Goal: Contribute content: Contribute content

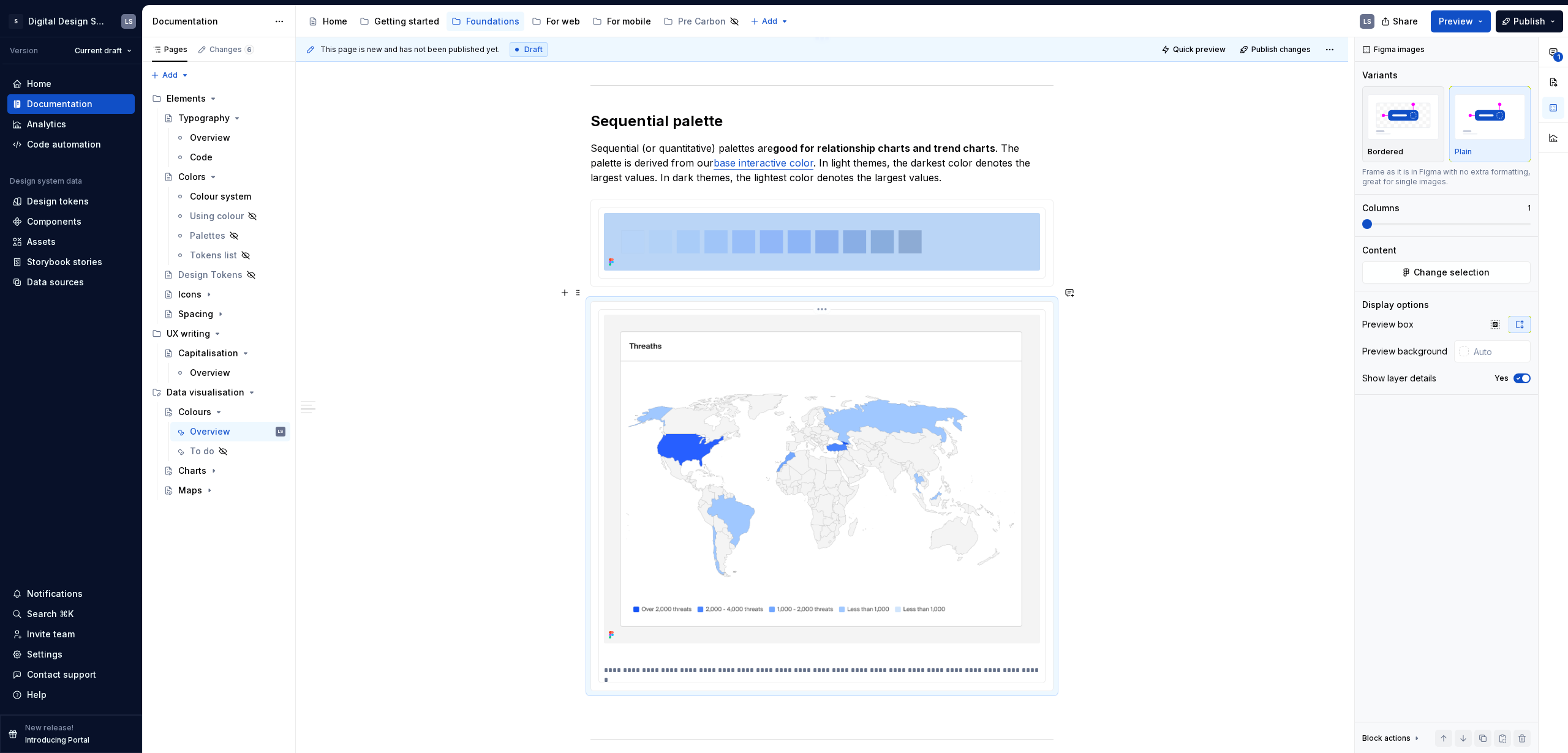
scroll to position [2332, 0]
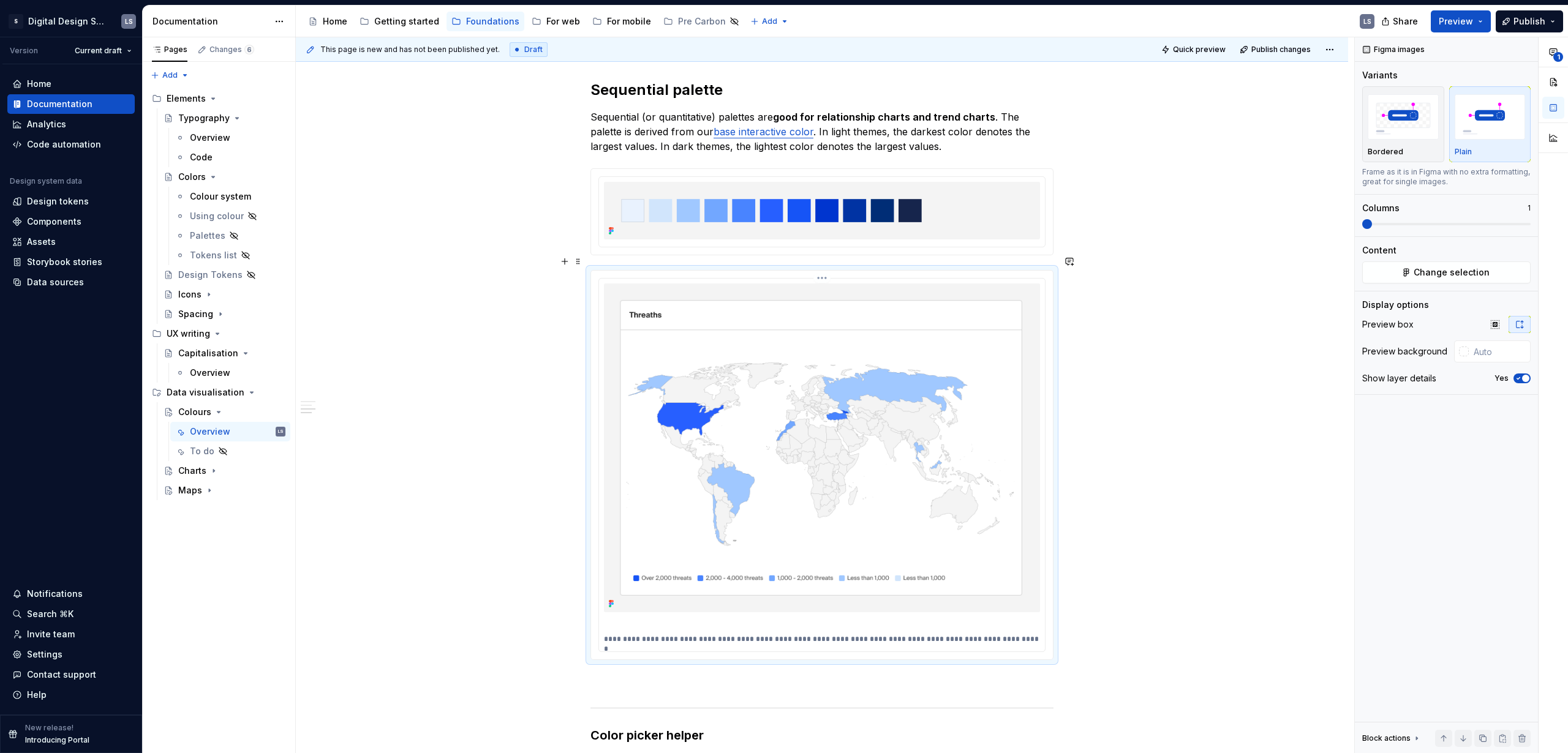
click at [1017, 634] on p "**********" at bounding box center [822, 639] width 436 height 10
click at [928, 634] on p "**********" at bounding box center [822, 639] width 436 height 10
click at [958, 634] on p "**********" at bounding box center [822, 639] width 436 height 10
click at [1030, 634] on p "**********" at bounding box center [822, 639] width 436 height 10
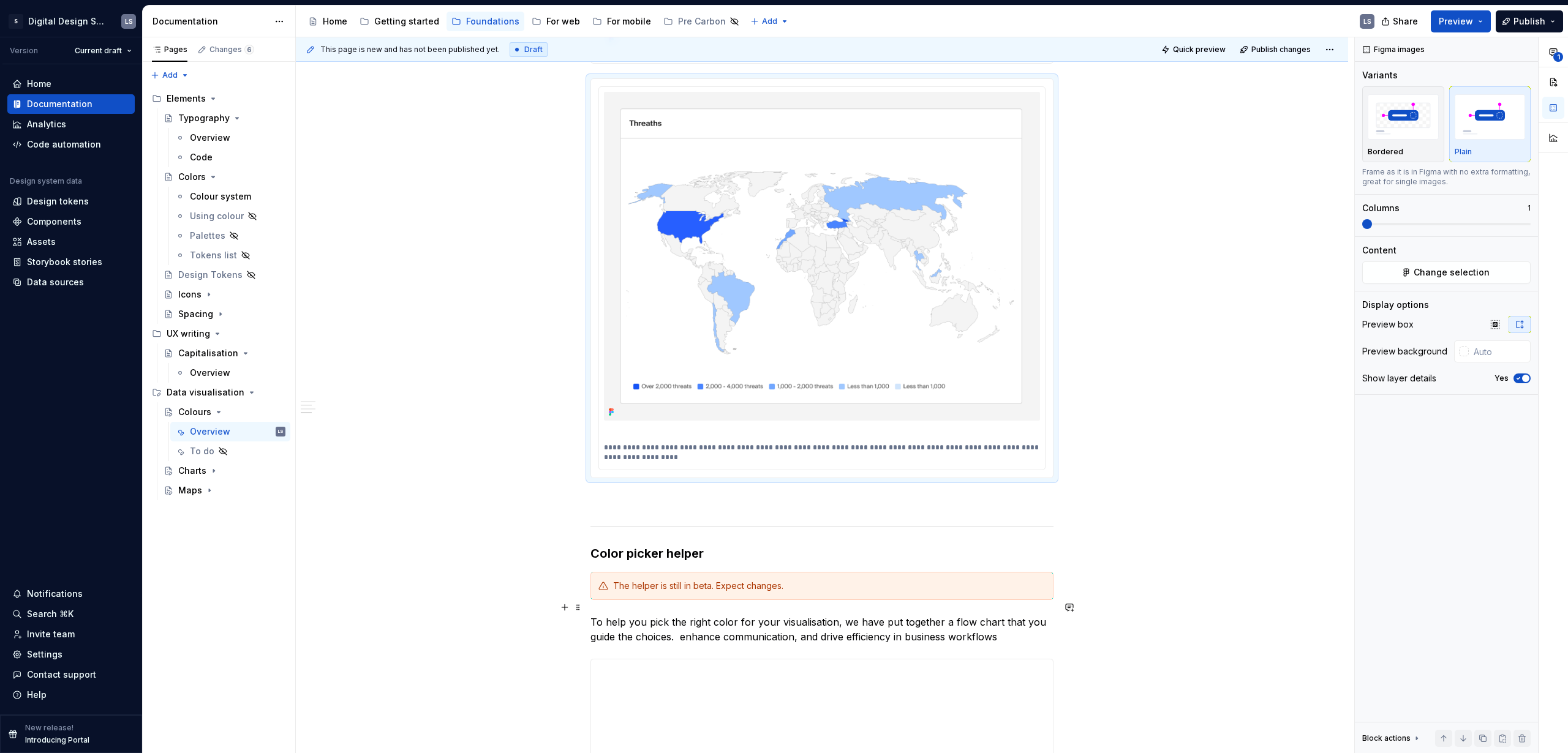
scroll to position [2551, 0]
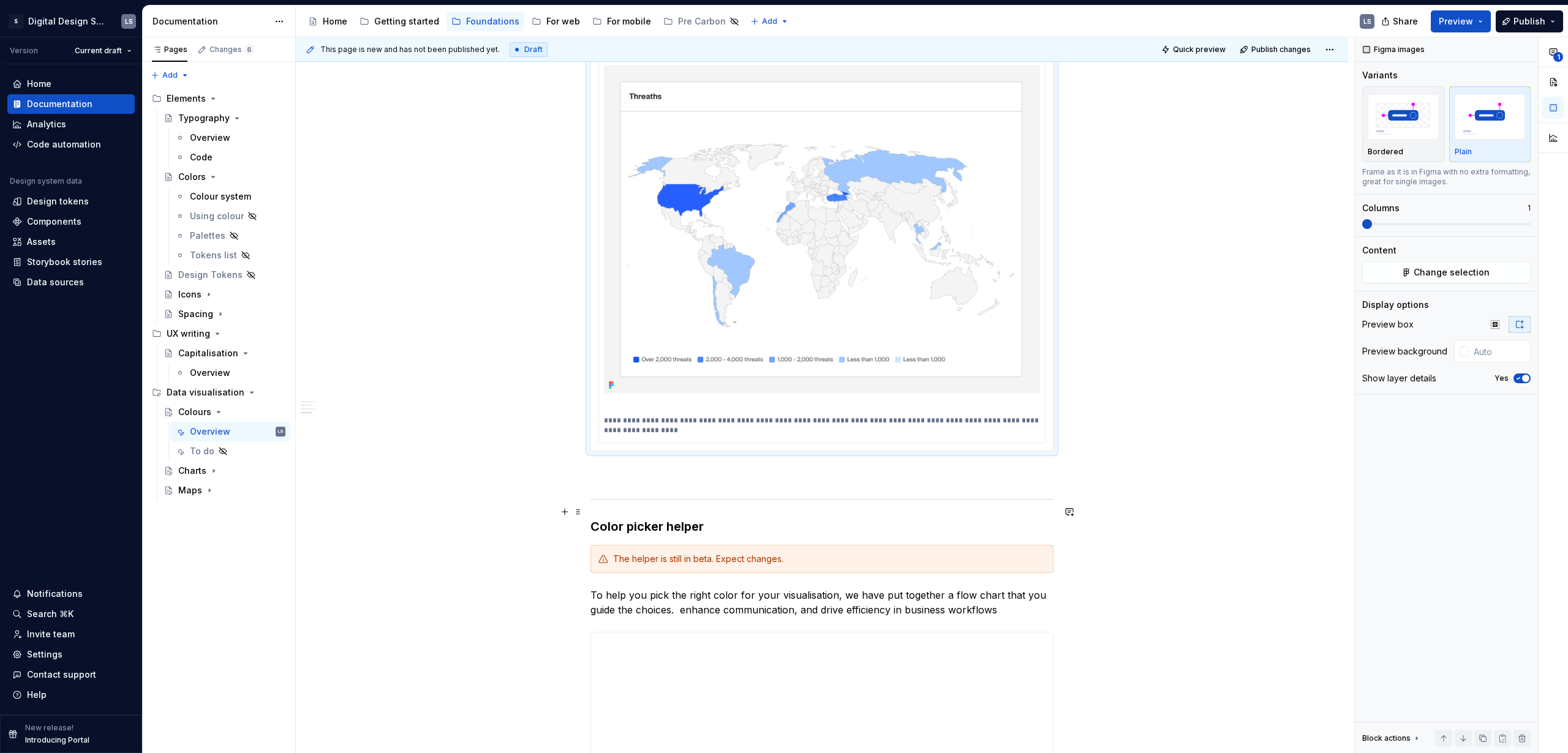
click at [751, 518] on h3 "Color picker helper" at bounding box center [822, 527] width 463 height 17
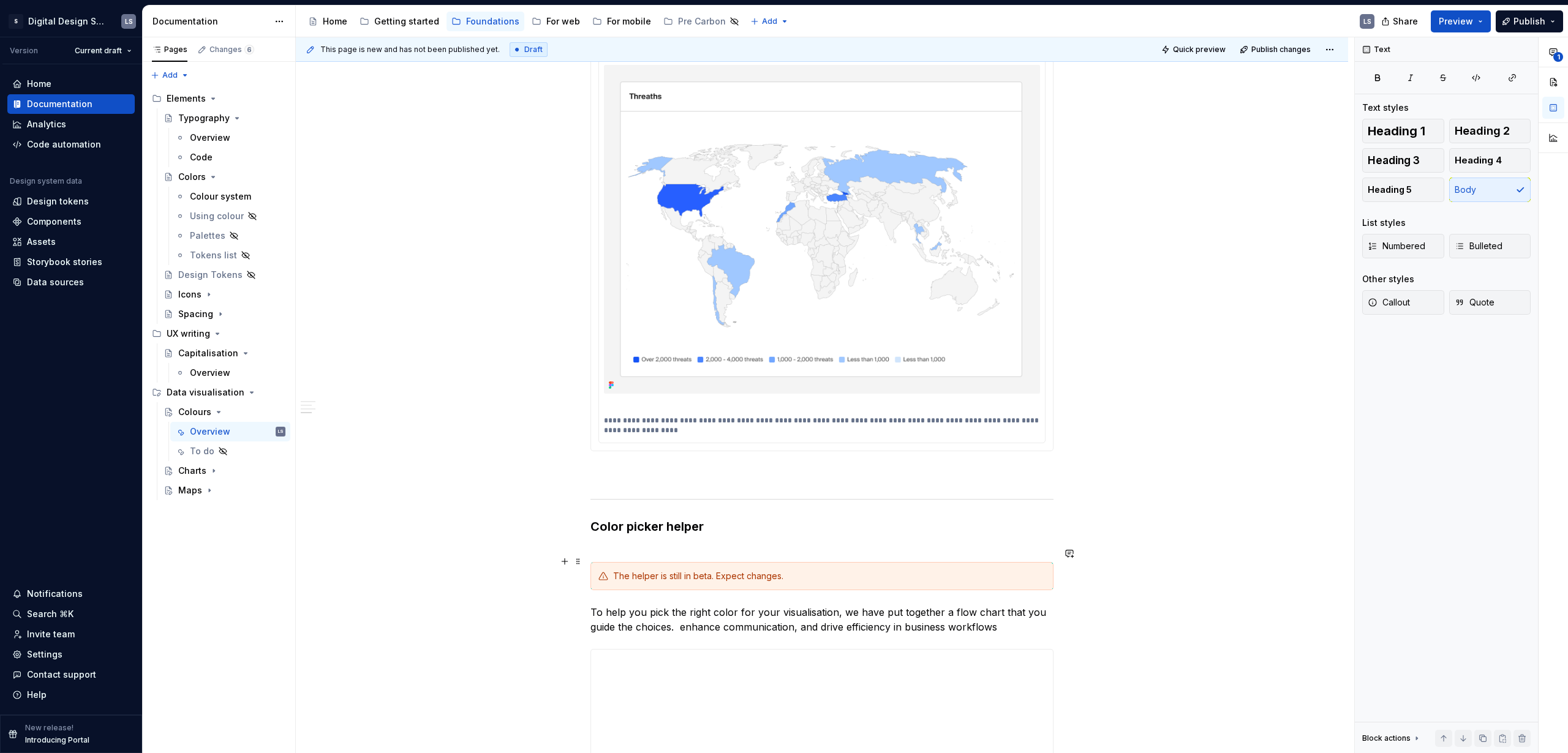
click at [715, 570] on div "The helper is still in beta. Expect changes." at bounding box center [829, 576] width 432 height 12
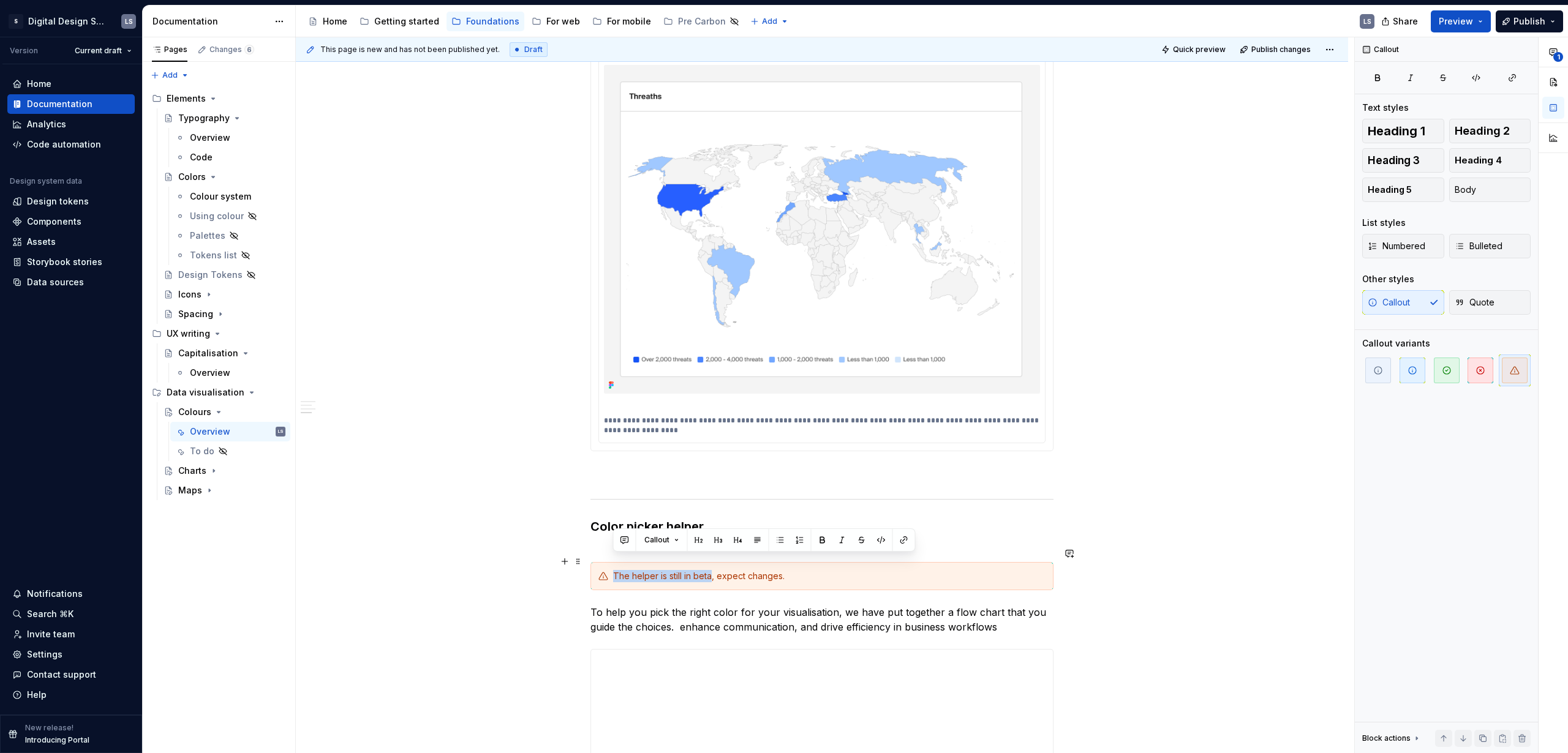
drag, startPoint x: 711, startPoint y: 561, endPoint x: 644, endPoint y: 552, distance: 67.6
click at [613, 570] on div "The helper is still in beta, expect changes." at bounding box center [829, 576] width 432 height 12
click at [822, 542] on button "button" at bounding box center [823, 540] width 17 height 17
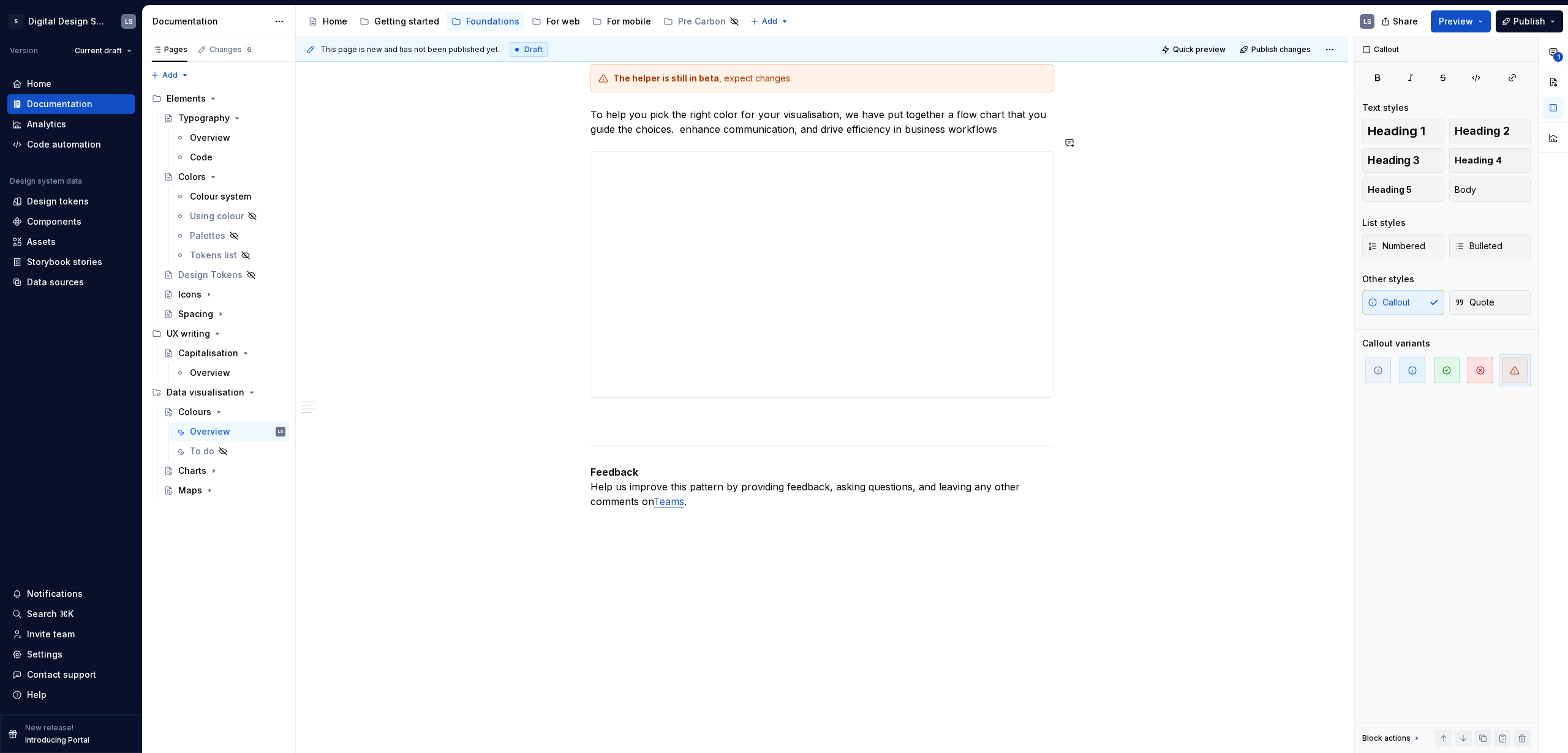
scroll to position [3051, 0]
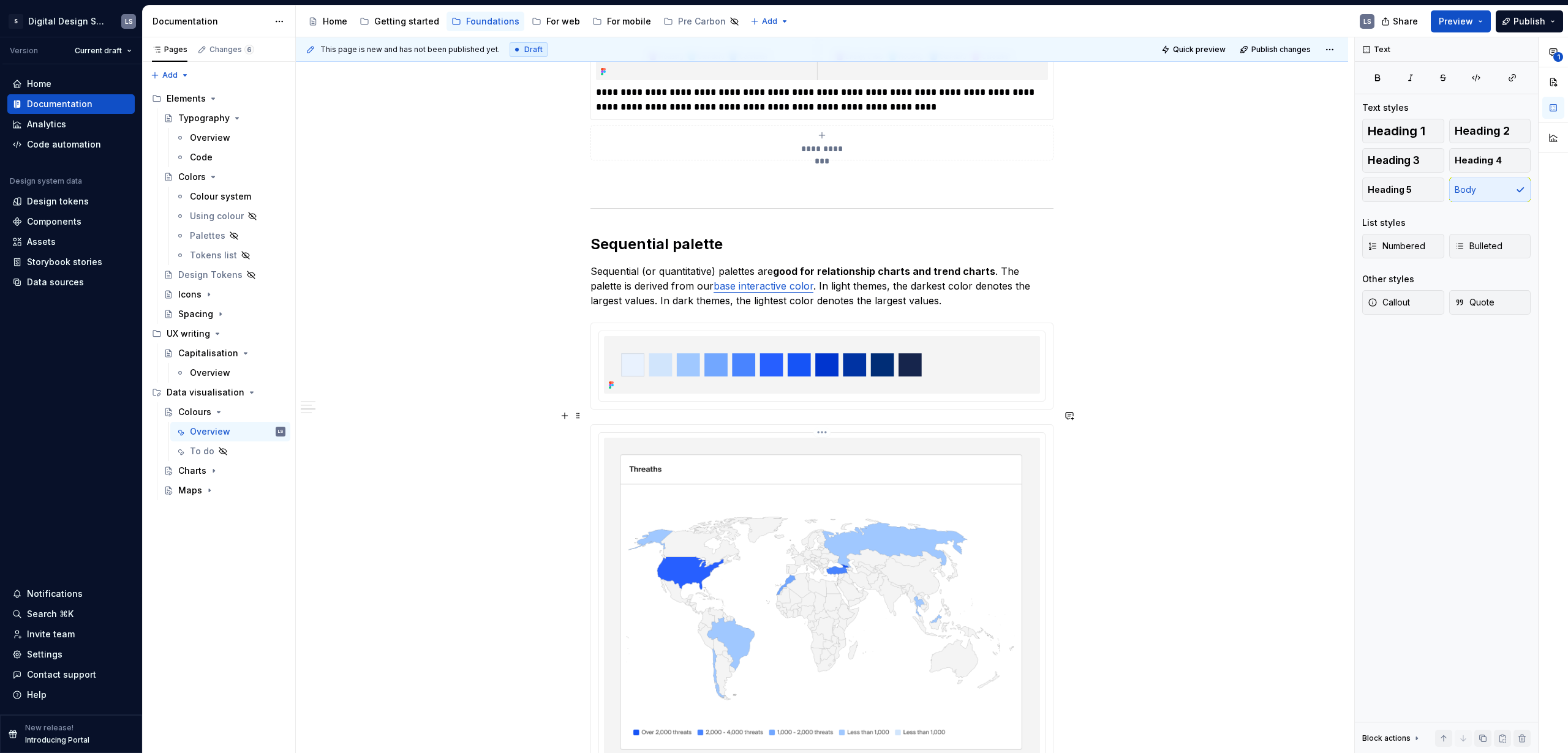
scroll to position [2178, 0]
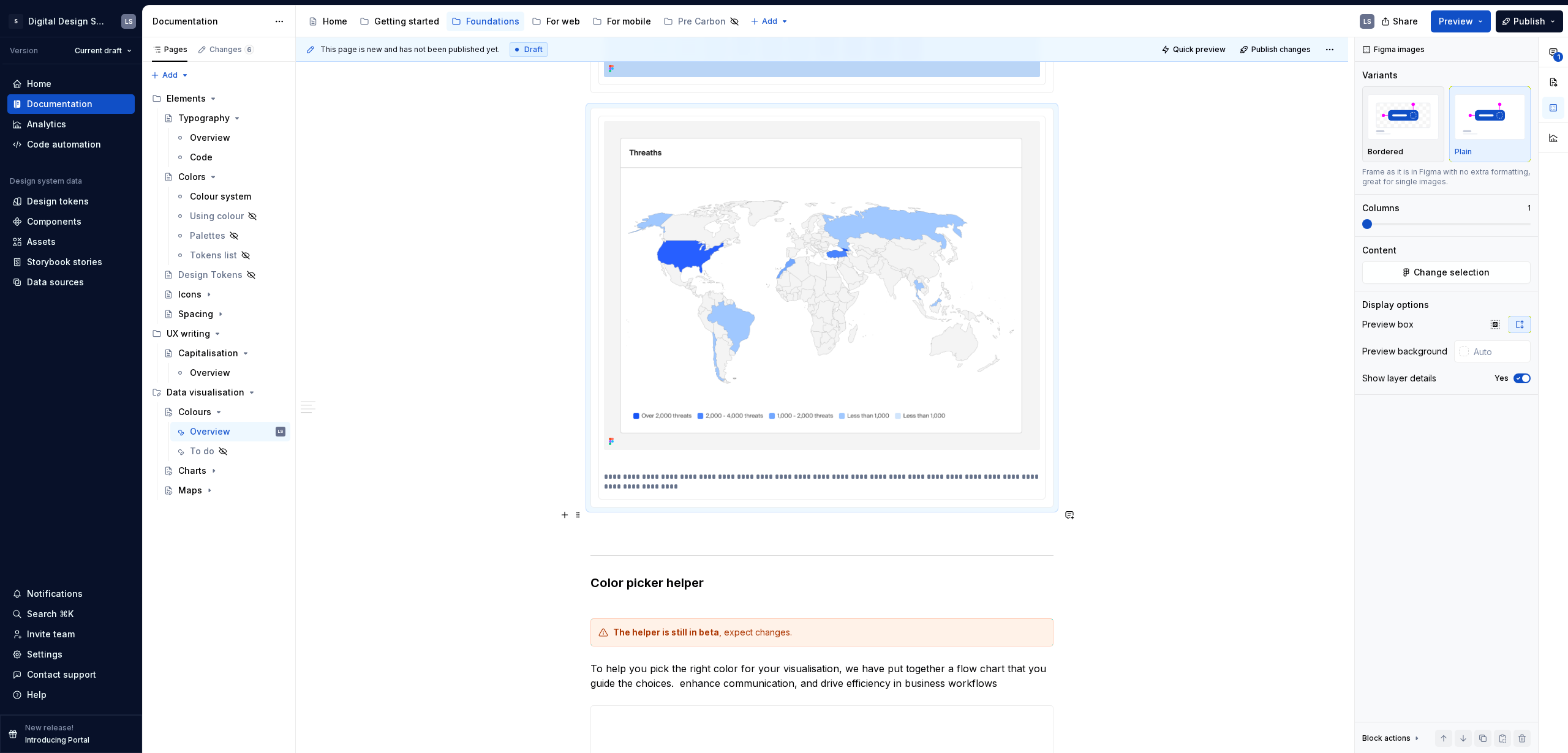
scroll to position [2508, 0]
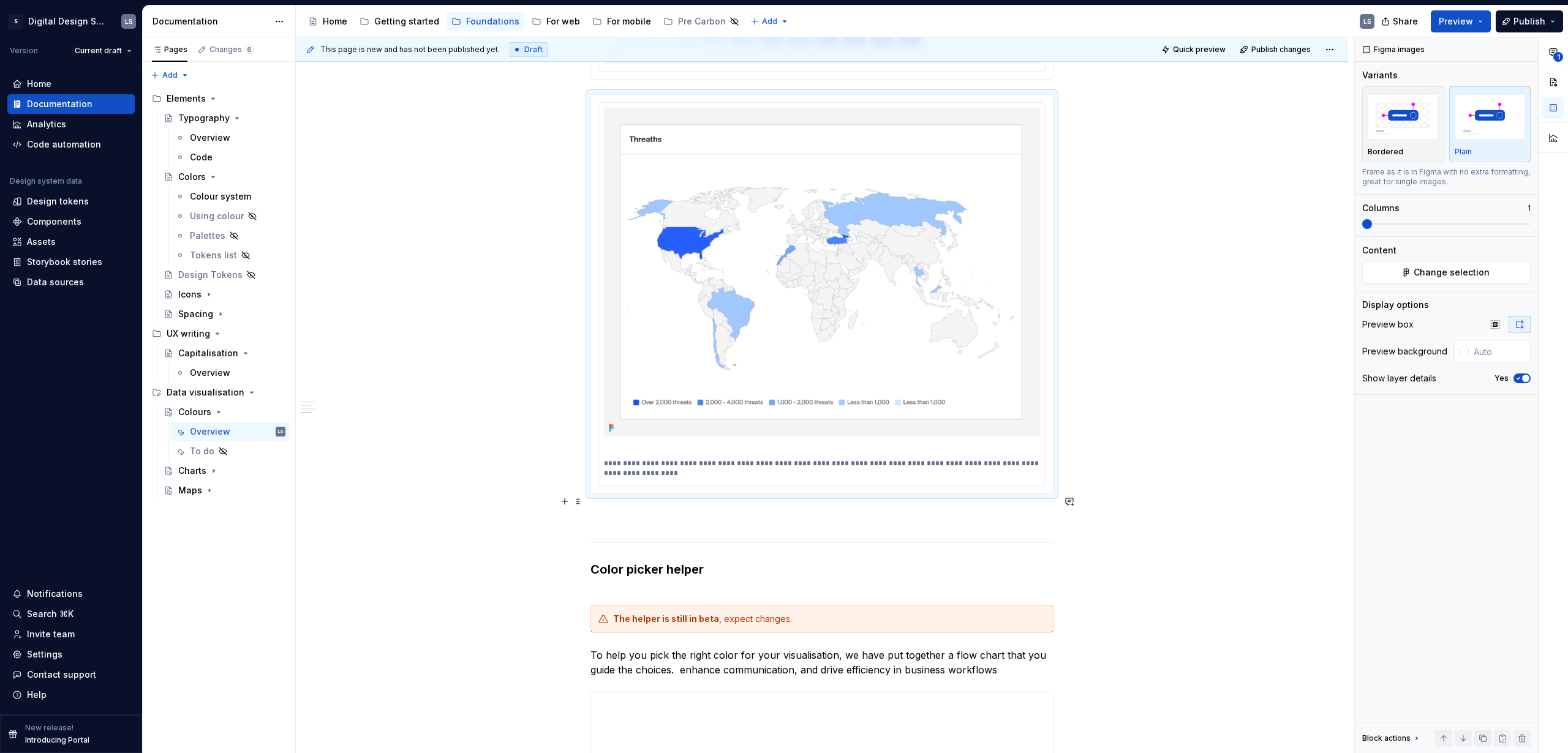
click at [715, 509] on p at bounding box center [822, 516] width 463 height 15
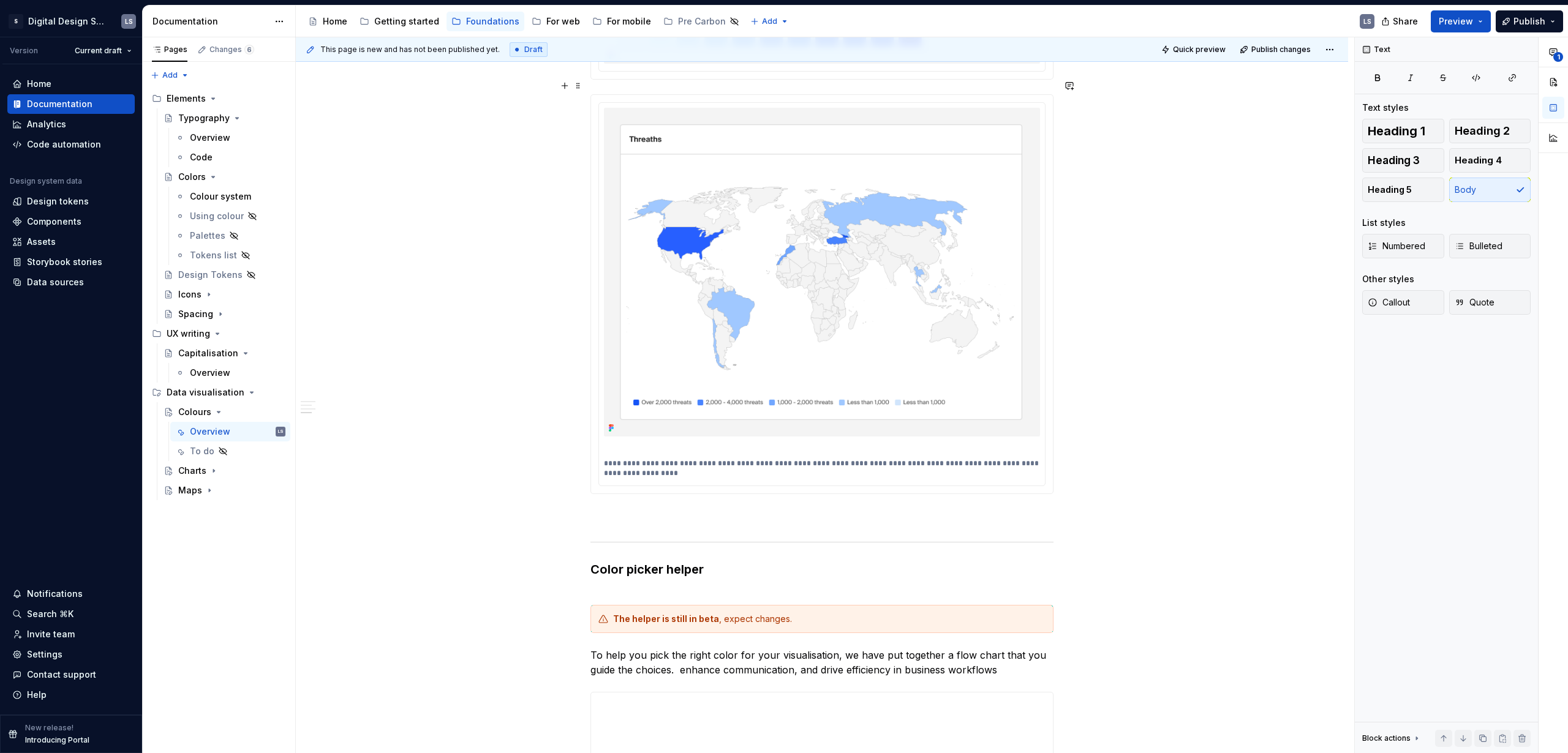
click at [631, 509] on p at bounding box center [822, 516] width 463 height 15
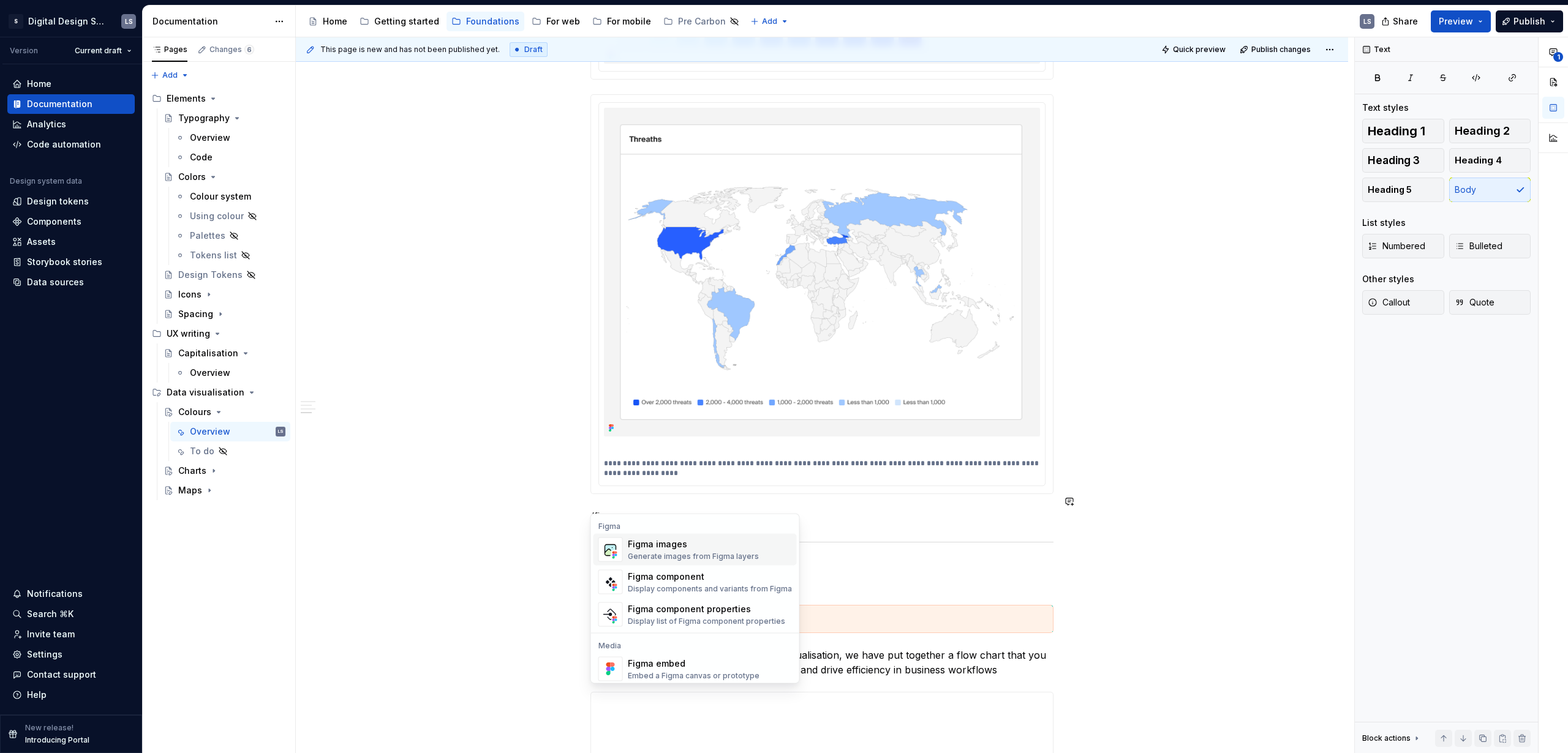
click at [706, 555] on div "Generate images from Figma layers" at bounding box center [693, 557] width 131 height 10
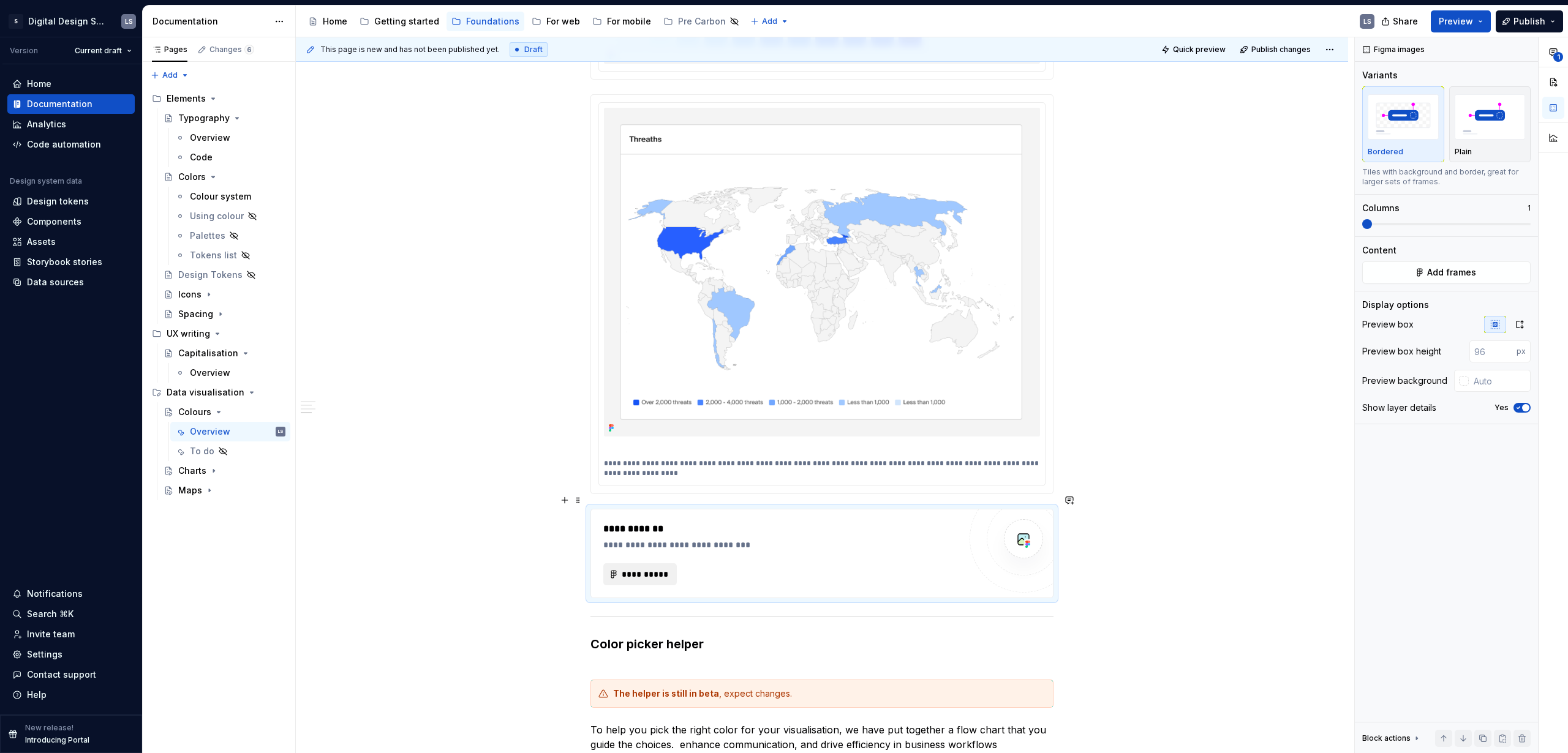
click at [667, 563] on button "**********" at bounding box center [640, 574] width 73 height 22
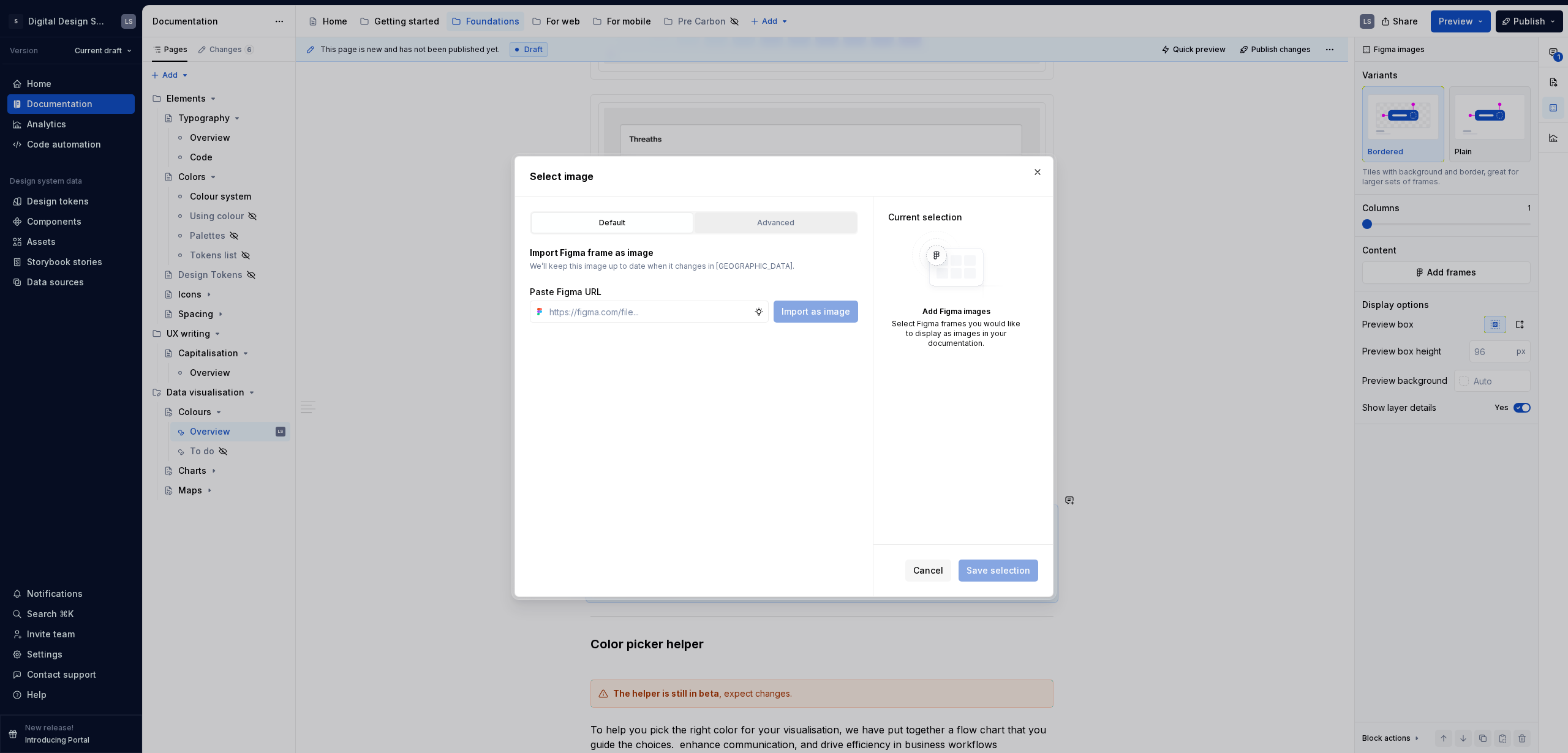
click at [740, 226] on div "Advanced" at bounding box center [776, 223] width 154 height 12
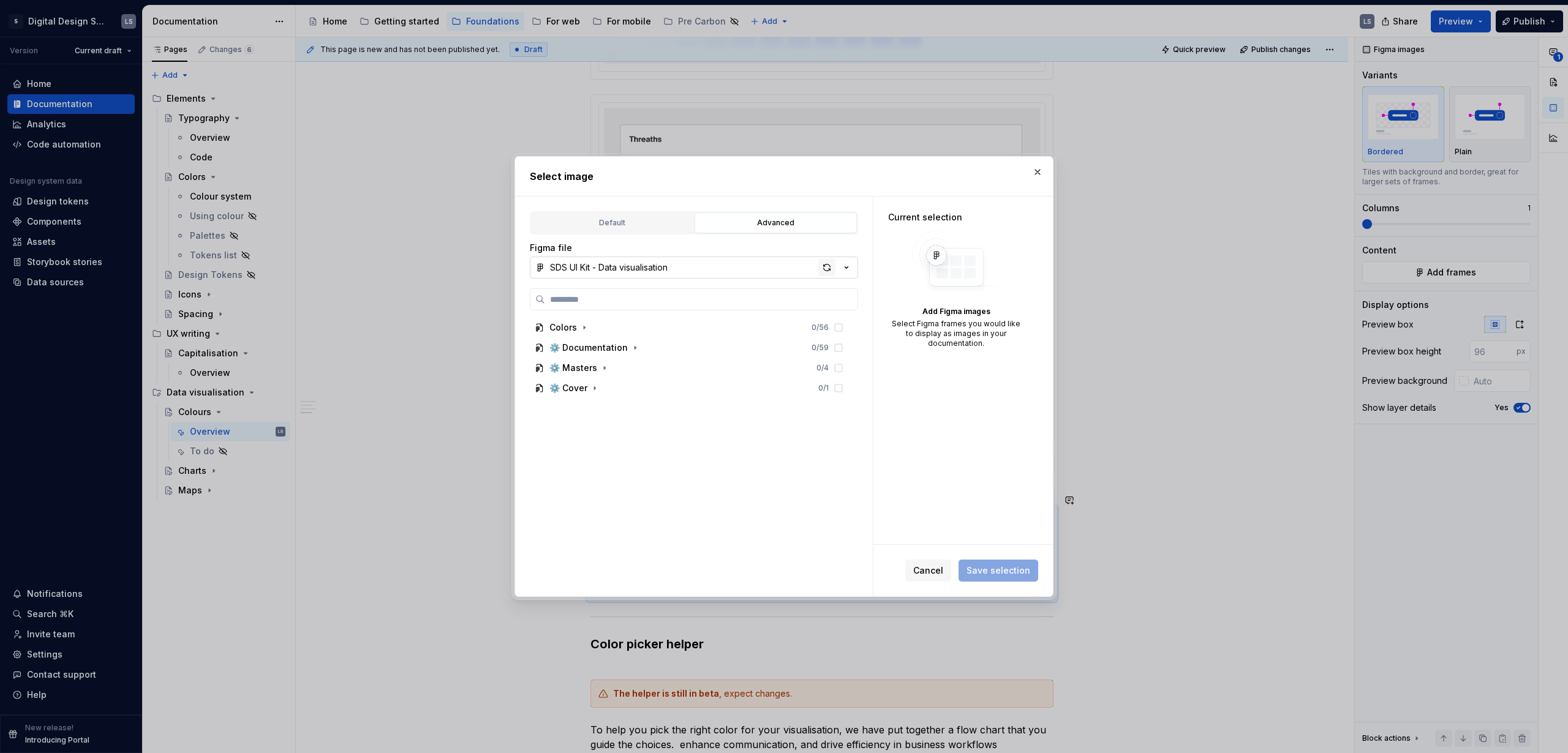
click at [822, 266] on div "button" at bounding box center [827, 268] width 17 height 17
click at [633, 349] on icon "button" at bounding box center [635, 348] width 10 height 10
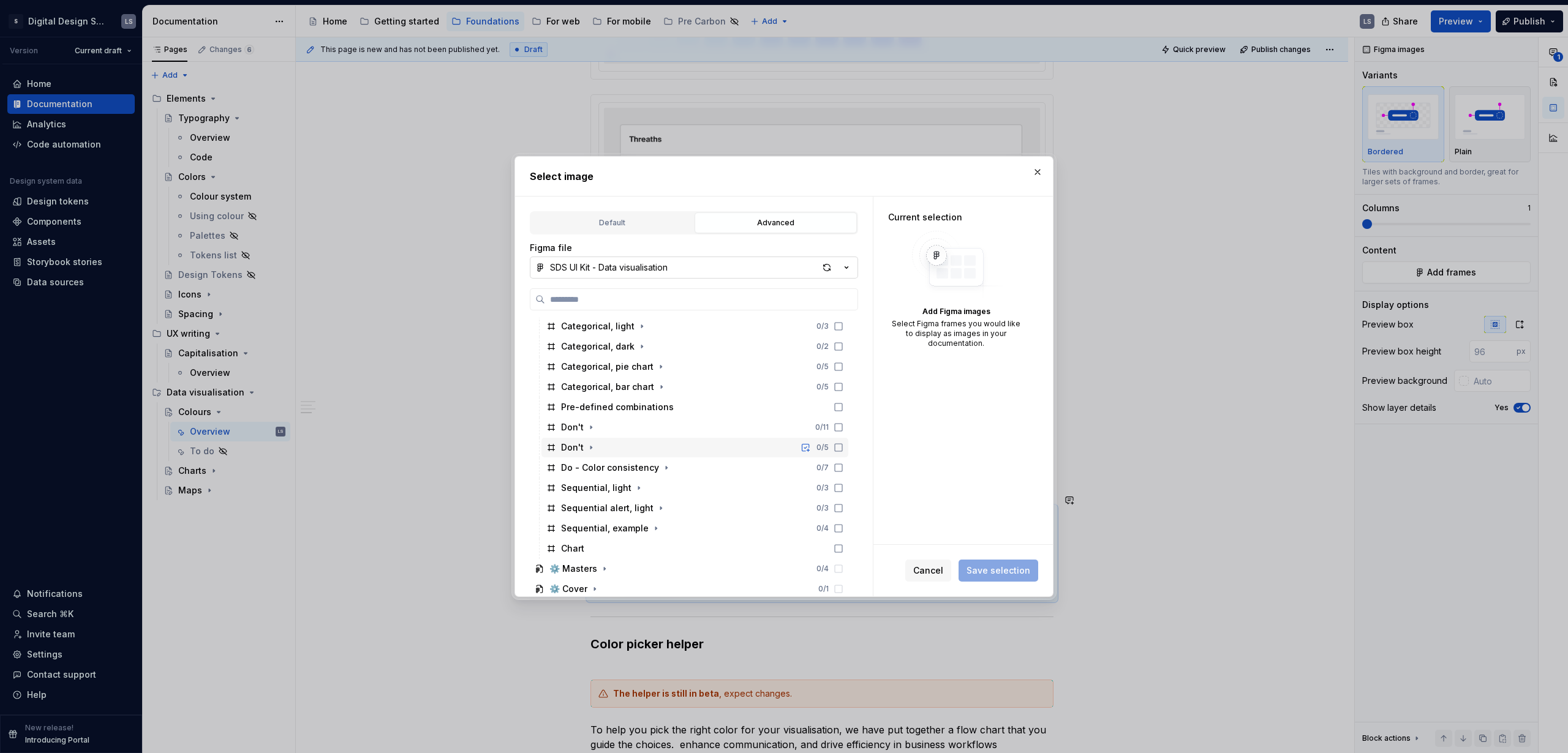
scroll to position [68, 0]
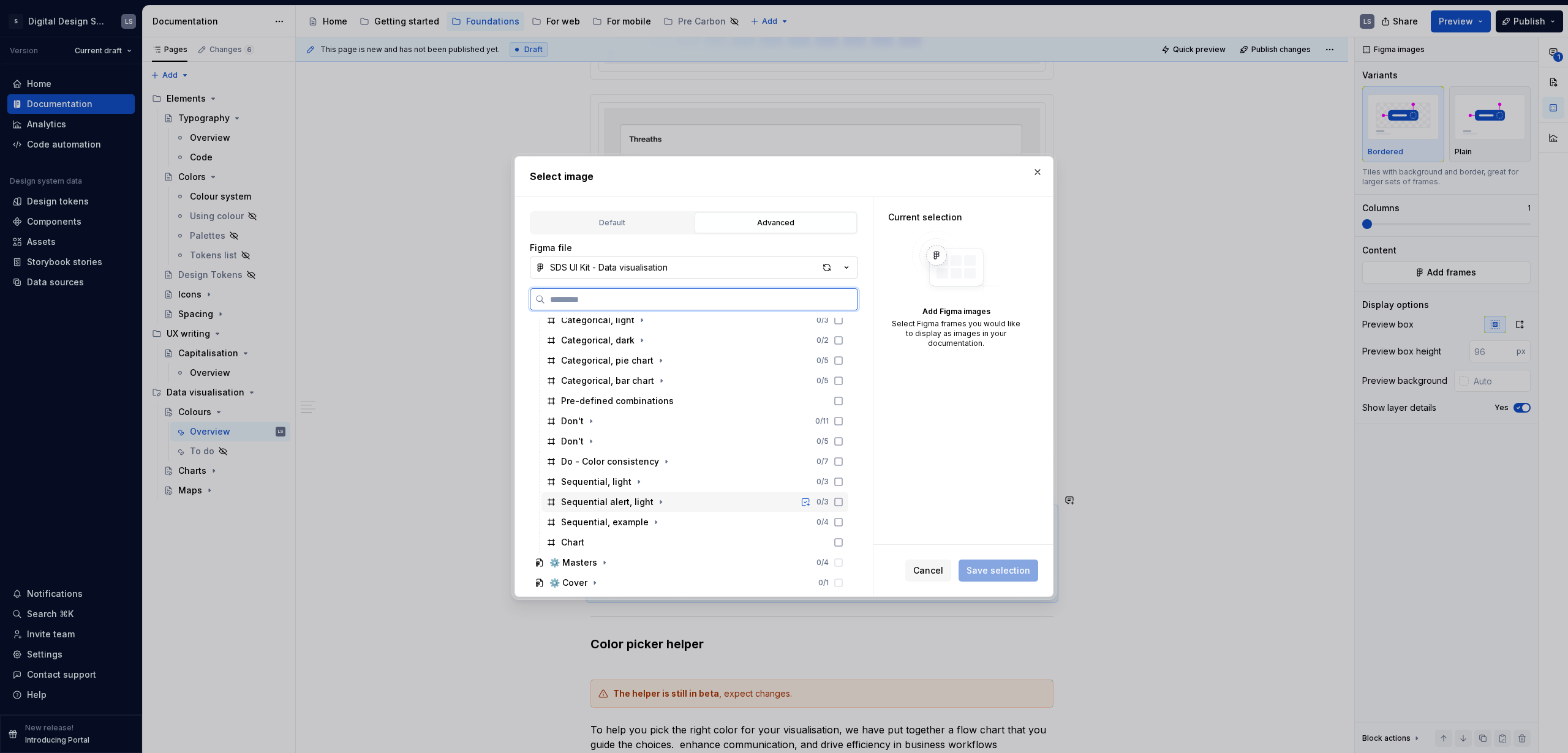
click at [835, 505] on icon at bounding box center [838, 502] width 7 height 7
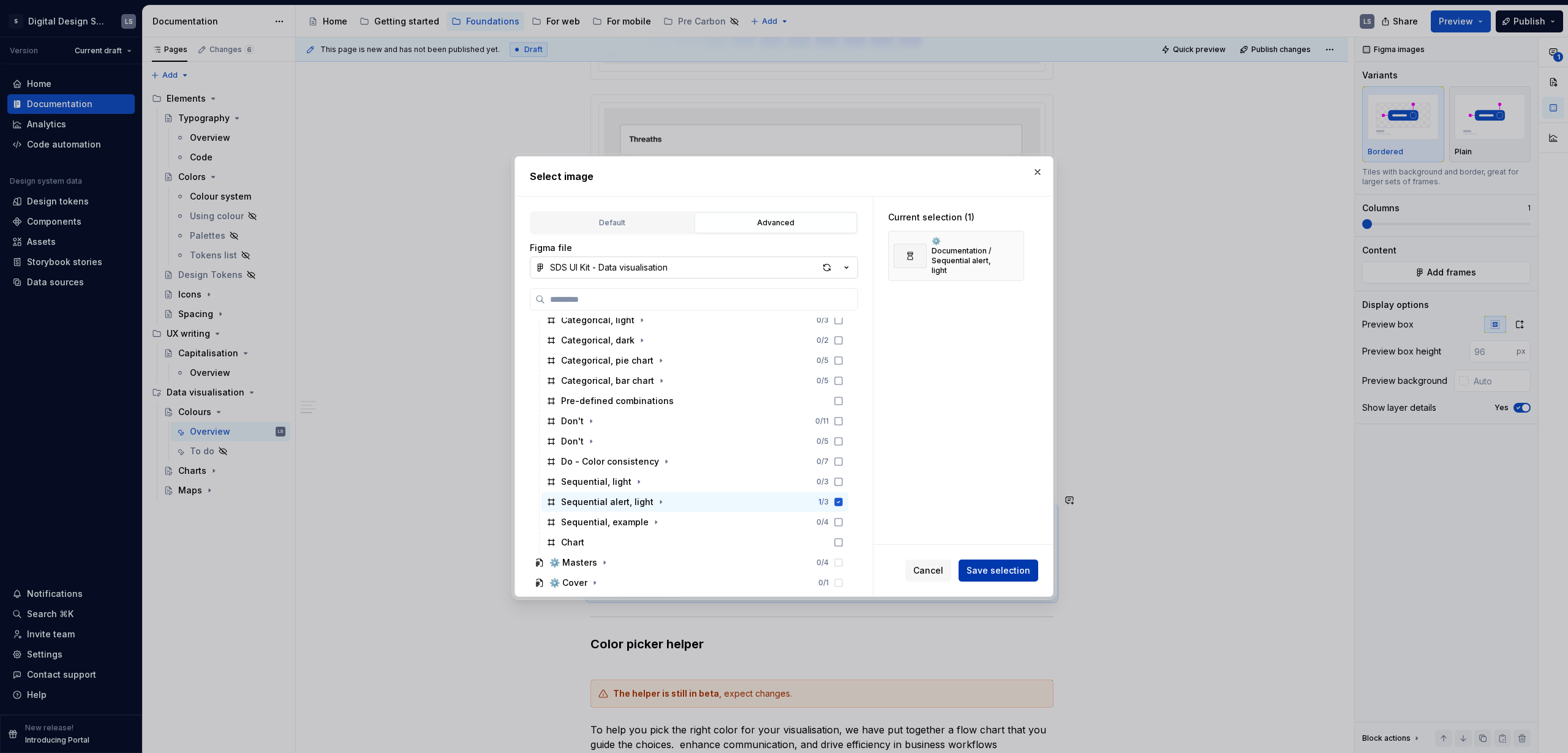
click at [979, 571] on span "Save selection" at bounding box center [998, 571] width 63 height 12
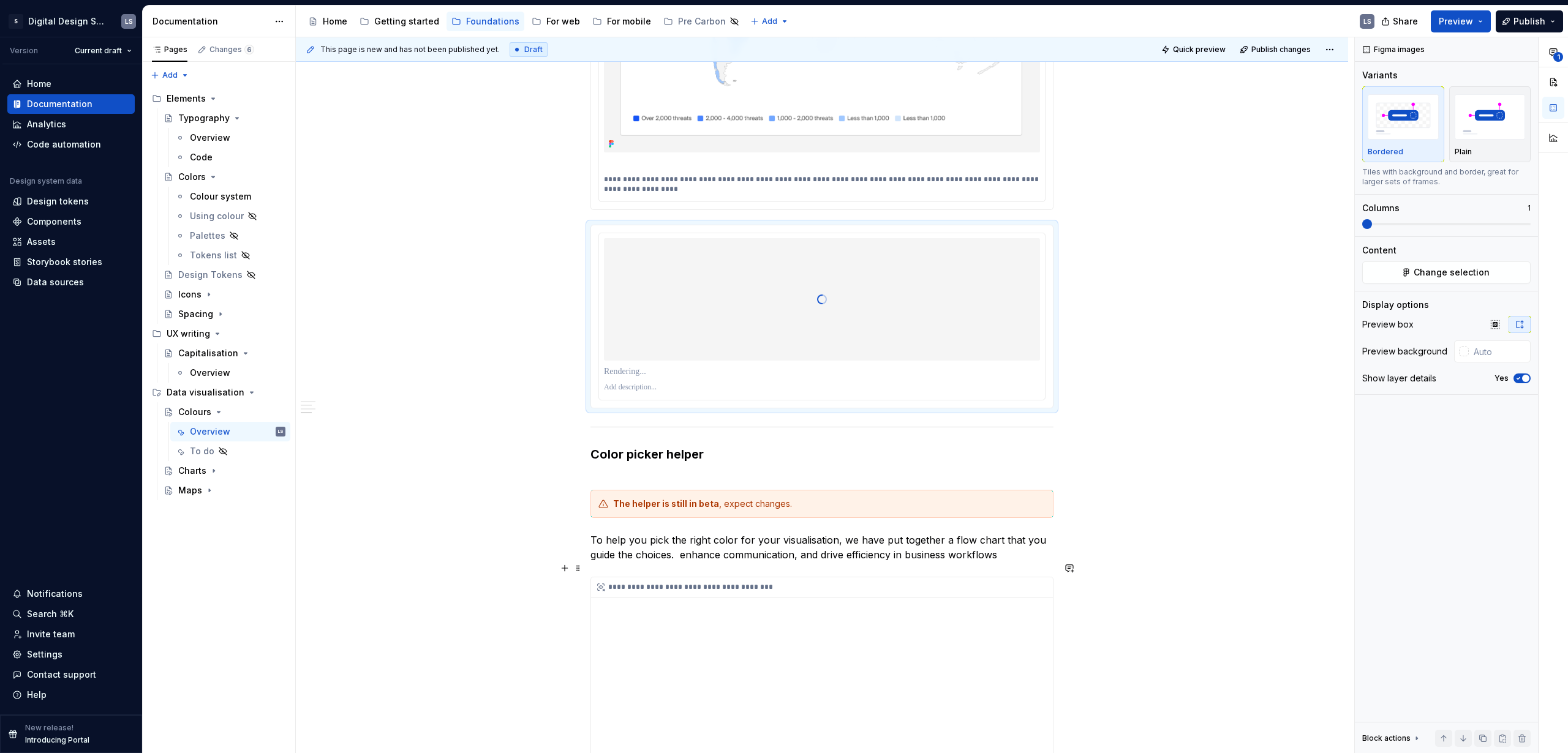
scroll to position [2837, 0]
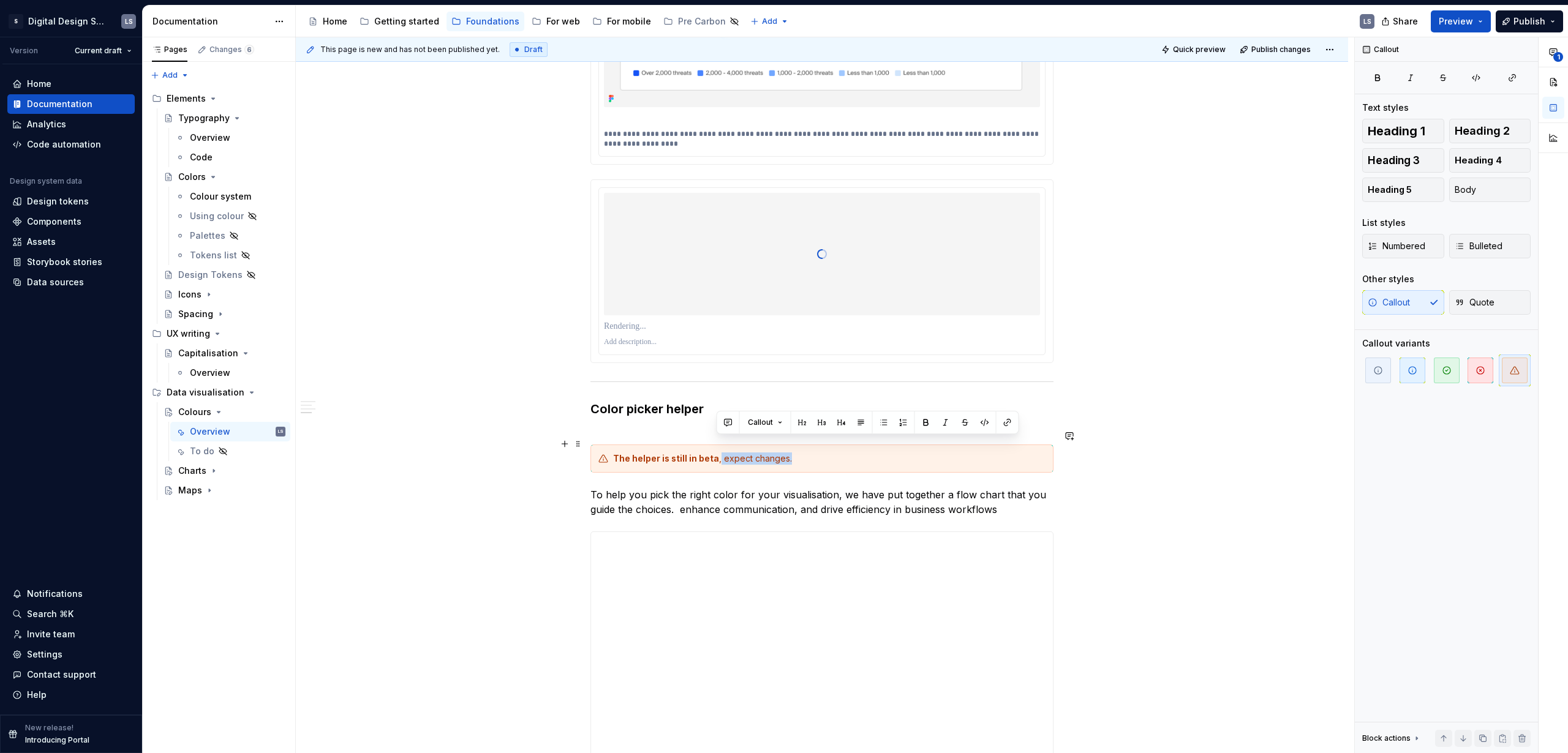
drag, startPoint x: 717, startPoint y: 447, endPoint x: 824, endPoint y: 448, distance: 107.0
click at [822, 453] on div "The helper is still in beta , expect changes." at bounding box center [829, 459] width 432 height 12
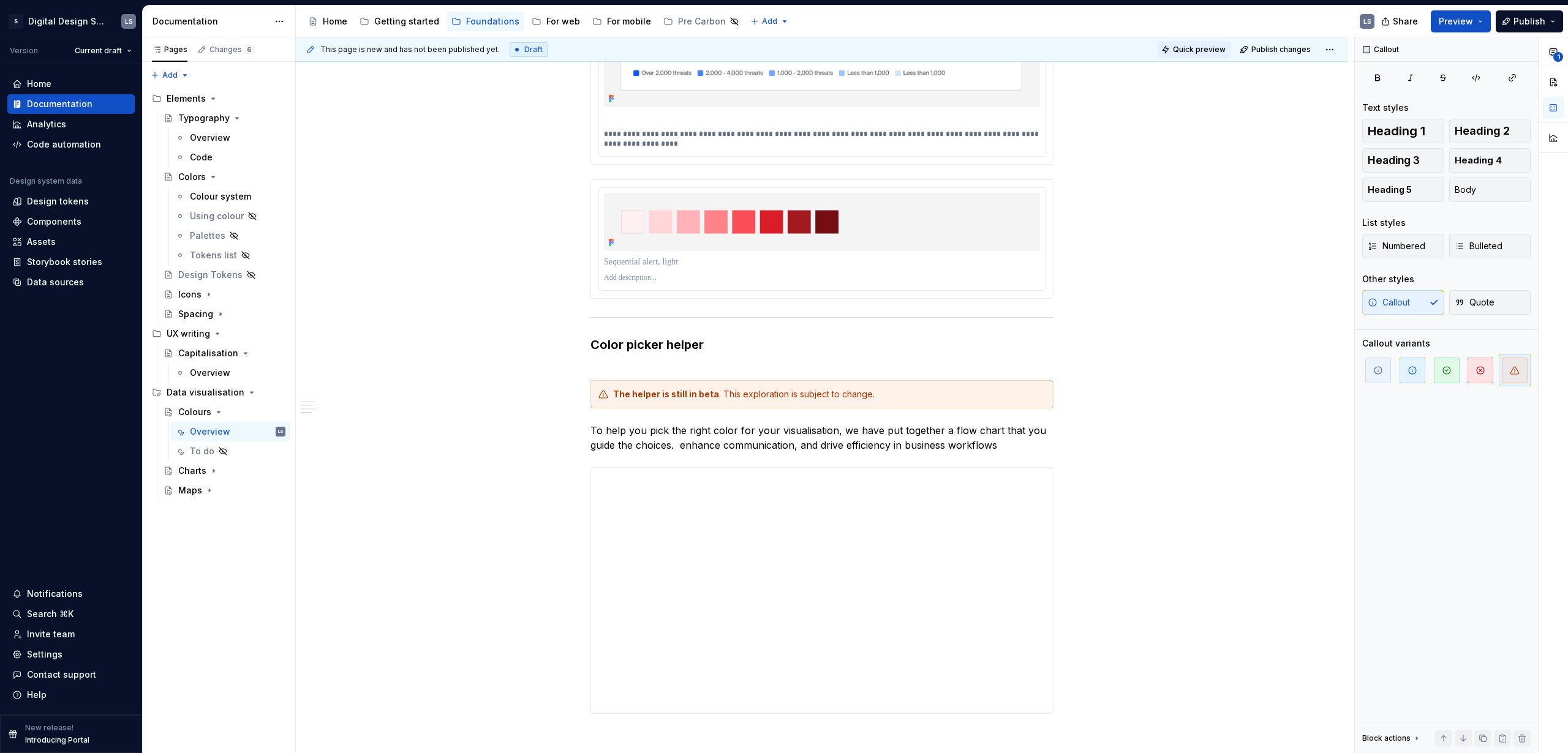
click at [1204, 45] on span "Quick preview" at bounding box center [1199, 50] width 53 height 10
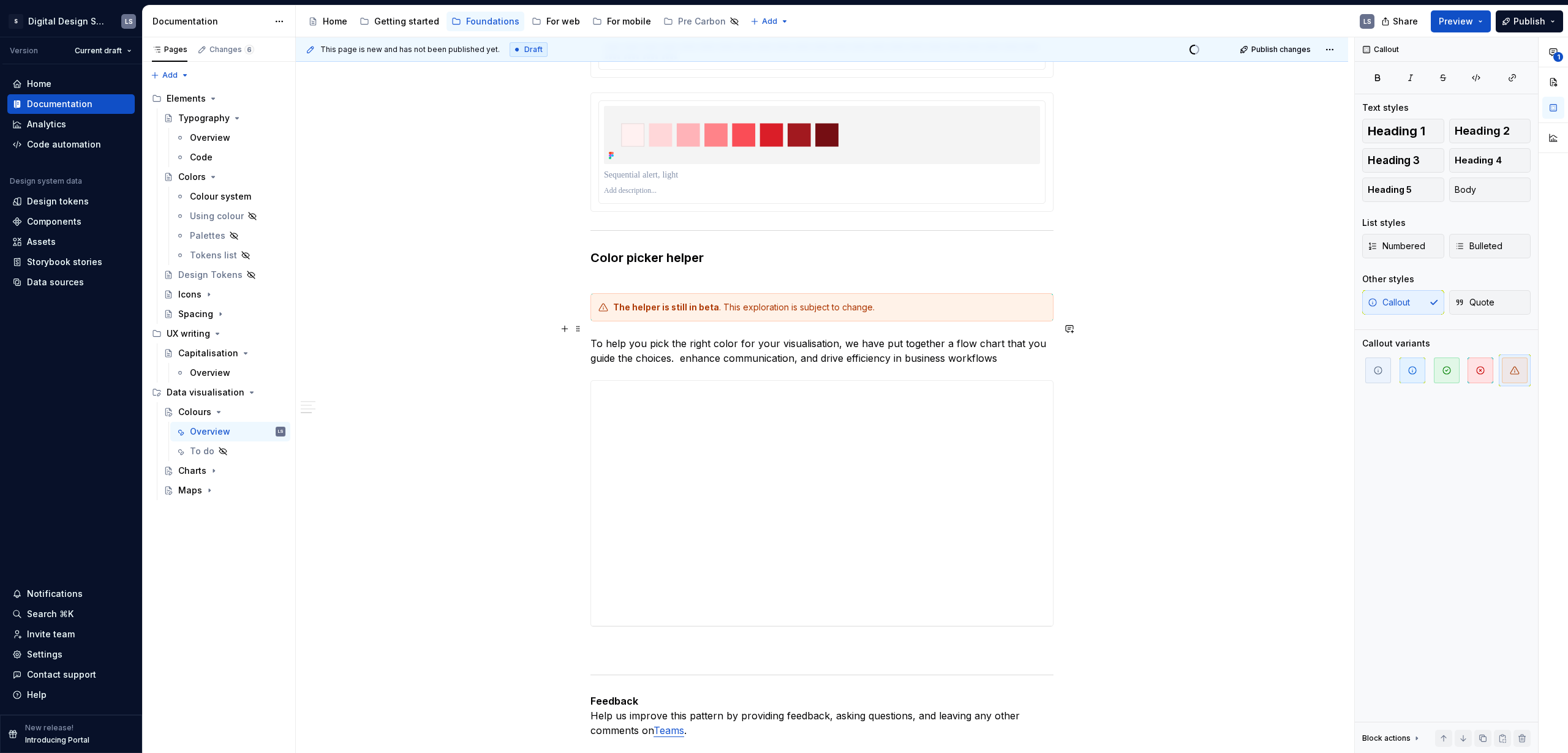
scroll to position [2924, 0]
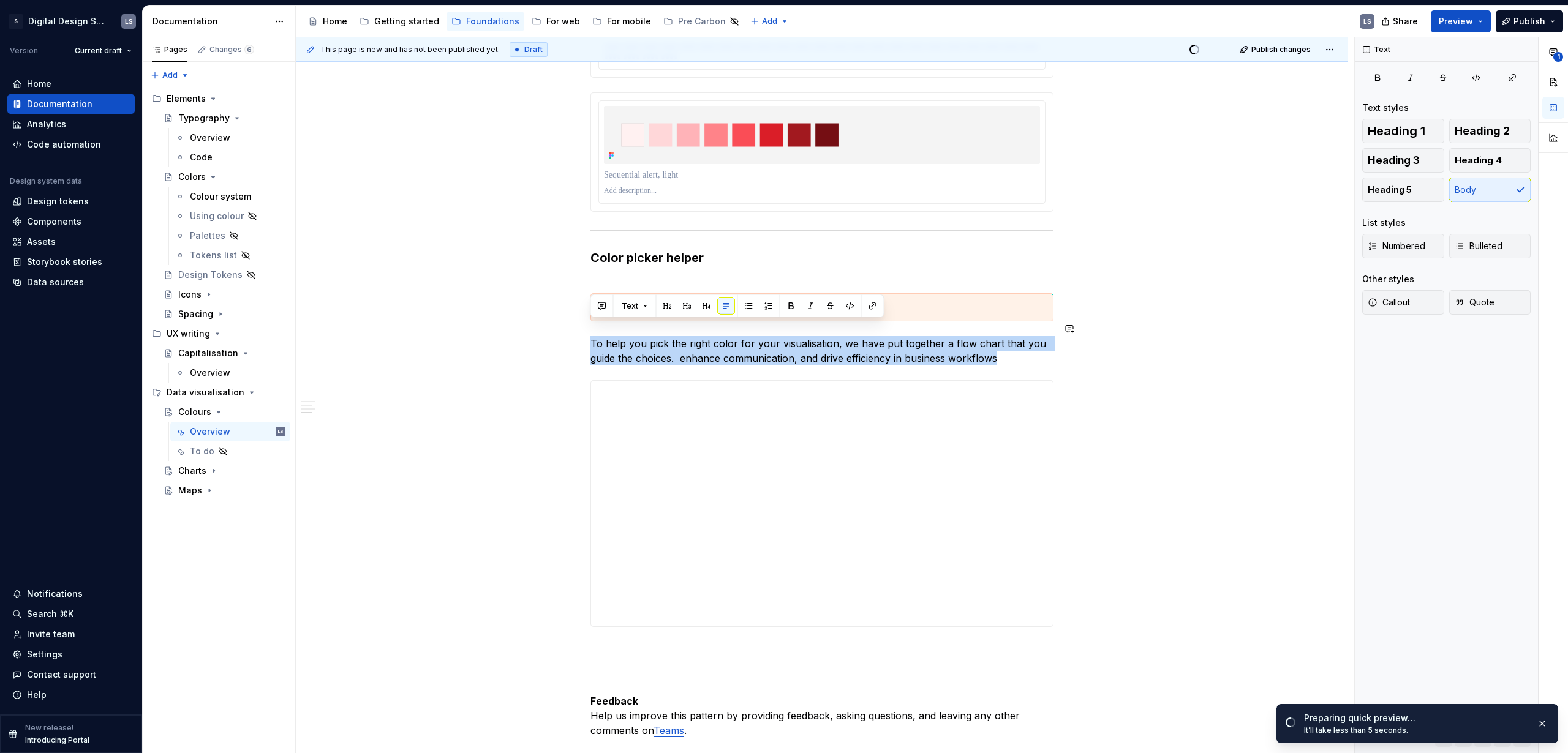
drag, startPoint x: 1010, startPoint y: 343, endPoint x: 570, endPoint y: 319, distance: 440.7
copy p "To help you pick the right color for your visualisation, we have put together a…"
click at [1011, 344] on p "To help you pick the right color for your visualisation, we have put together a…" at bounding box center [822, 351] width 463 height 29
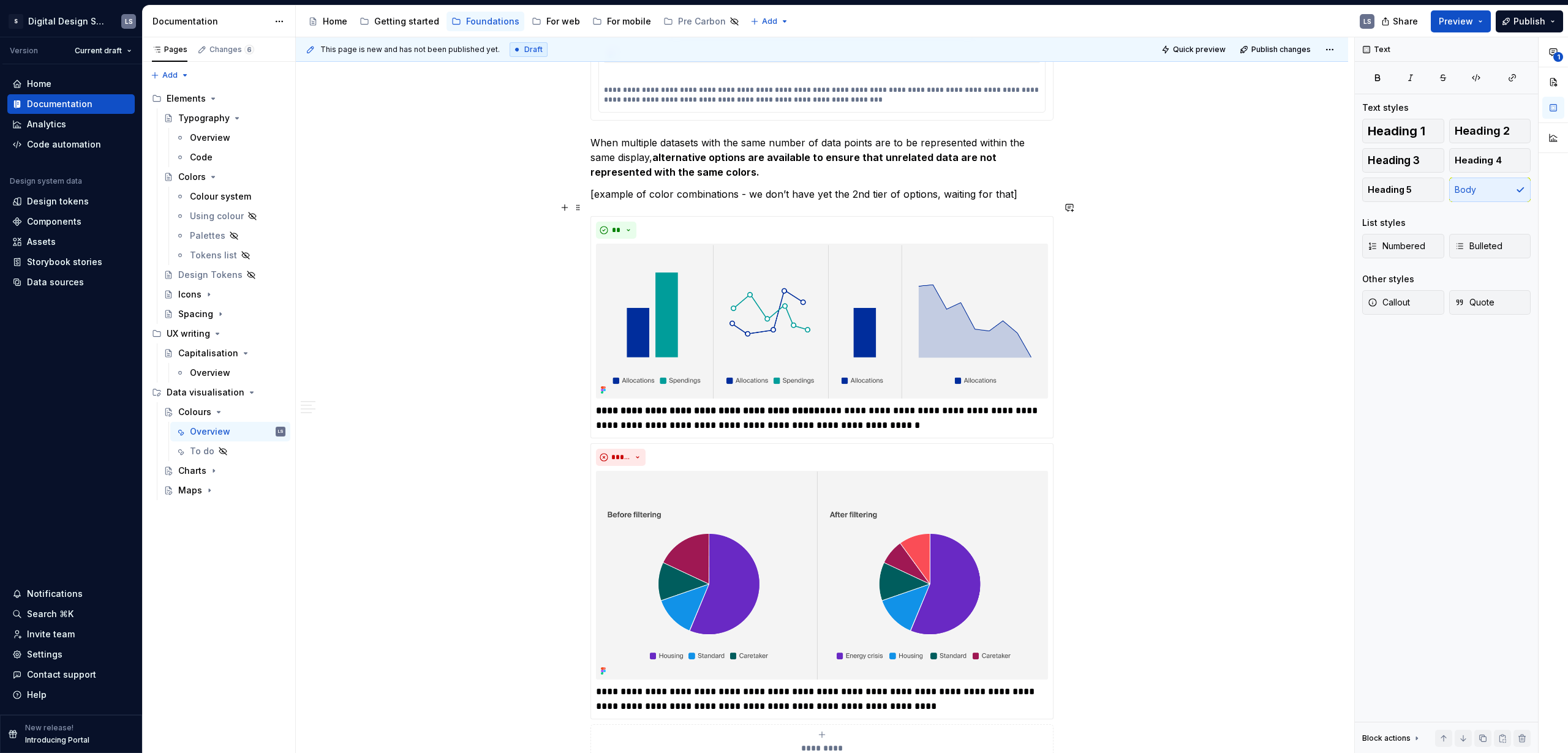
scroll to position [1630, 0]
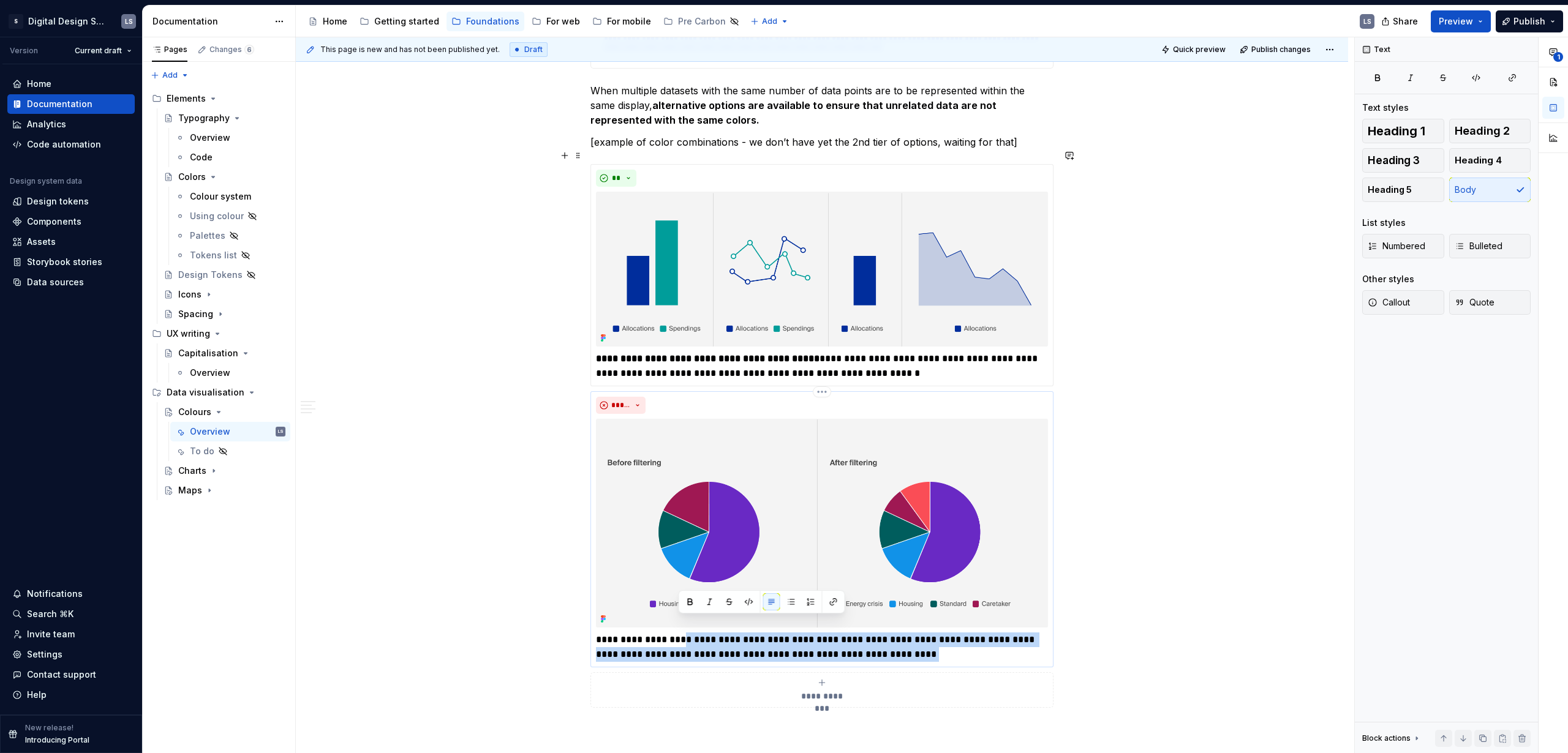
drag, startPoint x: 858, startPoint y: 638, endPoint x: 674, endPoint y: 627, distance: 184.3
click at [676, 632] on p "**********" at bounding box center [822, 647] width 452 height 29
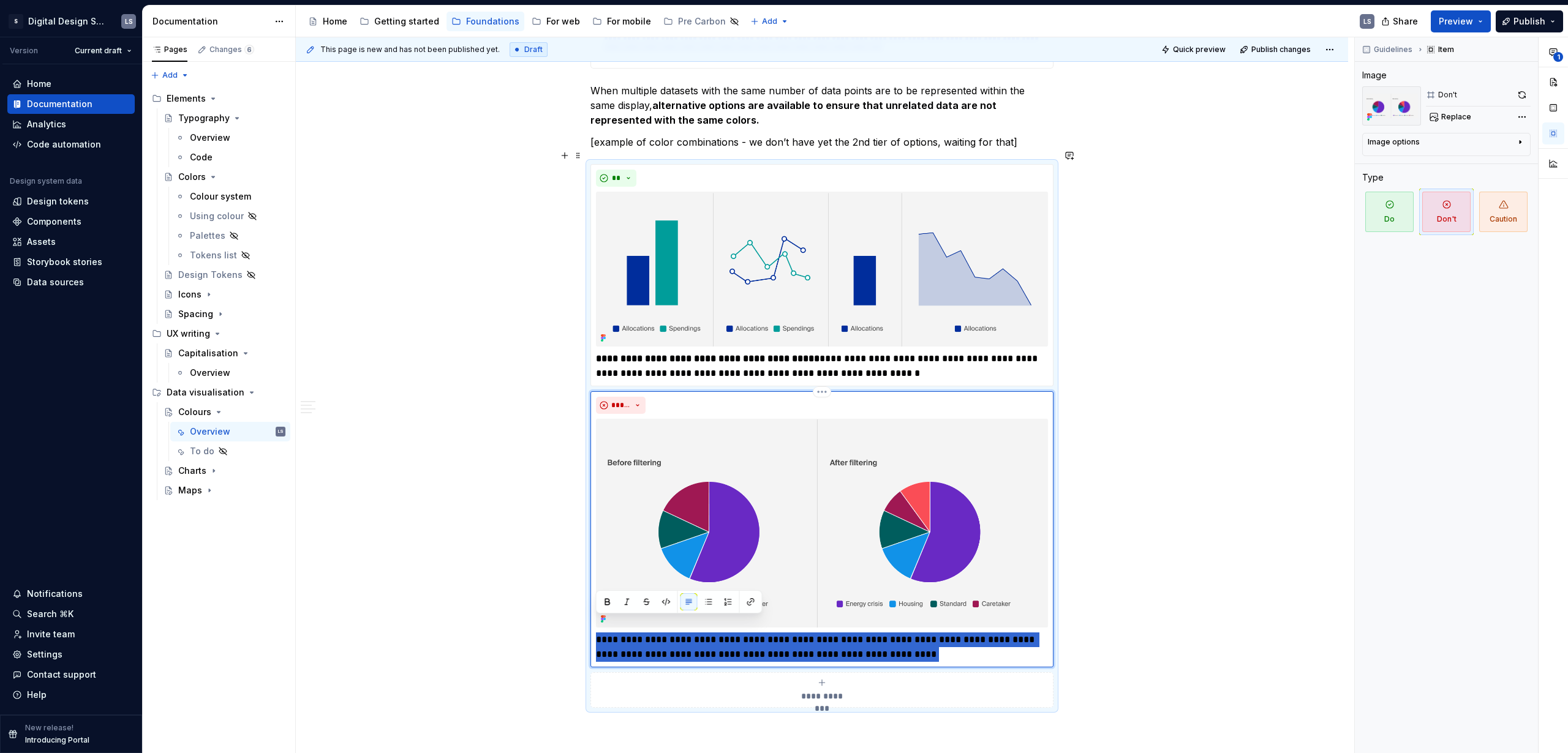
drag, startPoint x: 597, startPoint y: 627, endPoint x: 905, endPoint y: 650, distance: 308.9
click at [905, 650] on div "**********" at bounding box center [822, 529] width 463 height 276
paste div
type textarea "*"
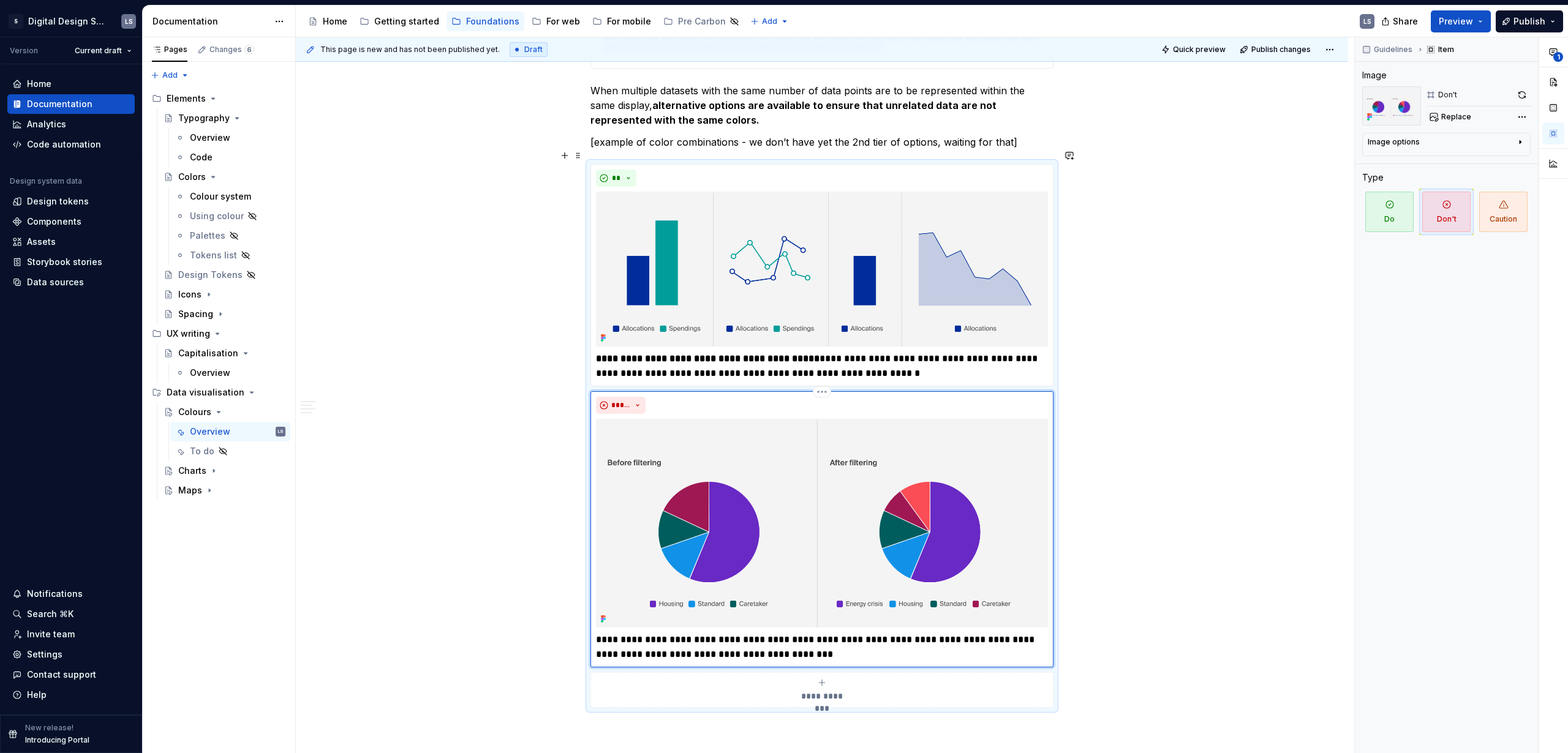
click at [600, 632] on p "**********" at bounding box center [822, 647] width 452 height 29
click at [1115, 631] on div "**********" at bounding box center [822, 435] width 1052 height 3675
click at [1205, 49] on span "Quick preview" at bounding box center [1199, 50] width 53 height 10
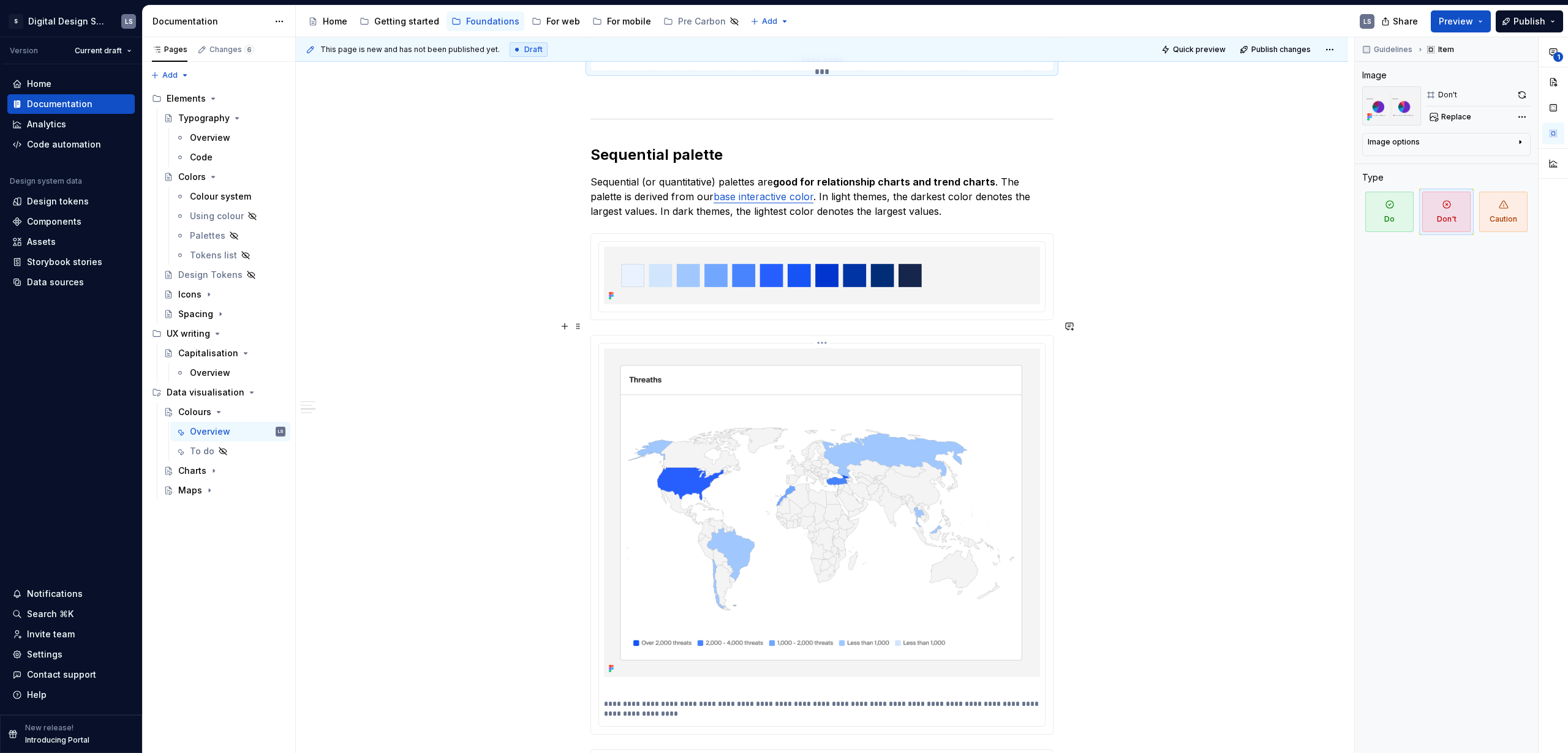
scroll to position [2254, 0]
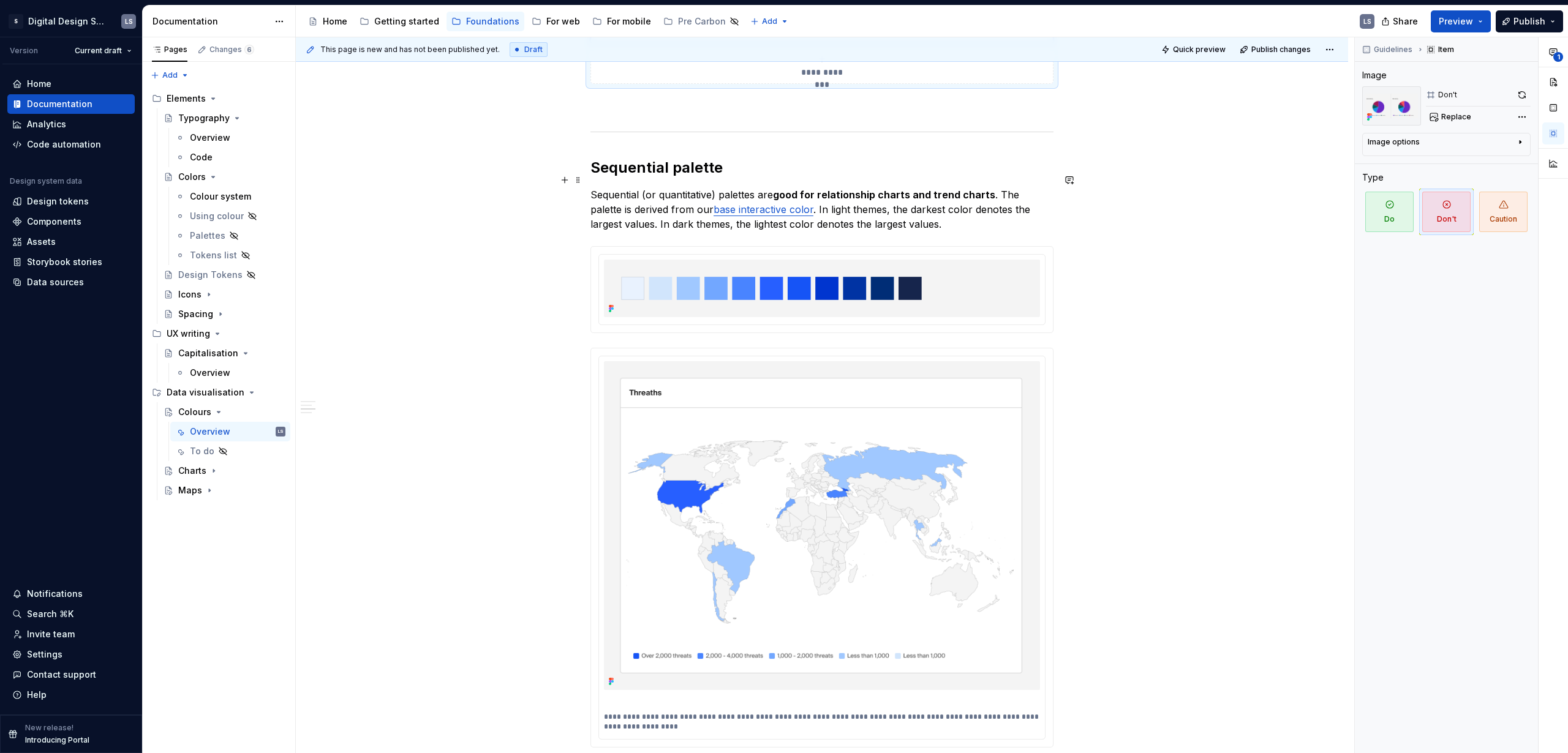
click at [937, 216] on p "Sequential (or quantitative) palettes are good for relationship charts and tren…" at bounding box center [822, 209] width 463 height 44
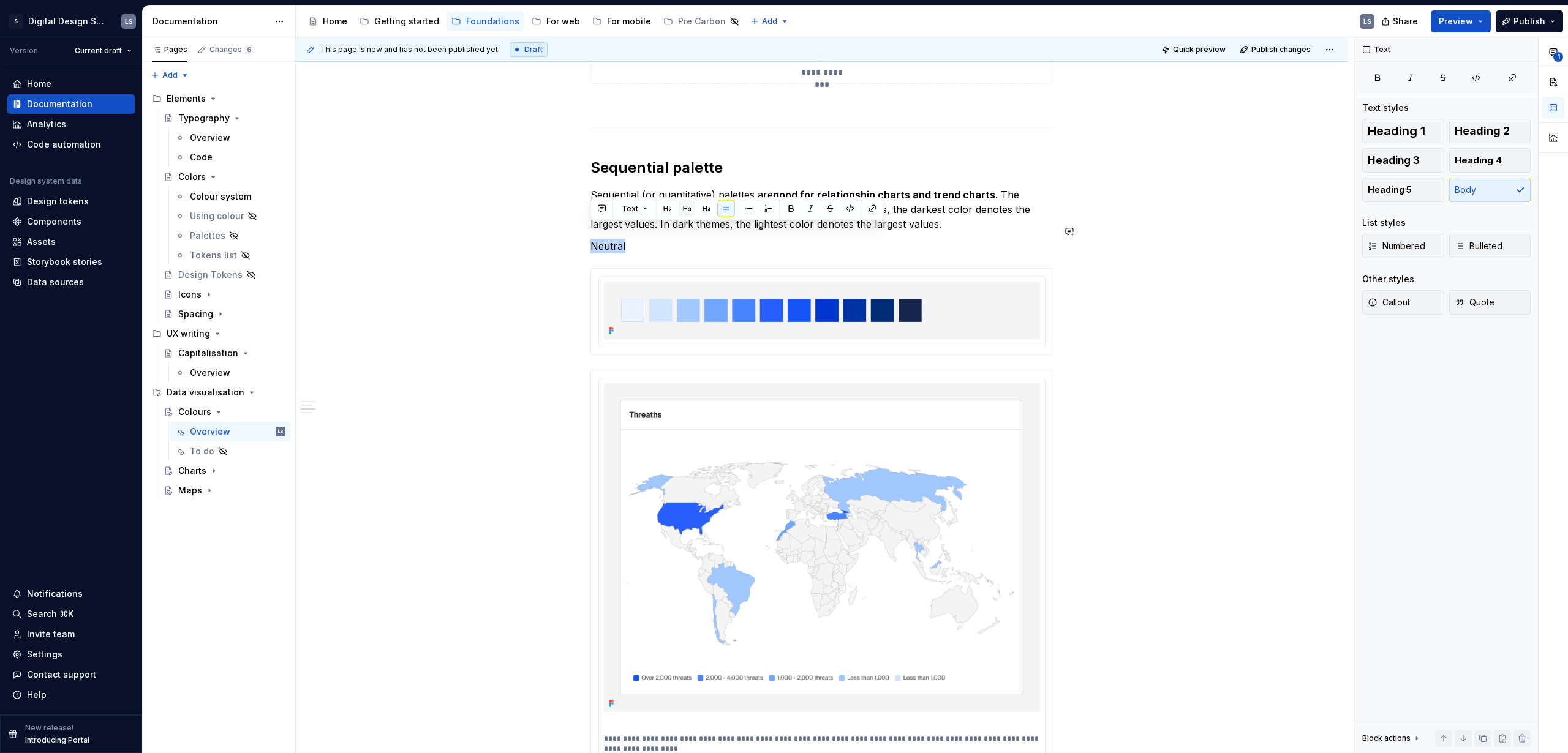
click at [684, 212] on button "button" at bounding box center [687, 209] width 17 height 17
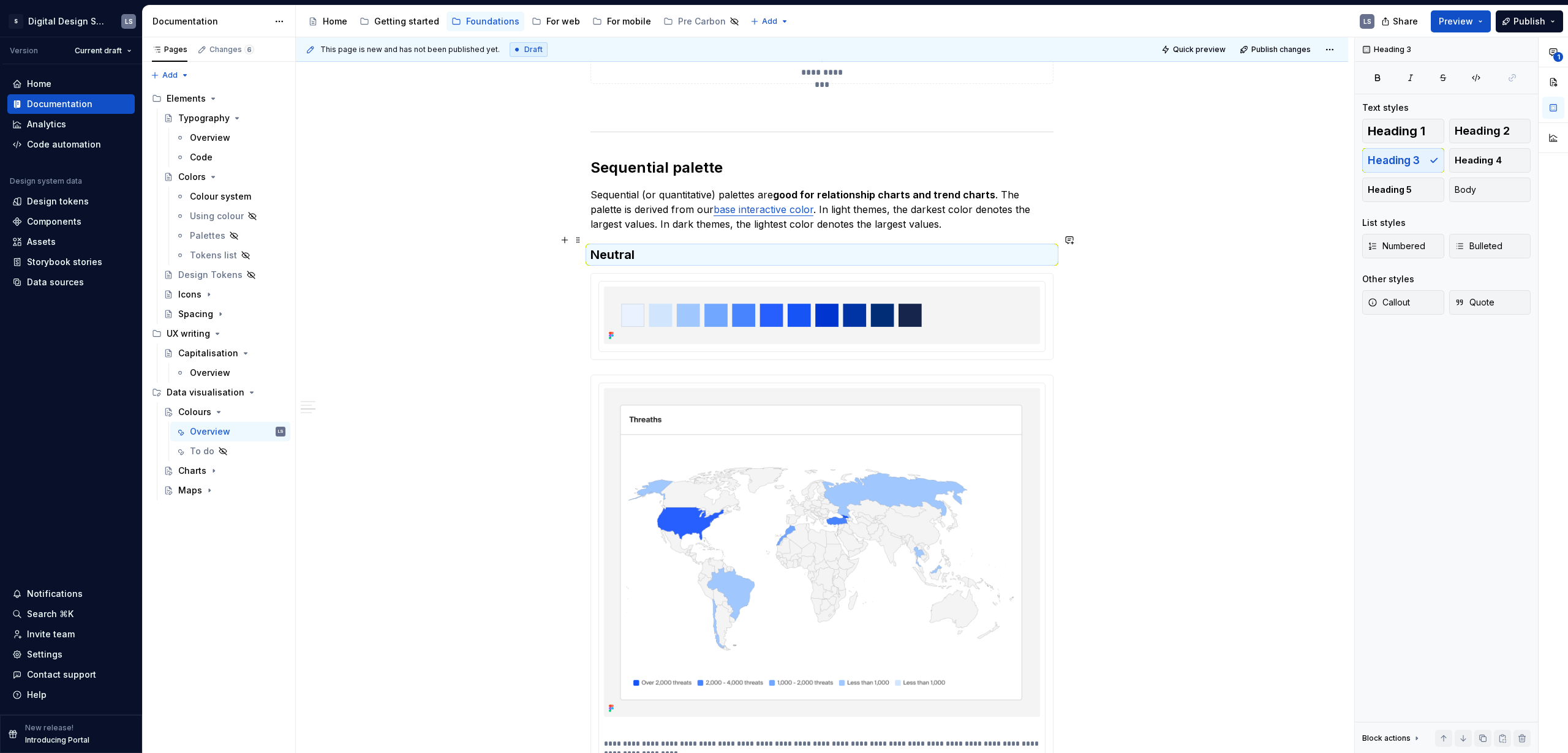
click at [637, 246] on h3 "Neutral" at bounding box center [822, 255] width 463 height 17
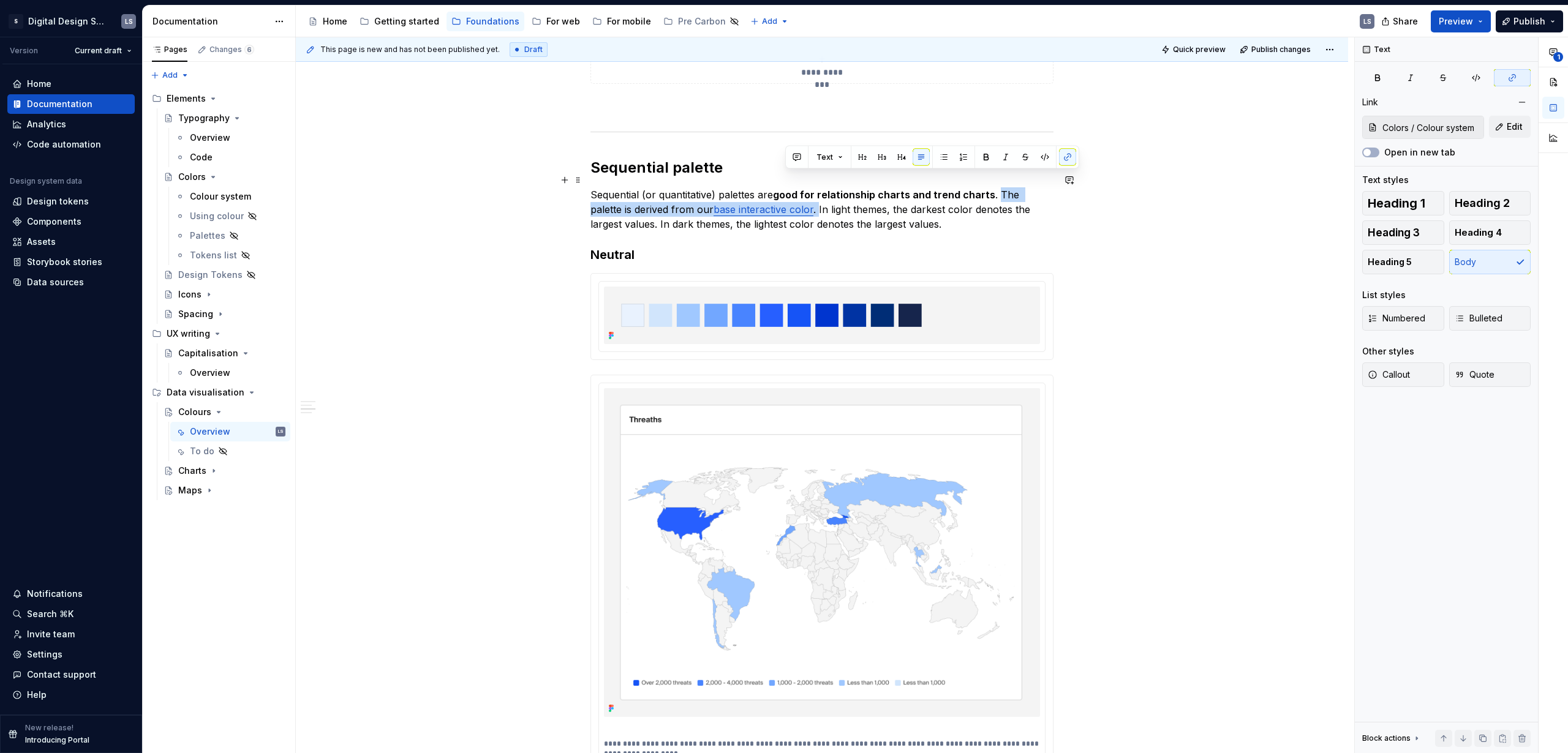
drag, startPoint x: 991, startPoint y: 180, endPoint x: 786, endPoint y: 193, distance: 205.4
click at [786, 193] on p "Sequential (or quantitative) palettes are good for relationship charts and tren…" at bounding box center [822, 209] width 463 height 44
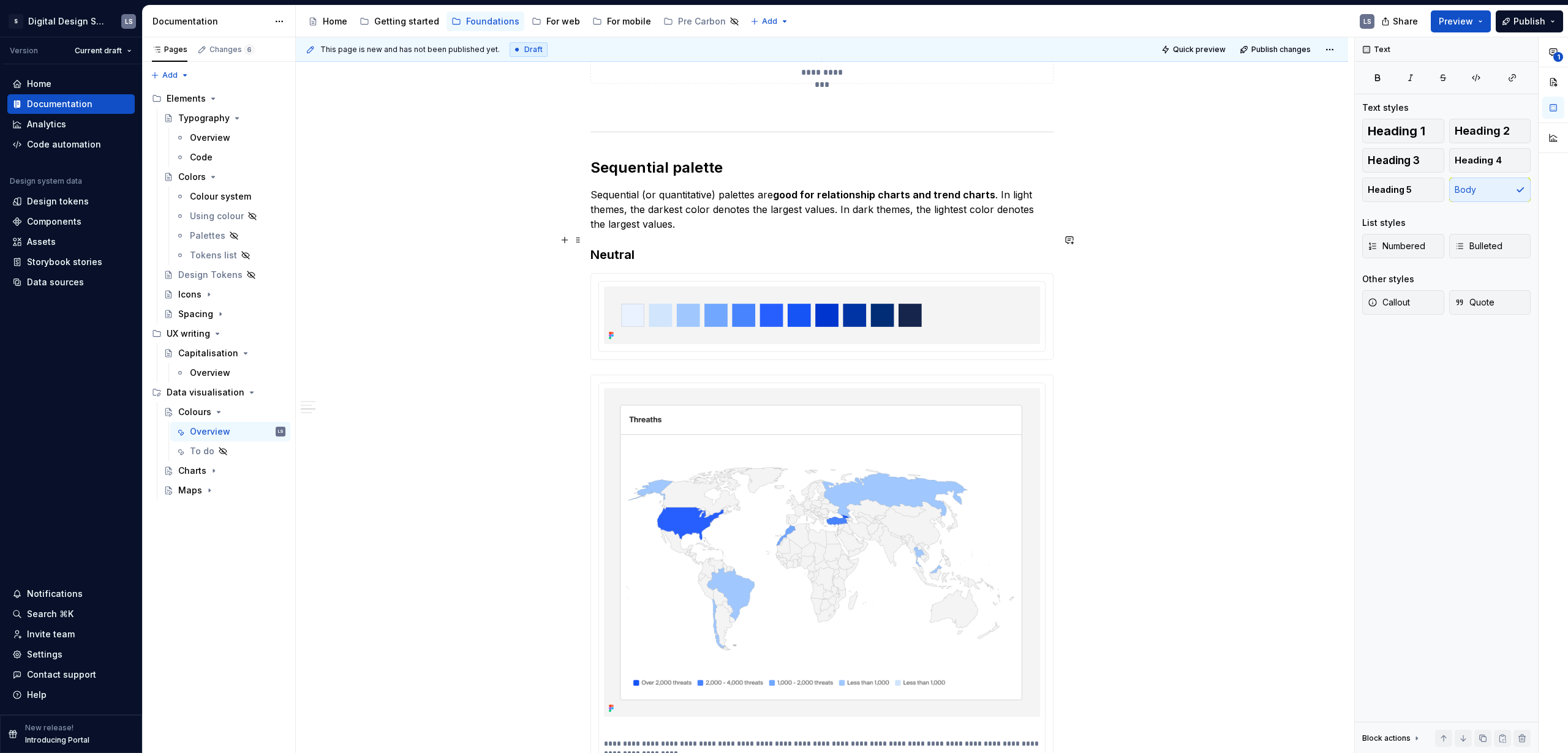
click at [657, 246] on h3 "Neutral" at bounding box center [822, 255] width 463 height 17
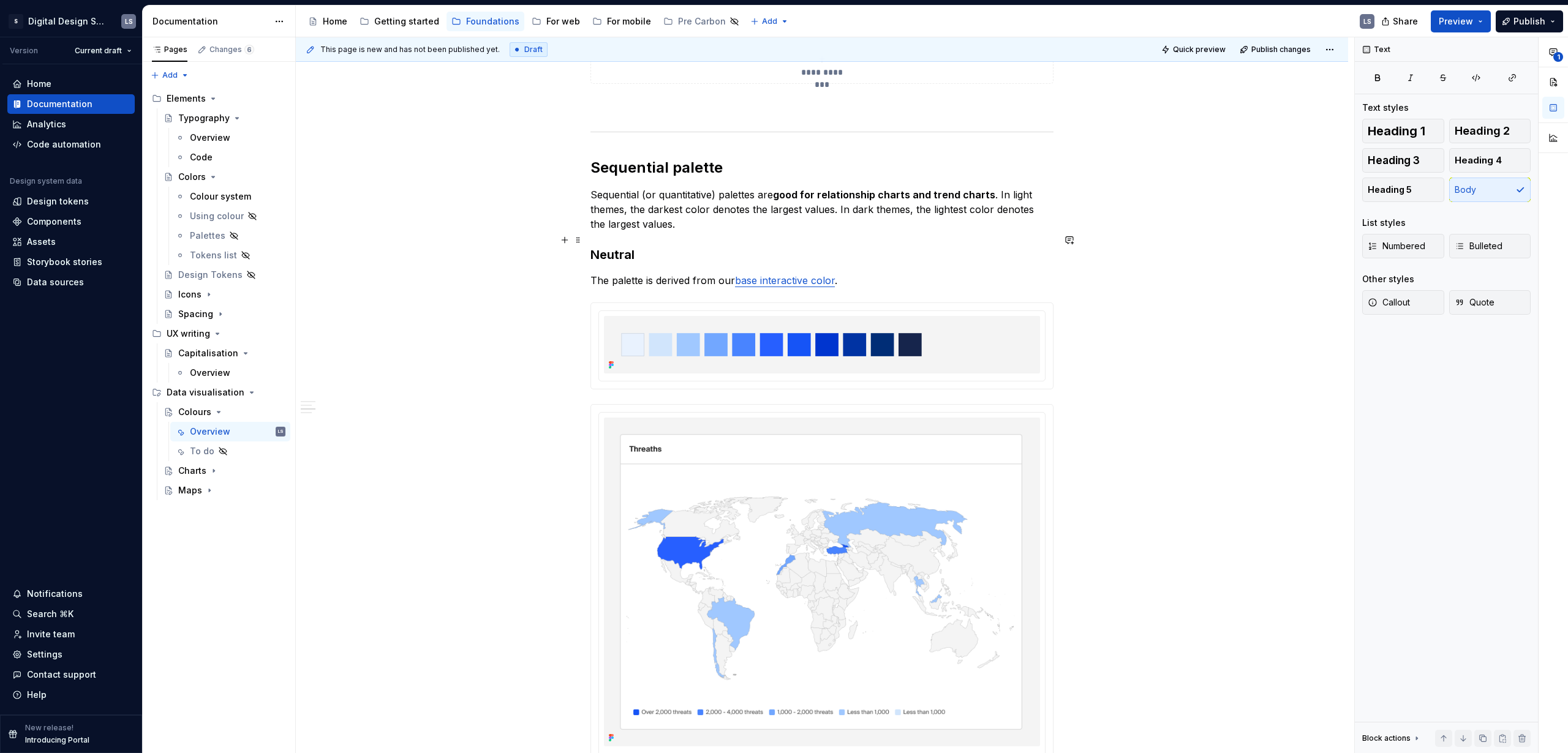
click at [615, 246] on h3 "Neutral" at bounding box center [822, 255] width 463 height 17
click at [730, 187] on p "Sequential (or quantitative) palettes are good for relationship charts and tren…" at bounding box center [822, 209] width 463 height 44
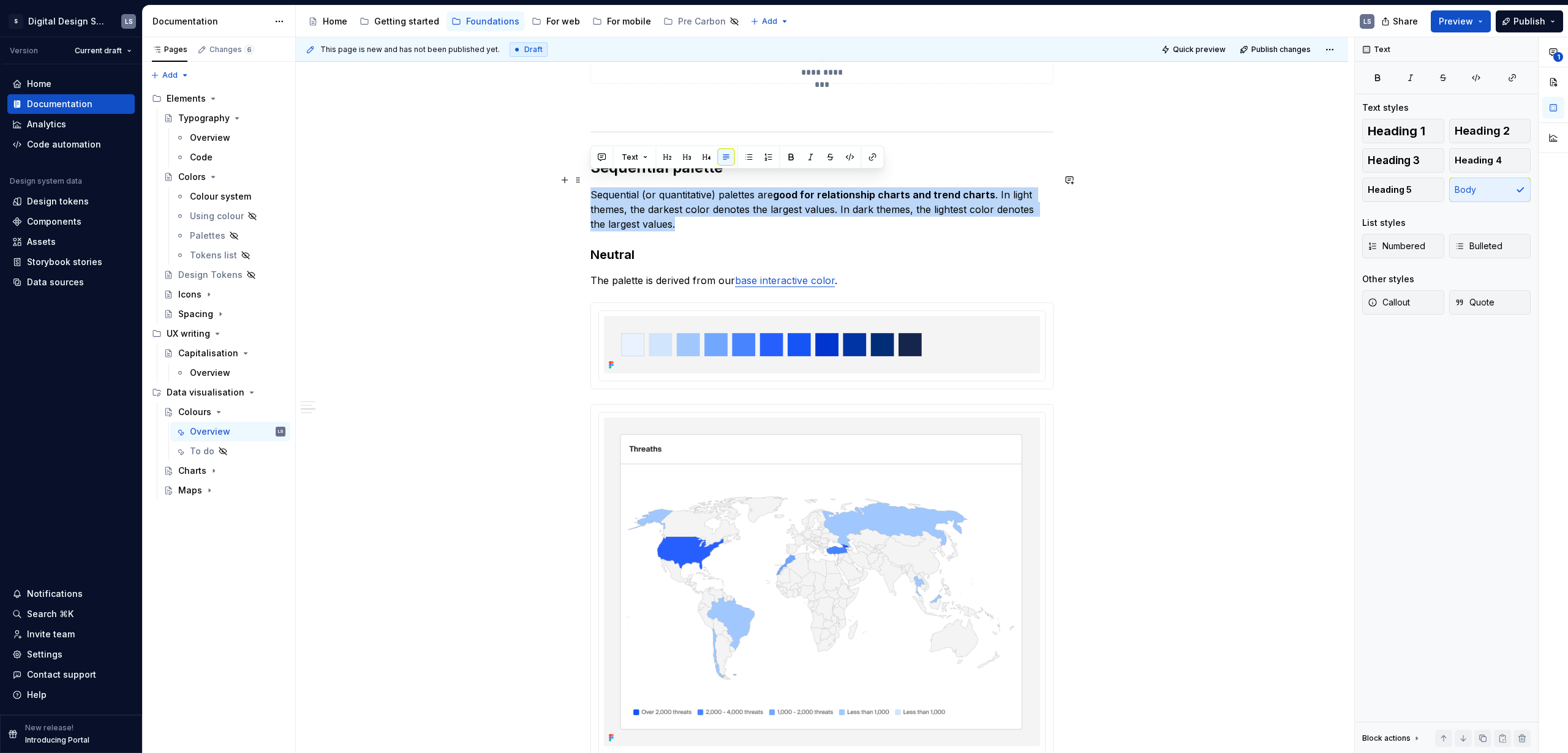
drag, startPoint x: 625, startPoint y: 189, endPoint x: 661, endPoint y: 213, distance: 43.3
click at [661, 213] on p "Sequential (or quantitative) palettes are good for relationship charts and tren…" at bounding box center [822, 209] width 463 height 44
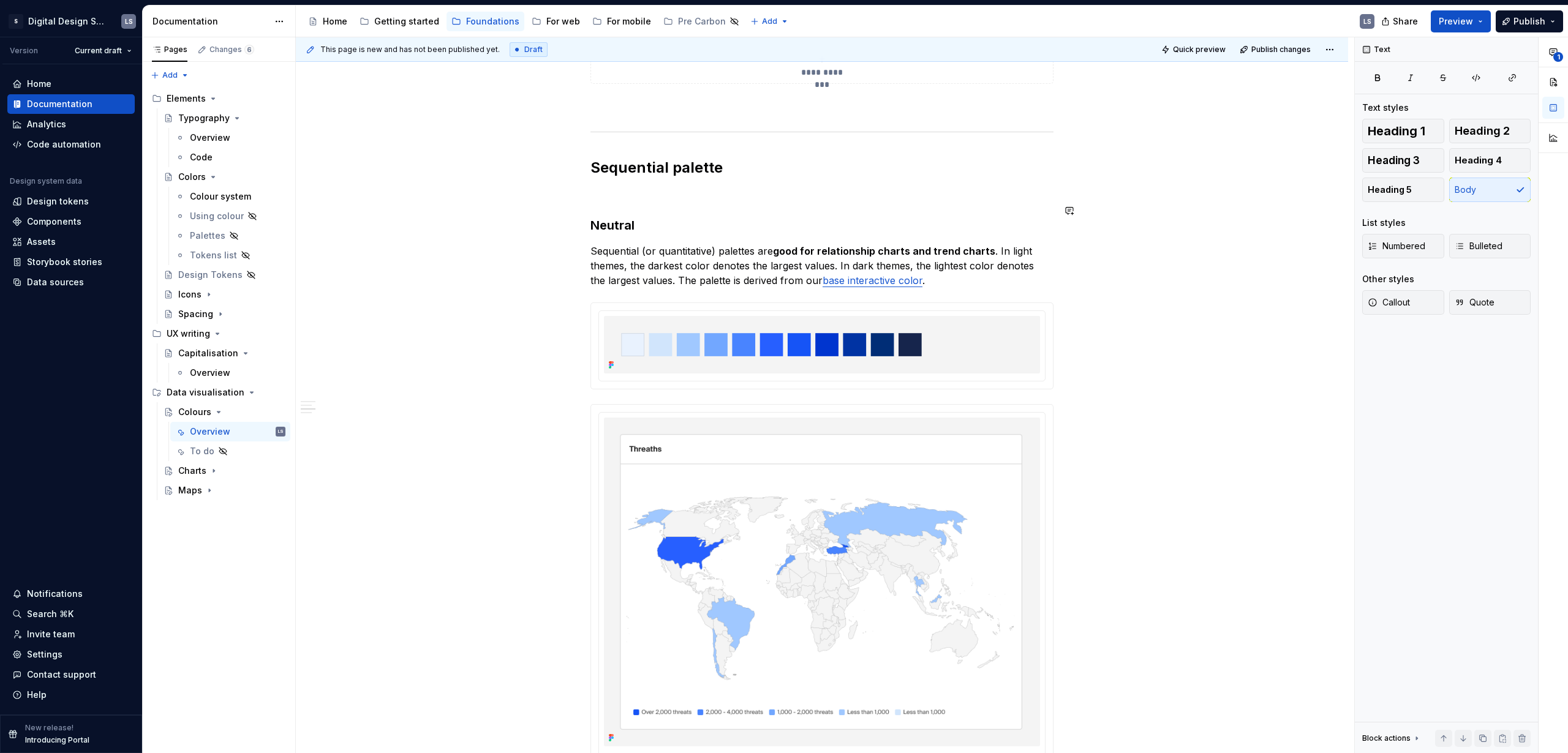
click at [637, 187] on p at bounding box center [822, 195] width 463 height 15
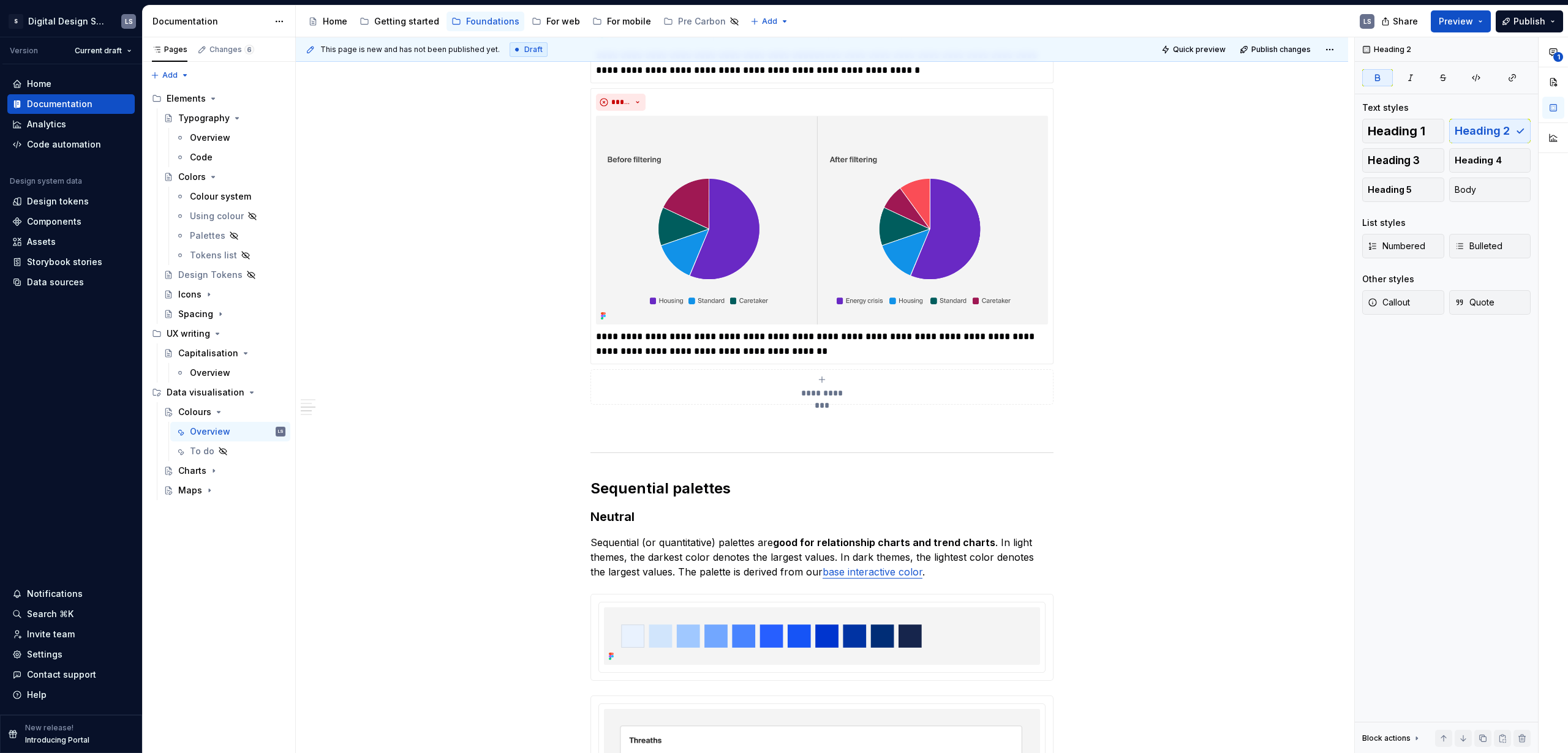
scroll to position [2046, 0]
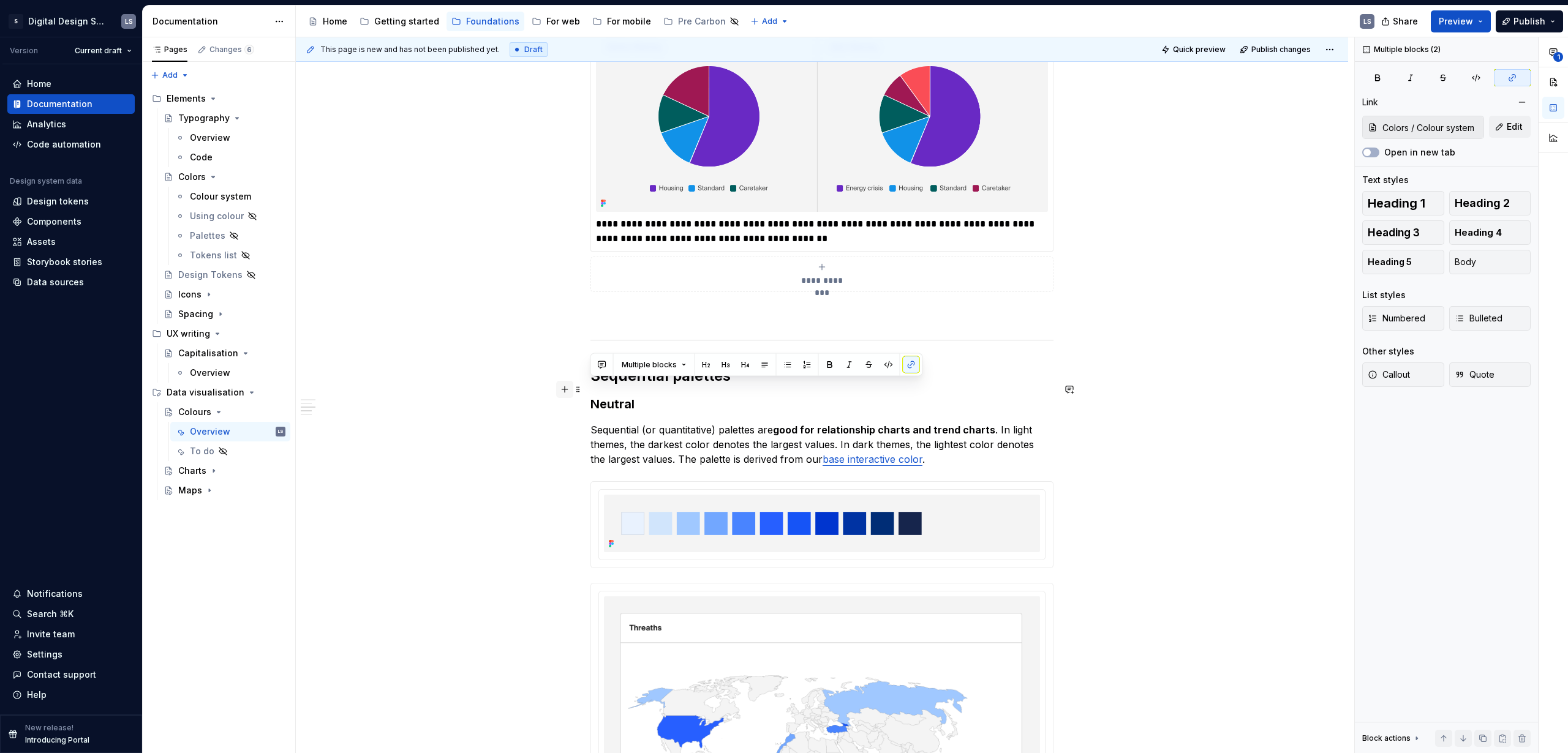
drag, startPoint x: 918, startPoint y: 450, endPoint x: 563, endPoint y: 394, distance: 359.4
copy div "Neutral Sequential (or quantitative) palettes are good for relationship charts …"
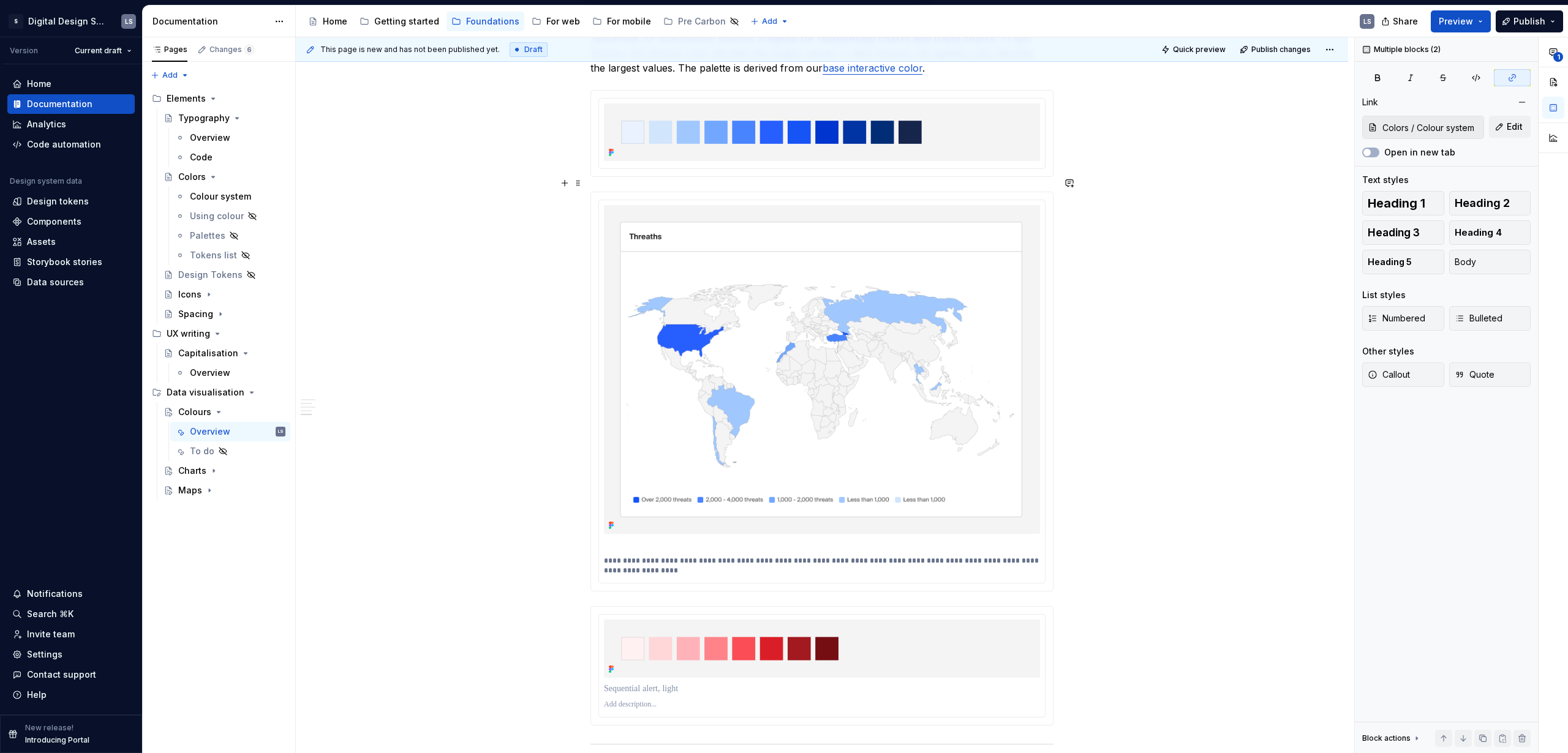
scroll to position [2532, 0]
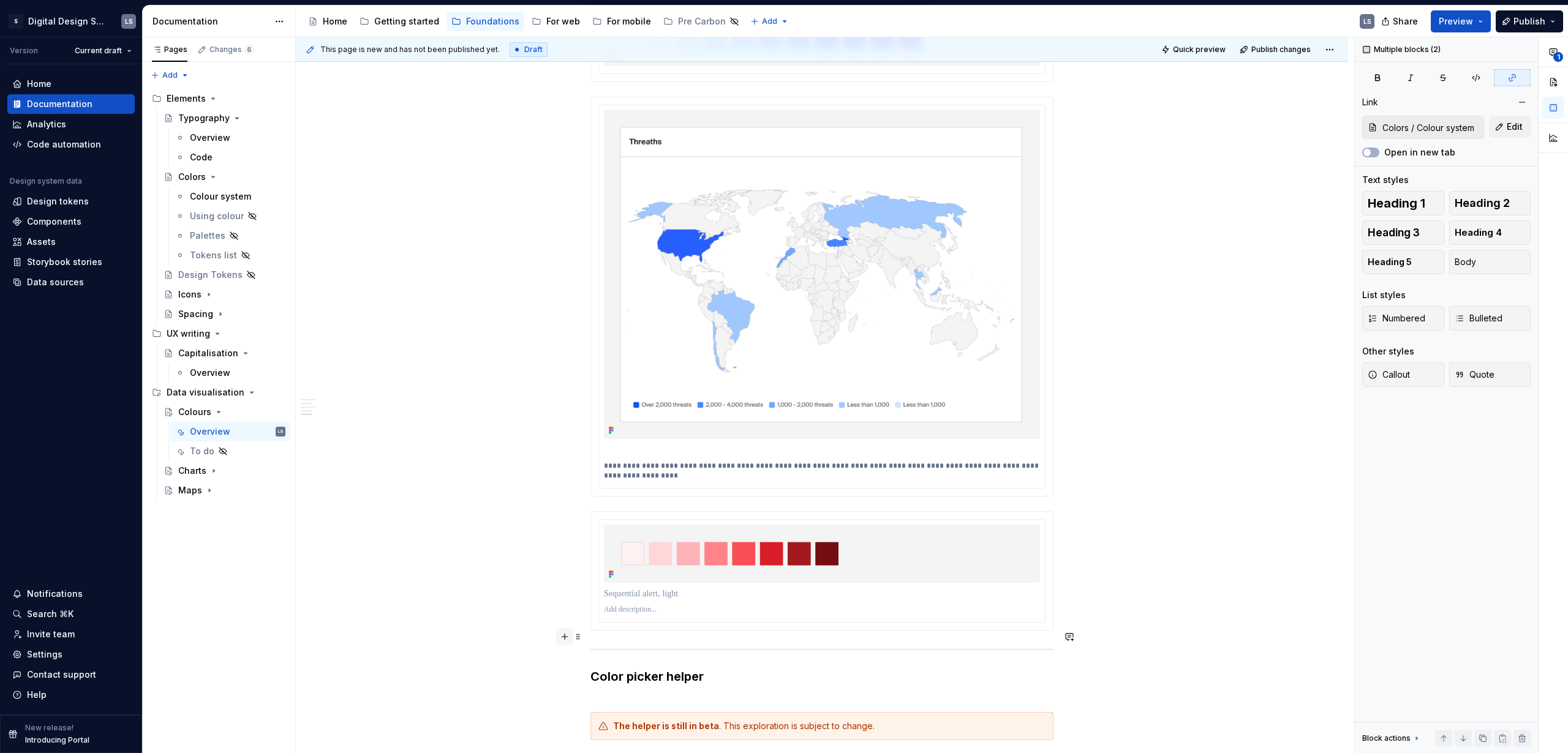
click at [564, 635] on button "button" at bounding box center [565, 637] width 17 height 17
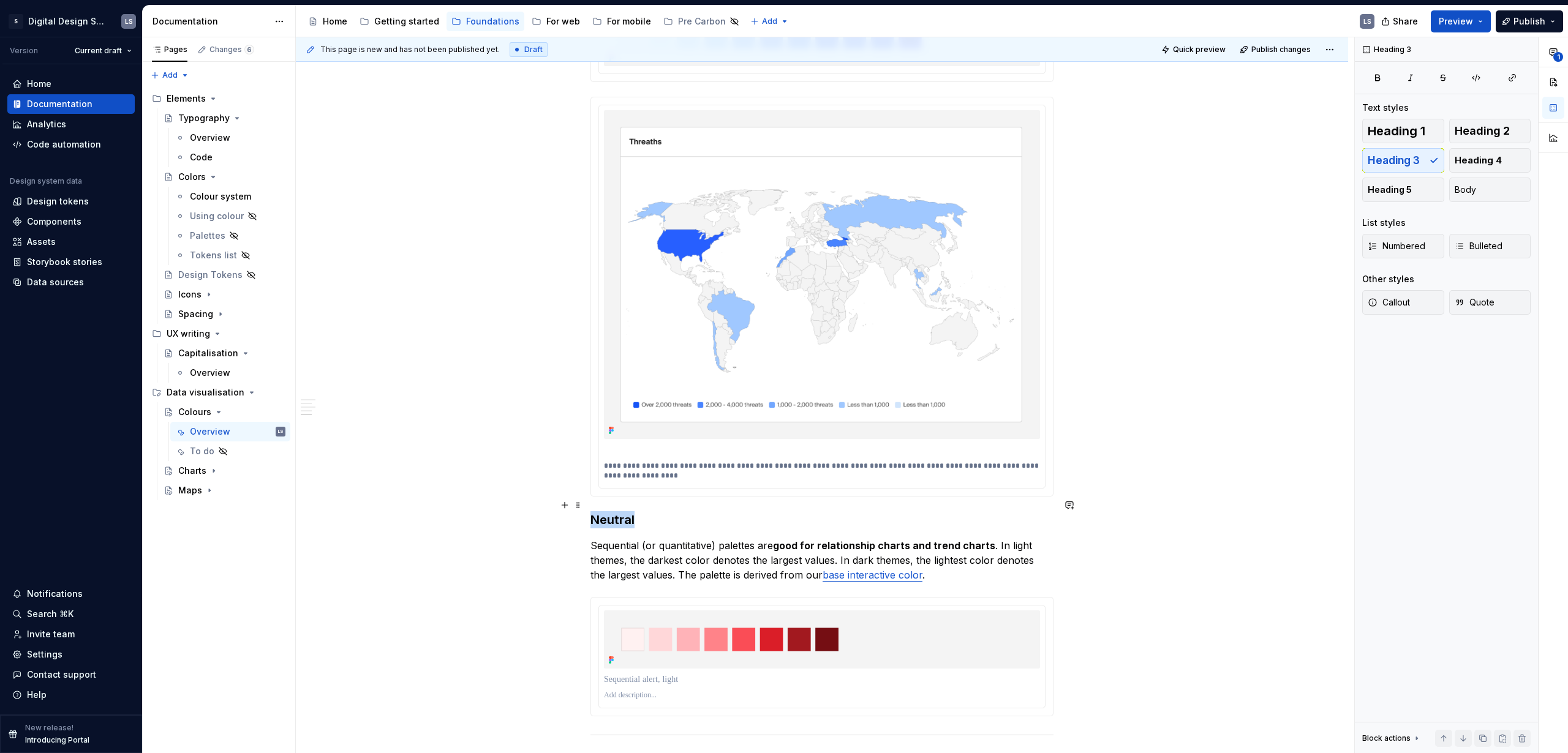
click at [616, 511] on h3 "Neutral" at bounding box center [822, 520] width 463 height 17
click at [684, 511] on h3 "Neutral" at bounding box center [822, 520] width 463 height 17
click at [590, 511] on h3 "Neutral" at bounding box center [822, 520] width 463 height 17
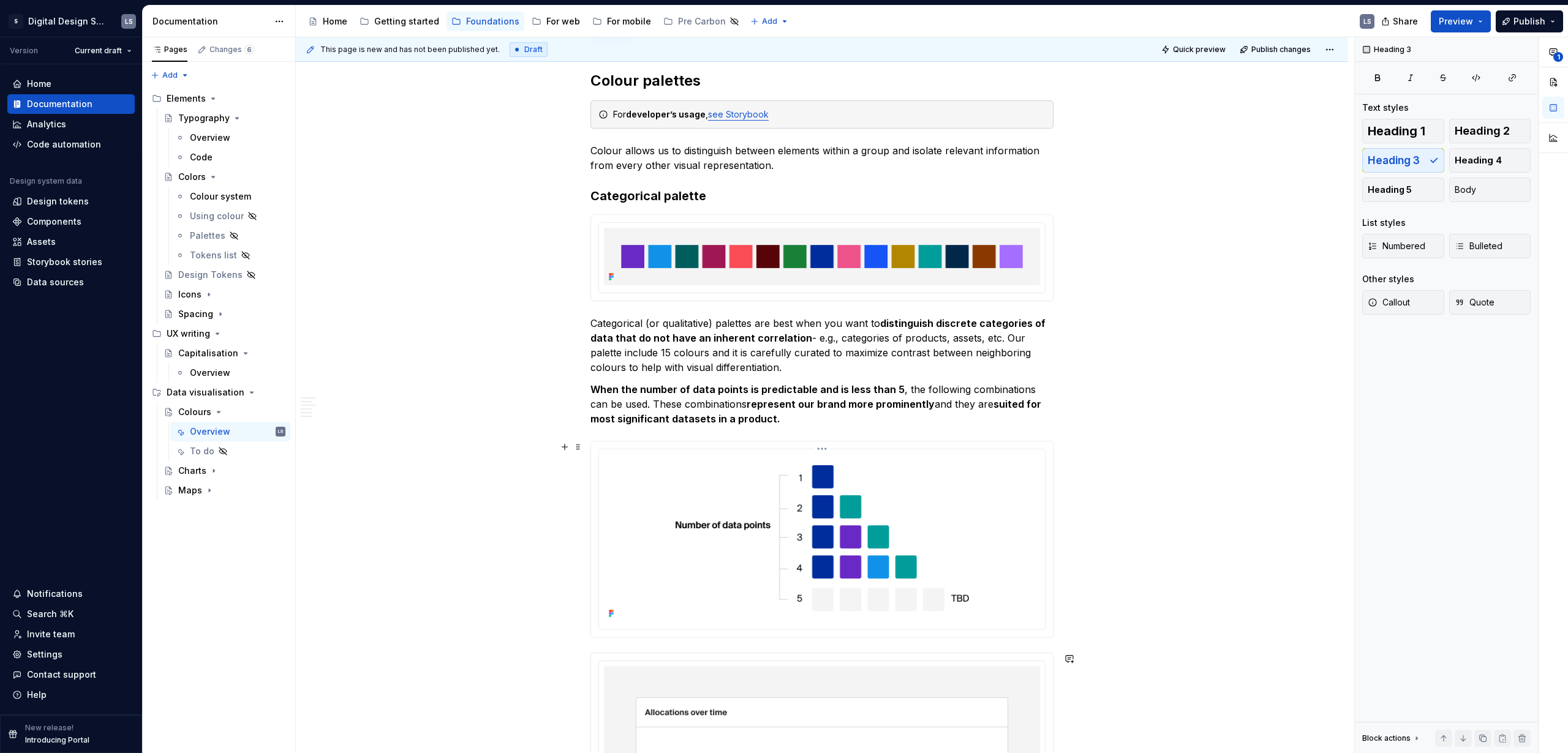
scroll to position [0, 0]
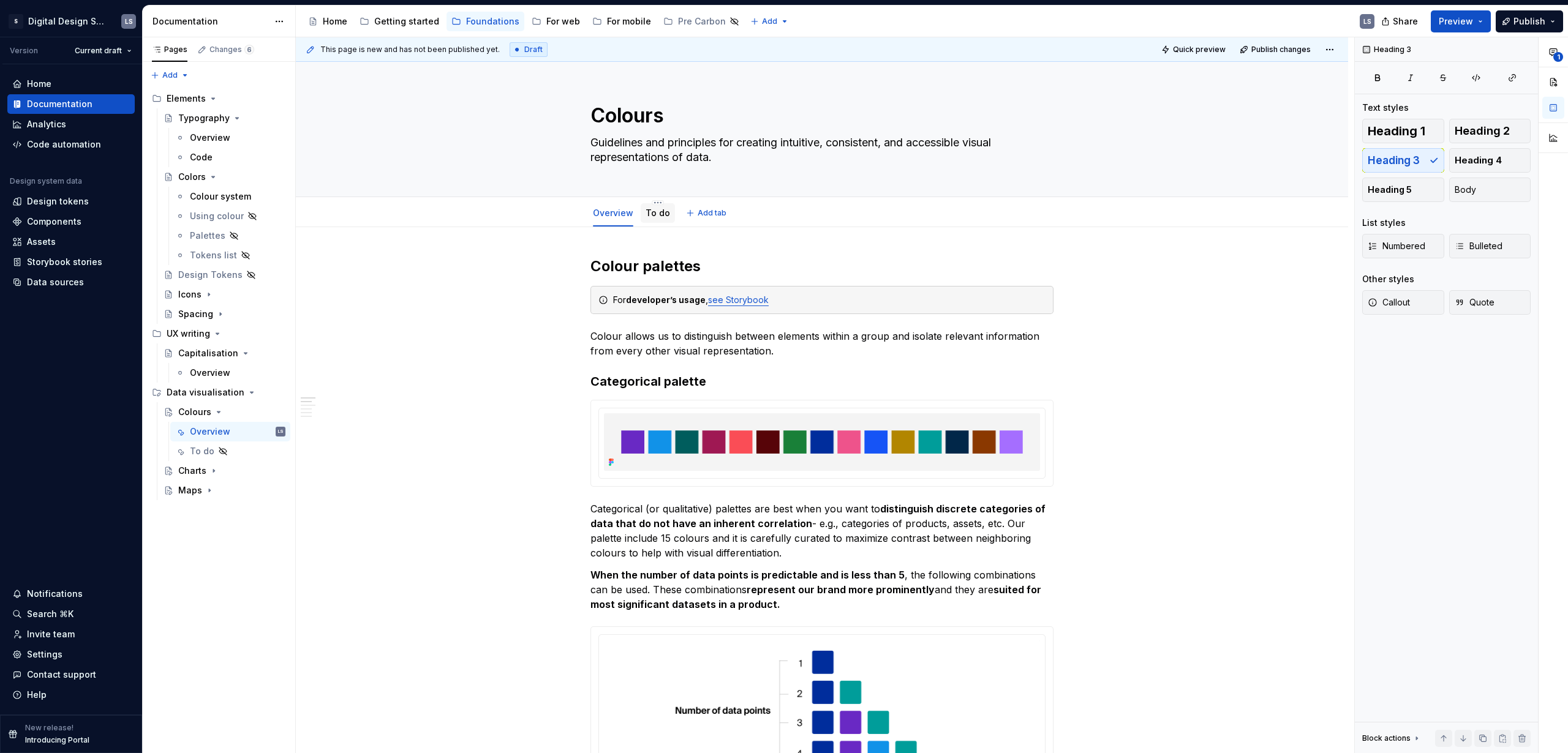
click at [647, 206] on div "To do" at bounding box center [657, 213] width 24 height 15
click at [653, 218] on link "To do" at bounding box center [657, 213] width 24 height 11
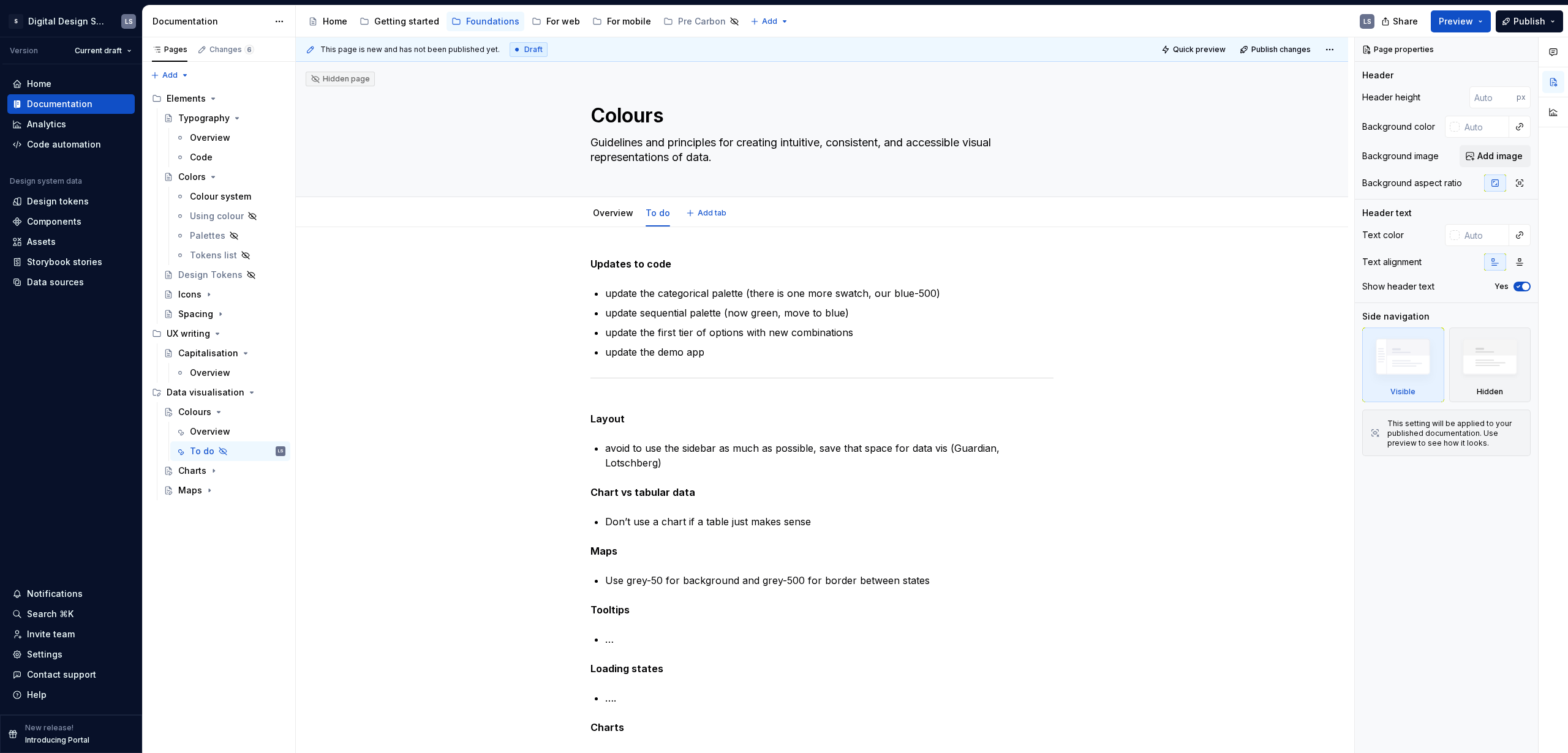
type textarea "*"
click at [740, 351] on p "update the demo app" at bounding box center [829, 352] width 448 height 15
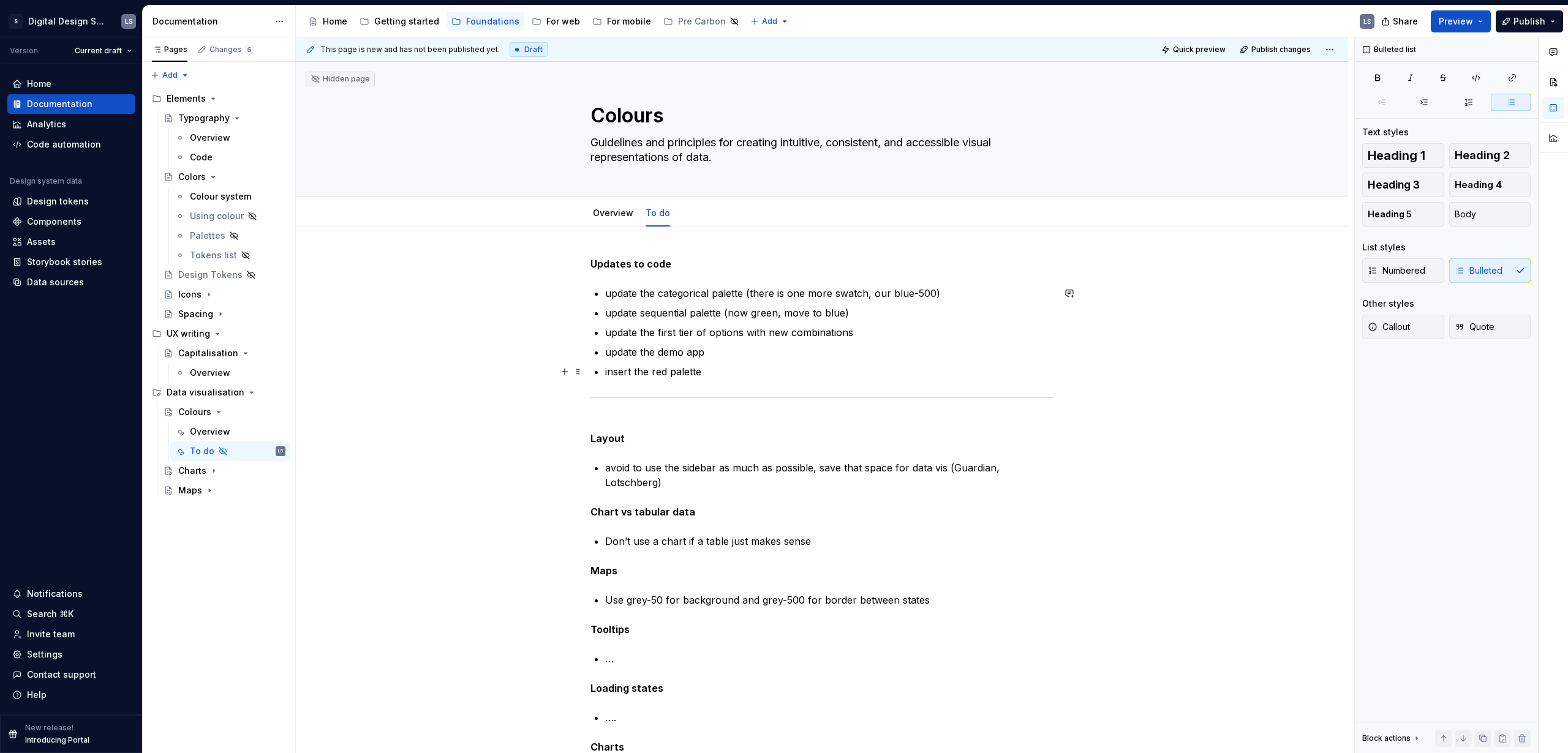
click at [618, 365] on p "insert the red palette" at bounding box center [829, 372] width 448 height 15
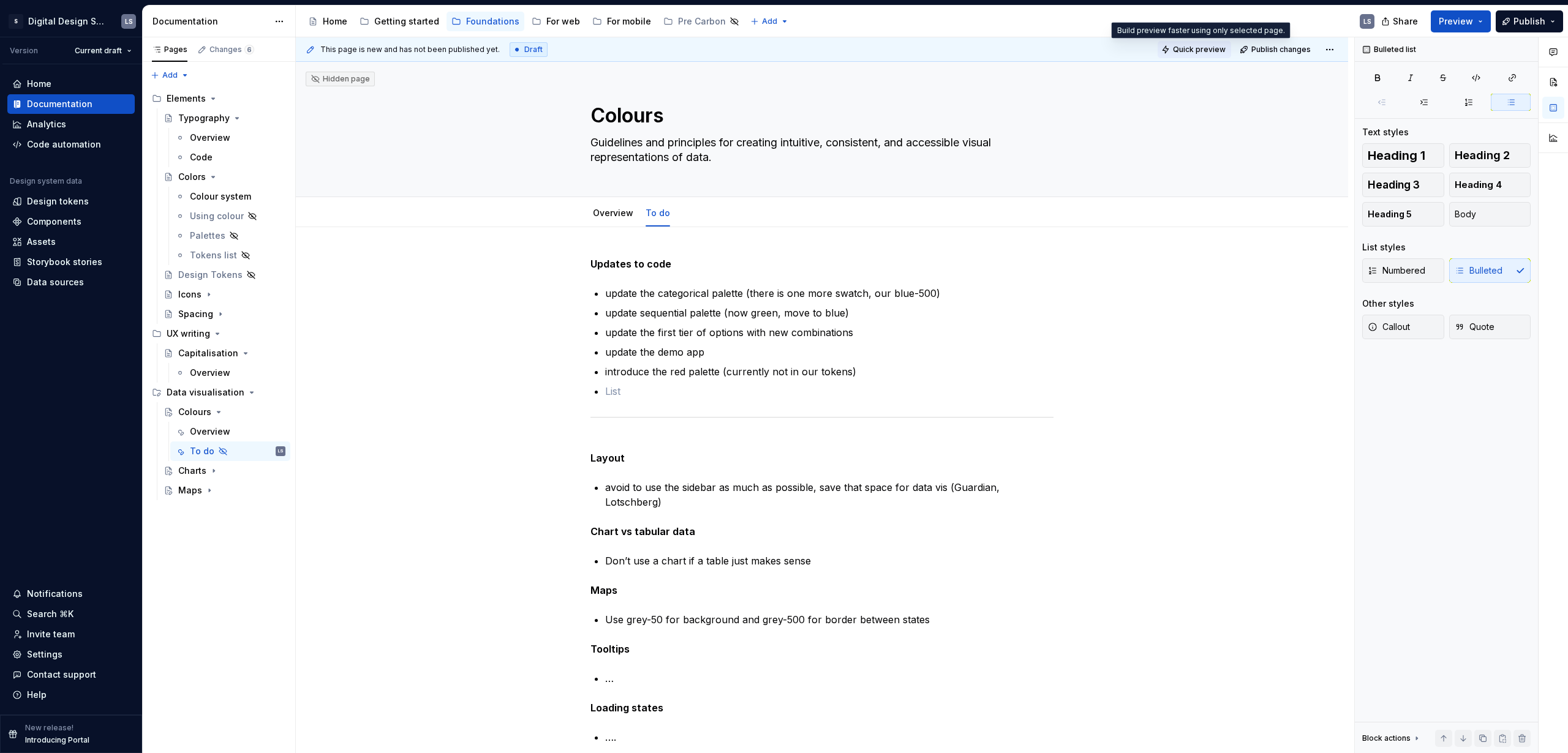
click at [1195, 50] on span "Quick preview" at bounding box center [1199, 50] width 53 height 10
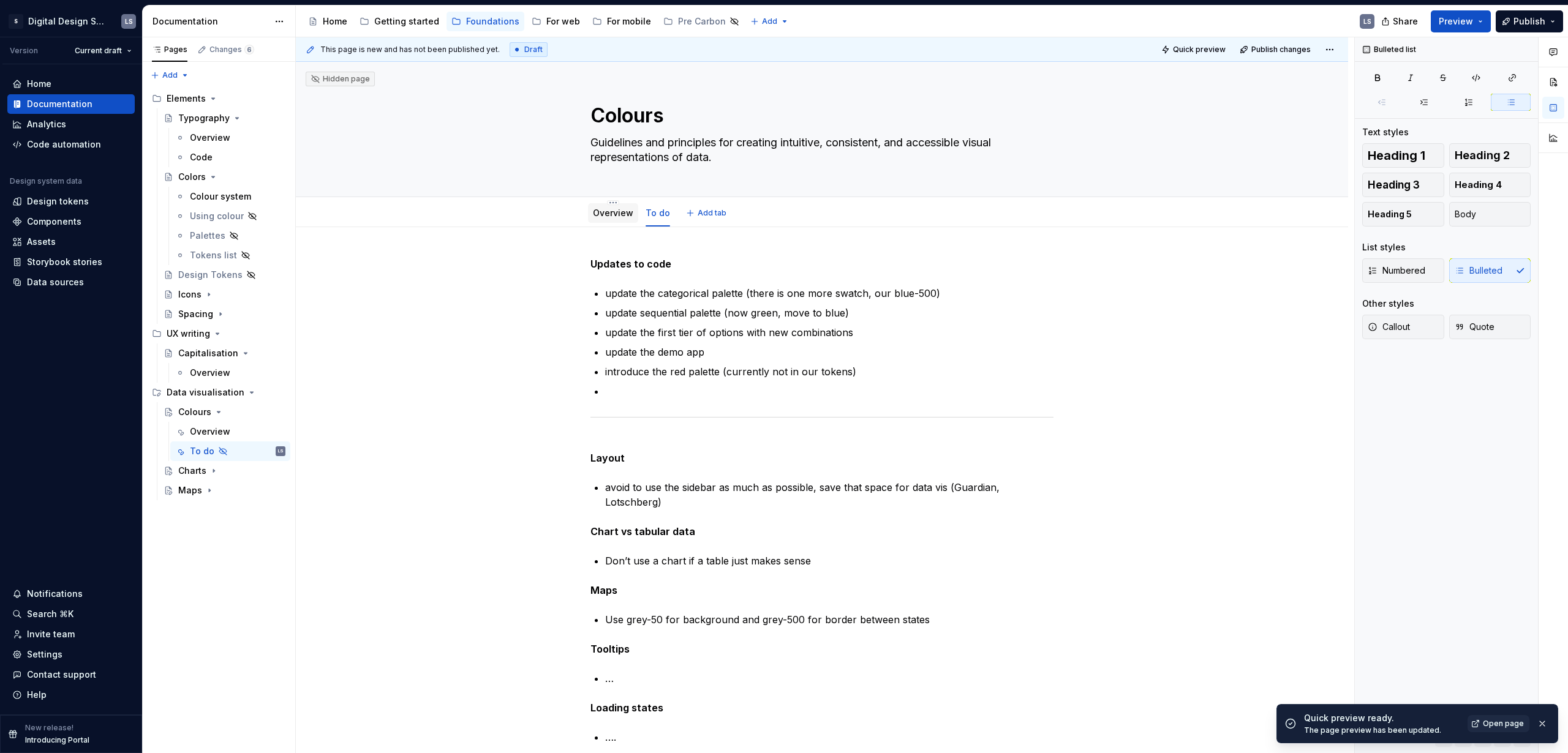
click at [608, 220] on div "Overview" at bounding box center [613, 213] width 40 height 15
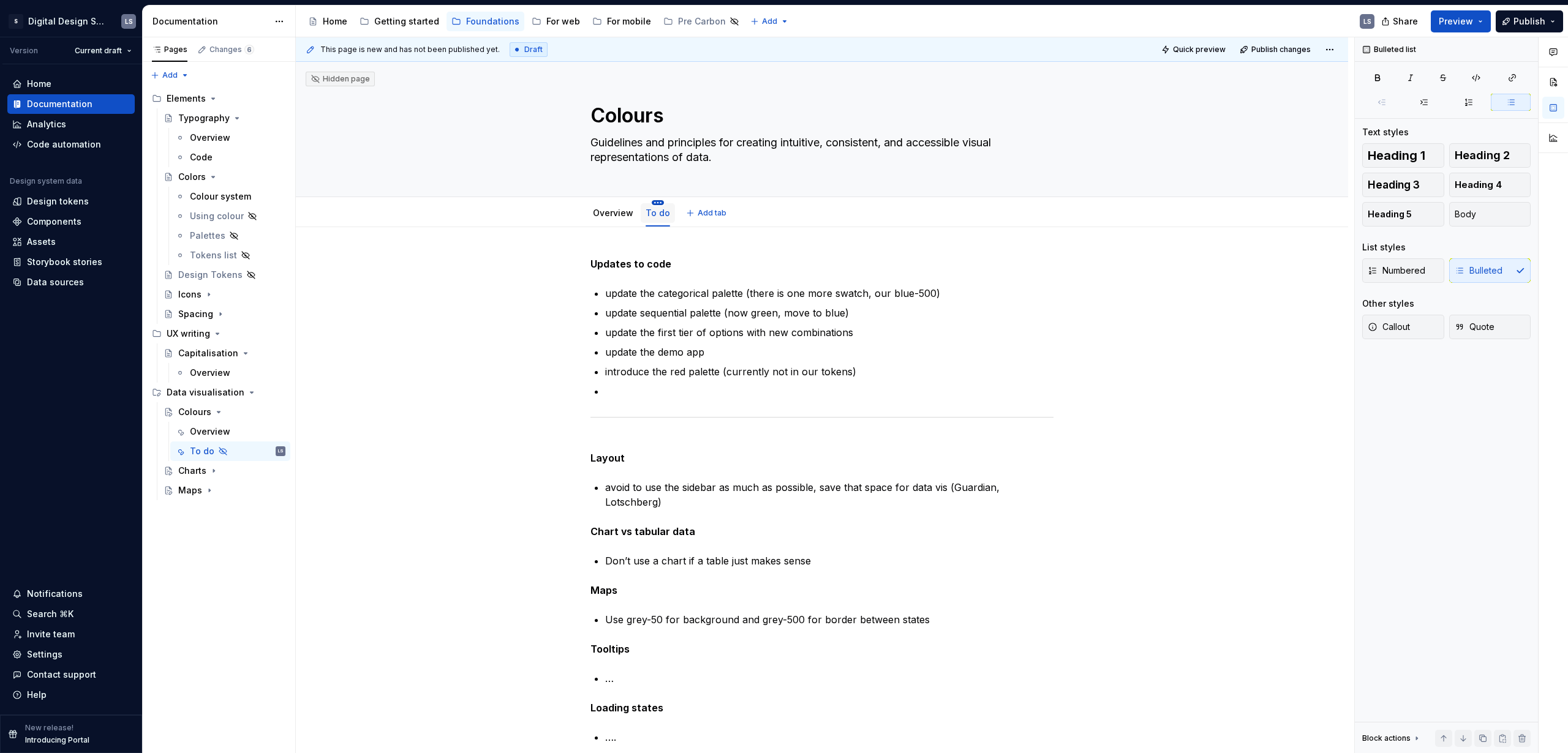
click at [659, 203] on html "S Digital Design System LS Version Current draft Home Documentation Analytics C…" at bounding box center [784, 376] width 1568 height 753
type textarea "*"
click at [689, 220] on div "Rename tab" at bounding box center [712, 221] width 80 height 12
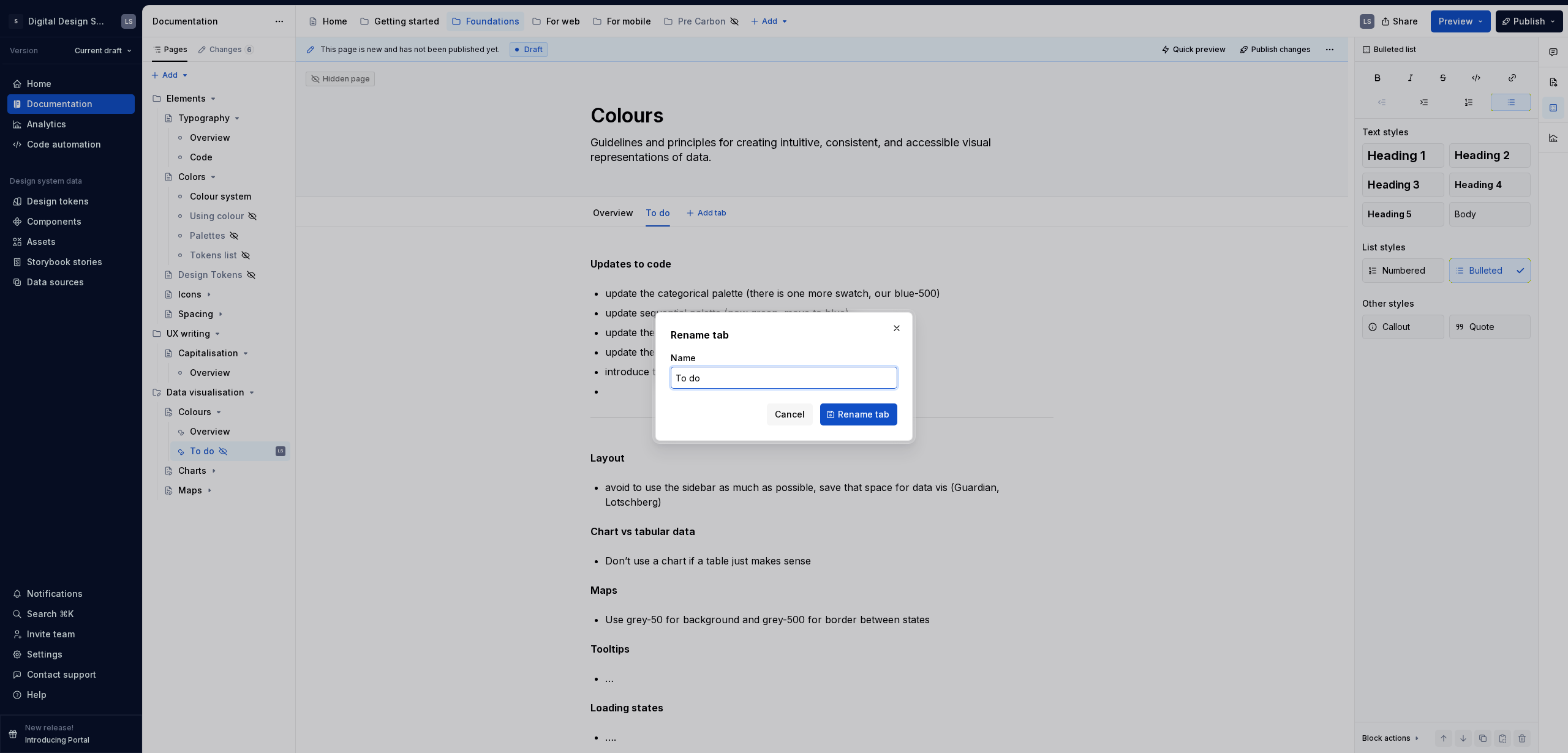
click at [757, 381] on input "To do" at bounding box center [784, 377] width 226 height 22
type input "To do (hidden"
type textarea "*"
type input "To do (hidden)"
click button "Rename tab" at bounding box center [859, 414] width 77 height 22
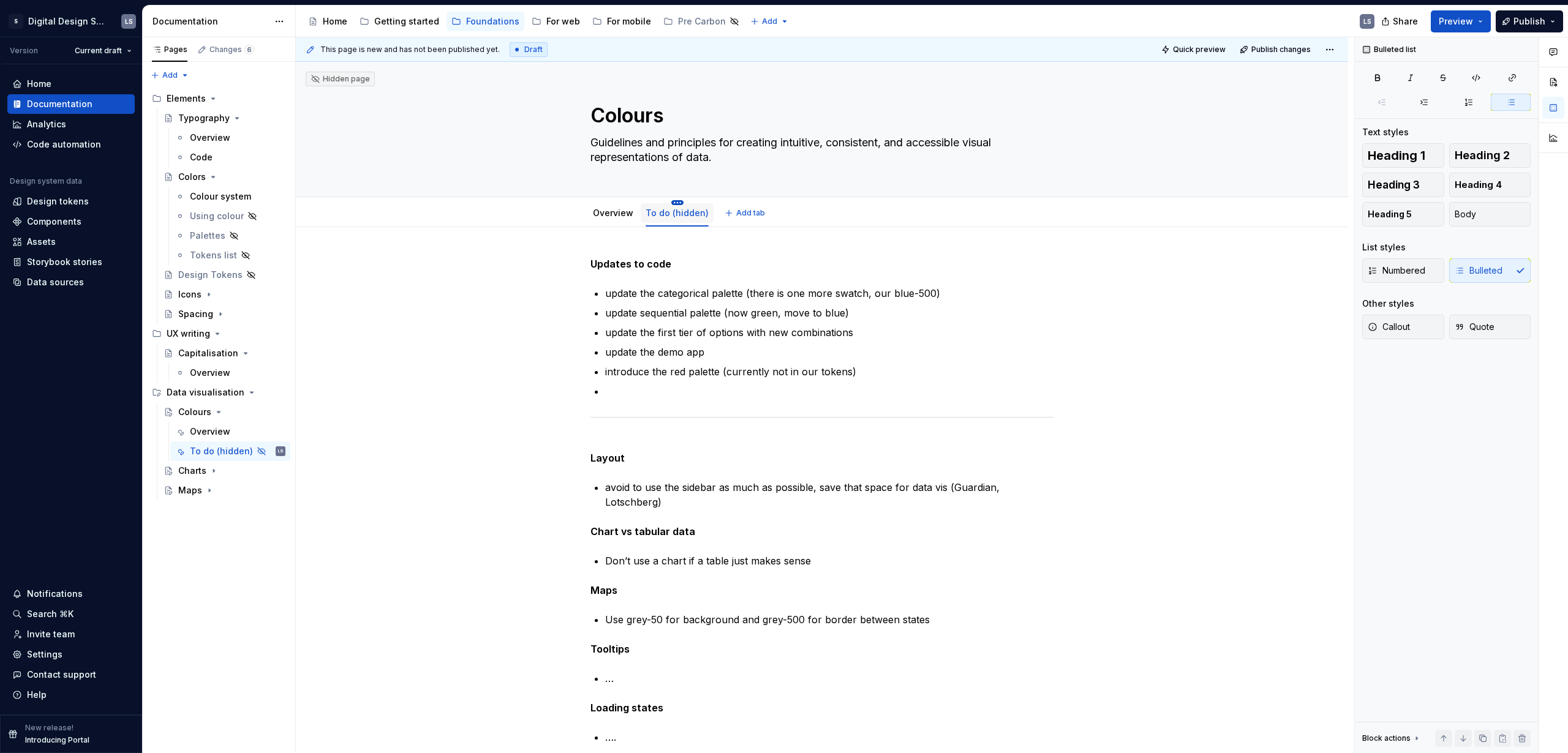
click at [677, 203] on html "S Digital Design System LS Version Current draft Home Documentation Analytics C…" at bounding box center [784, 376] width 1568 height 753
click at [688, 223] on div "Rename tab" at bounding box center [722, 221] width 104 height 20
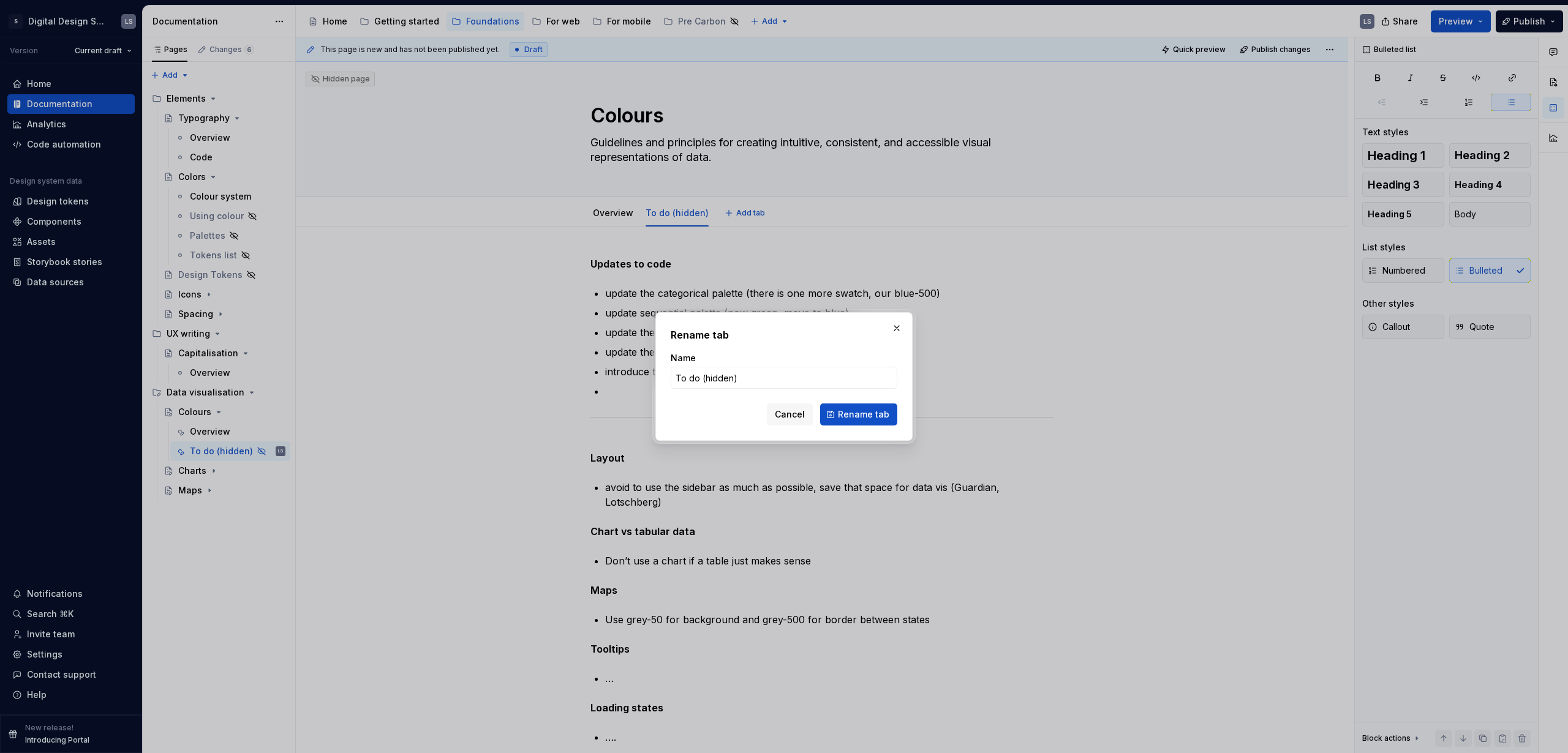
type textarea "*"
drag, startPoint x: 698, startPoint y: 378, endPoint x: 868, endPoint y: 387, distance: 170.2
click at [846, 384] on input "To do (hidden)" at bounding box center [784, 377] width 226 height 22
type input "_To do"
click at [874, 413] on span "Rename tab" at bounding box center [863, 415] width 52 height 12
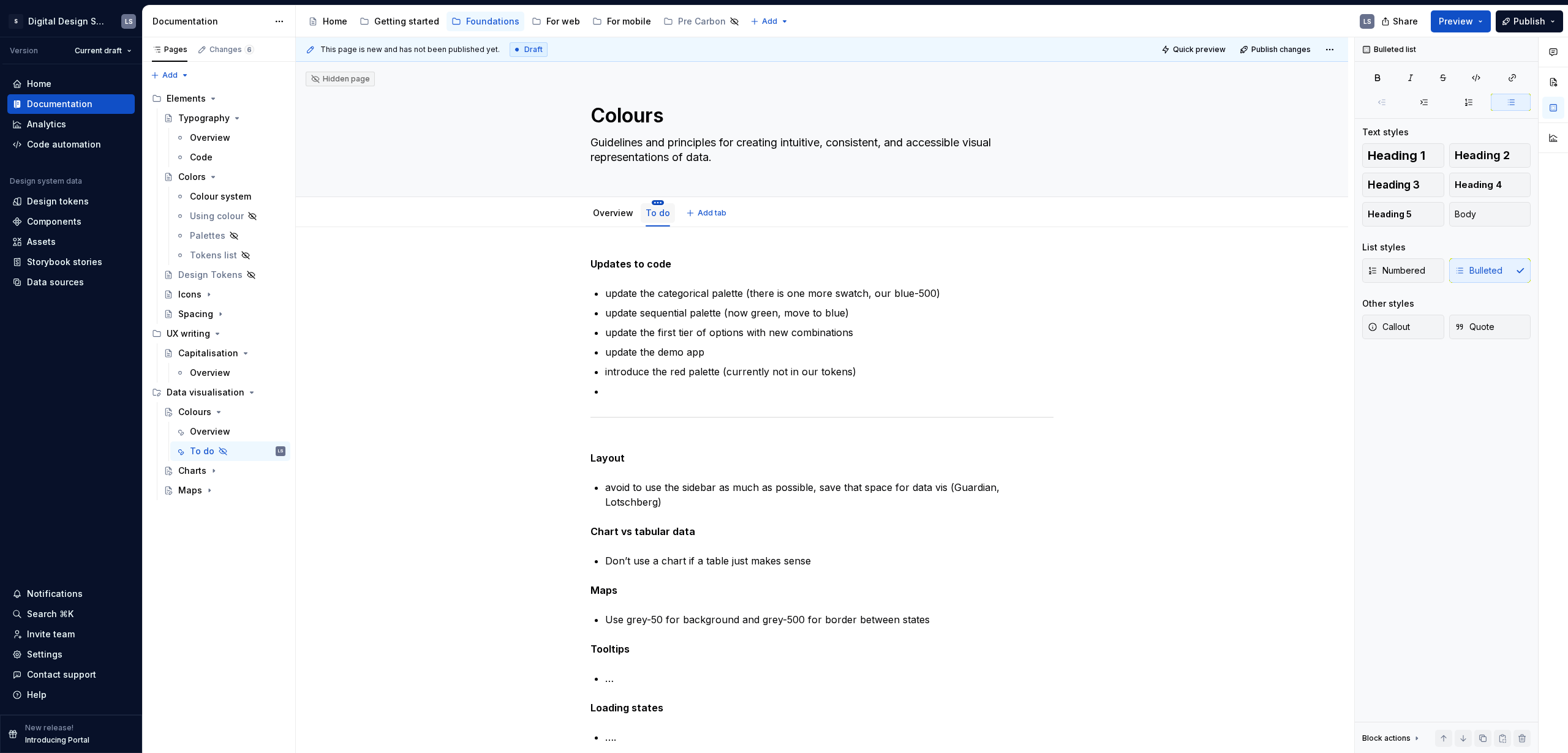
click at [654, 205] on html "S Digital Design System LS Version Current draft Home Documentation Analytics C…" at bounding box center [784, 376] width 1568 height 753
type textarea "*"
click at [717, 223] on div "Rename tab" at bounding box center [712, 221] width 80 height 12
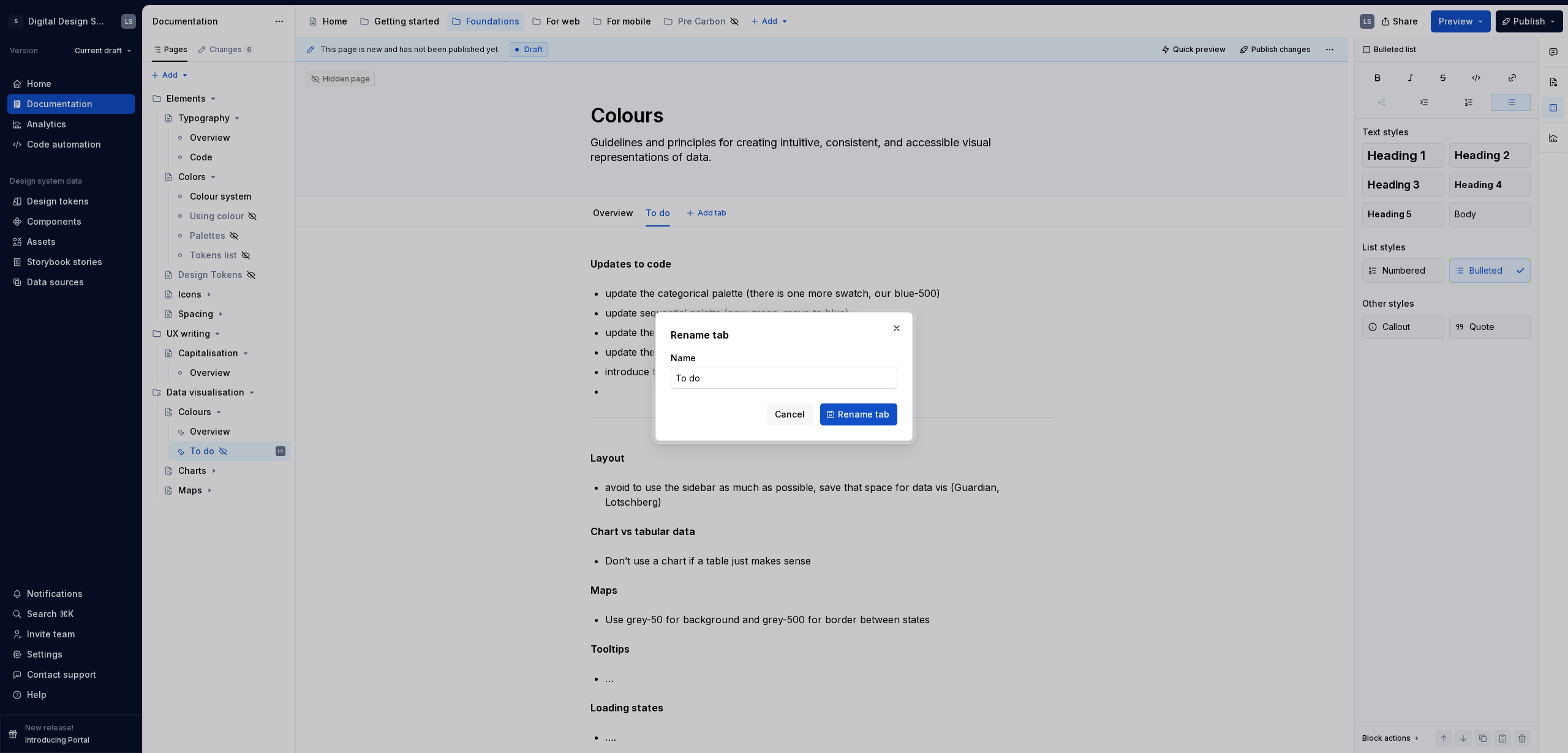
click at [713, 381] on input "To do" at bounding box center [784, 377] width 226 height 22
type input "To do (H)"
click at [857, 413] on span "Rename tab" at bounding box center [863, 415] width 52 height 12
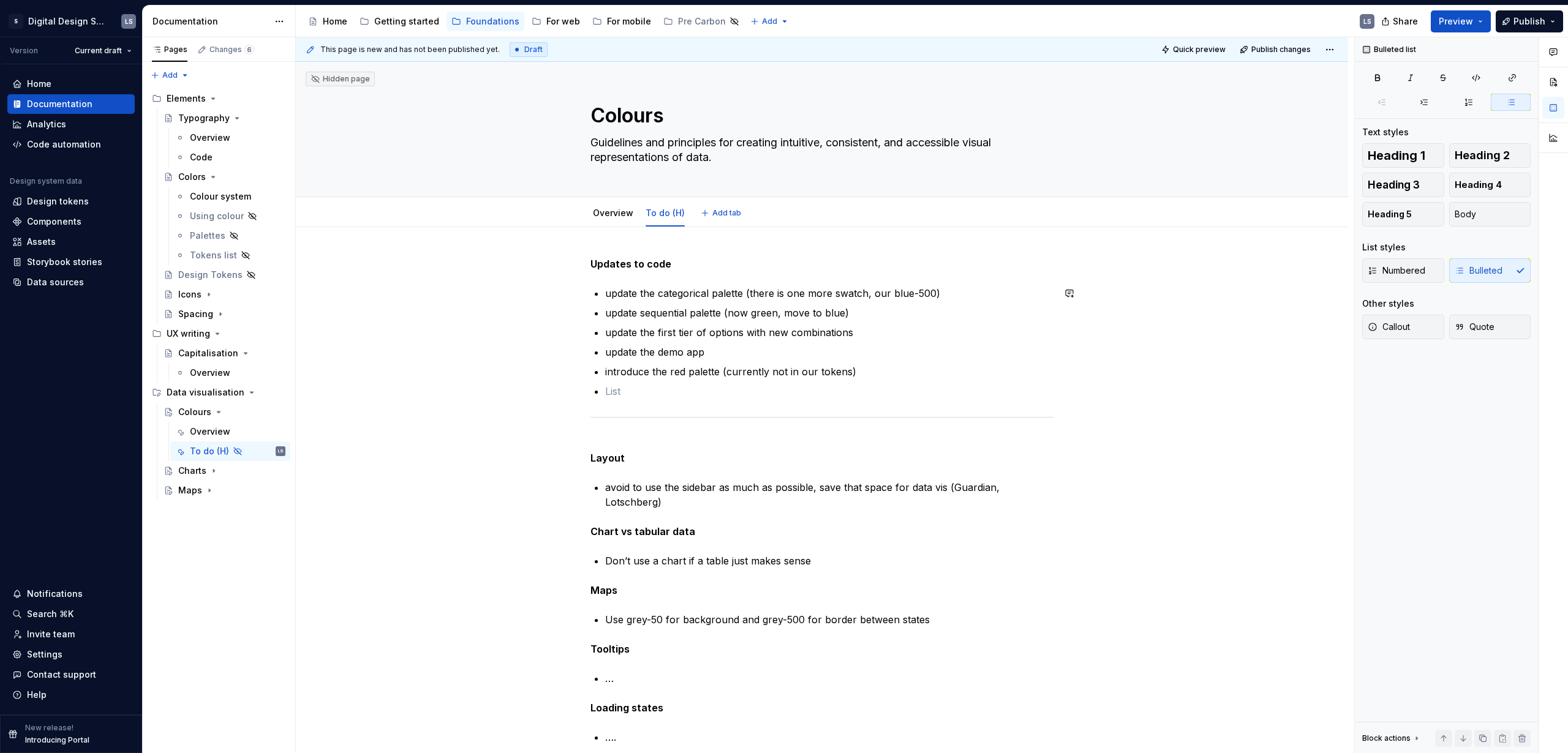
click at [623, 218] on div "Overview" at bounding box center [613, 213] width 40 height 12
click at [602, 216] on link "Overview" at bounding box center [613, 213] width 40 height 11
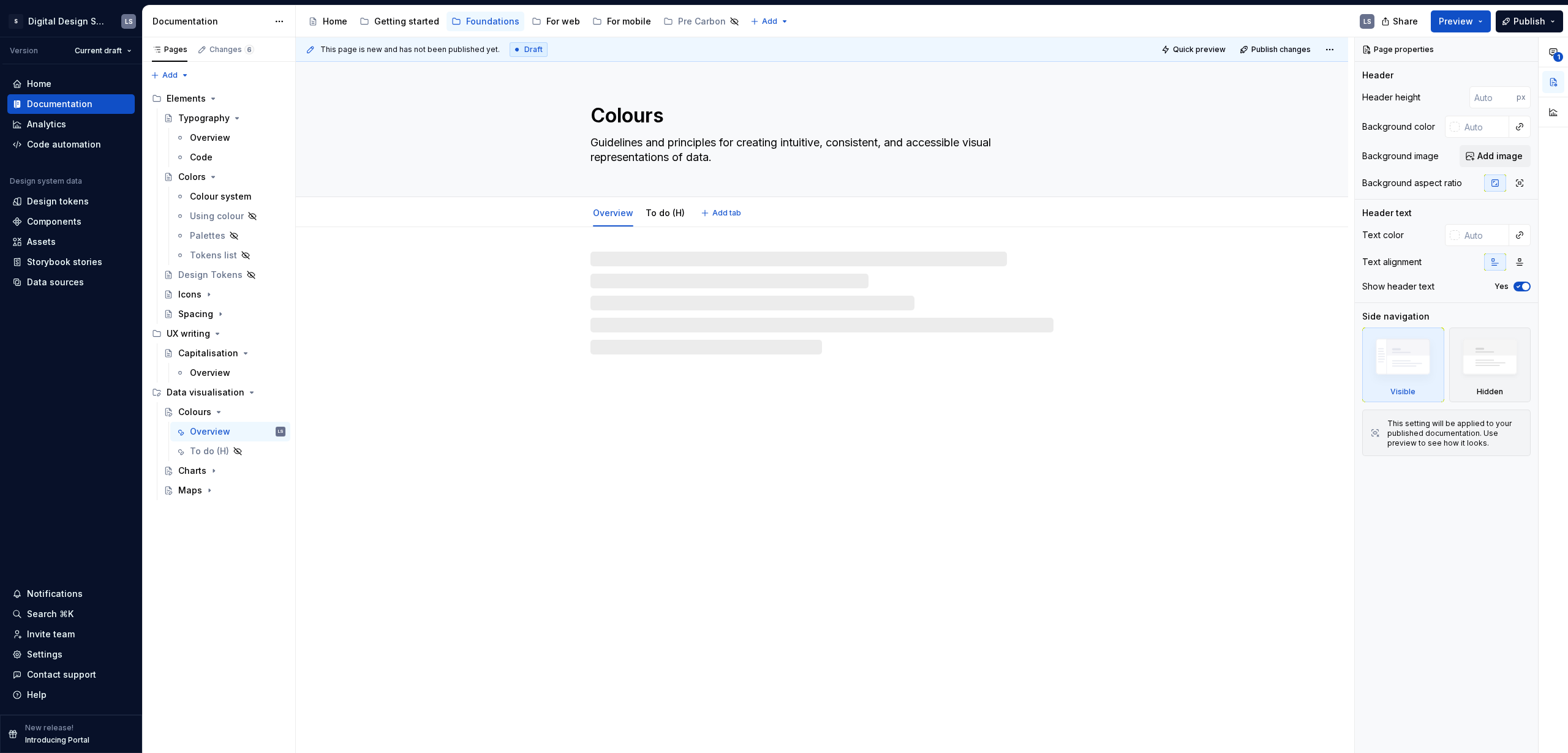
type textarea "*"
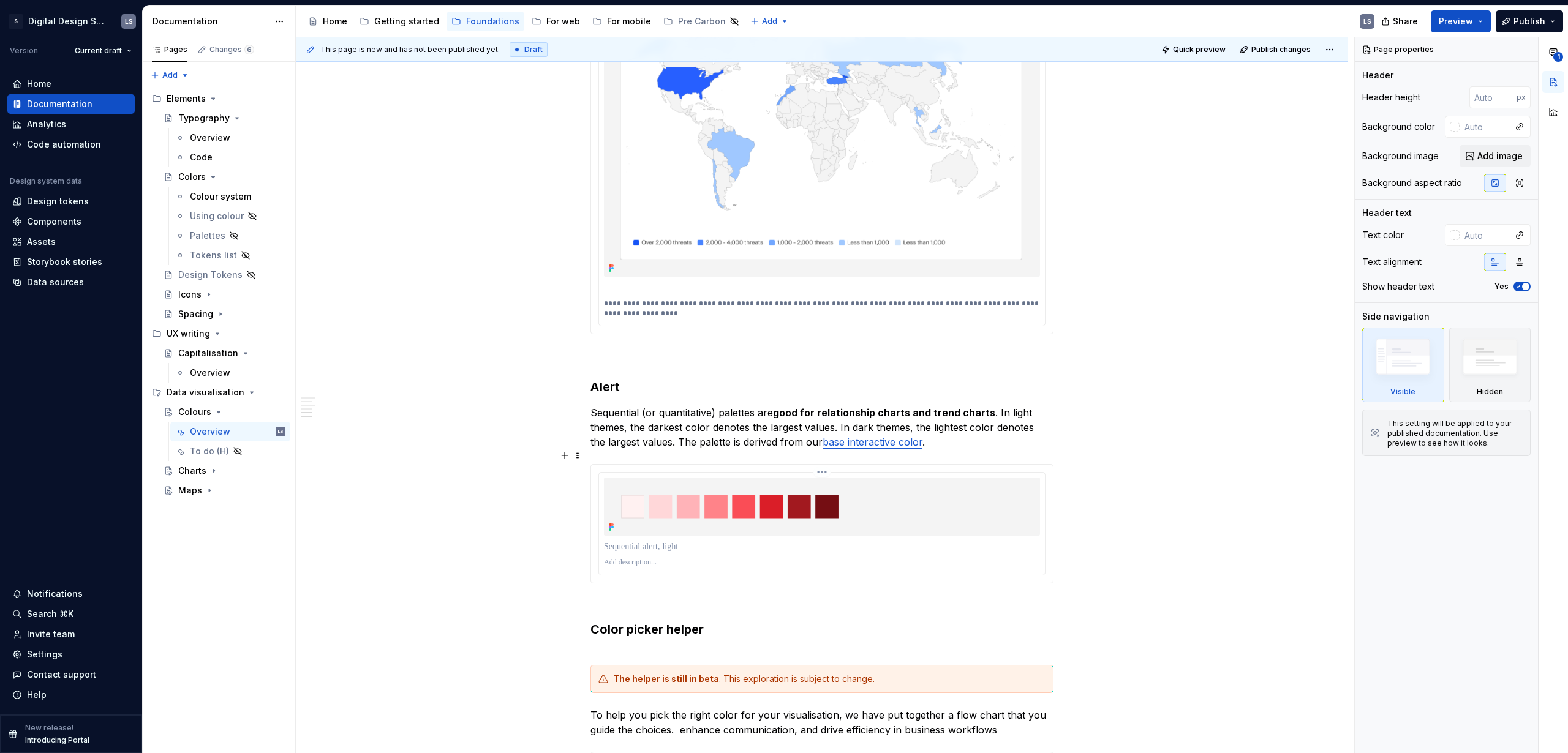
scroll to position [2791, 0]
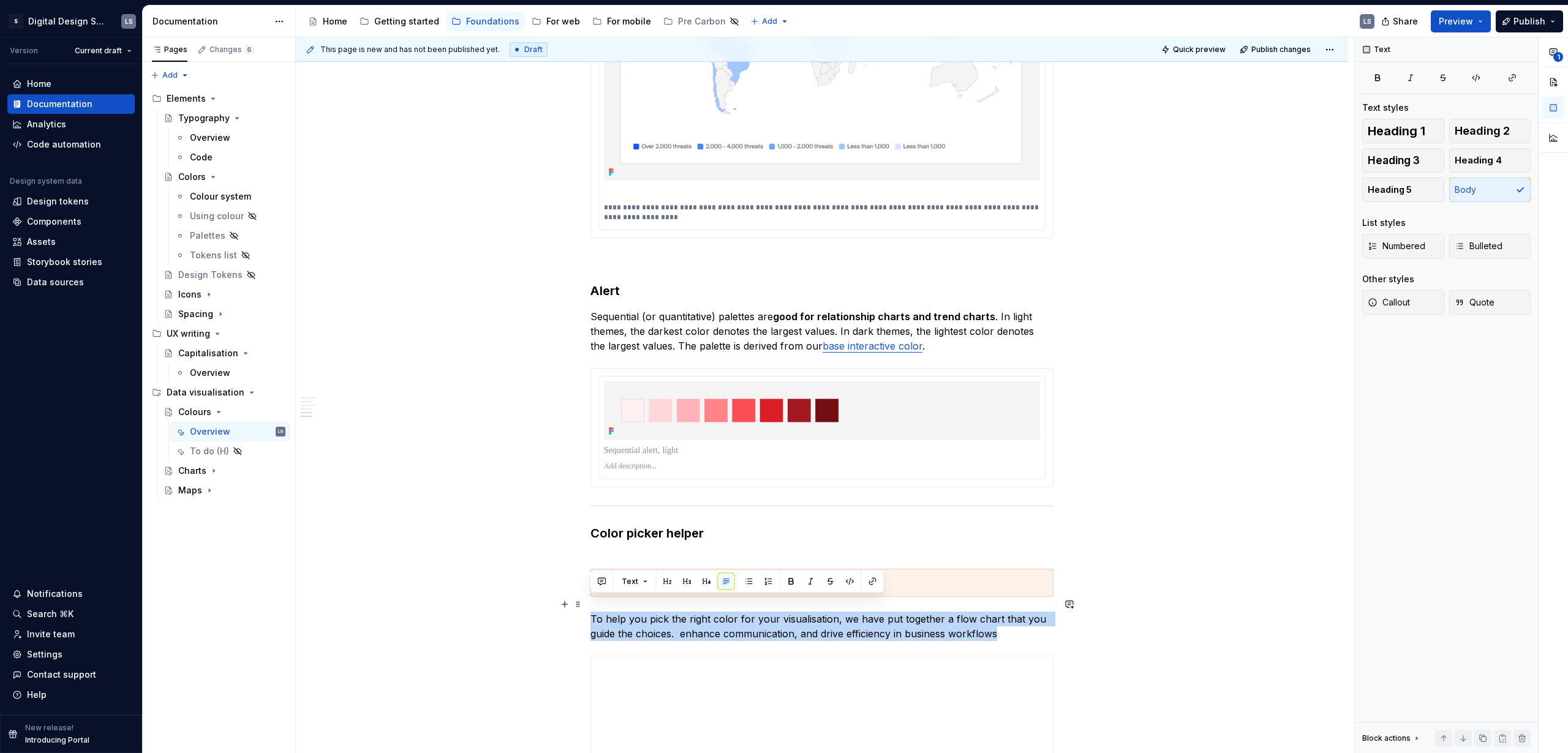
drag, startPoint x: 592, startPoint y: 605, endPoint x: 1040, endPoint y: 625, distance: 448.4
click at [1040, 625] on p "To help you pick the right color for your visualisation, we have put together a…" at bounding box center [822, 626] width 463 height 29
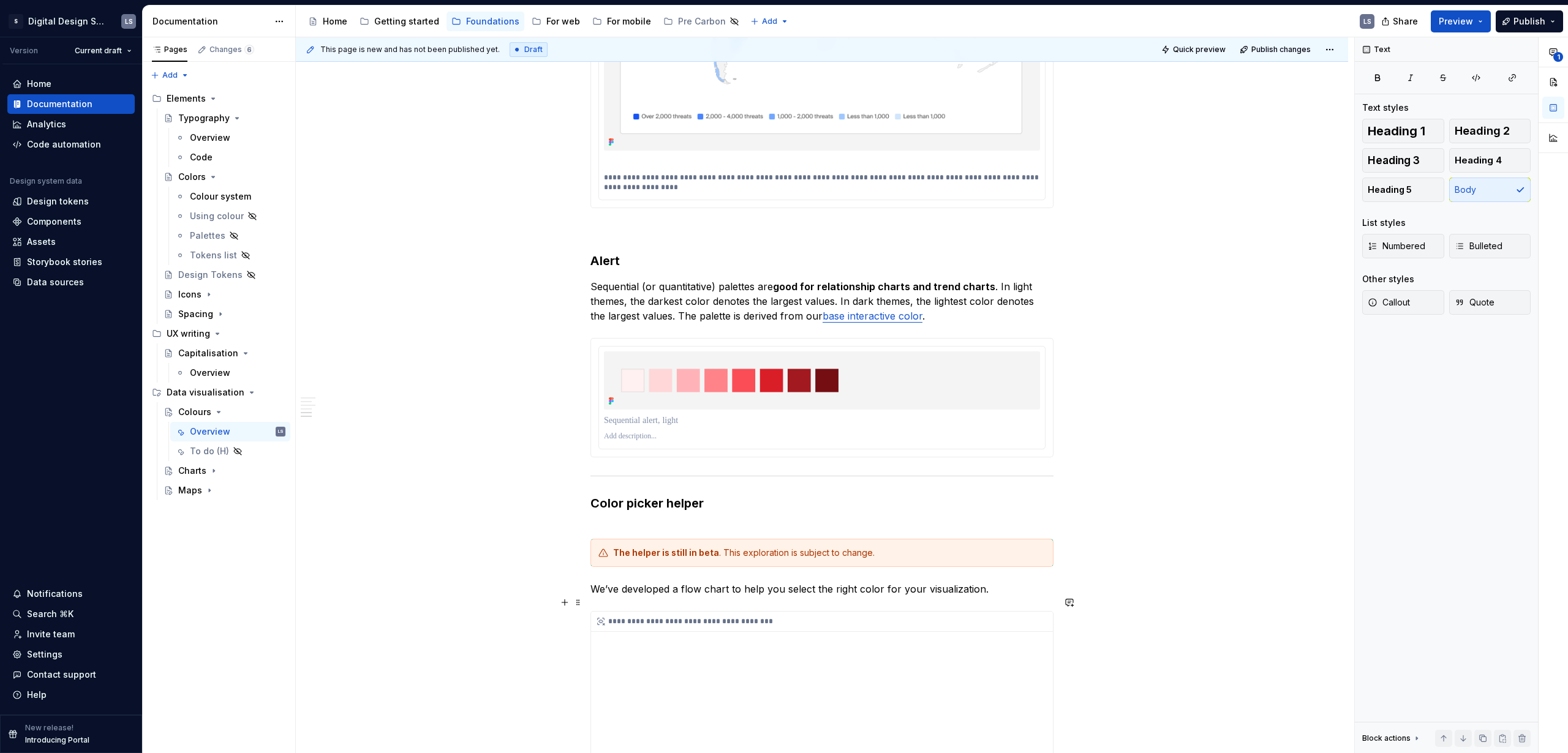
scroll to position [2889, 0]
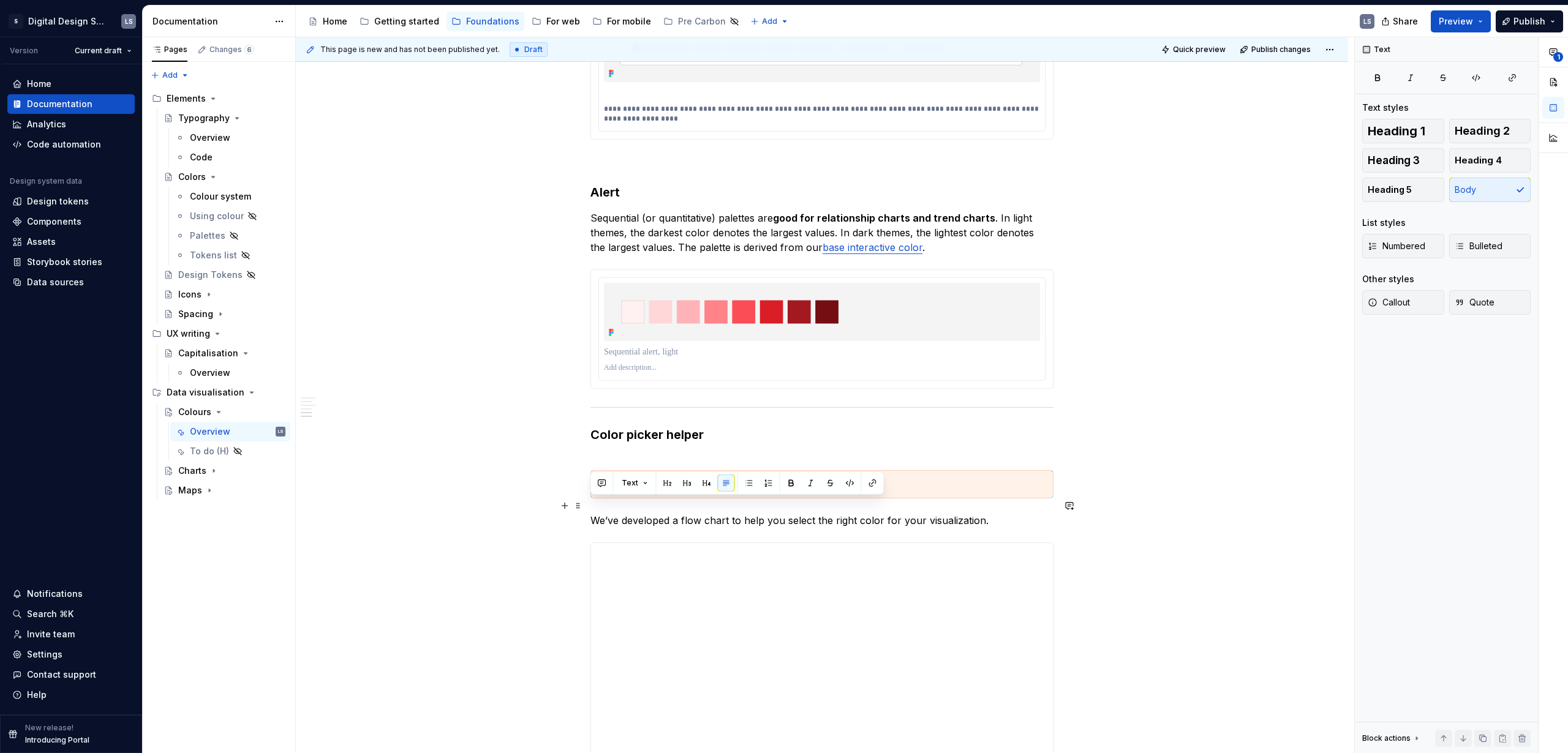
drag, startPoint x: 960, startPoint y: 509, endPoint x: 588, endPoint y: 504, distance: 372.0
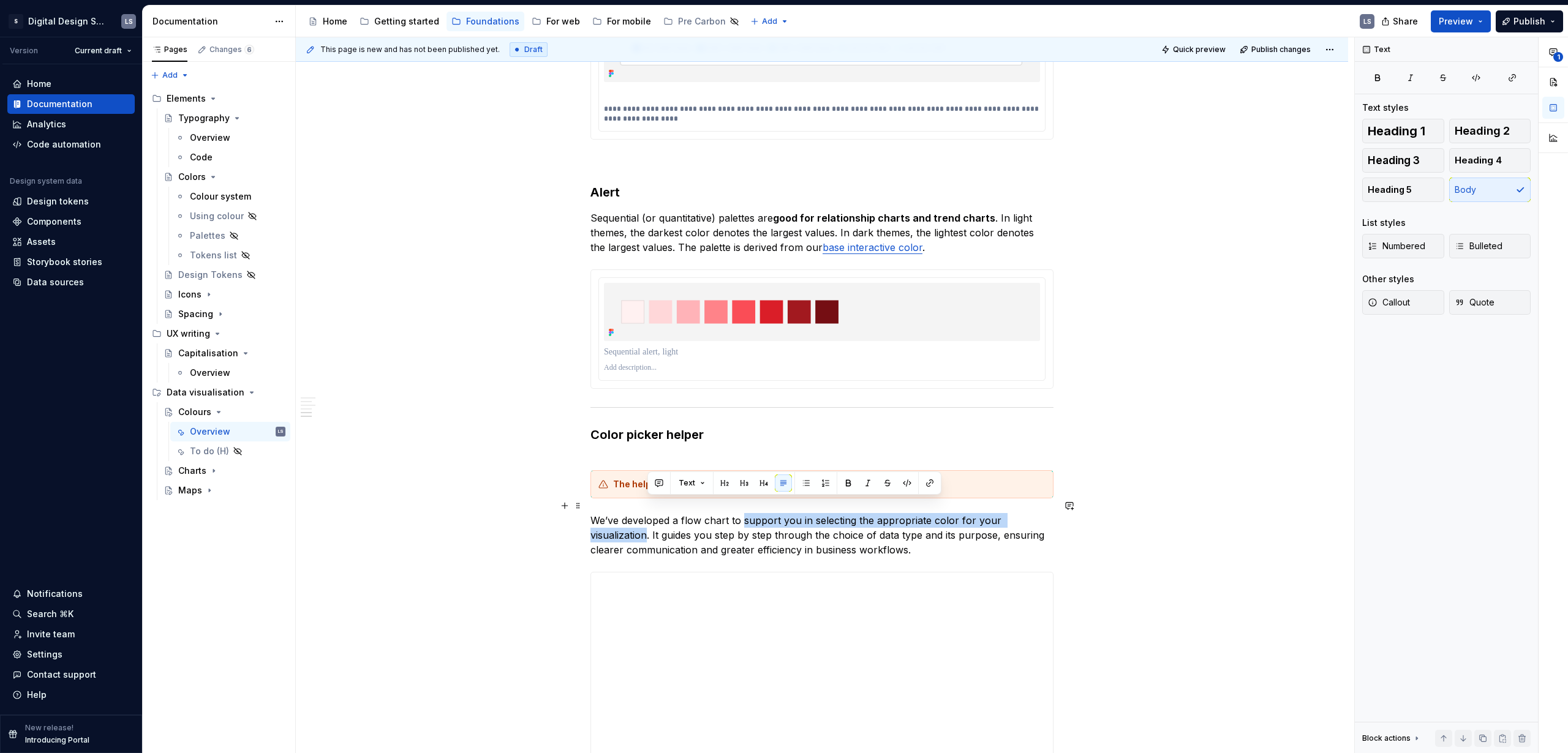
drag, startPoint x: 744, startPoint y: 506, endPoint x: 647, endPoint y: 521, distance: 98.2
click at [647, 521] on p "We’ve developed a flow chart to support you in selecting the appropriate color …" at bounding box center [822, 535] width 463 height 44
click at [998, 533] on p "We’ve developed a flow chart to support you in selecting the appropriate color …" at bounding box center [822, 535] width 463 height 44
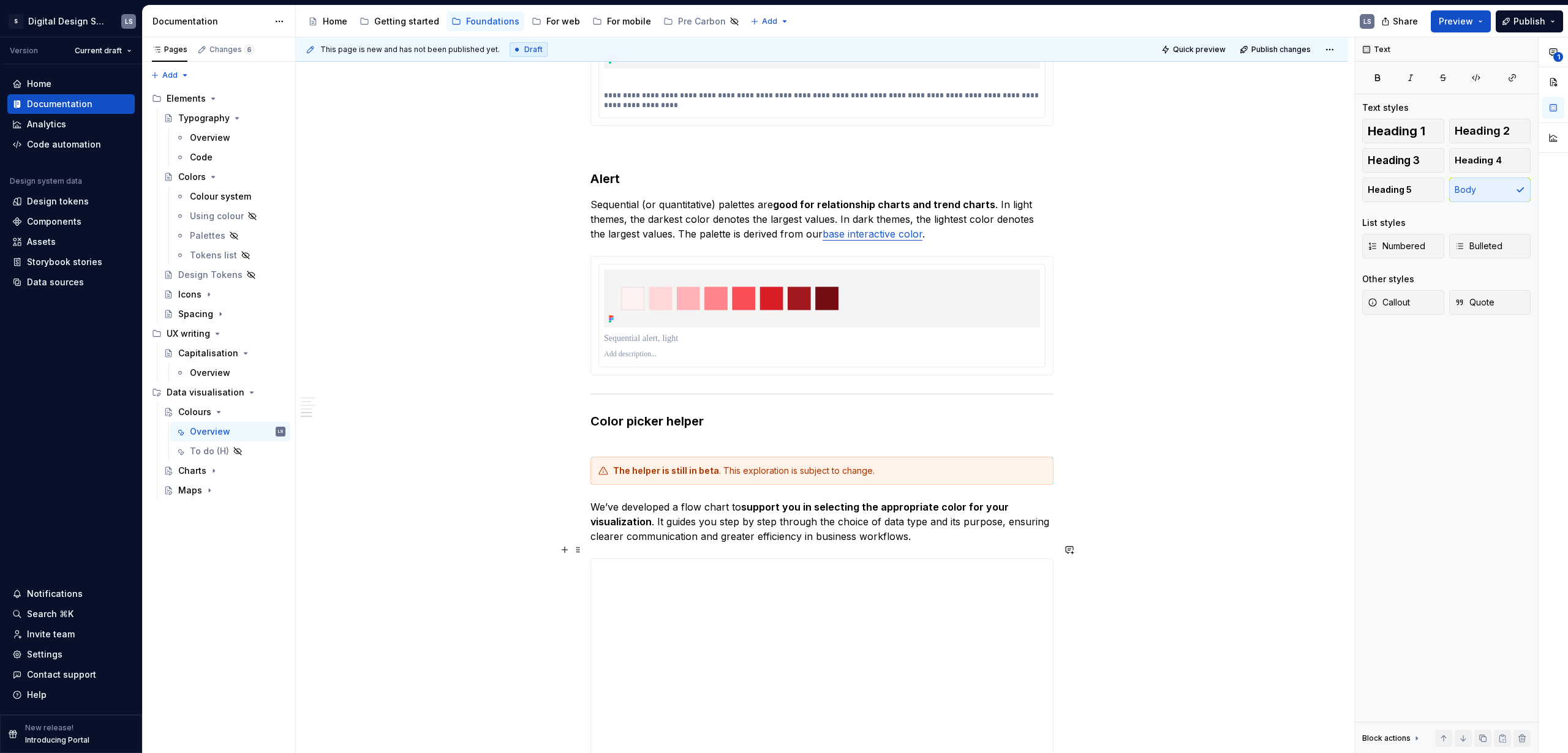
scroll to position [2974, 0]
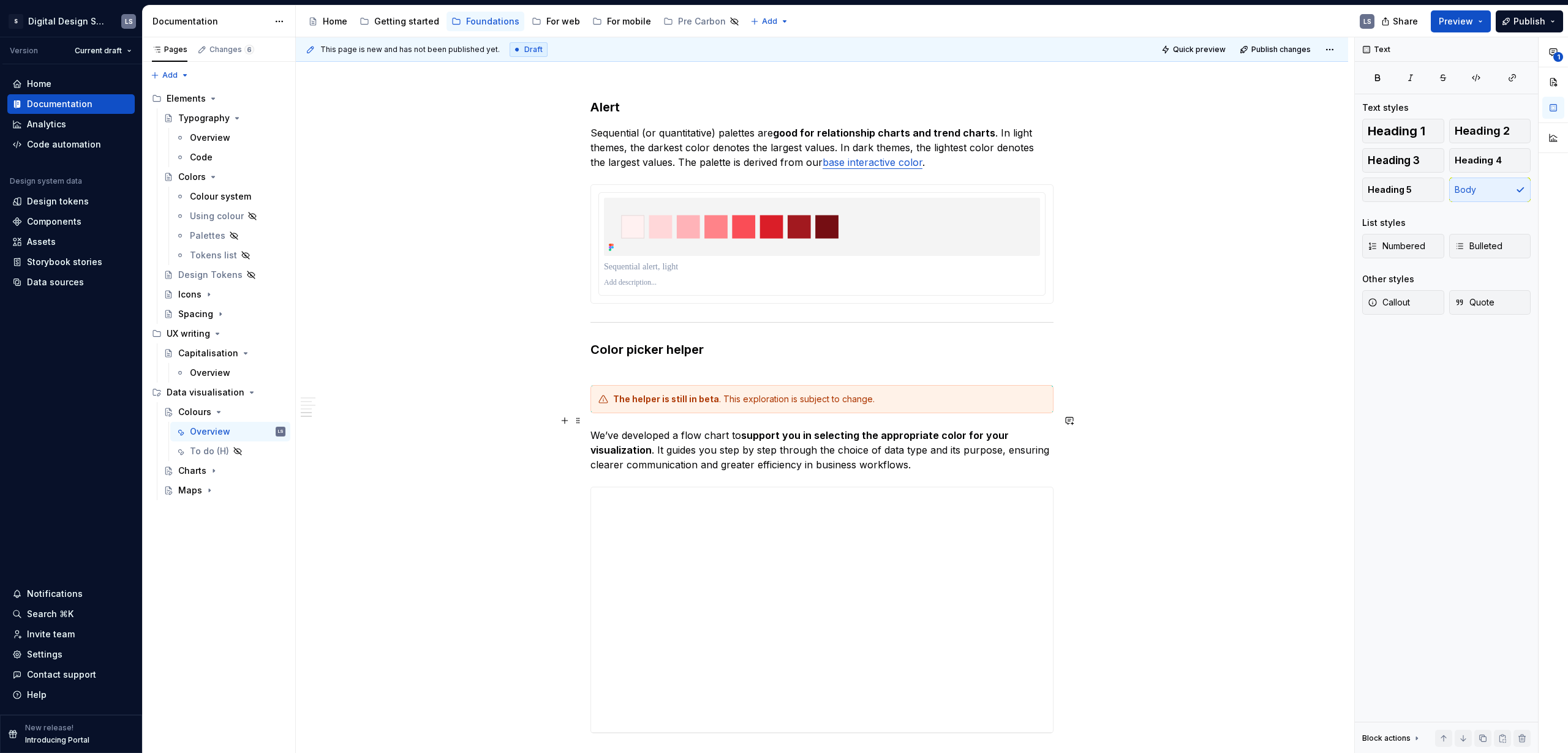
click at [669, 437] on p "We’ve developed a flow chart to support you in selecting the appropriate color …" at bounding box center [822, 450] width 463 height 44
click at [777, 448] on p "We’ve developed a flow chart to support you in selecting the appropriate color …" at bounding box center [822, 450] width 463 height 44
drag, startPoint x: 941, startPoint y: 450, endPoint x: 592, endPoint y: 450, distance: 349.0
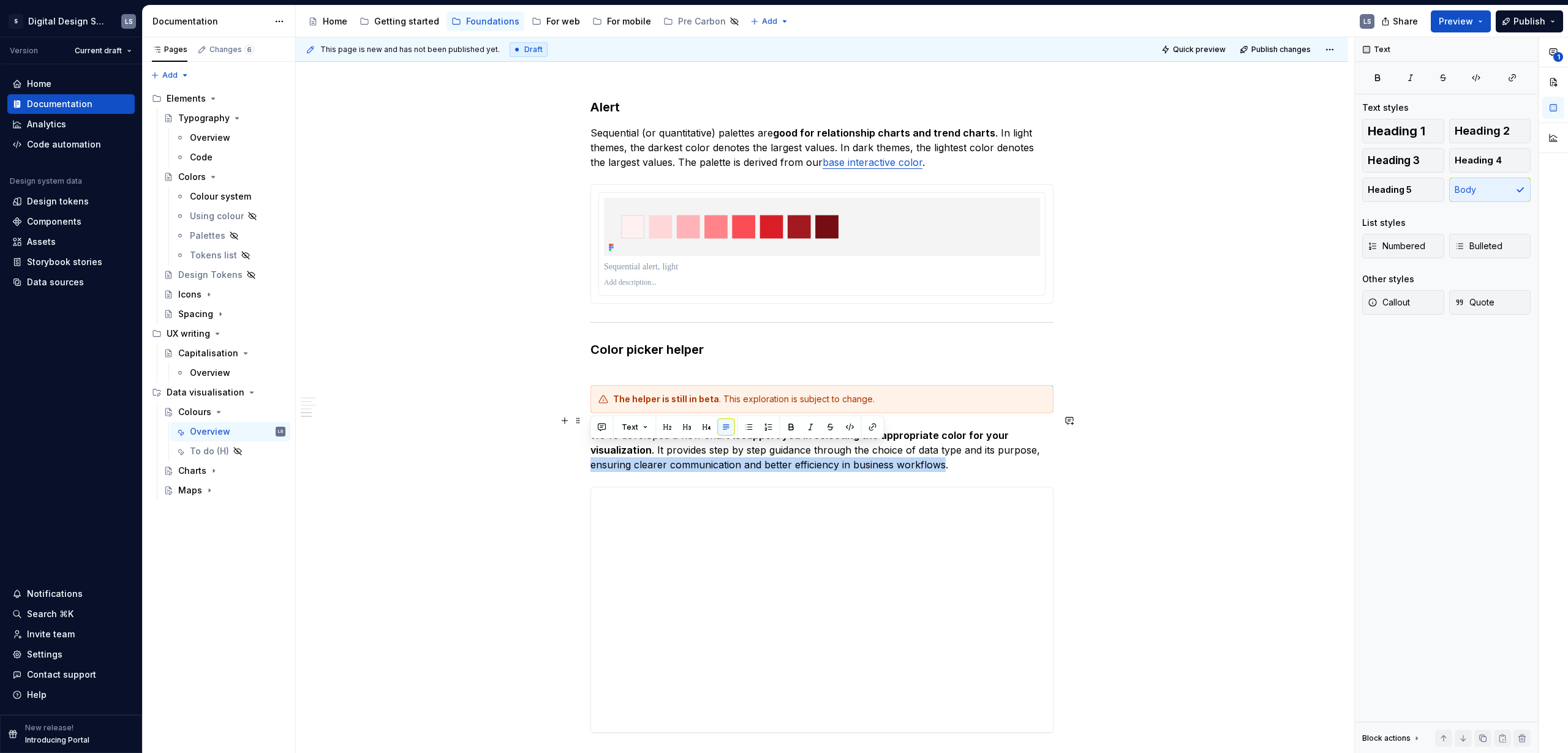
click at [592, 450] on p "We’ve developed a flow chart to support you in selecting the appropriate color …" at bounding box center [822, 450] width 463 height 44
click at [680, 428] on p "We’ve developed a flow chart to support you in selecting the appropriate color …" at bounding box center [822, 442] width 463 height 29
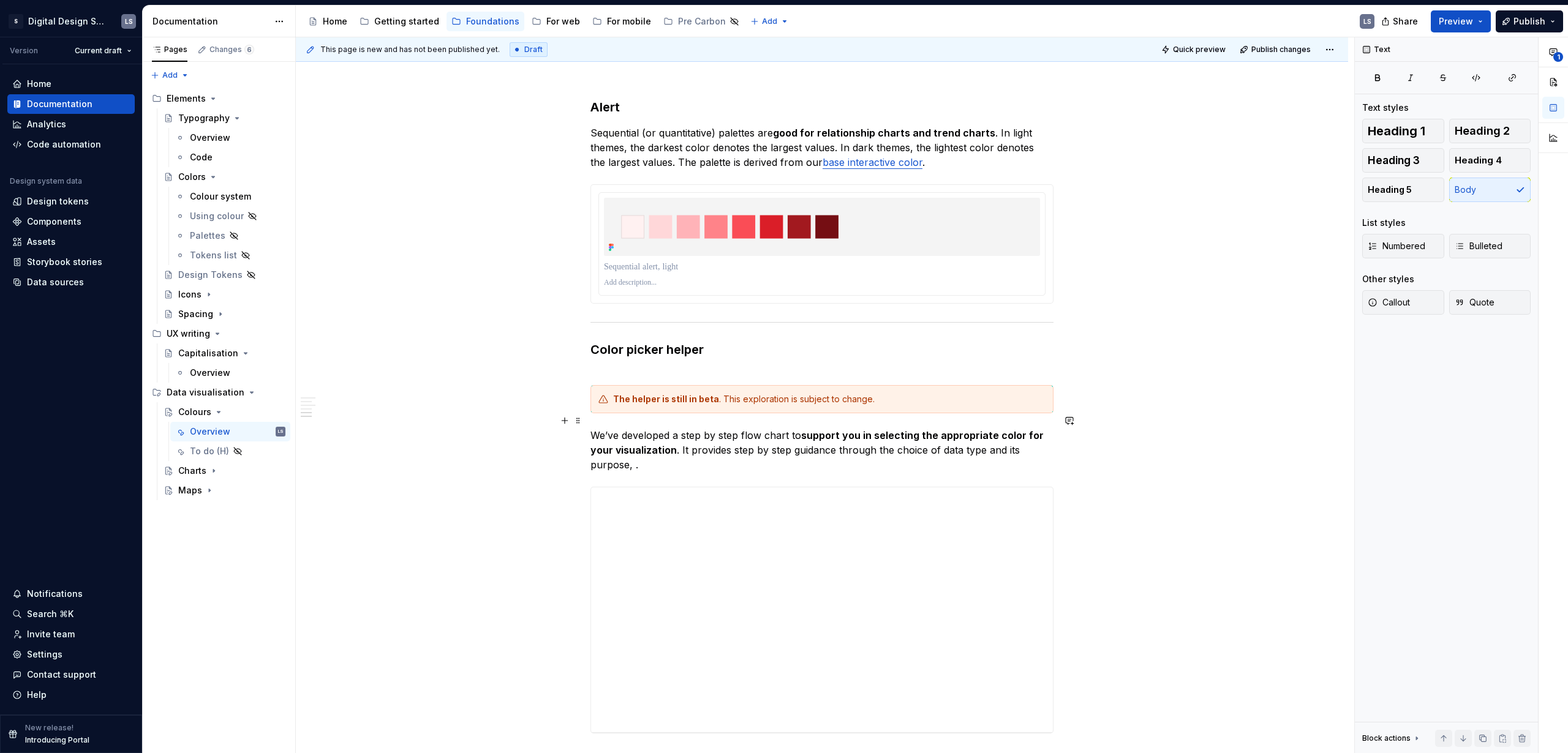
click at [674, 435] on p "We’ve developed a step by step flow chart to support you in selecting the appro…" at bounding box center [822, 450] width 463 height 44
click at [934, 436] on p "We’ve developed a step by step flow chart to support you in selecting the appro…" at bounding box center [822, 450] width 463 height 44
click at [870, 435] on p "We’ve developed a step by step flow chart to support you in selecting the appro…" at bounding box center [822, 442] width 463 height 29
drag, startPoint x: 904, startPoint y: 435, endPoint x: 1018, endPoint y: 444, distance: 114.4
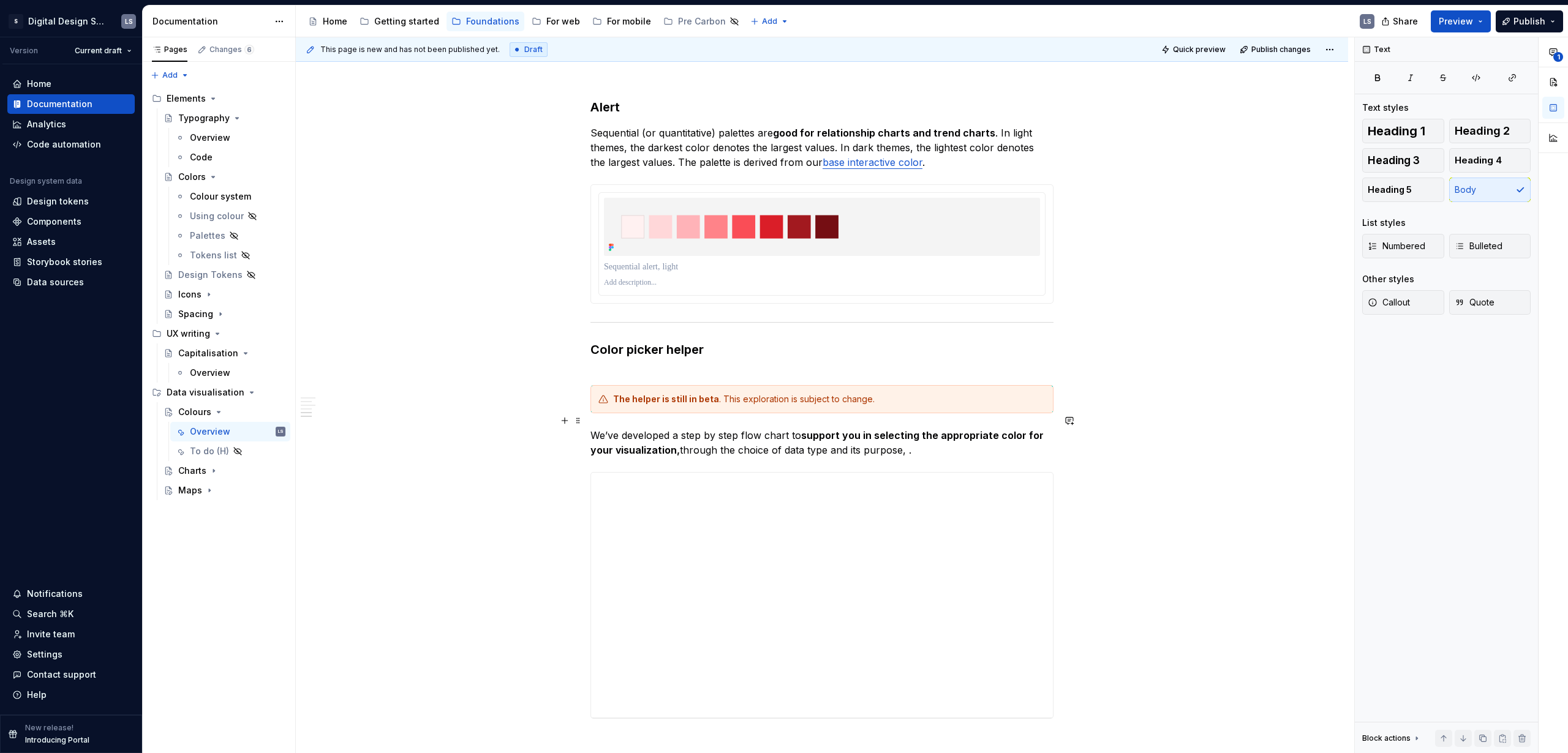
click at [905, 435] on p "We’ve developed a step by step flow chart to support you in selecting the appro…" at bounding box center [822, 442] width 463 height 29
click at [832, 438] on p "We’ve developed a step by step flow chart to support you in selecting the appro…" at bounding box center [822, 442] width 463 height 29
click at [830, 437] on p "We’ve developed a step by step flow chart to support you in selecting the appro…" at bounding box center [822, 442] width 463 height 29
click at [1210, 44] on button "Quick preview" at bounding box center [1194, 50] width 73 height 17
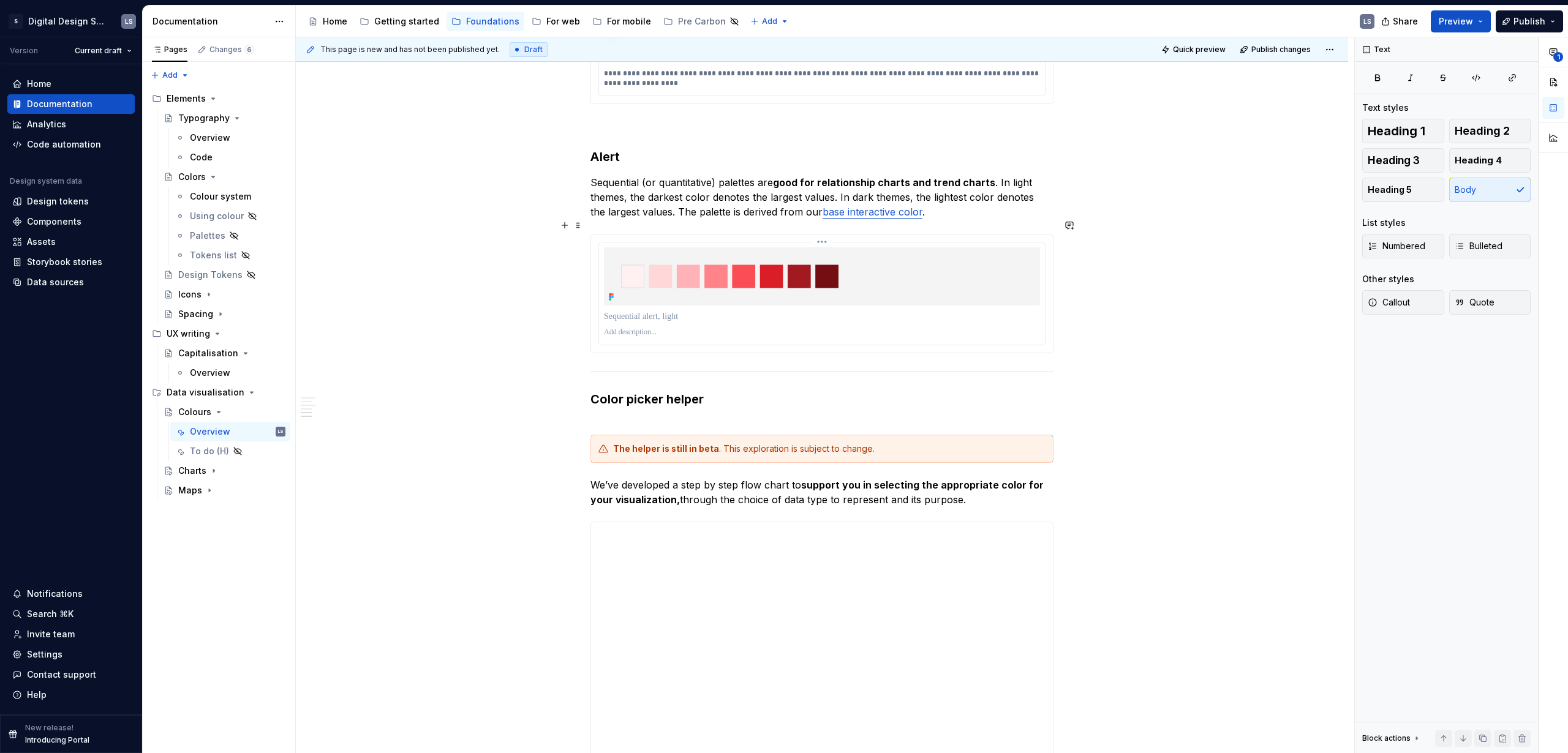
scroll to position [2924, 0]
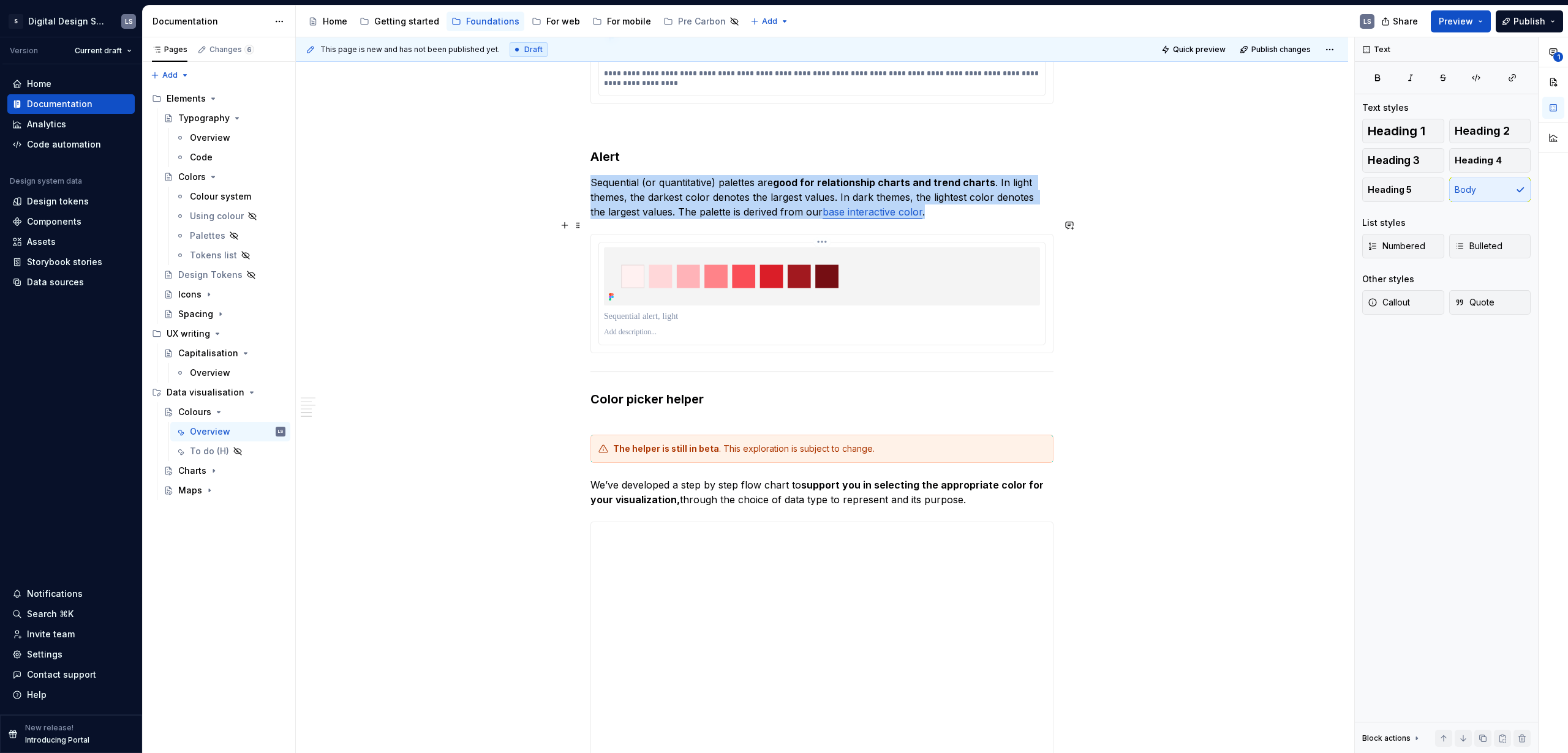
click at [771, 243] on div at bounding box center [822, 293] width 446 height 101
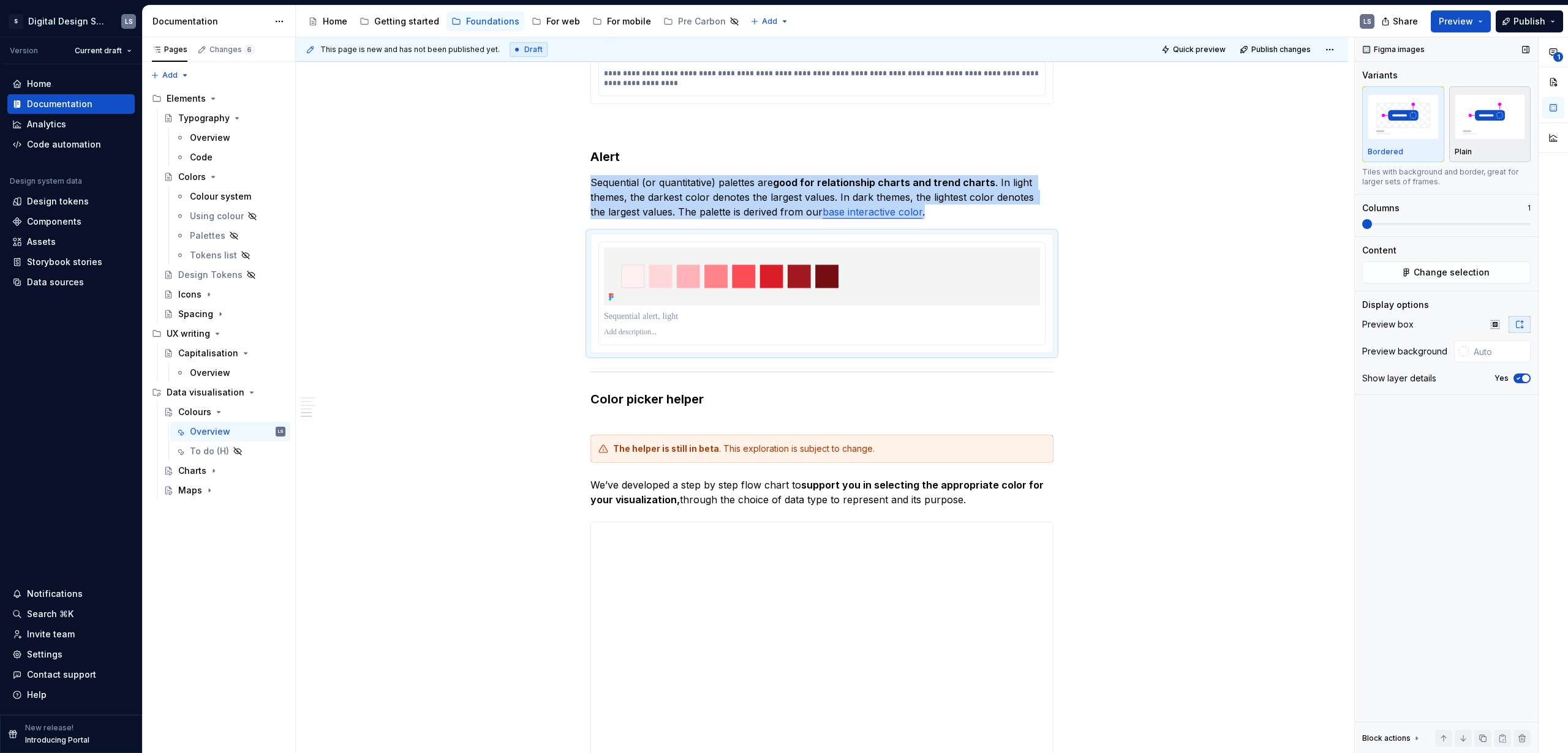
click at [1513, 122] on img "button" at bounding box center [1490, 117] width 71 height 45
click at [1526, 377] on span "button" at bounding box center [1526, 379] width 7 height 7
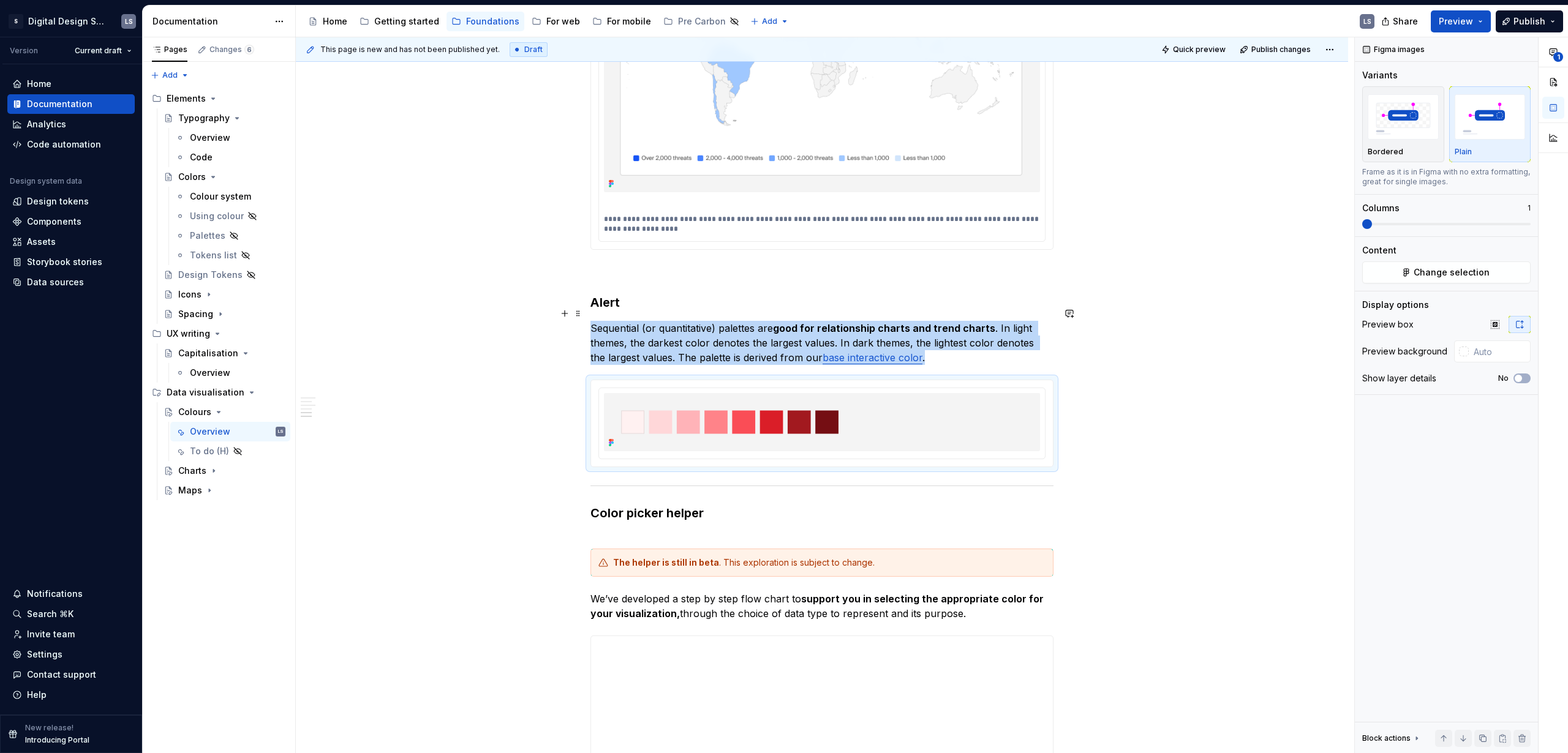
scroll to position [2778, 0]
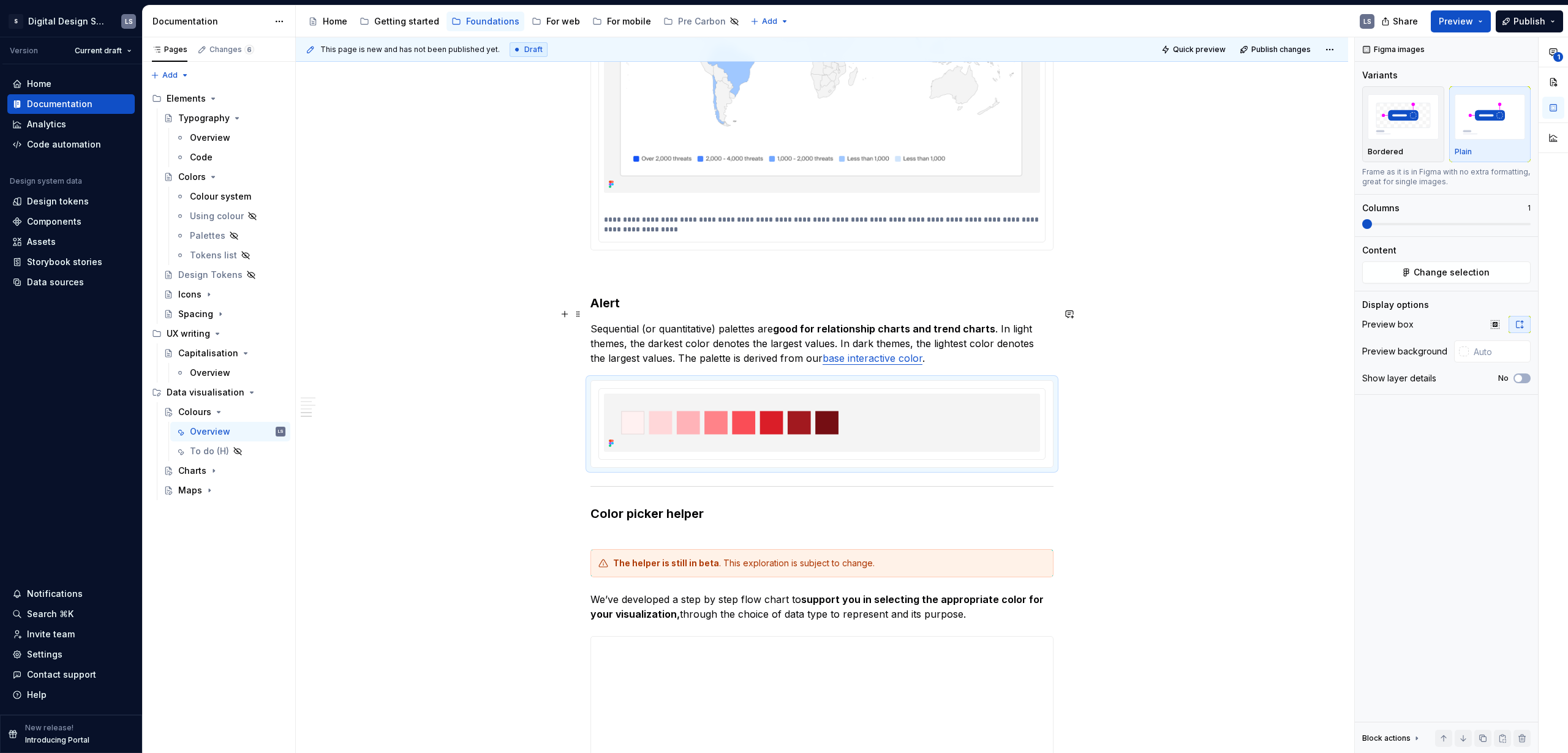
click at [607, 321] on p "Sequential (or quantitative) palettes are good for relationship charts and tren…" at bounding box center [822, 343] width 463 height 44
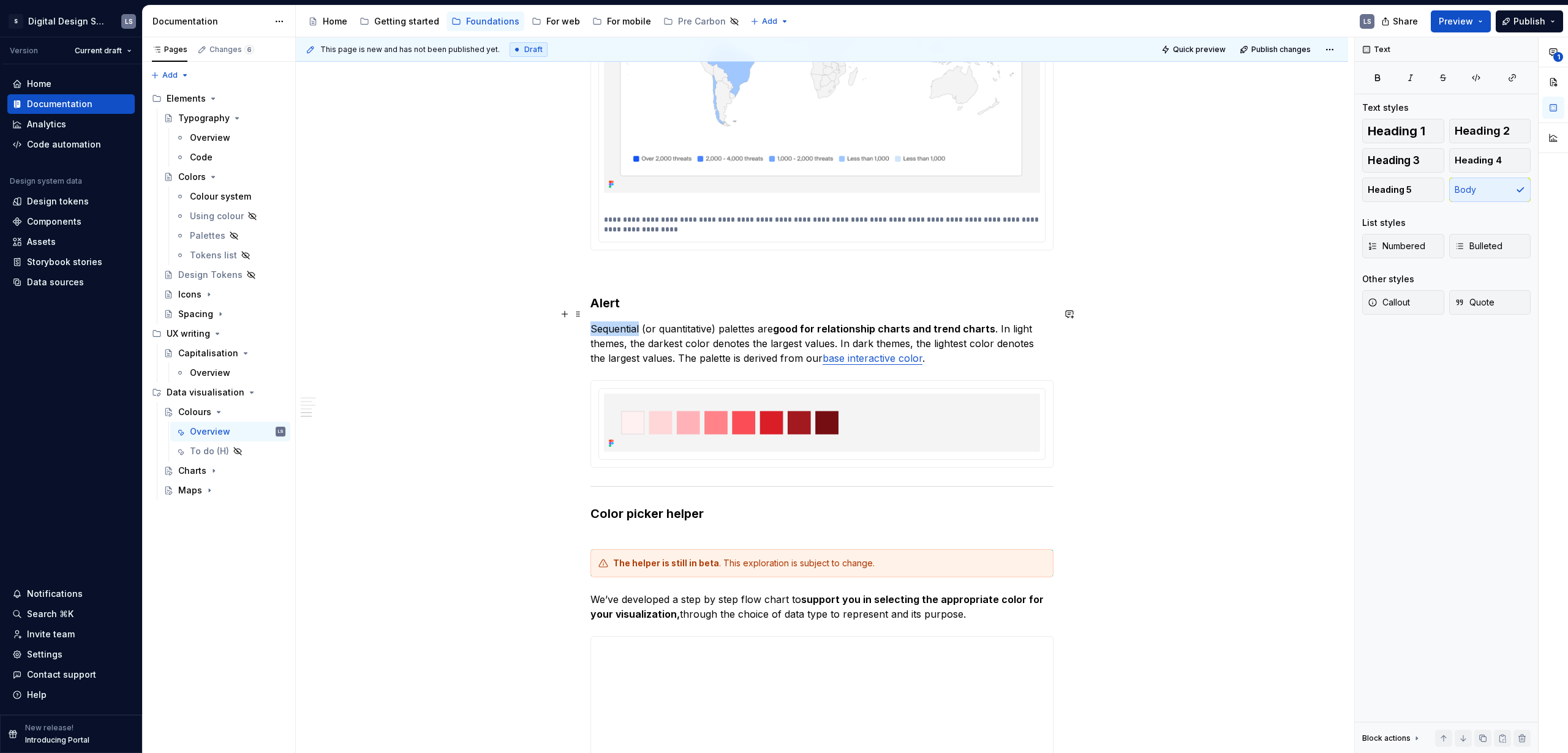
click at [607, 321] on p "Sequential (or quantitative) palettes are good for relationship charts and tren…" at bounding box center [822, 343] width 463 height 44
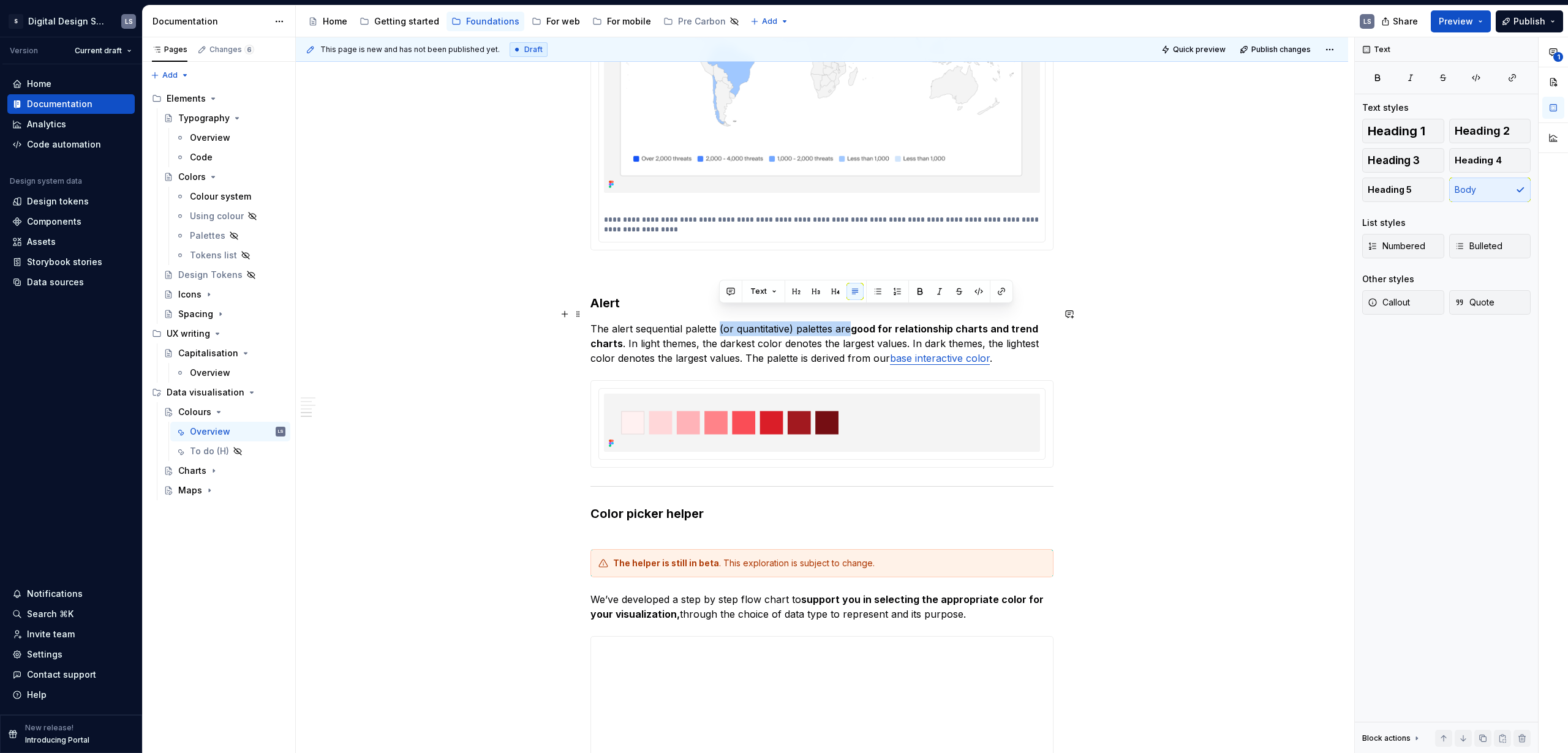
drag, startPoint x: 720, startPoint y: 314, endPoint x: 848, endPoint y: 314, distance: 128.0
click at [848, 321] on p "The alert sequential palette (or quantitative) palettes are good for relationsh…" at bounding box center [822, 343] width 463 height 44
drag, startPoint x: 920, startPoint y: 314, endPoint x: 730, endPoint y: 313, distance: 190.0
click at [730, 321] on p "The alert sequential palette is good for relationship charts and trend charts .…" at bounding box center [822, 343] width 463 height 44
click at [848, 329] on p "The alert sequential palette is good for relationship charts and trend charts .…" at bounding box center [822, 343] width 463 height 44
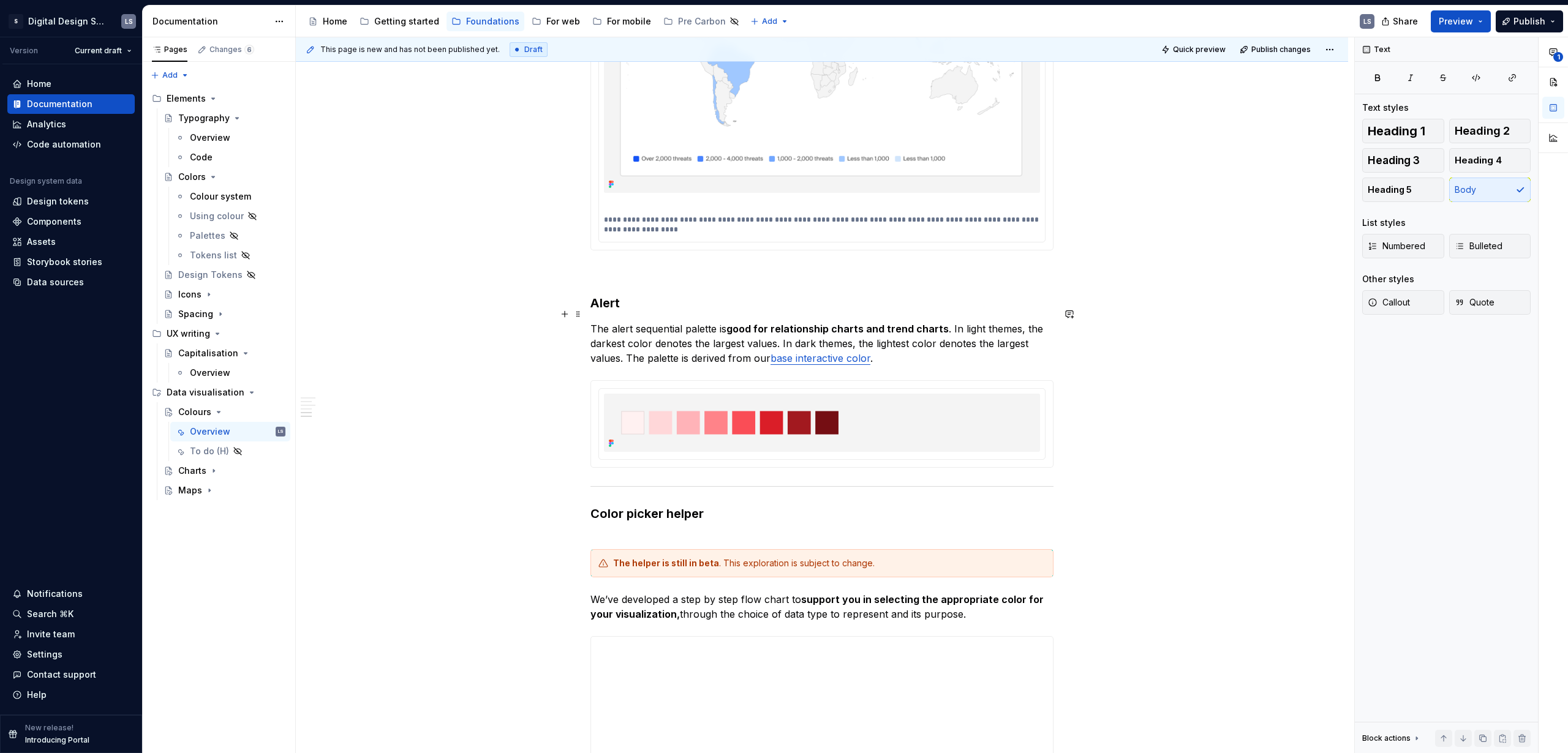
click at [947, 321] on p "The alert sequential palette is good for relationship charts and trend charts .…" at bounding box center [822, 343] width 463 height 44
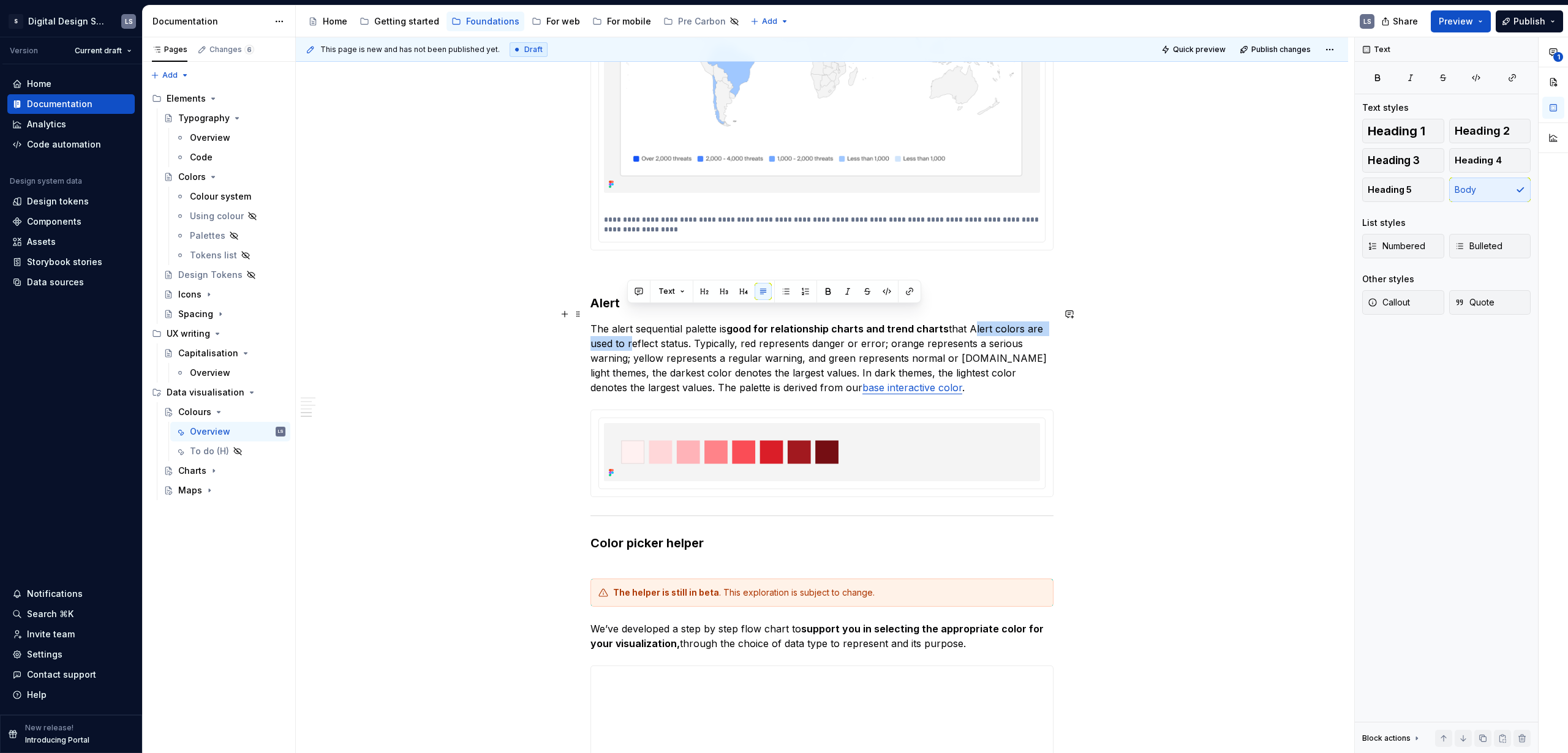
drag, startPoint x: 1044, startPoint y: 312, endPoint x: 639, endPoint y: 320, distance: 405.1
click at [628, 327] on p "The alert sequential palette is good for relationship charts and trend charts t…" at bounding box center [822, 358] width 463 height 73
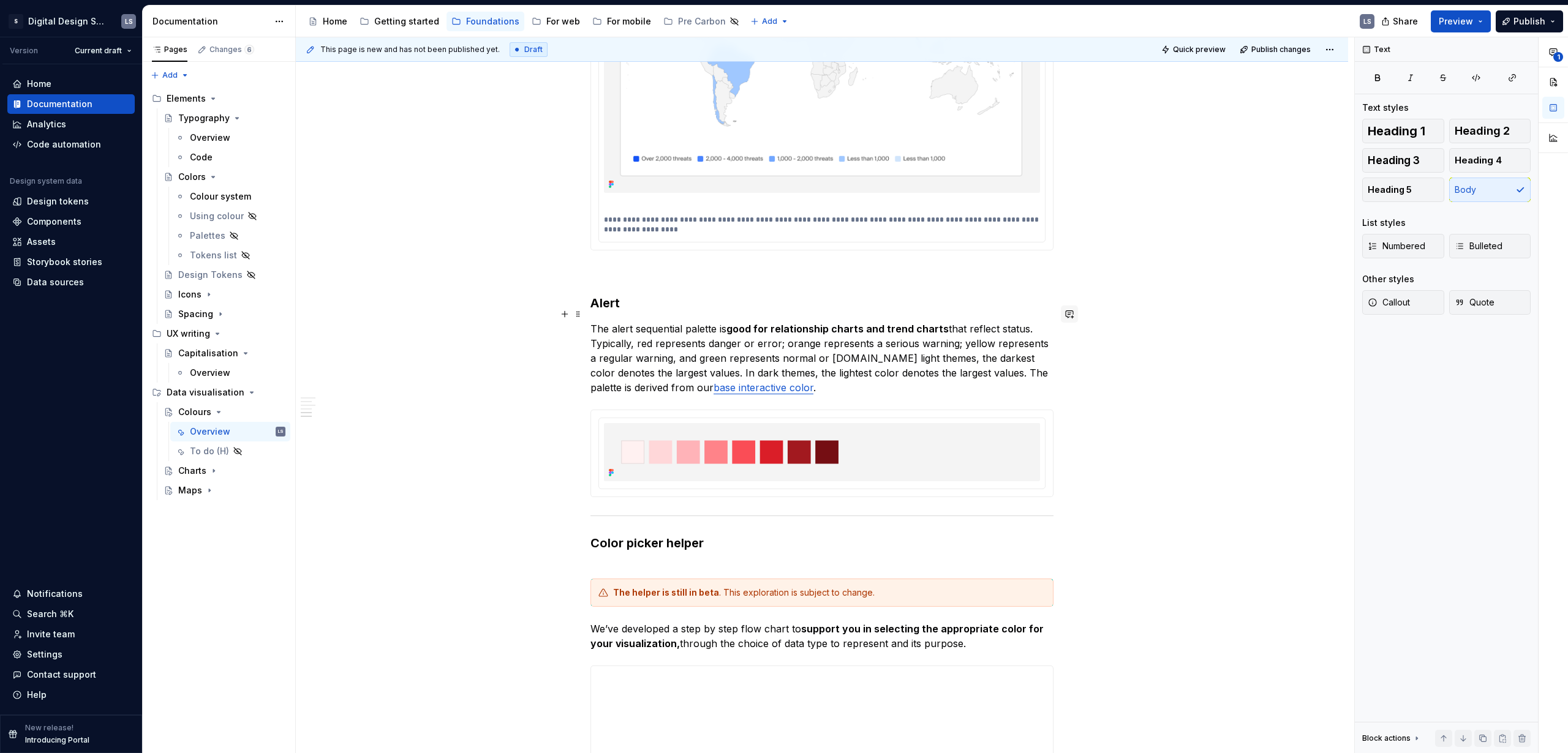
drag, startPoint x: 995, startPoint y: 314, endPoint x: 1069, endPoint y: 315, distance: 74.0
click at [996, 321] on p "The alert sequential palette is good for relationship charts and trend charts t…" at bounding box center [822, 358] width 463 height 73
click at [1003, 321] on p "The alert sequential palette is good for relationship charts and trend charts t…" at bounding box center [822, 358] width 463 height 73
drag, startPoint x: 998, startPoint y: 313, endPoint x: 1028, endPoint y: 315, distance: 30.1
click at [998, 321] on p "The alert sequential palette is good for relationship charts and trend charts t…" at bounding box center [822, 358] width 463 height 73
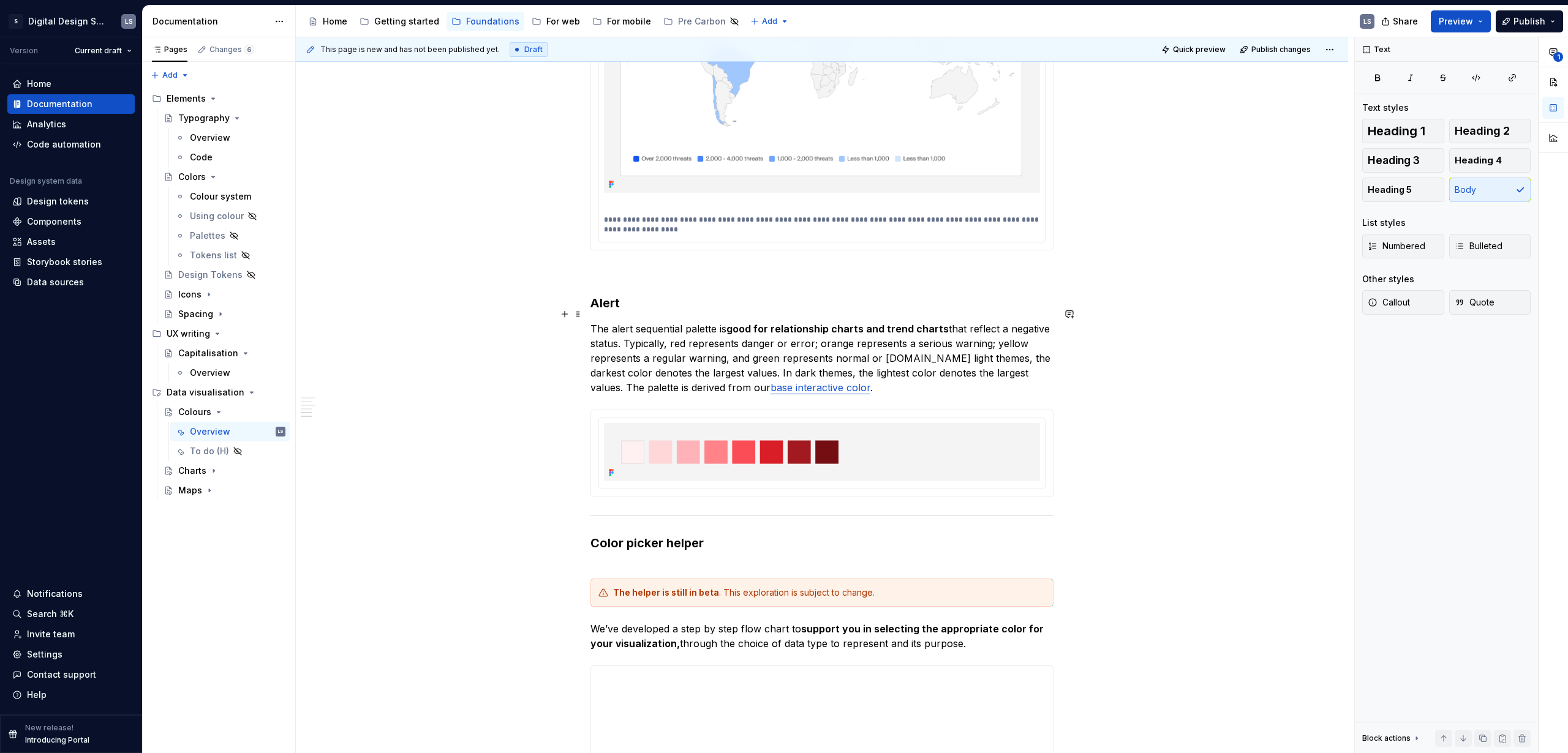
click at [1008, 321] on p "The alert sequential palette is good for relationship charts and trend charts t…" at bounding box center [822, 358] width 463 height 73
click at [1034, 321] on p "The alert sequential palette is good for relationship charts and trend charts t…" at bounding box center [822, 358] width 463 height 73
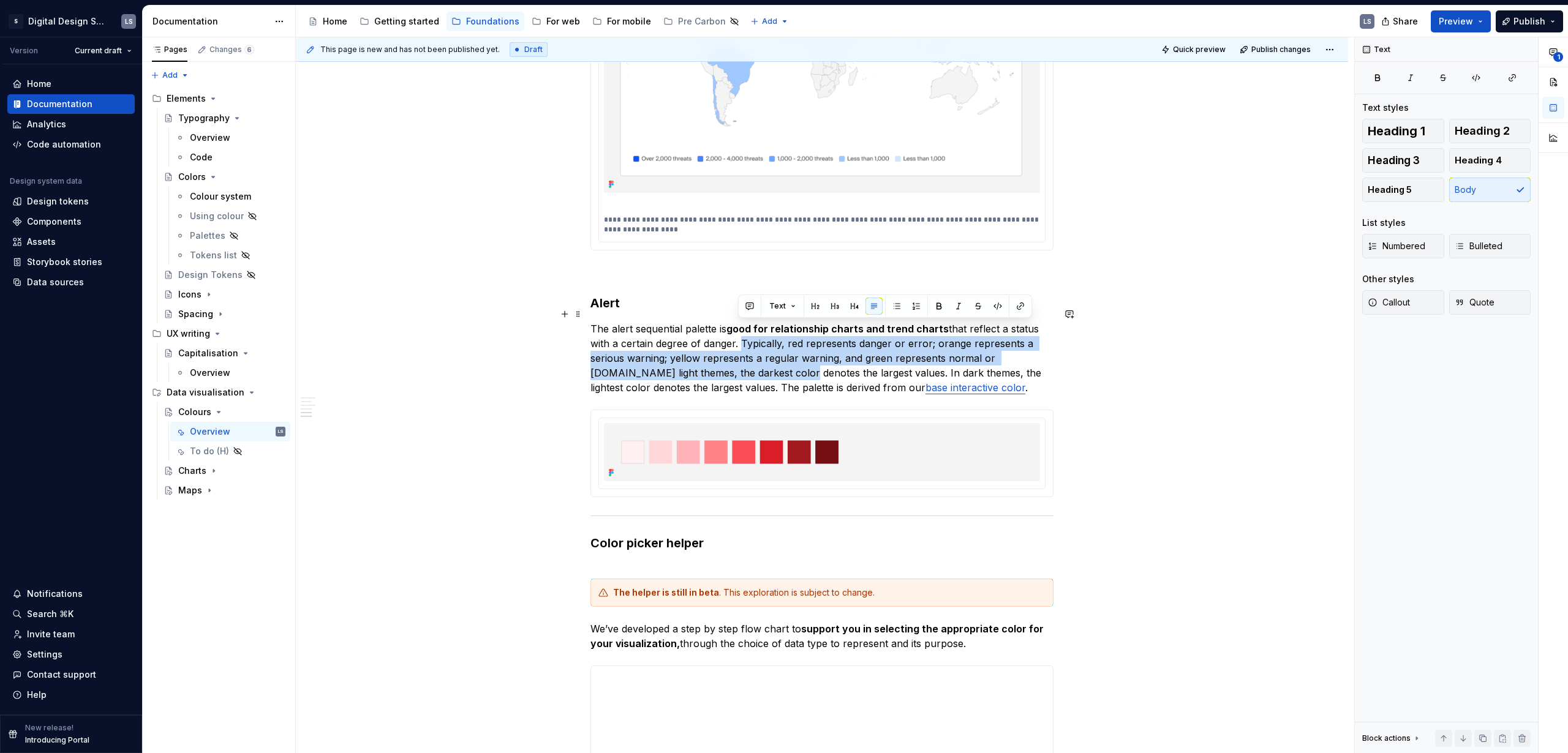
click at [718, 376] on p "The alert sequential palette is good for relationship charts and trend charts t…" at bounding box center [822, 358] width 463 height 73
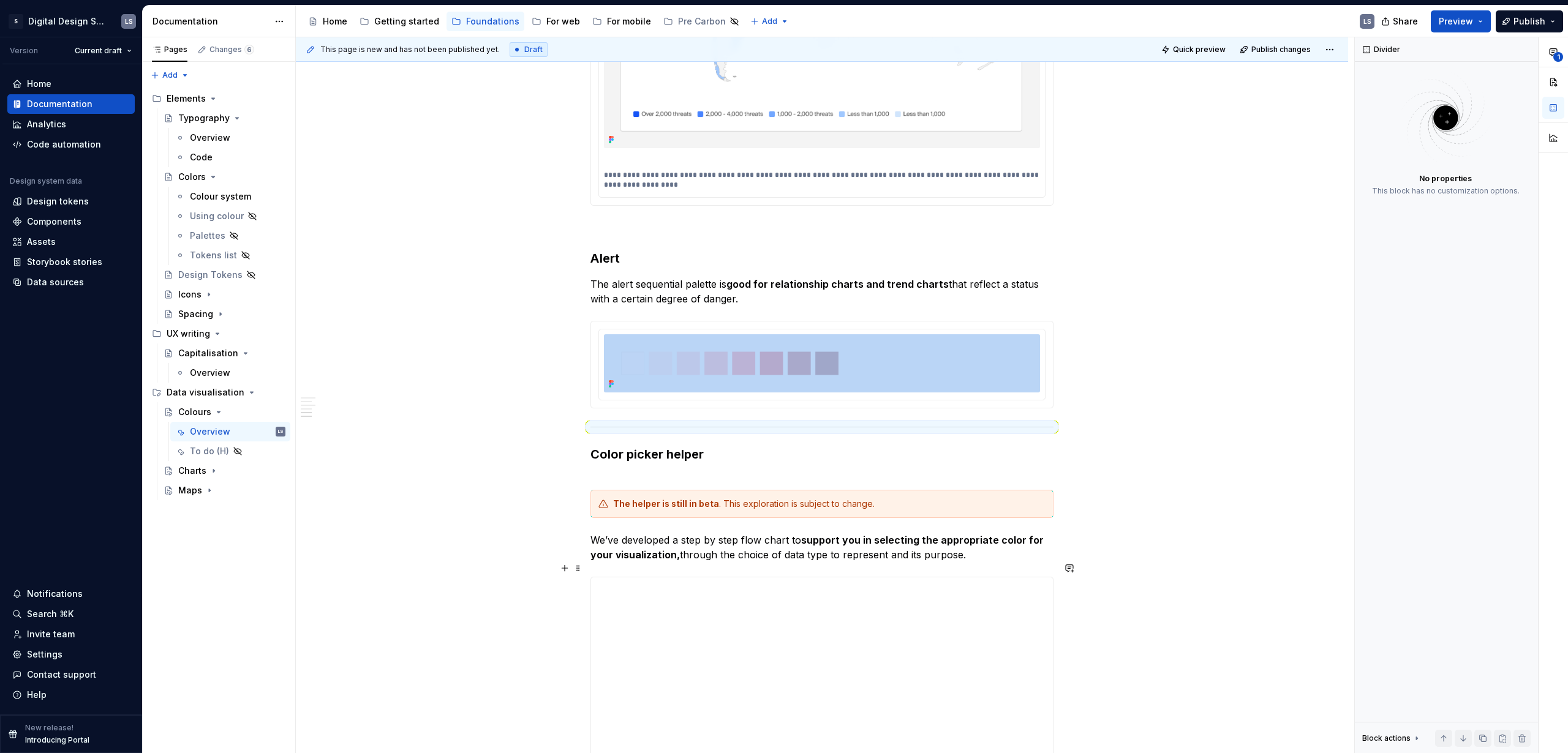
scroll to position [2817, 0]
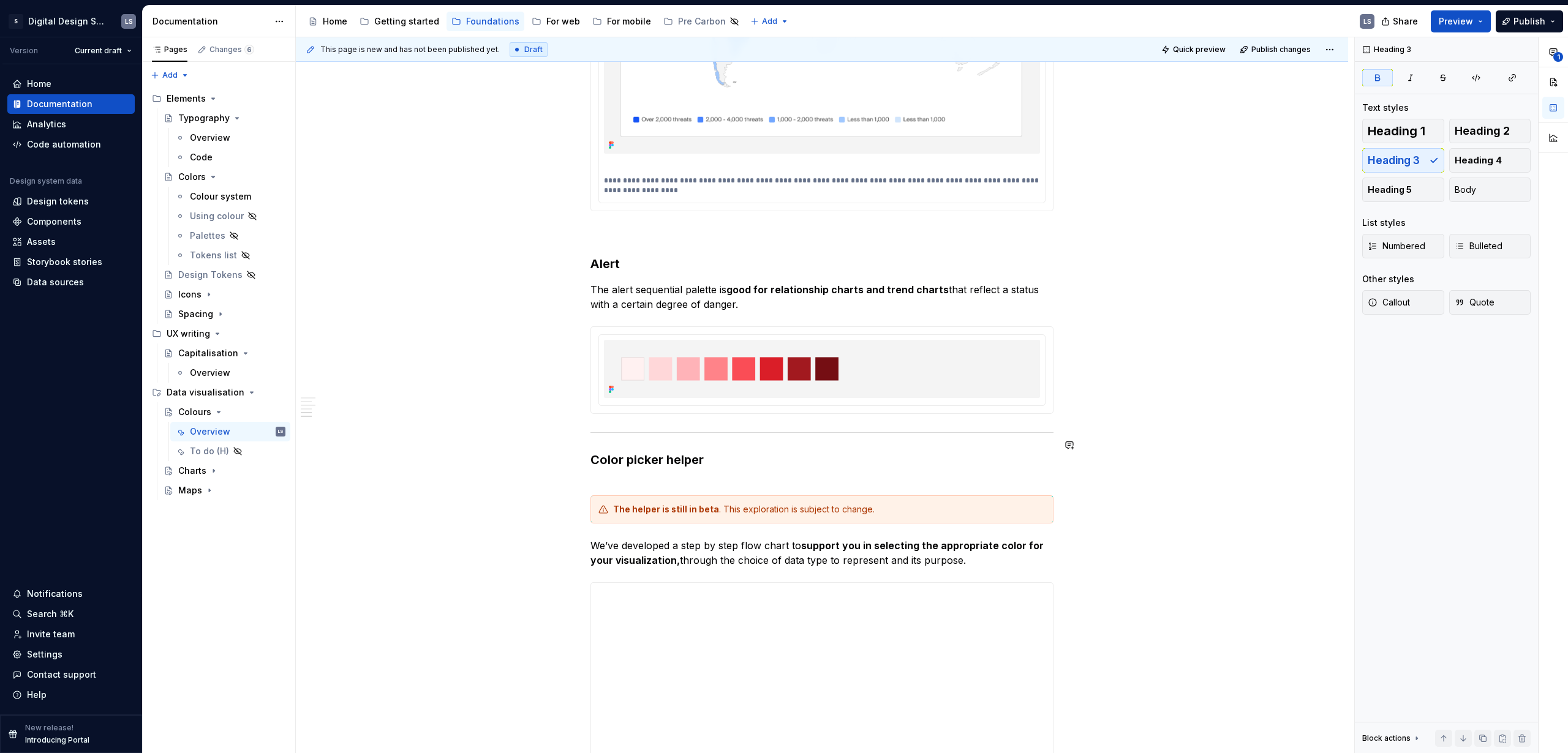
click at [851, 451] on h3 "Color picker helper" at bounding box center [822, 468] width 463 height 34
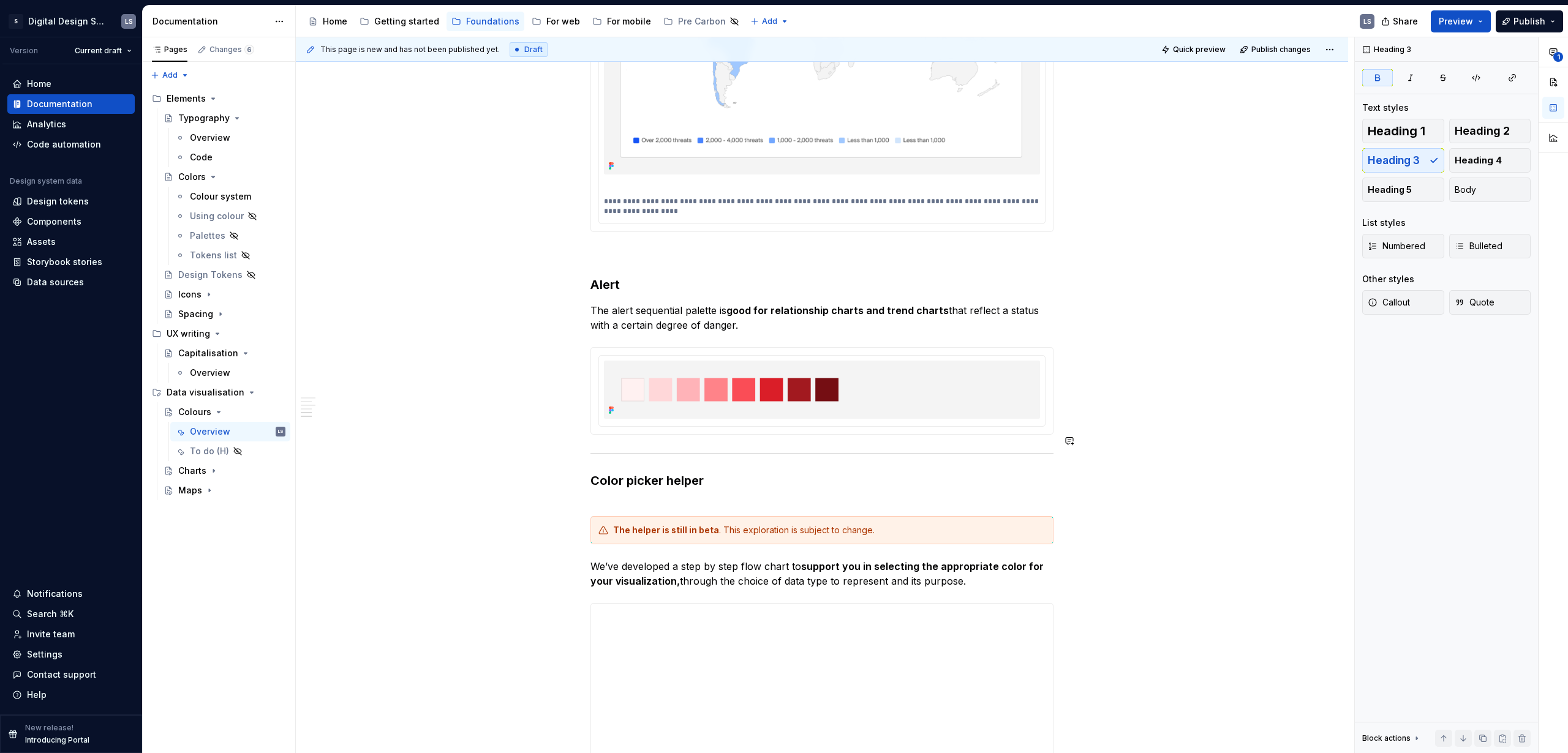
scroll to position [2794, 0]
click at [592, 476] on strong "Color picker helper" at bounding box center [647, 484] width 113 height 15
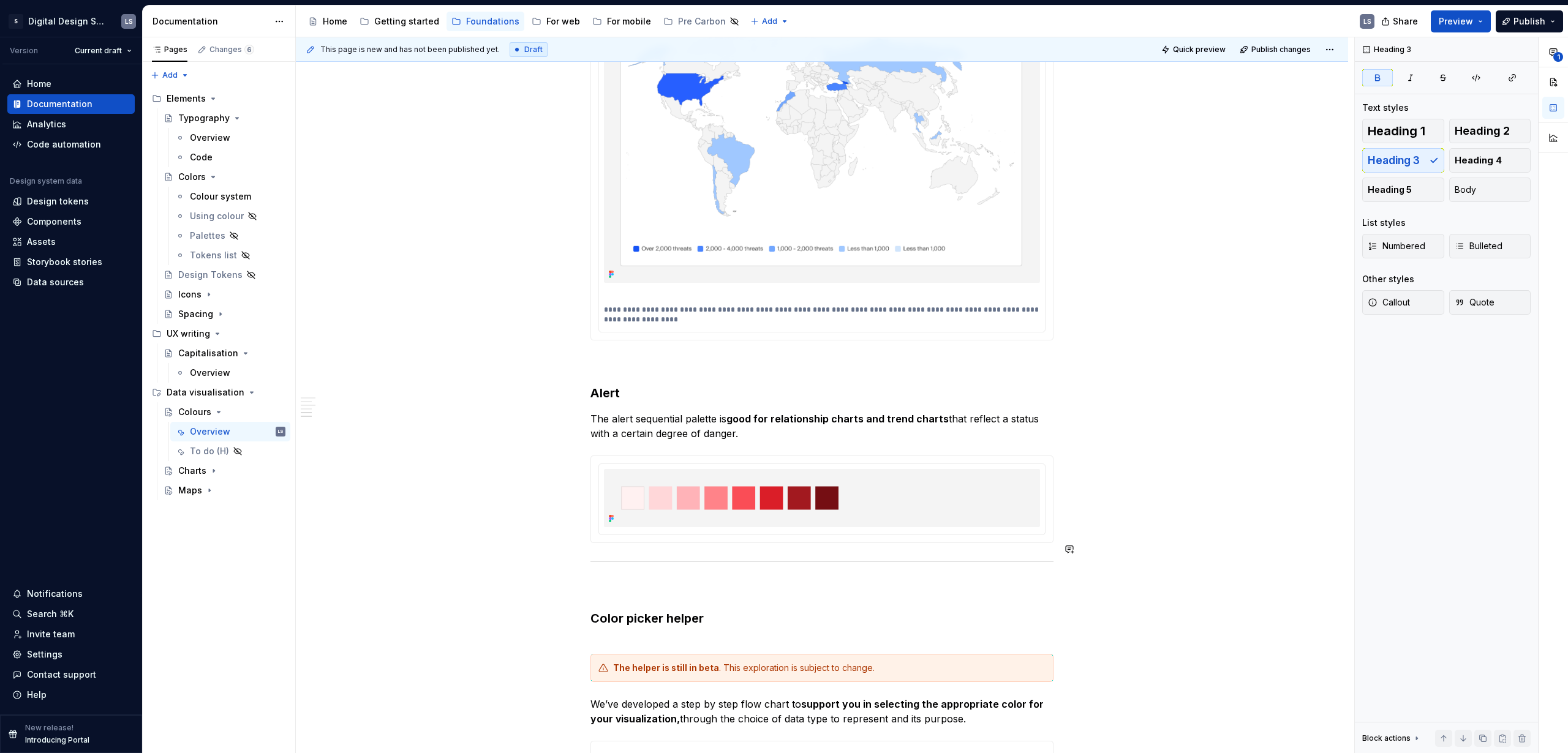
scroll to position [2689, 0]
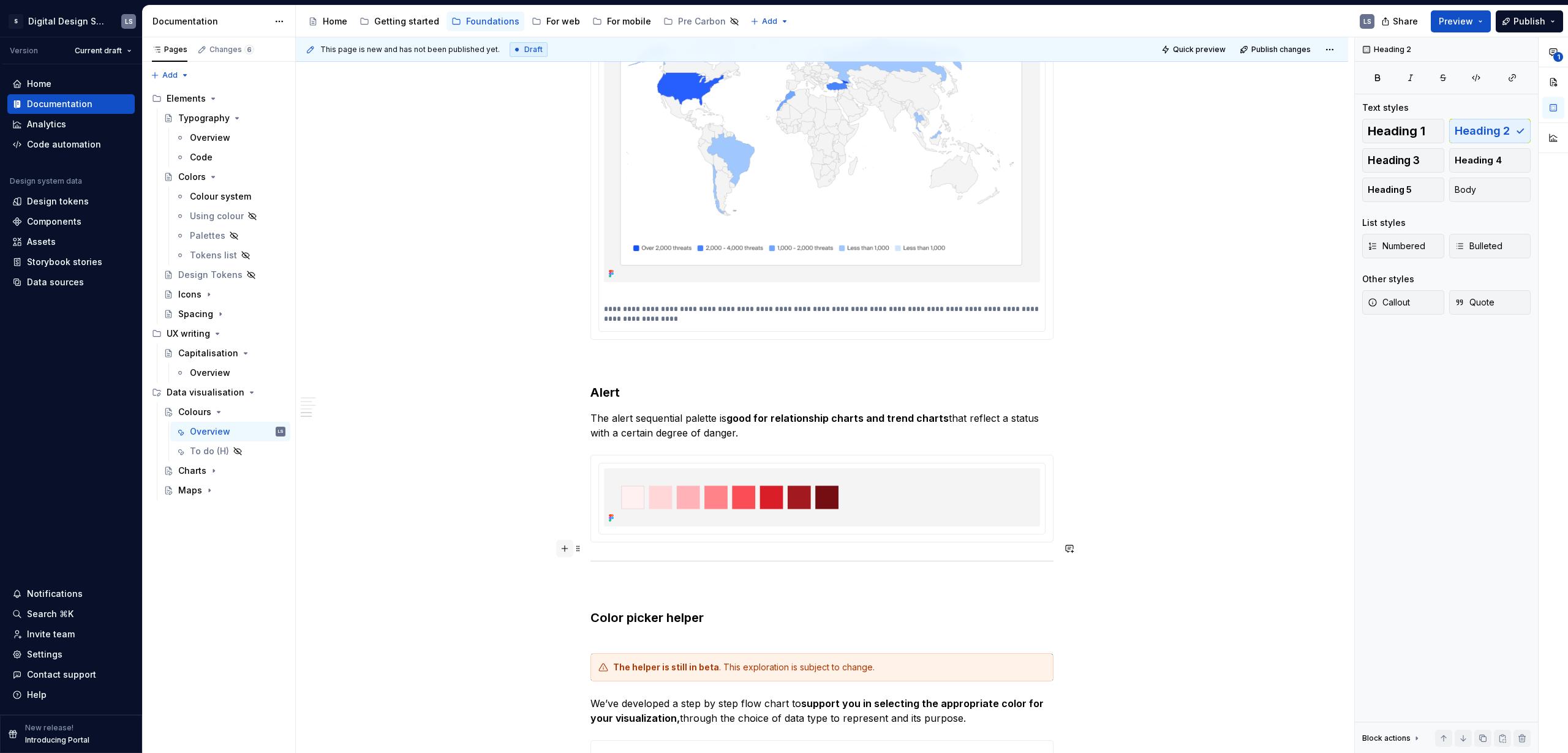
click at [562, 547] on button "button" at bounding box center [565, 549] width 17 height 17
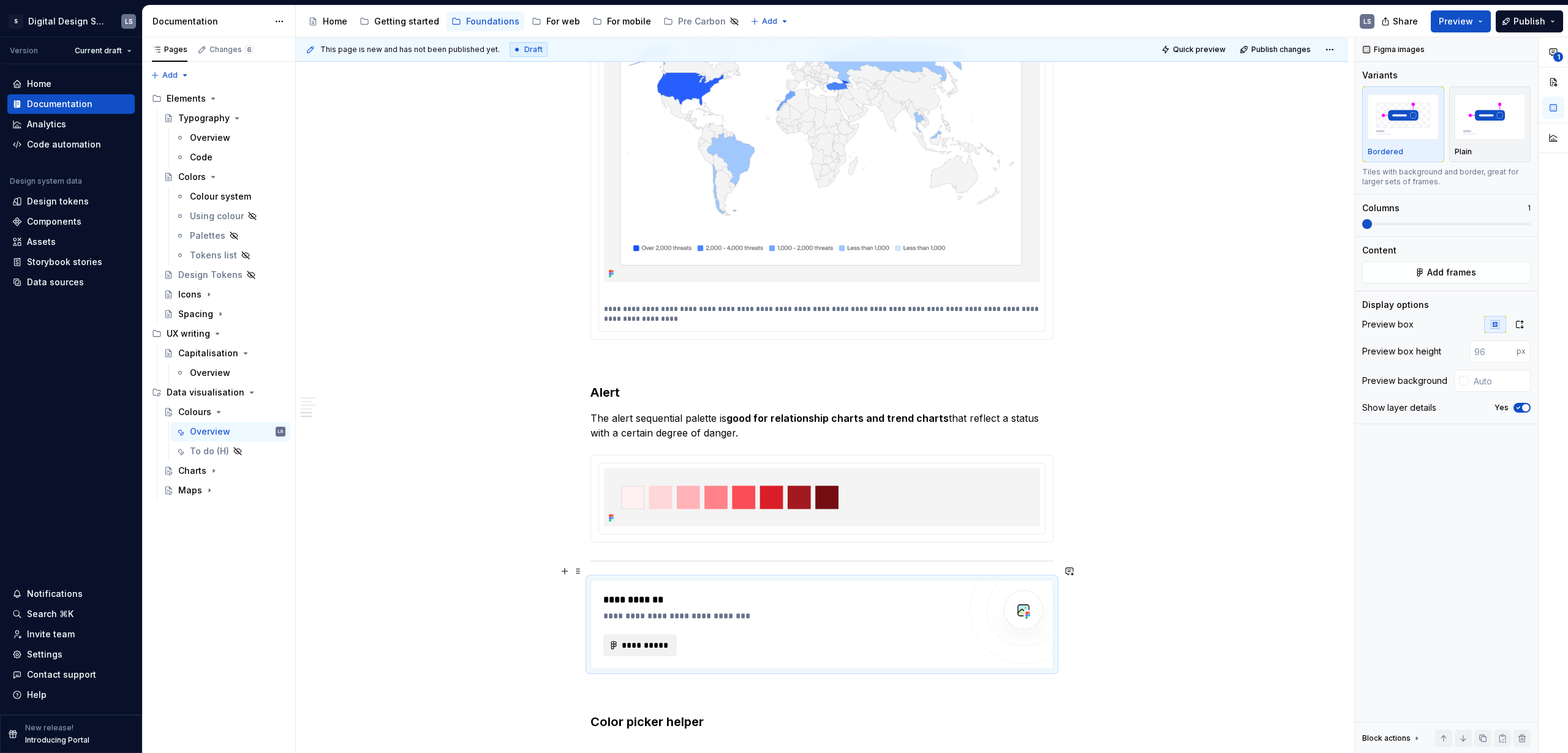
click at [675, 634] on button "**********" at bounding box center [640, 645] width 73 height 22
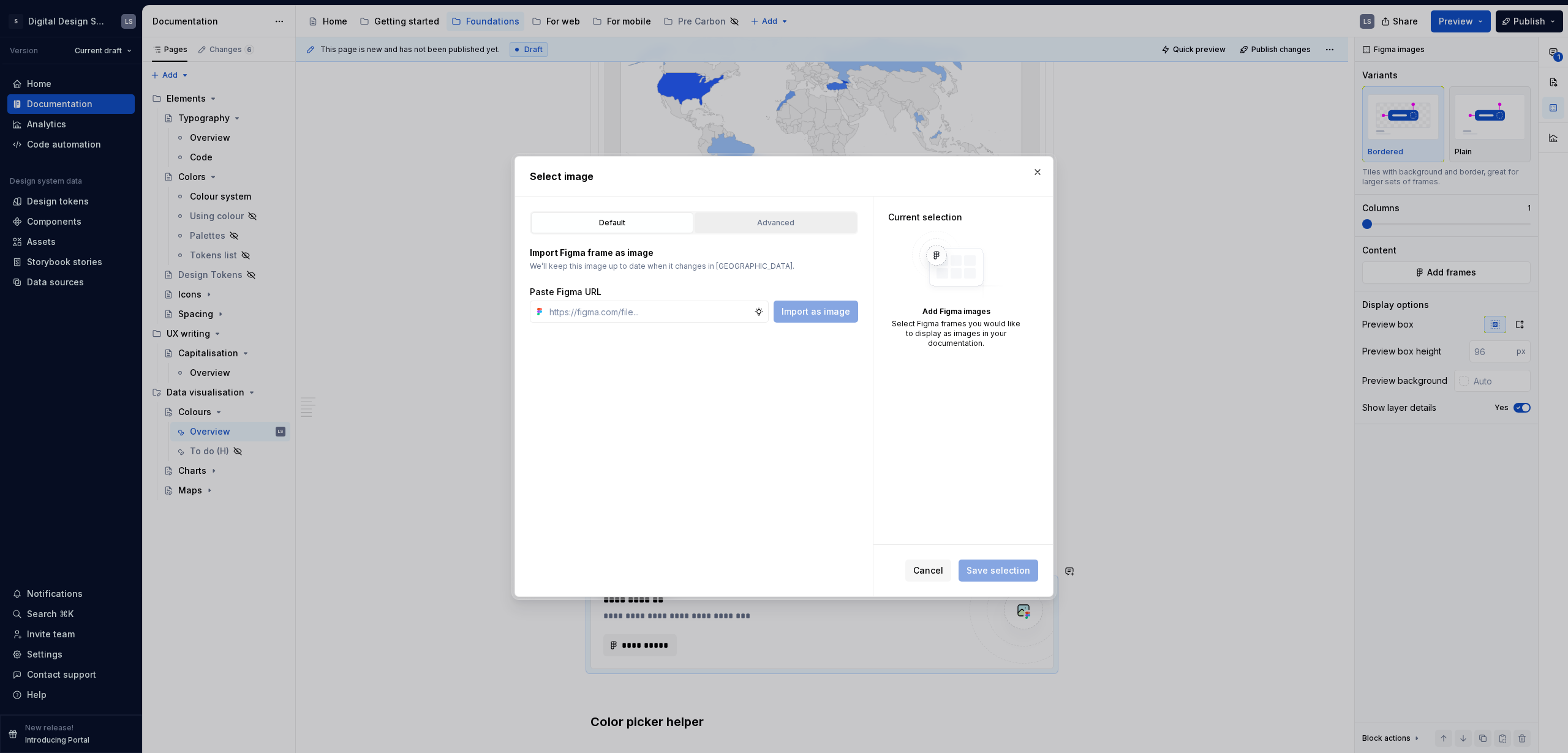
click at [758, 227] on div "Advanced" at bounding box center [776, 223] width 154 height 12
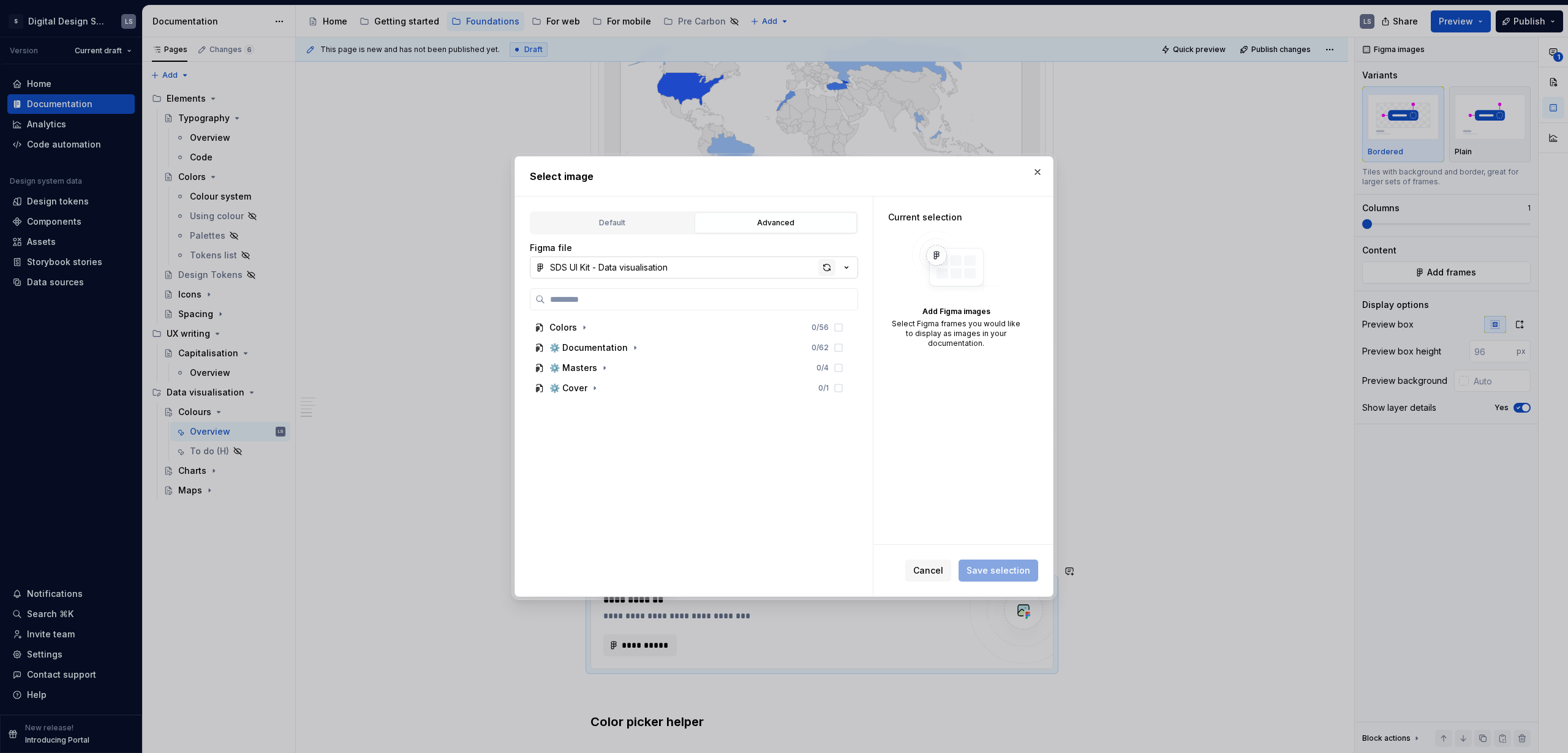
click at [827, 267] on div "button" at bounding box center [827, 268] width 17 height 17
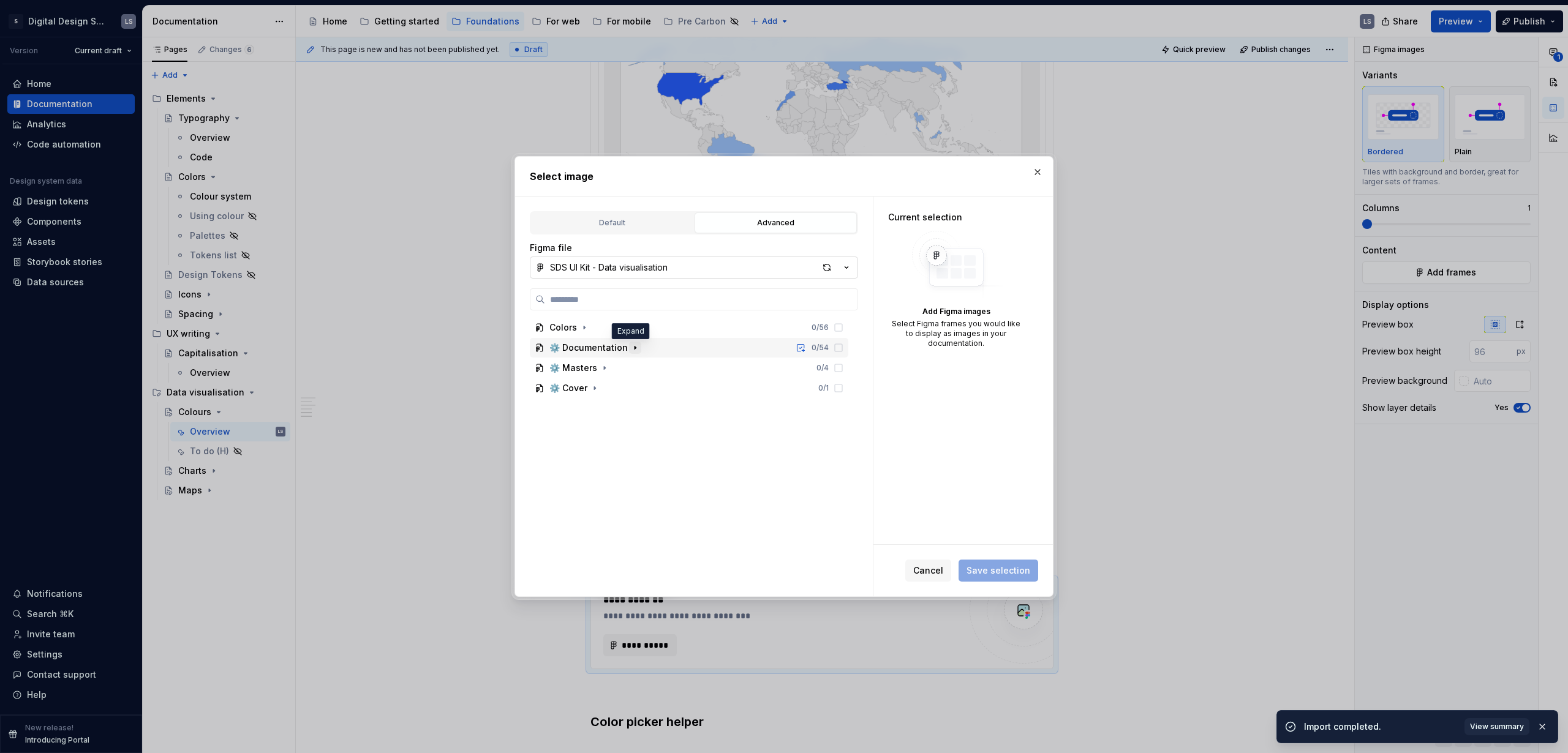
click at [630, 344] on icon "button" at bounding box center [635, 348] width 10 height 10
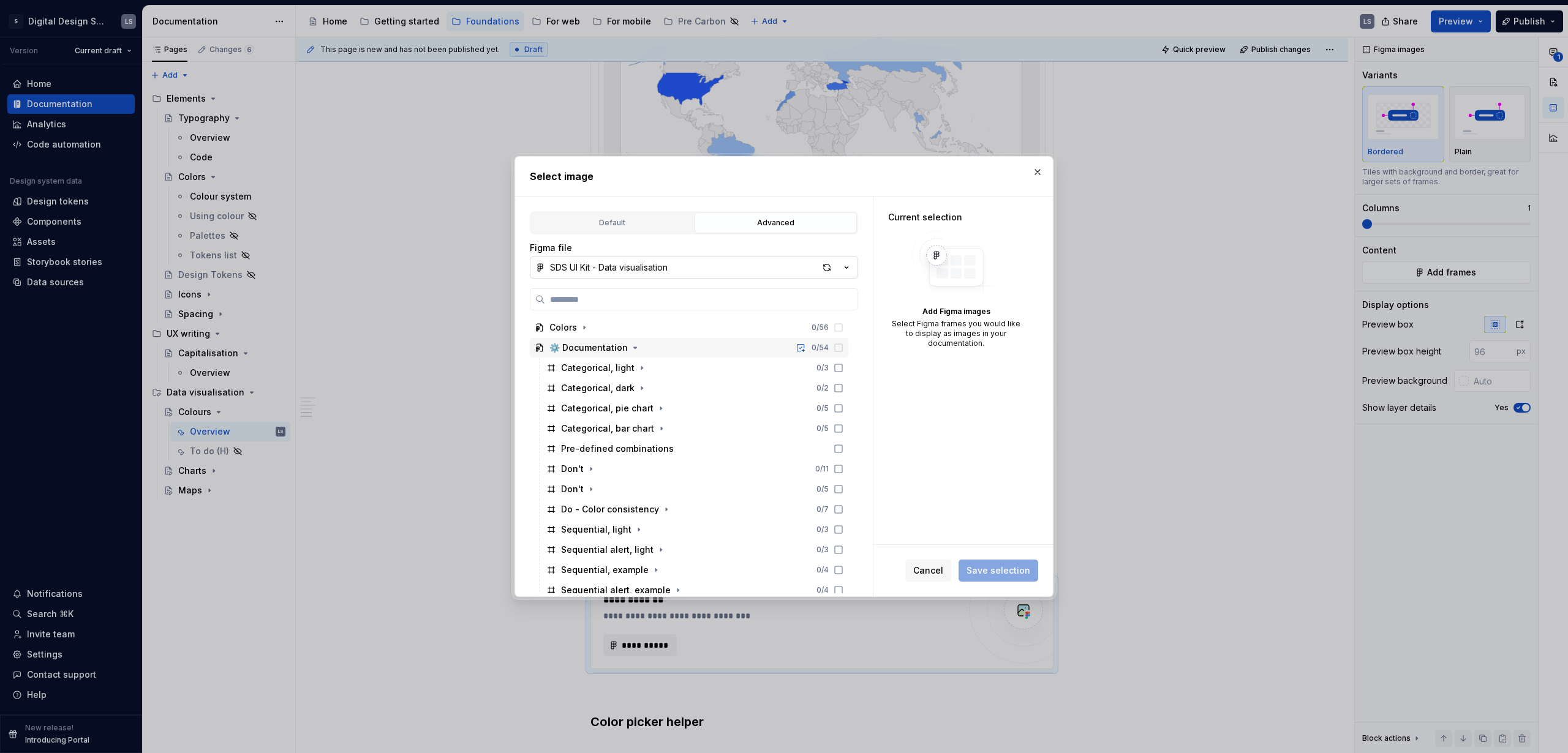
type textarea "*"
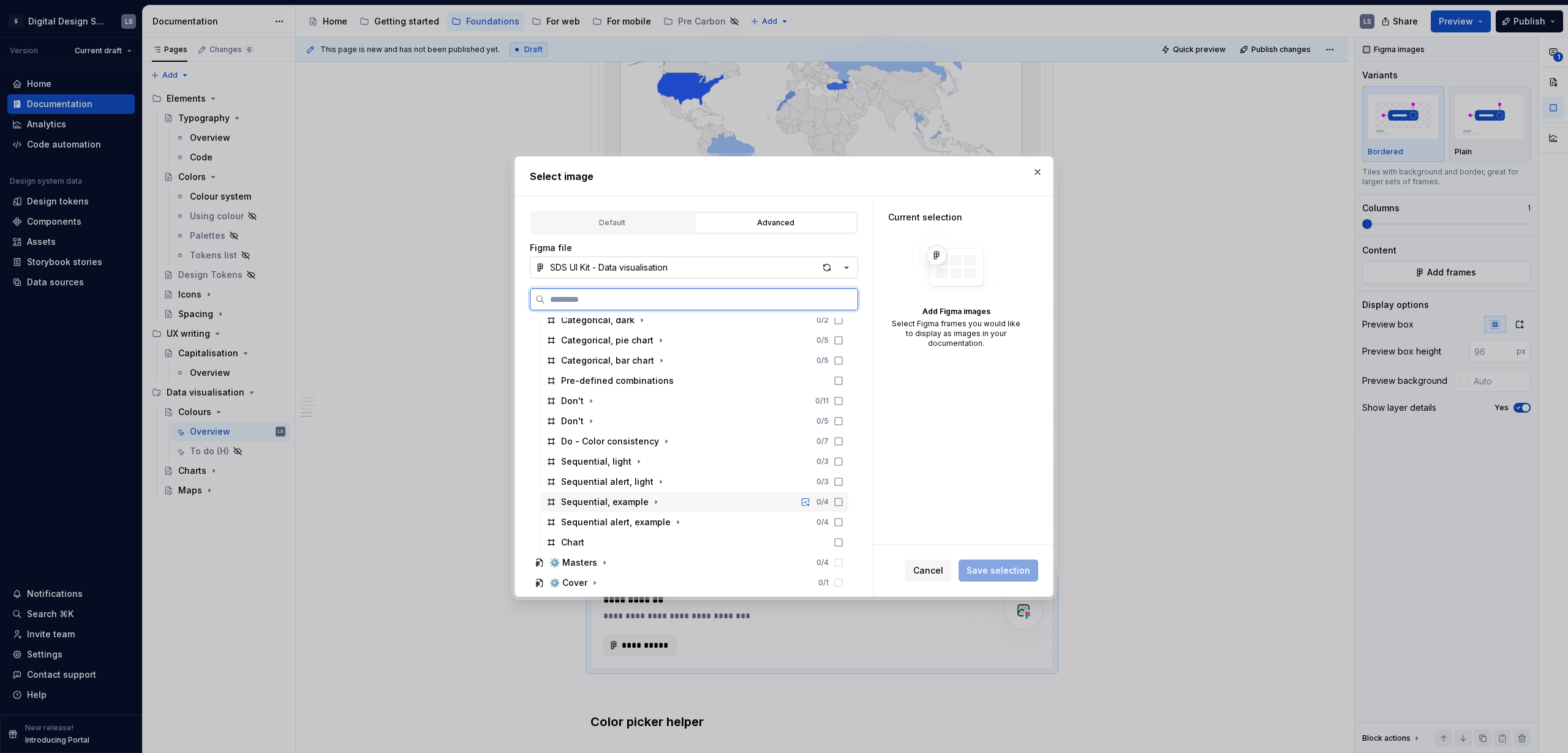
click at [704, 502] on div "Sequential, example 0 / 4" at bounding box center [695, 502] width 307 height 20
click at [704, 502] on div "Sequential, example 1 / 4" at bounding box center [695, 502] width 307 height 20
click at [697, 520] on div "Sequential alert, example 0 / 4" at bounding box center [695, 522] width 307 height 20
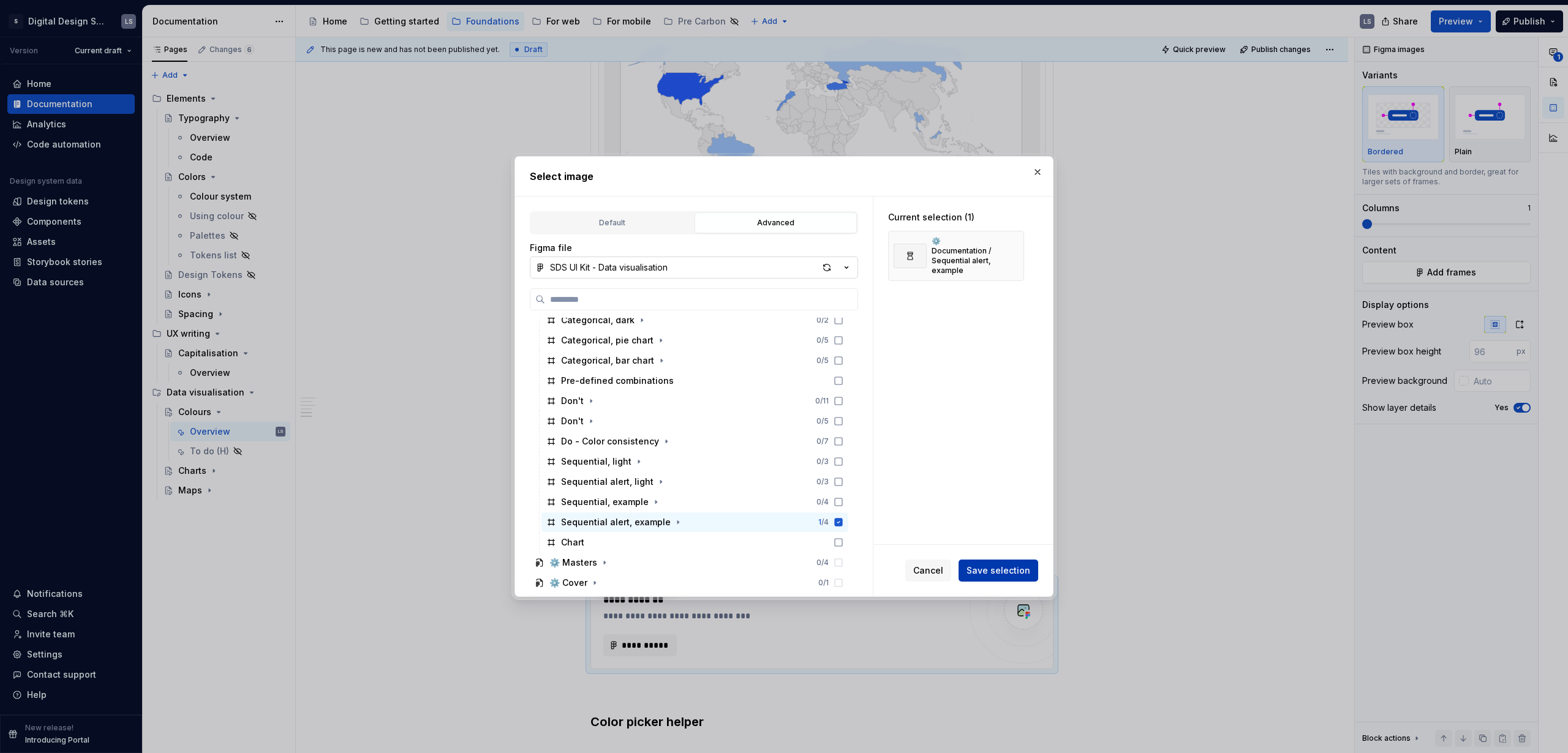
click at [988, 570] on span "Save selection" at bounding box center [998, 571] width 63 height 12
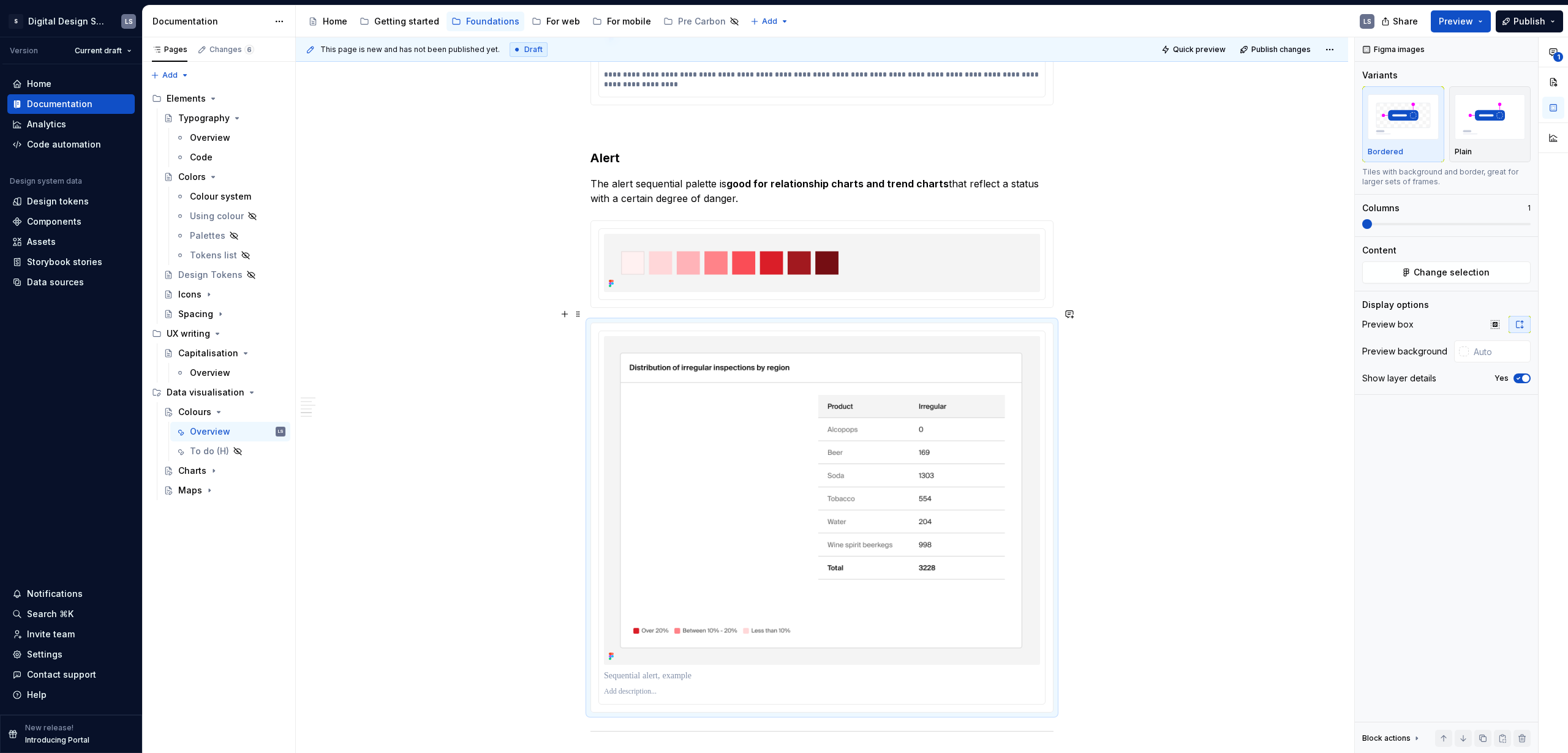
scroll to position [2924, 0]
click at [822, 317] on html "S Digital Design System LS Version Current draft Home Documentation Analytics C…" at bounding box center [784, 376] width 1568 height 753
click at [826, 354] on icon at bounding box center [827, 355] width 10 height 10
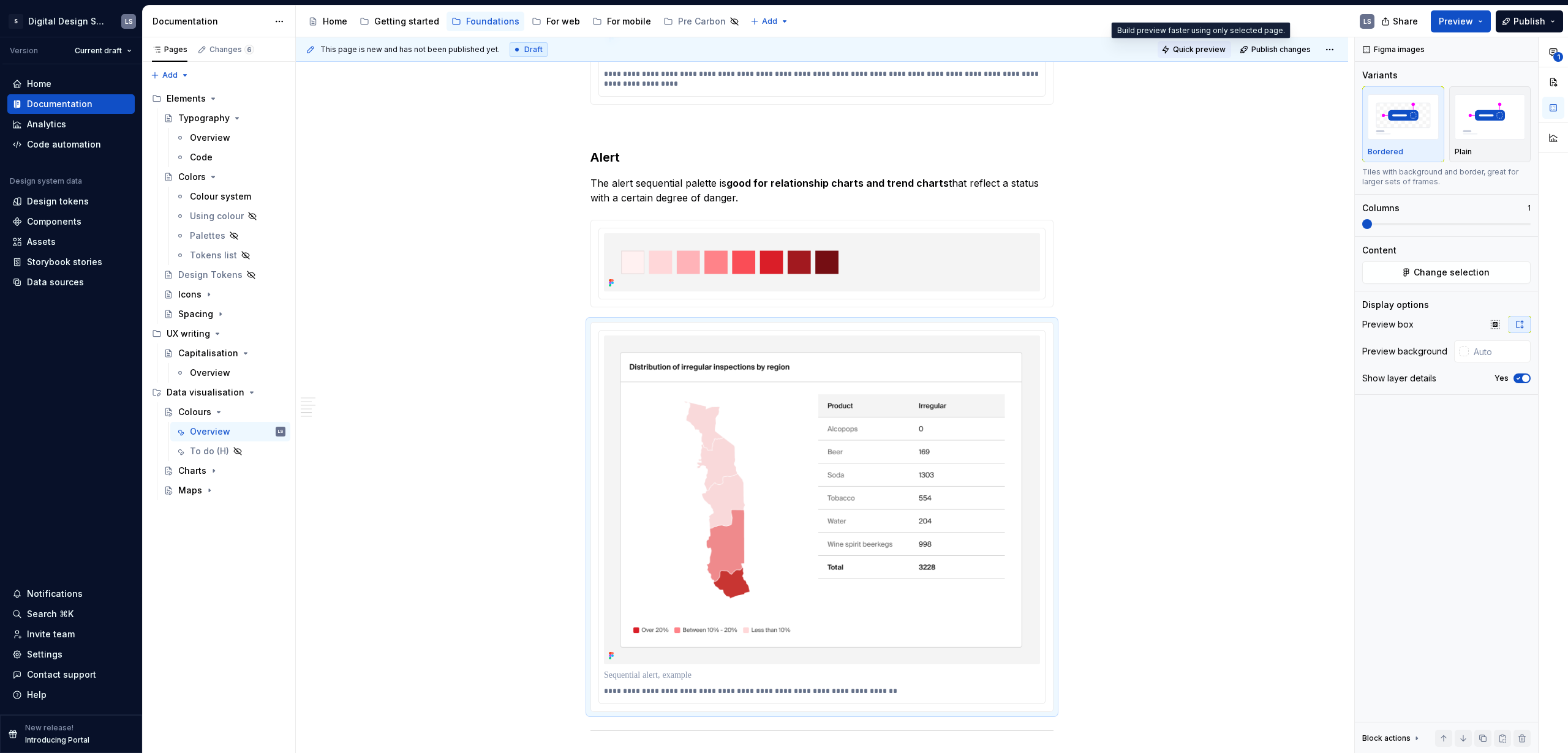
click at [1186, 55] on button "Quick preview" at bounding box center [1194, 50] width 73 height 17
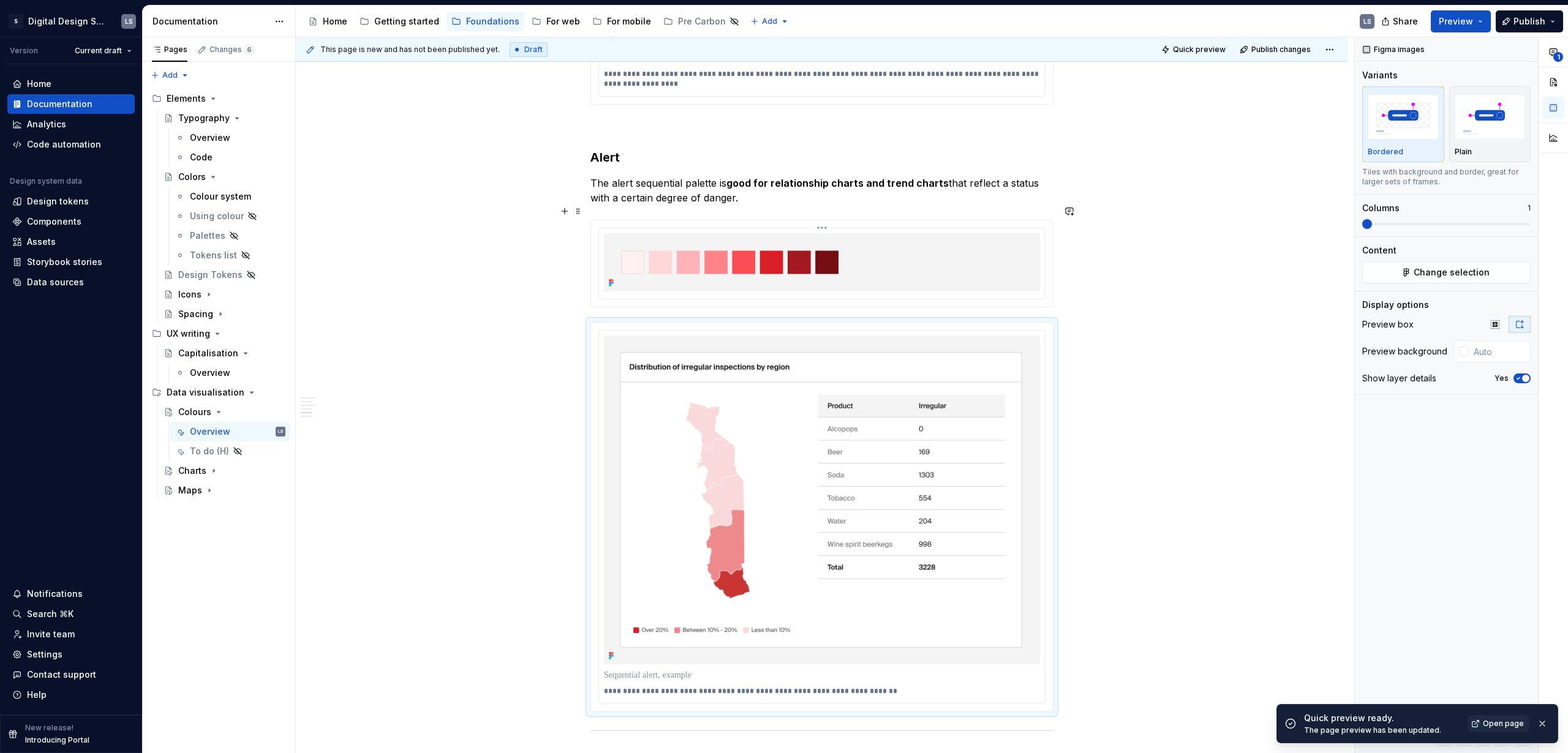
click at [921, 234] on img at bounding box center [822, 262] width 436 height 58
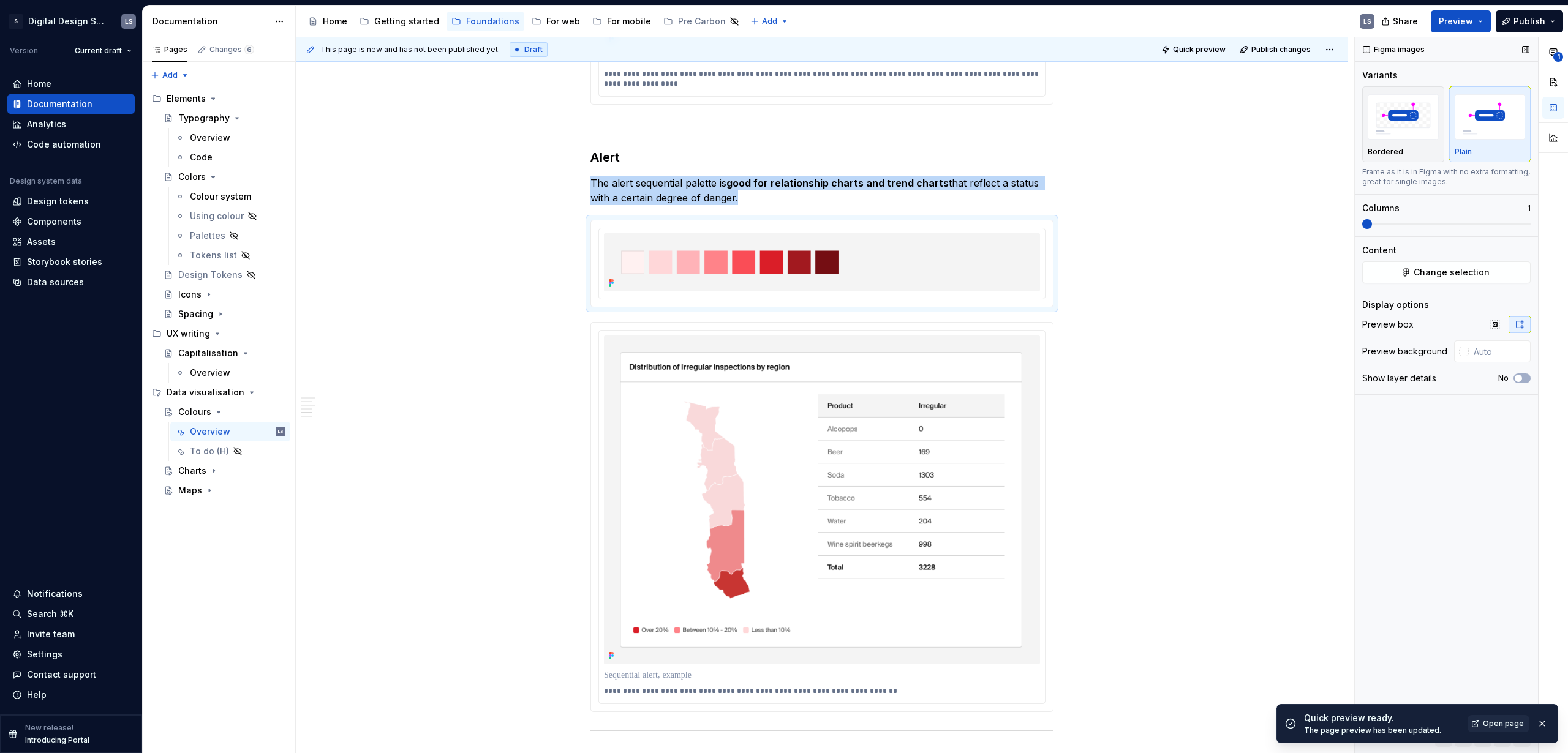
click at [1500, 150] on div "Plain" at bounding box center [1490, 152] width 71 height 10
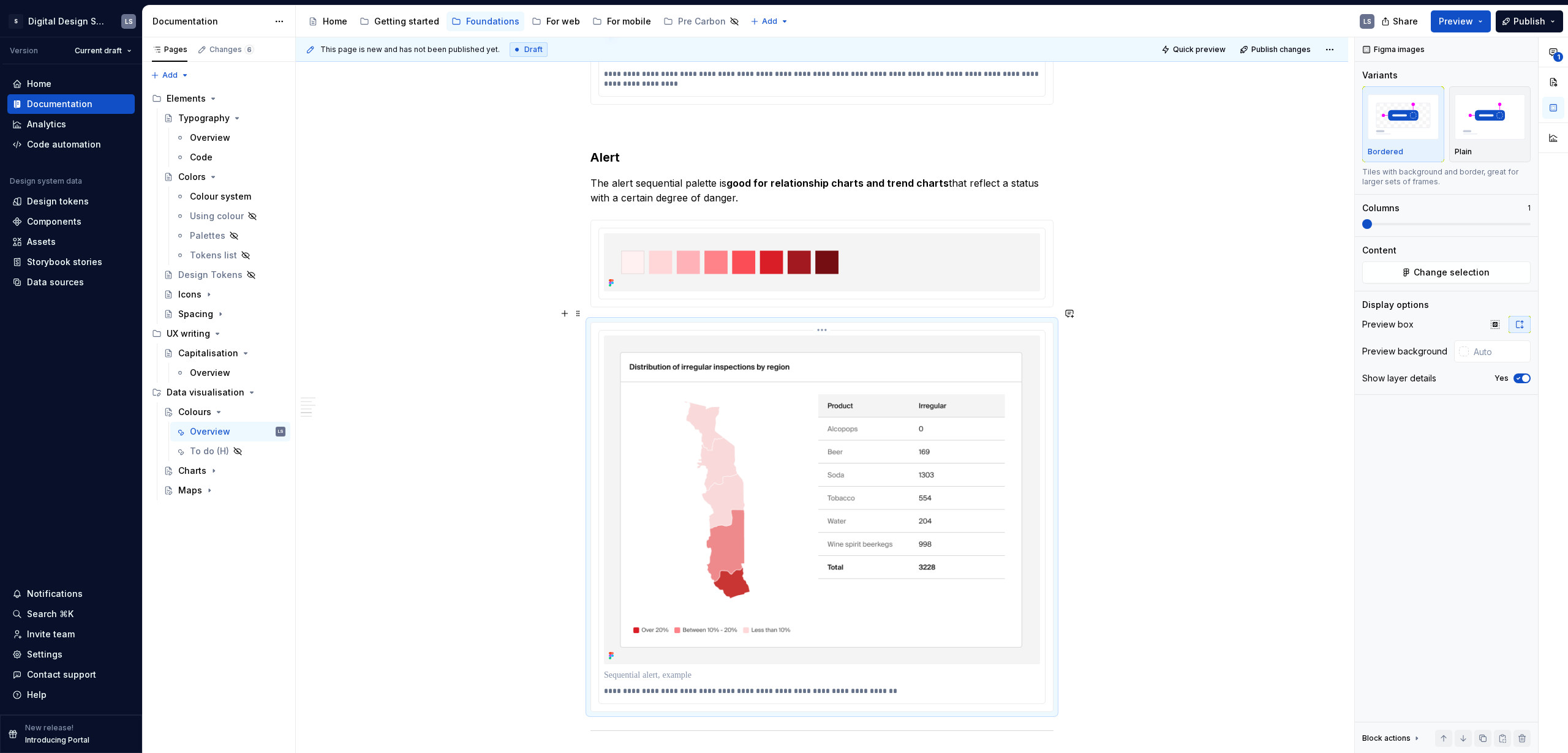
click at [887, 507] on img at bounding box center [822, 501] width 436 height 330
type textarea "*"
click at [1506, 136] on img "button" at bounding box center [1490, 117] width 71 height 45
click at [616, 667] on div at bounding box center [822, 675] width 436 height 17
click at [618, 669] on p at bounding box center [822, 675] width 436 height 12
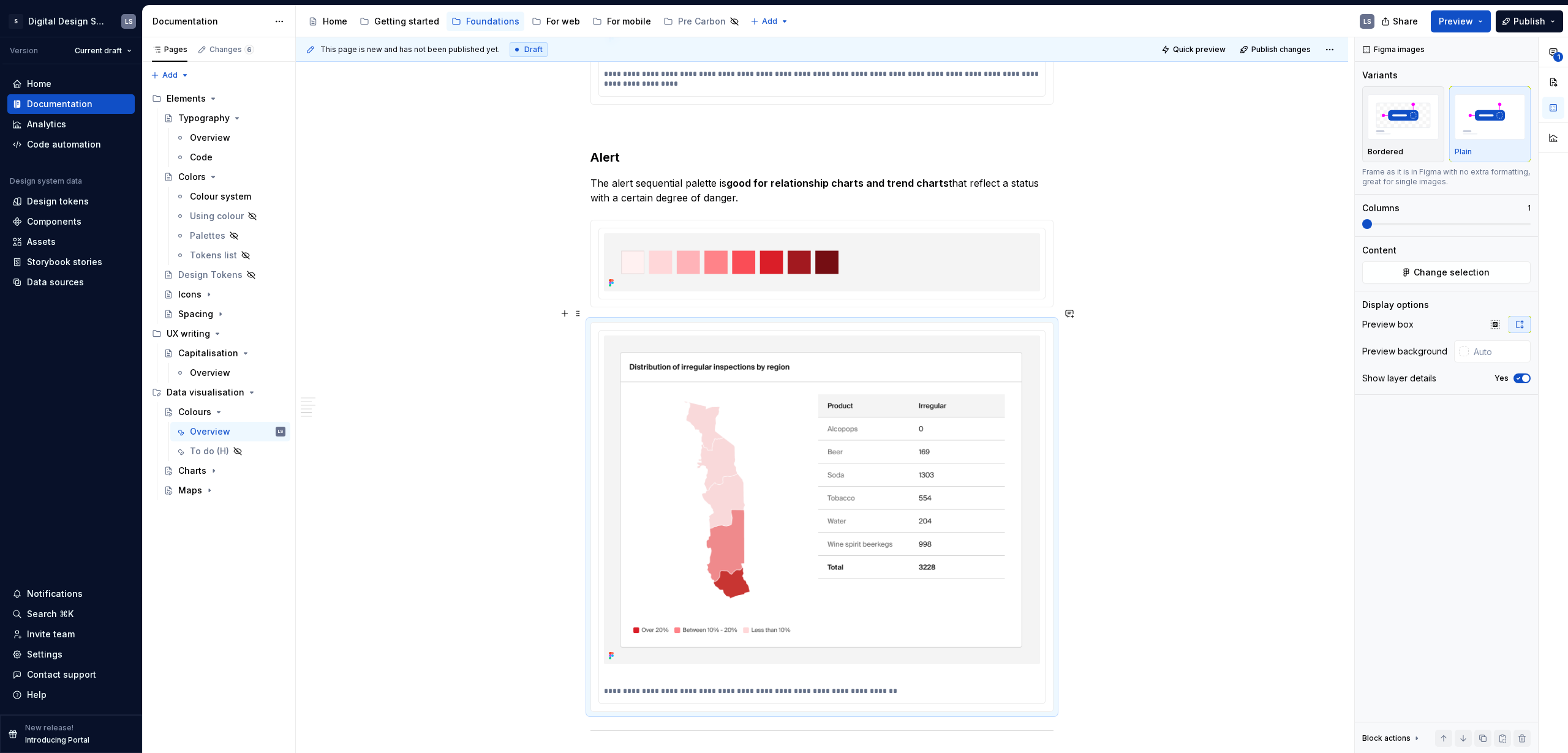
click at [1203, 45] on span "Quick preview" at bounding box center [1199, 50] width 53 height 10
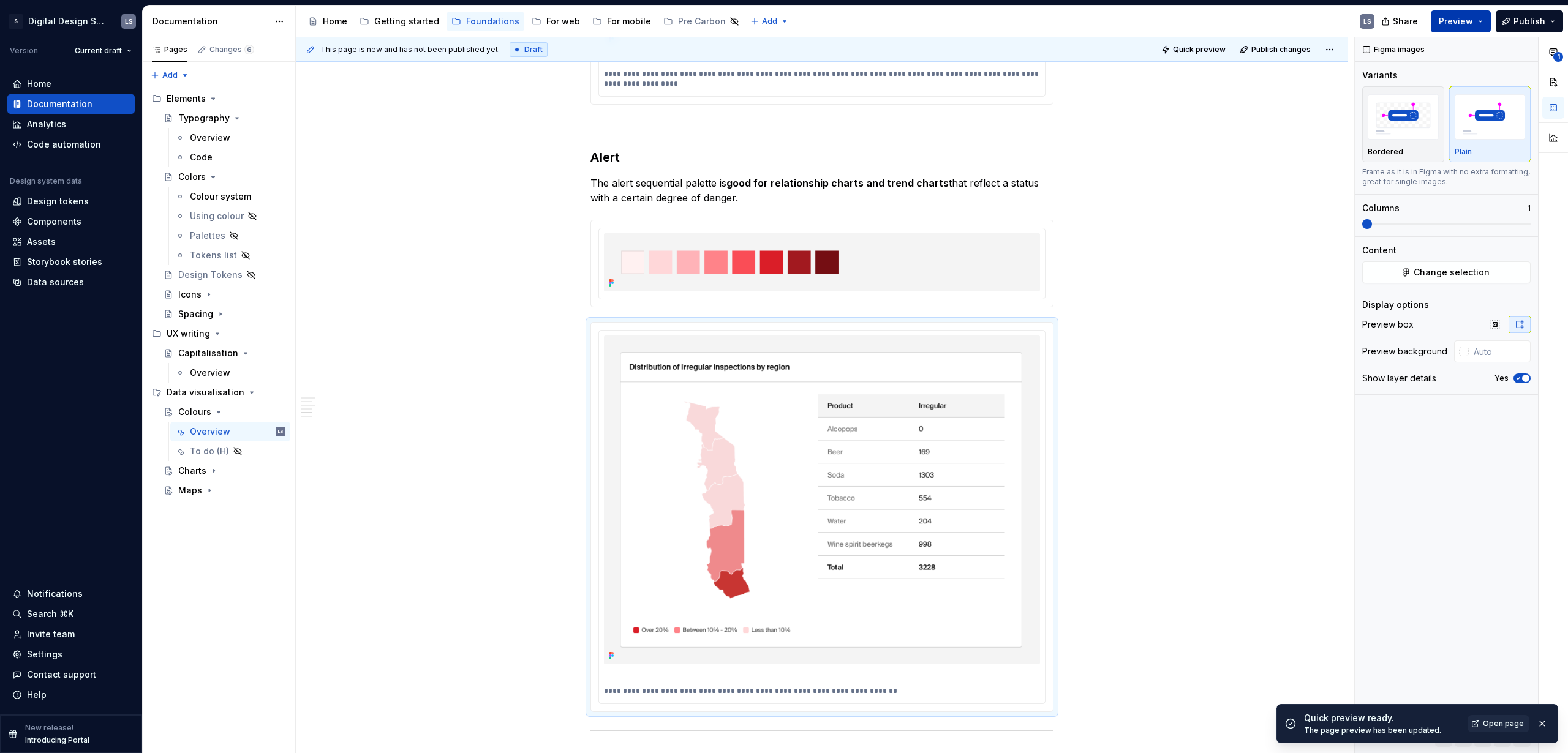
click at [1459, 20] on span "Preview" at bounding box center [1455, 22] width 34 height 12
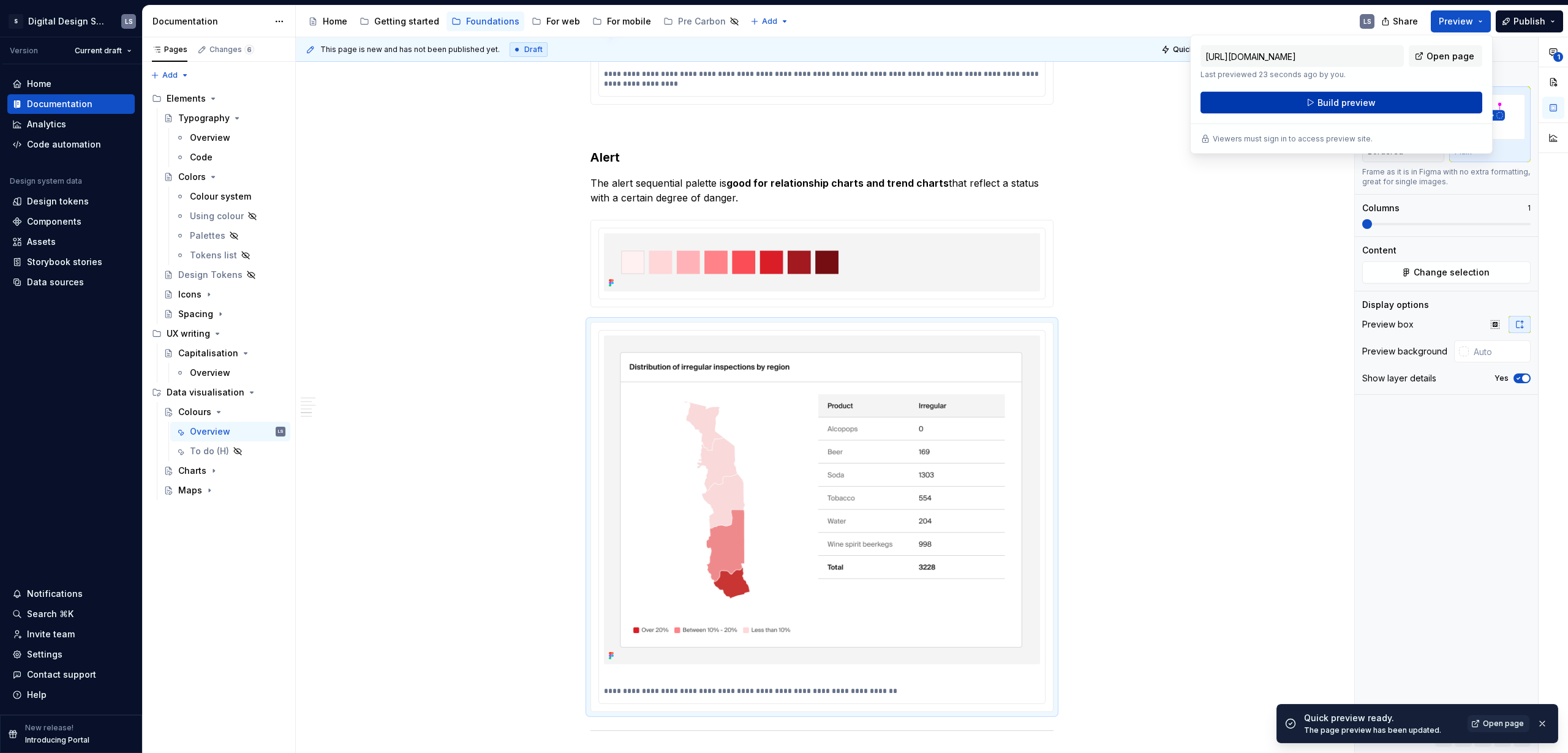
click at [1378, 101] on button "Build preview" at bounding box center [1341, 103] width 282 height 22
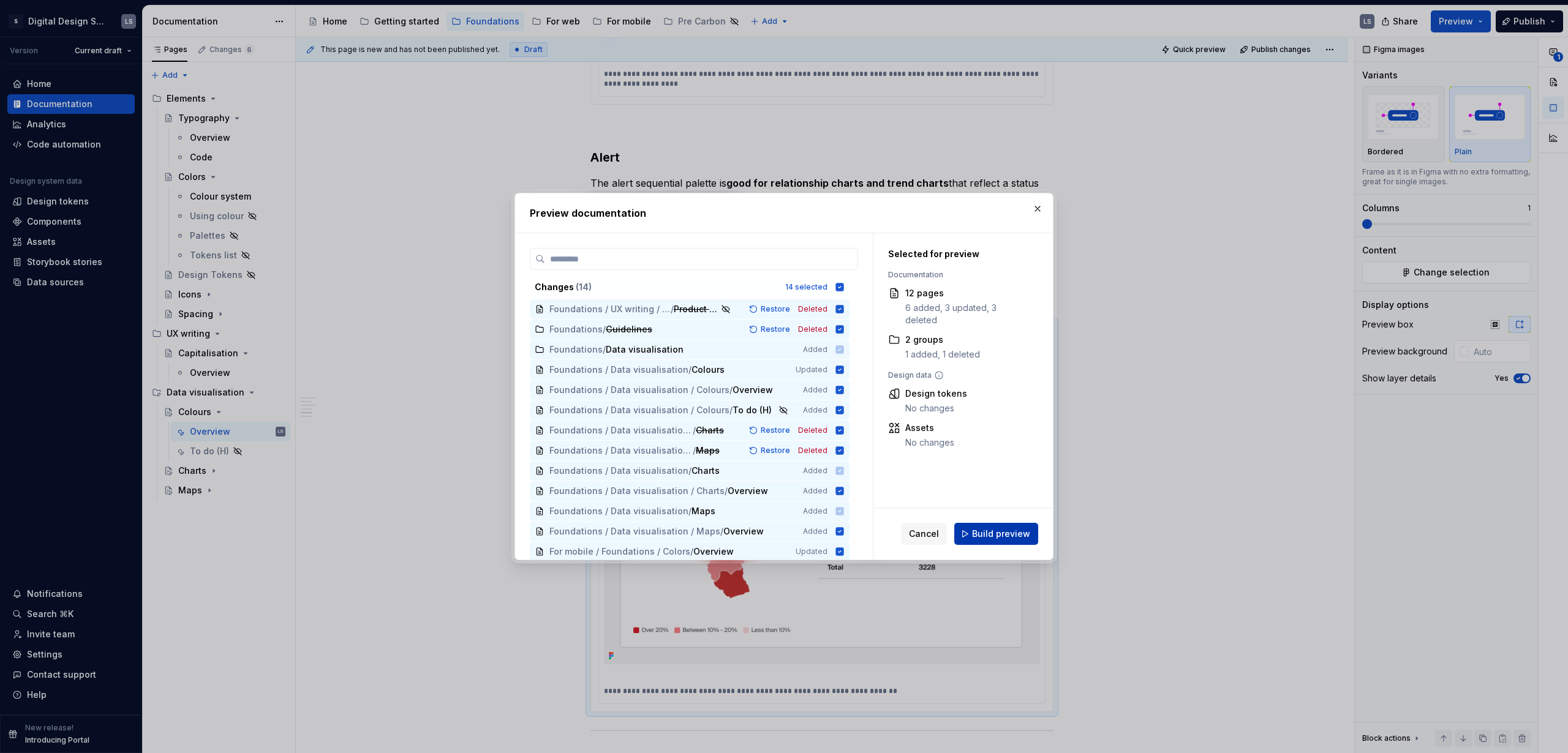
click at [1024, 538] on span "Build preview" at bounding box center [1001, 534] width 58 height 12
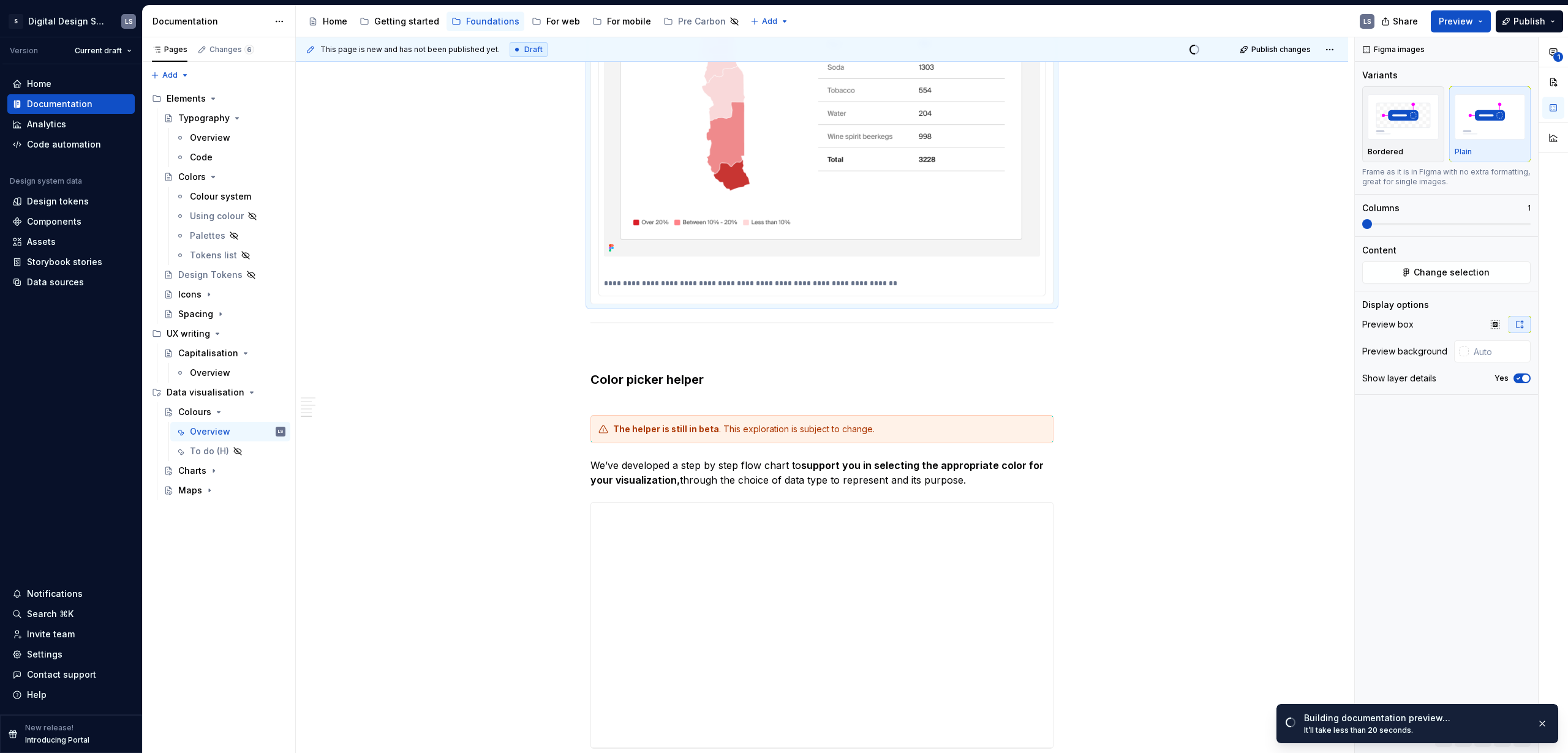
scroll to position [3302, 0]
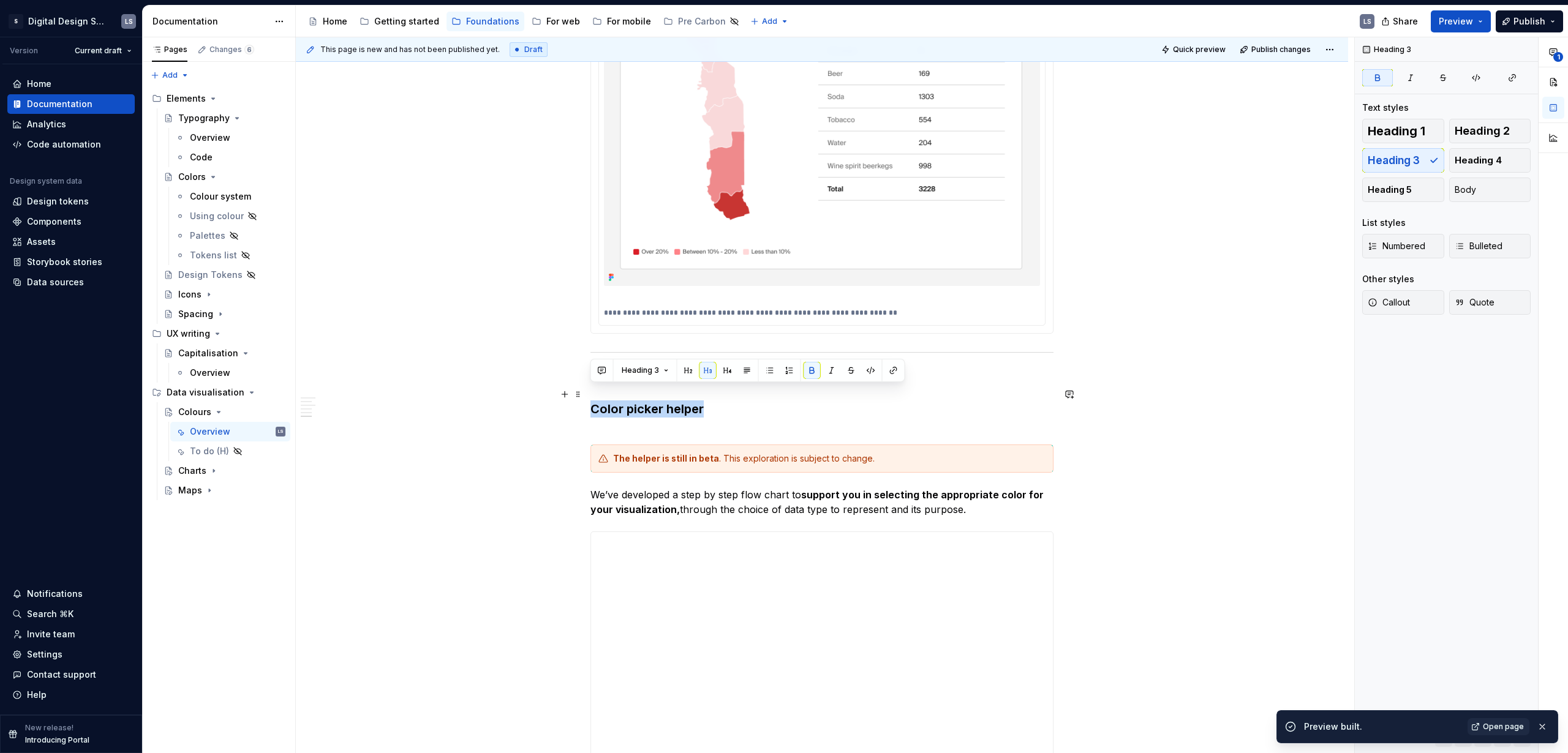
drag, startPoint x: 695, startPoint y: 397, endPoint x: 590, endPoint y: 400, distance: 105.0
click at [590, 400] on h3 "Color picker helper" at bounding box center [822, 417] width 463 height 34
click at [690, 374] on button "button" at bounding box center [689, 371] width 17 height 17
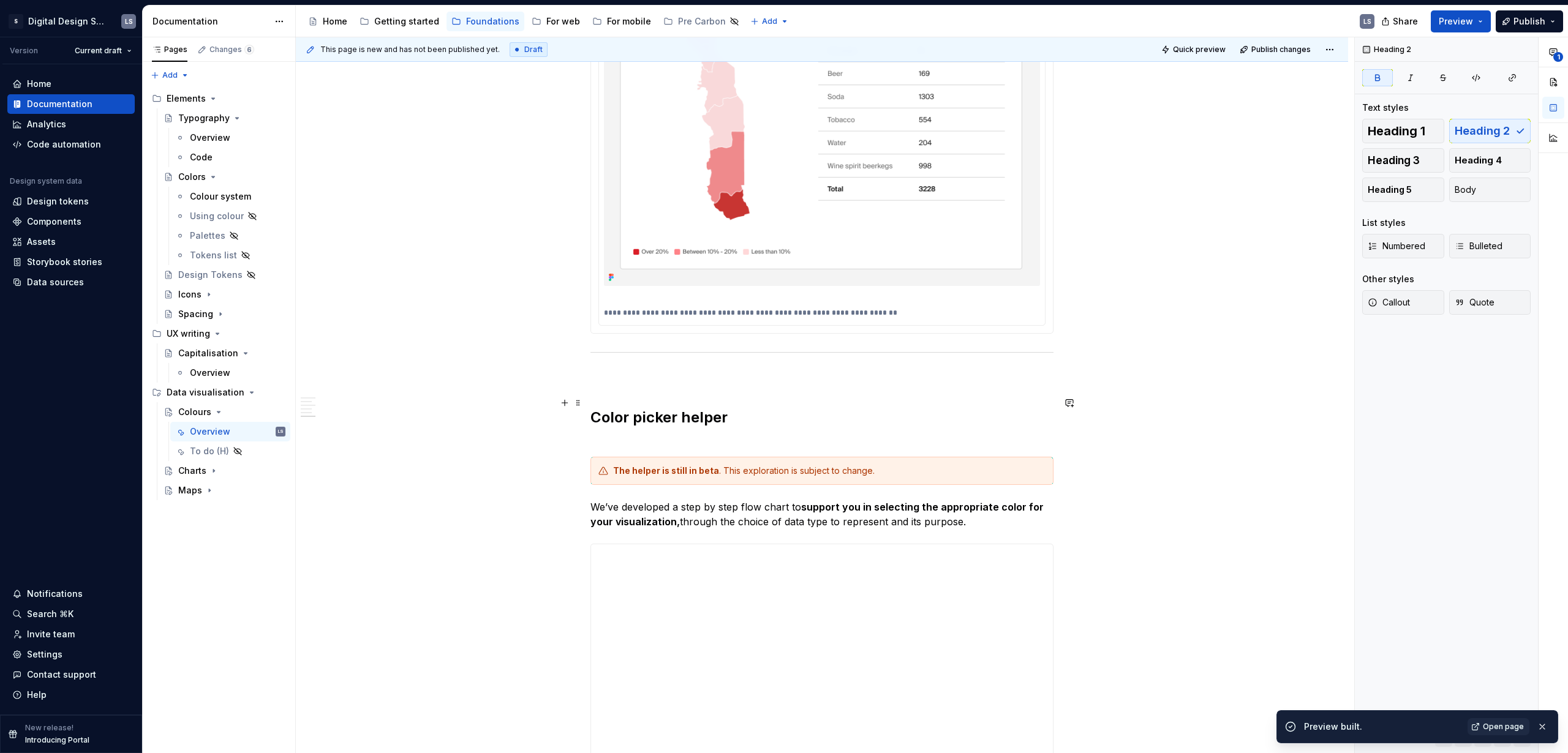
click at [601, 422] on h2 "Color picker helper" at bounding box center [822, 427] width 463 height 39
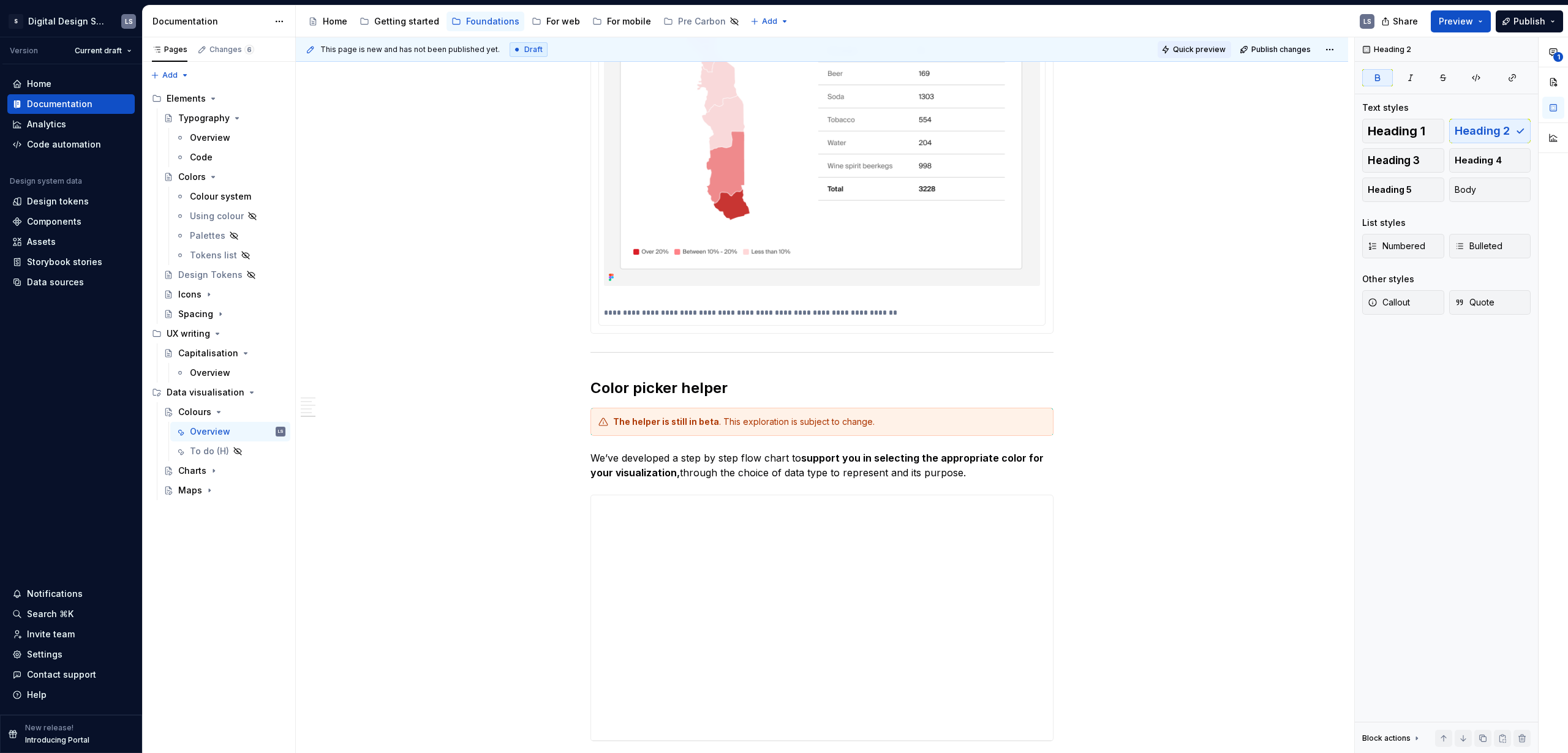
click at [1210, 56] on button "Quick preview" at bounding box center [1194, 50] width 73 height 17
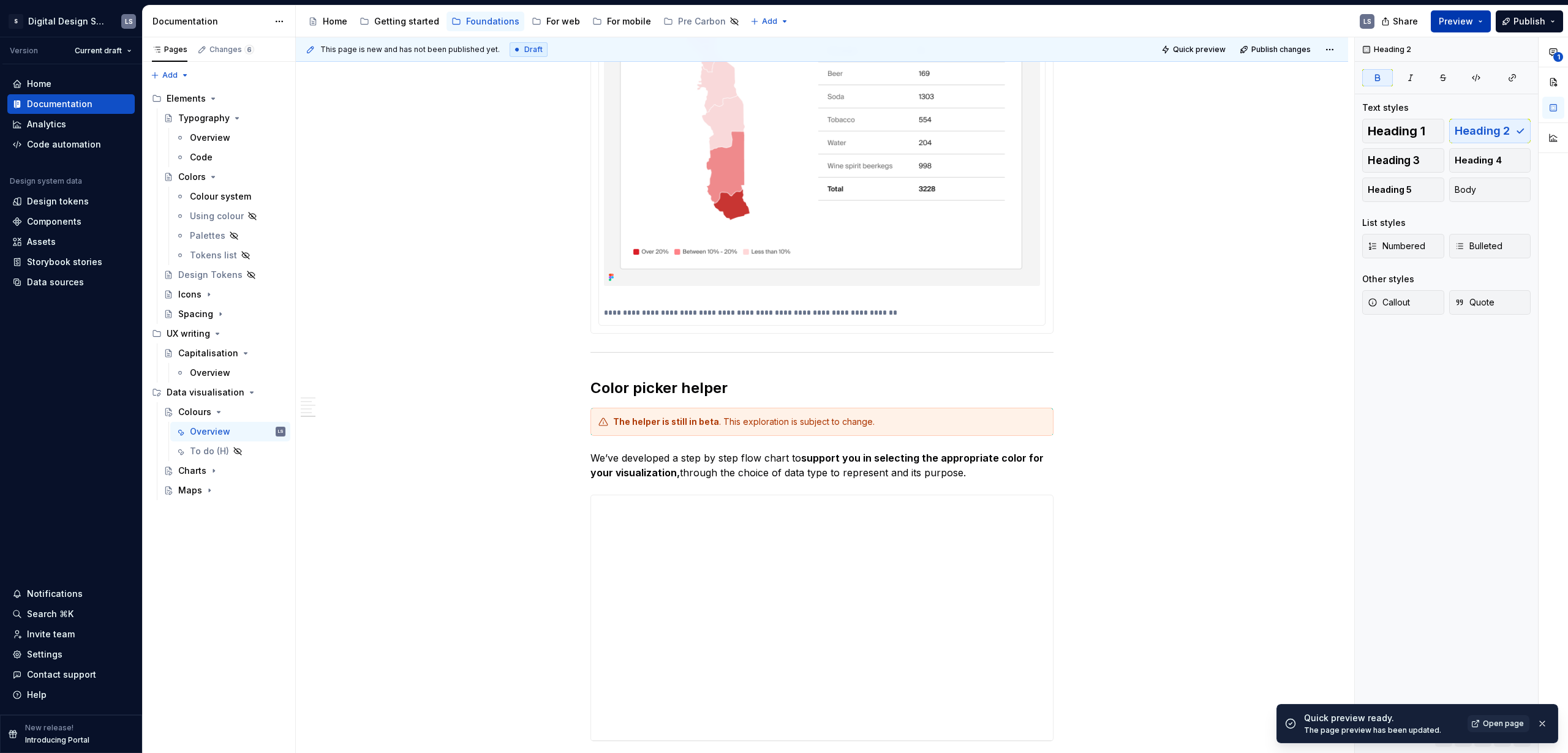
click at [1454, 19] on span "Preview" at bounding box center [1455, 22] width 34 height 12
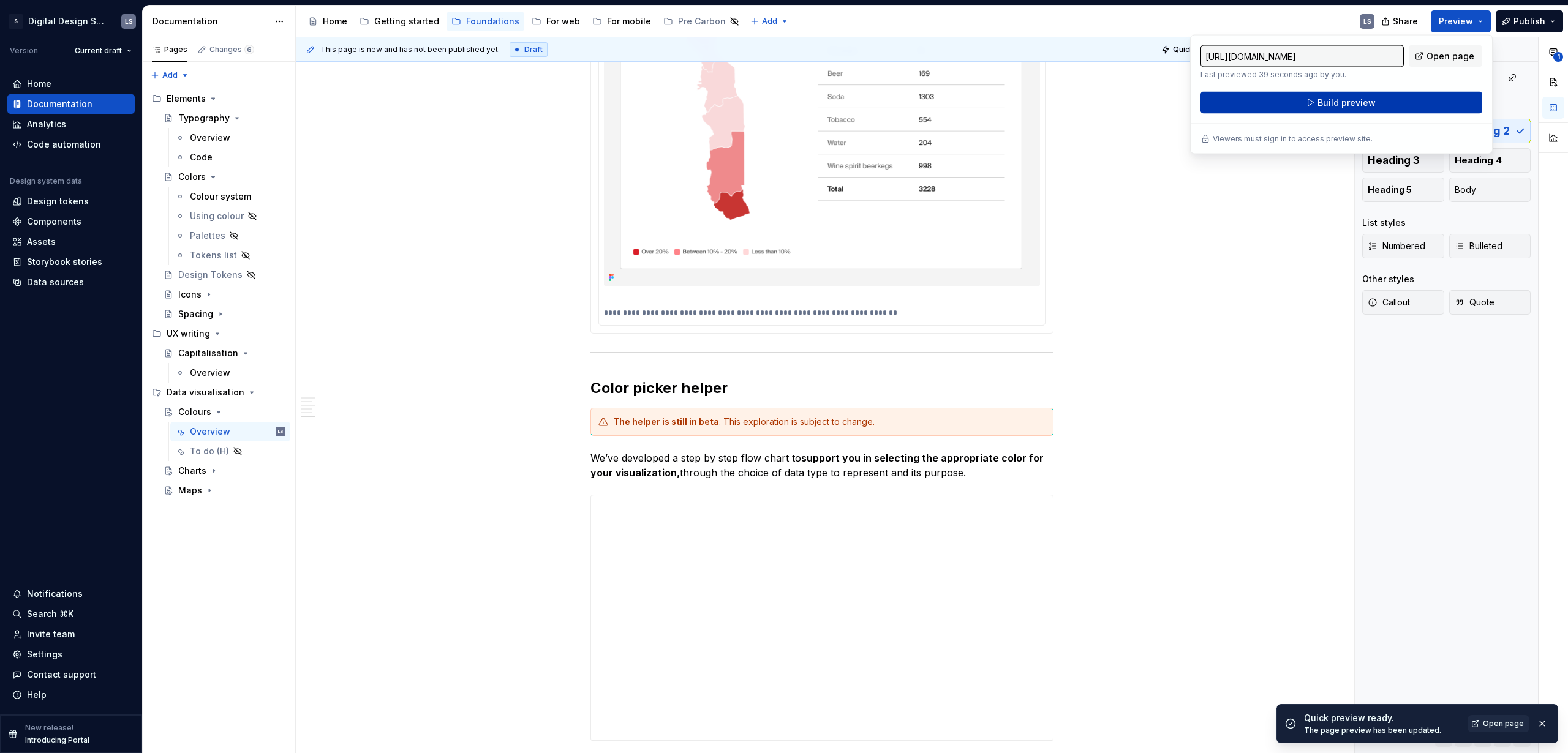
click at [1346, 106] on span "Build preview" at bounding box center [1347, 103] width 58 height 12
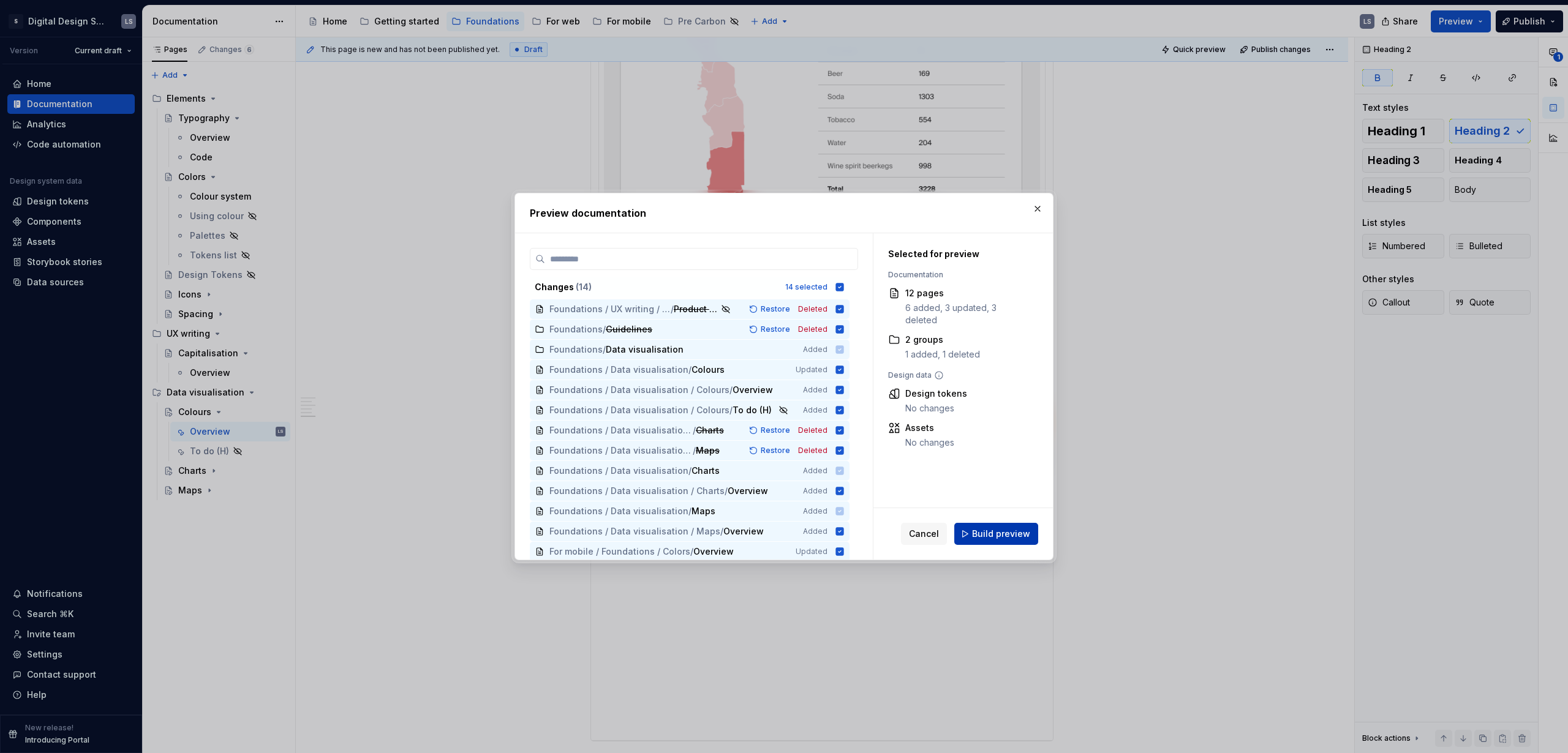
click at [996, 536] on span "Build preview" at bounding box center [1001, 534] width 58 height 12
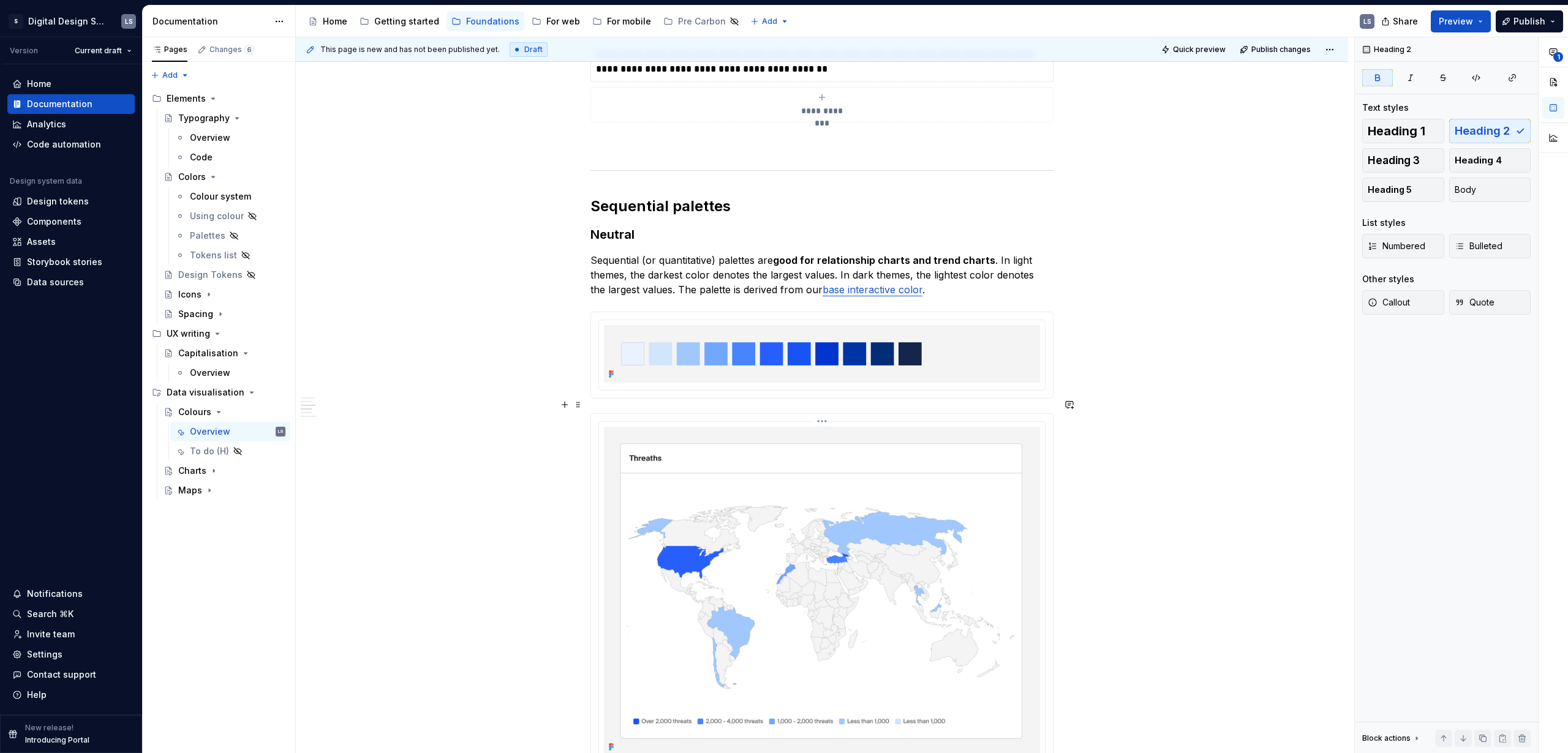
scroll to position [2245, 0]
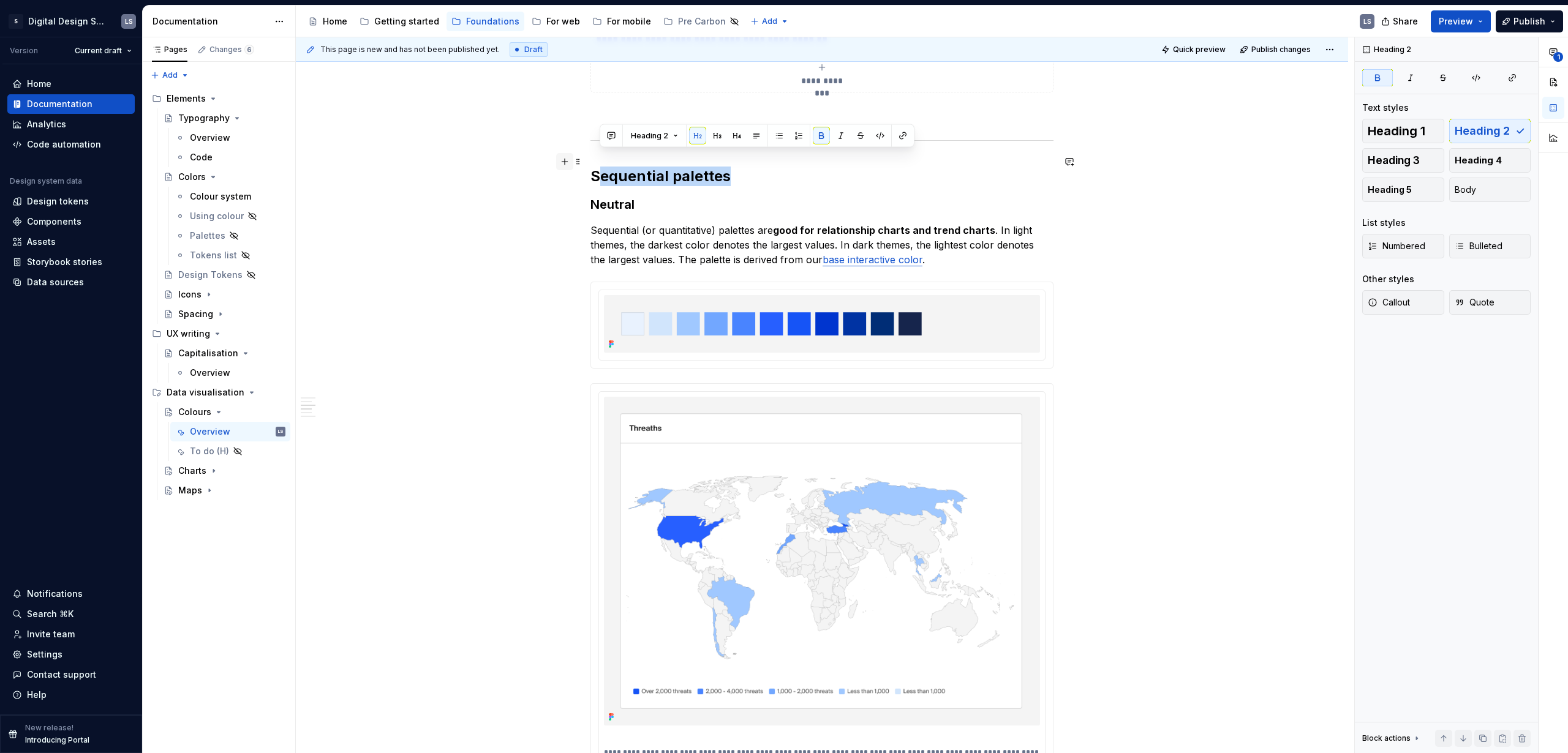
drag, startPoint x: 735, startPoint y: 157, endPoint x: 572, endPoint y: 165, distance: 163.2
click at [753, 167] on h2 "Sequential palettes" at bounding box center [822, 177] width 463 height 20
drag, startPoint x: 728, startPoint y: 164, endPoint x: 670, endPoint y: 148, distance: 60.2
click at [590, 167] on h2 "Sequential palettes" at bounding box center [822, 177] width 463 height 20
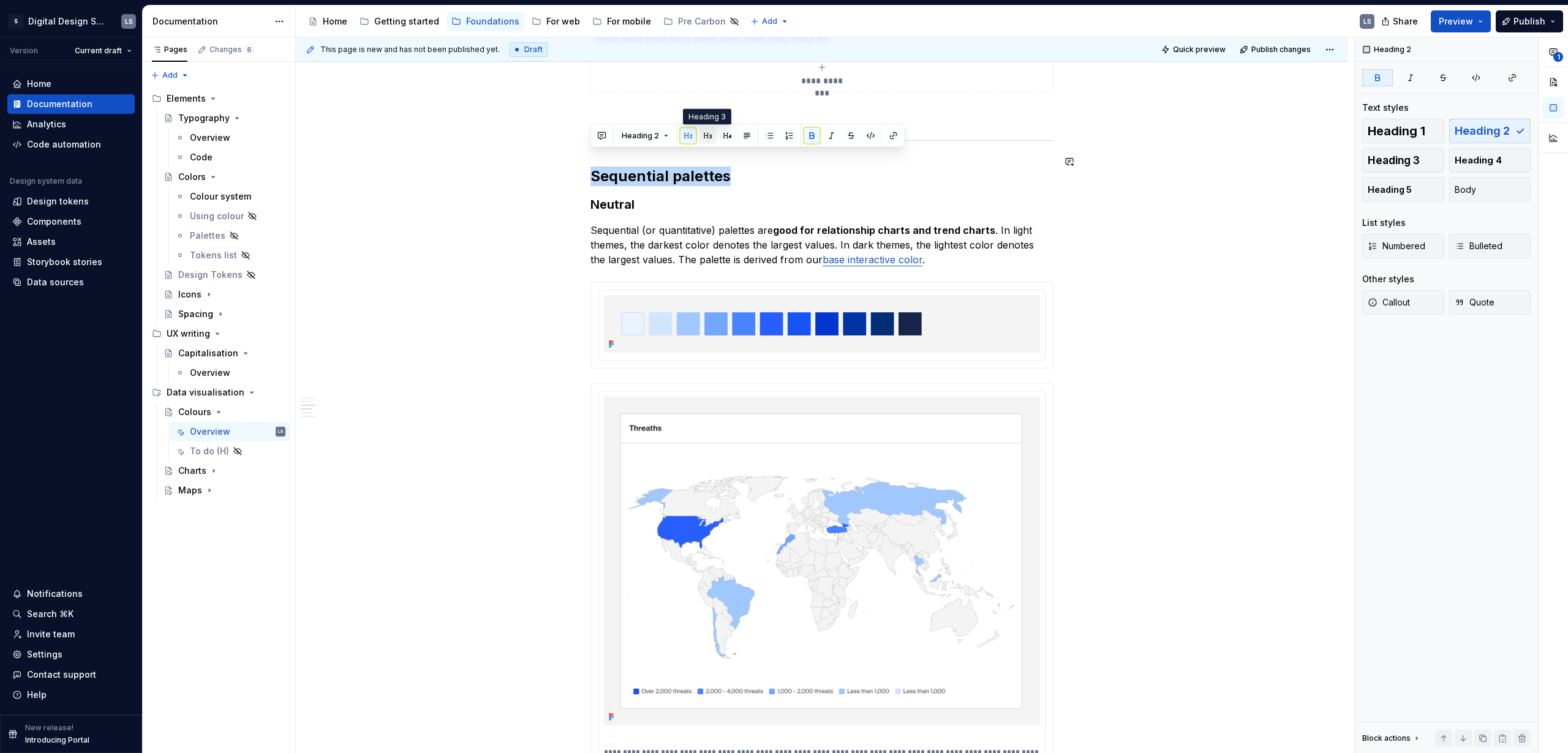
click at [706, 138] on button "button" at bounding box center [708, 136] width 17 height 17
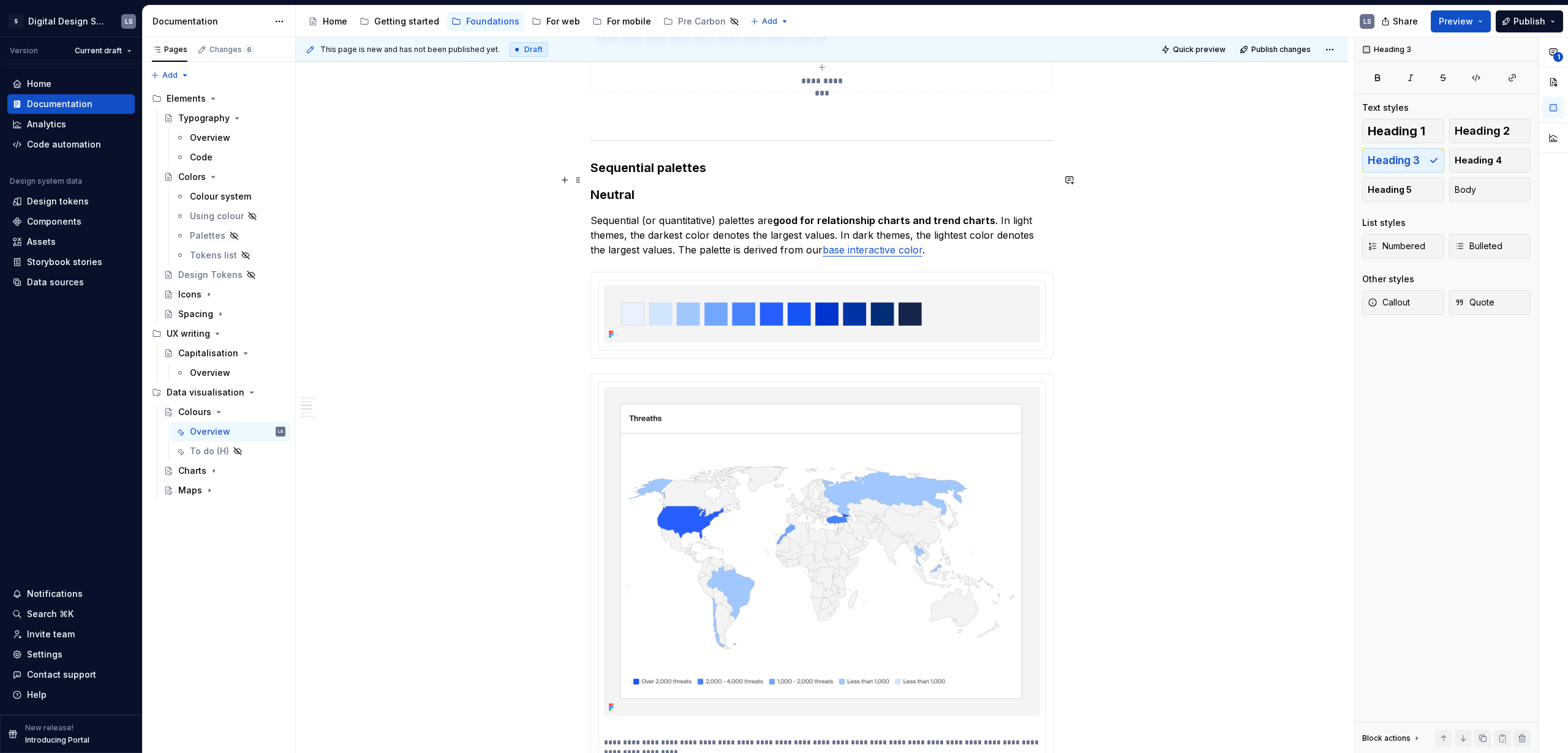
click at [629, 186] on h3 "Neutral" at bounding box center [822, 195] width 463 height 17
click at [725, 155] on button "button" at bounding box center [728, 155] width 17 height 17
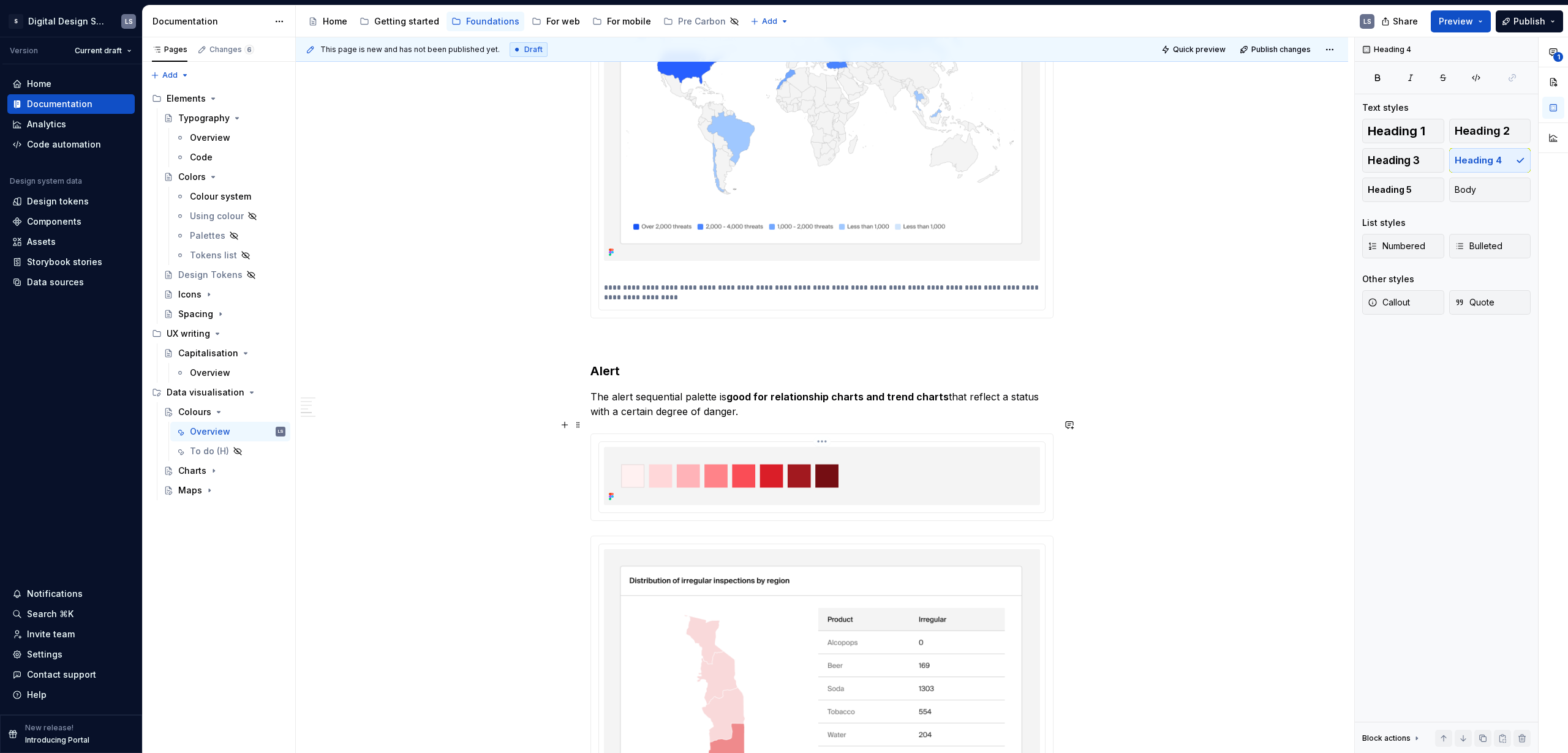
scroll to position [2709, 0]
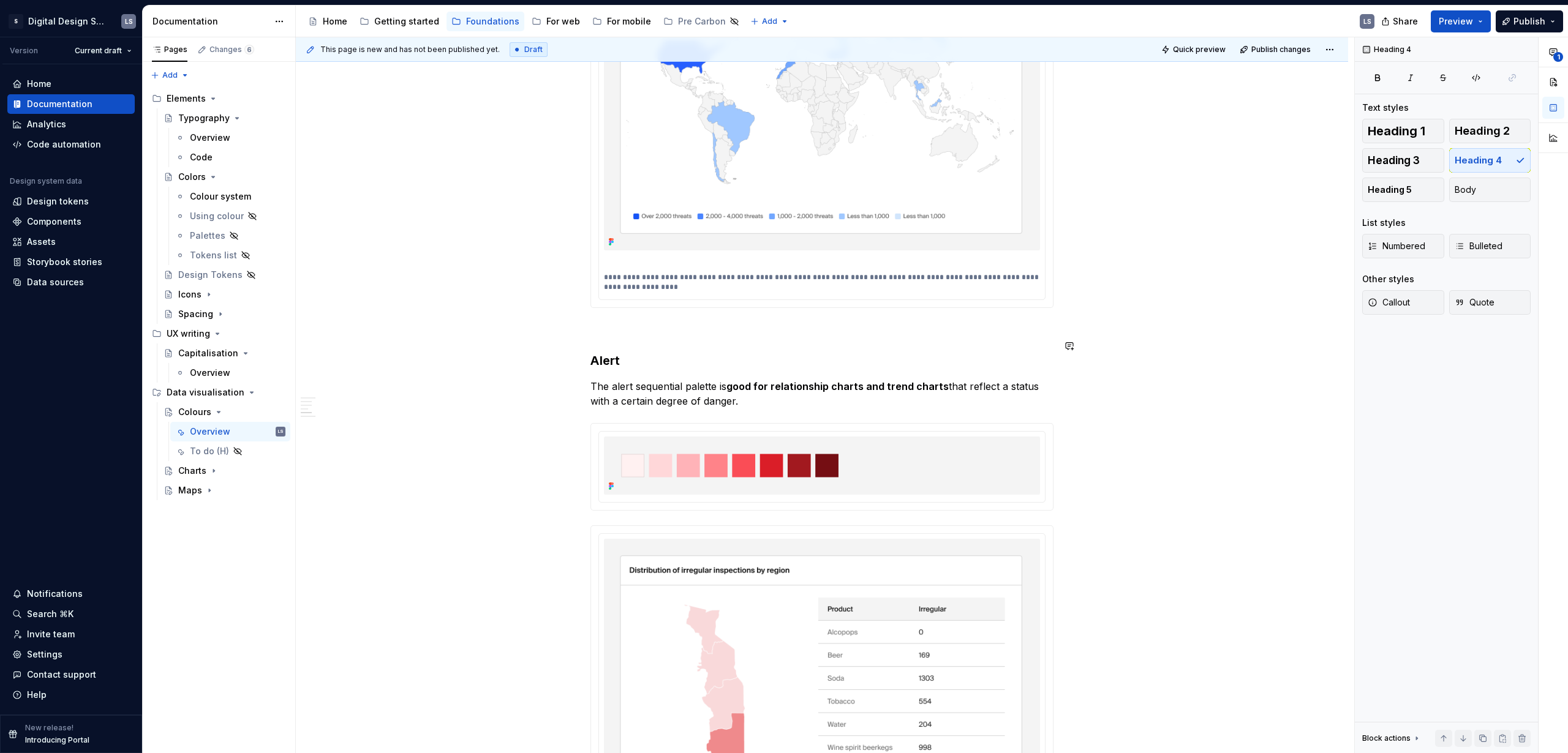
drag, startPoint x: 621, startPoint y: 337, endPoint x: 604, endPoint y: 347, distance: 19.7
click at [605, 352] on h3 "Alert" at bounding box center [822, 361] width 463 height 17
click at [731, 325] on button "button" at bounding box center [728, 322] width 17 height 17
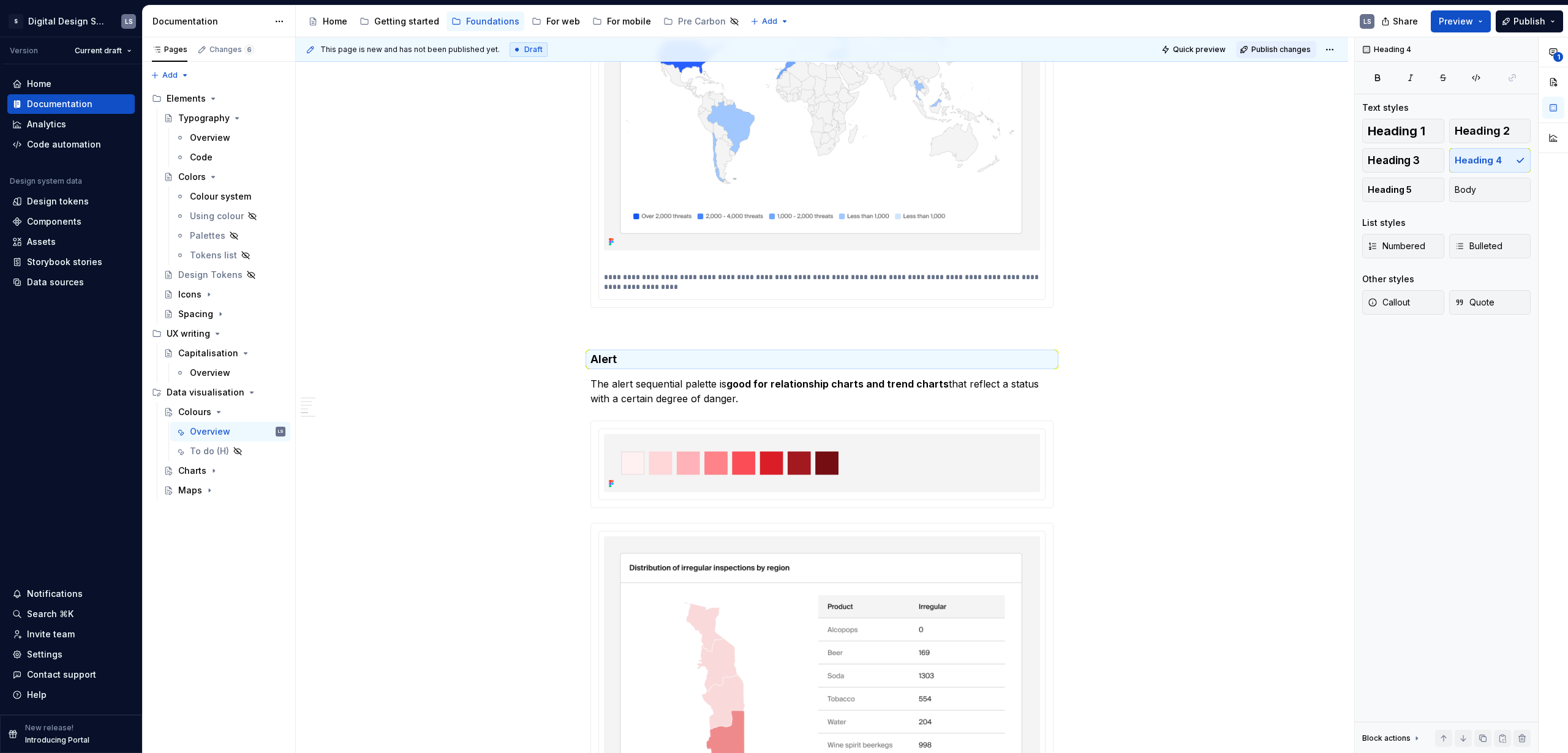
click at [1285, 48] on span "Publish changes" at bounding box center [1281, 50] width 60 height 10
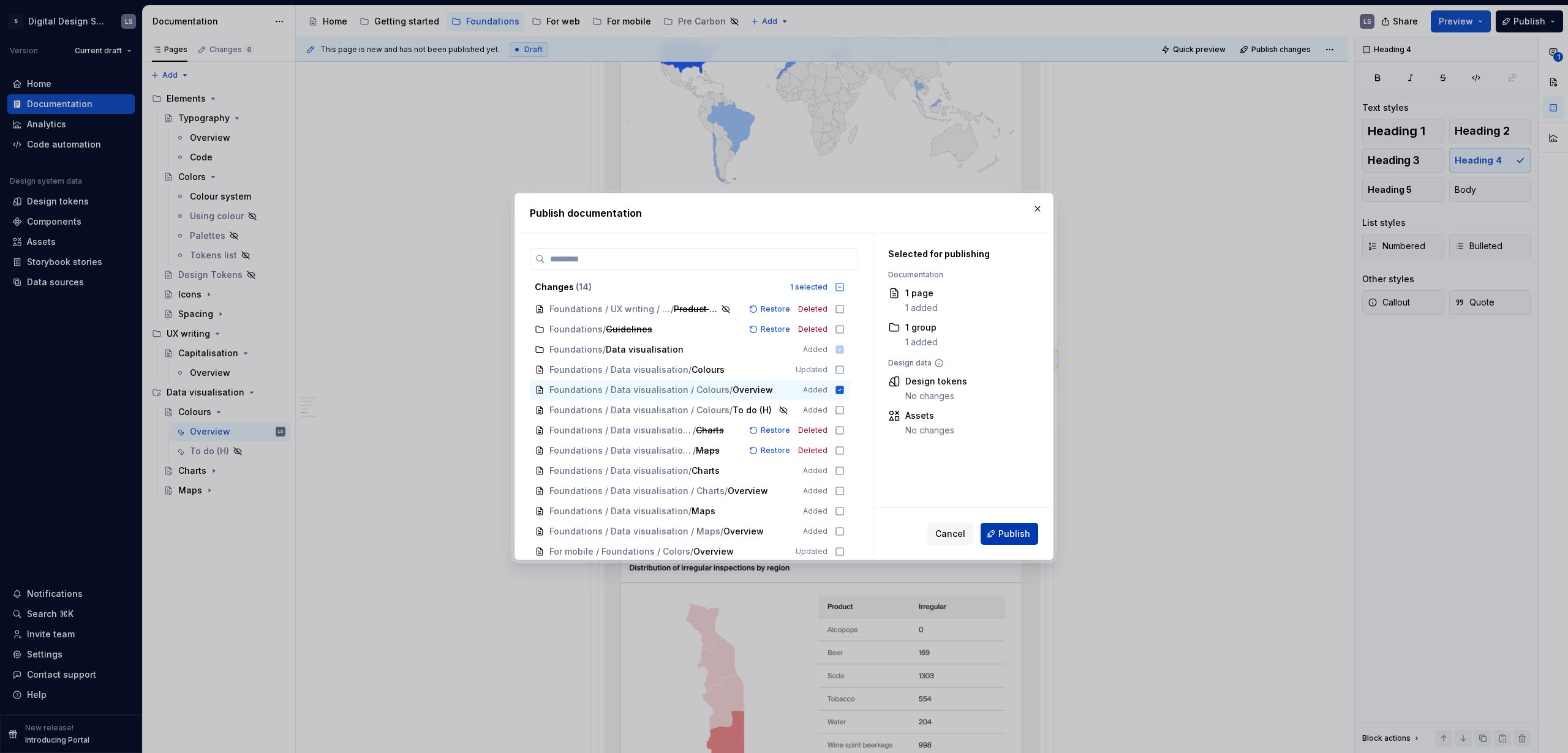
click at [1003, 529] on span "Publish" at bounding box center [1014, 534] width 32 height 12
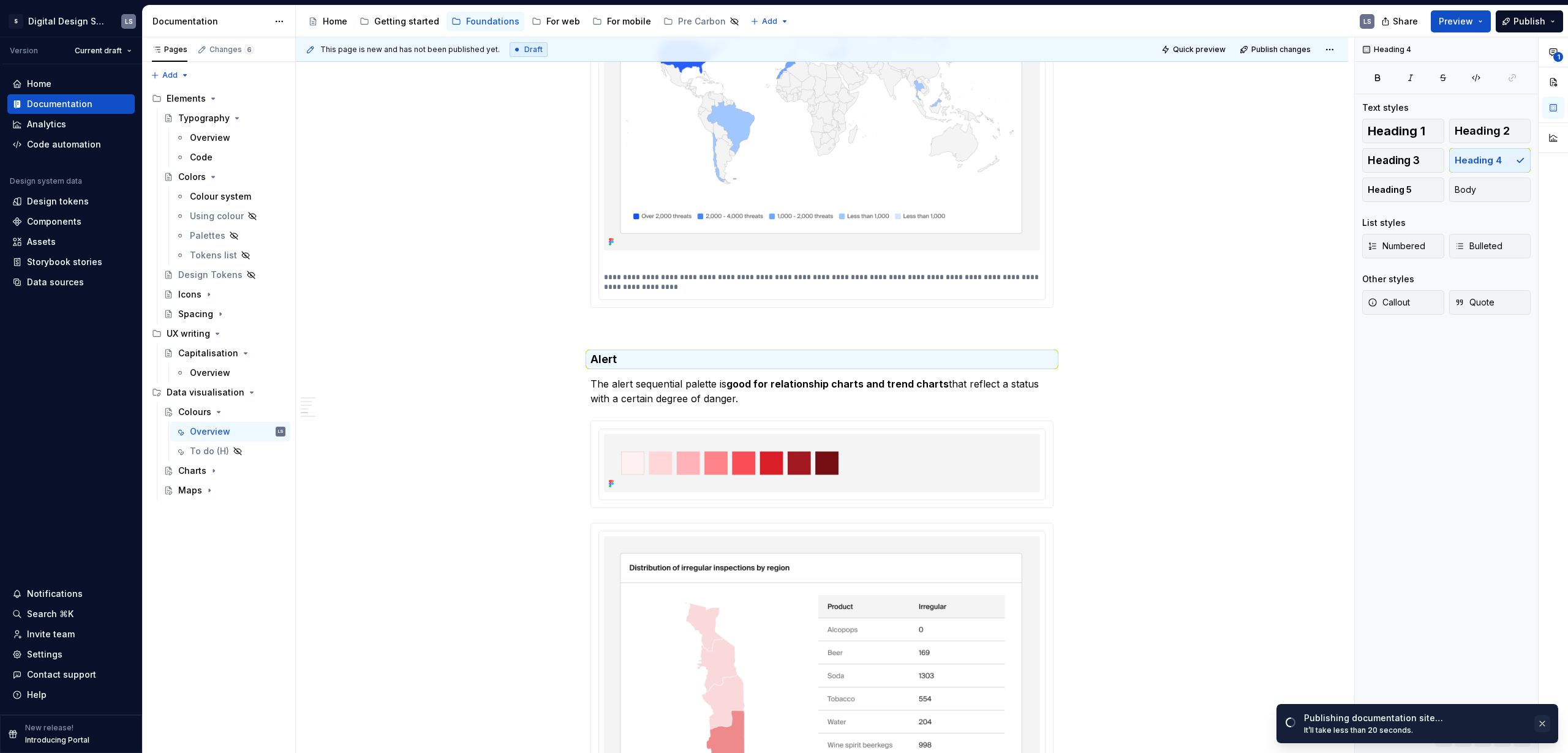
click at [1549, 724] on button "button" at bounding box center [1542, 724] width 16 height 17
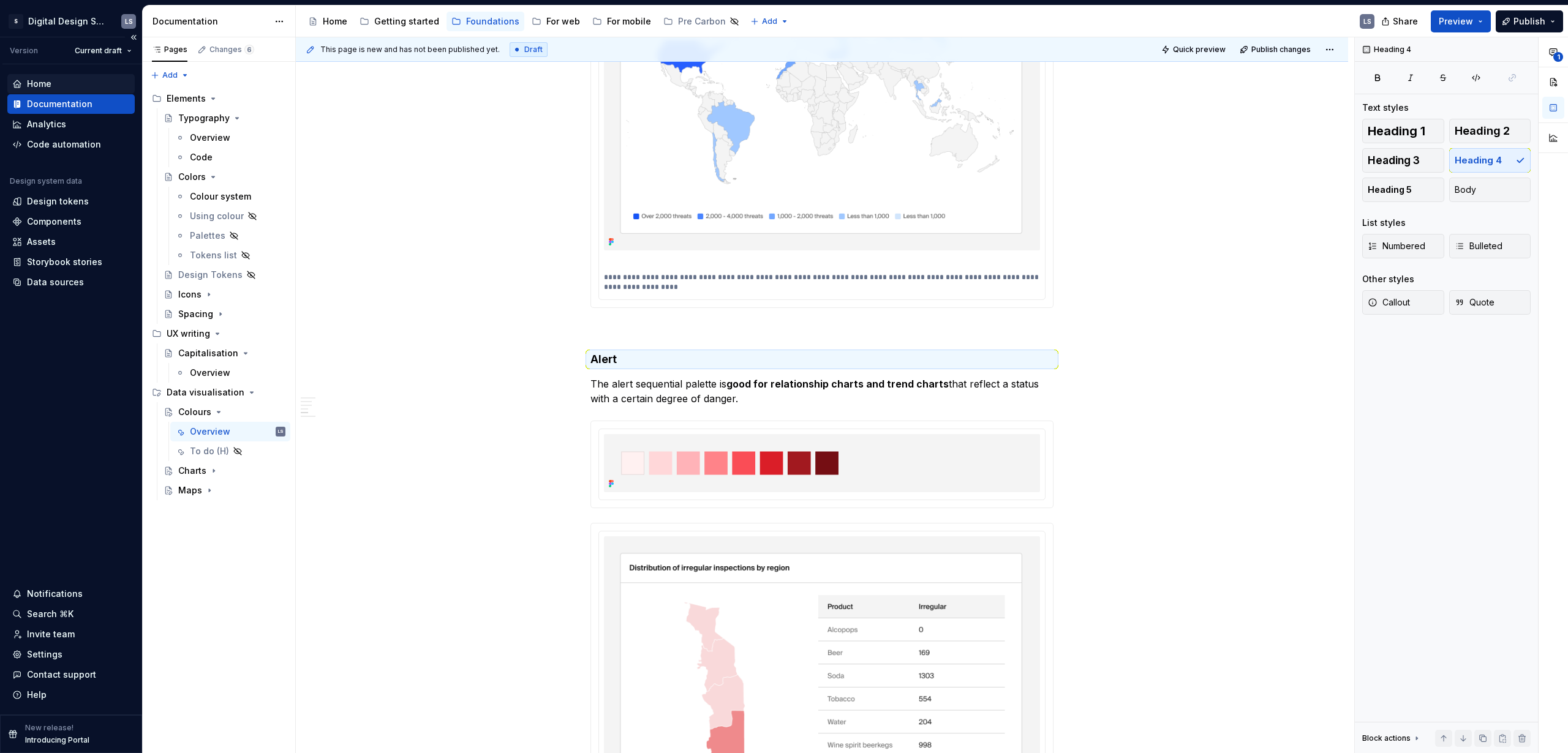
click at [36, 83] on div "Home" at bounding box center [39, 84] width 24 height 12
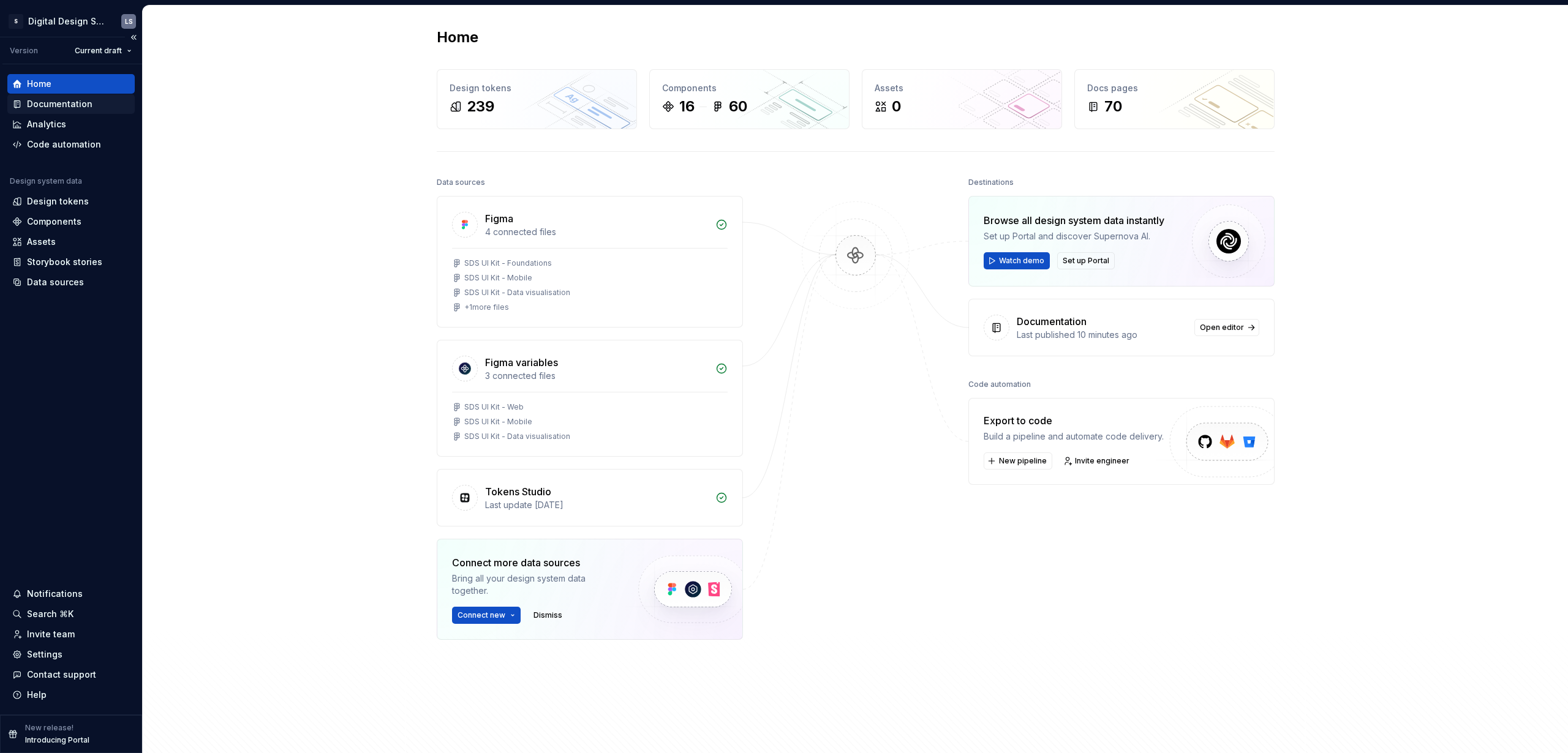
click at [33, 106] on div "Documentation" at bounding box center [59, 104] width 65 height 12
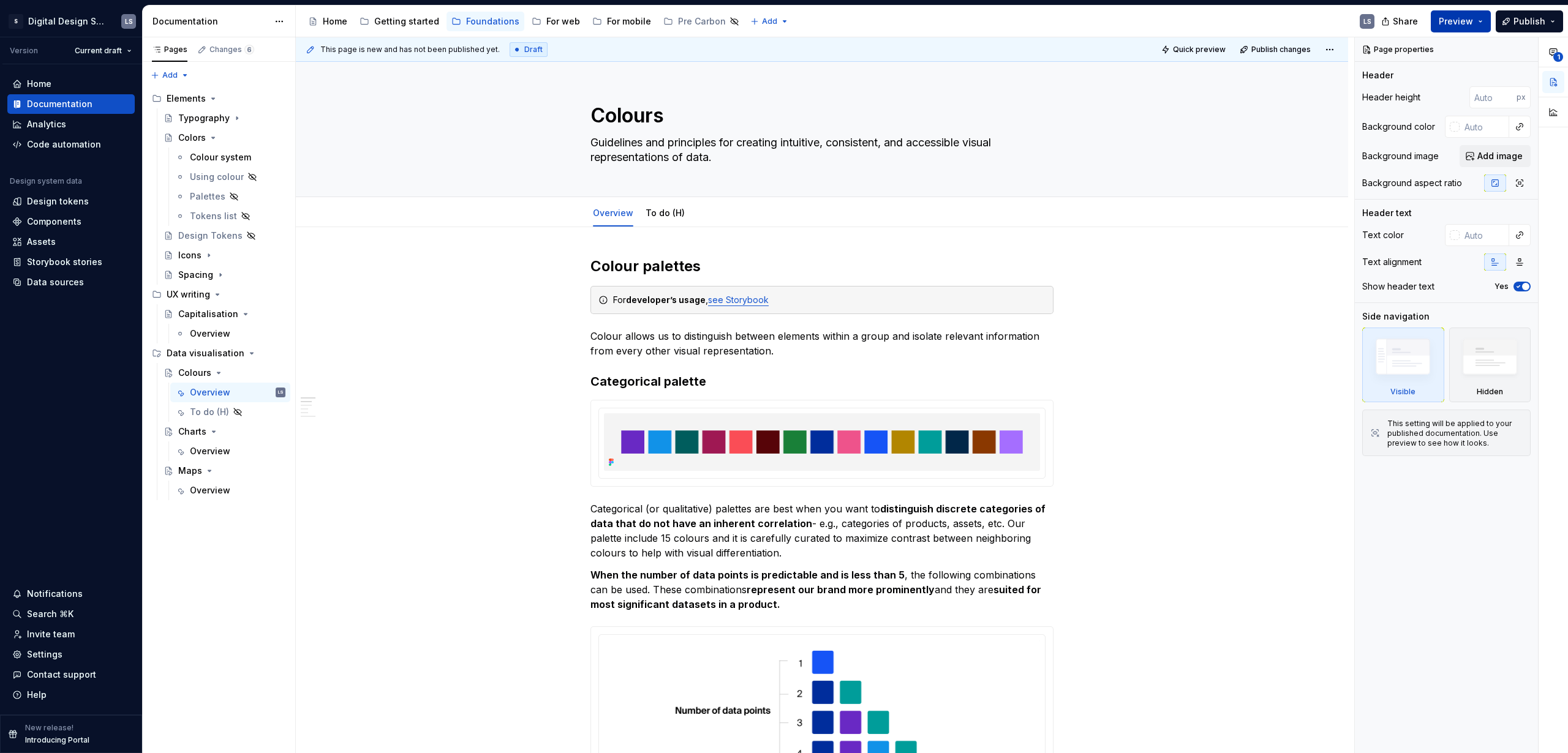
click at [1462, 19] on span "Preview" at bounding box center [1455, 22] width 34 height 12
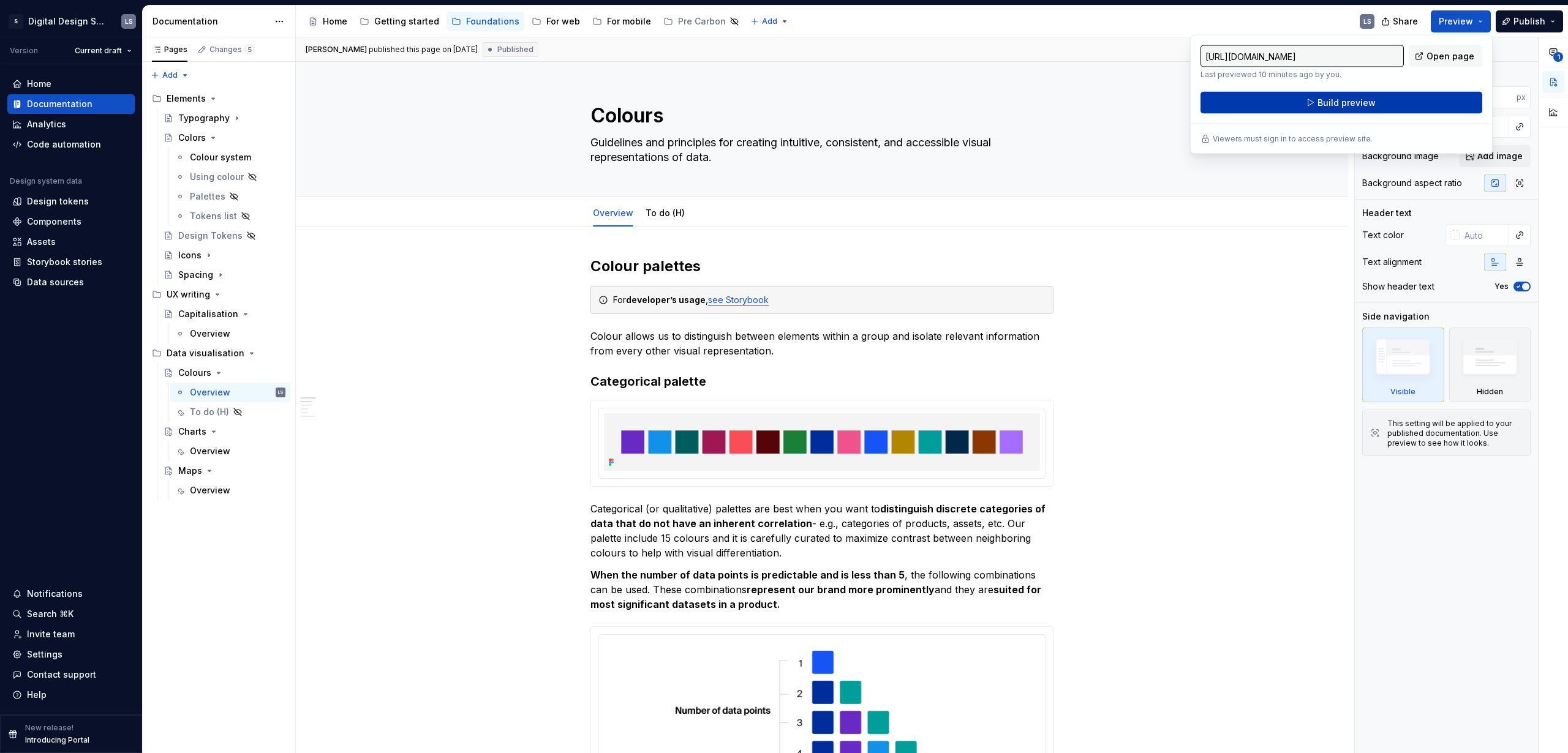
click at [1367, 104] on span "Build preview" at bounding box center [1347, 103] width 58 height 12
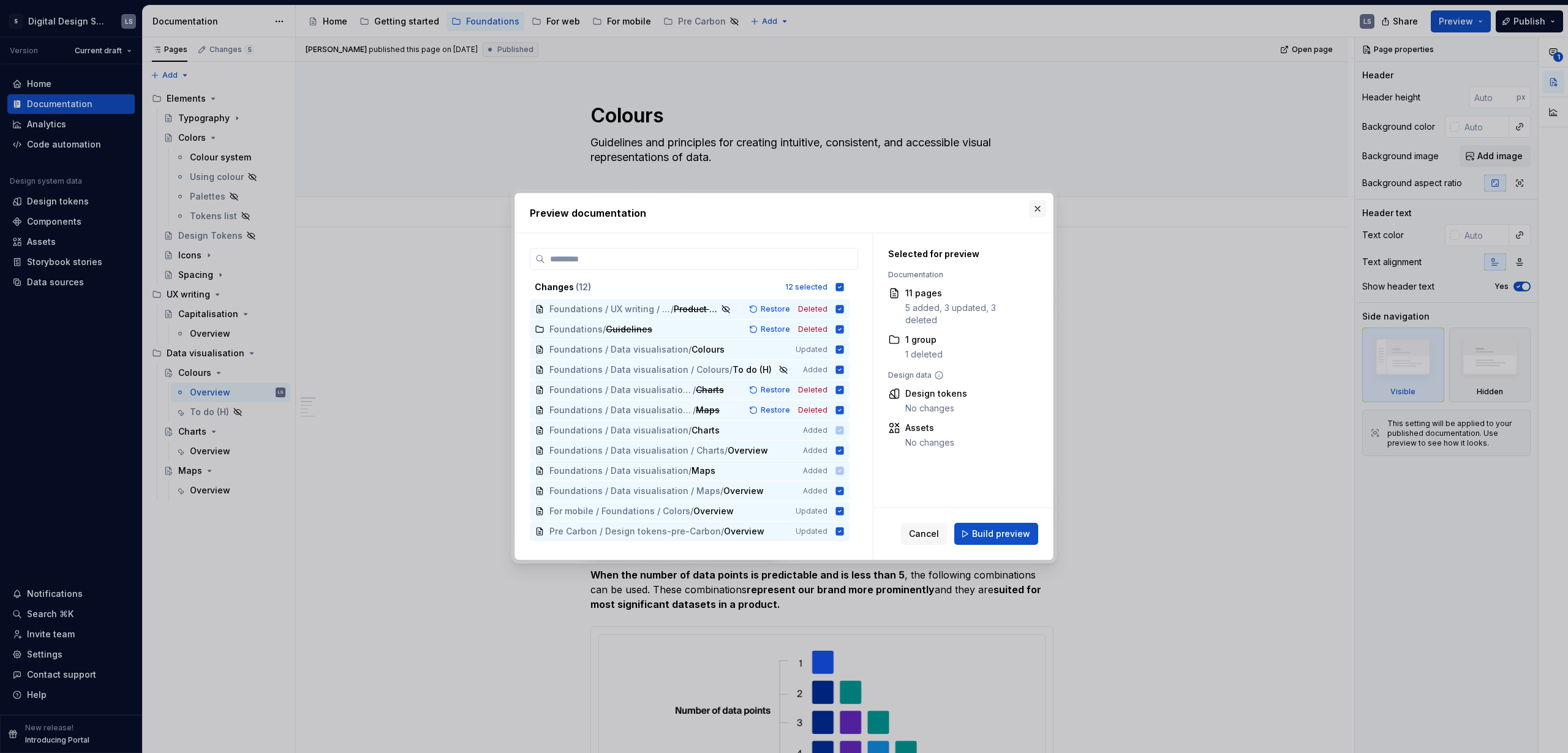
click at [1035, 208] on button "button" at bounding box center [1037, 209] width 17 height 17
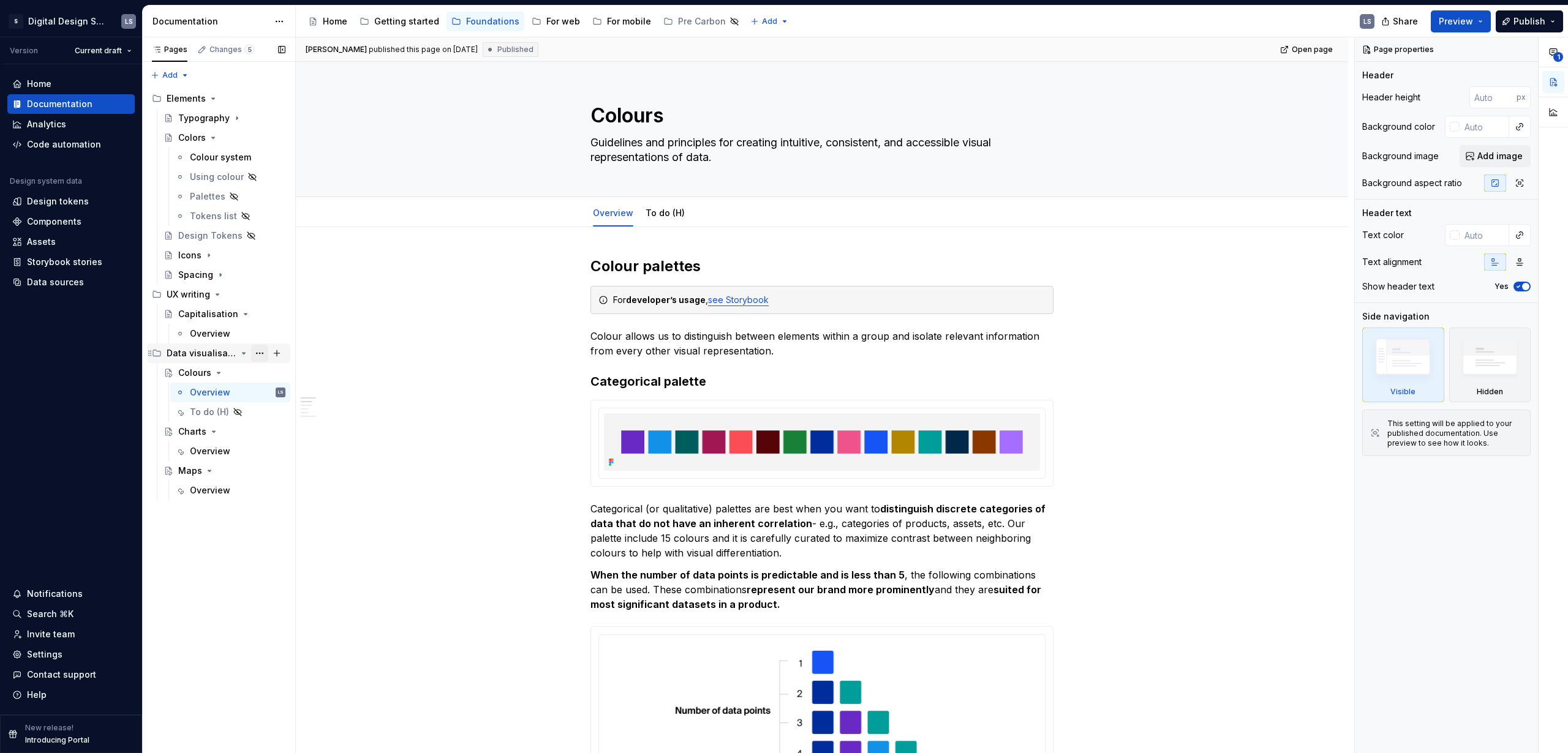
click at [259, 354] on button "Page tree" at bounding box center [260, 353] width 17 height 17
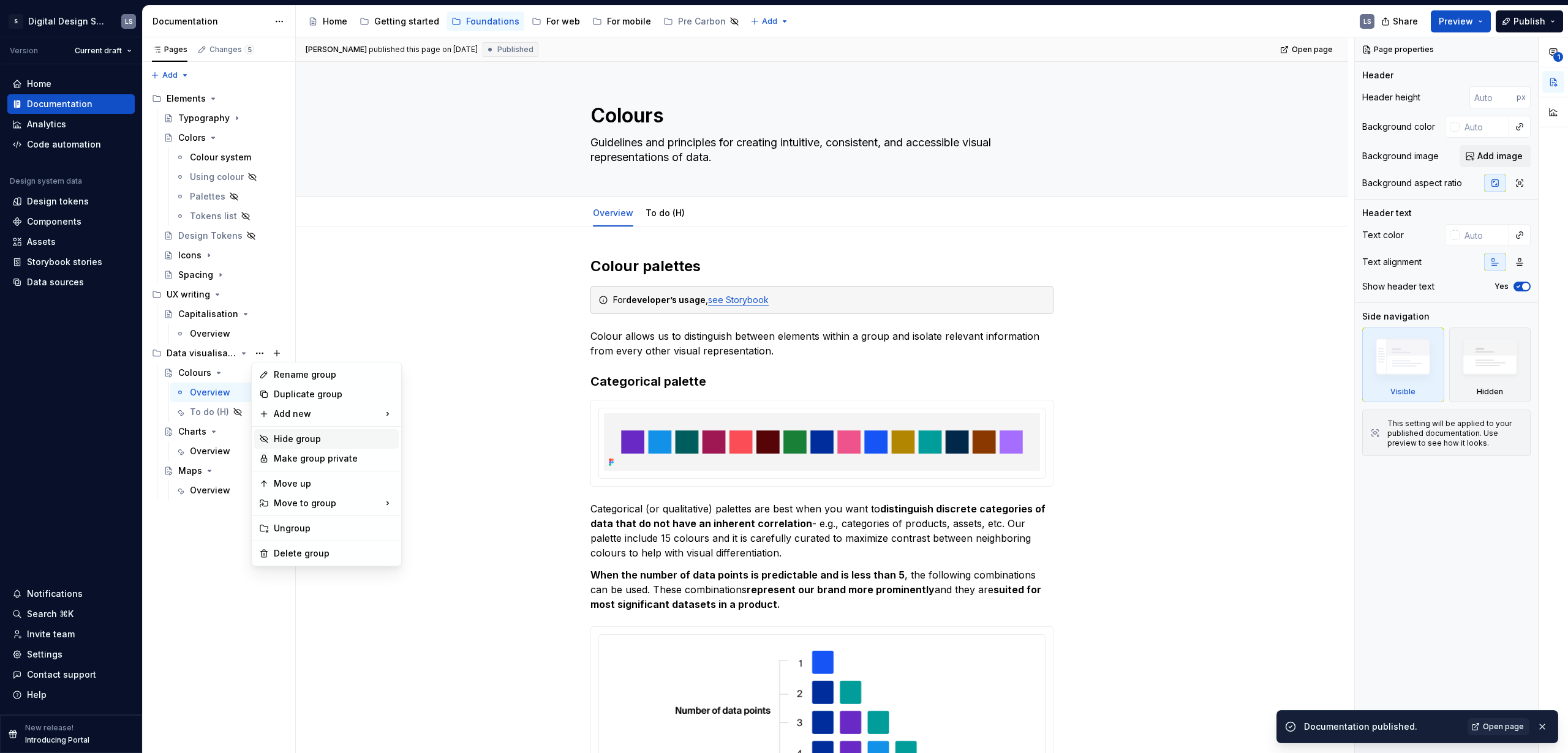
click at [315, 441] on div "Hide group" at bounding box center [333, 439] width 120 height 12
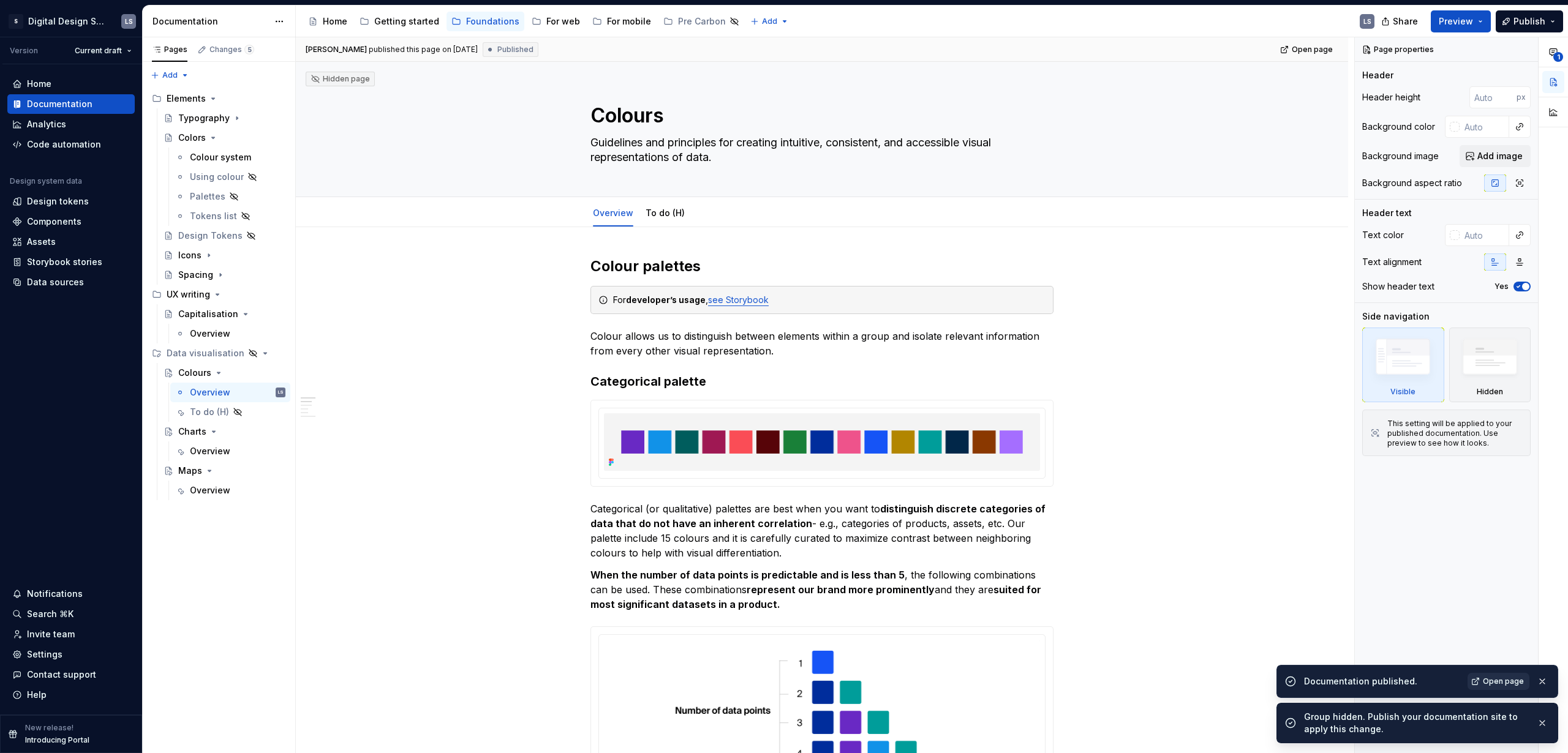
click at [1503, 683] on span "Open page" at bounding box center [1503, 681] width 41 height 10
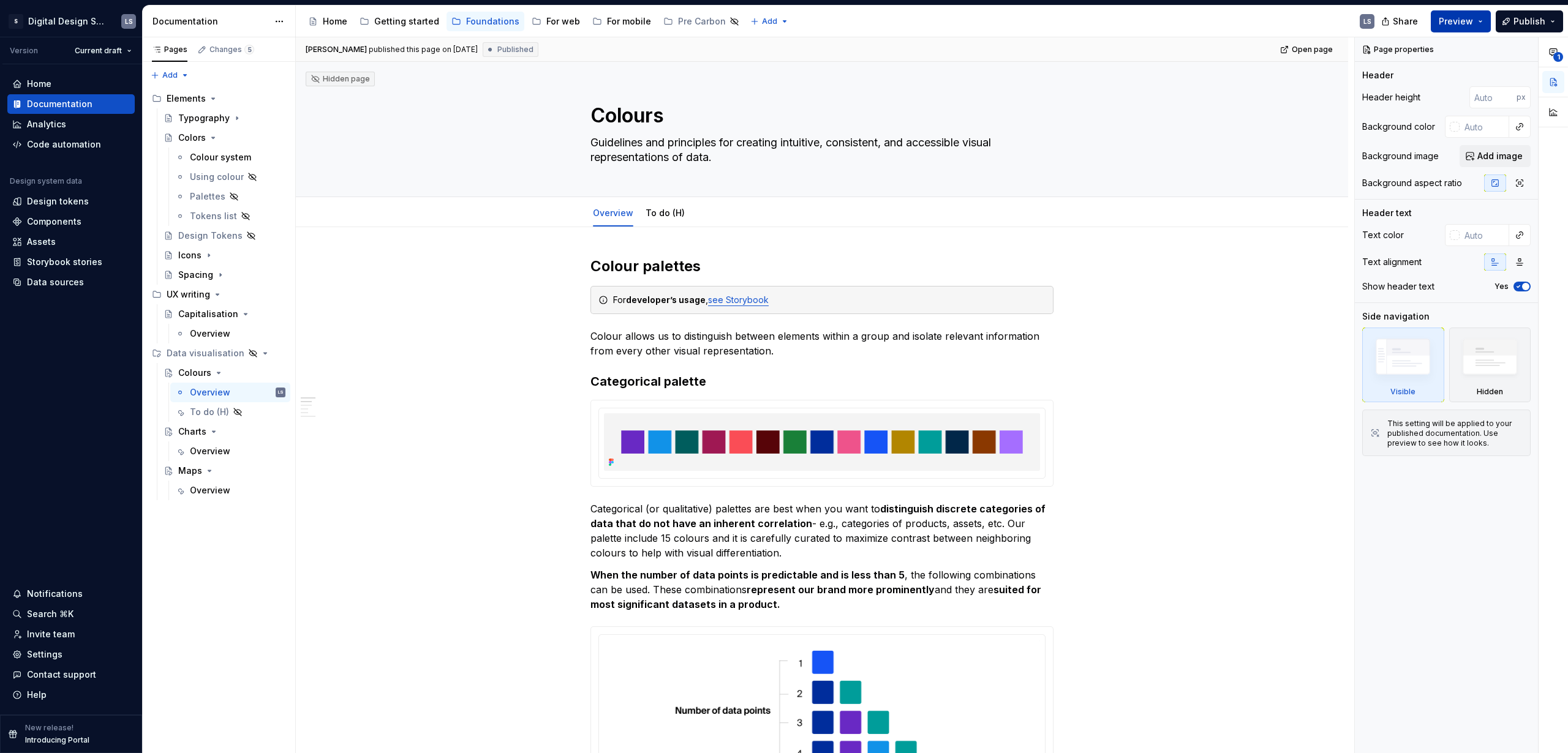
click at [1463, 23] on span "Preview" at bounding box center [1455, 22] width 34 height 12
click at [1521, 22] on span "Publish" at bounding box center [1529, 22] width 32 height 12
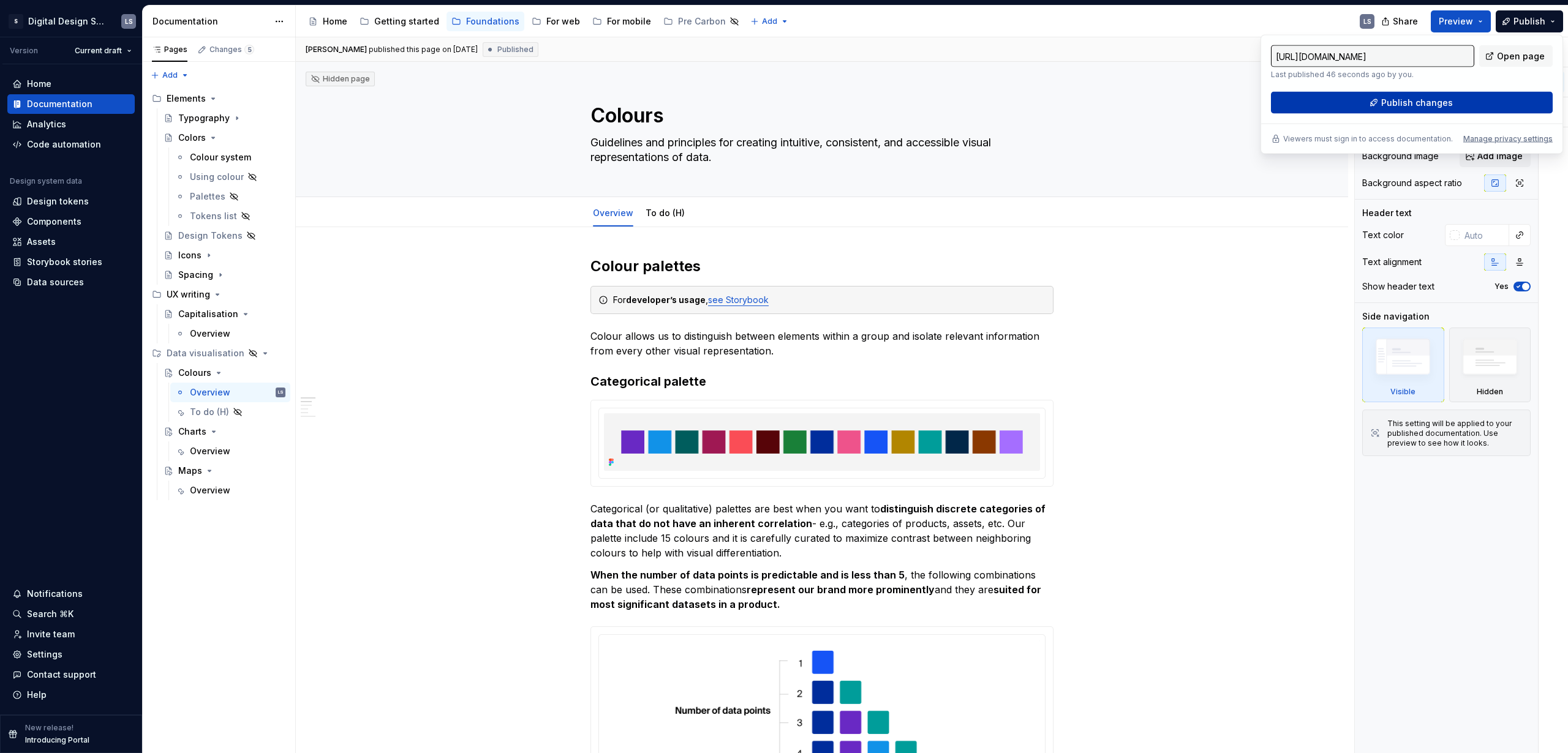
click at [1414, 103] on span "Publish changes" at bounding box center [1417, 103] width 72 height 12
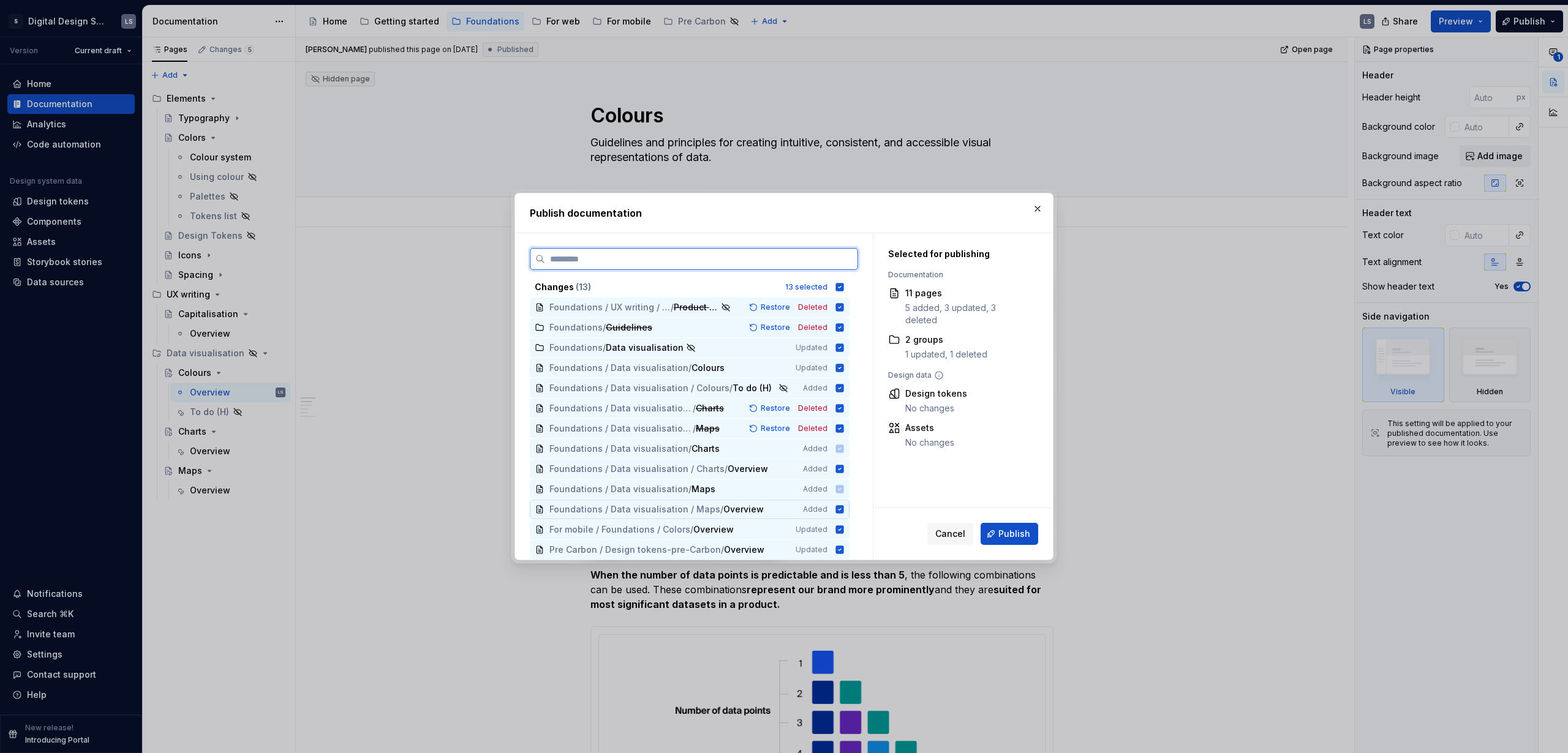
scroll to position [2, 0]
click at [1024, 534] on span "Publish" at bounding box center [1014, 534] width 32 height 12
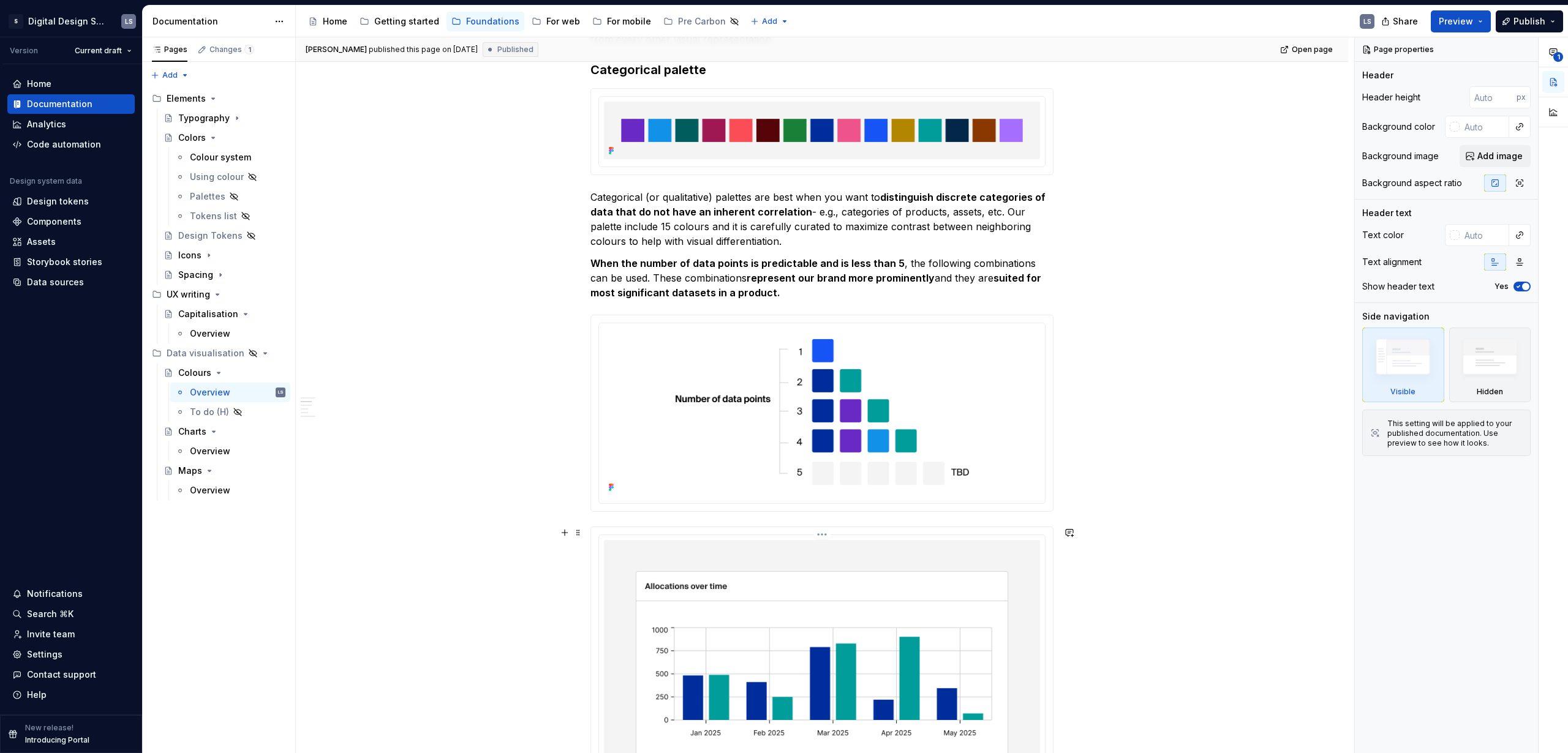
scroll to position [0, 0]
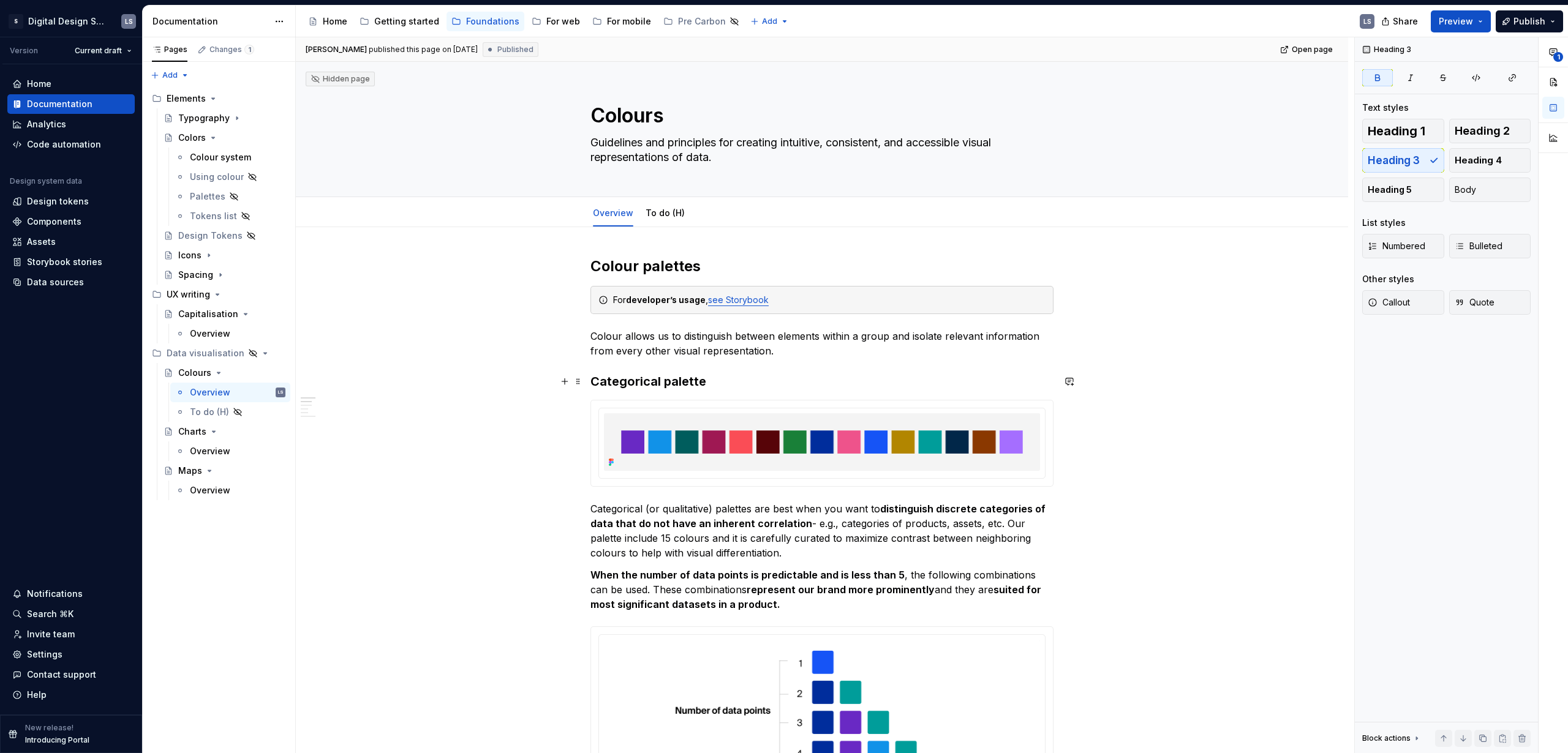
click at [689, 387] on strong "Categorical palette" at bounding box center [648, 382] width 116 height 15
click at [687, 382] on strong "Categorical palette" at bounding box center [648, 382] width 116 height 15
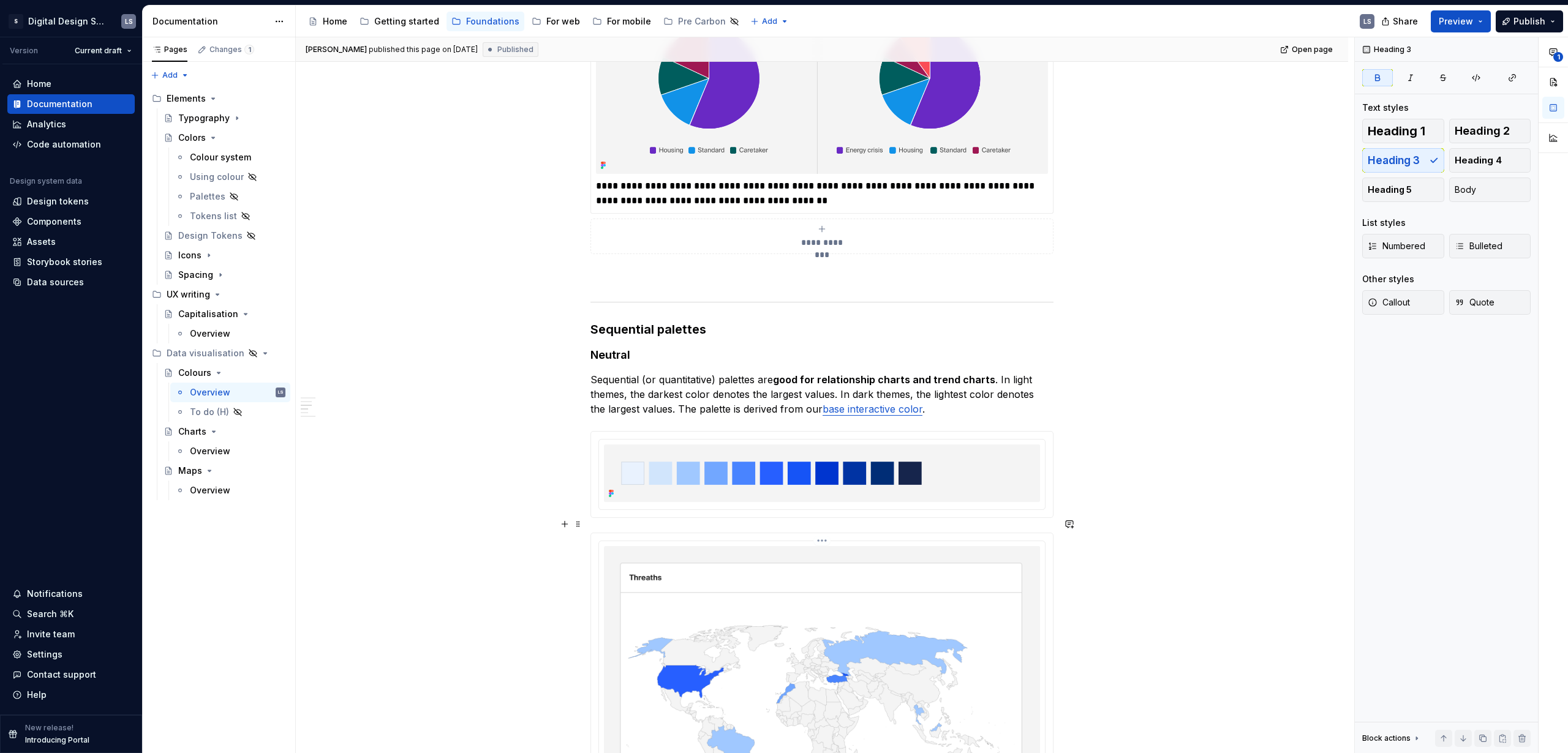
scroll to position [2151, 0]
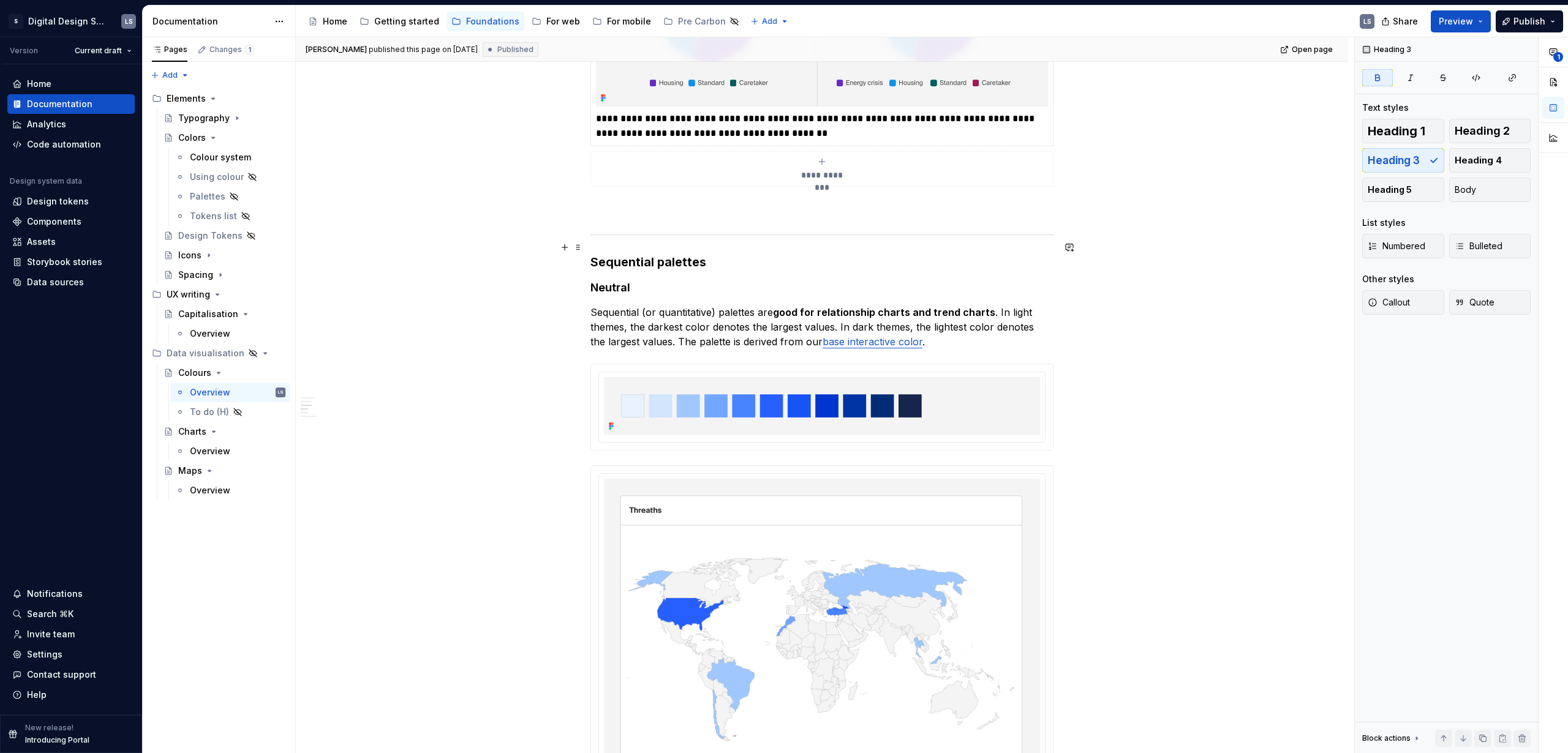
click at [667, 255] on strong "Sequential palettes" at bounding box center [648, 262] width 116 height 15
click at [758, 280] on h4 "Neutral" at bounding box center [822, 288] width 463 height 15
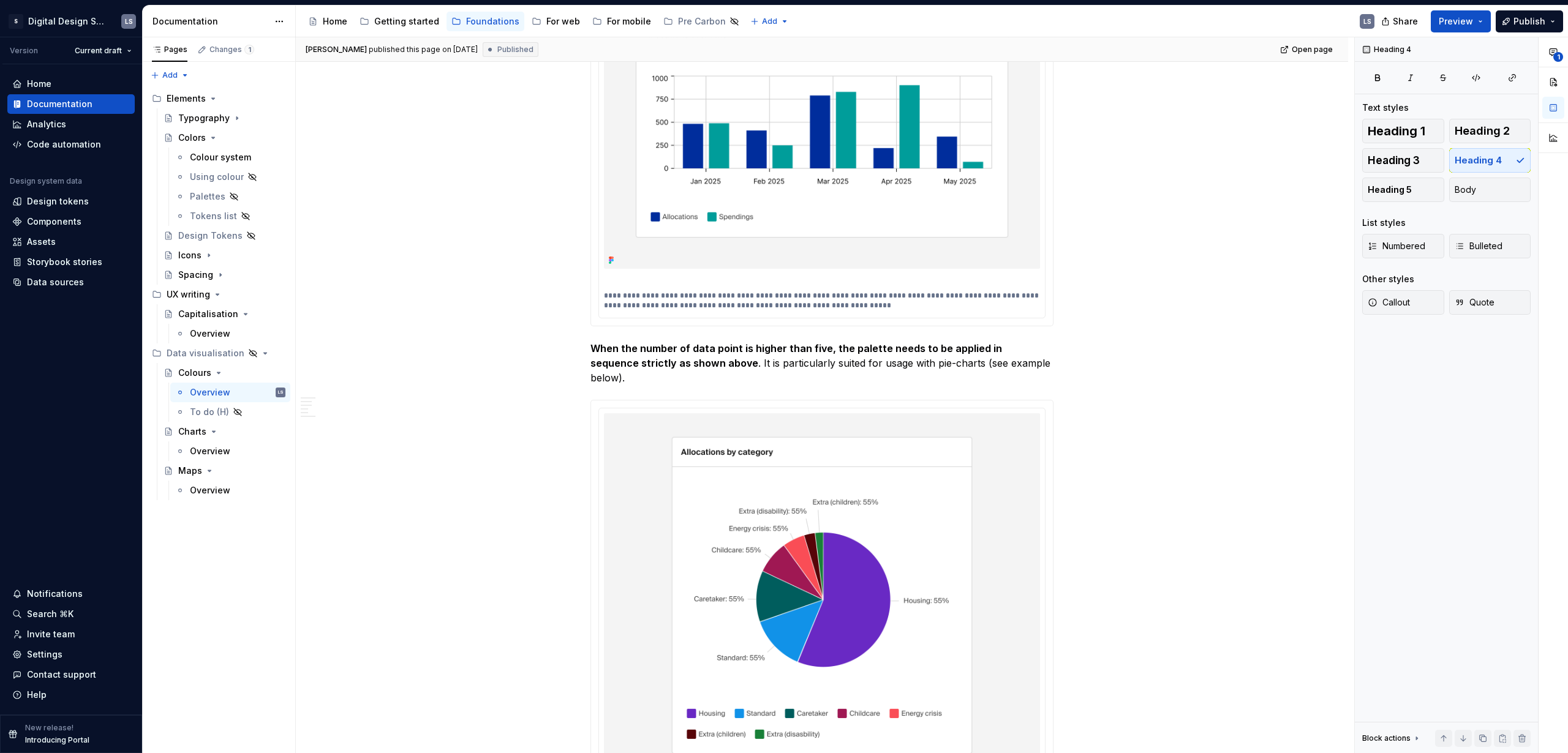
scroll to position [0, 0]
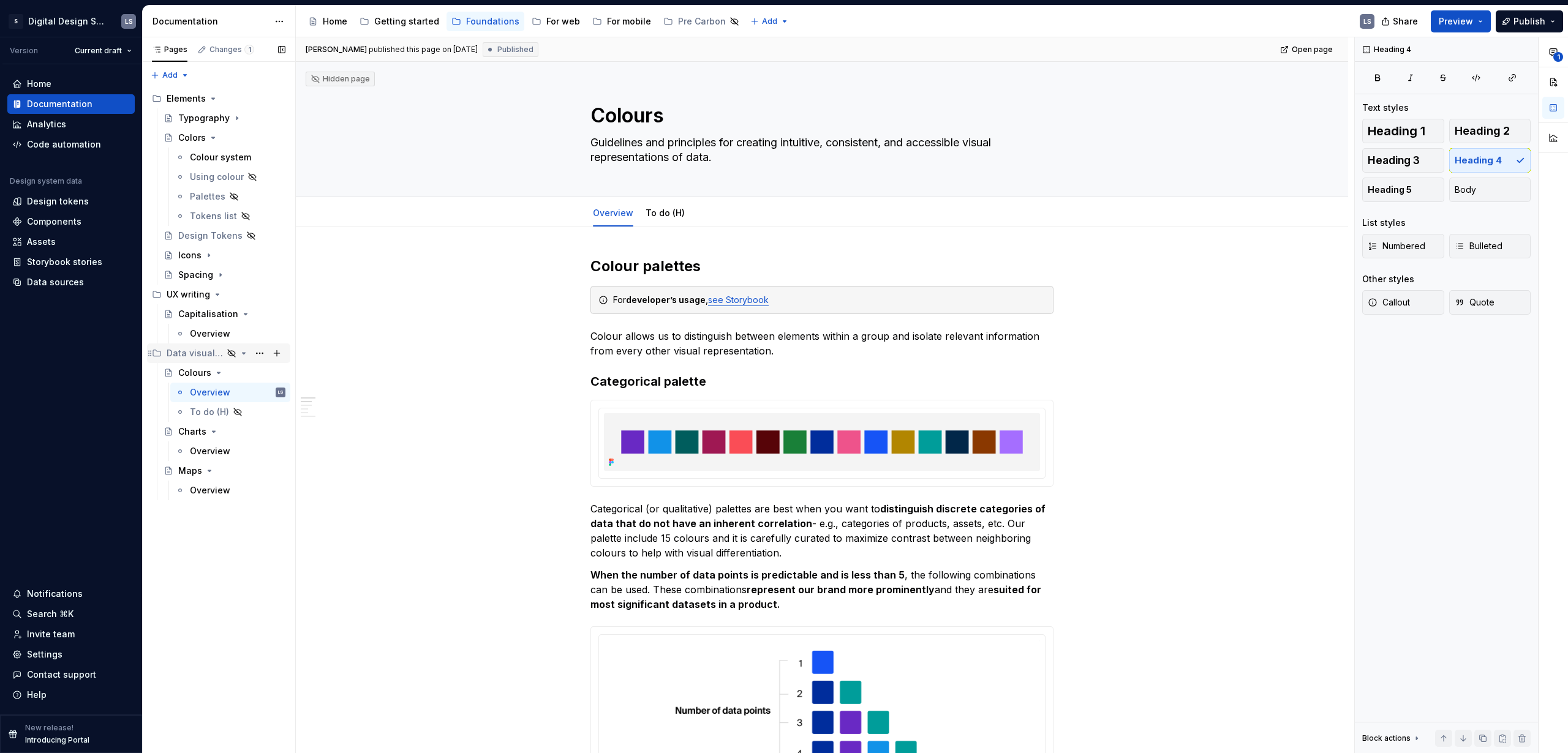
click at [208, 351] on div "Data visualisation" at bounding box center [195, 353] width 57 height 12
click at [238, 392] on div "Overview LS" at bounding box center [238, 392] width 96 height 17
click at [1459, 29] on button "Preview" at bounding box center [1461, 21] width 60 height 22
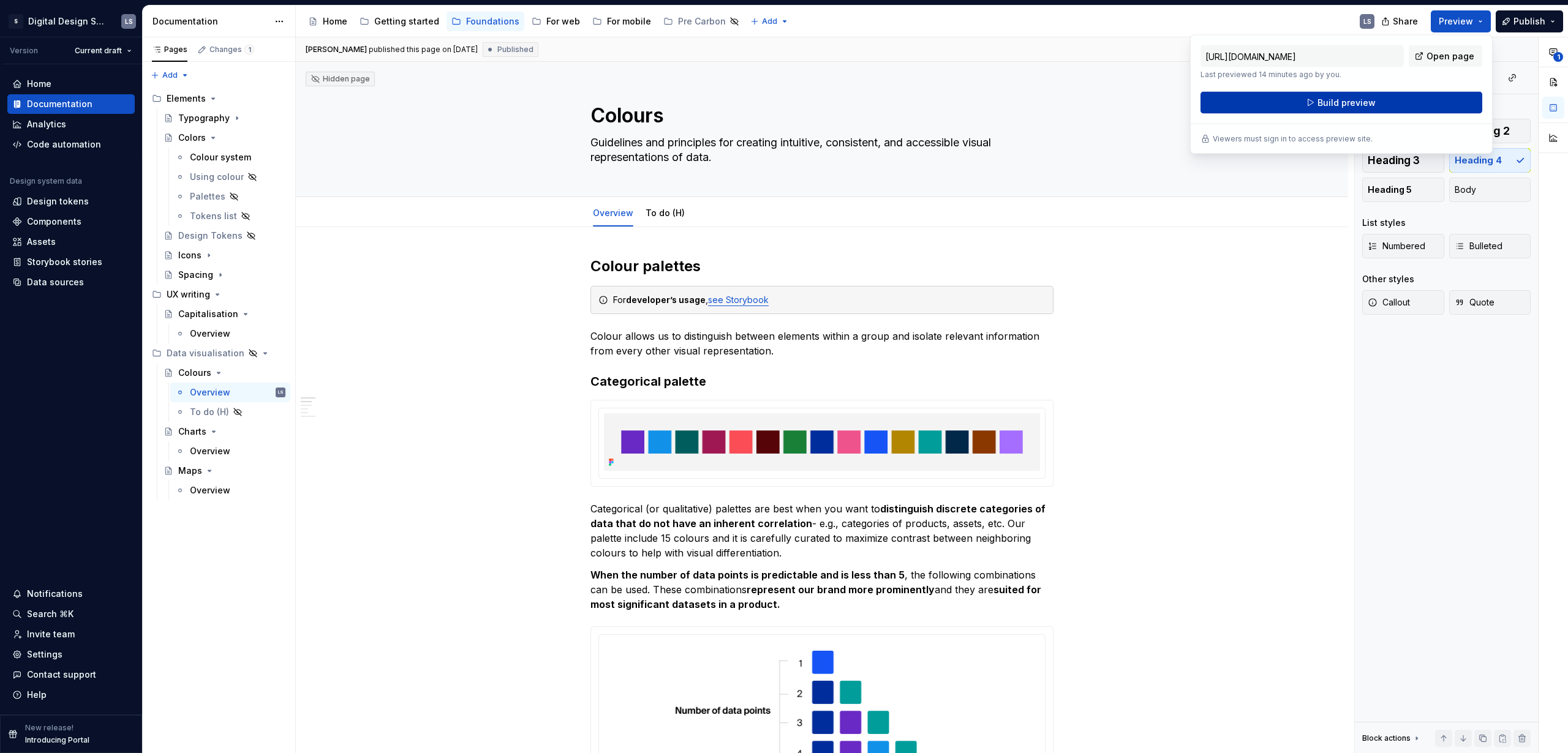
click at [1339, 105] on span "Build preview" at bounding box center [1347, 103] width 58 height 12
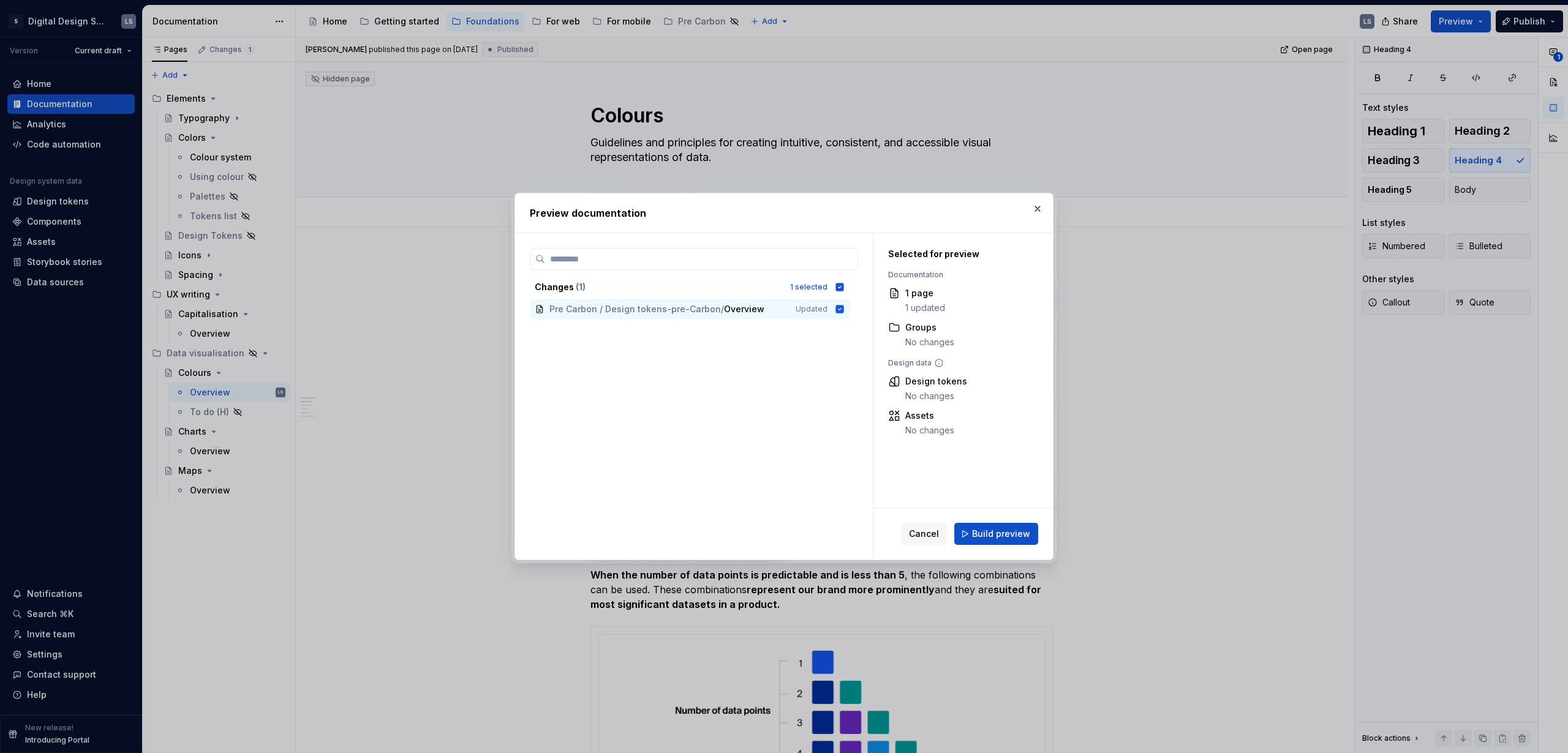
drag, startPoint x: 1003, startPoint y: 533, endPoint x: 1036, endPoint y: 304, distance: 231.4
click at [1120, 537] on div "Preview documentation Changes ( 1 ) 1 selected Pre Carbon / Design tokens-pre-C…" at bounding box center [784, 376] width 1568 height 753
click at [1032, 206] on button "button" at bounding box center [1037, 209] width 17 height 17
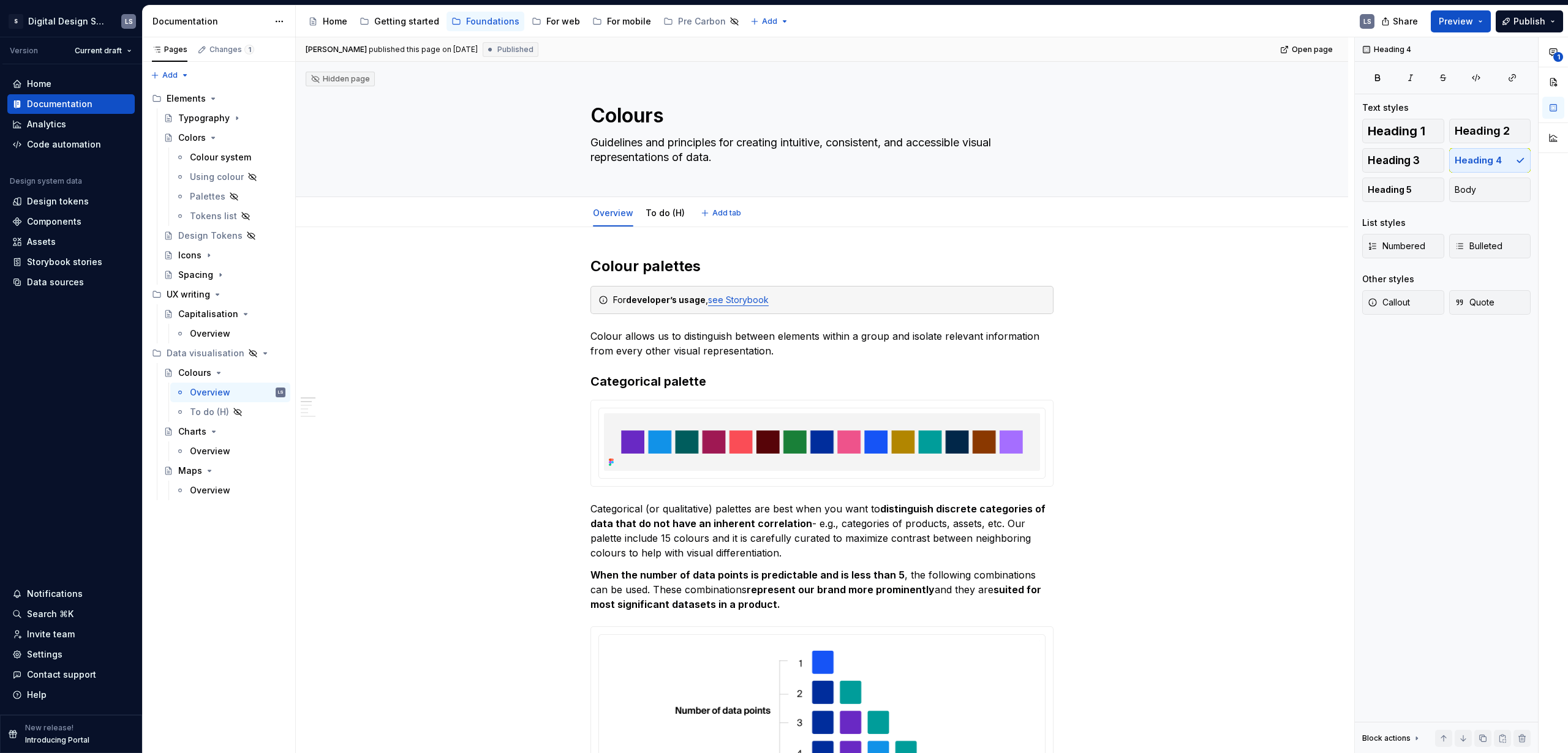
type textarea "*"
click at [698, 376] on strong "Categorical palette" at bounding box center [648, 382] width 116 height 15
click at [713, 377] on h3 "Categorical palette" at bounding box center [822, 382] width 463 height 17
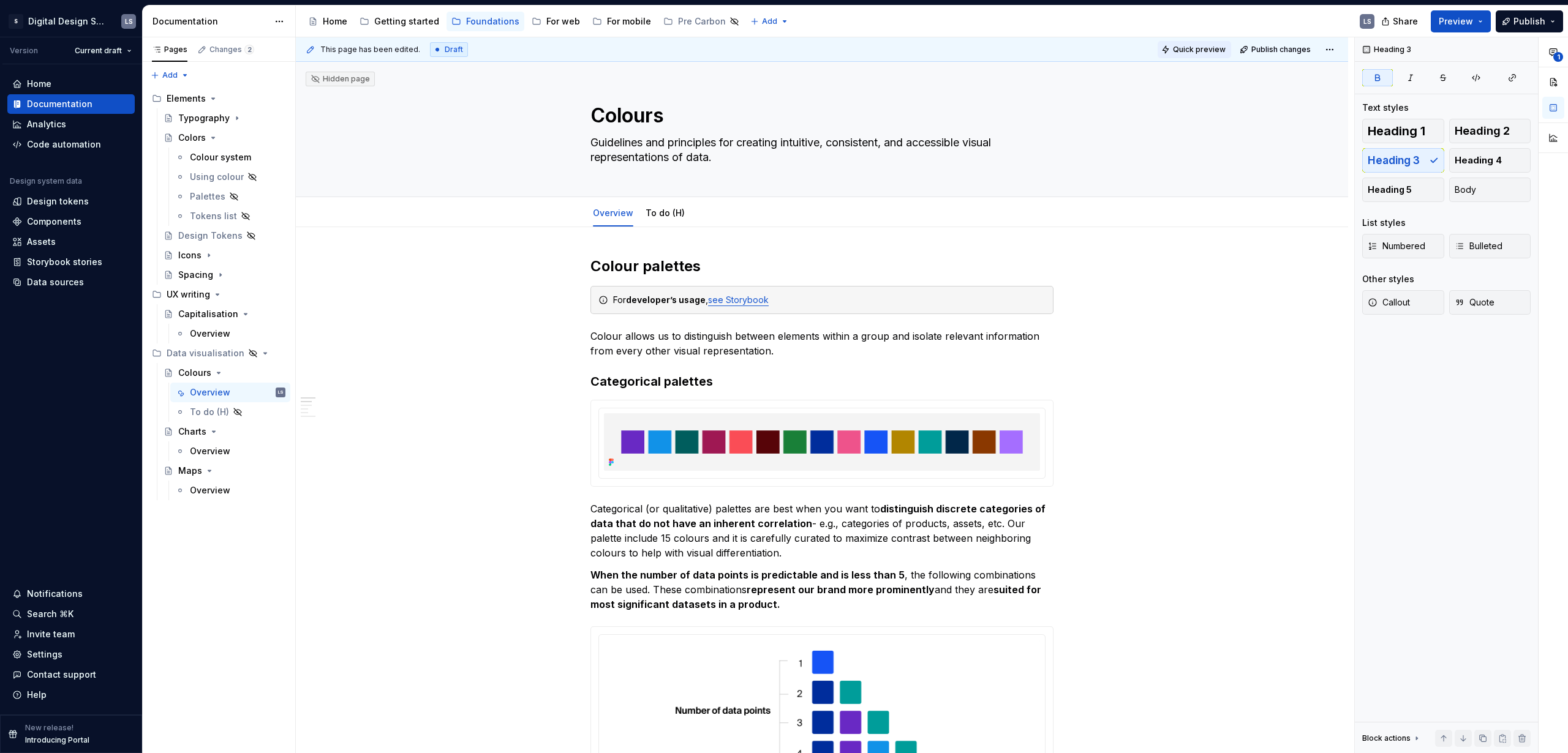
click at [1190, 54] on span "Quick preview" at bounding box center [1199, 50] width 53 height 10
click at [261, 355] on button "Page tree" at bounding box center [260, 353] width 17 height 17
click at [299, 440] on div "Show group" at bounding box center [333, 439] width 120 height 12
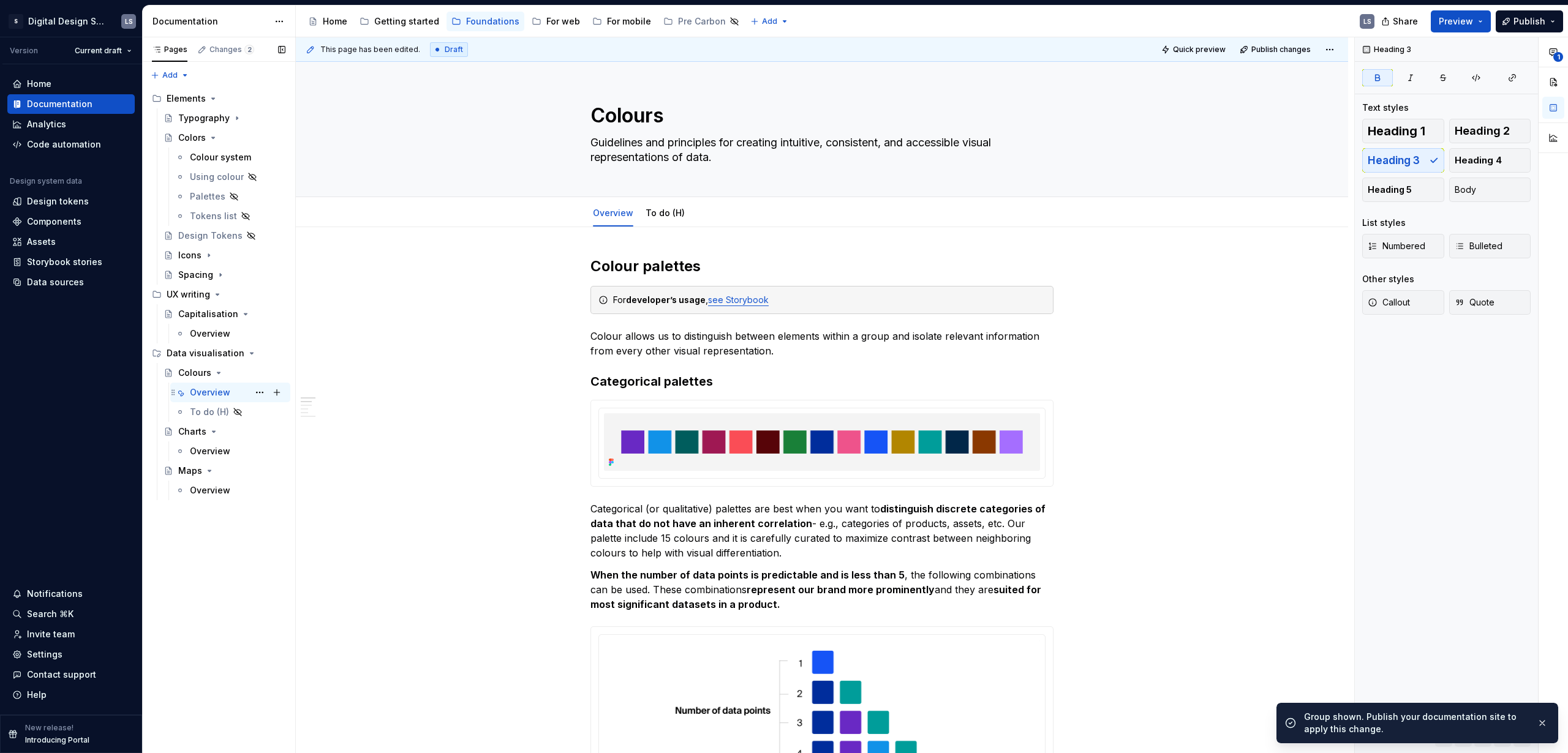
click at [219, 395] on div "Overview" at bounding box center [210, 392] width 40 height 12
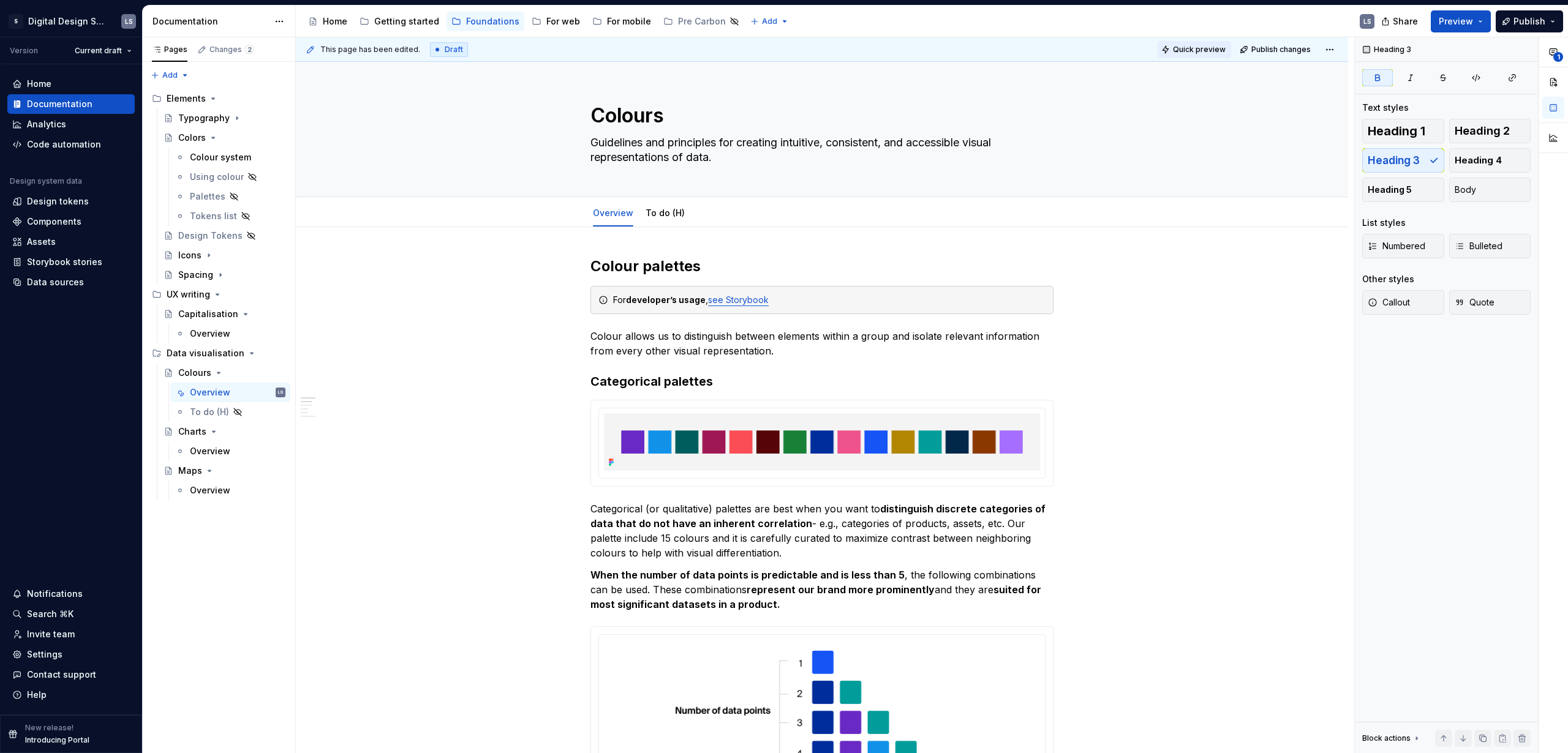
click at [1200, 55] on button "Quick preview" at bounding box center [1194, 50] width 73 height 17
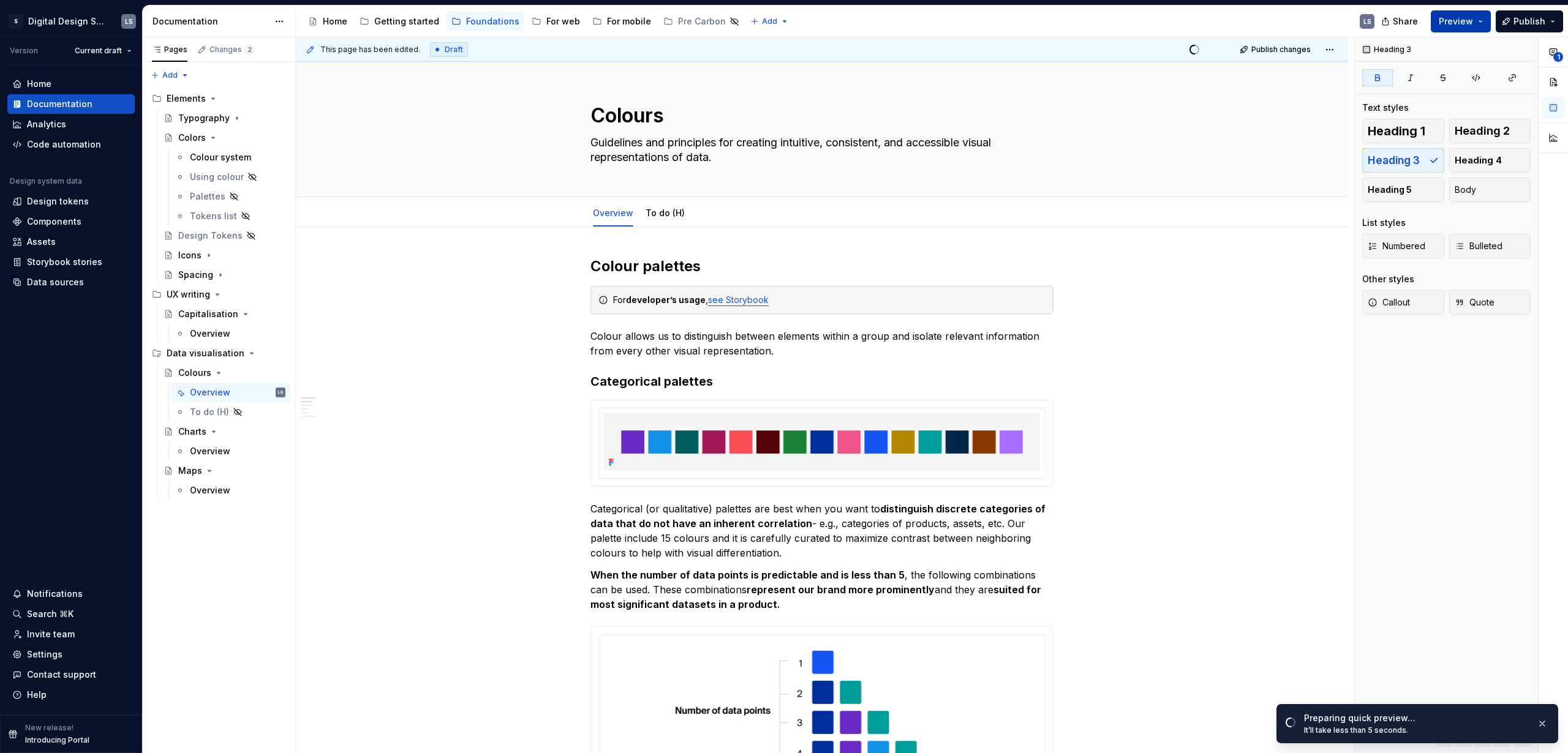
click at [1435, 17] on button "Preview" at bounding box center [1461, 21] width 60 height 22
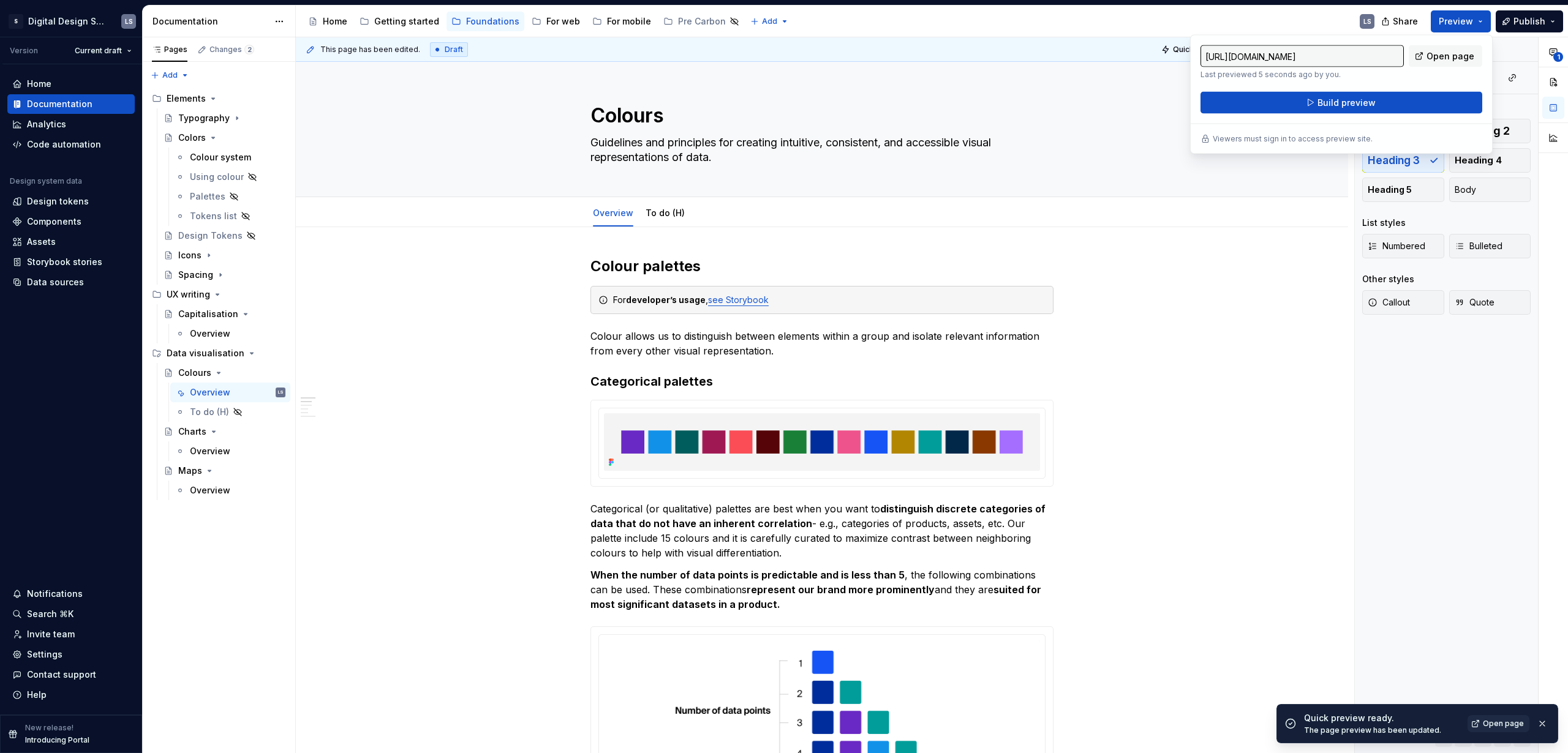
click at [1316, 103] on button "Build preview" at bounding box center [1341, 103] width 282 height 22
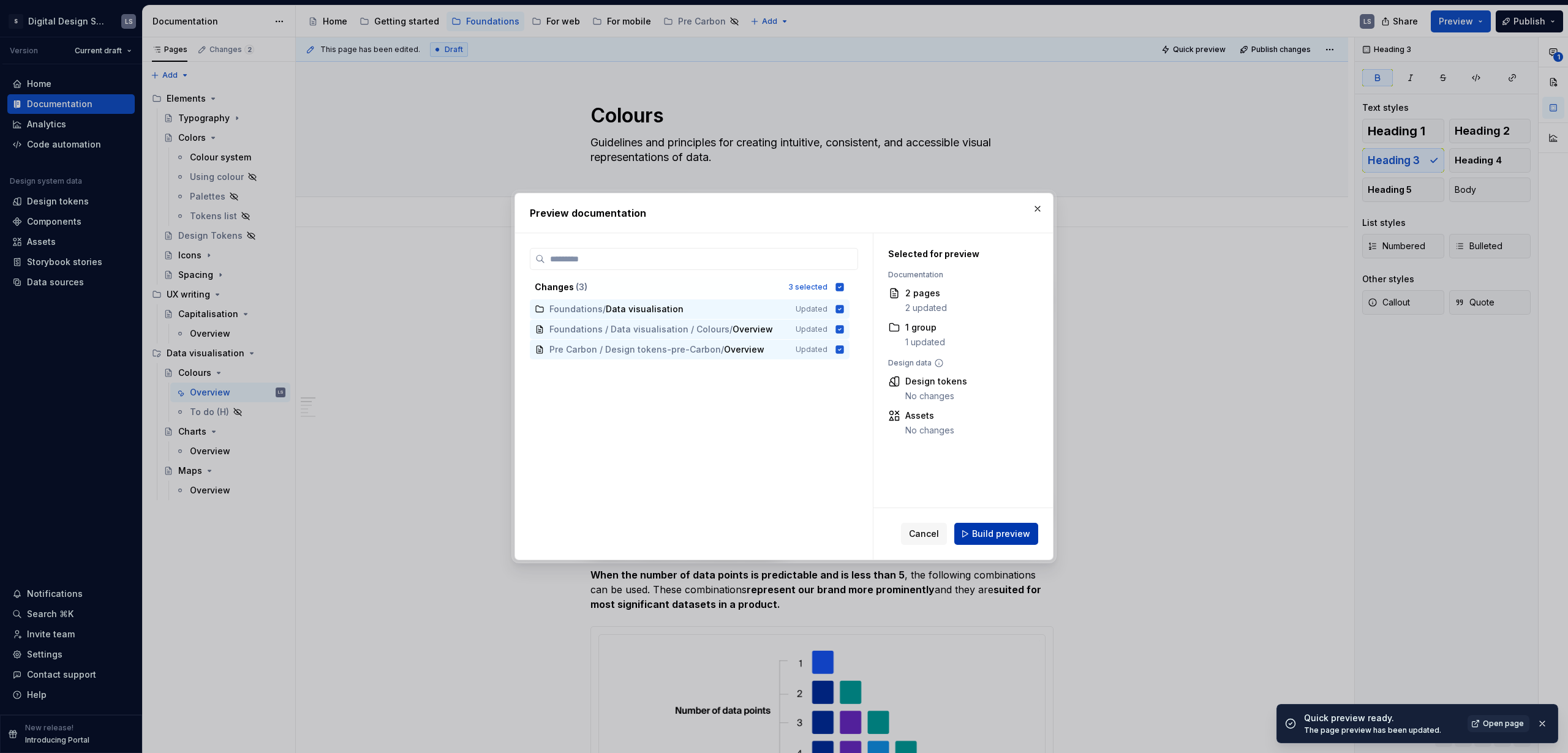
click at [1009, 530] on span "Build preview" at bounding box center [1001, 534] width 58 height 12
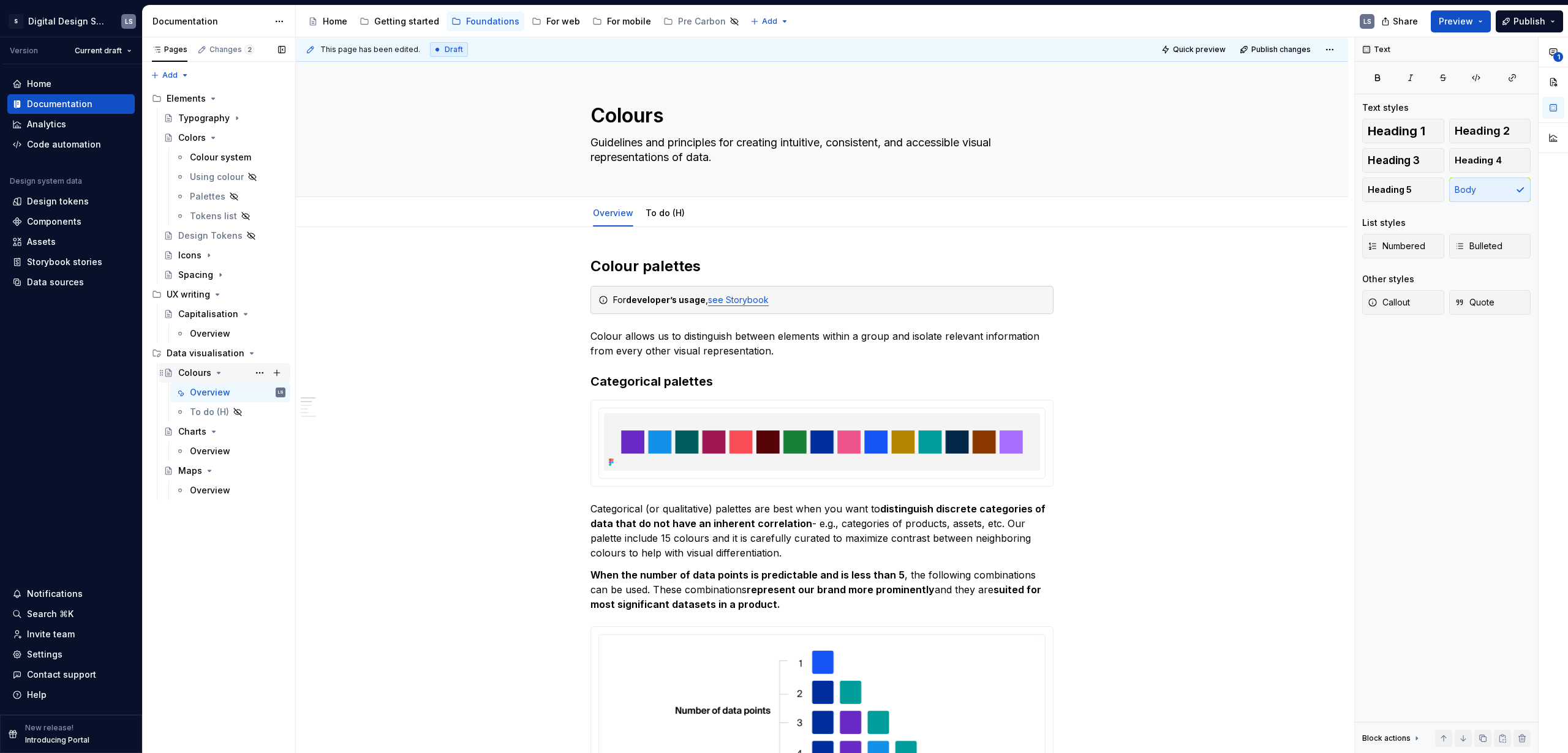
click at [210, 375] on div "Colours" at bounding box center [232, 373] width 107 height 17
click at [211, 433] on icon "Page tree" at bounding box center [214, 432] width 10 height 10
click at [210, 433] on icon "Page tree" at bounding box center [214, 432] width 10 height 10
click at [210, 454] on div "Overview" at bounding box center [210, 451] width 40 height 12
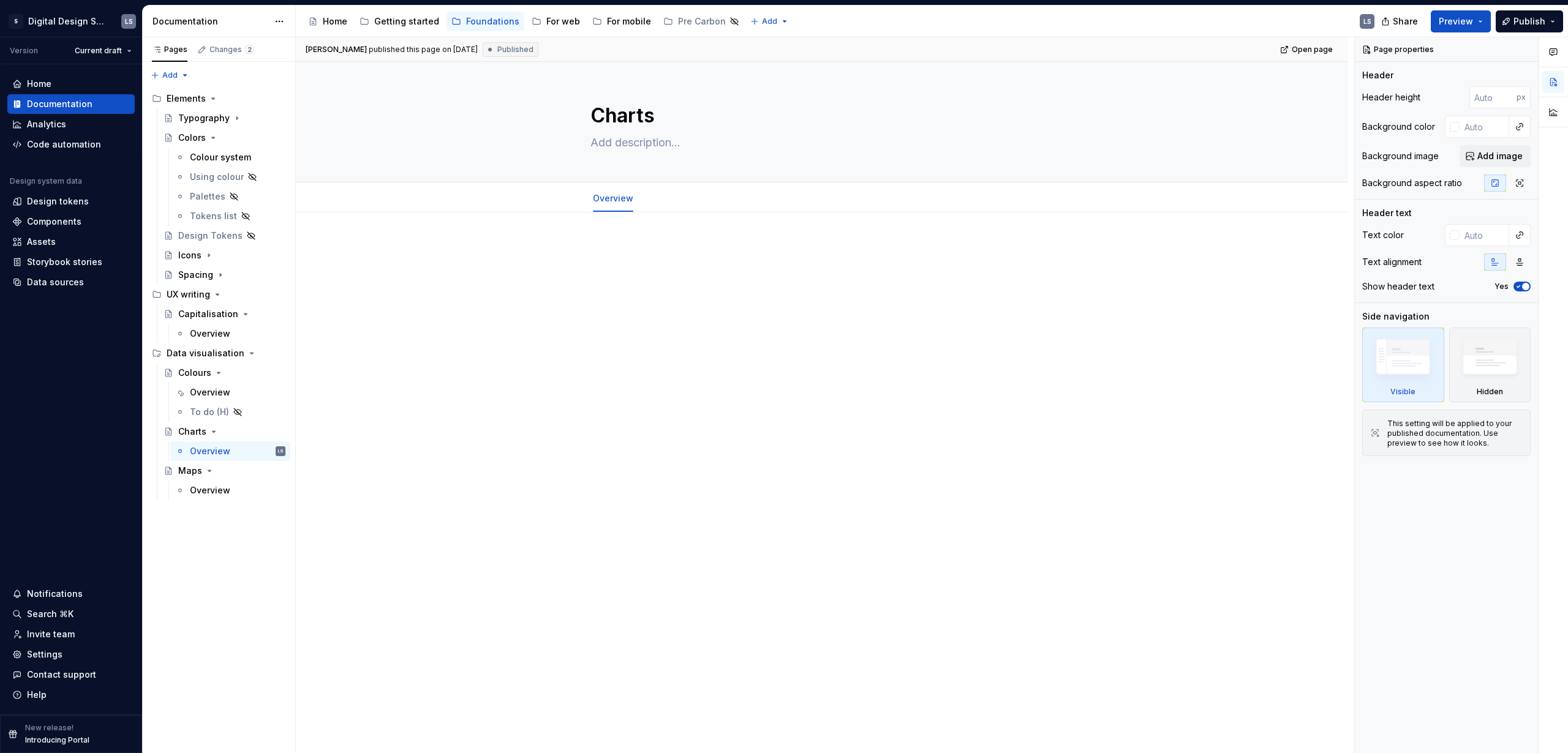
type textarea "*"
click at [605, 251] on p at bounding box center [822, 249] width 463 height 15
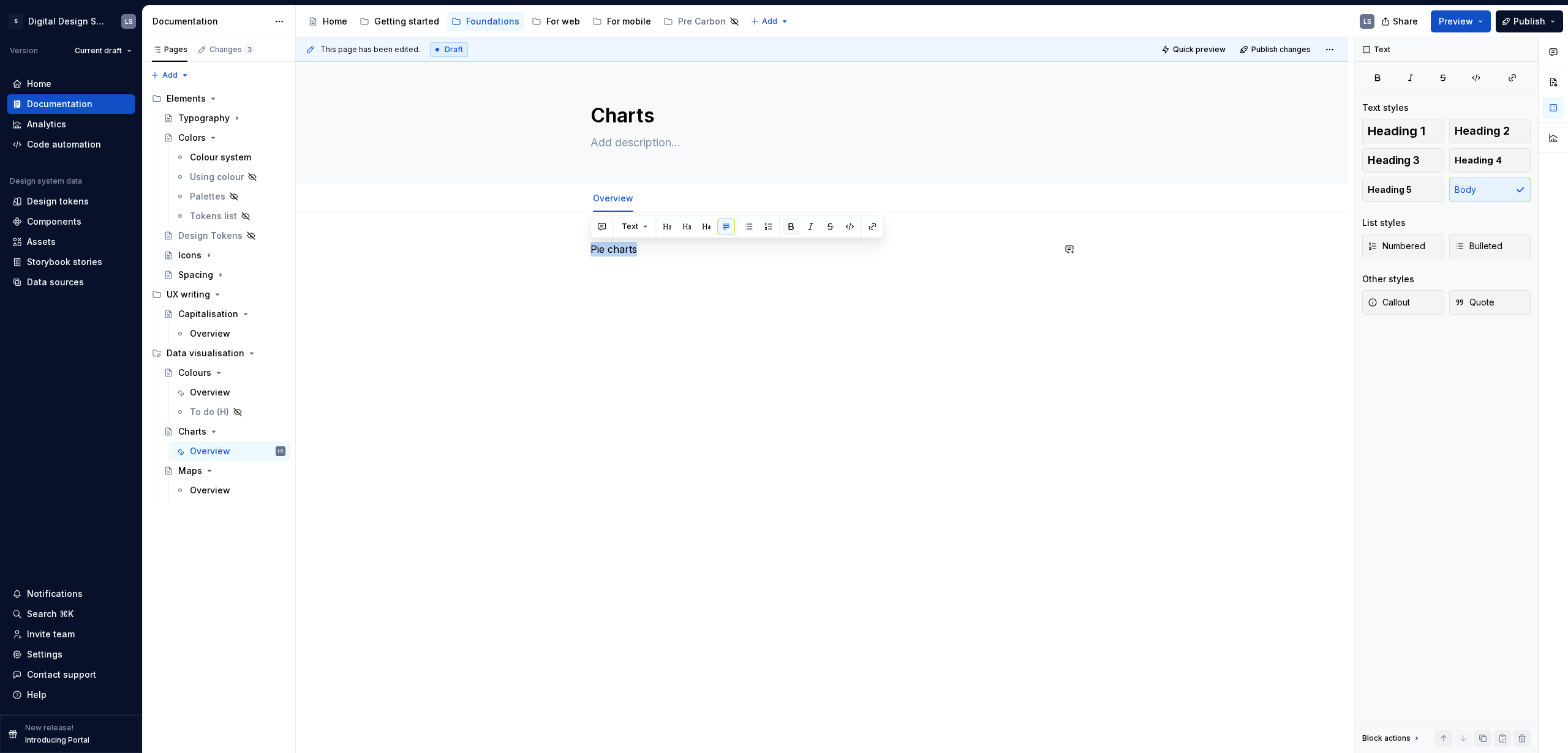
click at [788, 226] on button "button" at bounding box center [792, 227] width 17 height 17
click at [673, 254] on p "Pie charts" at bounding box center [822, 249] width 463 height 15
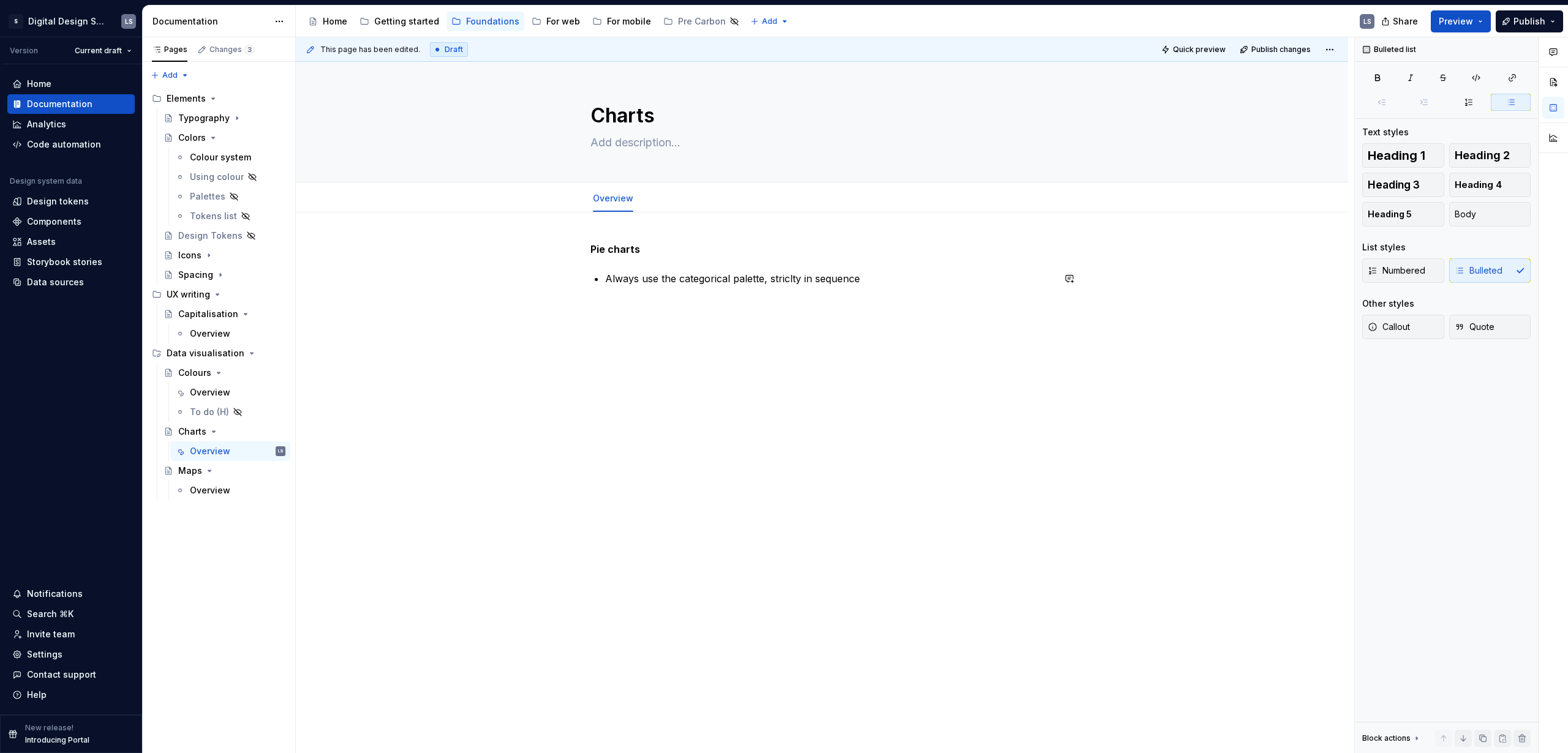
click at [619, 284] on p "Always use the categorical palette, striclty in sequence" at bounding box center [829, 279] width 448 height 15
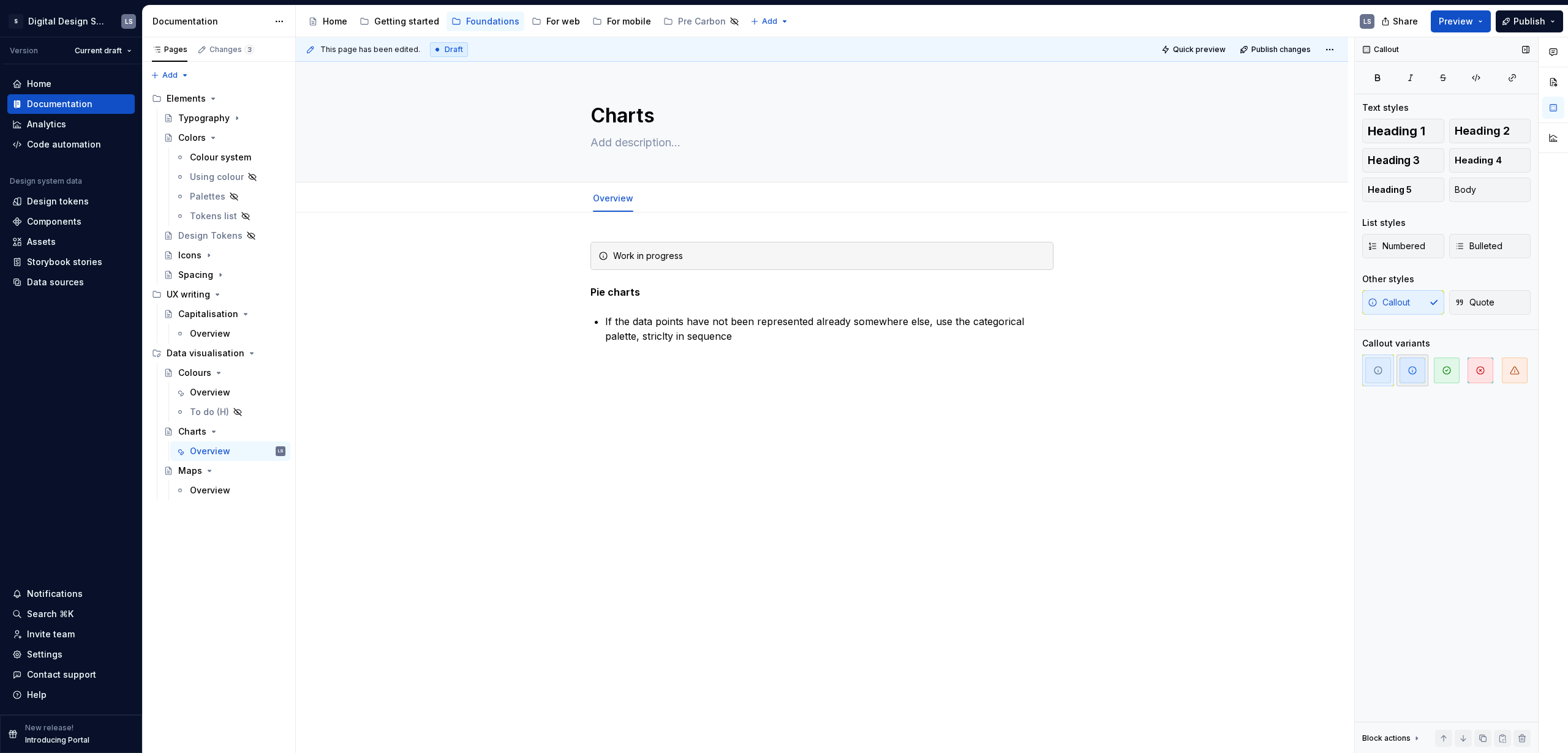
click at [1406, 369] on span "button" at bounding box center [1412, 370] width 26 height 25
click at [741, 330] on p "If the data points have not been represented already somewhere else, use the ca…" at bounding box center [829, 328] width 448 height 29
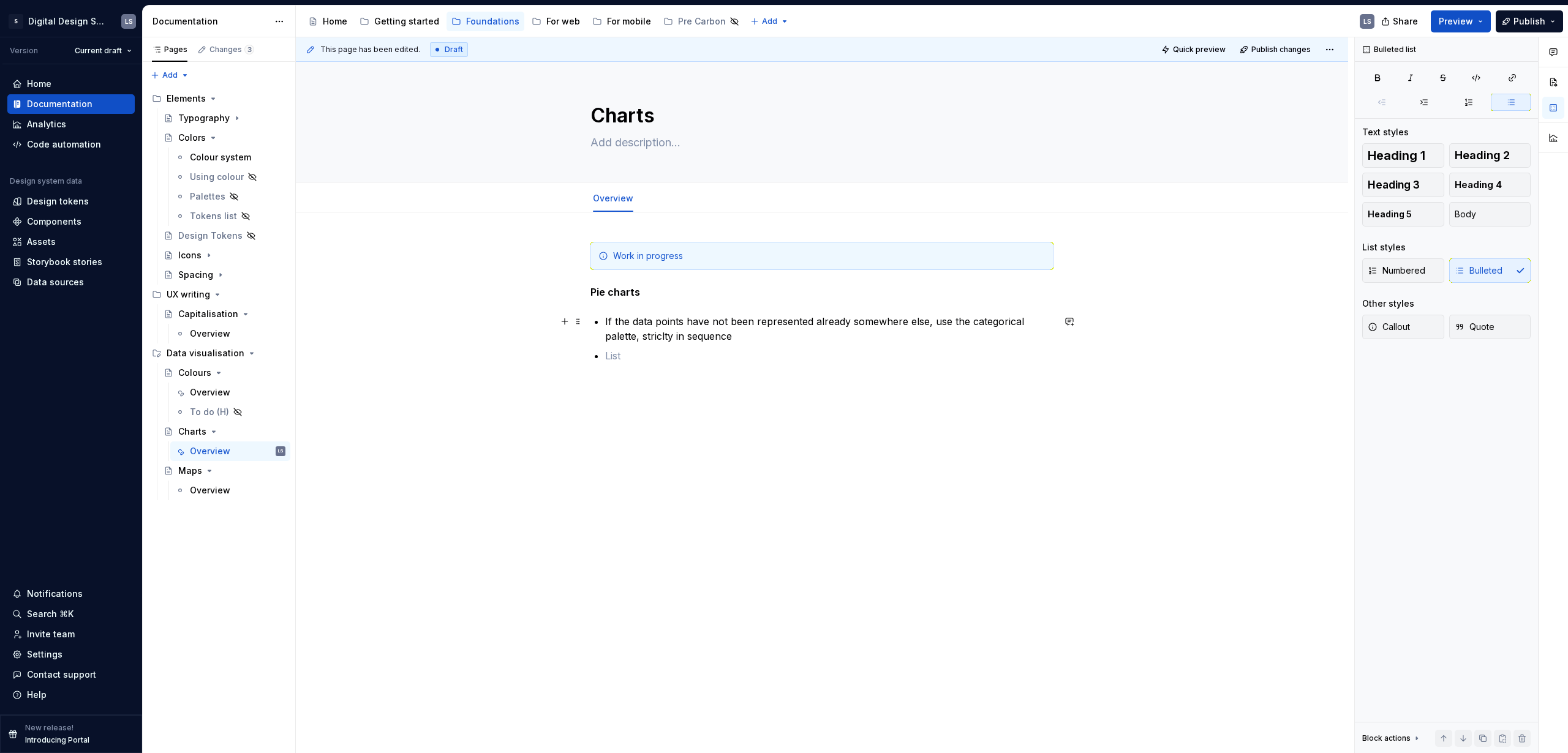
click at [655, 340] on p "If the data points have not been represented already somewhere else, use the ca…" at bounding box center [829, 328] width 448 height 29
click at [732, 340] on p "If the data points have not been represented already somewhere else, use the ca…" at bounding box center [829, 328] width 448 height 29
click at [753, 335] on p "If the data points have not been represented already somewhere else, use the ca…" at bounding box center [829, 328] width 448 height 29
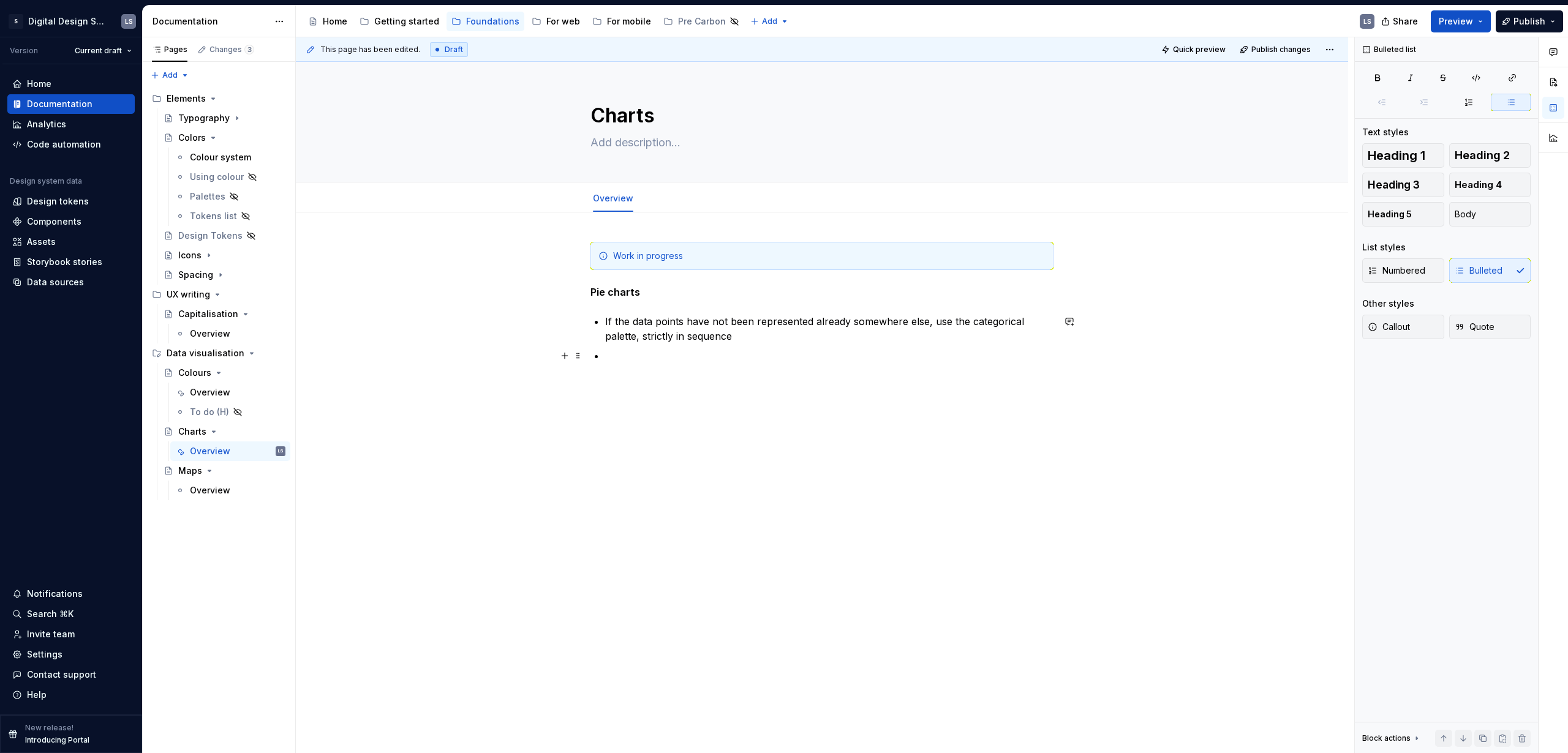
click at [706, 356] on p at bounding box center [829, 356] width 448 height 15
click at [623, 357] on p at bounding box center [829, 356] width 448 height 15
click at [581, 257] on span at bounding box center [578, 256] width 10 height 17
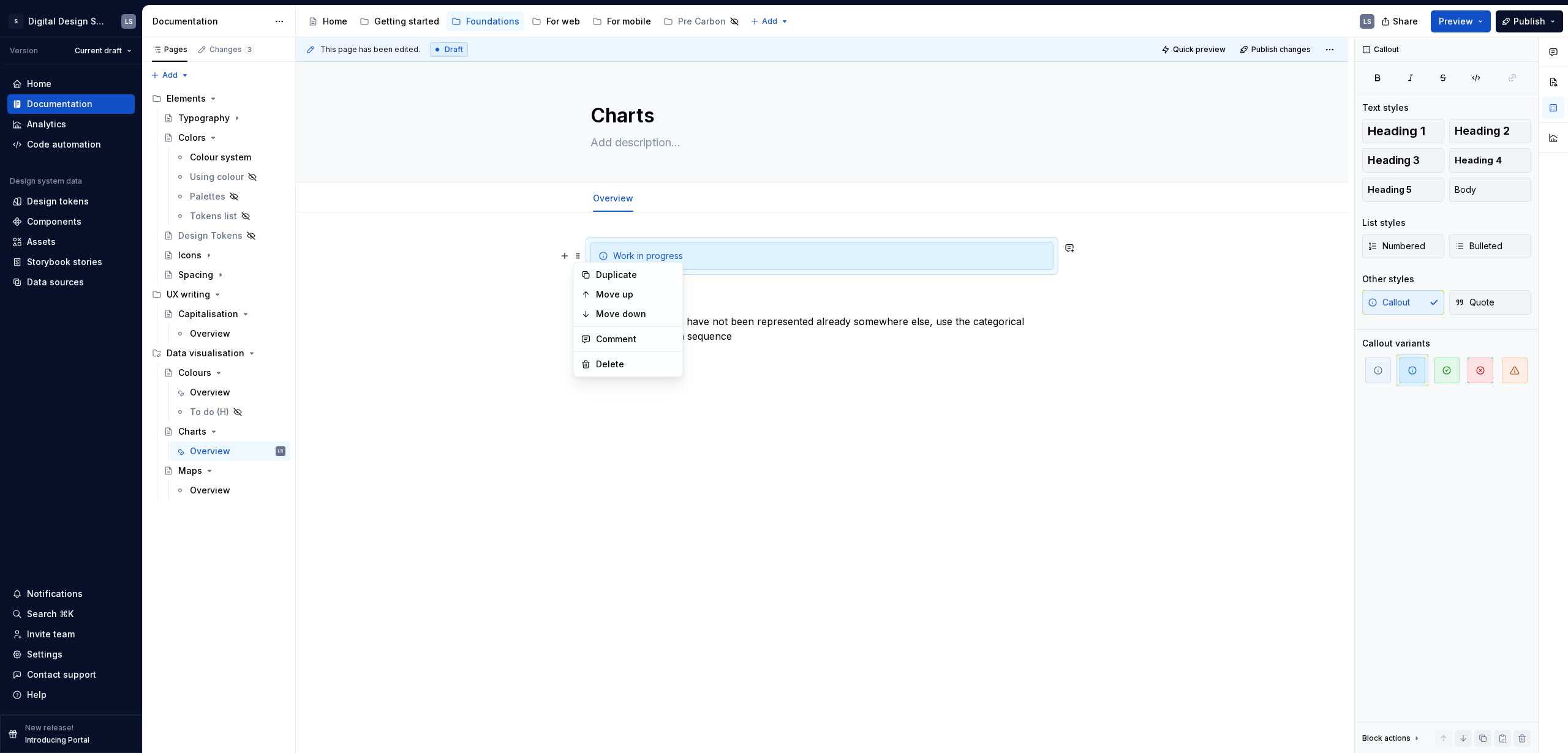
click at [926, 392] on div "Work in progress Pie charts If the data points have not been represented alread…" at bounding box center [822, 399] width 1052 height 372
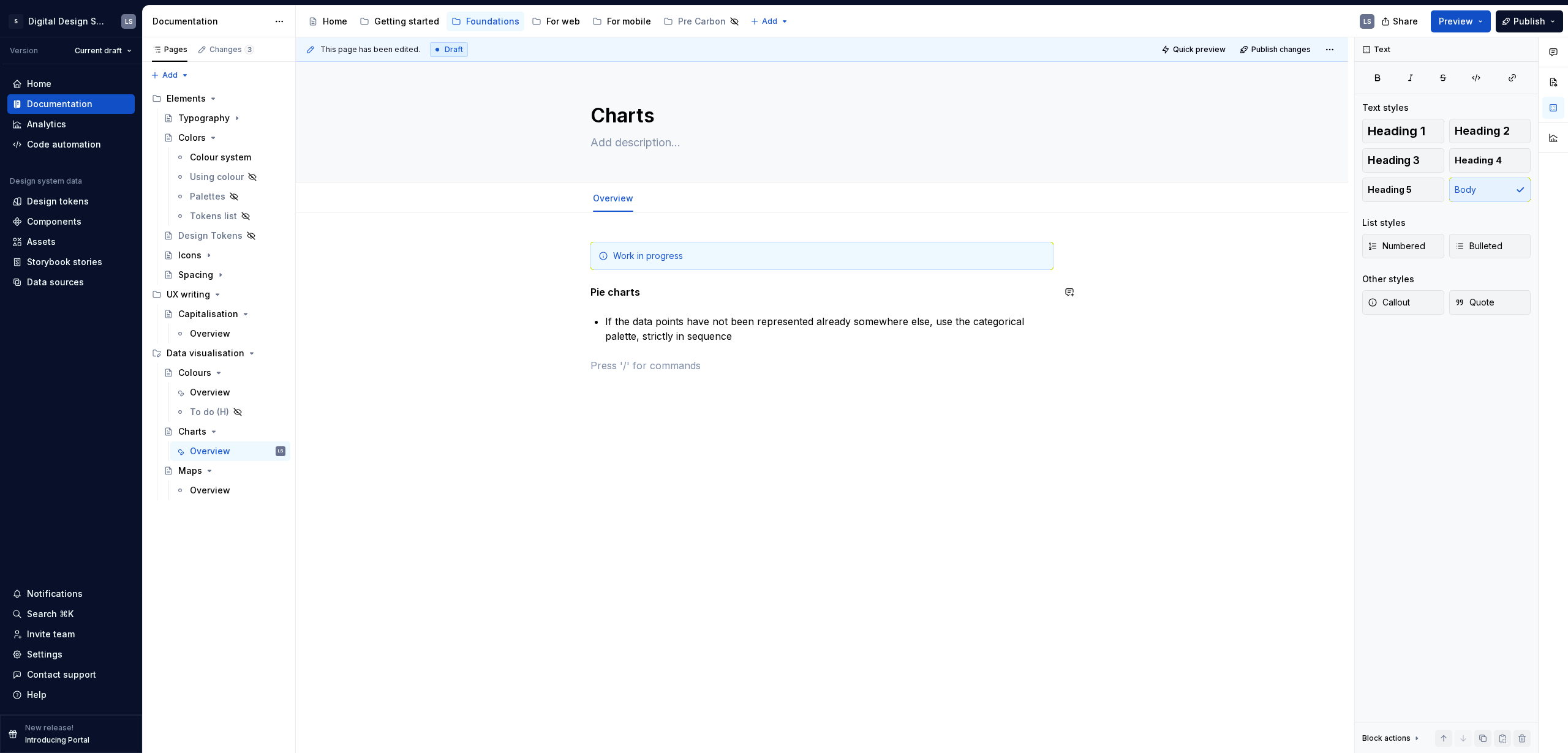
click at [829, 266] on div "Work in progress" at bounding box center [822, 256] width 463 height 28
click at [1114, 293] on div "Work in progress Pie charts If the data points have not been represented alread…" at bounding box center [822, 413] width 1052 height 401
click at [573, 251] on span at bounding box center [578, 256] width 10 height 17
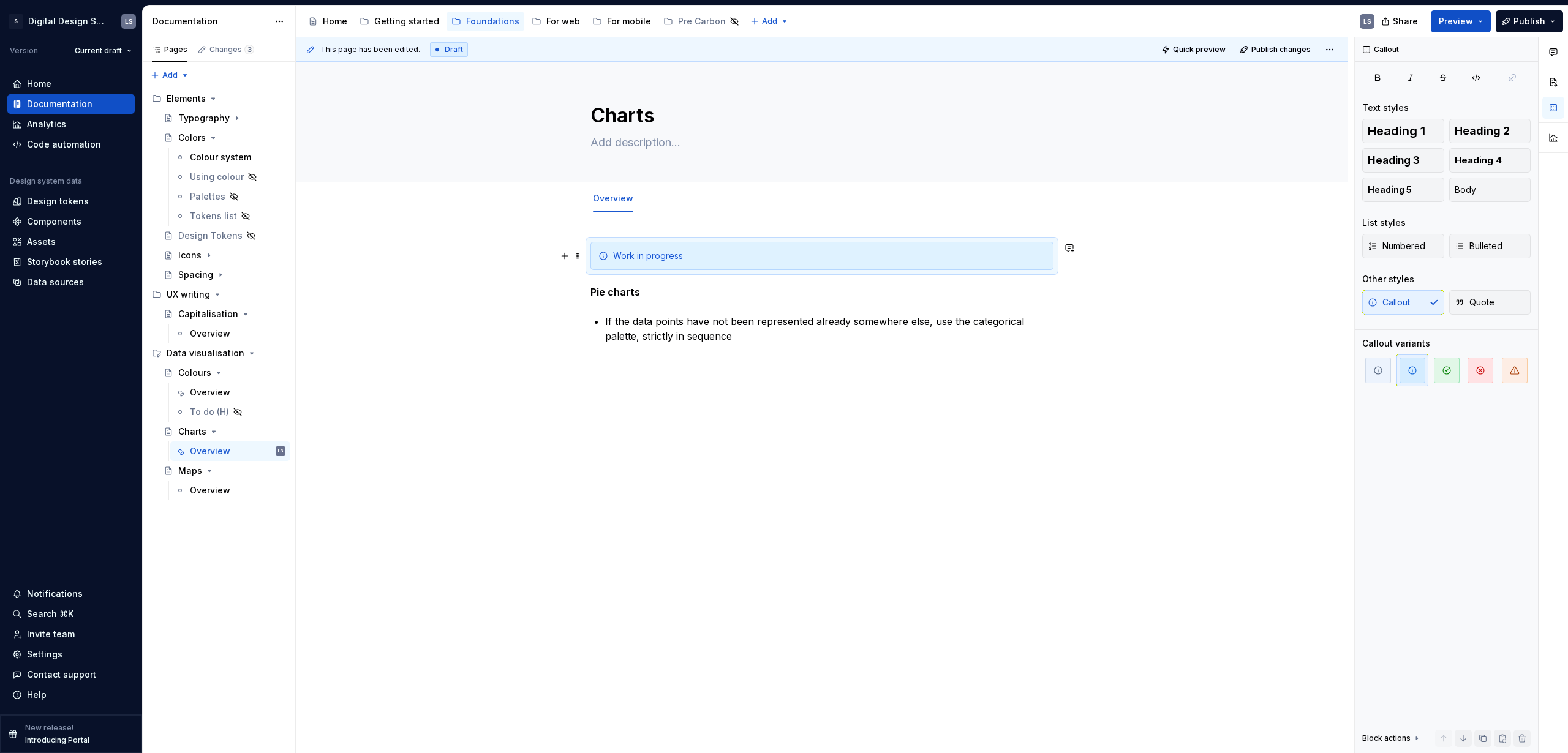
click at [749, 220] on div "Work in progress Pie charts If the data points have not been represented alread…" at bounding box center [822, 413] width 1052 height 401
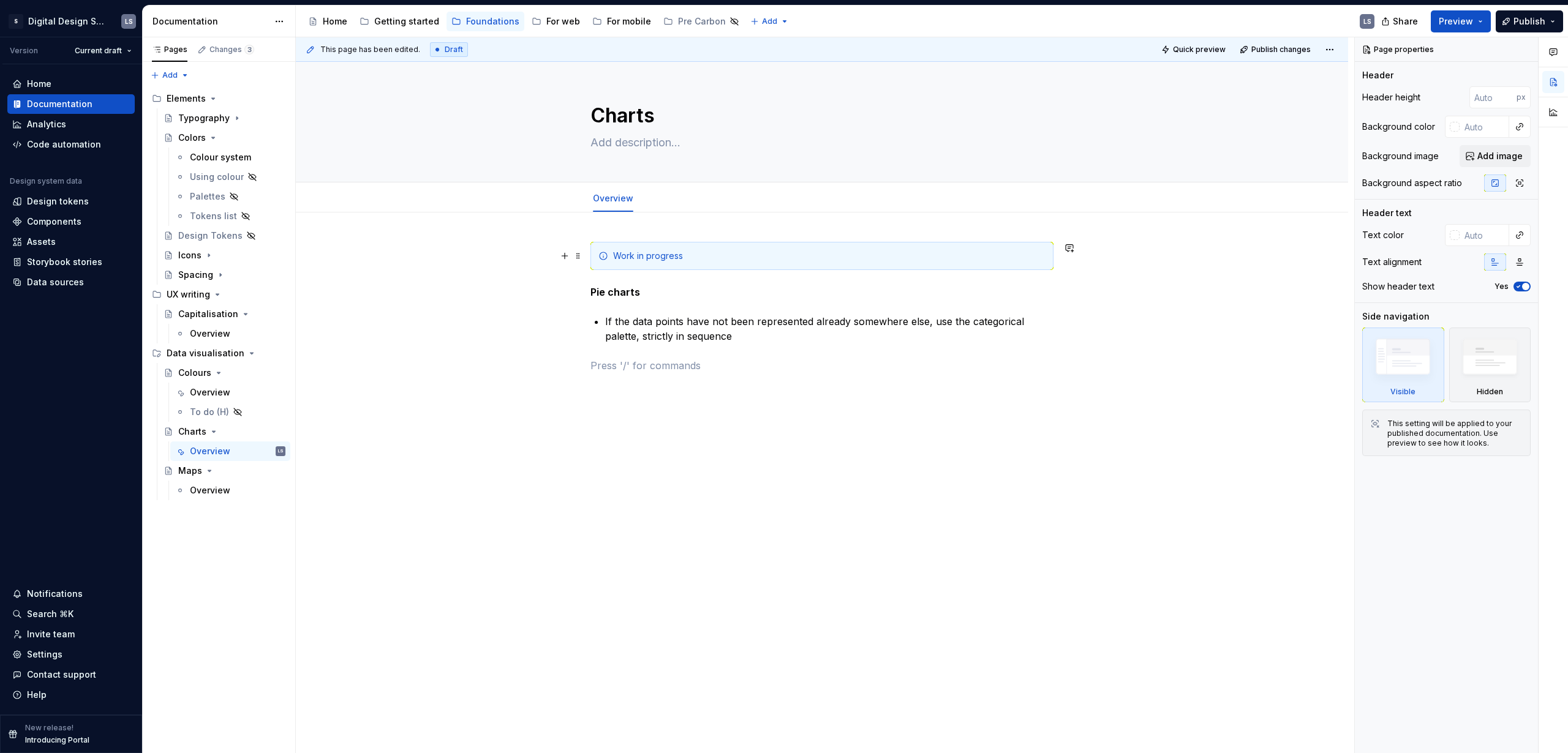
click at [612, 256] on div "Work in progress" at bounding box center [822, 256] width 463 height 28
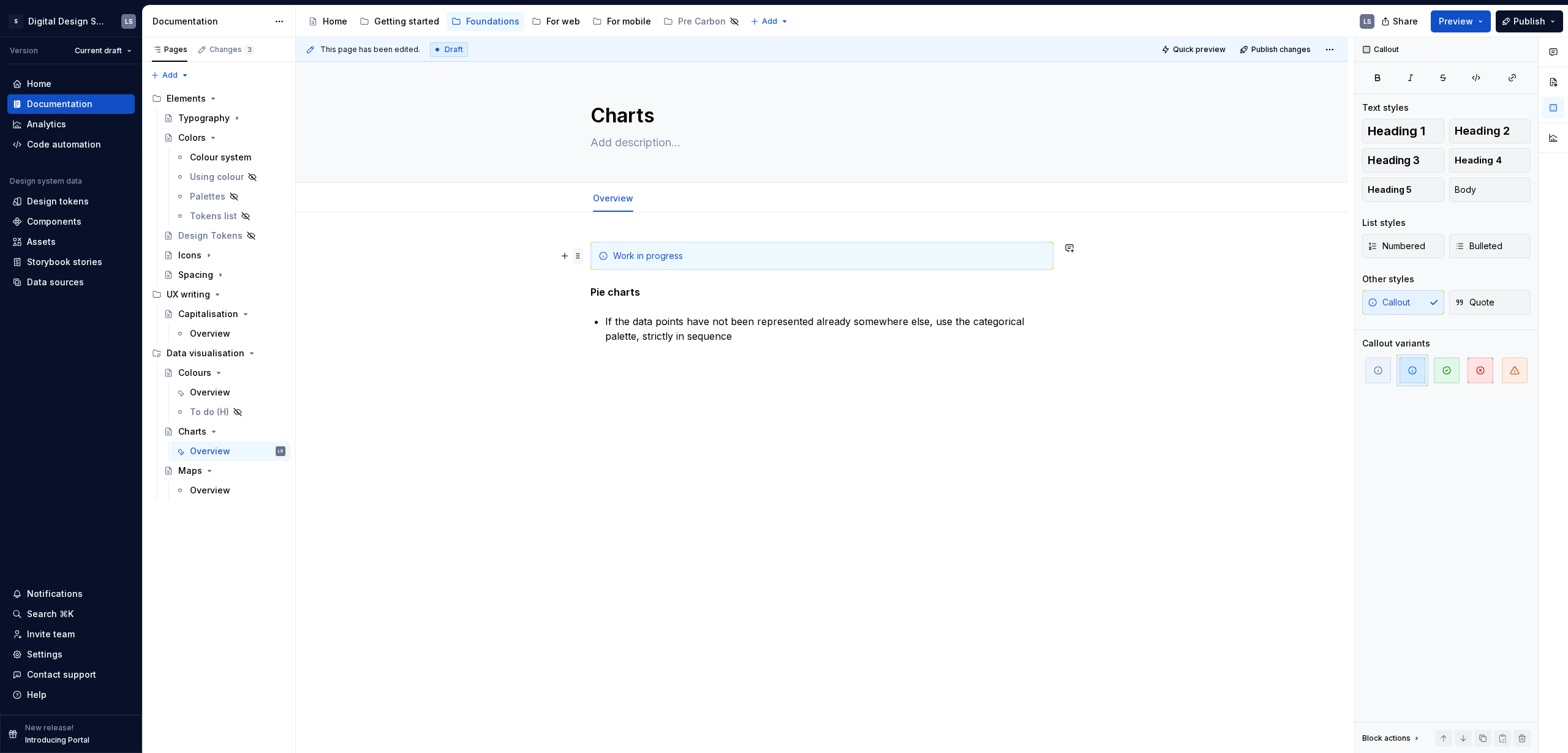
click at [581, 254] on span at bounding box center [578, 256] width 10 height 17
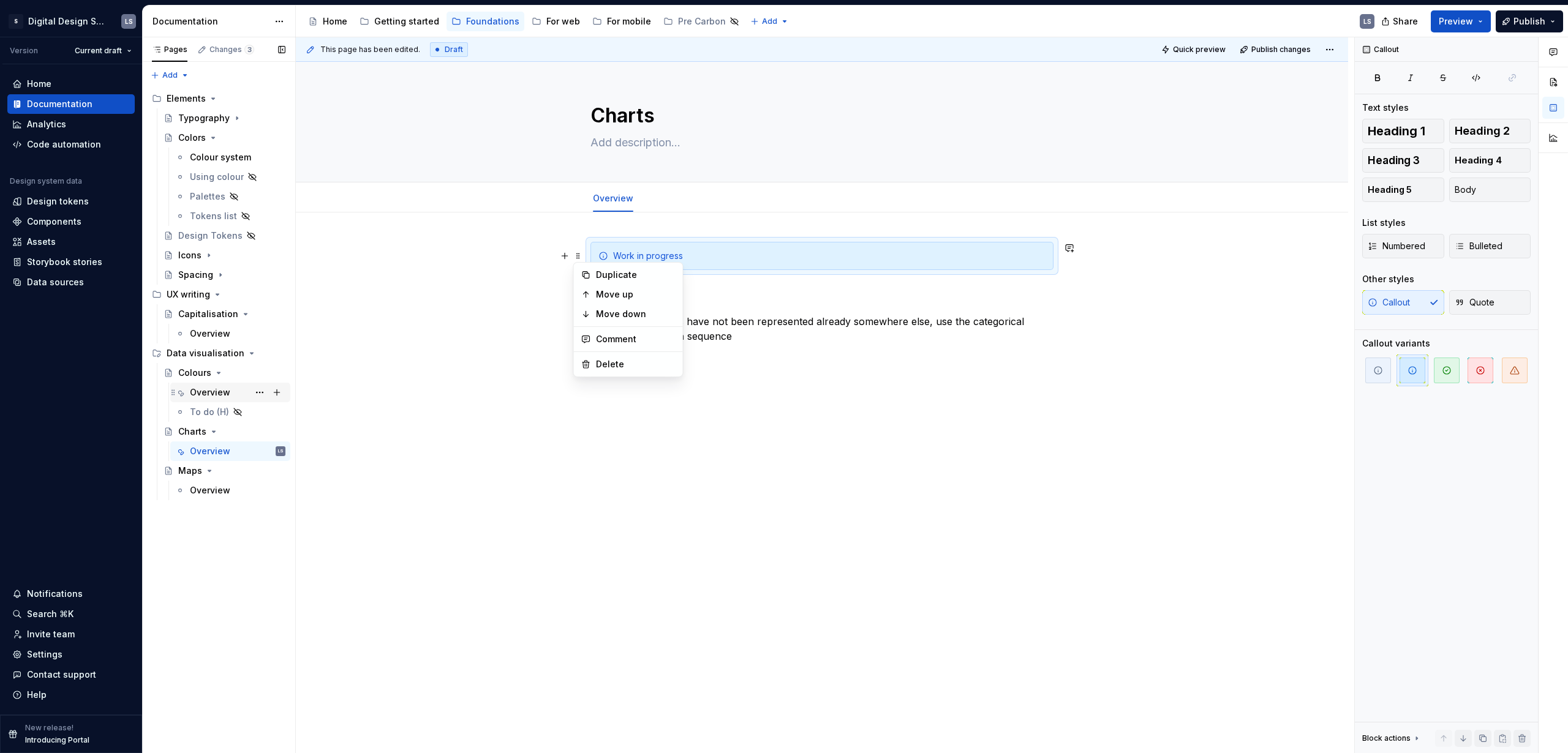
click at [199, 394] on div "Overview" at bounding box center [210, 392] width 40 height 12
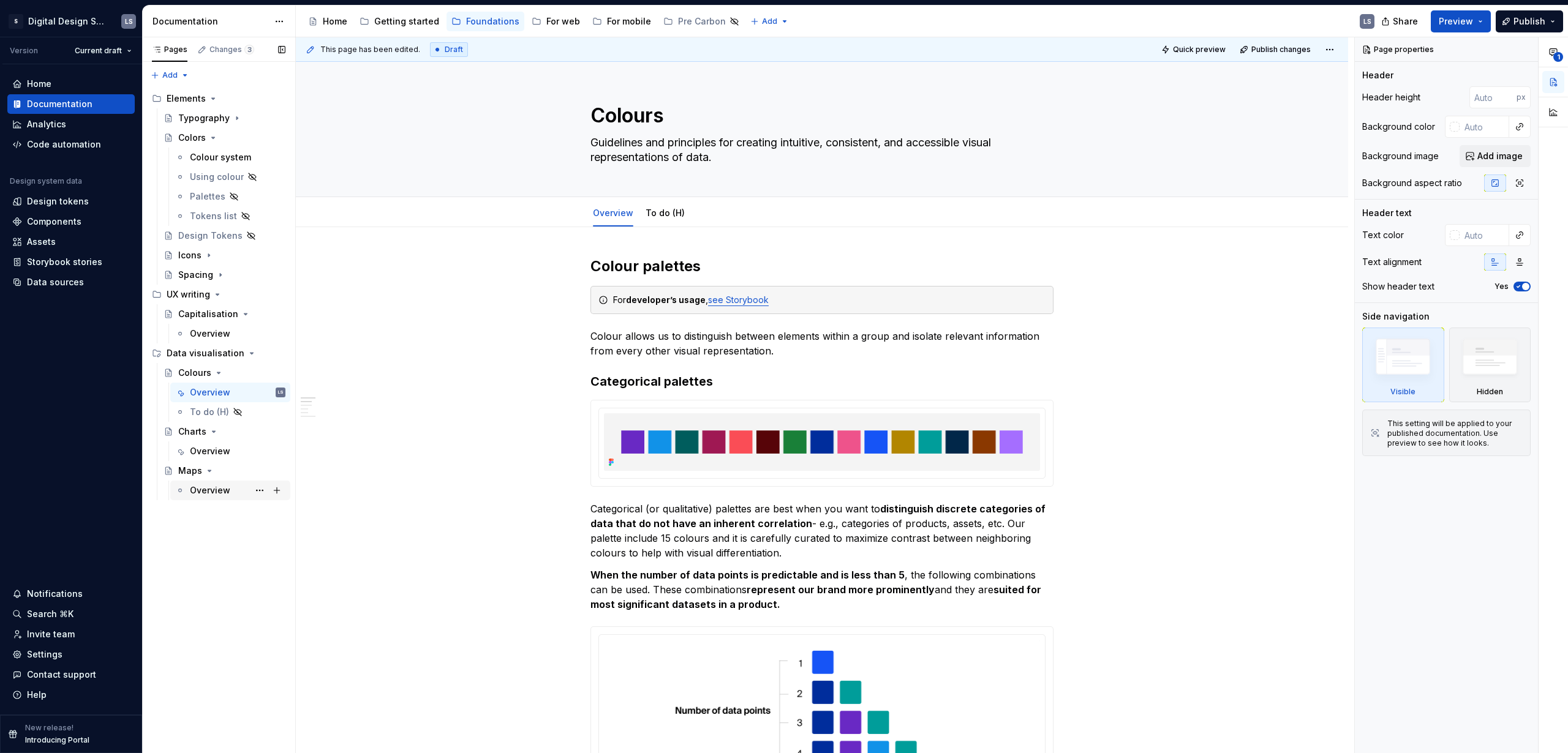
click at [210, 489] on div "Overview" at bounding box center [210, 491] width 40 height 12
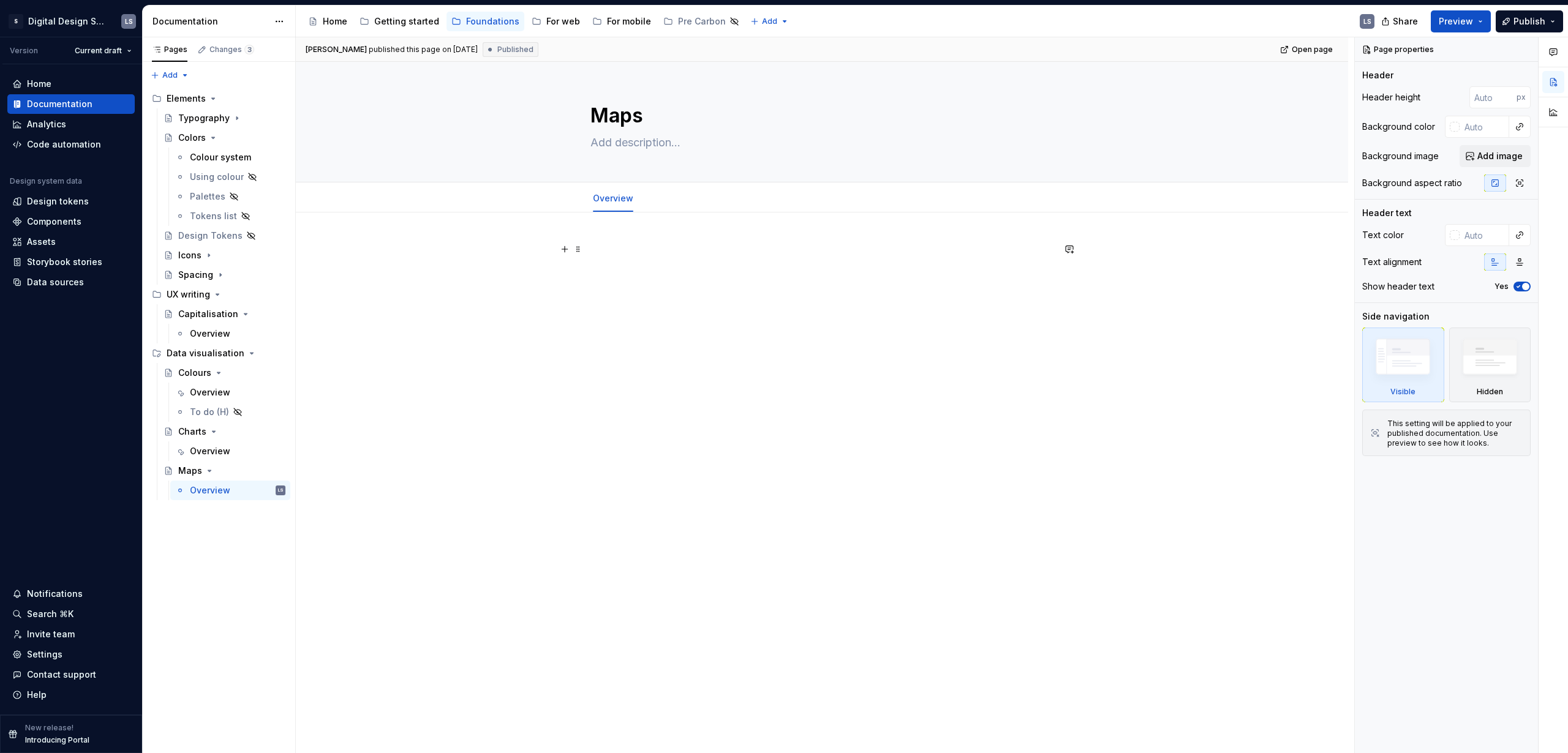
type textarea "*"
click at [629, 243] on p at bounding box center [822, 249] width 463 height 15
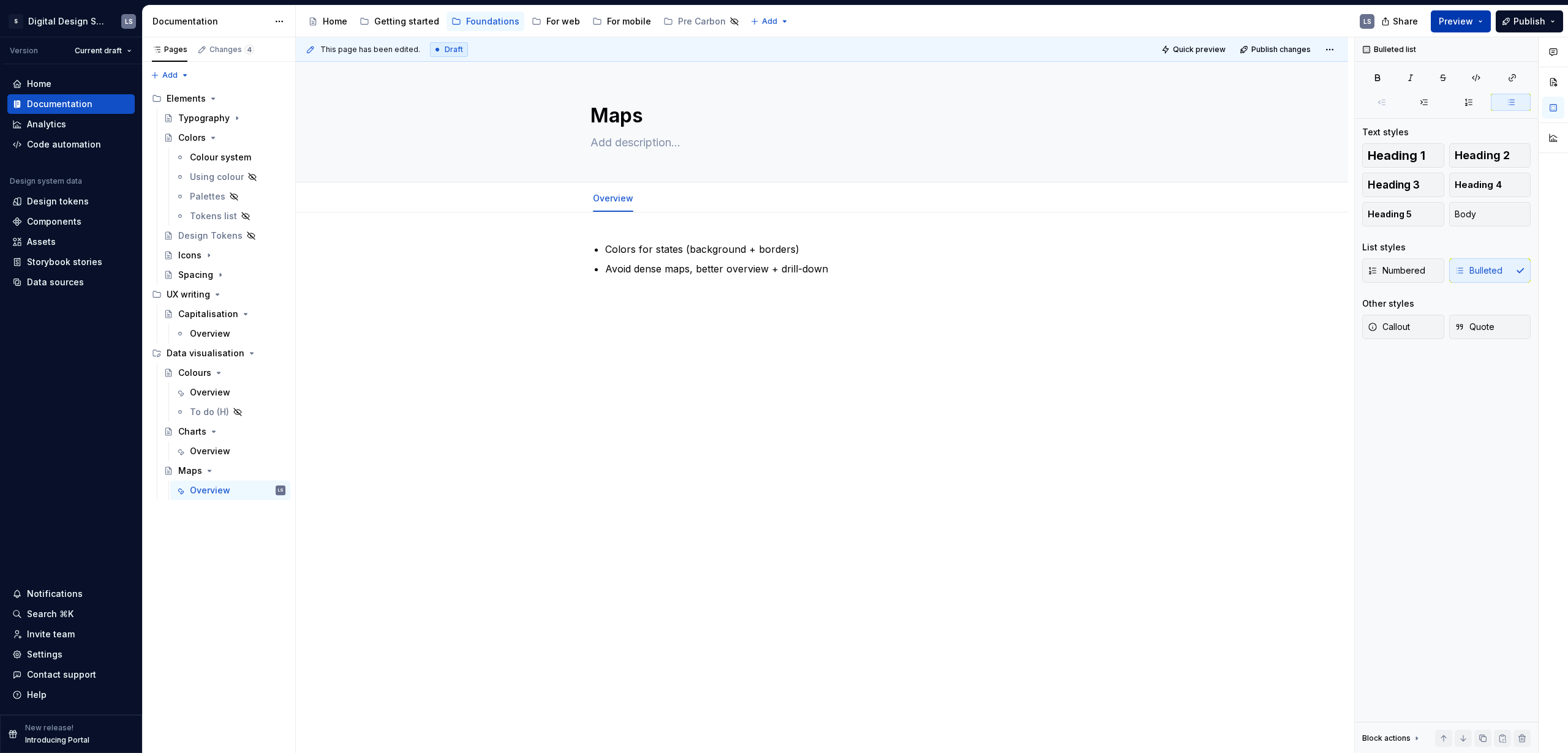
click at [1466, 24] on span "Preview" at bounding box center [1455, 22] width 34 height 12
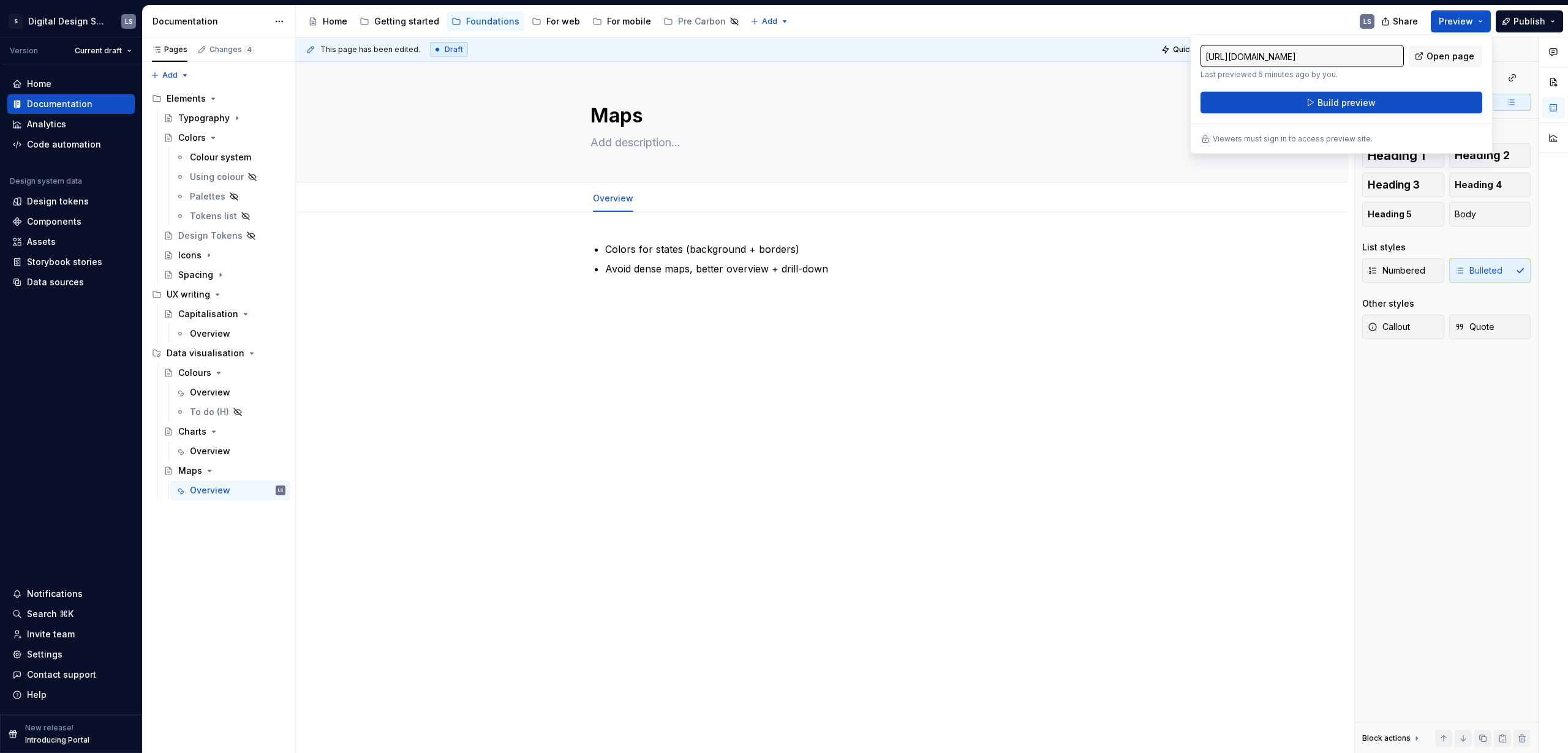
click at [1221, 249] on div "Colors for states (background + borders) Avoid dense maps, better overview + dr…" at bounding box center [822, 371] width 1052 height 316
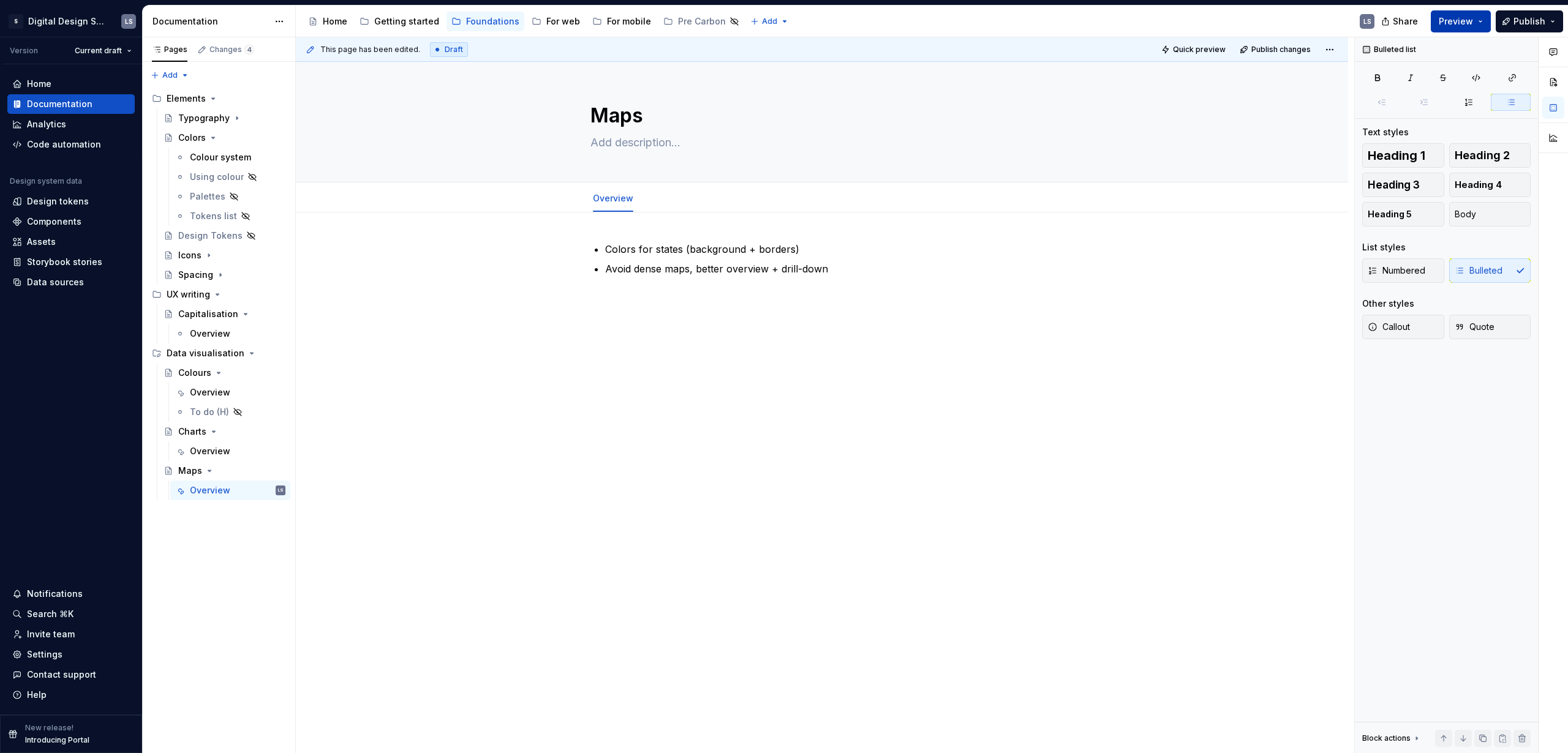
click at [1463, 13] on button "Preview" at bounding box center [1461, 21] width 60 height 22
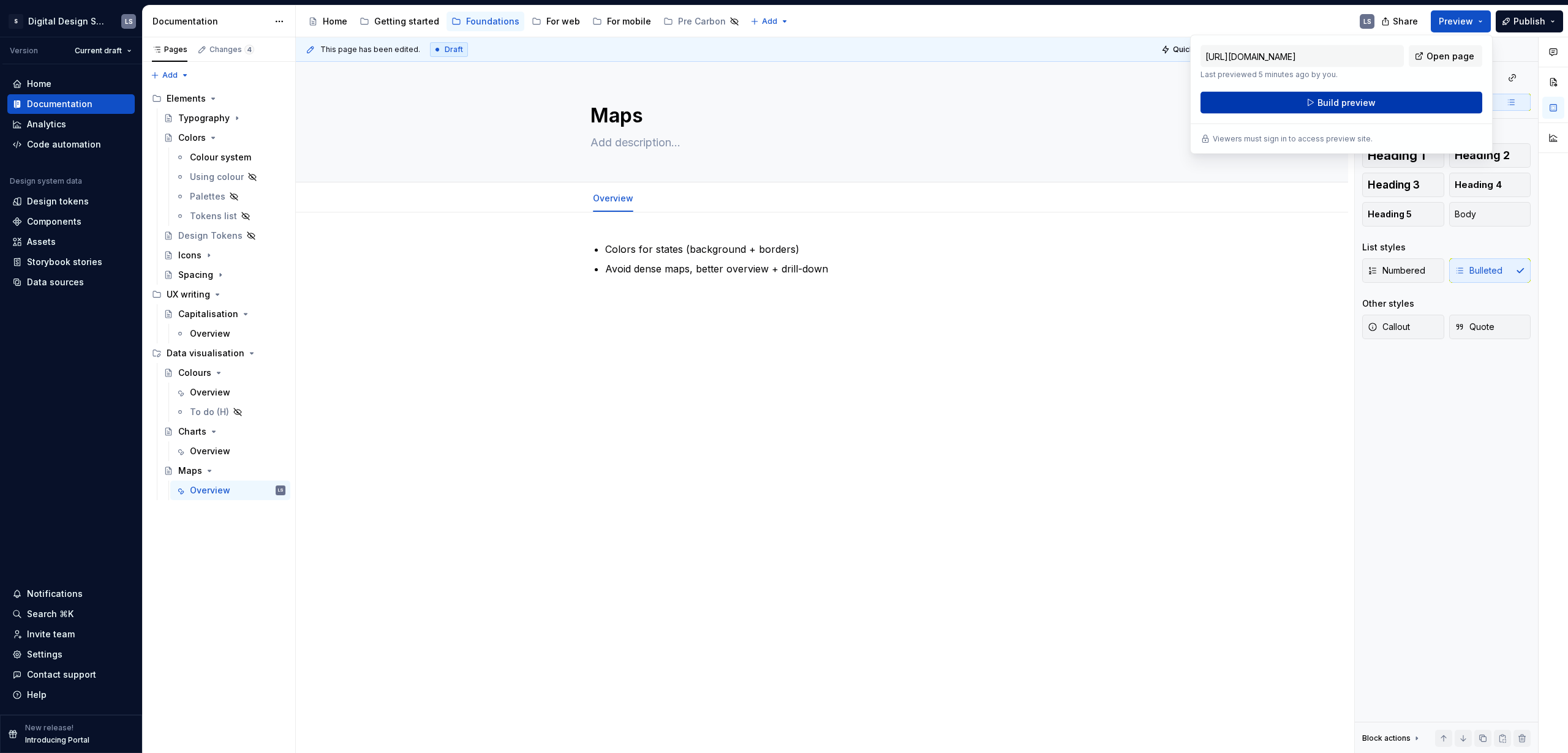
click at [1380, 106] on button "Build preview" at bounding box center [1341, 103] width 282 height 22
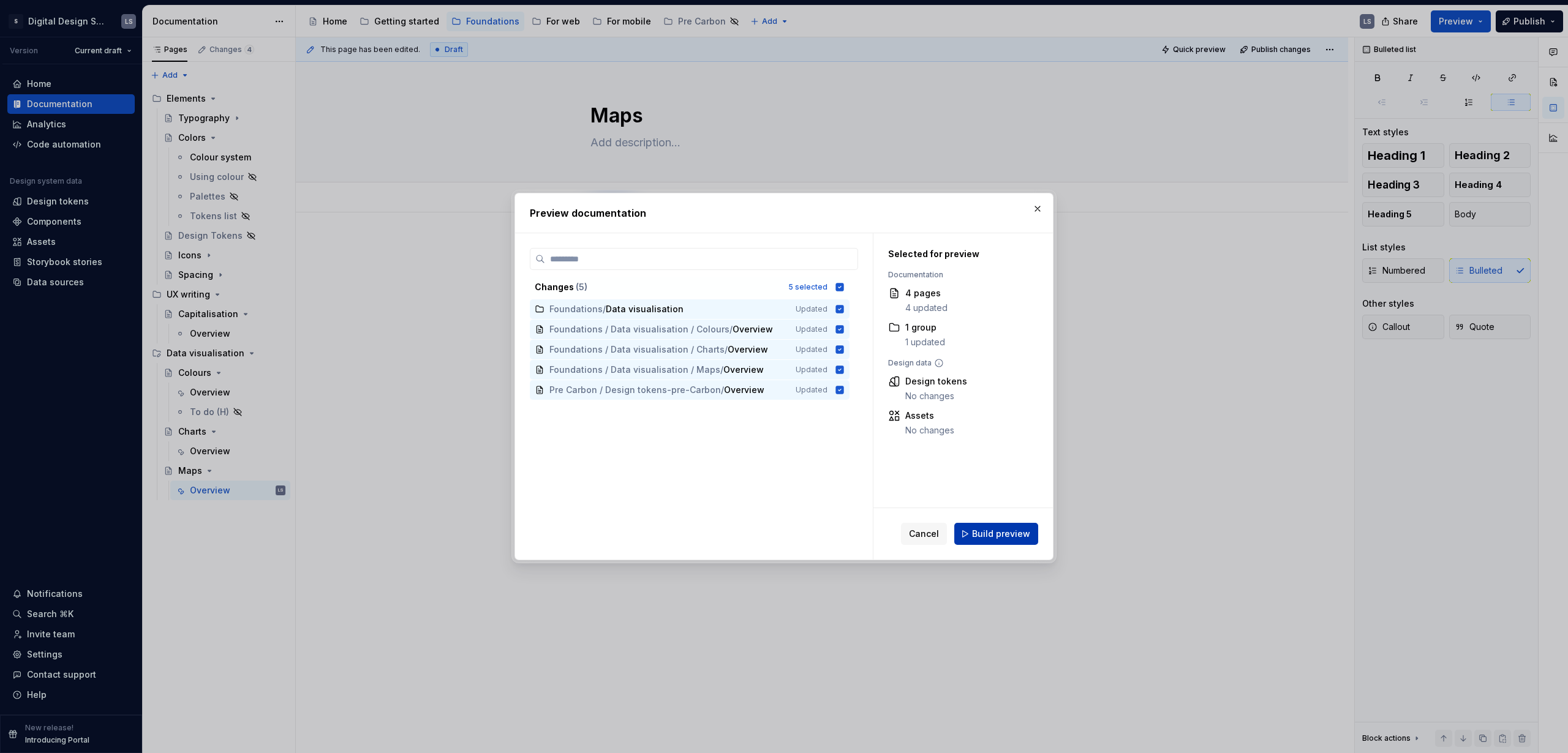
click at [993, 526] on button "Build preview" at bounding box center [996, 534] width 84 height 22
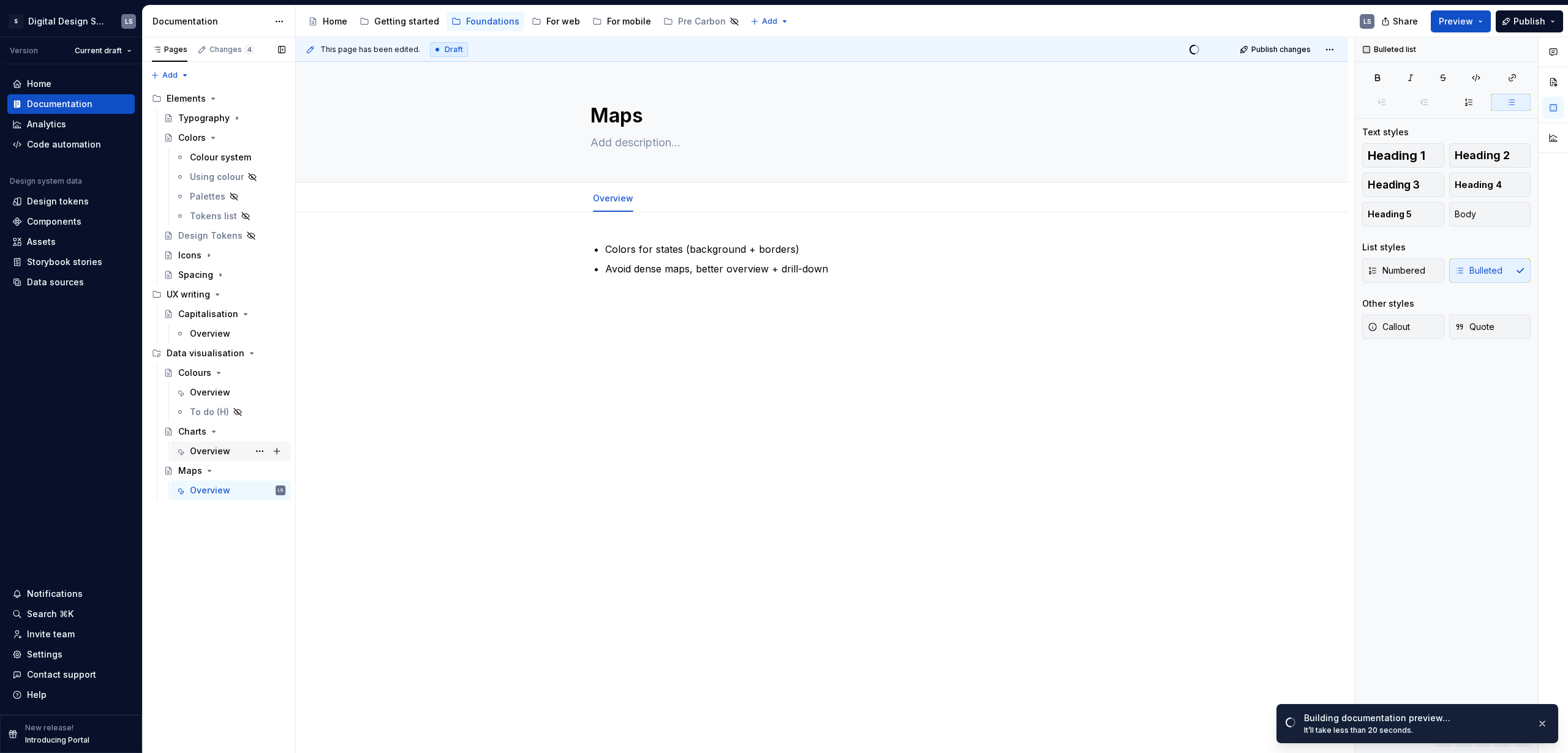
click at [216, 449] on div "Overview" at bounding box center [210, 451] width 40 height 12
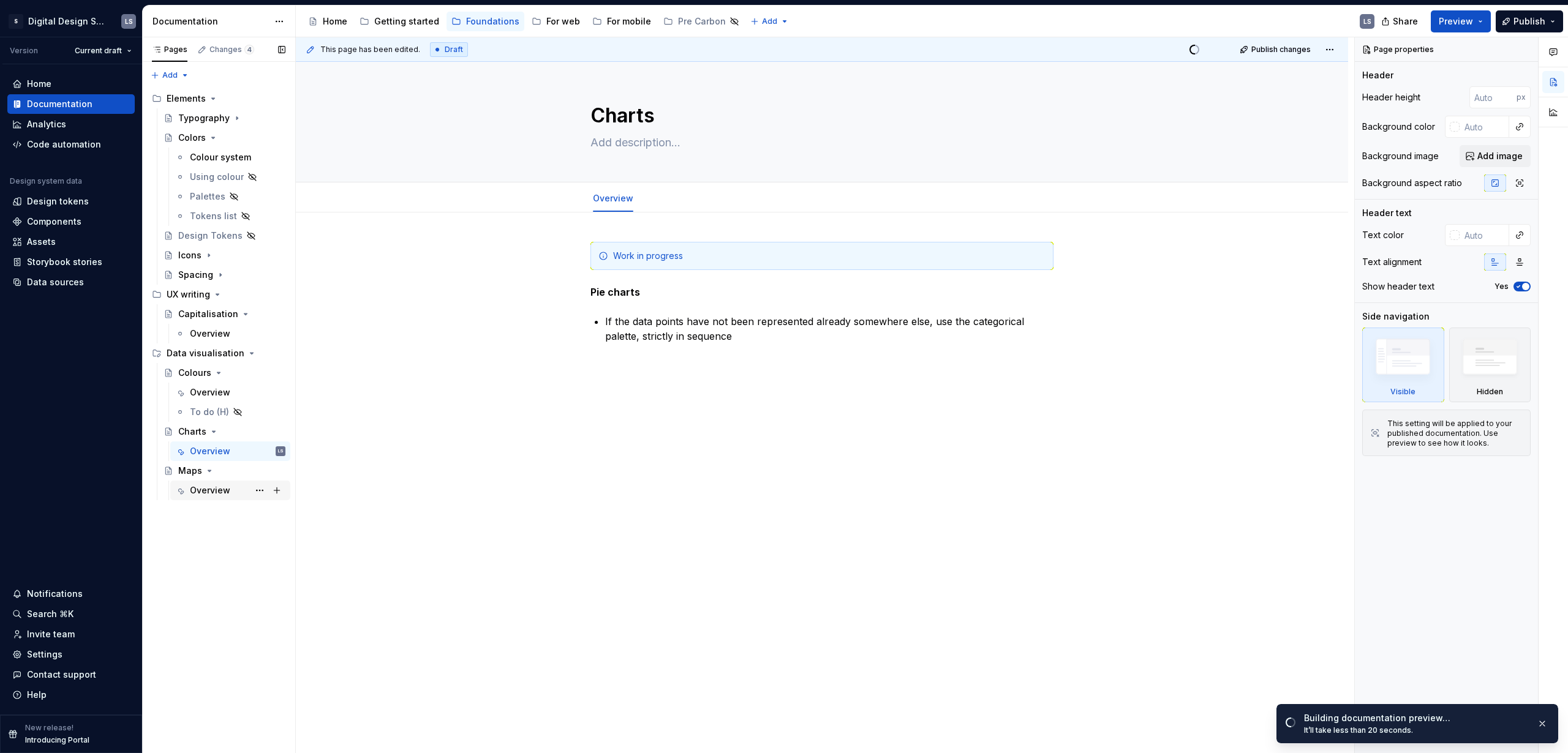
click at [209, 486] on div "Overview" at bounding box center [210, 491] width 40 height 12
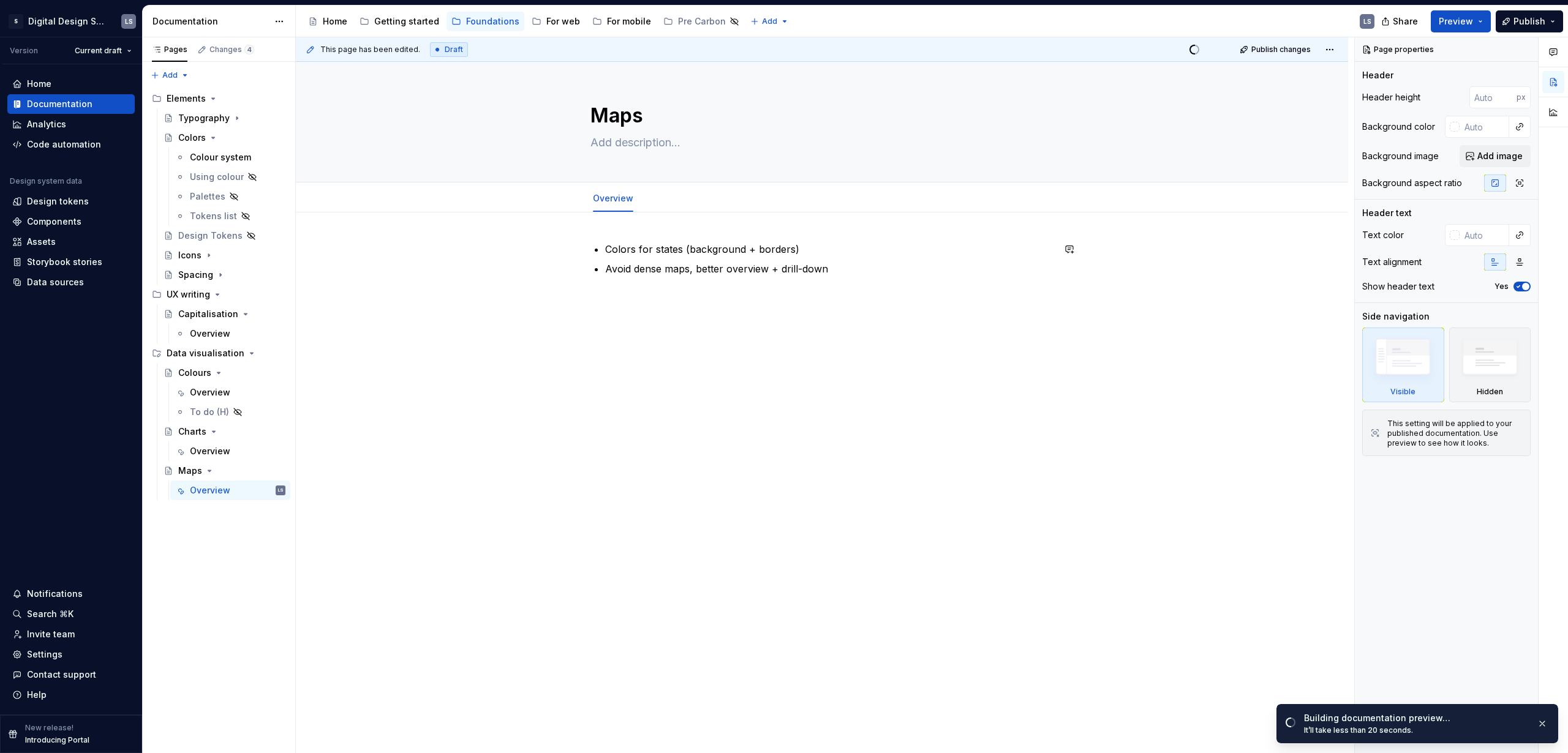
click at [605, 233] on div "Colors for states (background + borders) Avoid dense maps, better overview + dr…" at bounding box center [822, 371] width 1052 height 316
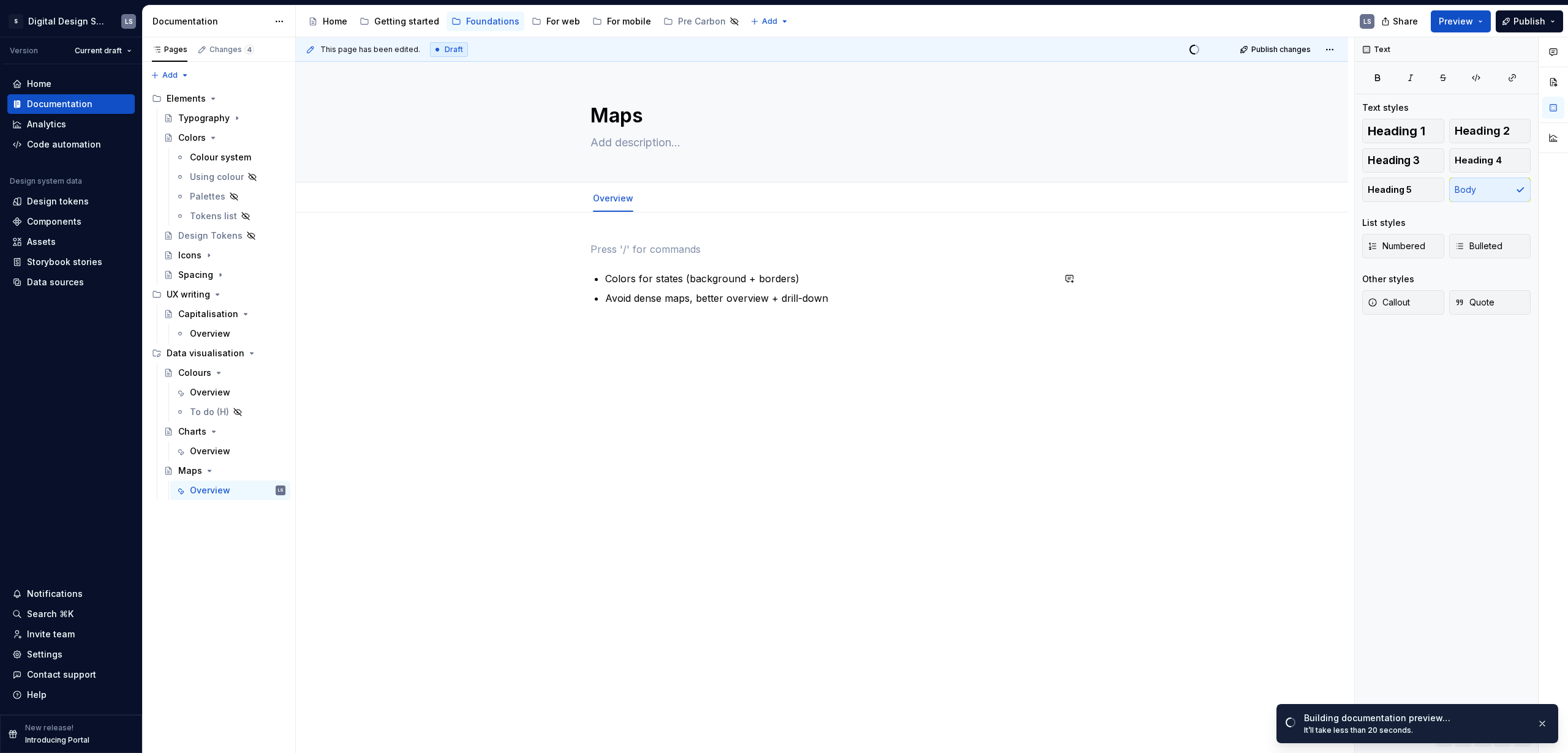
type textarea "*"
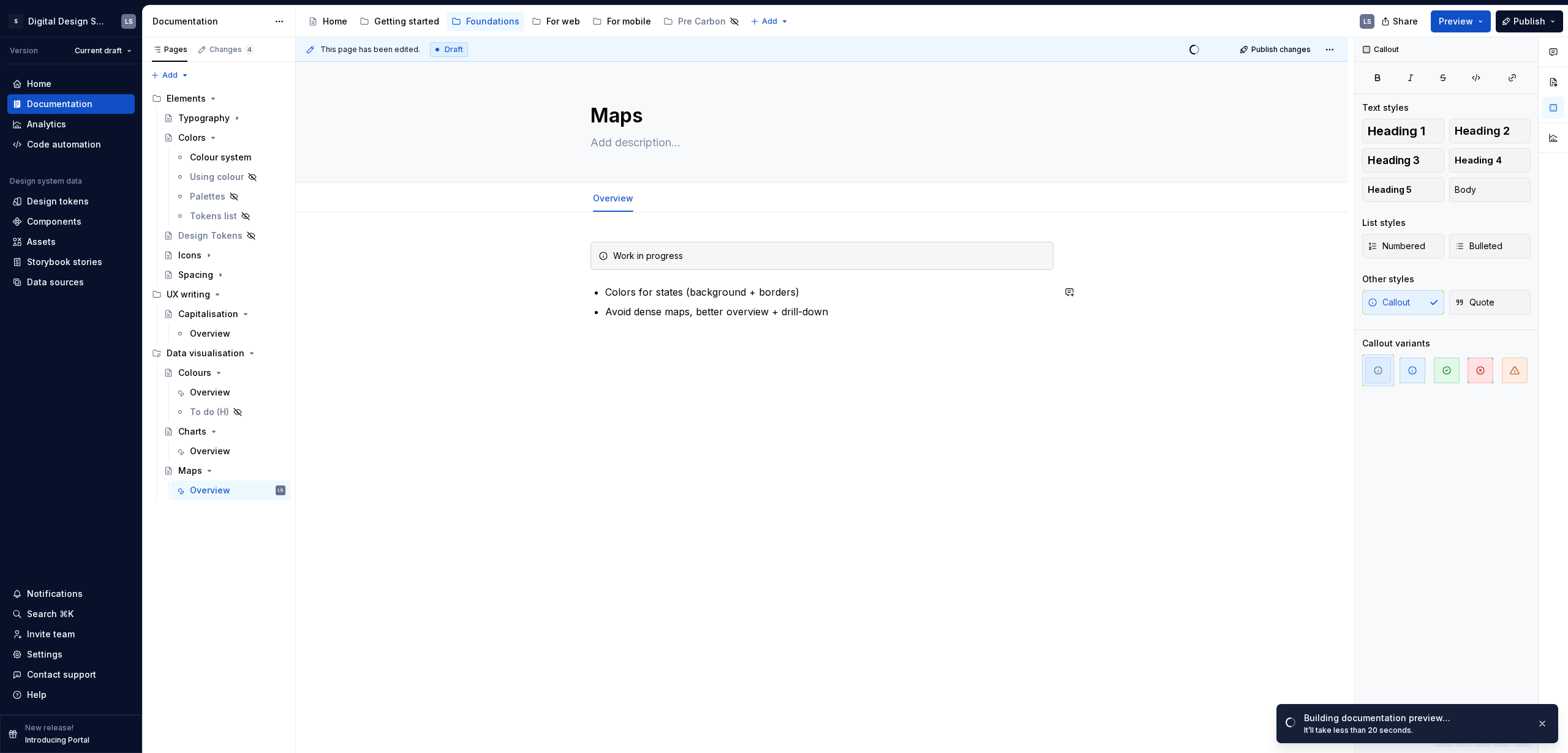
click at [1151, 282] on div "Work in progress Colors for states (background + borders) Avoid dense maps, bet…" at bounding box center [822, 386] width 1052 height 347
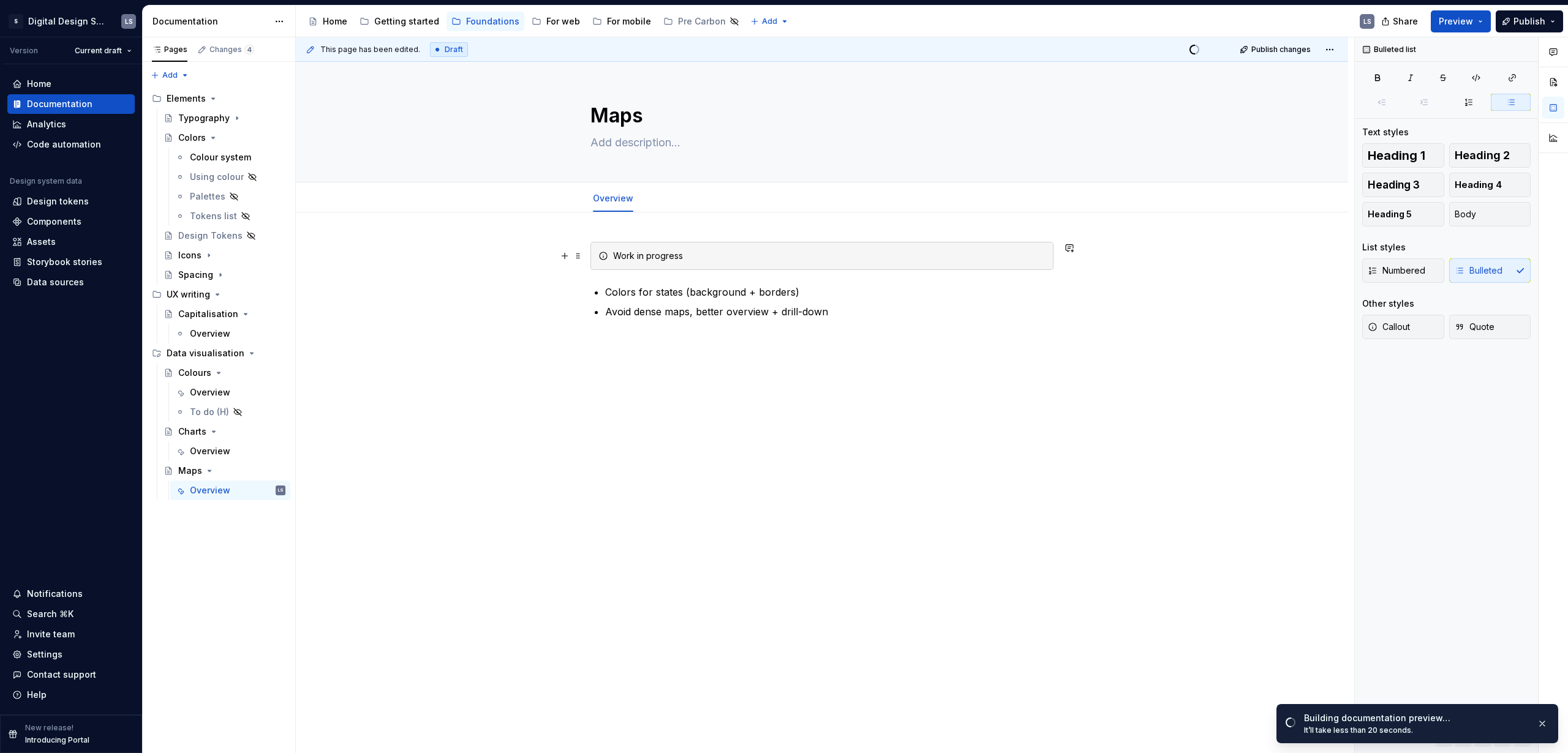
click at [1022, 262] on div "Work in progress" at bounding box center [829, 256] width 432 height 12
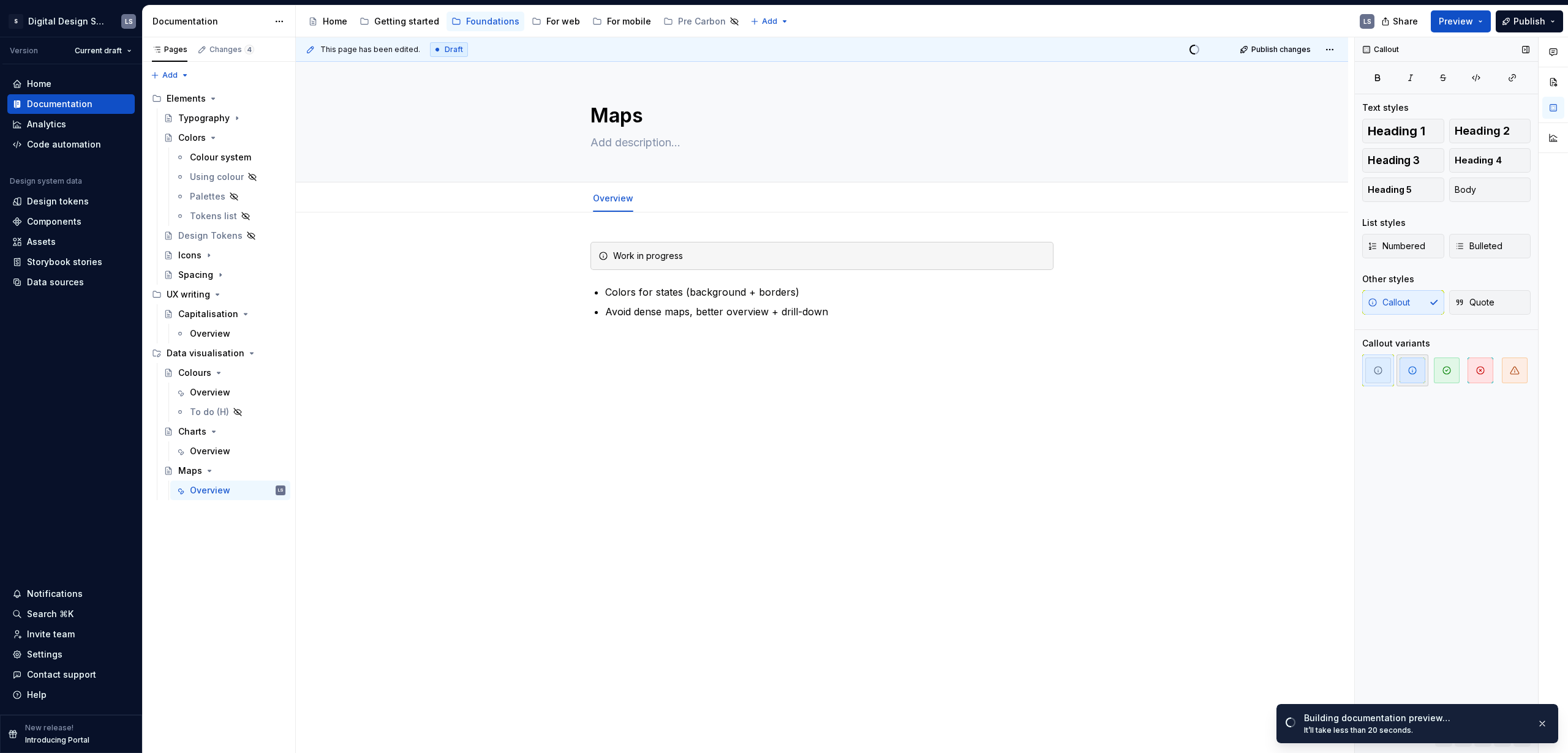
click at [1411, 370] on icon "button" at bounding box center [1413, 371] width 10 height 10
click at [1020, 550] on div "Work in progress Colors for states (background + borders) Avoid dense maps, bet…" at bounding box center [822, 386] width 1052 height 347
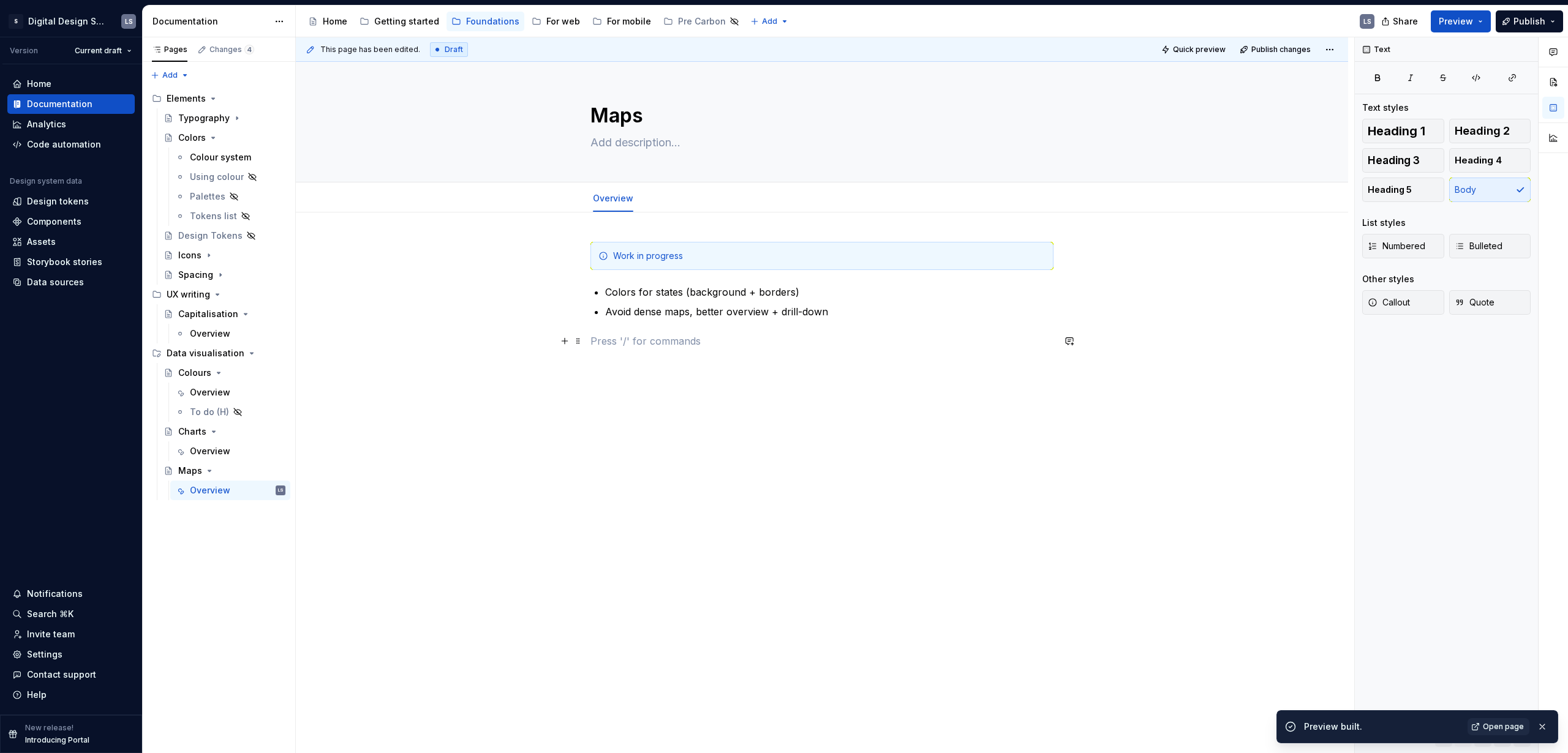
click at [748, 341] on p at bounding box center [822, 341] width 463 height 15
click at [725, 269] on div "Work in progress" at bounding box center [822, 256] width 463 height 28
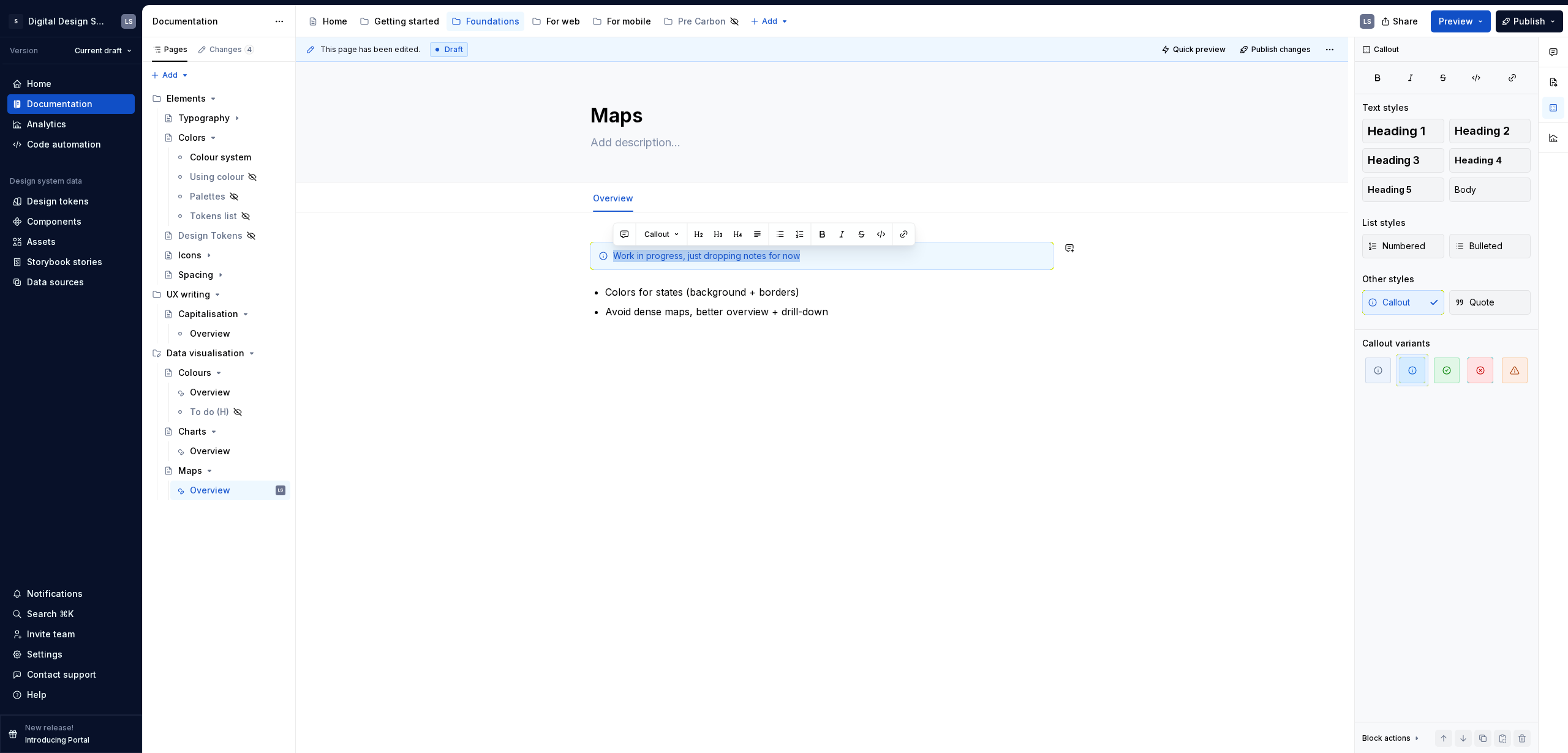
copy div "Work in progress, just dropping notes for now"
click at [202, 446] on div "Overview" at bounding box center [210, 451] width 40 height 12
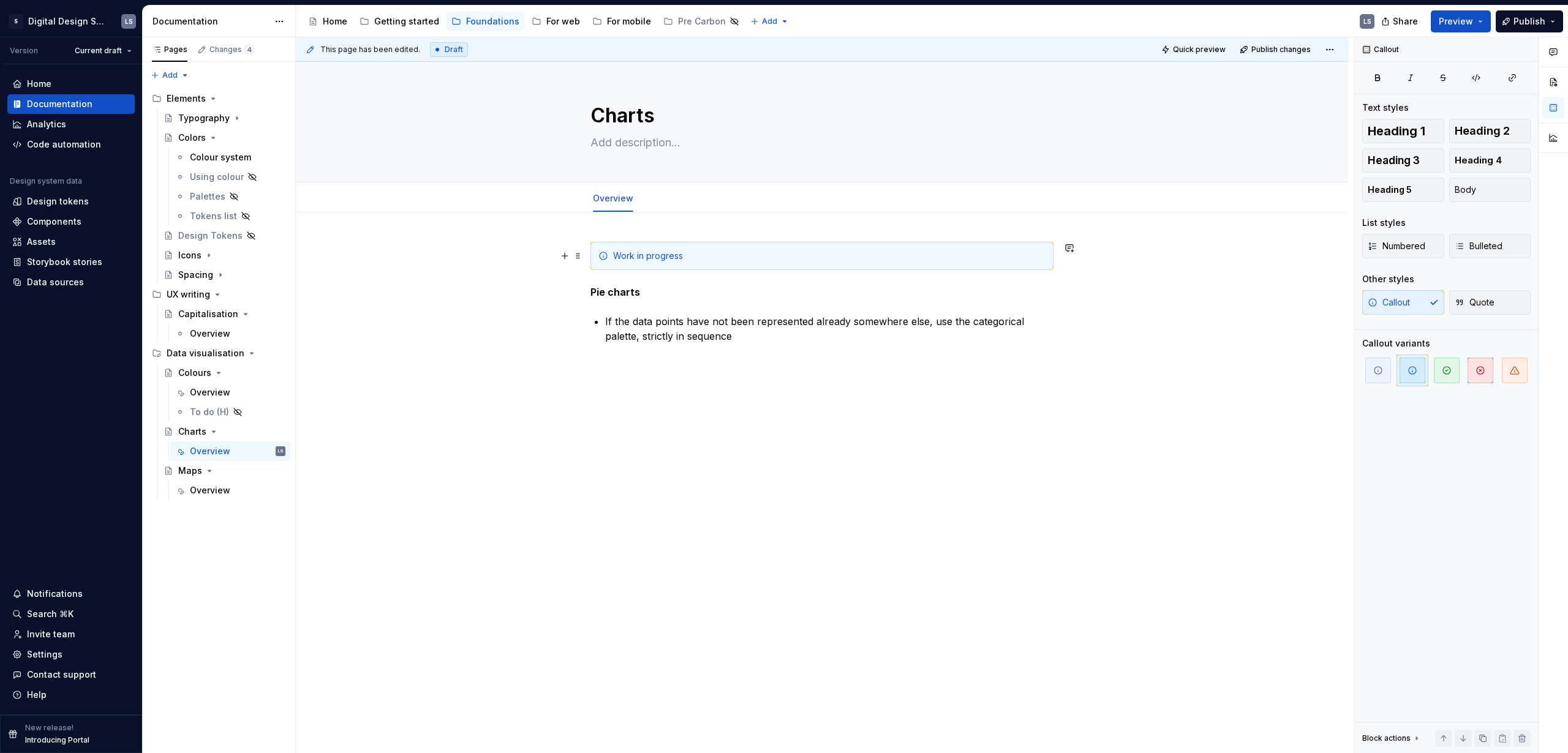
click at [719, 261] on div "Work in progress" at bounding box center [829, 256] width 432 height 12
click at [1195, 476] on div "Work in progress, just dropping notes for now Pie charts If the data points hav…" at bounding box center [822, 413] width 1052 height 401
click at [1464, 18] on span "Preview" at bounding box center [1455, 22] width 34 height 12
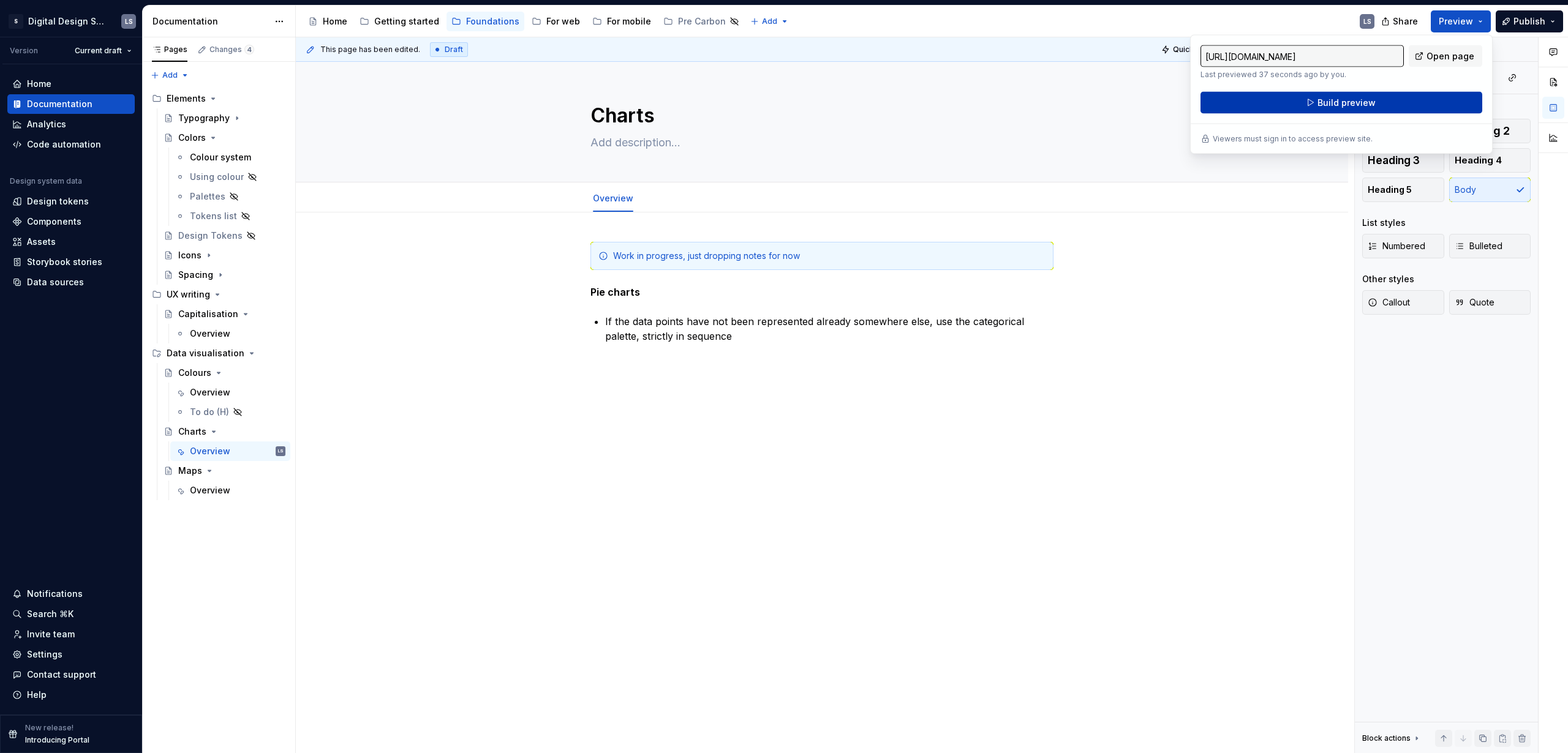
click at [1327, 104] on span "Build preview" at bounding box center [1347, 103] width 58 height 12
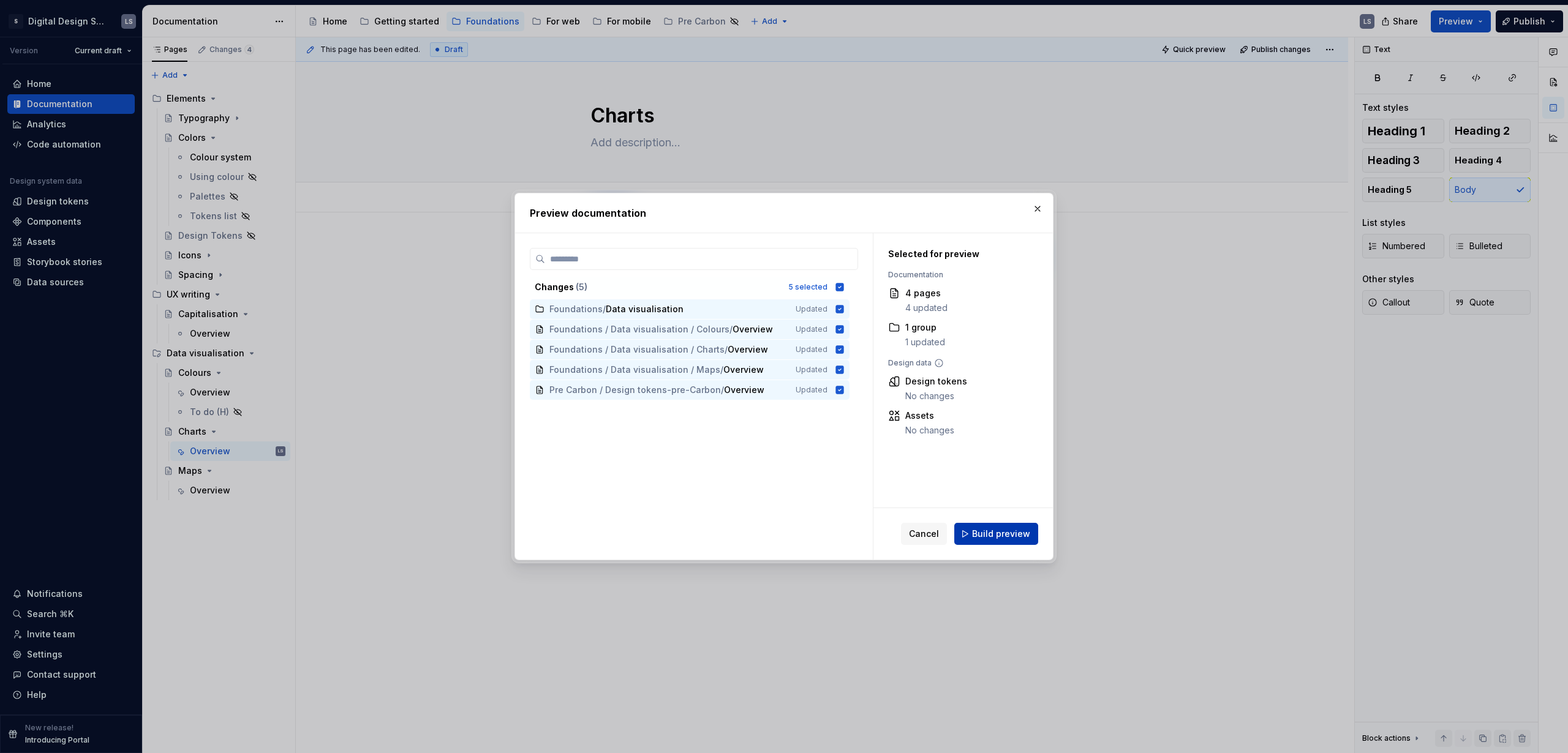
click at [1009, 542] on button "Build preview" at bounding box center [996, 534] width 84 height 22
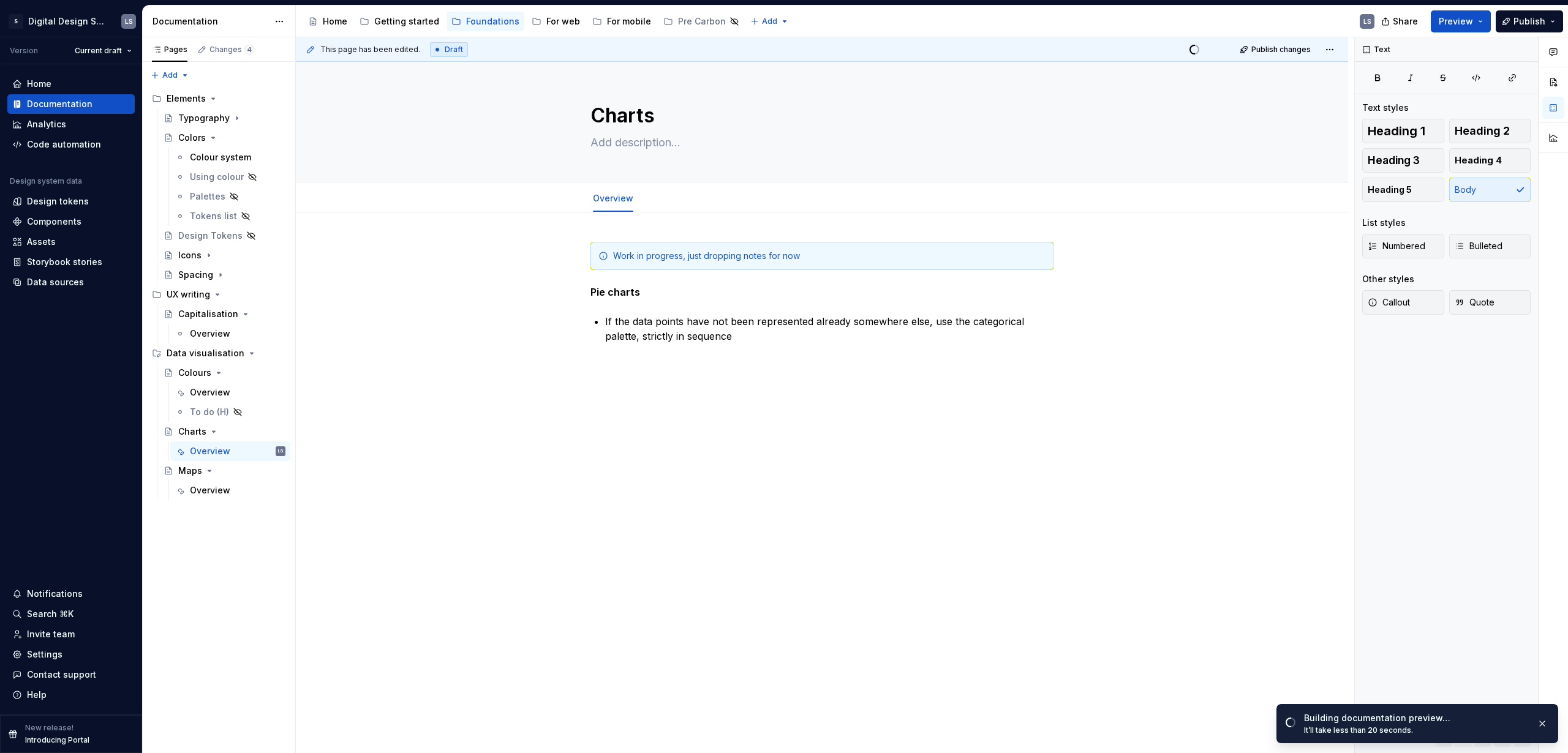
click at [1062, 583] on div "Work in progress, just dropping notes for now Pie charts If the data points hav…" at bounding box center [822, 413] width 1052 height 401
click at [215, 398] on div "Overview" at bounding box center [210, 392] width 40 height 12
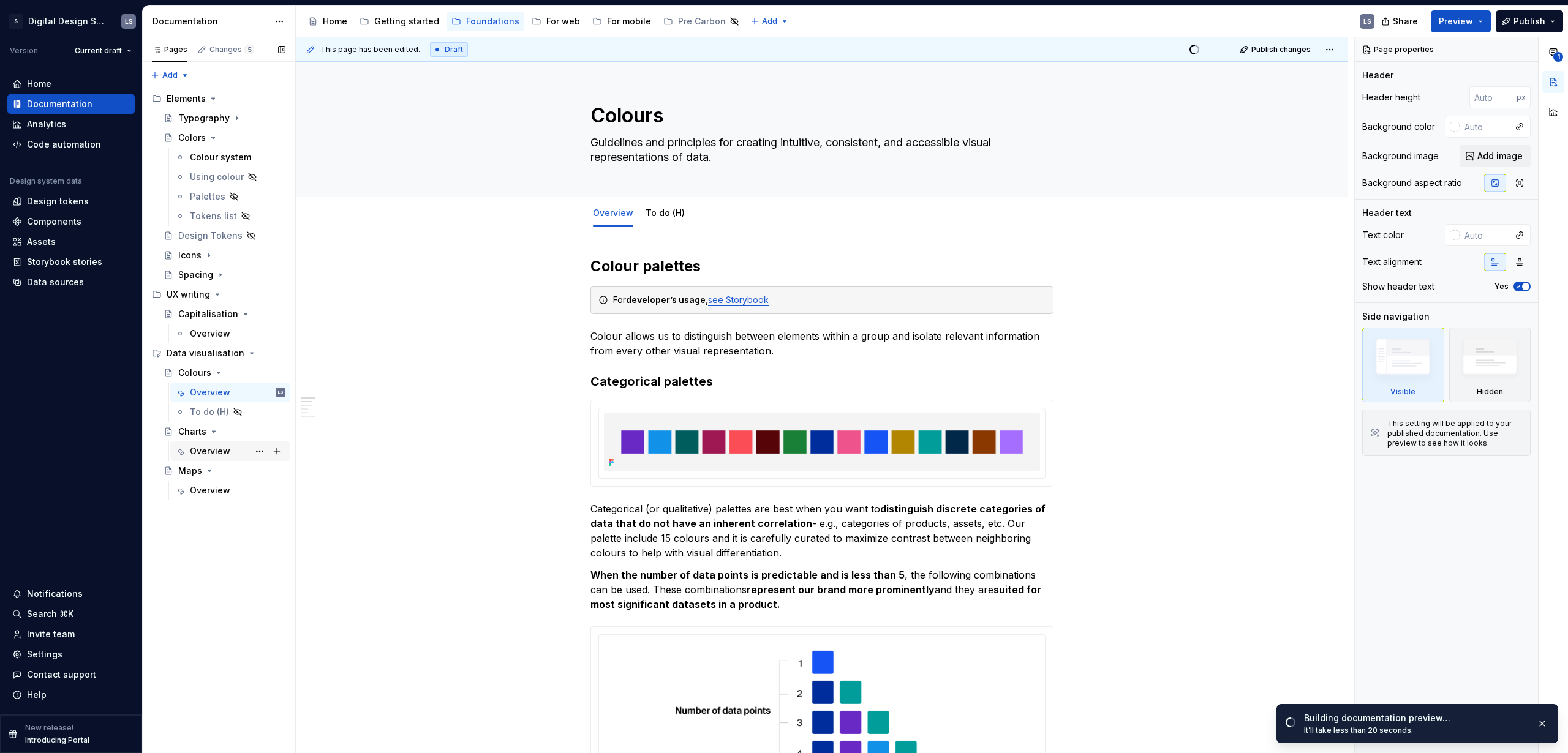
click at [212, 448] on div "Overview" at bounding box center [210, 451] width 40 height 12
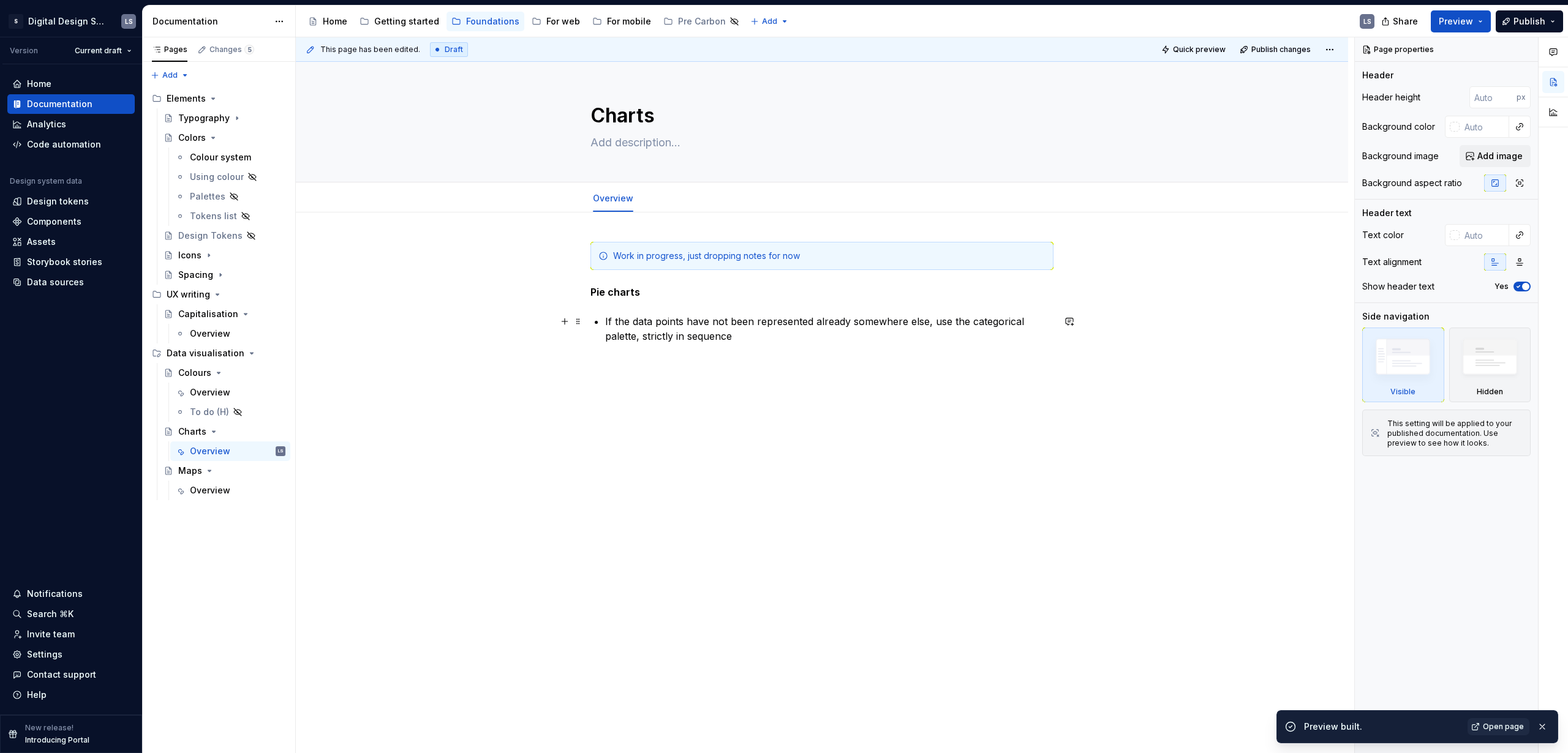
click at [786, 328] on p "If the data points have not been represented already somewhere else, use the ca…" at bounding box center [829, 328] width 448 height 29
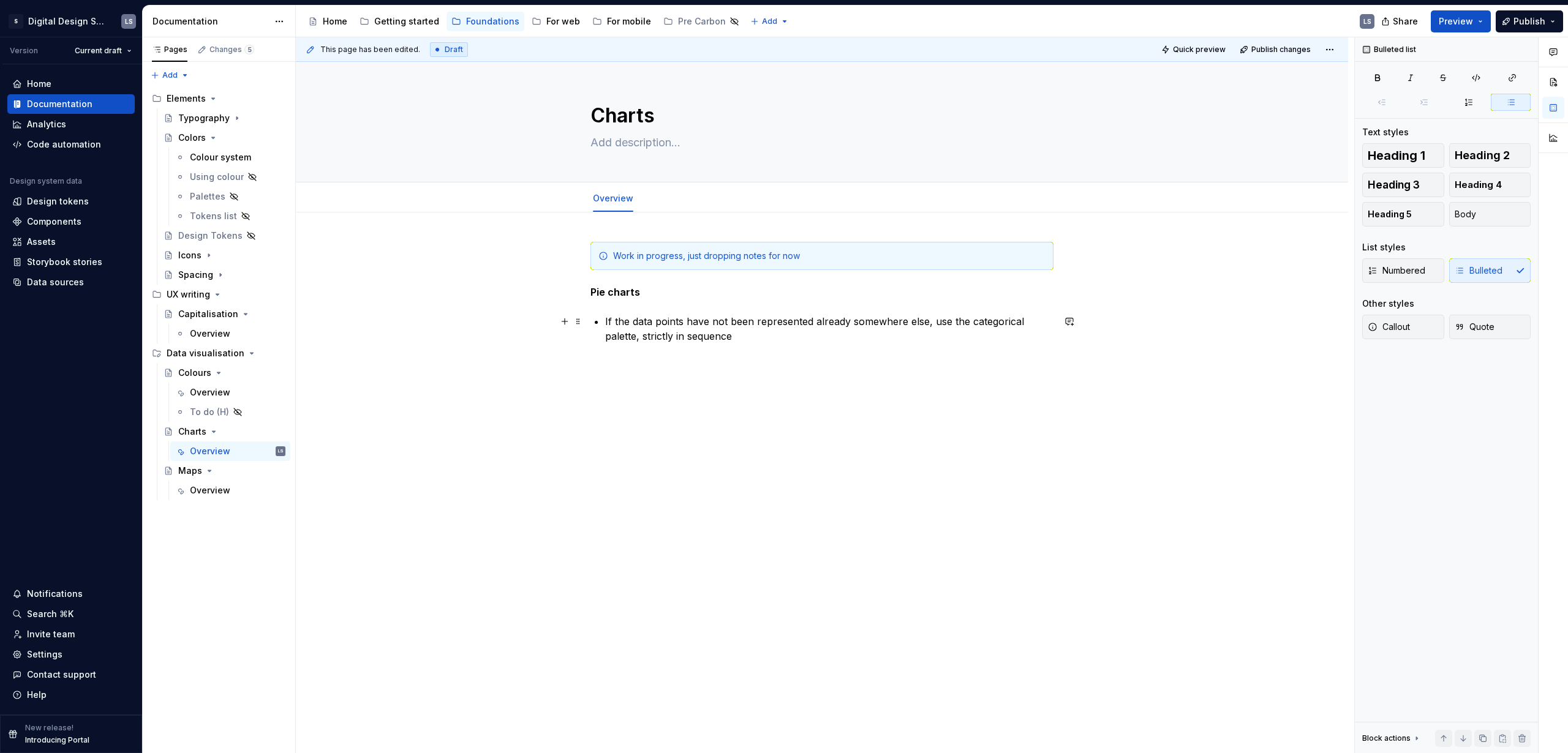
type textarea "*"
click at [785, 336] on p "If the data points have not been represented already somewhere else, use the ca…" at bounding box center [829, 328] width 448 height 29
click at [193, 277] on div "Spacing" at bounding box center [196, 275] width 35 height 12
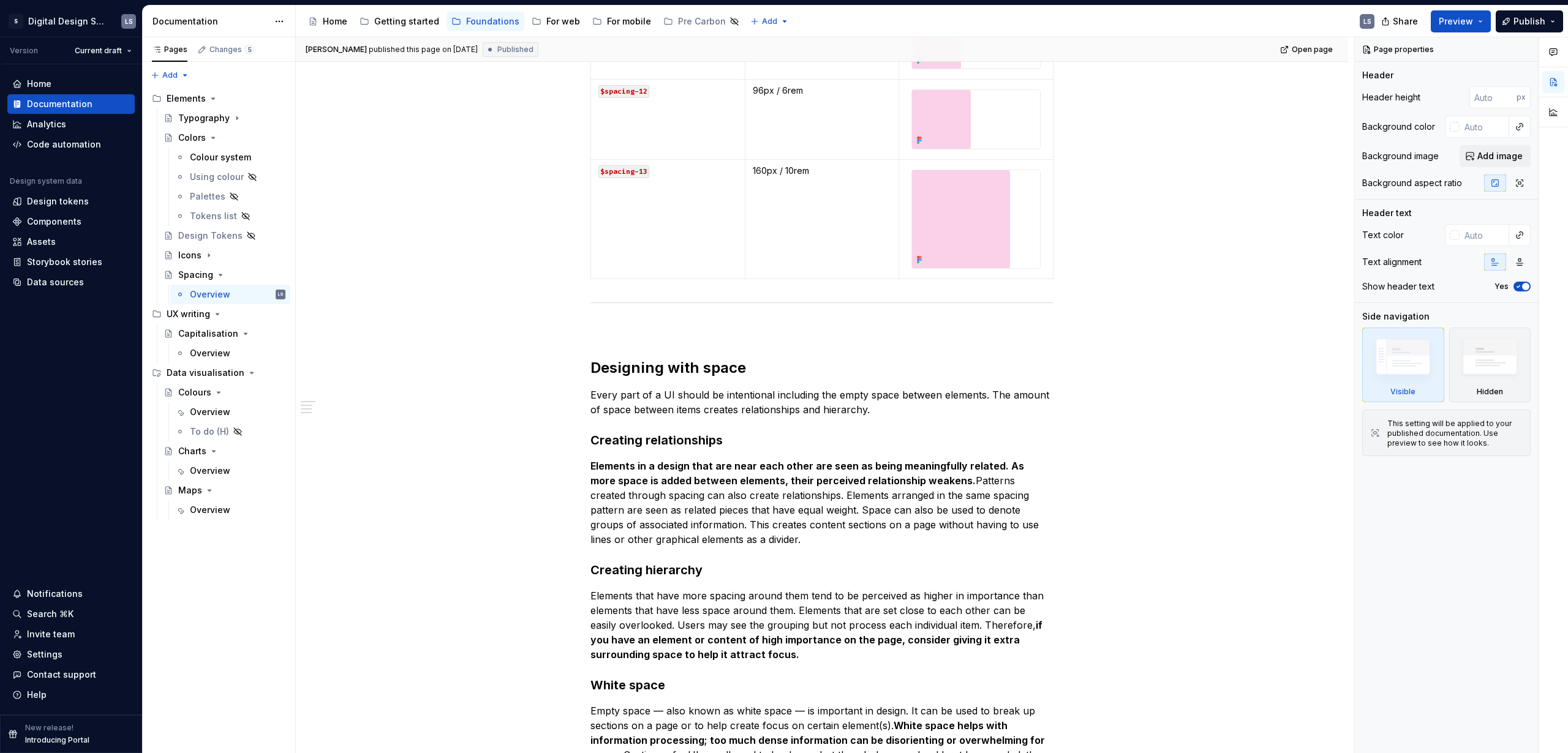
scroll to position [900, 0]
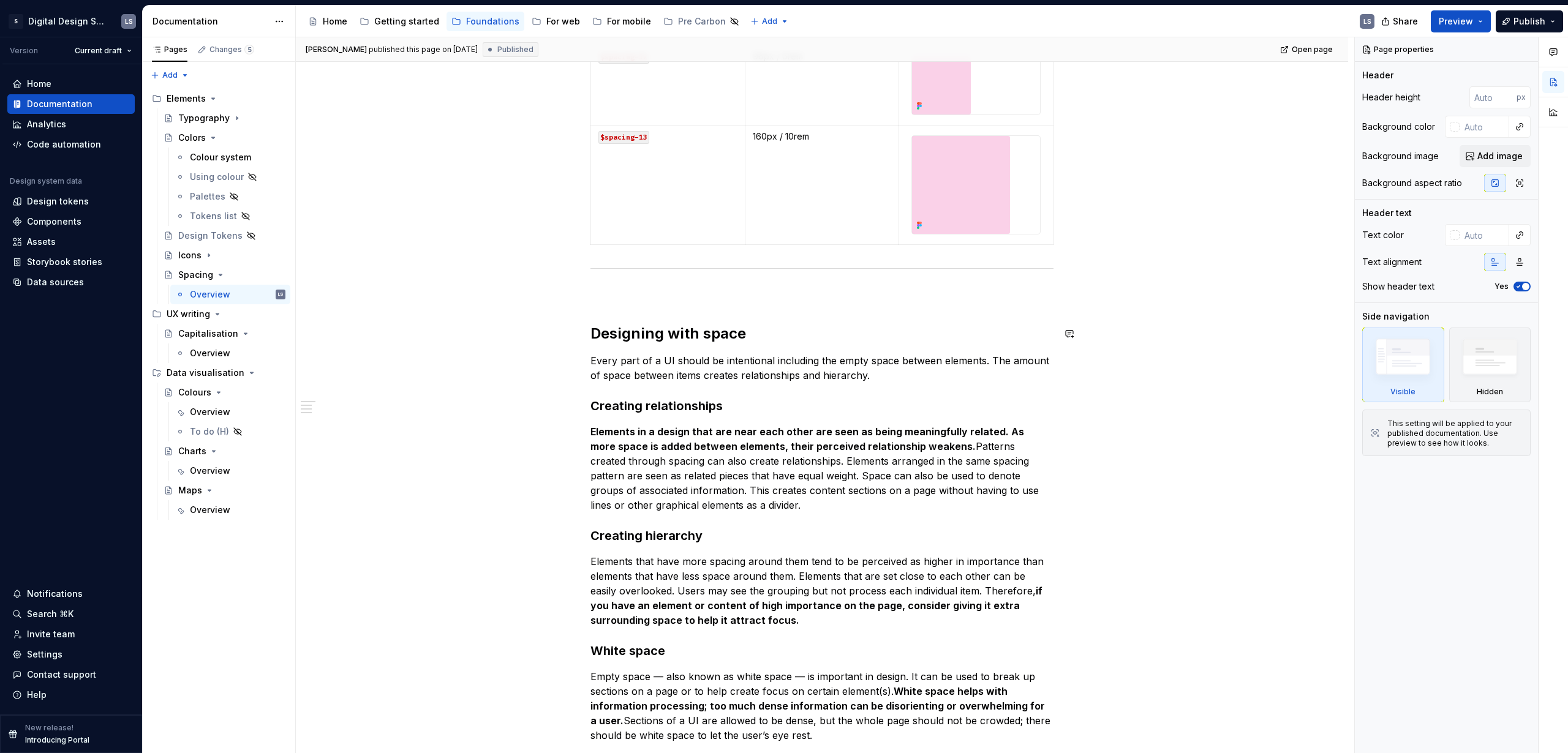
click at [633, 315] on div "Technical docs (Storybook) ↗ Spacing is the negative area between elements and …" at bounding box center [822, 68] width 463 height 1394
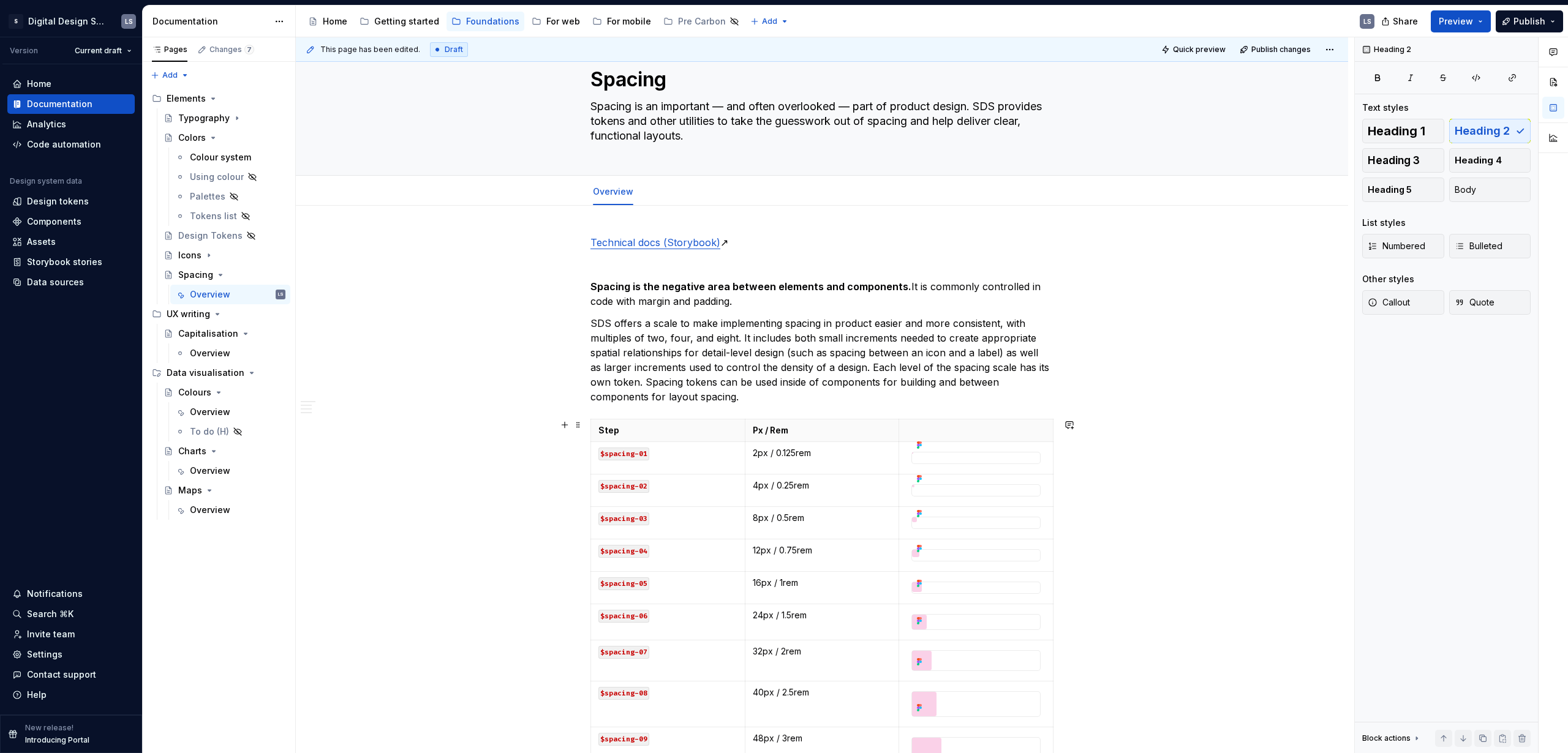
scroll to position [0, 0]
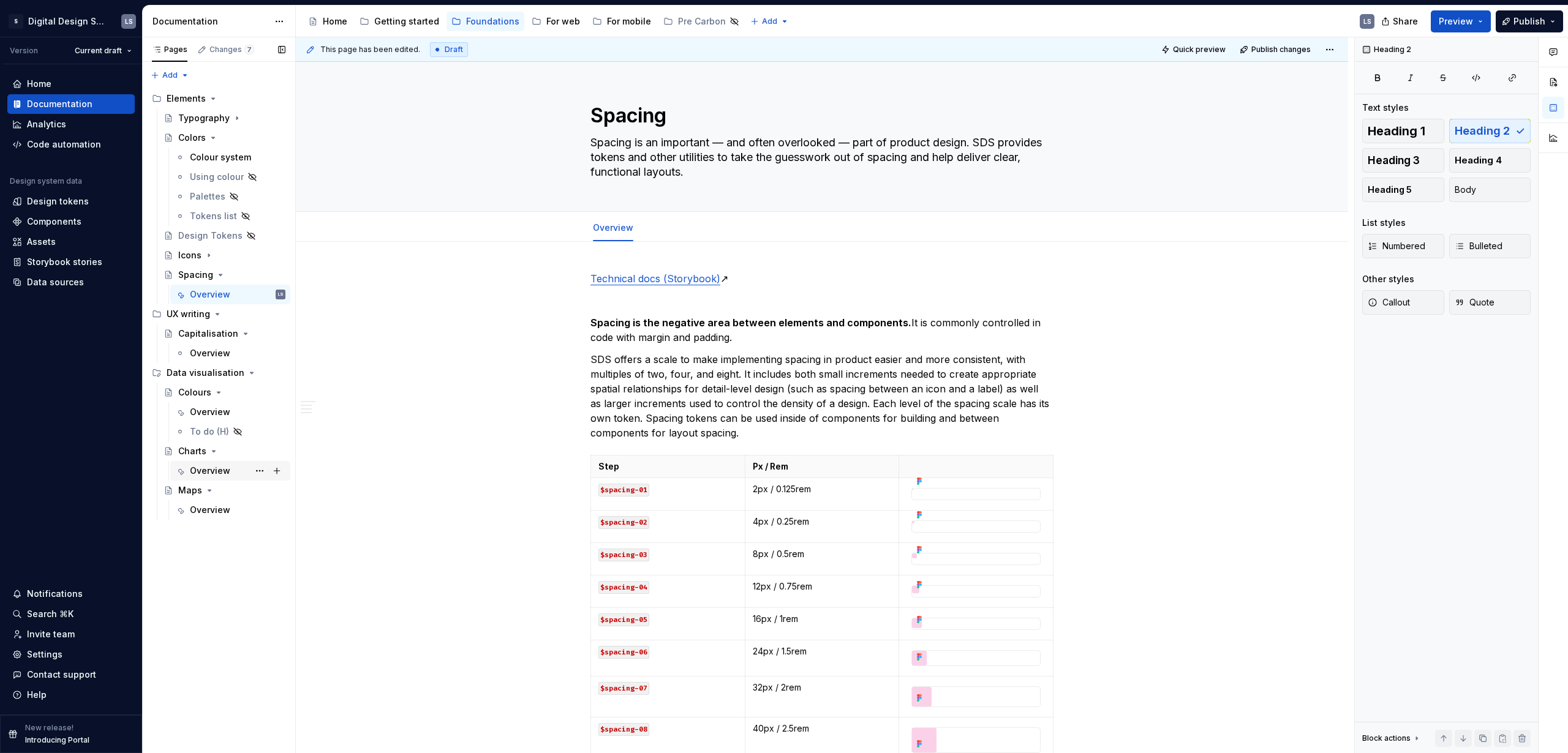
click at [222, 471] on div "Overview" at bounding box center [210, 471] width 40 height 12
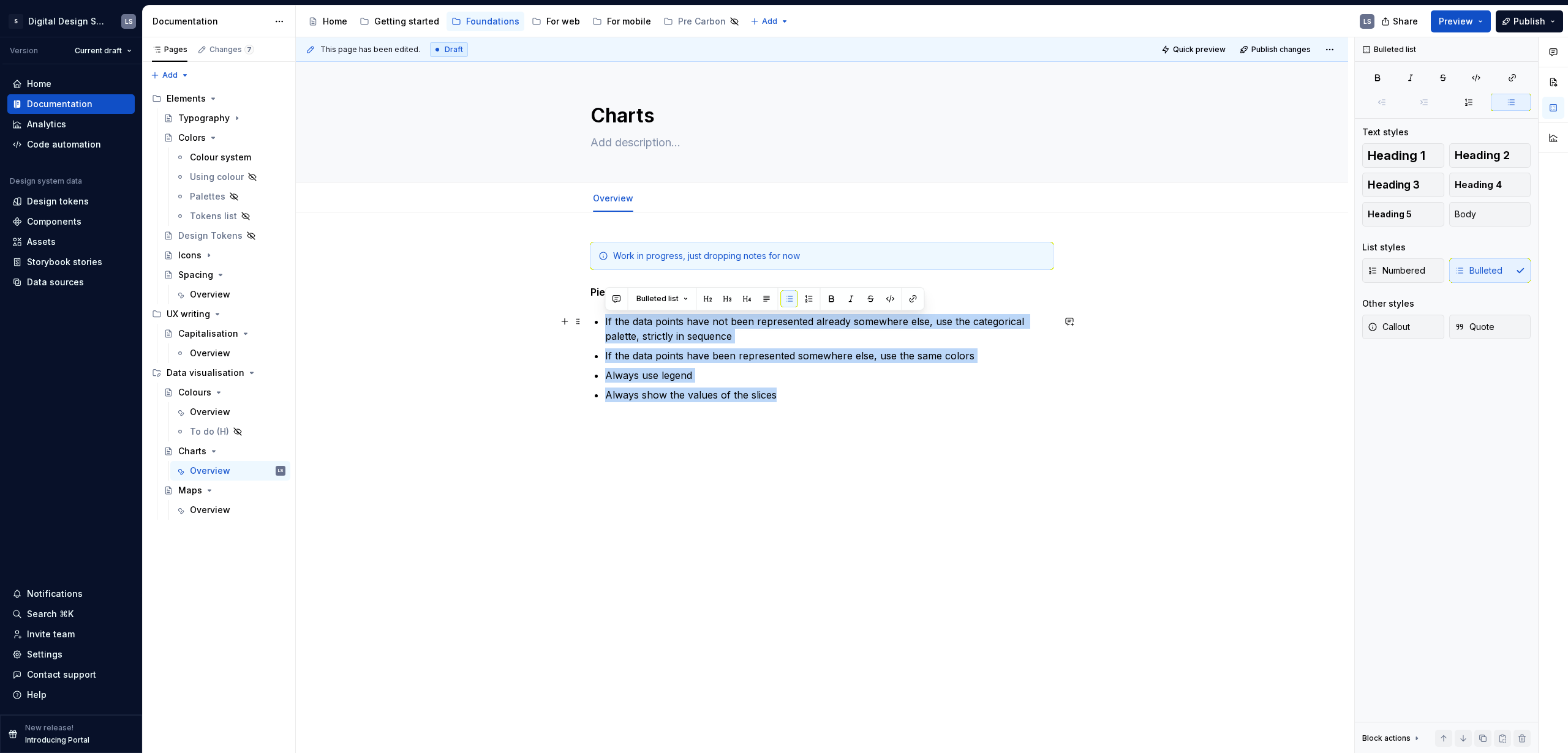
drag, startPoint x: 777, startPoint y: 400, endPoint x: 597, endPoint y: 326, distance: 194.6
click at [605, 326] on ul "If the data points have not been represented already somewhere else, use the ca…" at bounding box center [829, 358] width 448 height 88
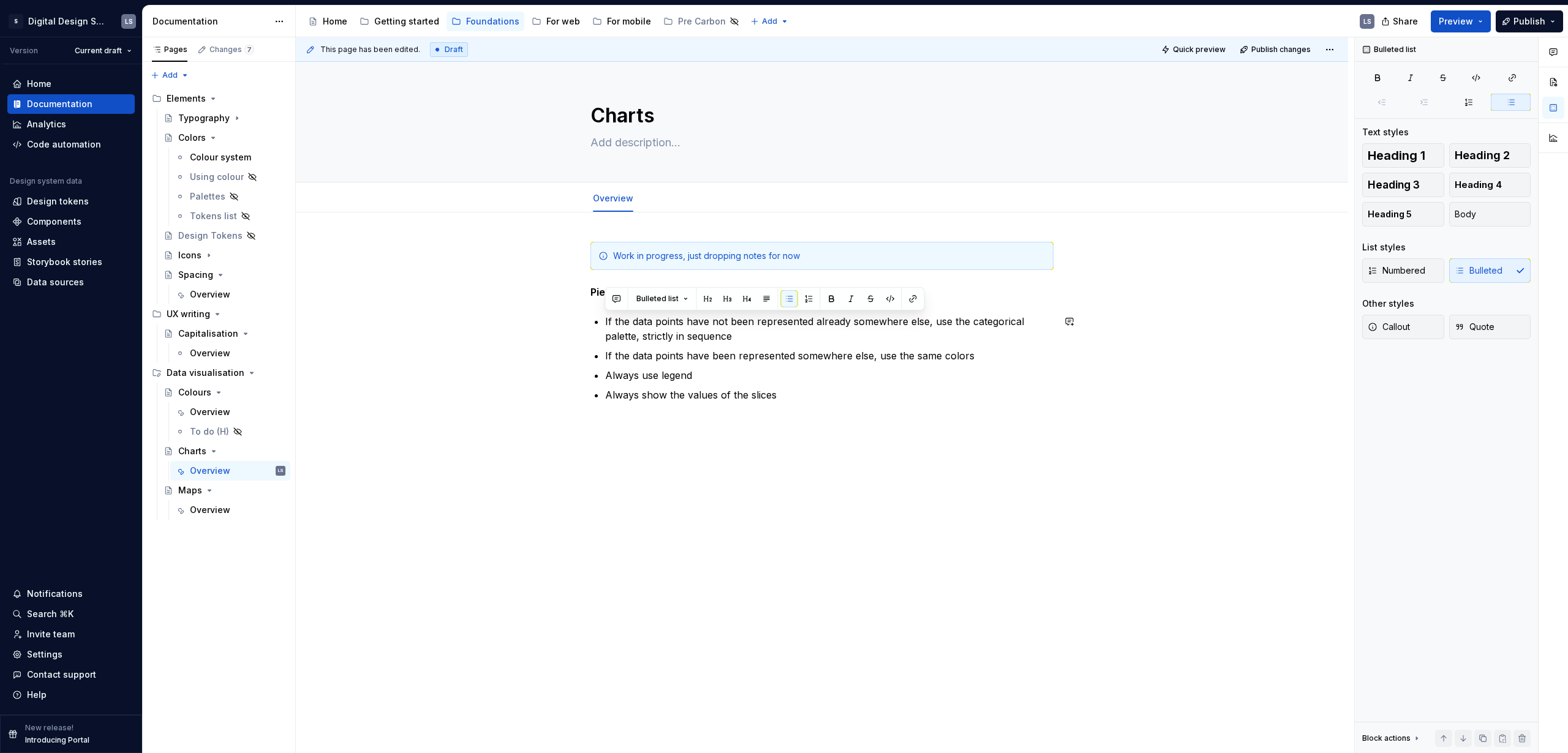
click at [694, 402] on div "Work in progress, just dropping notes for now Pie charts If the data points hav…" at bounding box center [822, 336] width 463 height 190
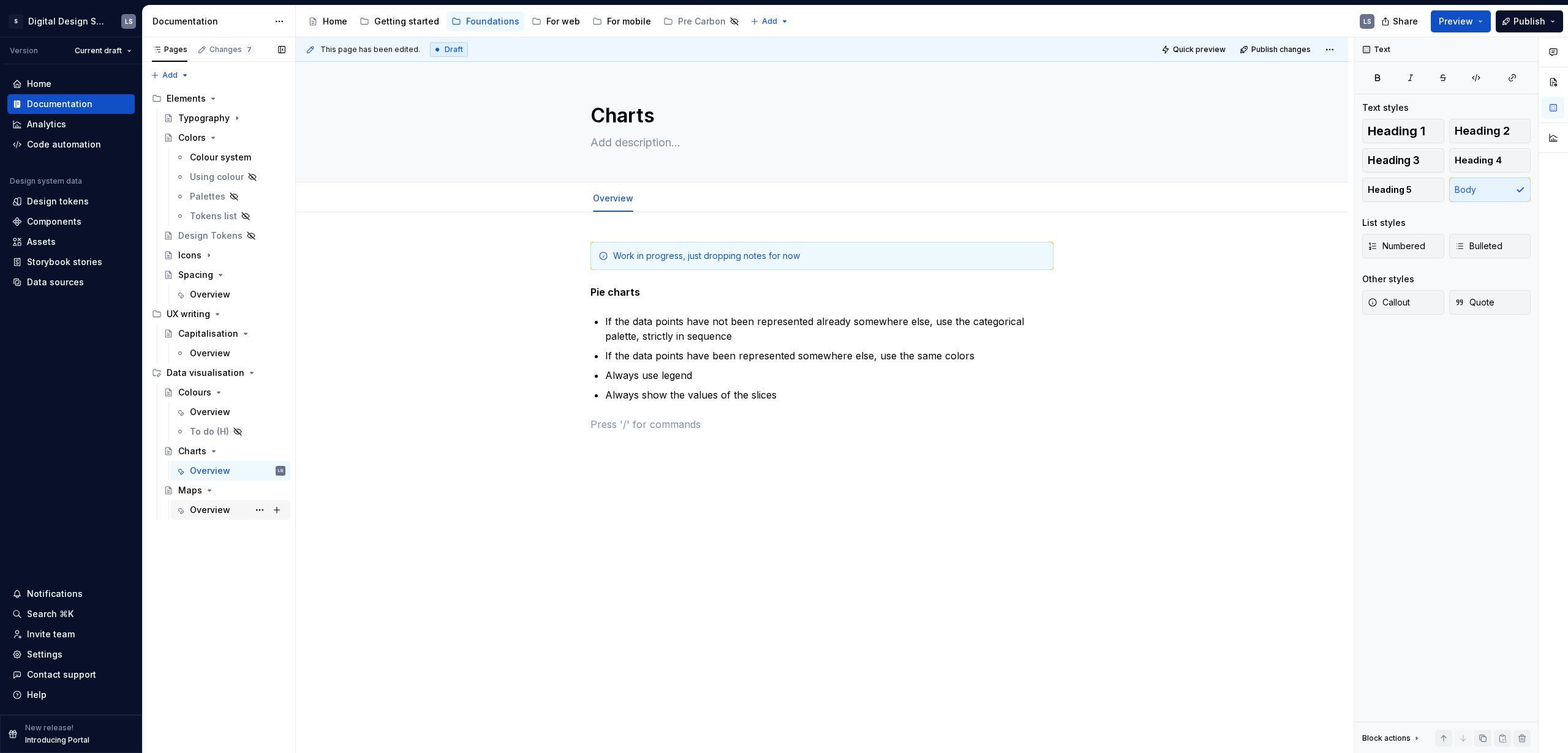
click at [222, 504] on div "Overview" at bounding box center [210, 510] width 40 height 12
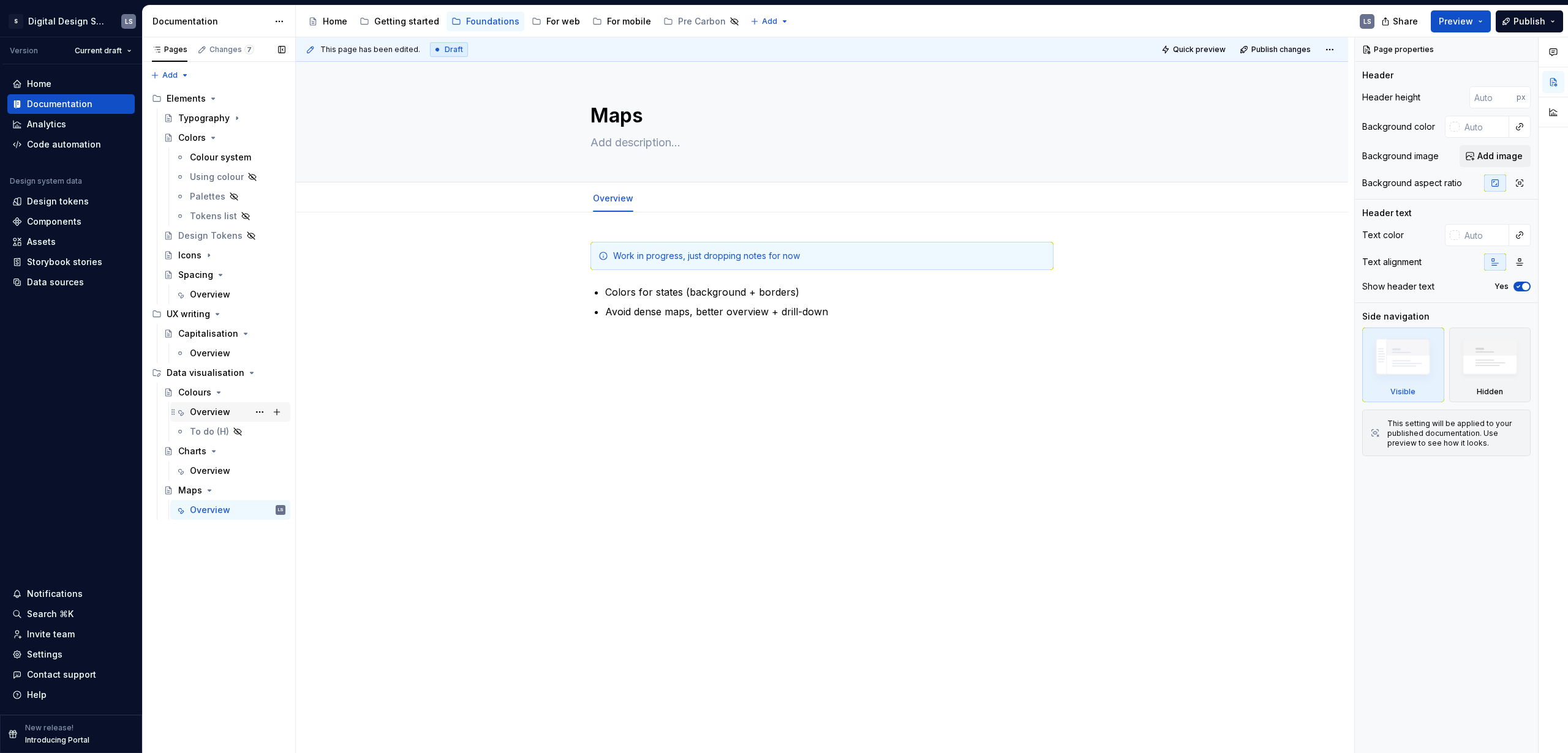
click at [207, 408] on div "Overview" at bounding box center [210, 412] width 40 height 12
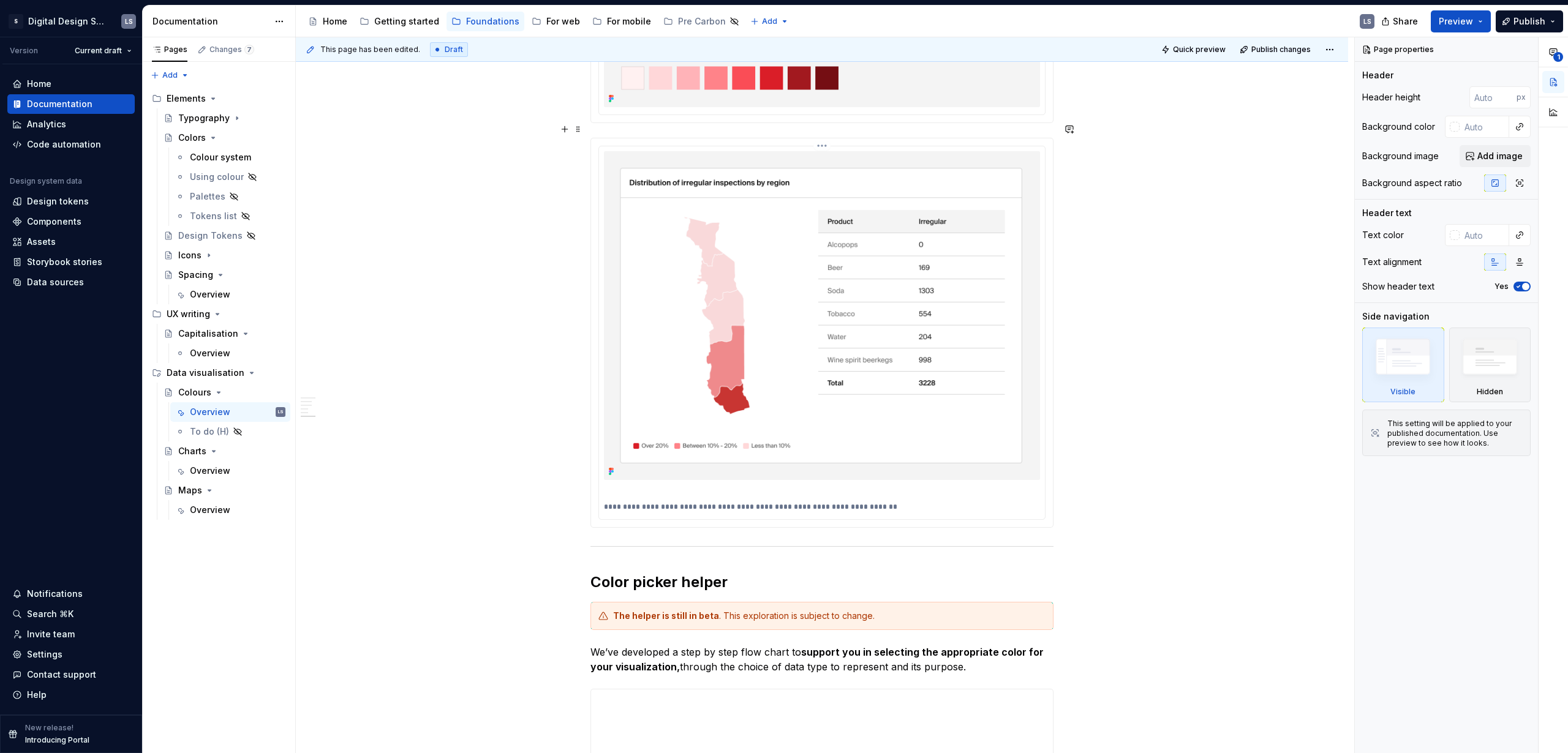
scroll to position [3345, 0]
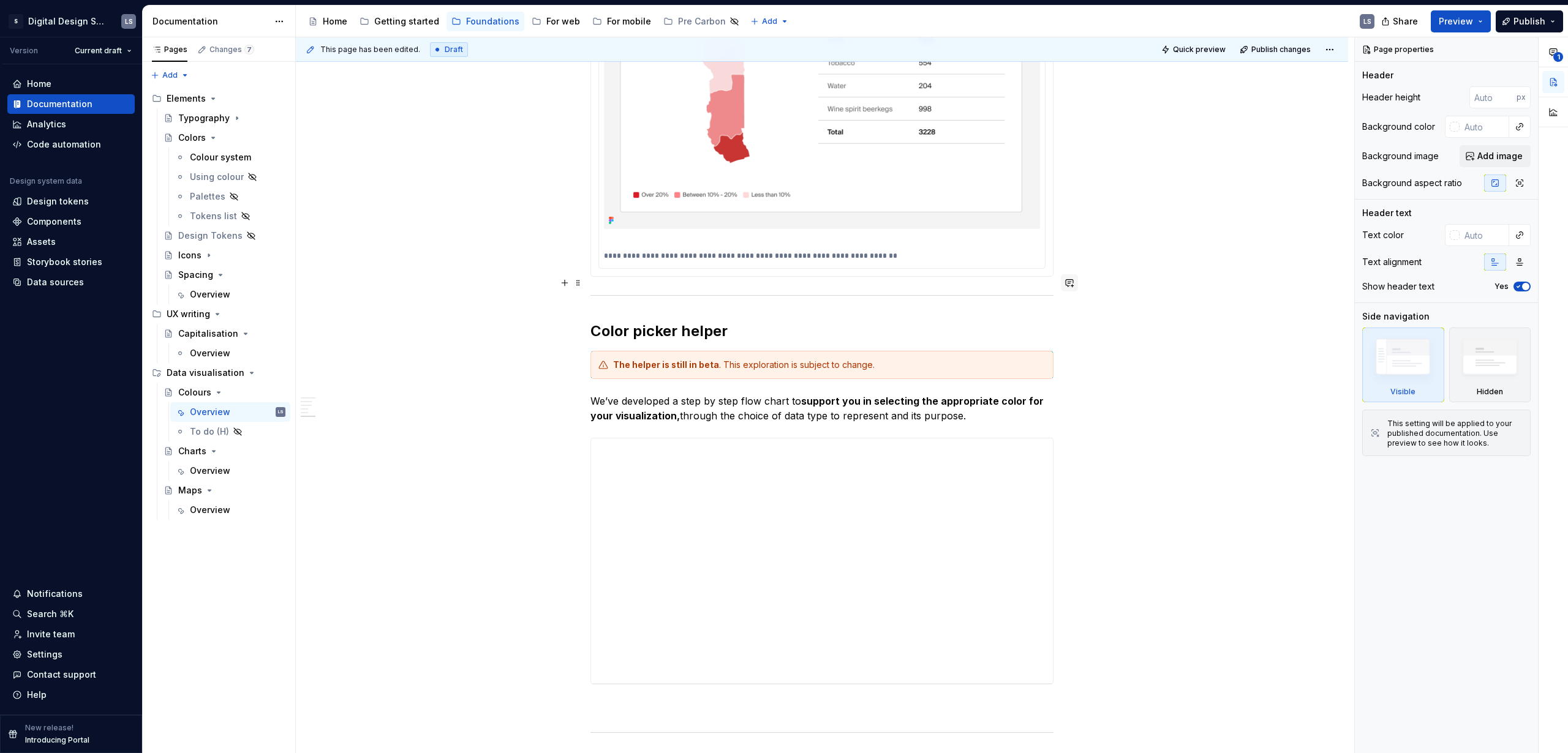
type textarea "*"
click at [1070, 280] on button "button" at bounding box center [1070, 283] width 17 height 17
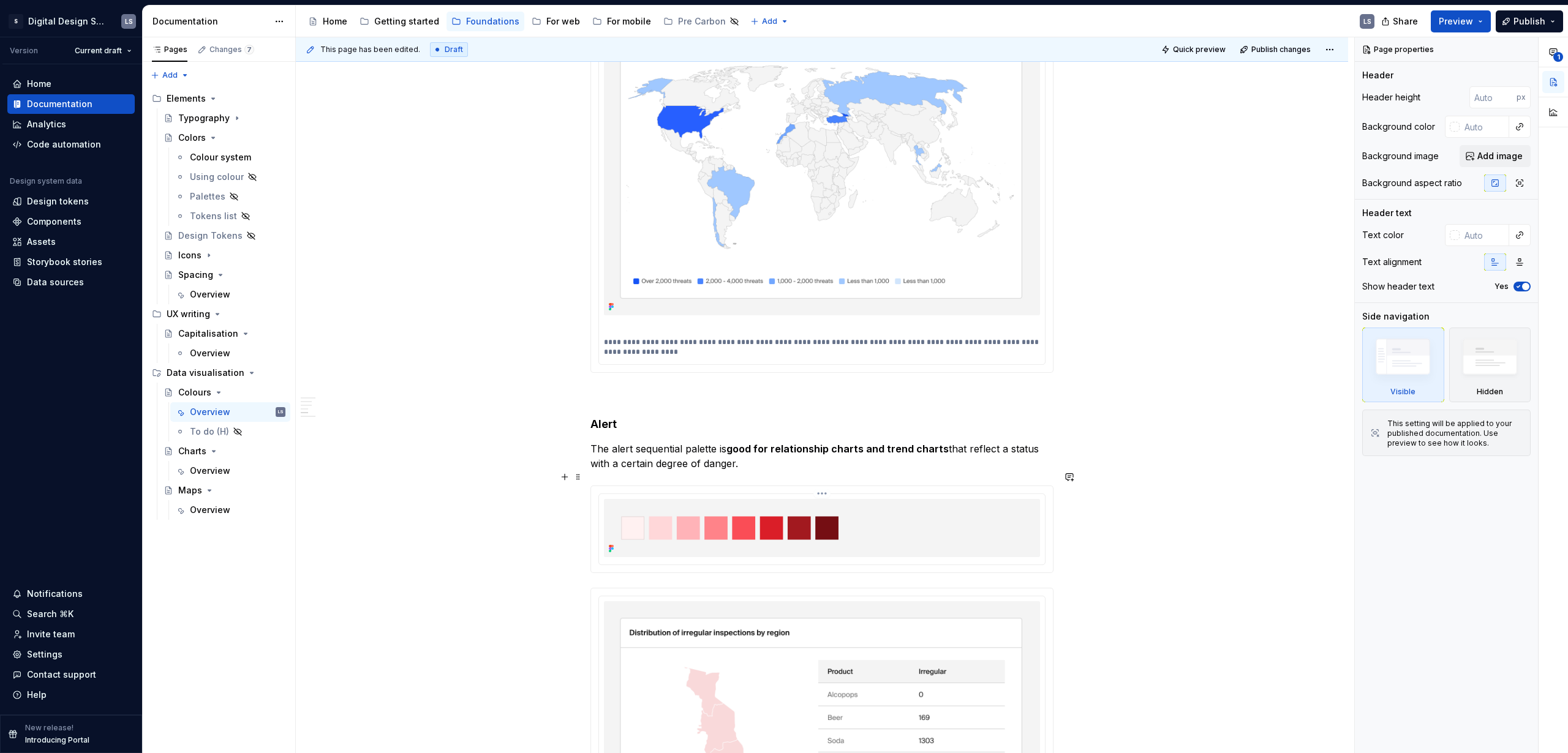
scroll to position [2715, 0]
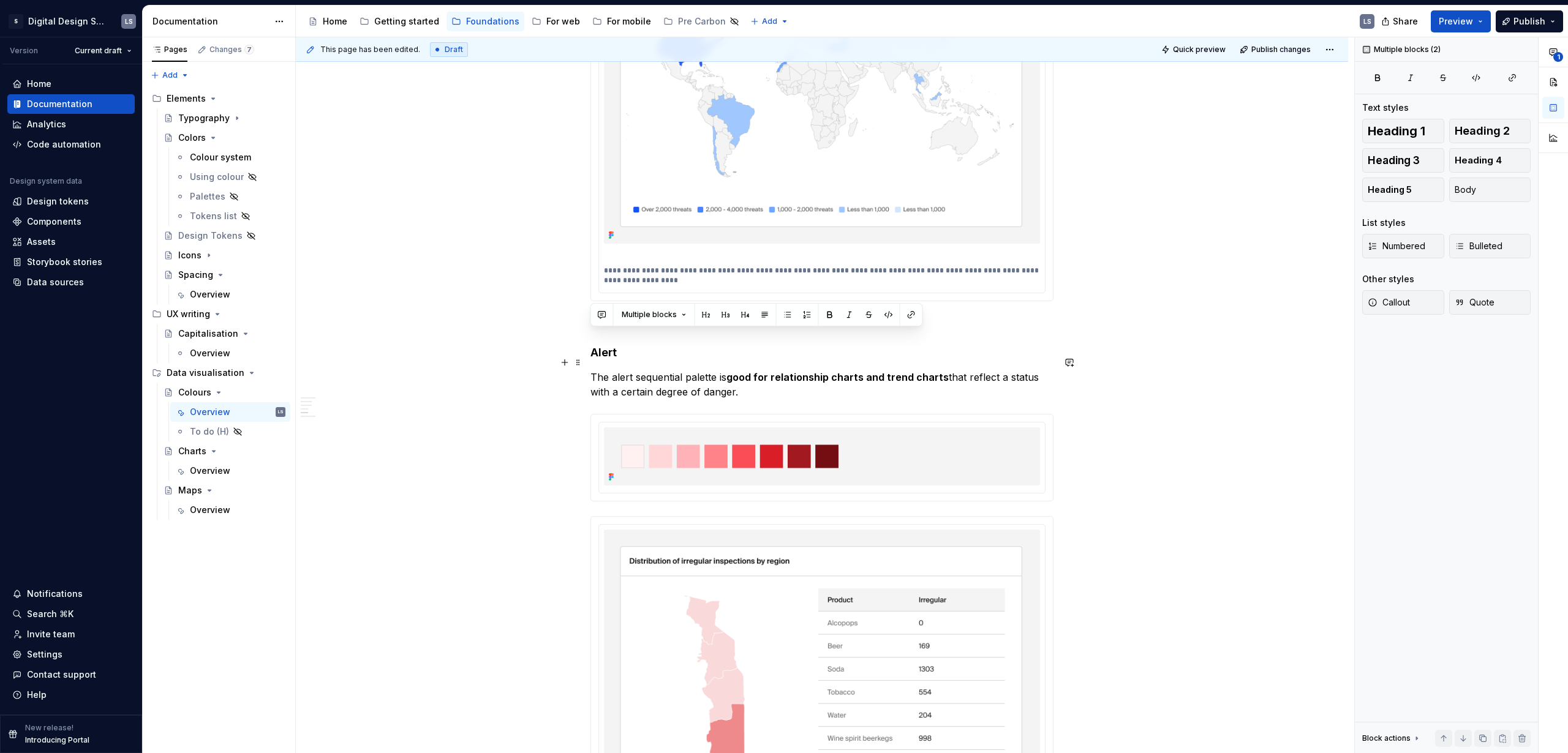
drag, startPoint x: 590, startPoint y: 339, endPoint x: 768, endPoint y: 377, distance: 182.0
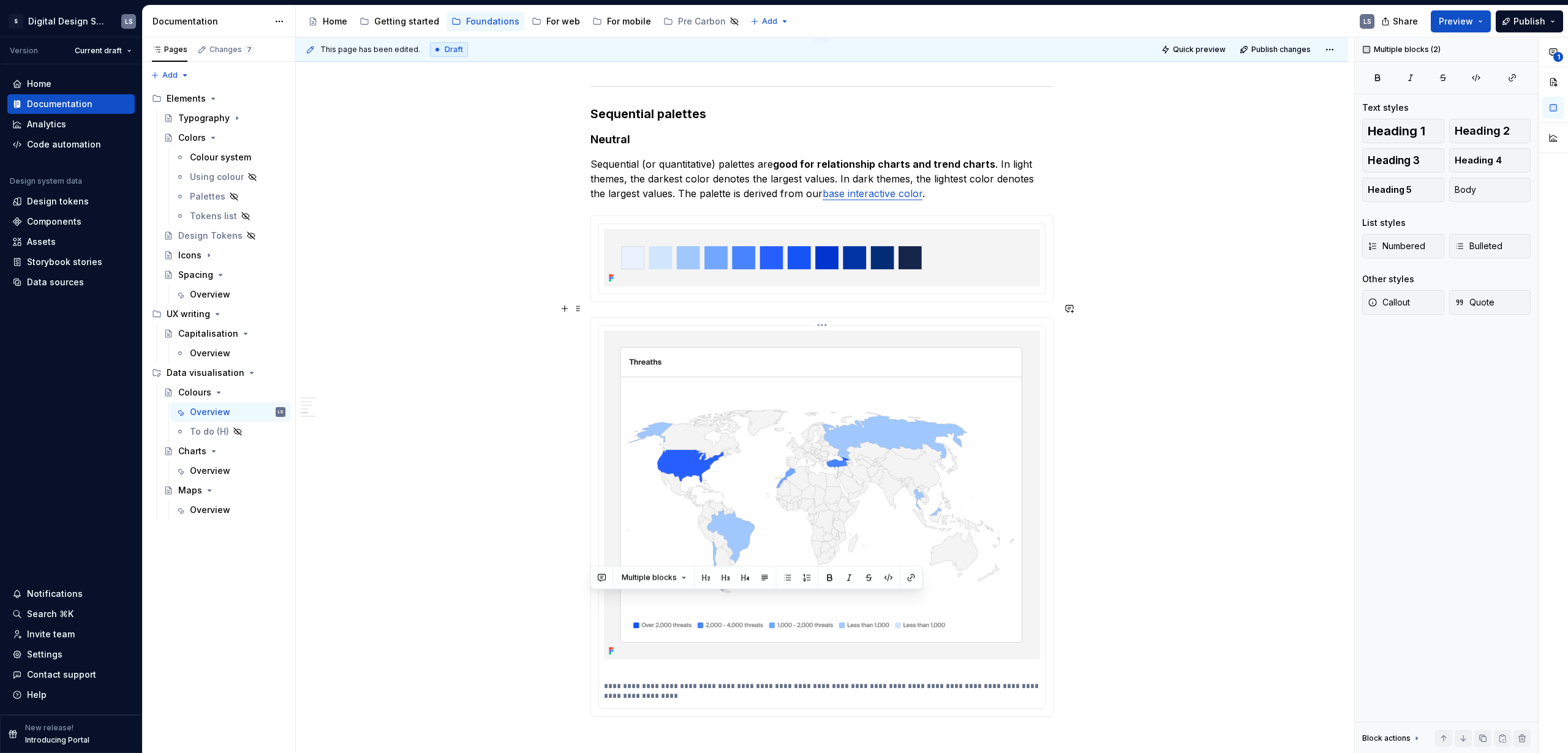
scroll to position [2099, 0]
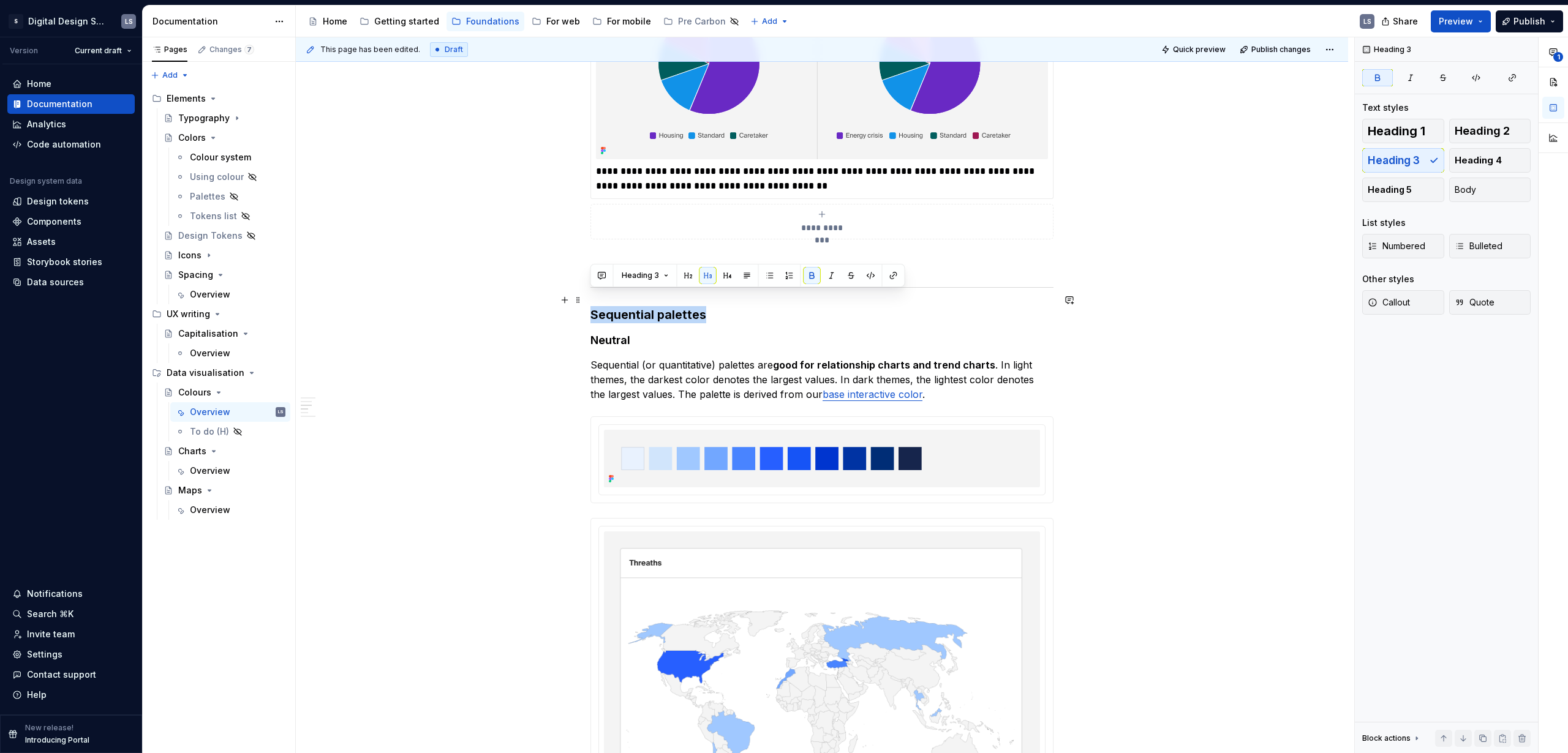
drag, startPoint x: 713, startPoint y: 302, endPoint x: 591, endPoint y: 302, distance: 122.0
click at [591, 306] on h3 "Sequential palettes" at bounding box center [822, 315] width 463 height 17
copy strong "Sequential palettes"
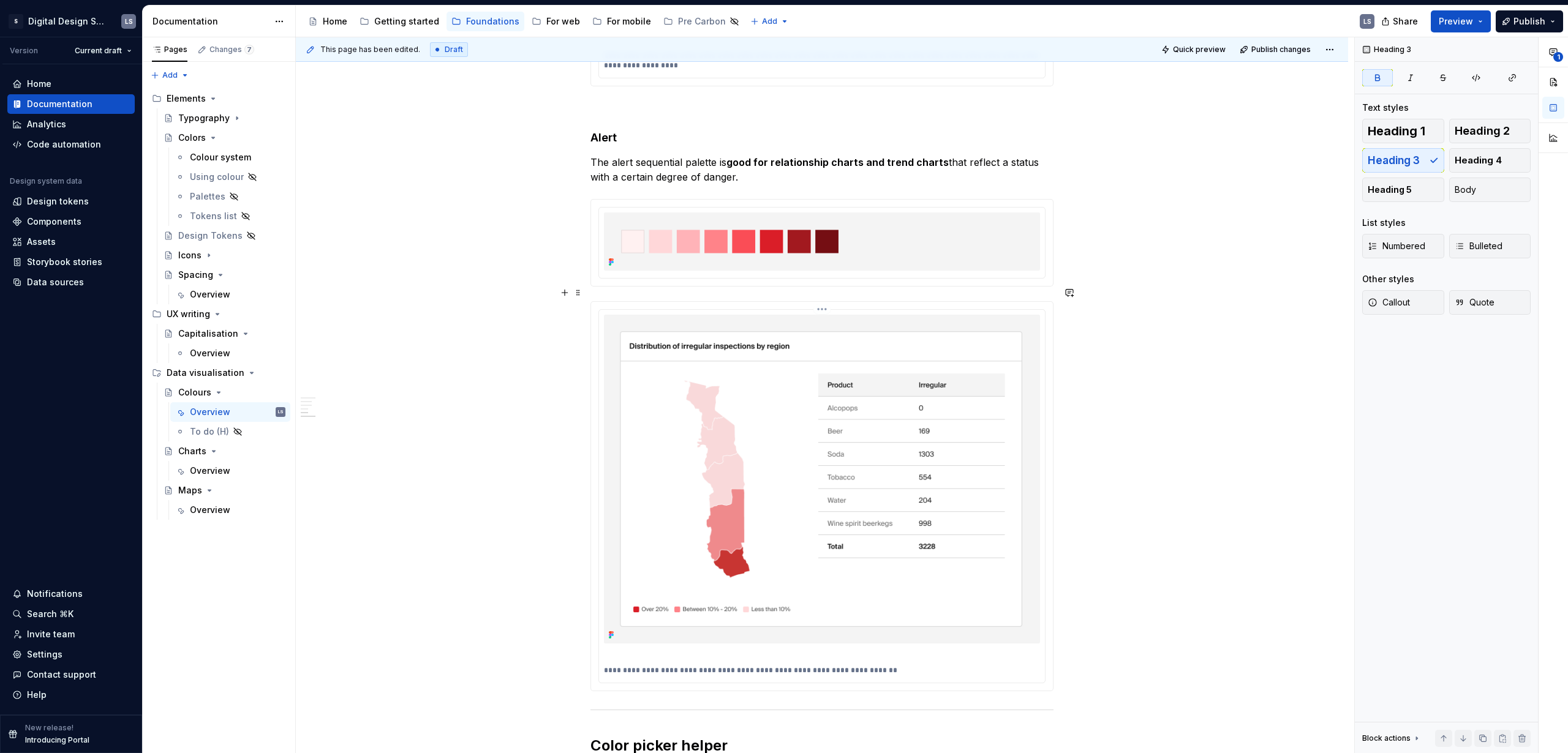
scroll to position [3266, 0]
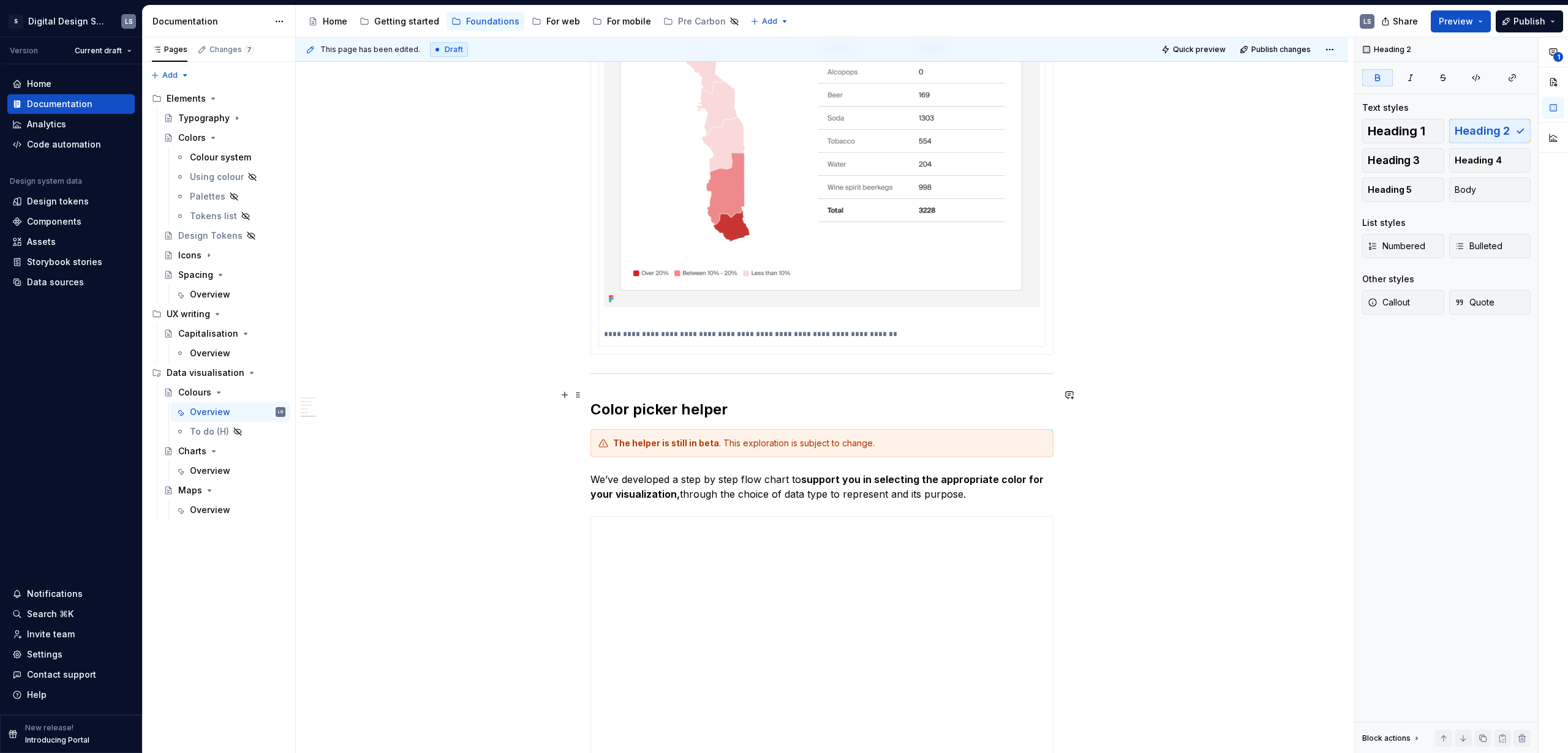
click at [593, 400] on strong "Color picker helper" at bounding box center [659, 409] width 137 height 18
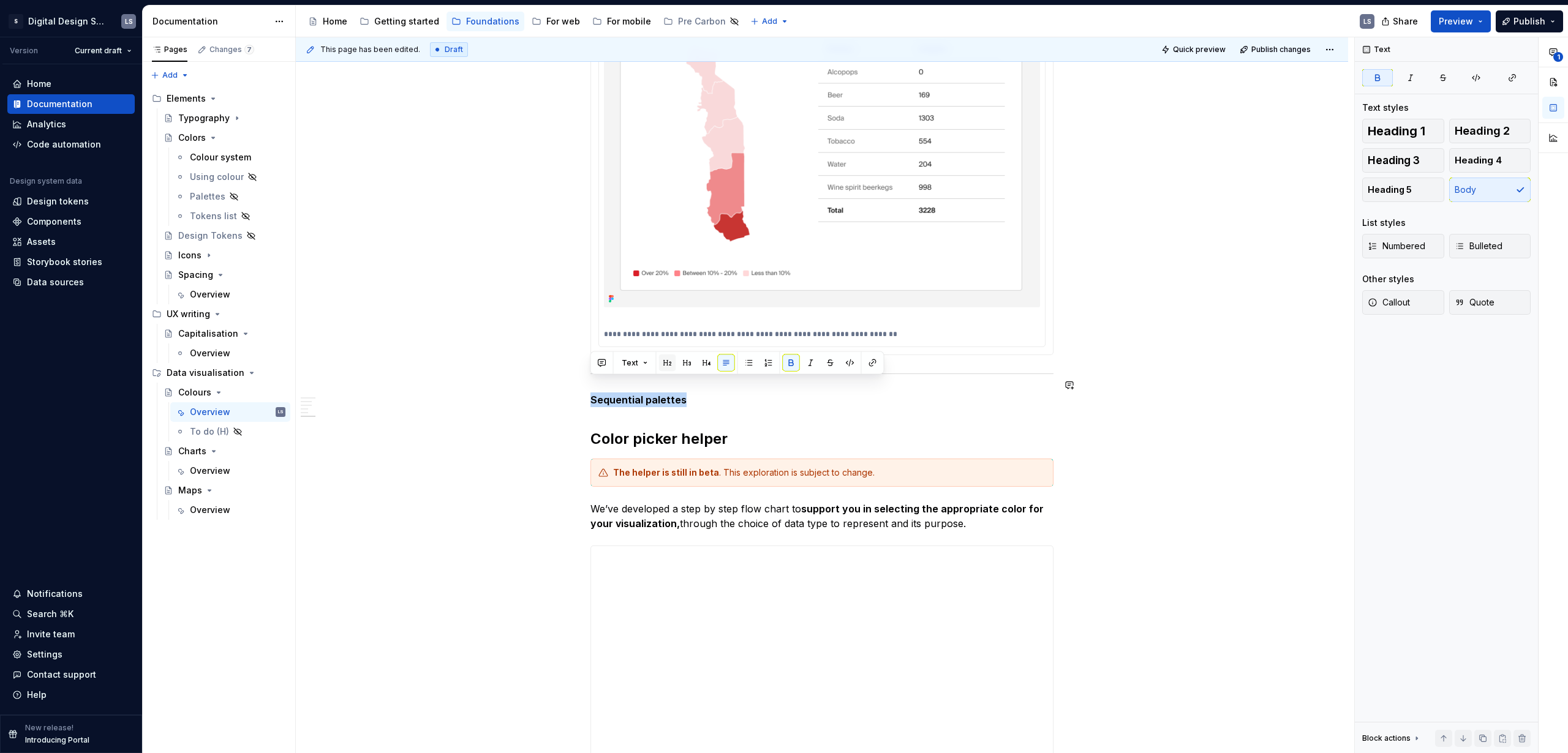
click at [671, 364] on button "button" at bounding box center [668, 363] width 17 height 17
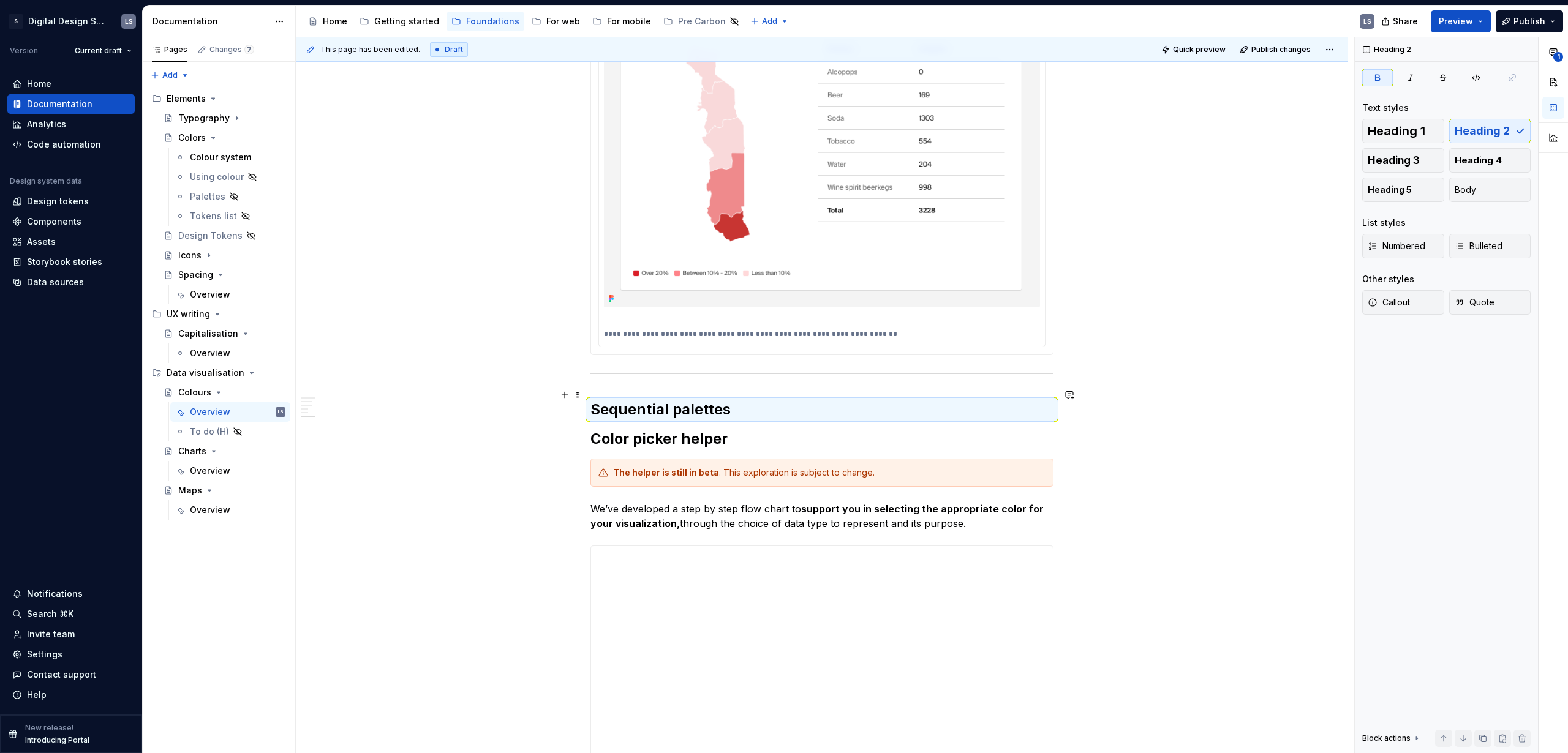
drag, startPoint x: 748, startPoint y: 403, endPoint x: 741, endPoint y: 392, distance: 13.0
click at [748, 403] on h2 "Sequential palettes" at bounding box center [822, 410] width 463 height 20
click at [735, 400] on h2 "Sequential palettes" at bounding box center [822, 410] width 463 height 20
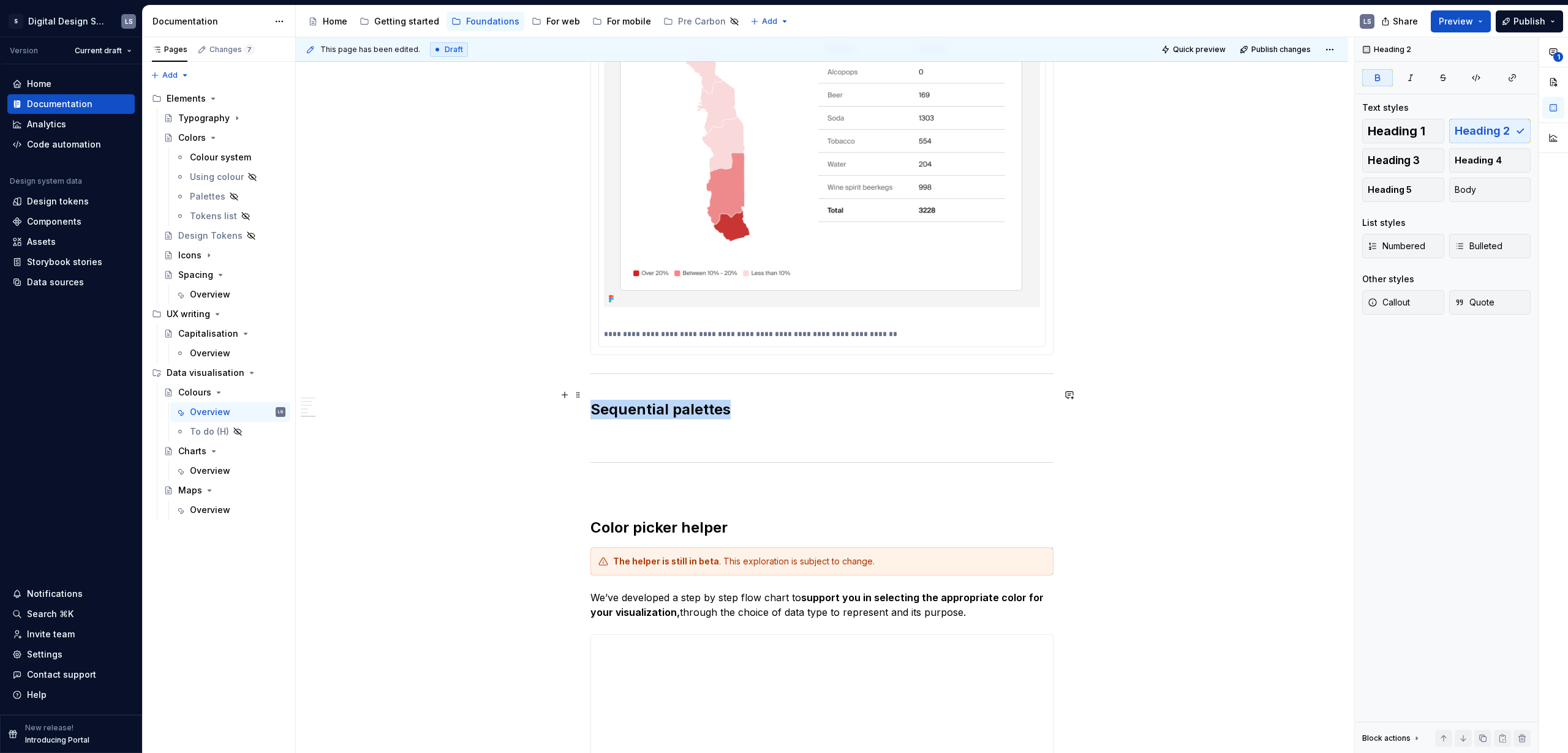
click at [624, 400] on strong "Sequential palettes" at bounding box center [661, 409] width 141 height 18
click at [692, 400] on h2 "Alert palettes" at bounding box center [822, 410] width 463 height 20
click at [634, 481] on p at bounding box center [822, 489] width 463 height 15
click at [591, 519] on strong "Color picker helper" at bounding box center [659, 527] width 137 height 18
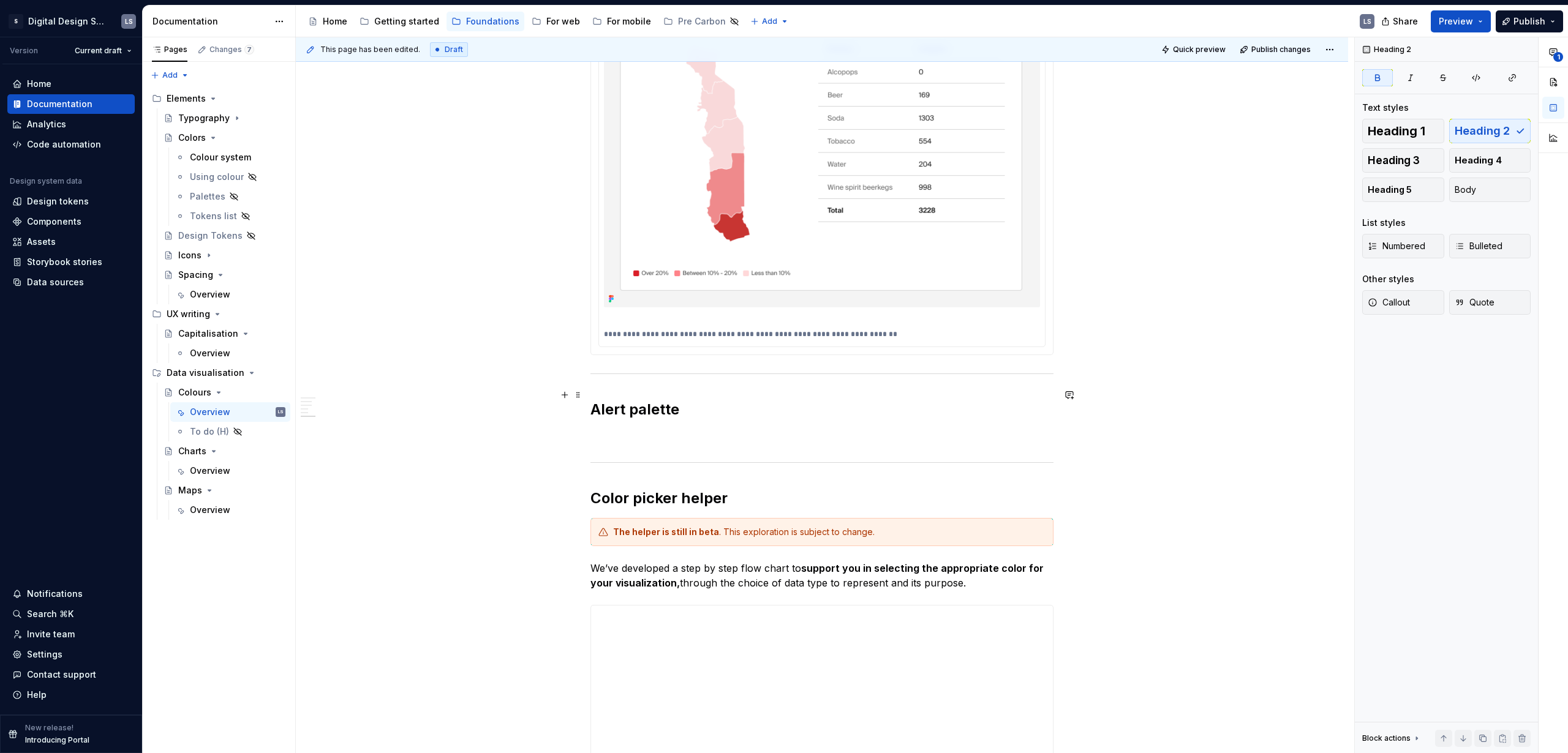
click at [697, 401] on h2 "Alert palette" at bounding box center [822, 410] width 463 height 20
click at [639, 429] on p at bounding box center [822, 437] width 463 height 15
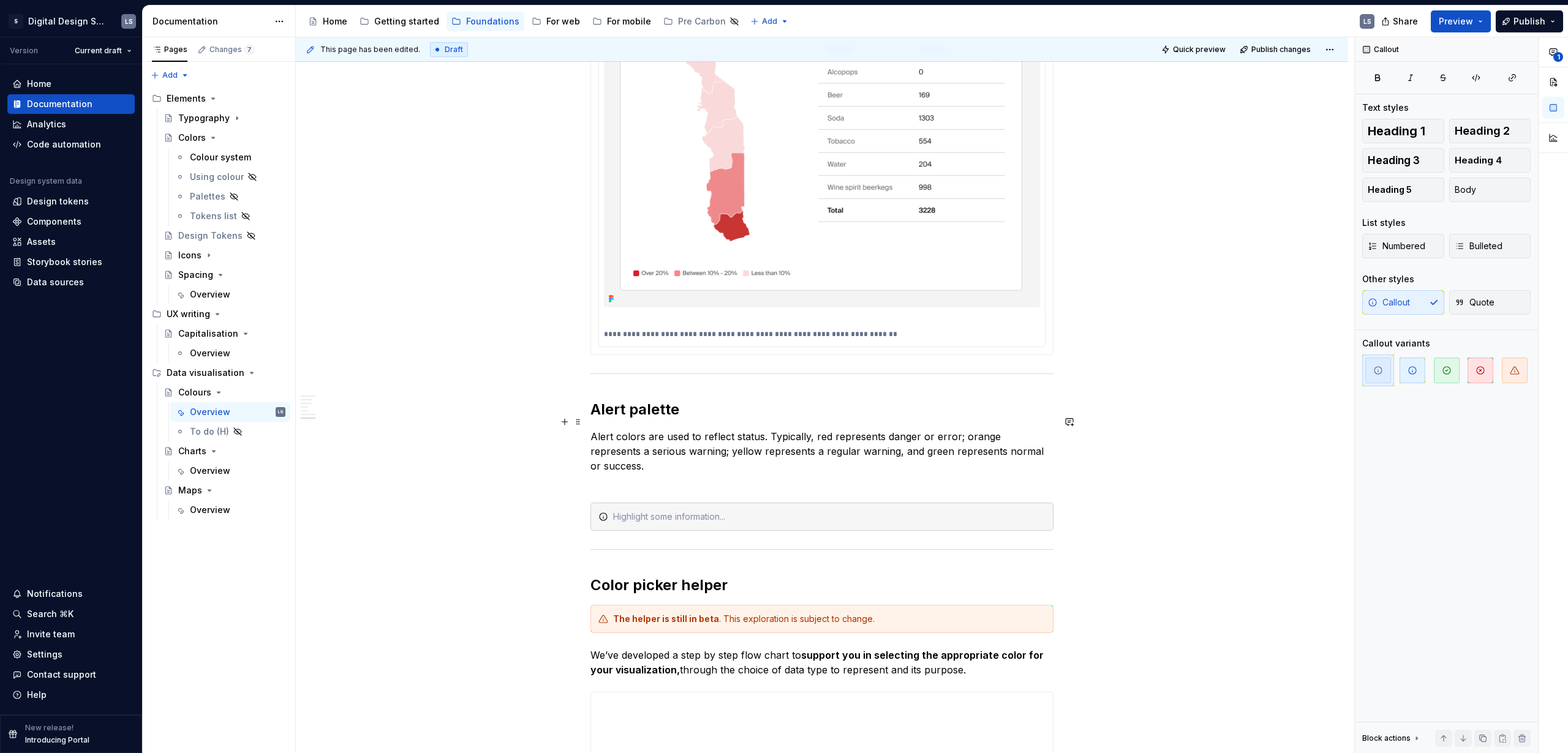
click at [776, 452] on p "Alert colors are used to reflect status. Typically, red represents danger or er…" at bounding box center [822, 458] width 463 height 59
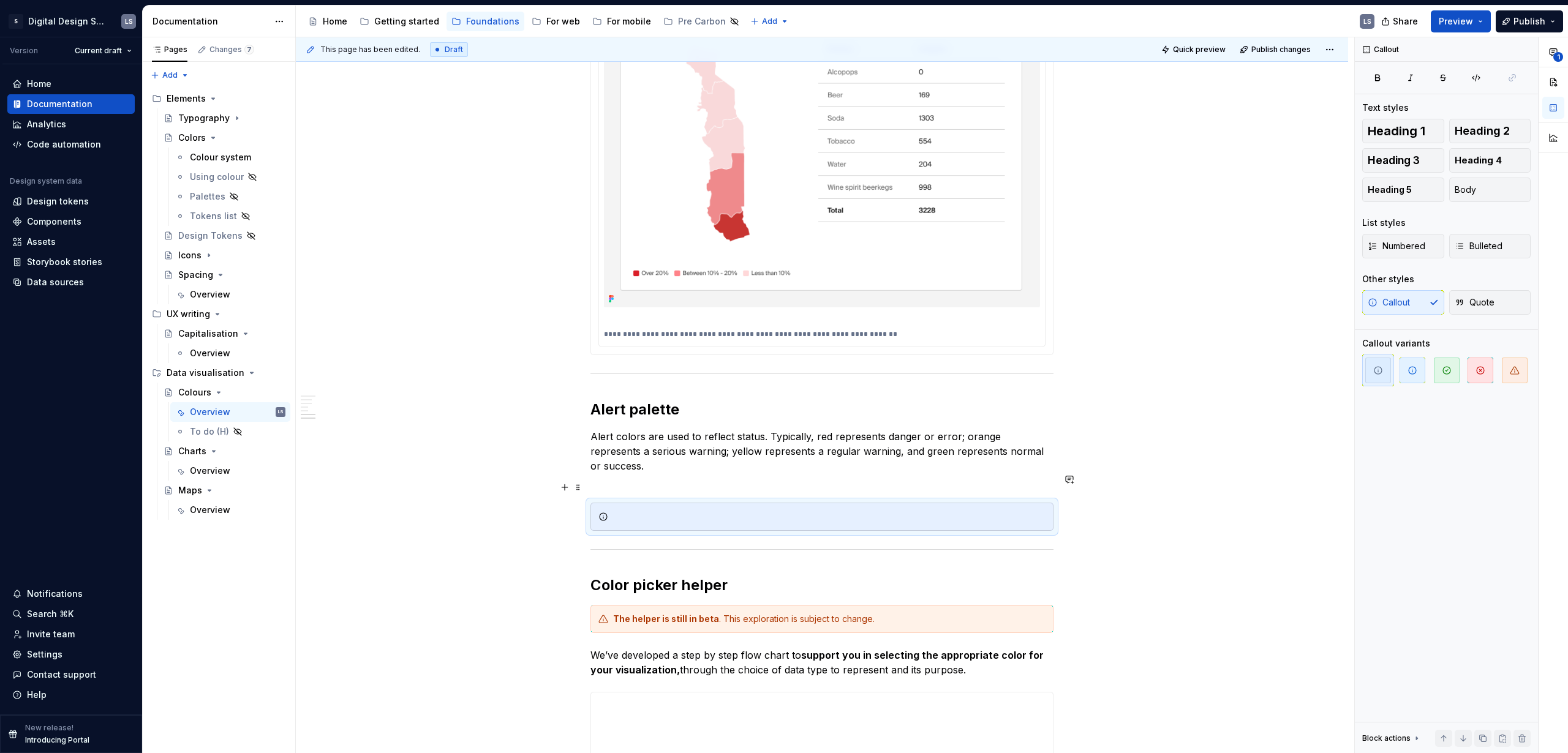
click at [644, 510] on div at bounding box center [829, 517] width 432 height 12
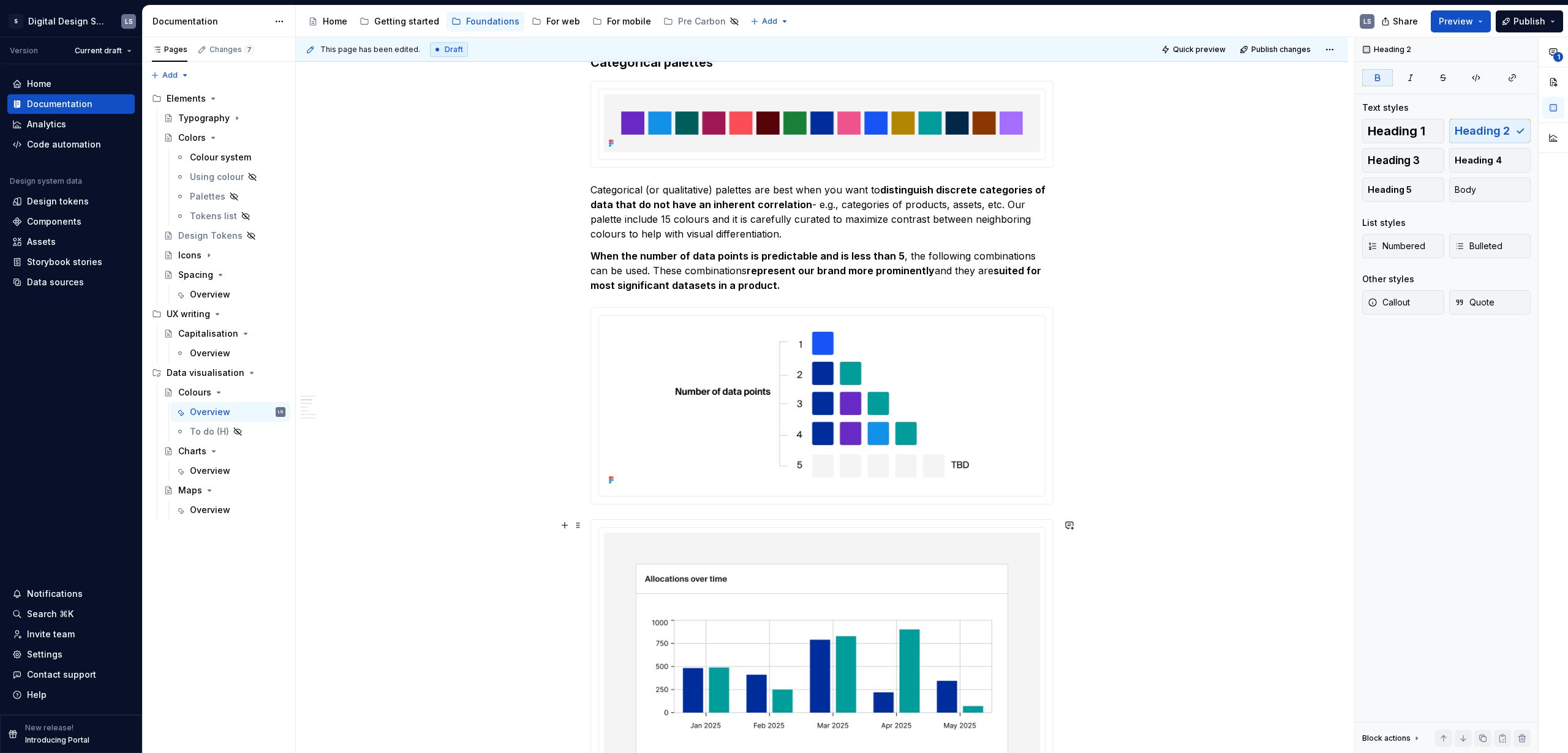
scroll to position [0, 0]
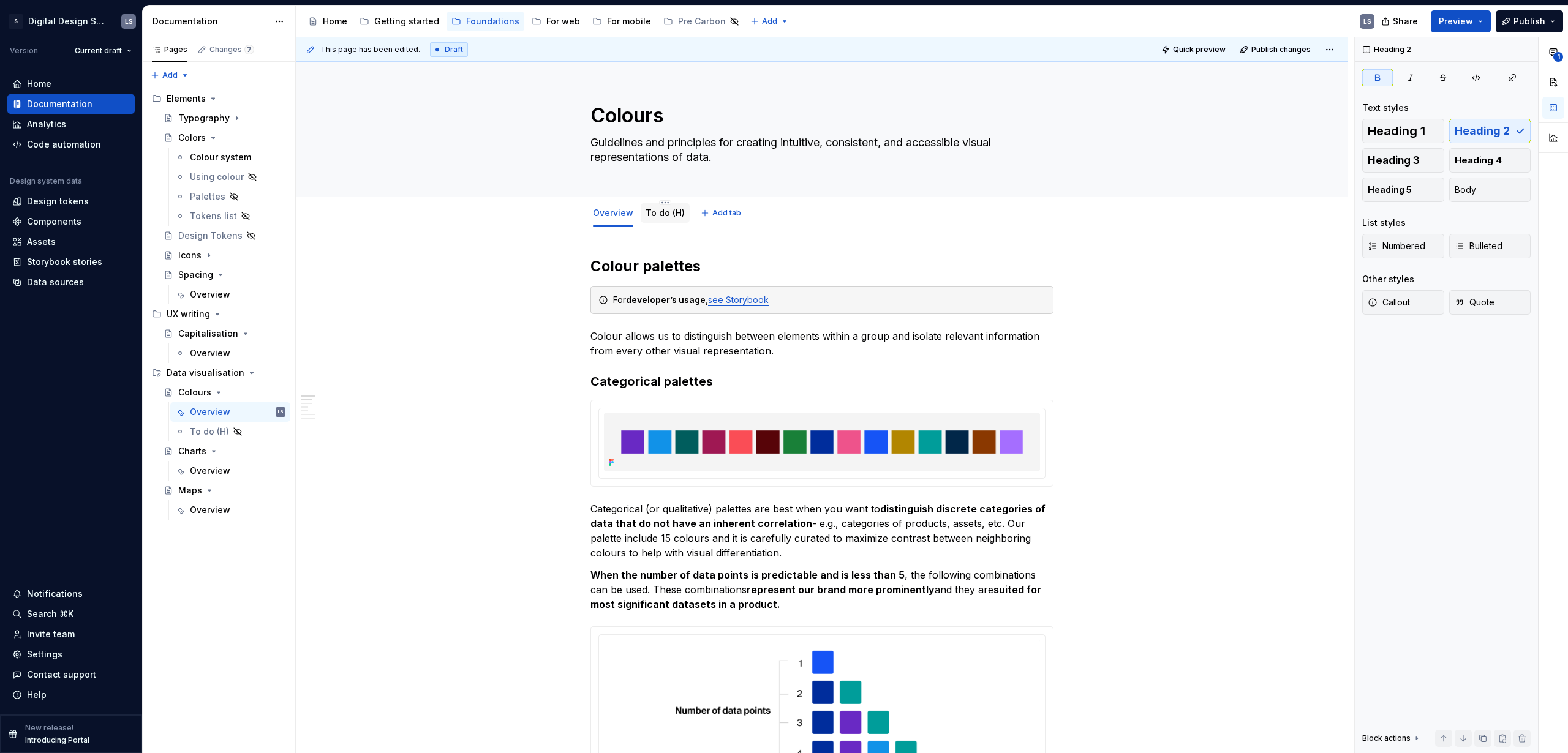
click at [667, 211] on link "To do (H)" at bounding box center [665, 213] width 39 height 11
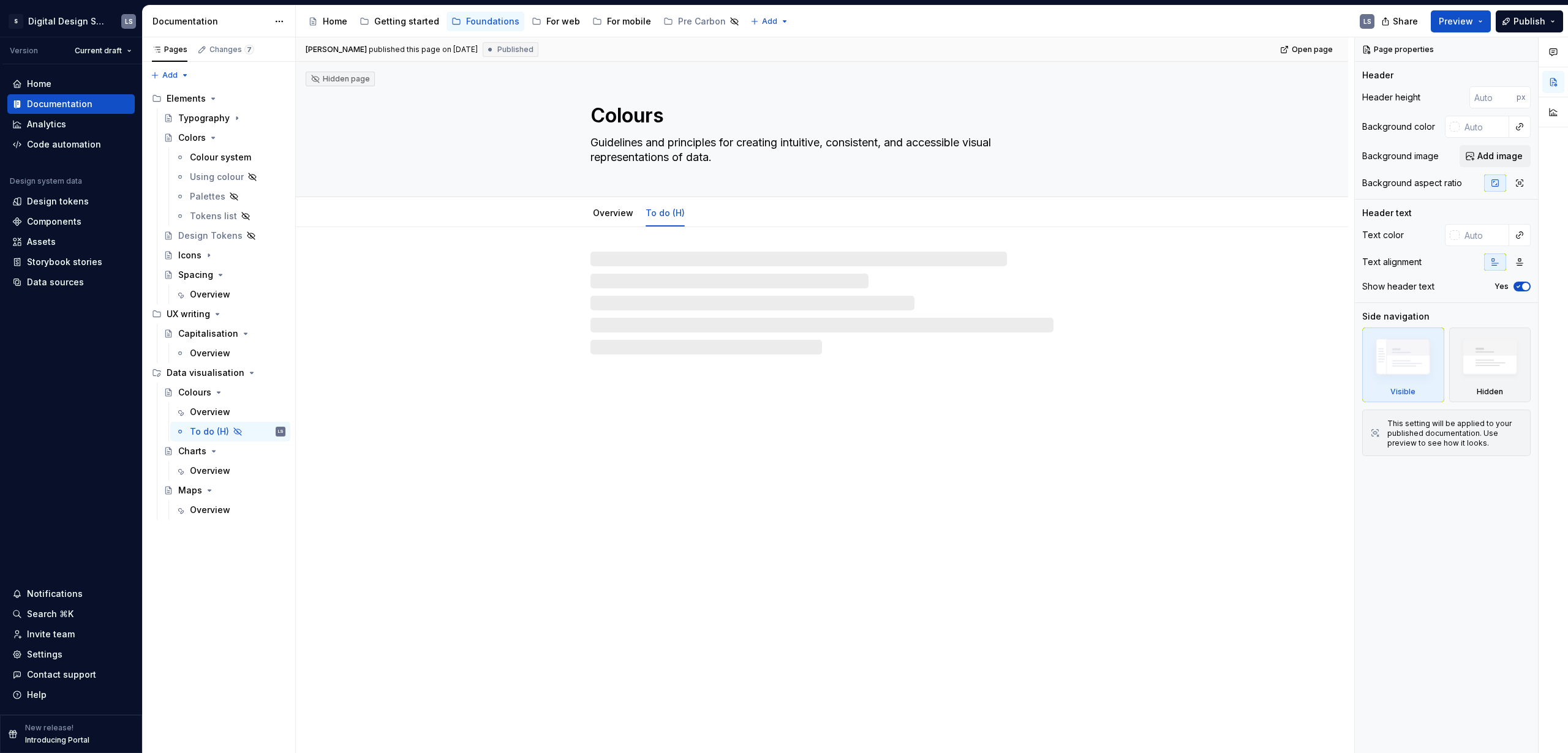
type textarea "*"
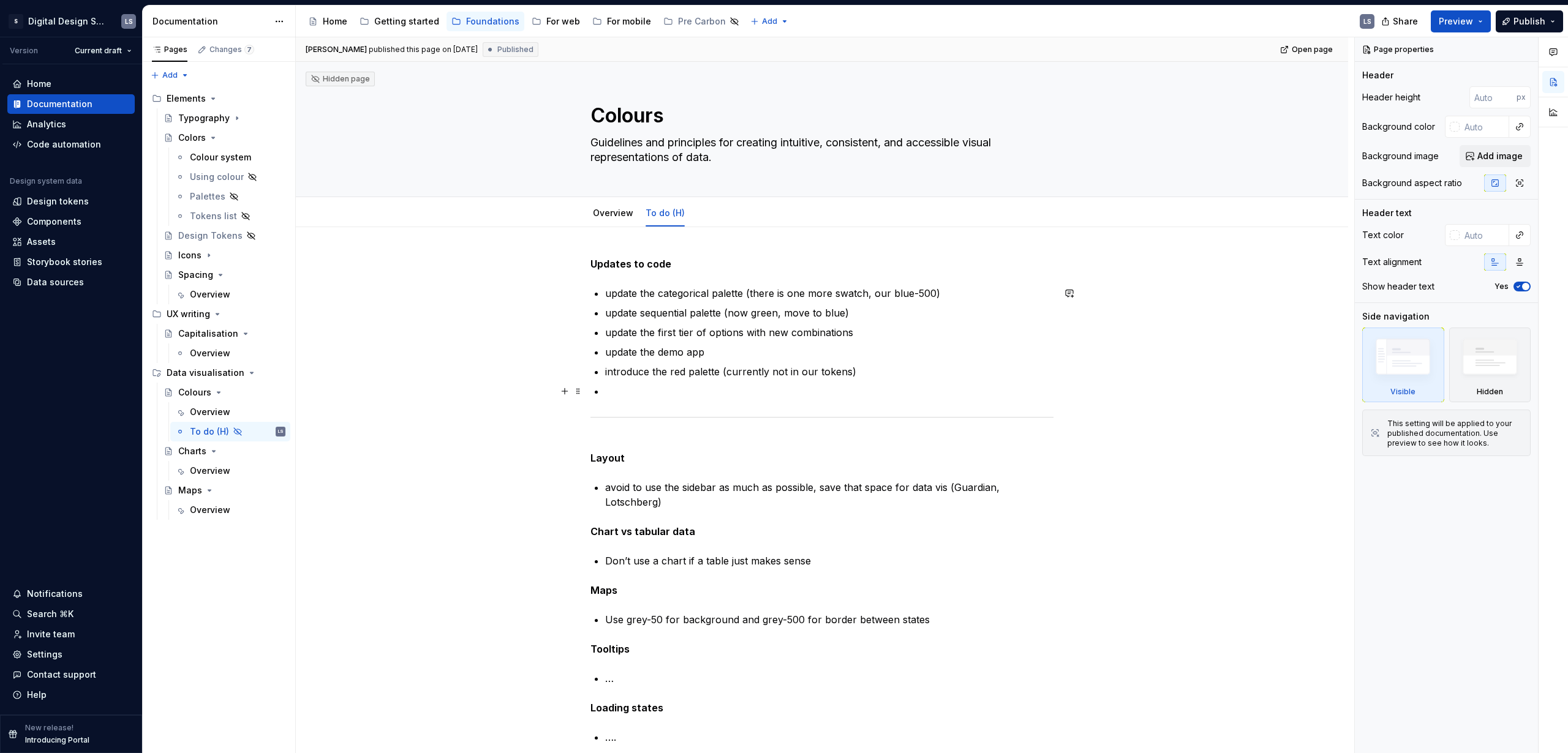
click at [642, 386] on p at bounding box center [829, 391] width 448 height 15
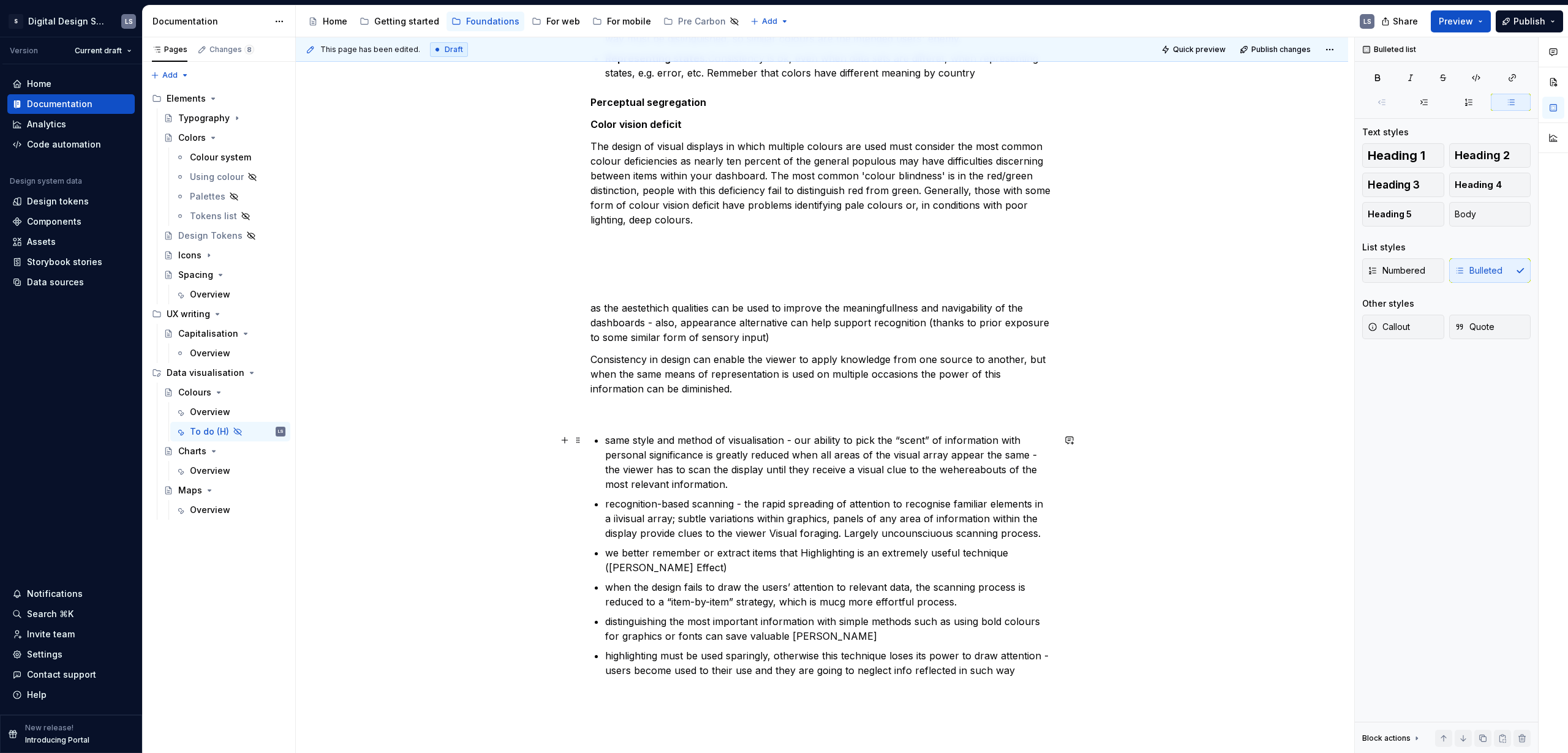
scroll to position [1348, 0]
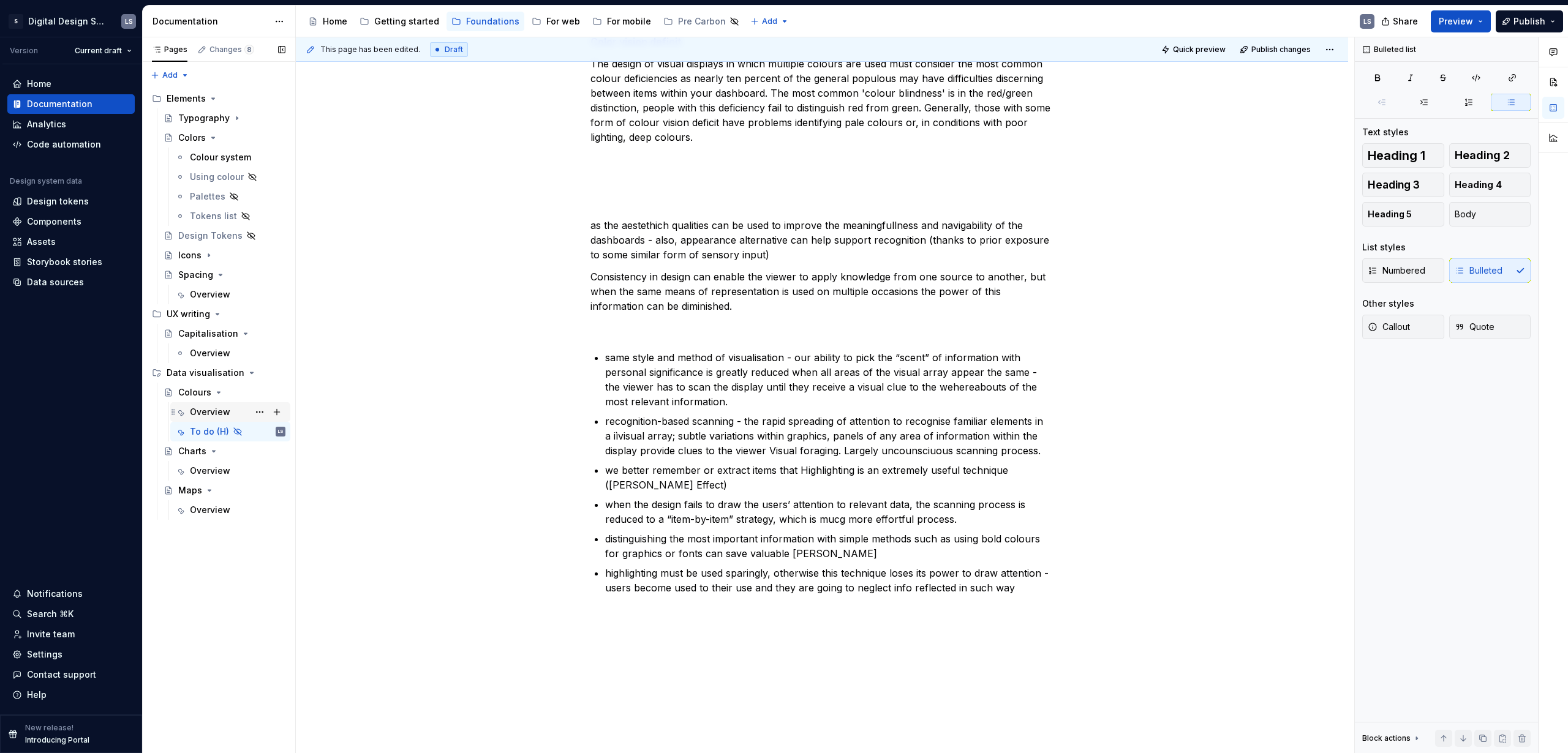
click at [206, 412] on div "Overview" at bounding box center [210, 412] width 40 height 12
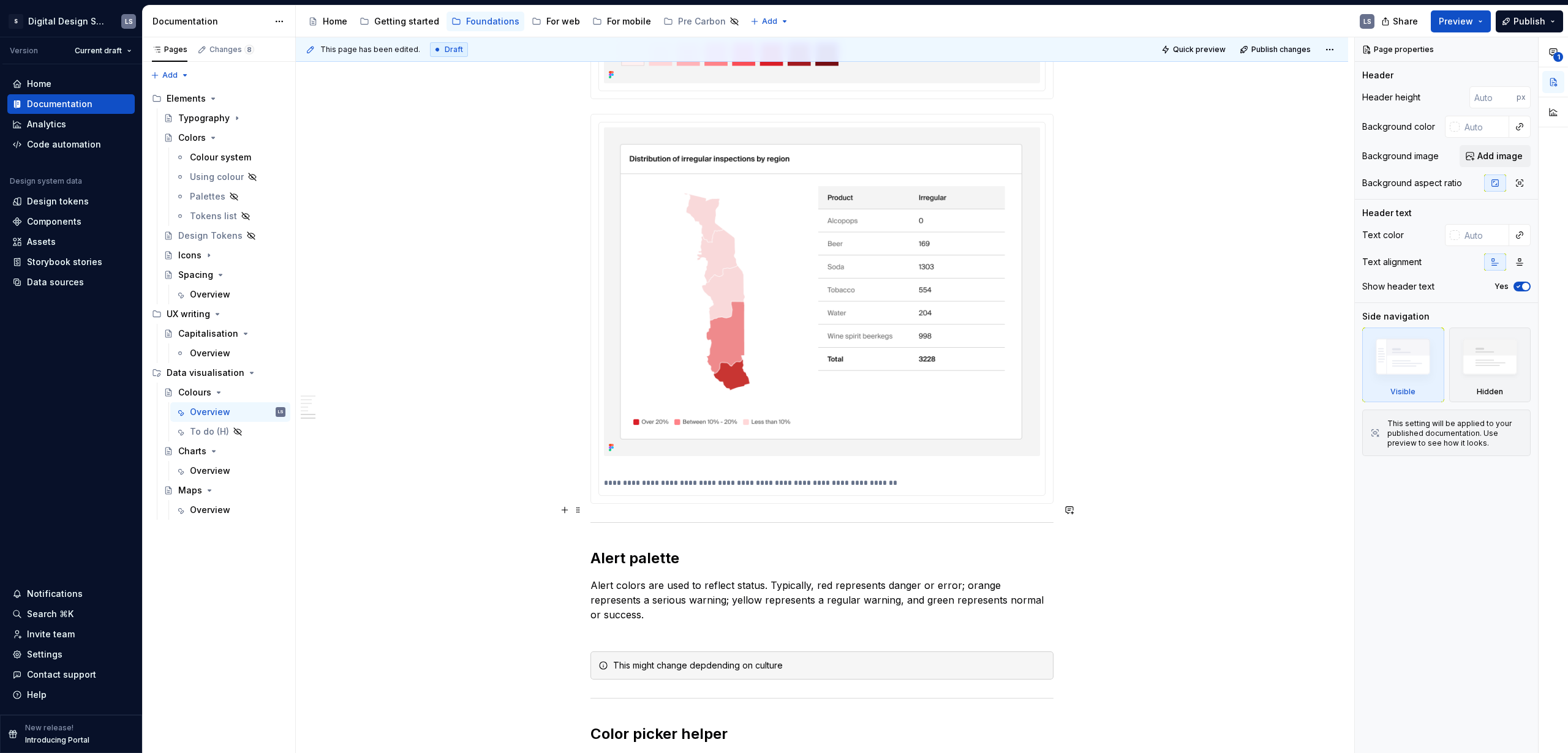
scroll to position [3381, 0]
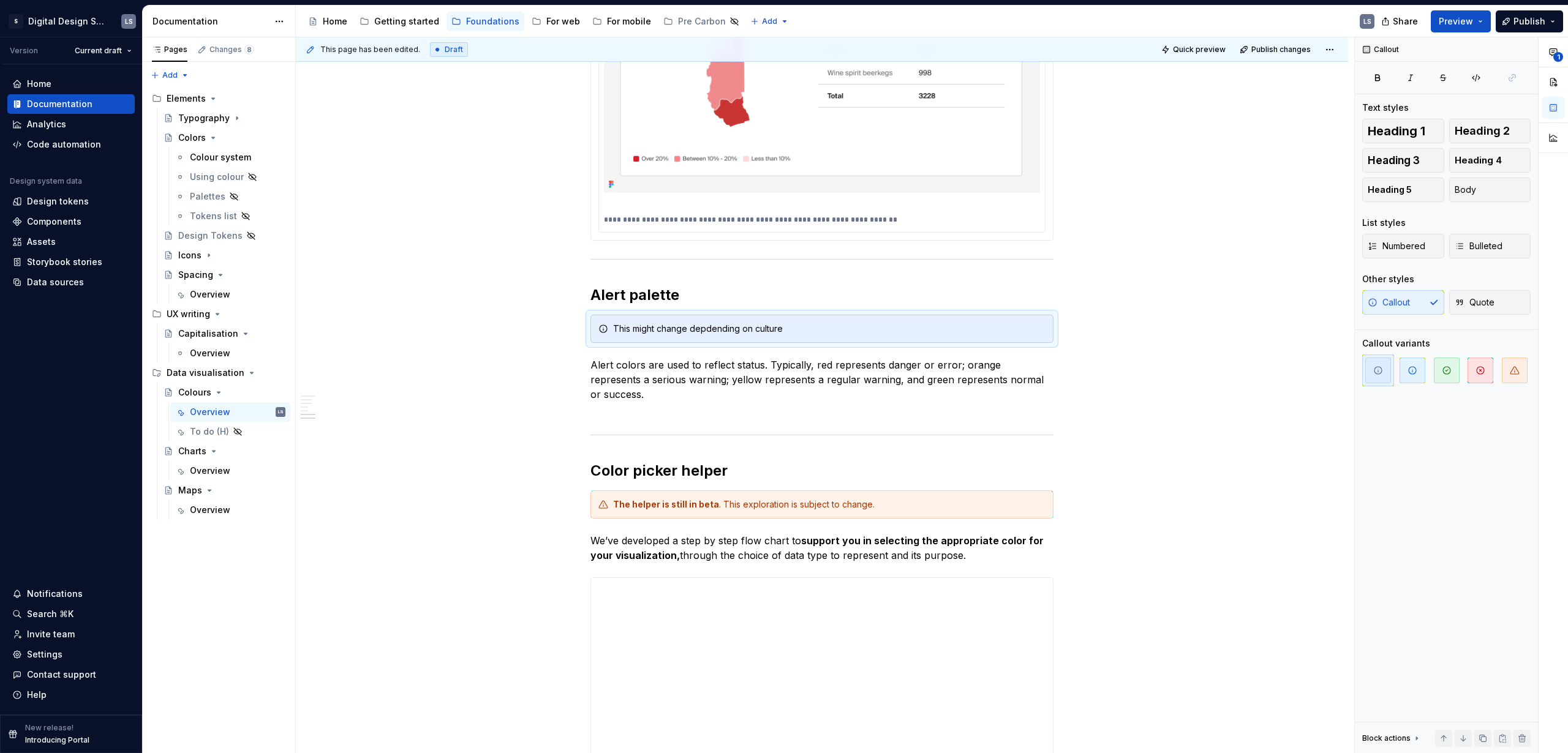
drag, startPoint x: 578, startPoint y: 373, endPoint x: 1442, endPoint y: 9, distance: 937.5
type textarea "*"
click at [743, 323] on div "This might change depdending on culture" at bounding box center [829, 329] width 432 height 12
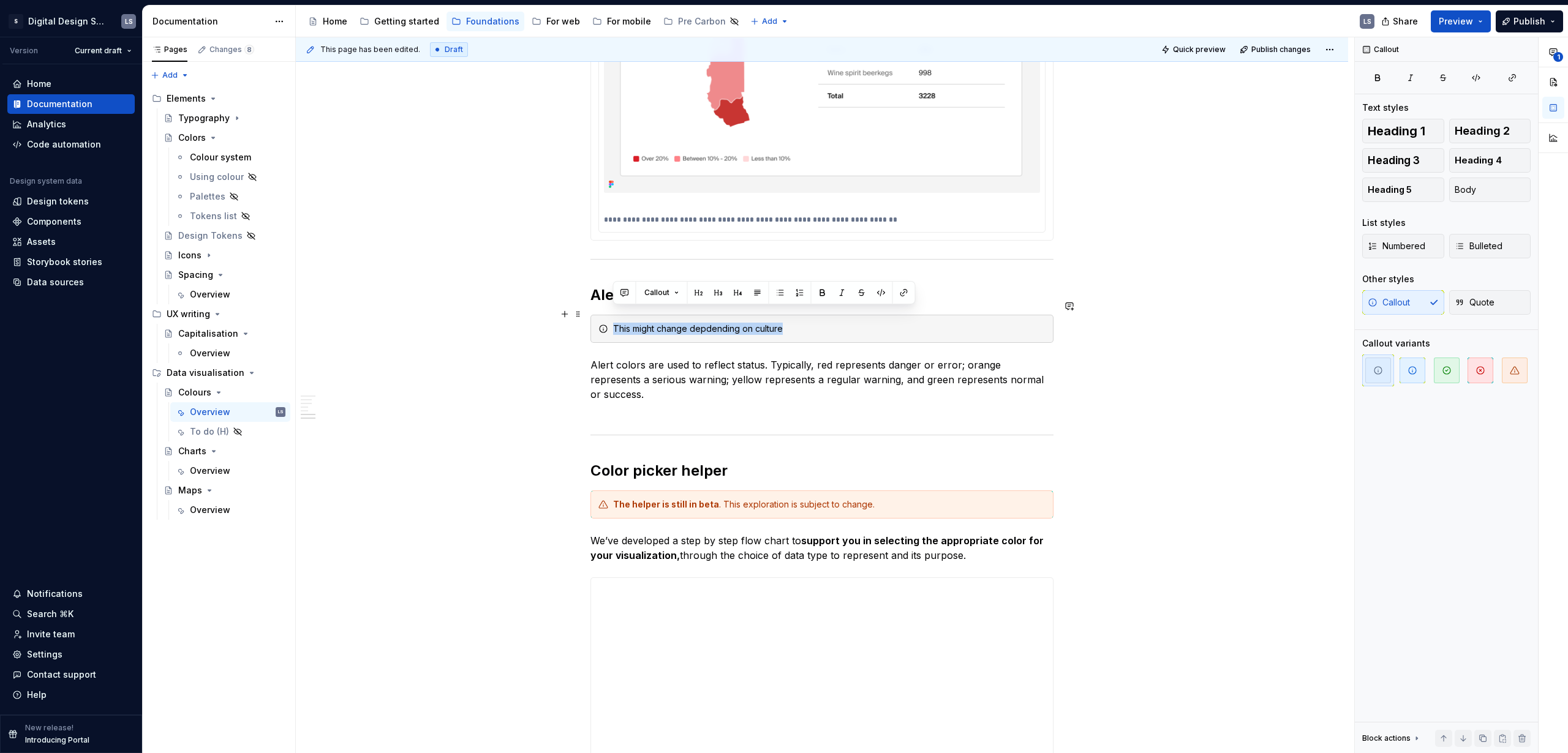
drag, startPoint x: 717, startPoint y: 313, endPoint x: 613, endPoint y: 310, distance: 104.0
click at [613, 323] on div "This might change depdending on culture" at bounding box center [829, 329] width 432 height 12
paste div
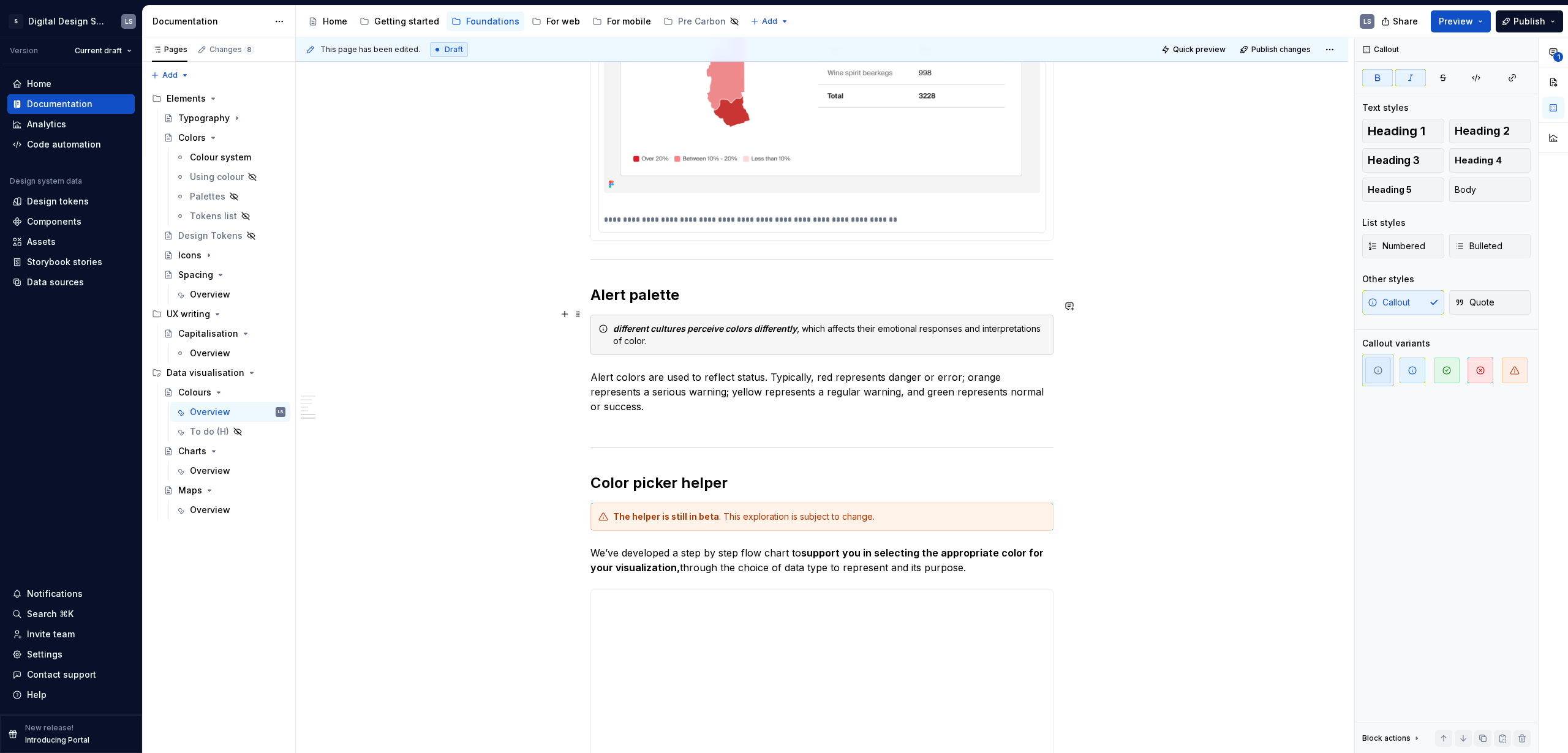
drag, startPoint x: 618, startPoint y: 312, endPoint x: 706, endPoint y: 309, distance: 88.1
click at [618, 323] on em "different cultures perceive colors differently" at bounding box center [705, 328] width 183 height 11
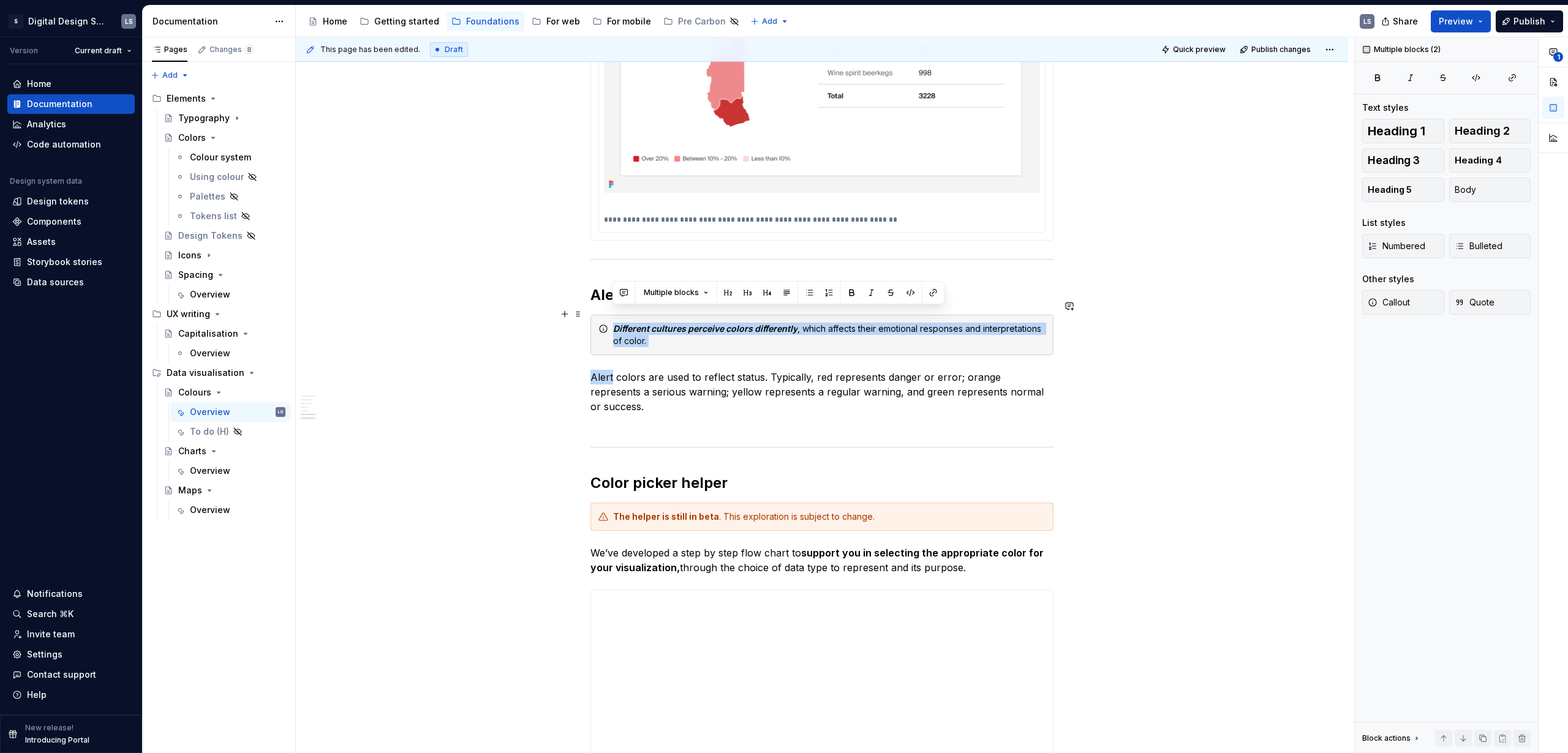
click at [677, 323] on div "Different cultures perceive colors differently , which affects their emotional …" at bounding box center [829, 335] width 432 height 24
drag, startPoint x: 664, startPoint y: 327, endPoint x: 610, endPoint y: 313, distance: 55.8
click at [610, 315] on div "Different cultures perceive colors differently , which affects their emotional …" at bounding box center [822, 335] width 463 height 40
click at [843, 292] on button "button" at bounding box center [842, 293] width 17 height 17
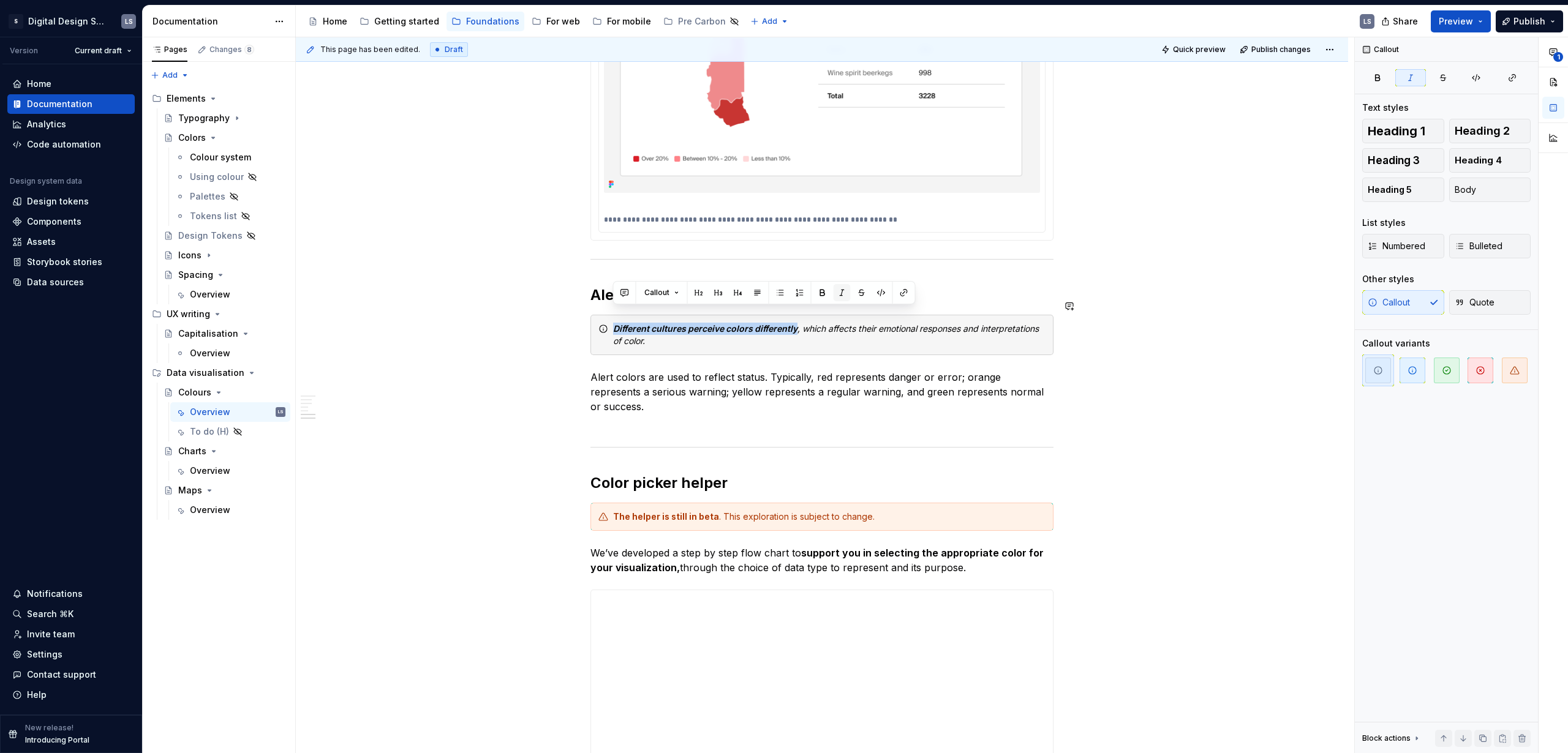
click at [843, 292] on button "button" at bounding box center [842, 293] width 17 height 17
click at [753, 326] on div "Different cultures perceive colors differently , which affects their emotional …" at bounding box center [829, 335] width 432 height 24
click at [801, 323] on div "Different cultures perceive colors differently , which affects their emotional …" at bounding box center [829, 335] width 432 height 24
click at [666, 323] on div "Different cultures perceive colors differently , which affects their emotional …" at bounding box center [829, 335] width 432 height 24
click at [910, 323] on div "Different cultures perceive colors differently , which affects their emotional …" at bounding box center [829, 335] width 432 height 24
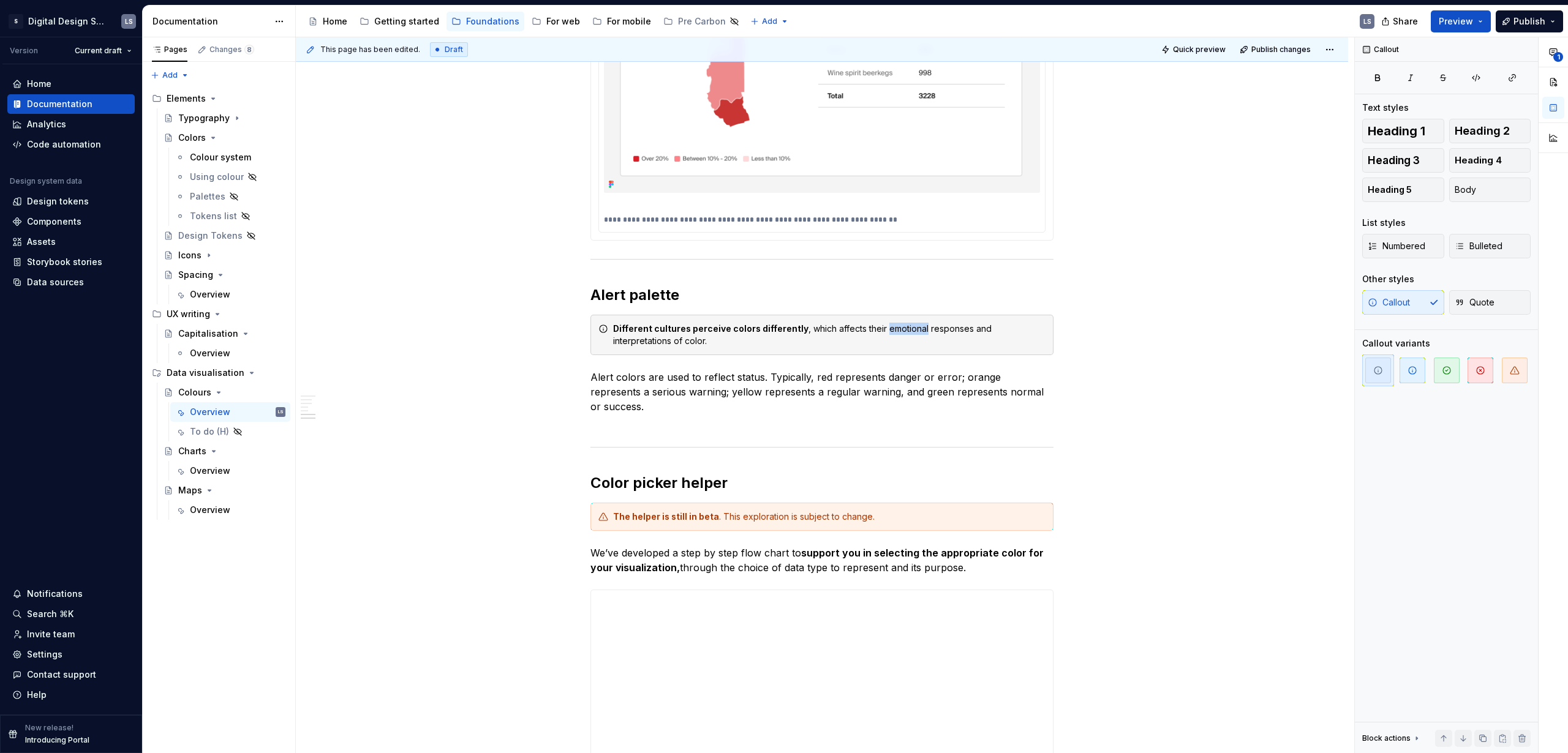
click at [910, 323] on div "Different cultures perceive colors differently , which affects their emotional …" at bounding box center [829, 335] width 432 height 24
click at [662, 330] on div "Different cultures perceive colors differently , which affects their emotional …" at bounding box center [829, 335] width 432 height 24
click at [611, 315] on div "Different cultures perceive colors differently , which affects their emotional …" at bounding box center [822, 335] width 463 height 40
click at [1521, 379] on span "button" at bounding box center [1515, 370] width 26 height 25
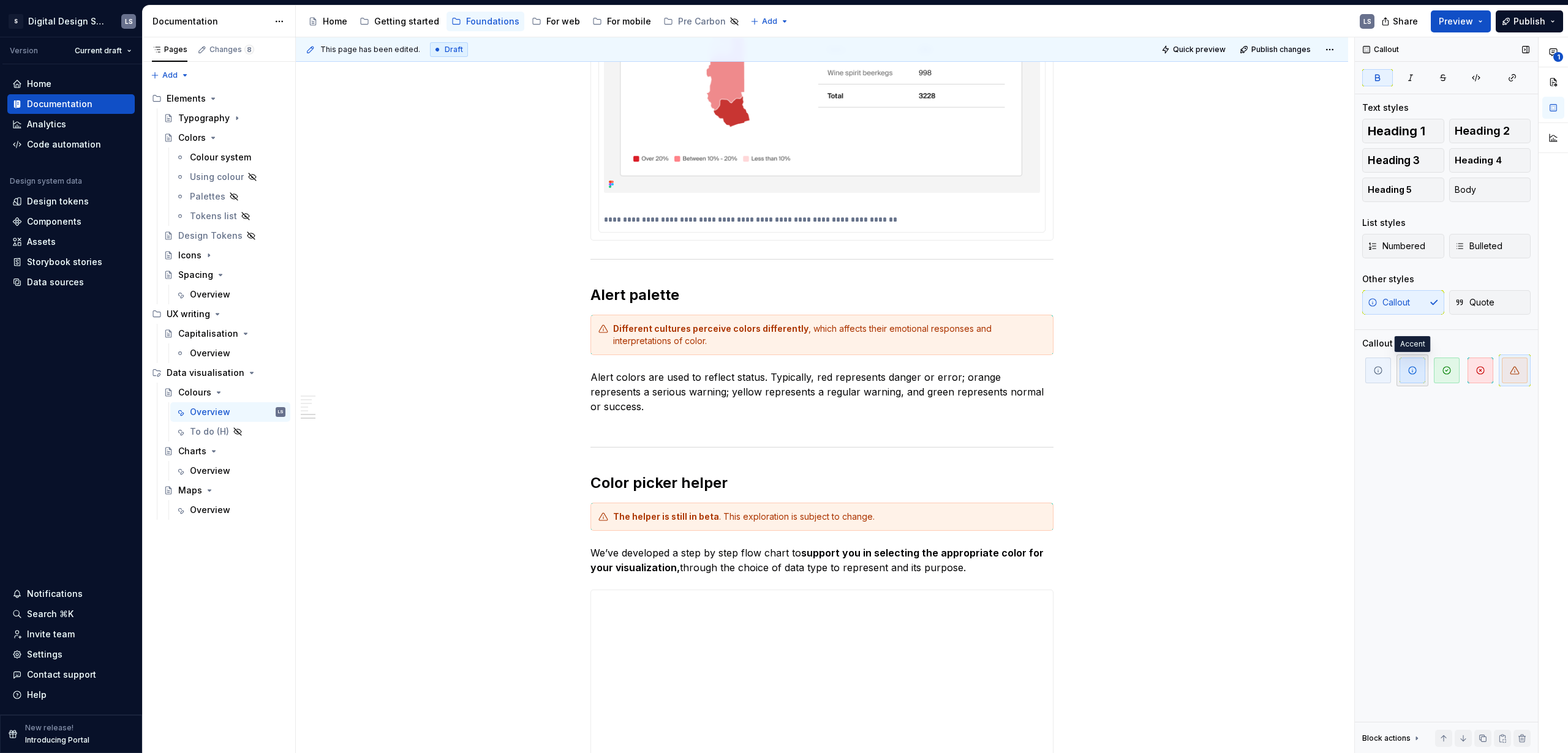
click at [1413, 378] on span "button" at bounding box center [1412, 370] width 26 height 25
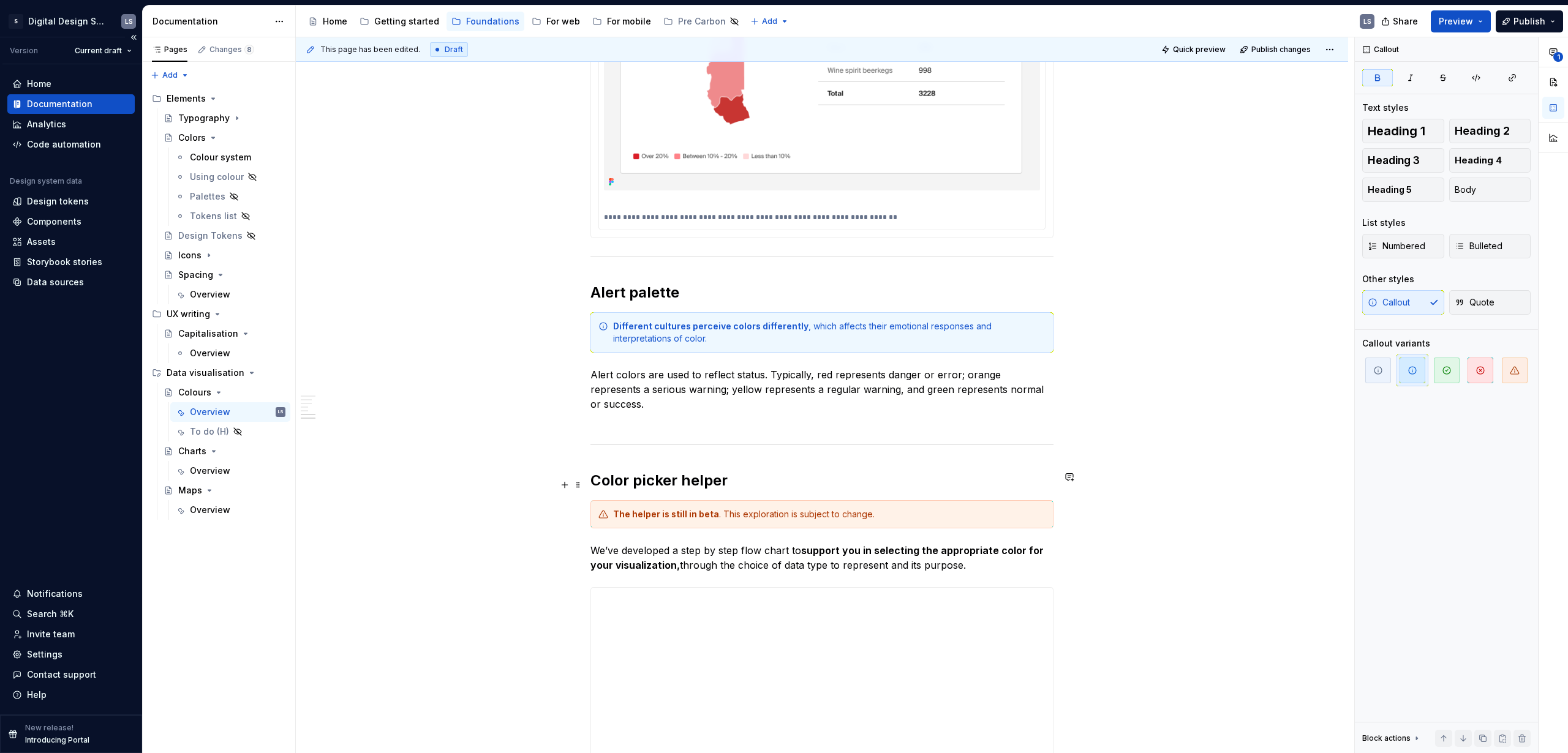
scroll to position [3391, 0]
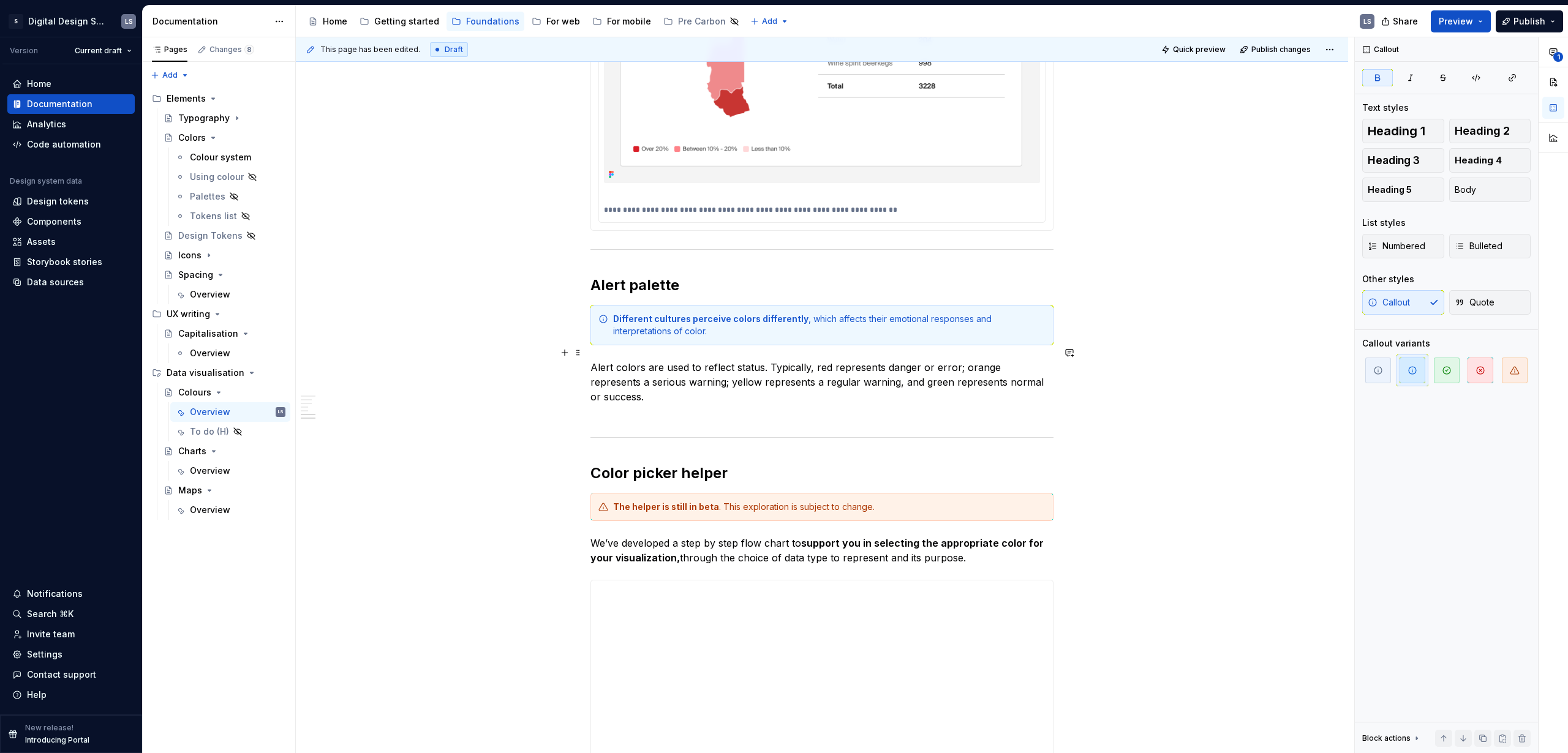
click at [591, 360] on p "Alert colors are used to reflect status. Typically, red represents danger or er…" at bounding box center [822, 389] width 463 height 59
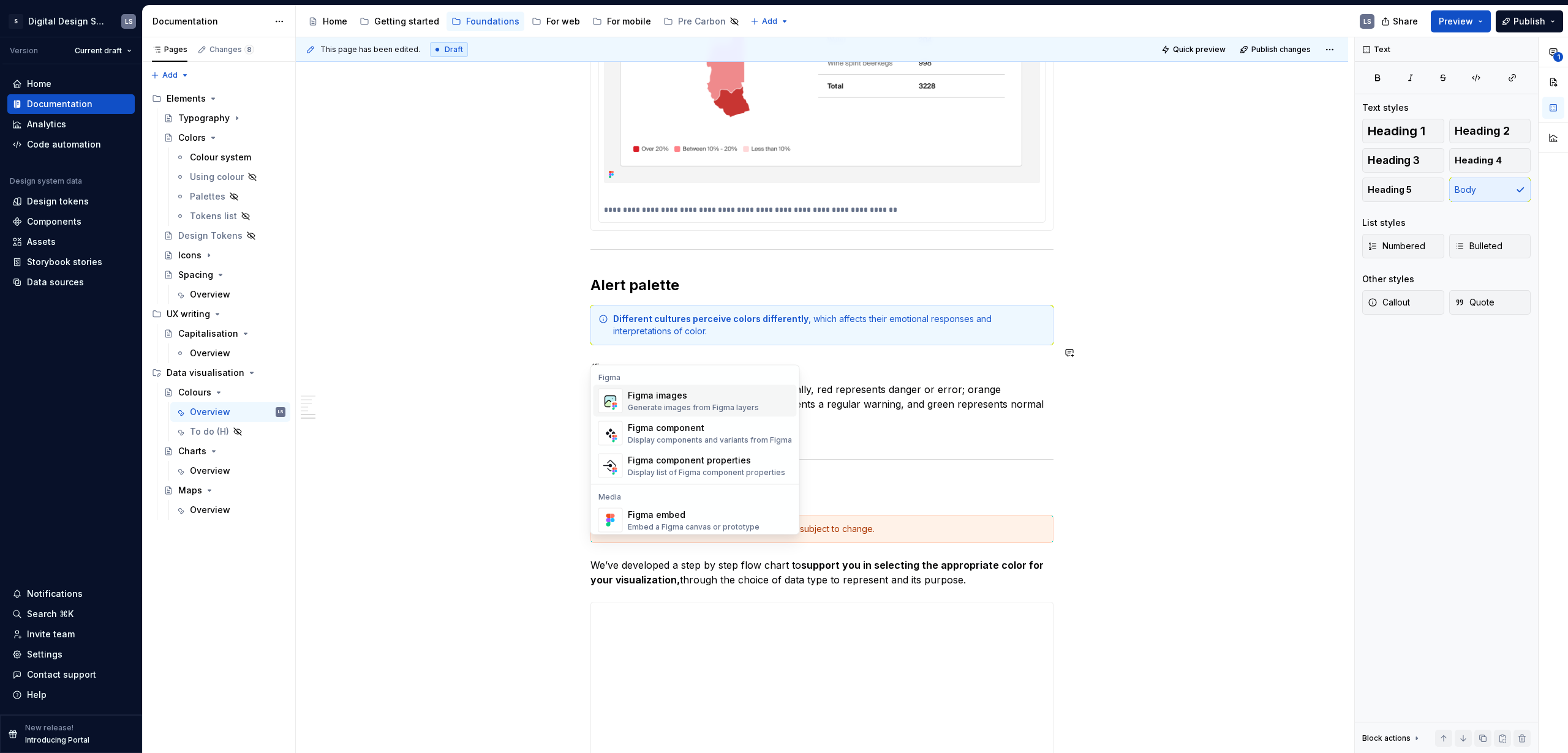
click at [712, 392] on div "Figma images" at bounding box center [693, 395] width 131 height 12
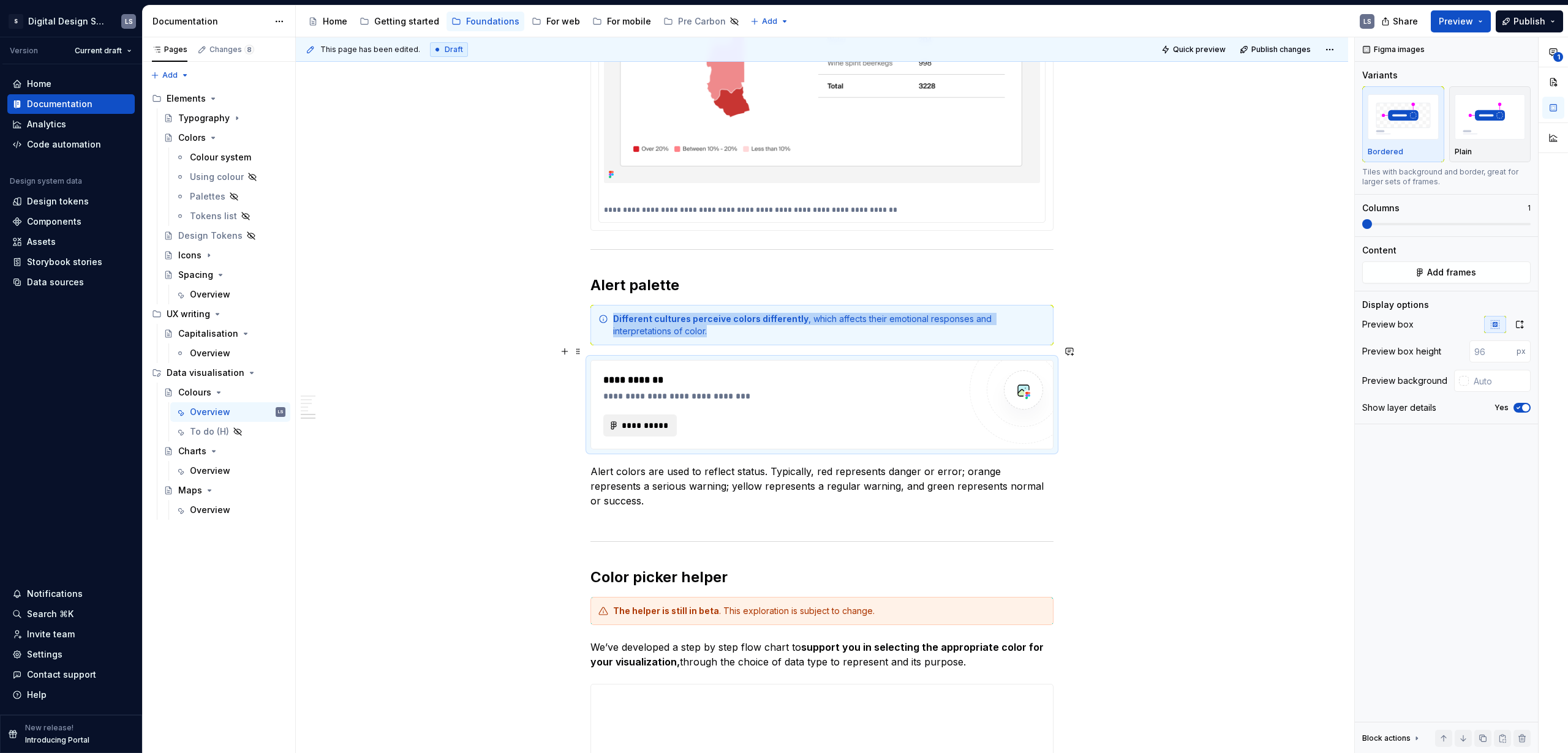
click at [628, 420] on span "**********" at bounding box center [645, 426] width 48 height 12
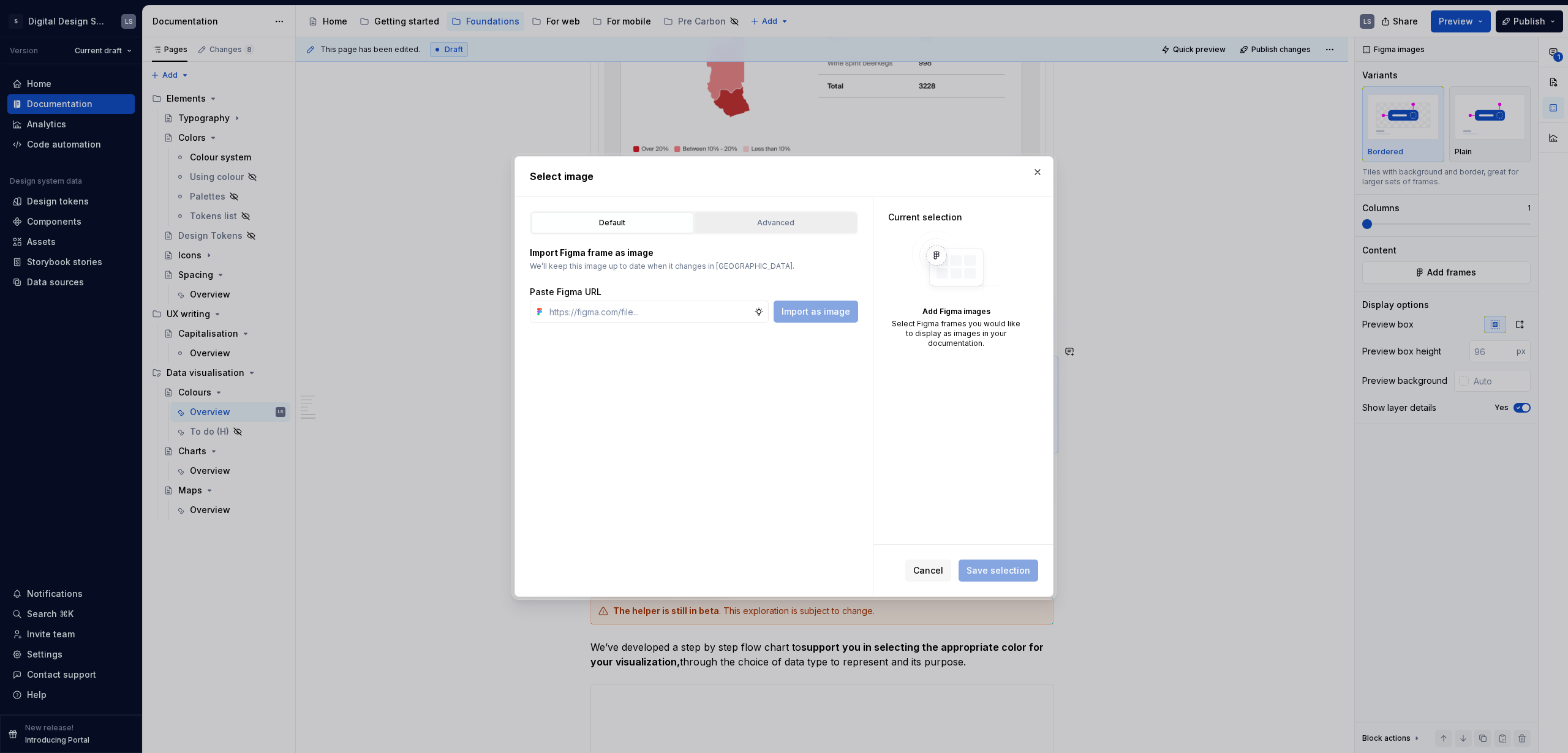
click at [773, 222] on div "Advanced" at bounding box center [776, 223] width 154 height 12
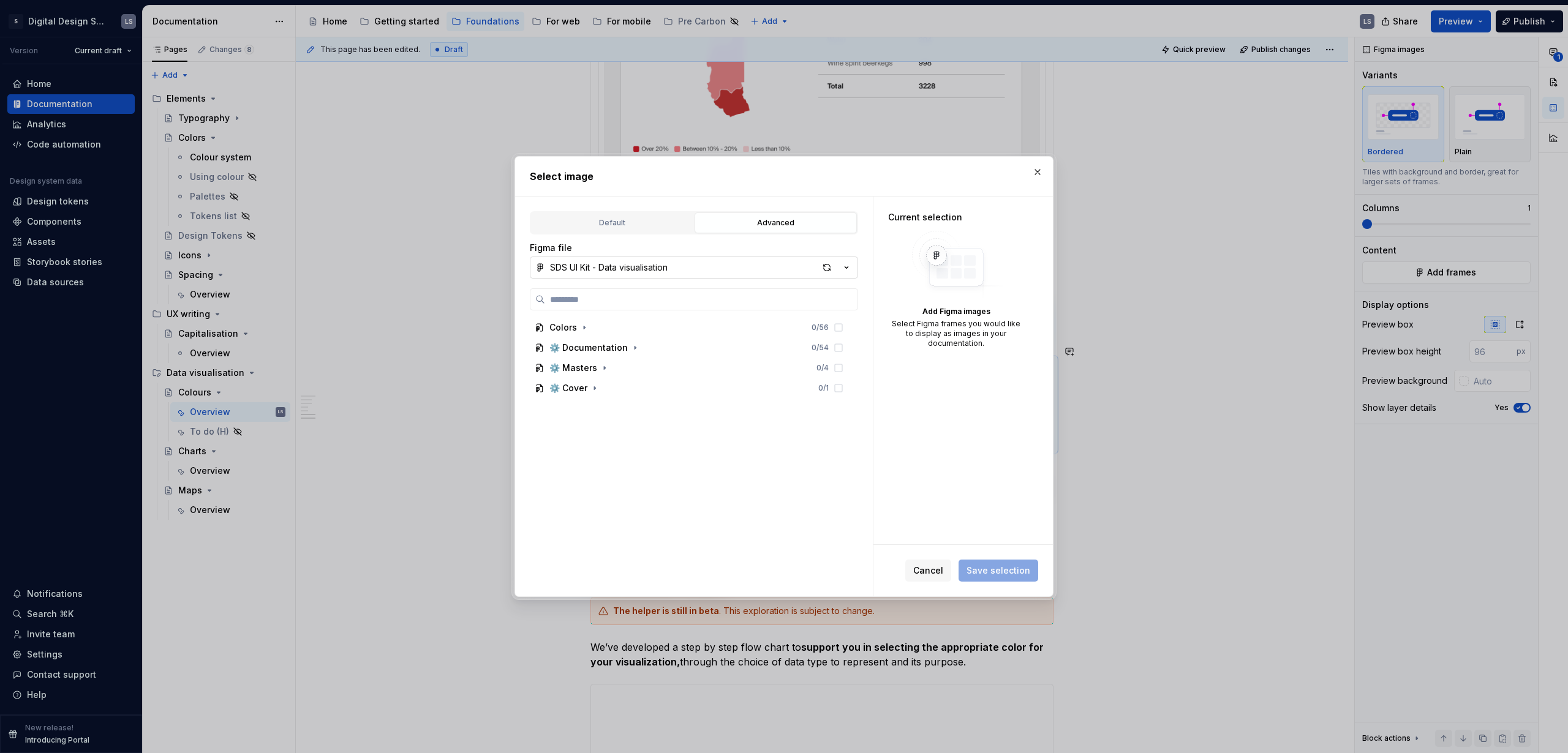
click at [815, 273] on button "SDS UI Kit - Data visualisation" at bounding box center [694, 267] width 328 height 22
click at [827, 270] on div "Select image Default Advanced Import Figma frame as image We’ll keep this image…" at bounding box center [784, 376] width 1568 height 753
click at [827, 267] on div "button" at bounding box center [827, 268] width 17 height 17
click at [606, 346] on div "⚙️ Documentation" at bounding box center [588, 348] width 78 height 12
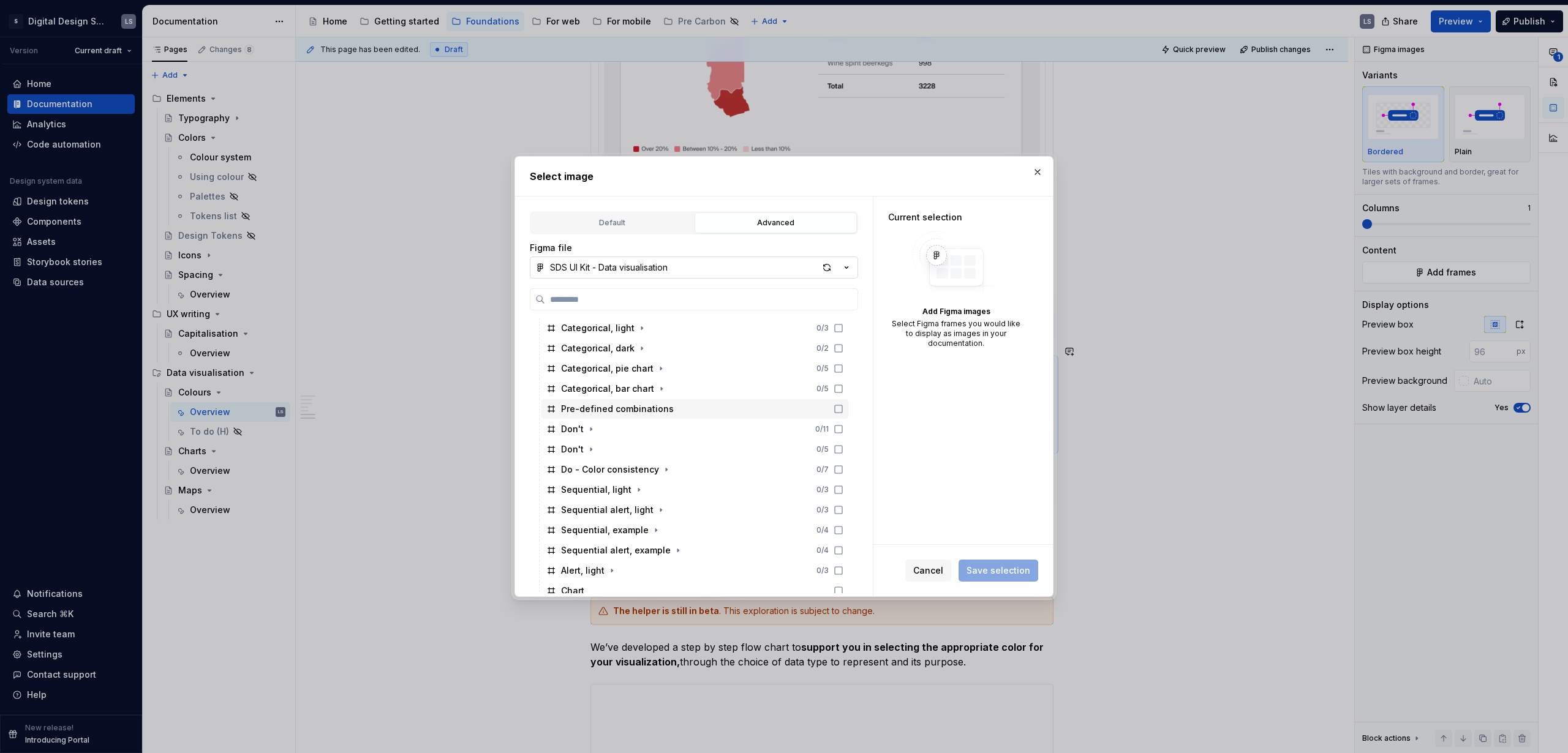
scroll to position [88, 0]
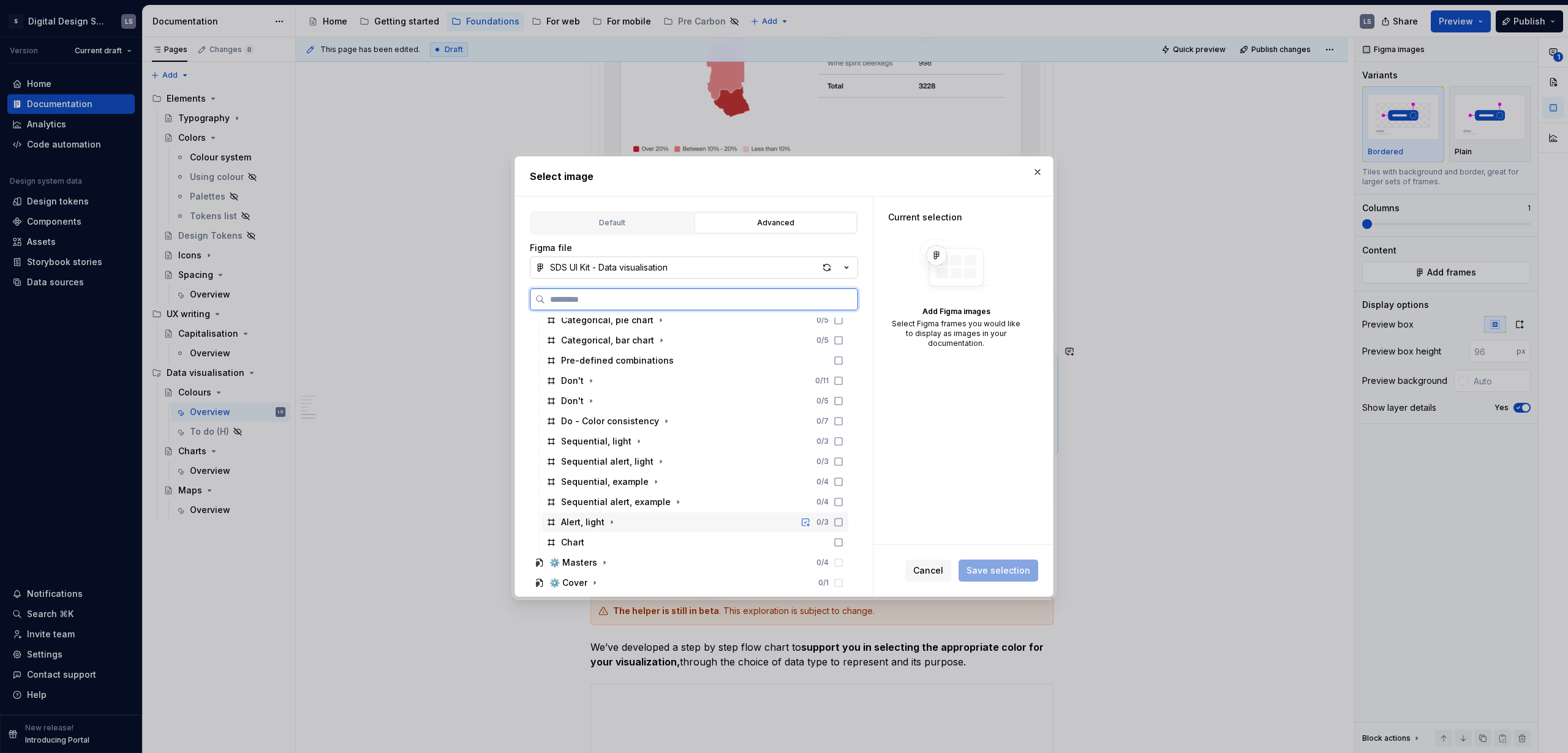
click at [666, 521] on div "Alert, light 0 / 3" at bounding box center [695, 522] width 307 height 20
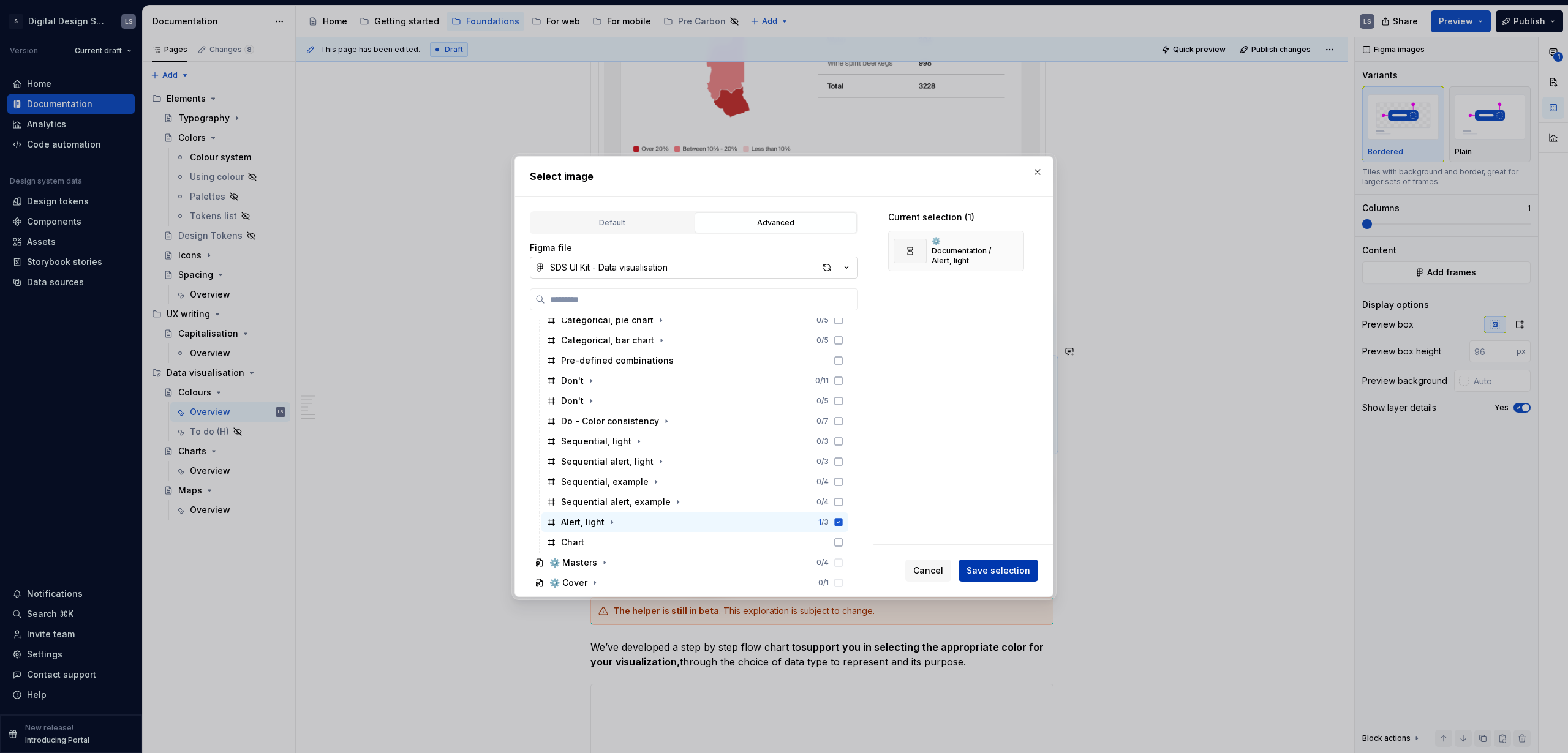
click at [1003, 576] on span "Save selection" at bounding box center [998, 571] width 63 height 12
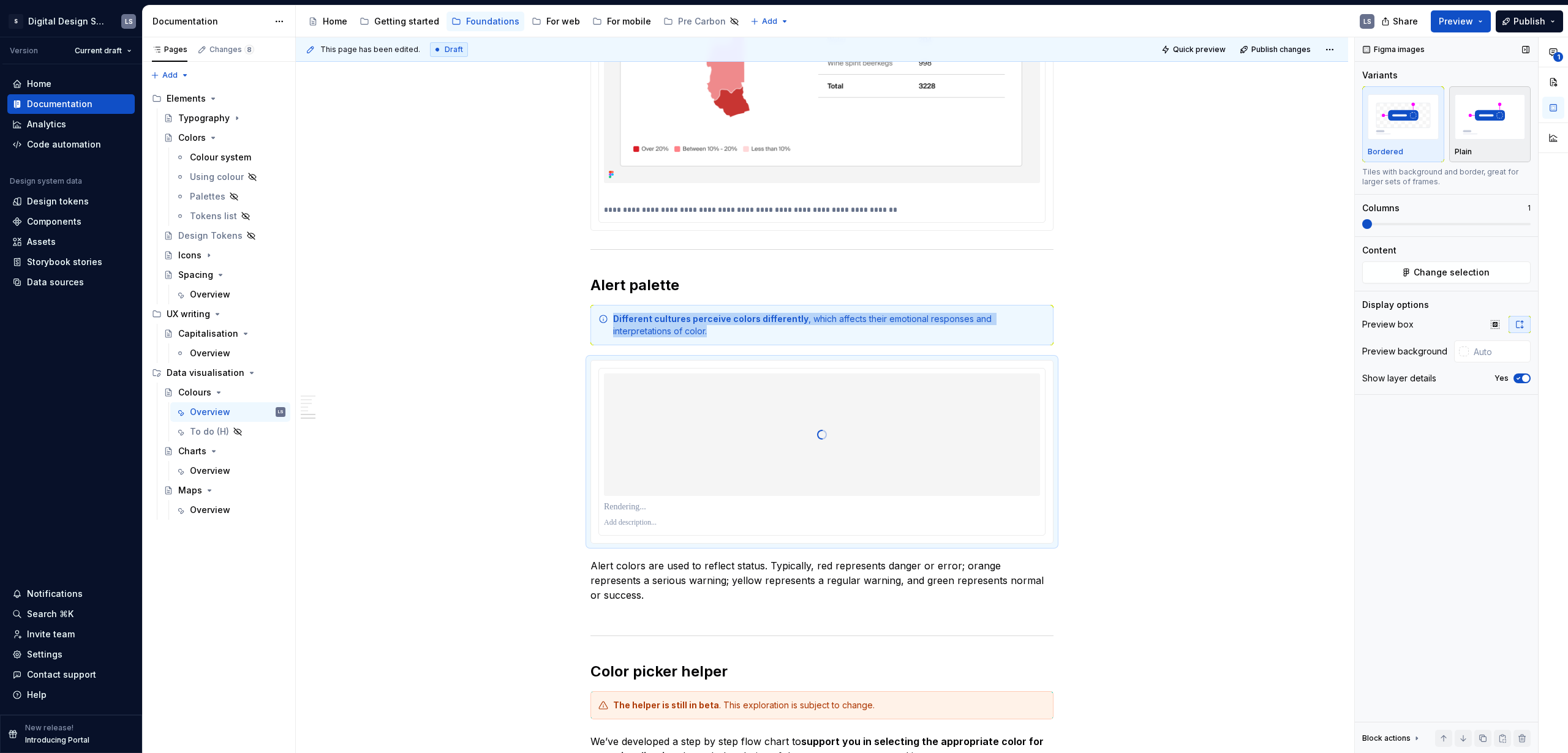
click at [1495, 125] on img "button" at bounding box center [1490, 117] width 71 height 45
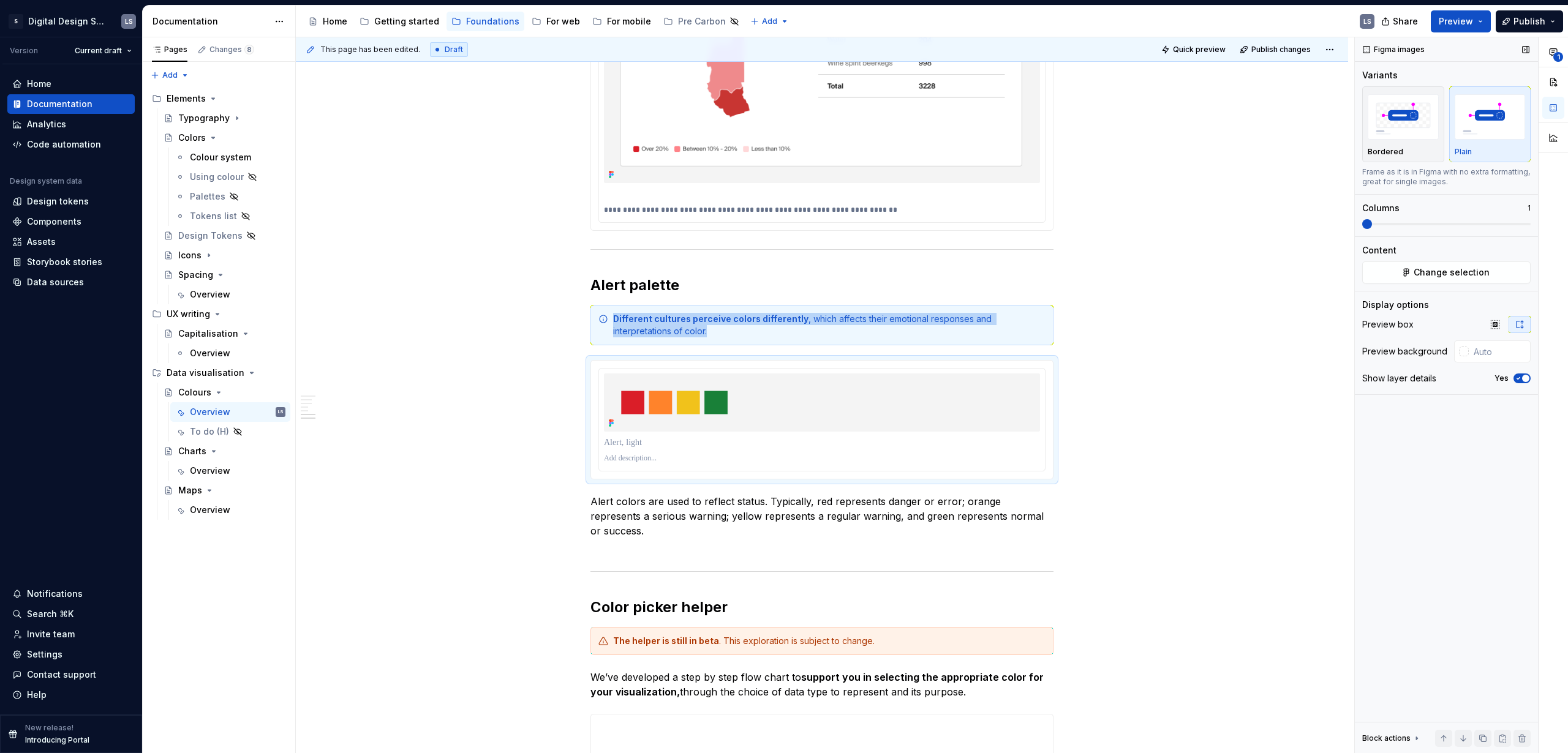
click at [1518, 379] on icon "button" at bounding box center [1518, 379] width 3 height 2
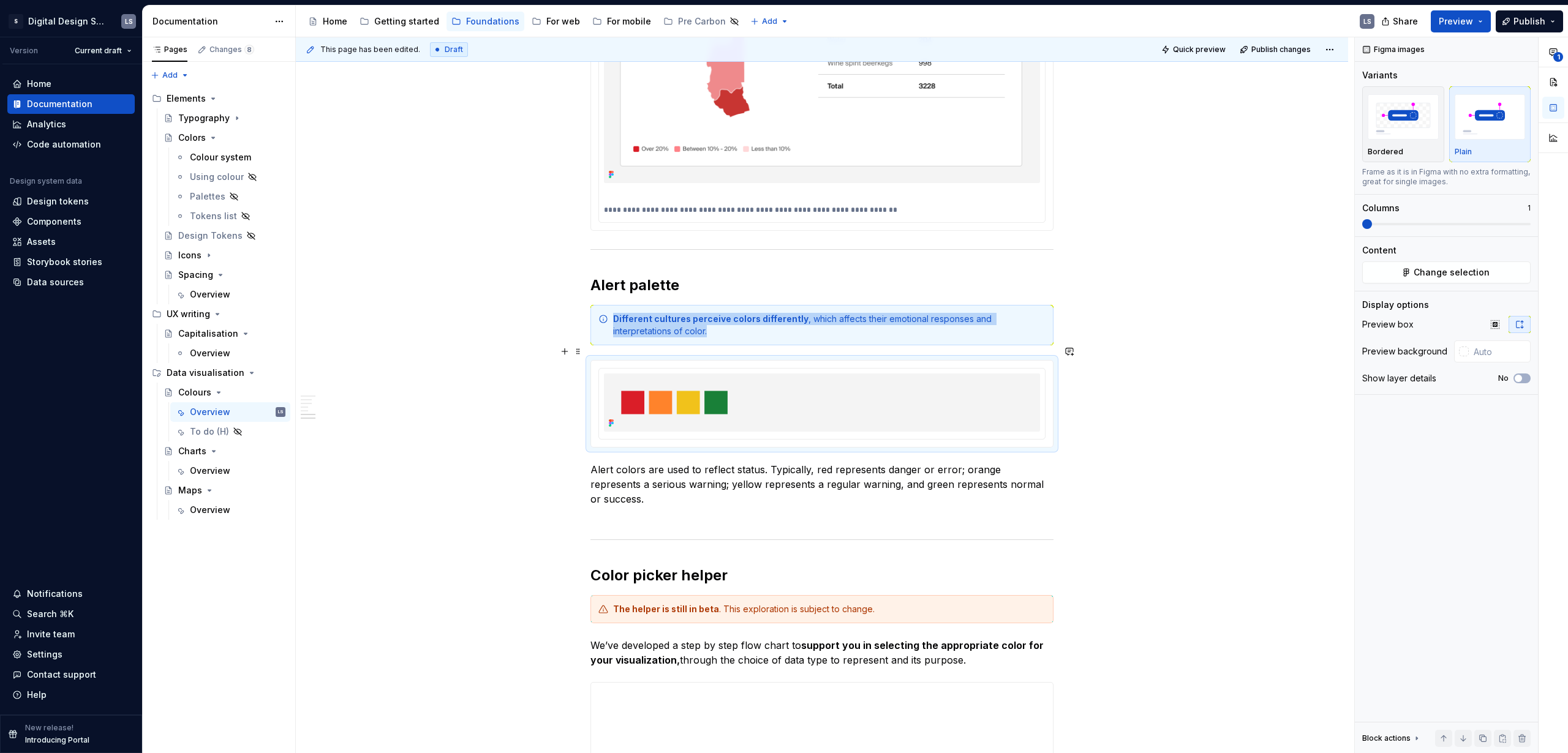
click at [1192, 53] on span "Quick preview" at bounding box center [1199, 50] width 53 height 10
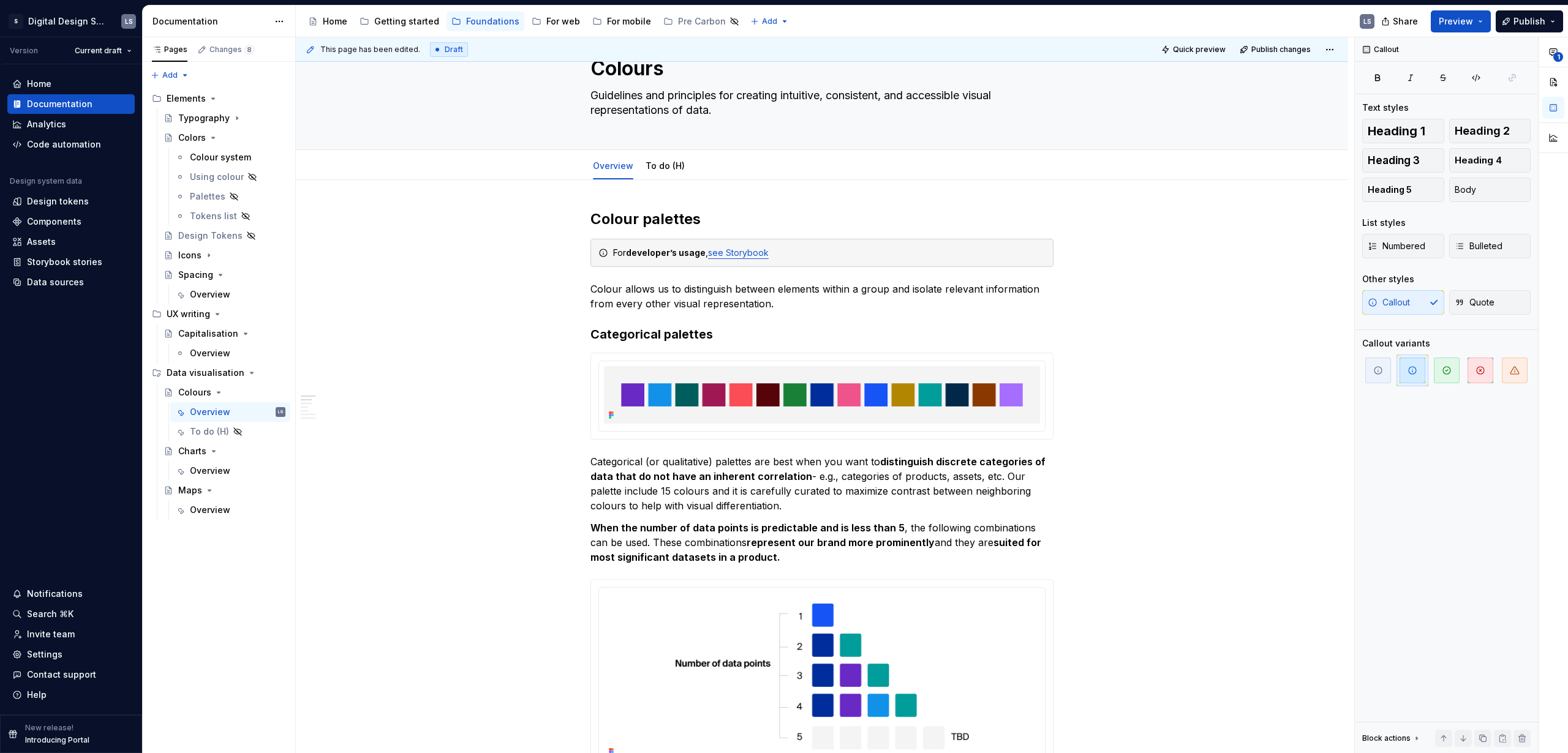
scroll to position [0, 0]
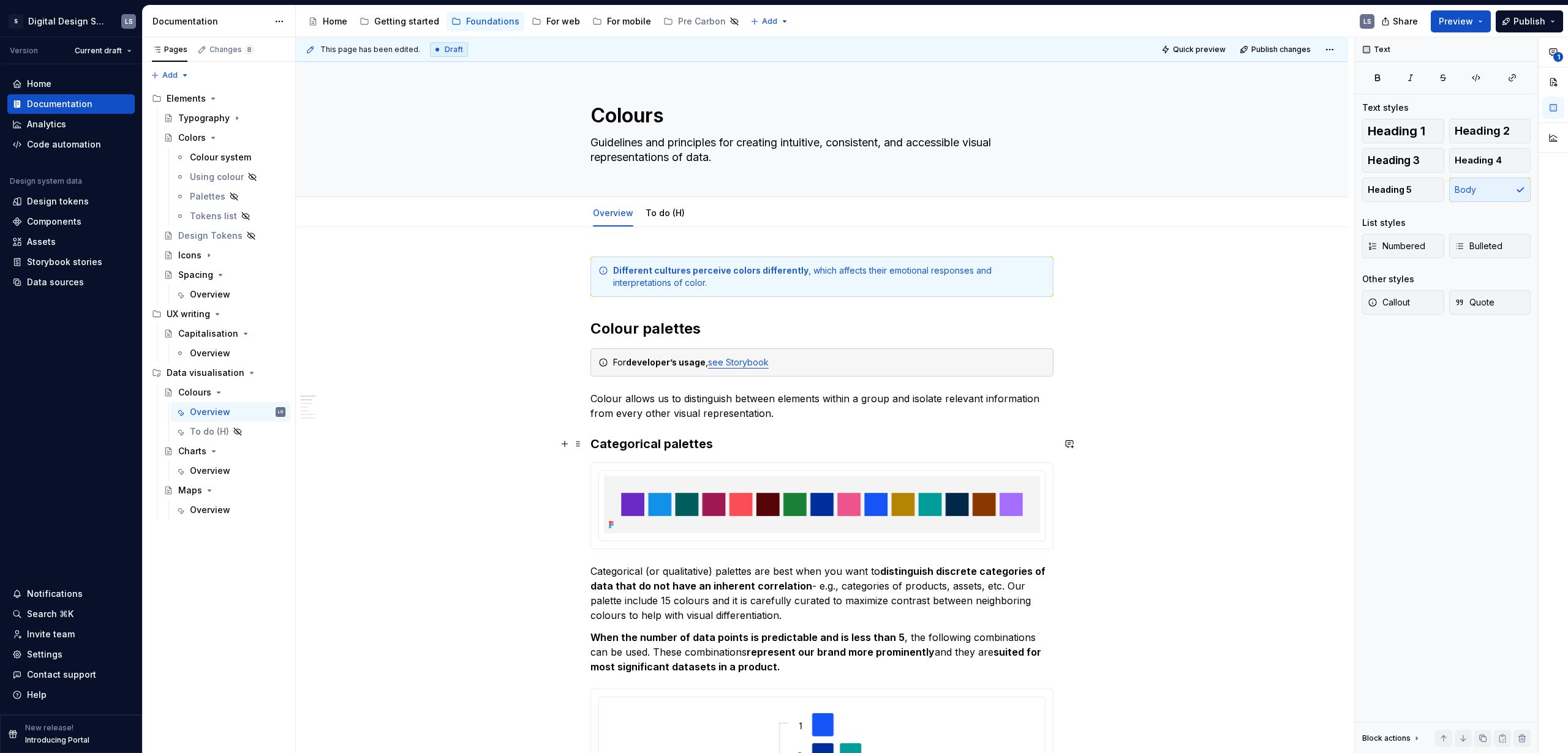
click at [695, 292] on div "Different cultures perceive colors differently , which affects their emotional …" at bounding box center [822, 277] width 463 height 40
click at [657, 284] on div "Different cultures perceive colors differently , which affects their emotional …" at bounding box center [829, 276] width 432 height 24
drag, startPoint x: 615, startPoint y: 270, endPoint x: 680, endPoint y: 297, distance: 70.4
click at [680, 297] on div "Different cultures perceive colors differently , which affects their emotional …" at bounding box center [822, 277] width 463 height 40
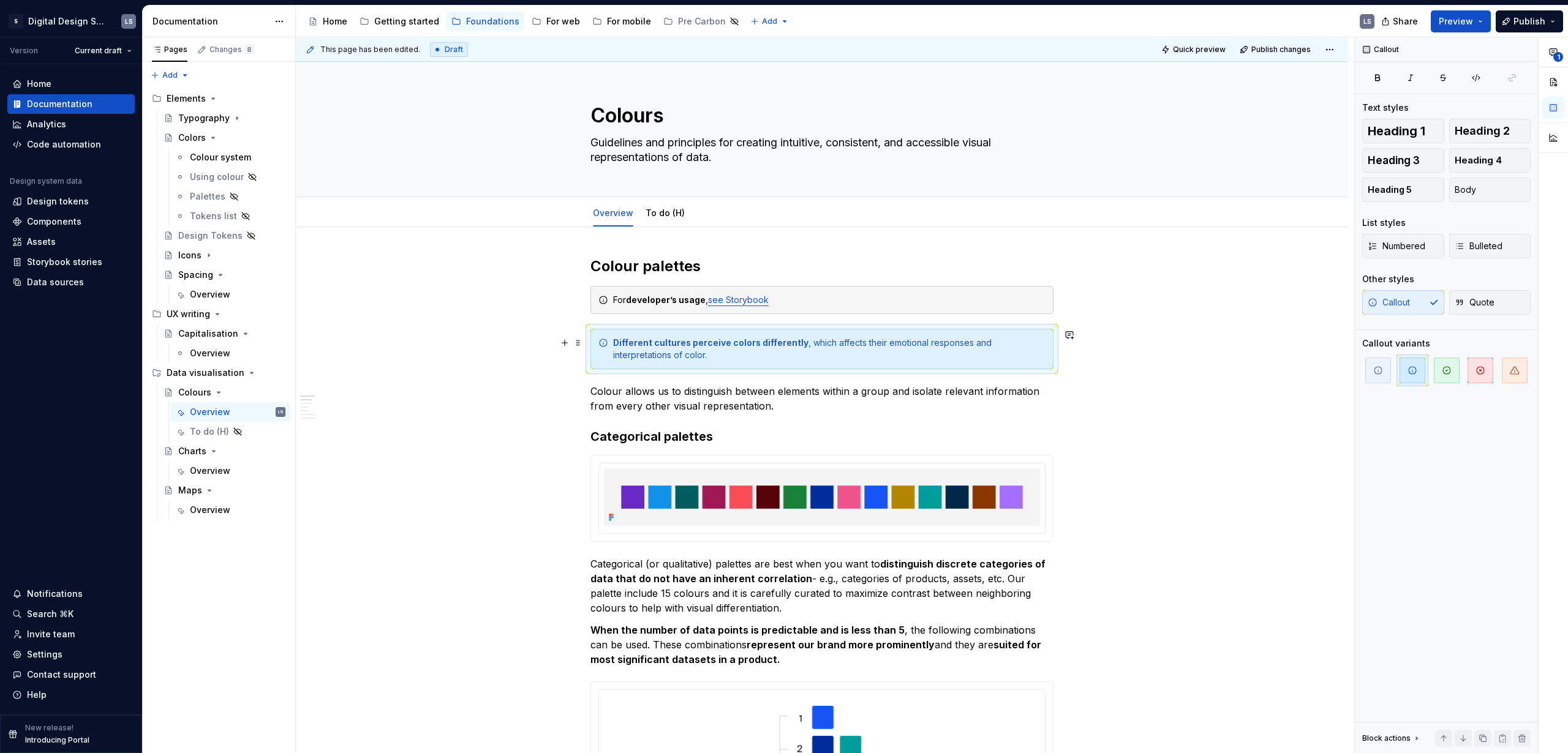
click at [786, 344] on strong "Different cultures perceive colors differently" at bounding box center [711, 343] width 195 height 11
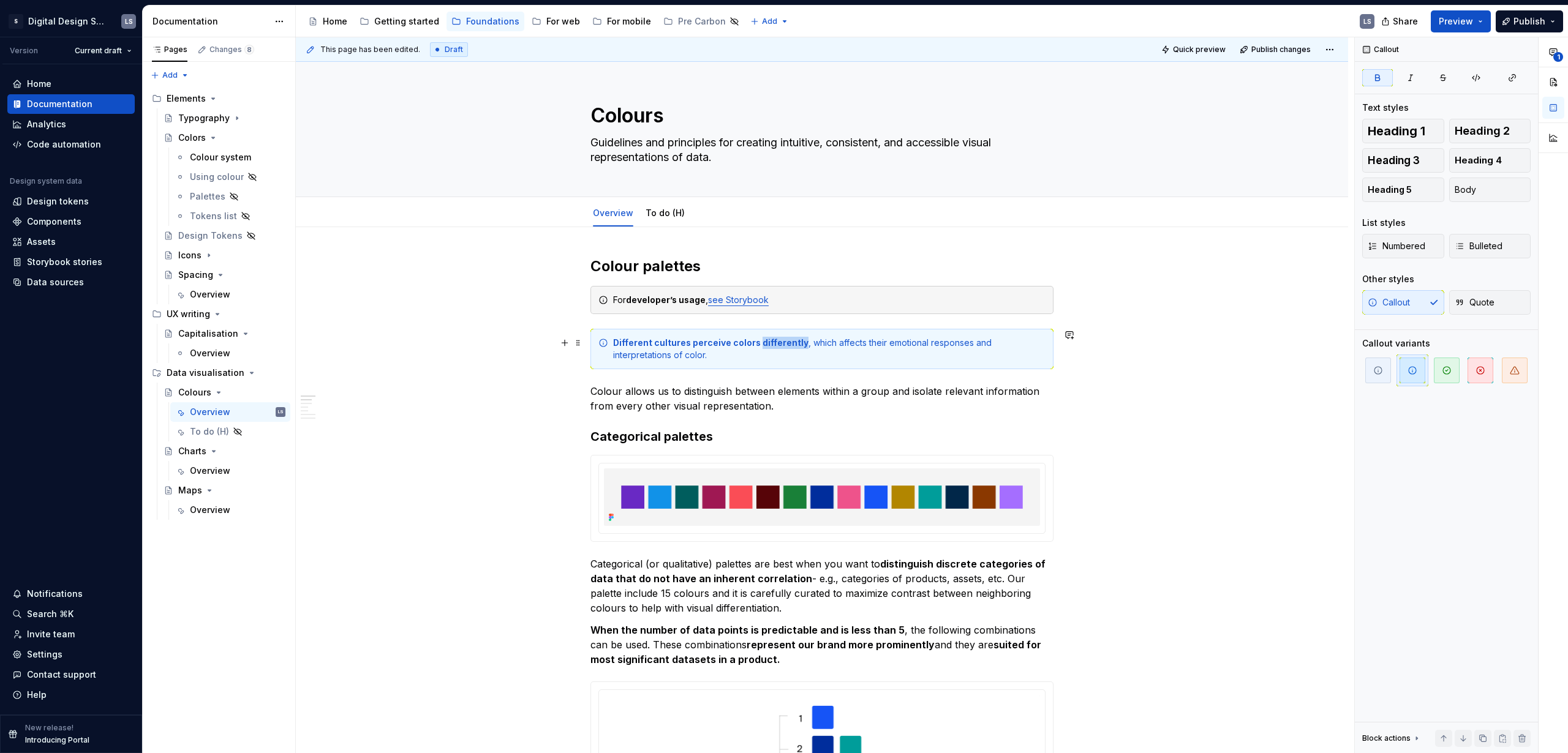
click at [787, 344] on strong "Different cultures perceive colors differently" at bounding box center [711, 343] width 195 height 11
click at [865, 345] on div "Different cultures perceive colors differently , which affects their emotional …" at bounding box center [829, 349] width 432 height 24
click at [1006, 350] on div "Different cultures perceive colors differently , which affects their emotional …" at bounding box center [829, 349] width 432 height 24
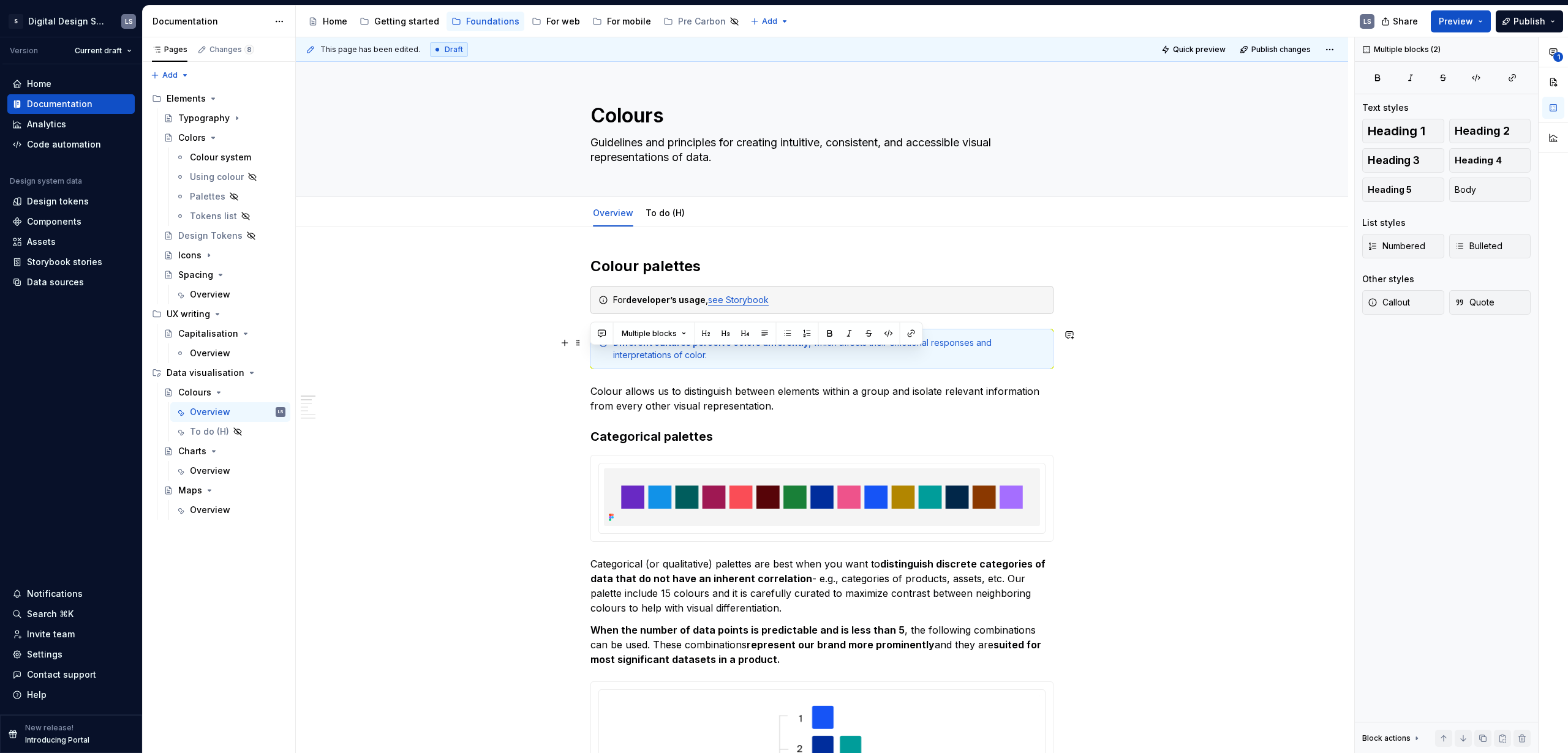
click at [749, 353] on div "Different cultures perceive colors differently , which affects their emotional …" at bounding box center [829, 349] width 432 height 24
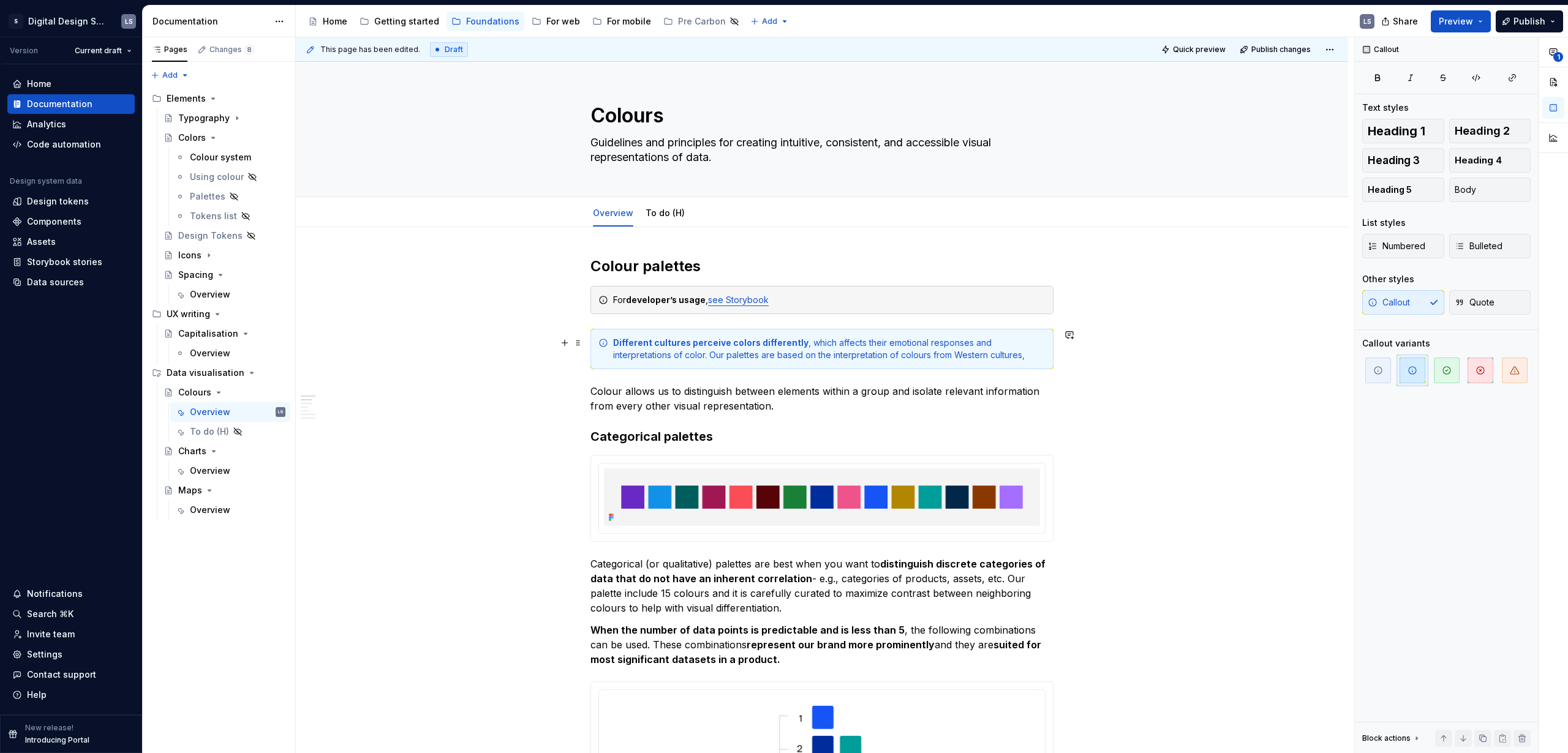
click at [669, 353] on div "Different cultures perceive colors differently , which affects their emotional …" at bounding box center [829, 349] width 432 height 24
click at [614, 343] on strong "Different cultures perceive colors differently" at bounding box center [711, 343] width 195 height 11
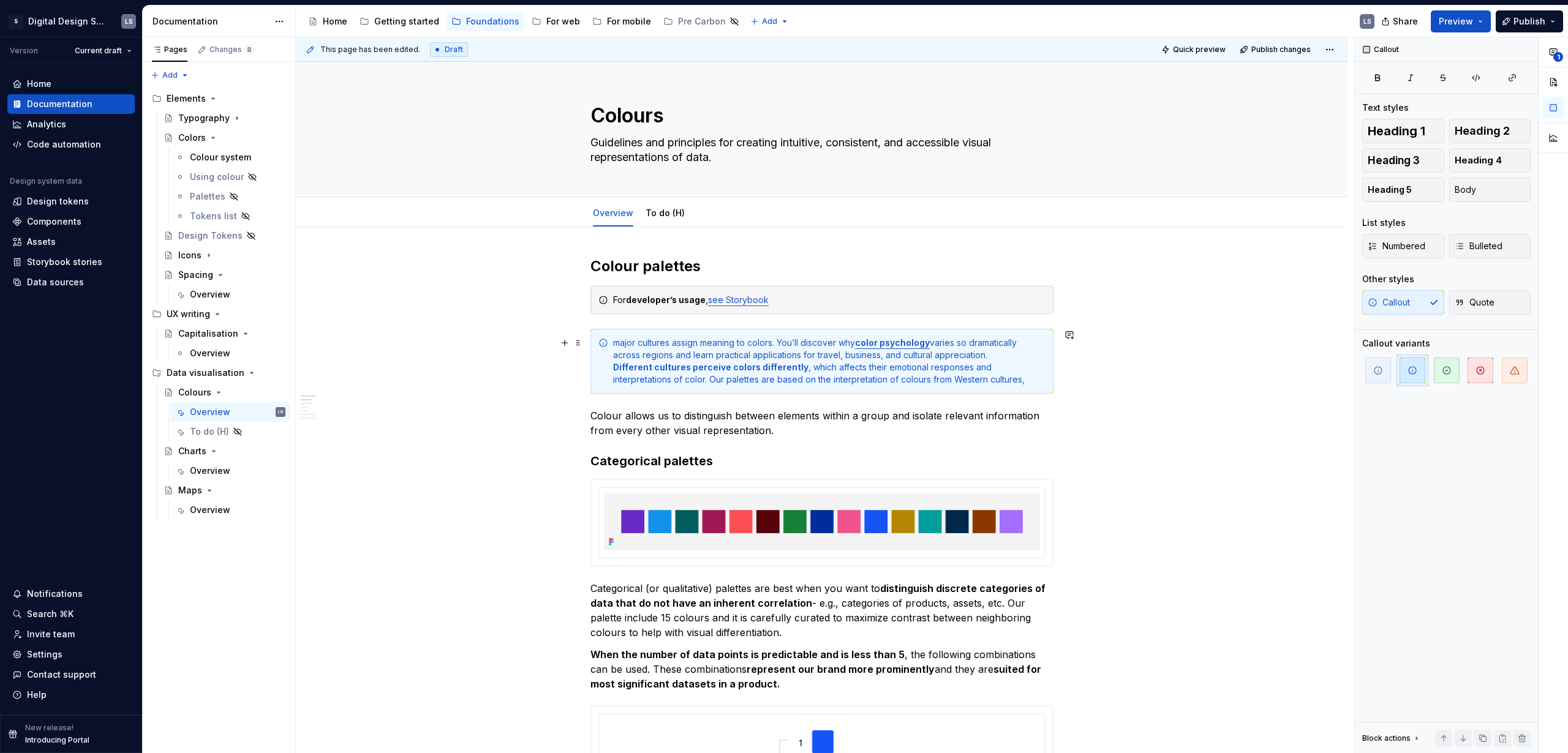
click at [617, 343] on div "major cultures assign meaning to colors. You’ll discover why color psychology v…" at bounding box center [829, 361] width 432 height 49
drag, startPoint x: 700, startPoint y: 346, endPoint x: 758, endPoint y: 346, distance: 58.0
click at [754, 346] on div "major cultures assign meaning to colors. You’ll discover why color psychology v…" at bounding box center [829, 361] width 432 height 49
drag, startPoint x: 774, startPoint y: 343, endPoint x: 601, endPoint y: 341, distance: 173.0
click at [601, 342] on div "major cultures assign meaning to colors. You’ll discover why color psychology v…" at bounding box center [822, 361] width 463 height 65
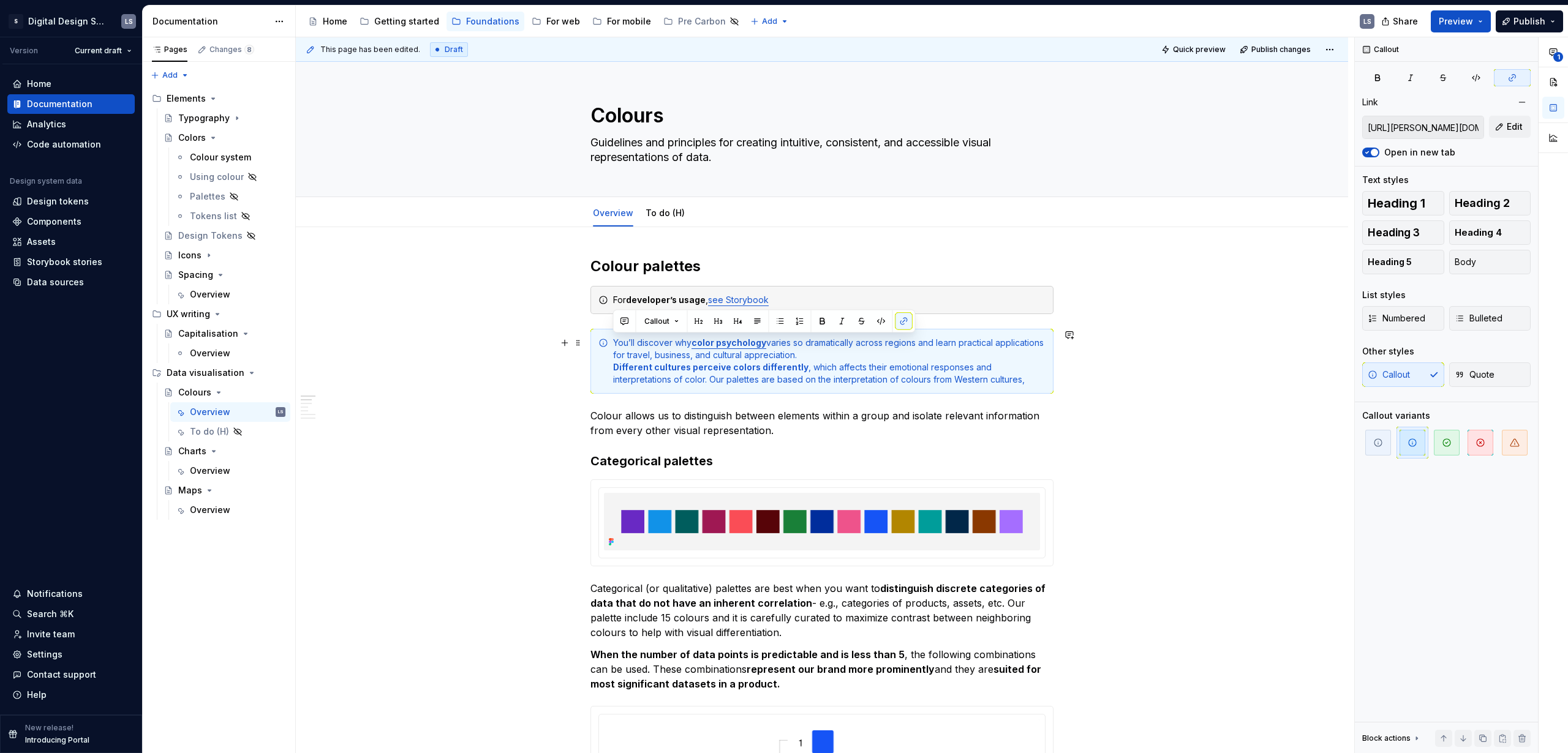
drag, startPoint x: 844, startPoint y: 354, endPoint x: 599, endPoint y: 337, distance: 245.6
click at [599, 337] on div "You’ll discover why color psychology varies so dramatically across regions and …" at bounding box center [822, 361] width 463 height 65
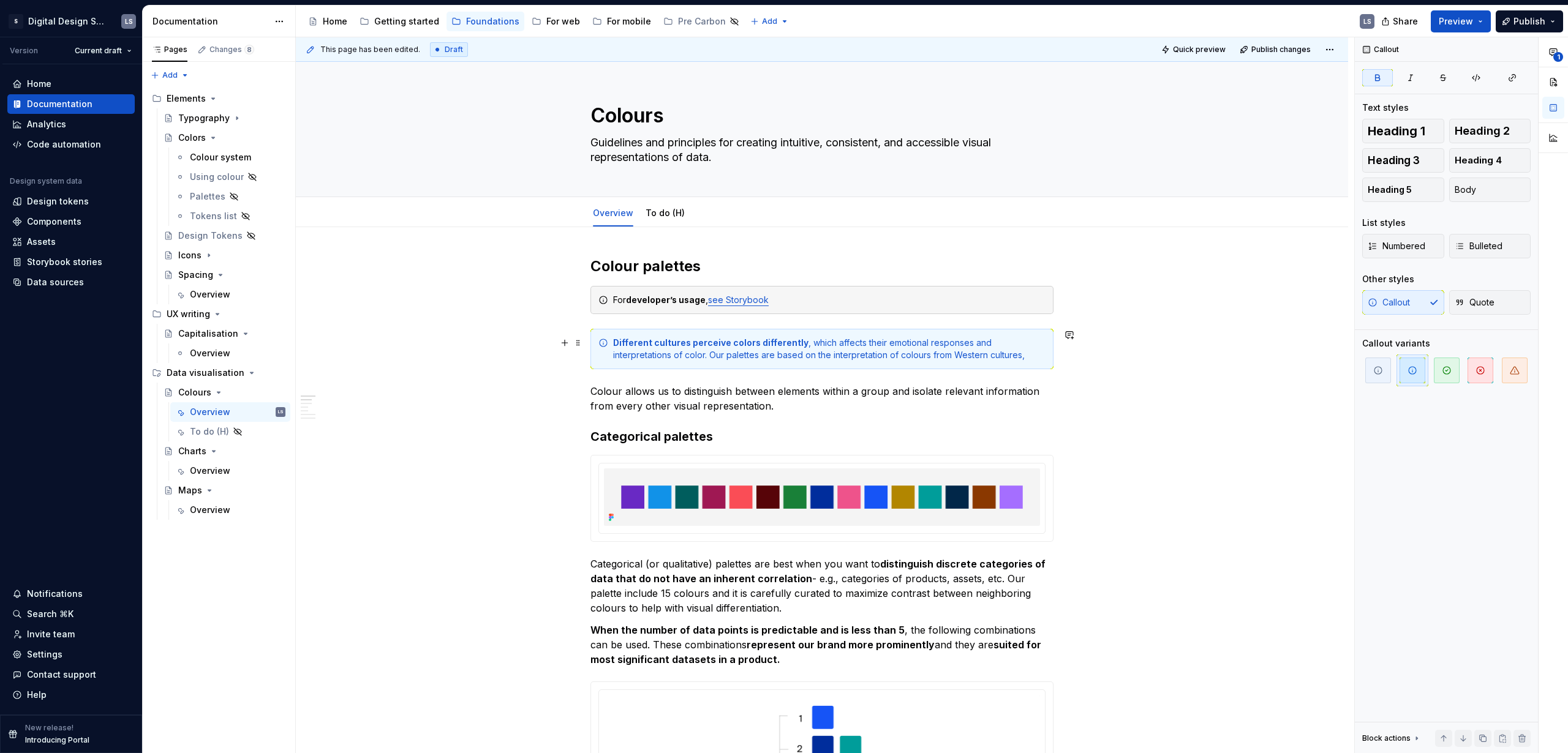
click at [794, 357] on div "Different cultures perceive colors differently , which affects their emotional …" at bounding box center [829, 349] width 432 height 24
click at [860, 357] on div "Different cultures perceive colors differently , which affects their emotional …" at bounding box center [829, 349] width 432 height 24
click at [886, 353] on div "Different cultures perceive colors differently , which affects their emotional …" at bounding box center [829, 349] width 432 height 24
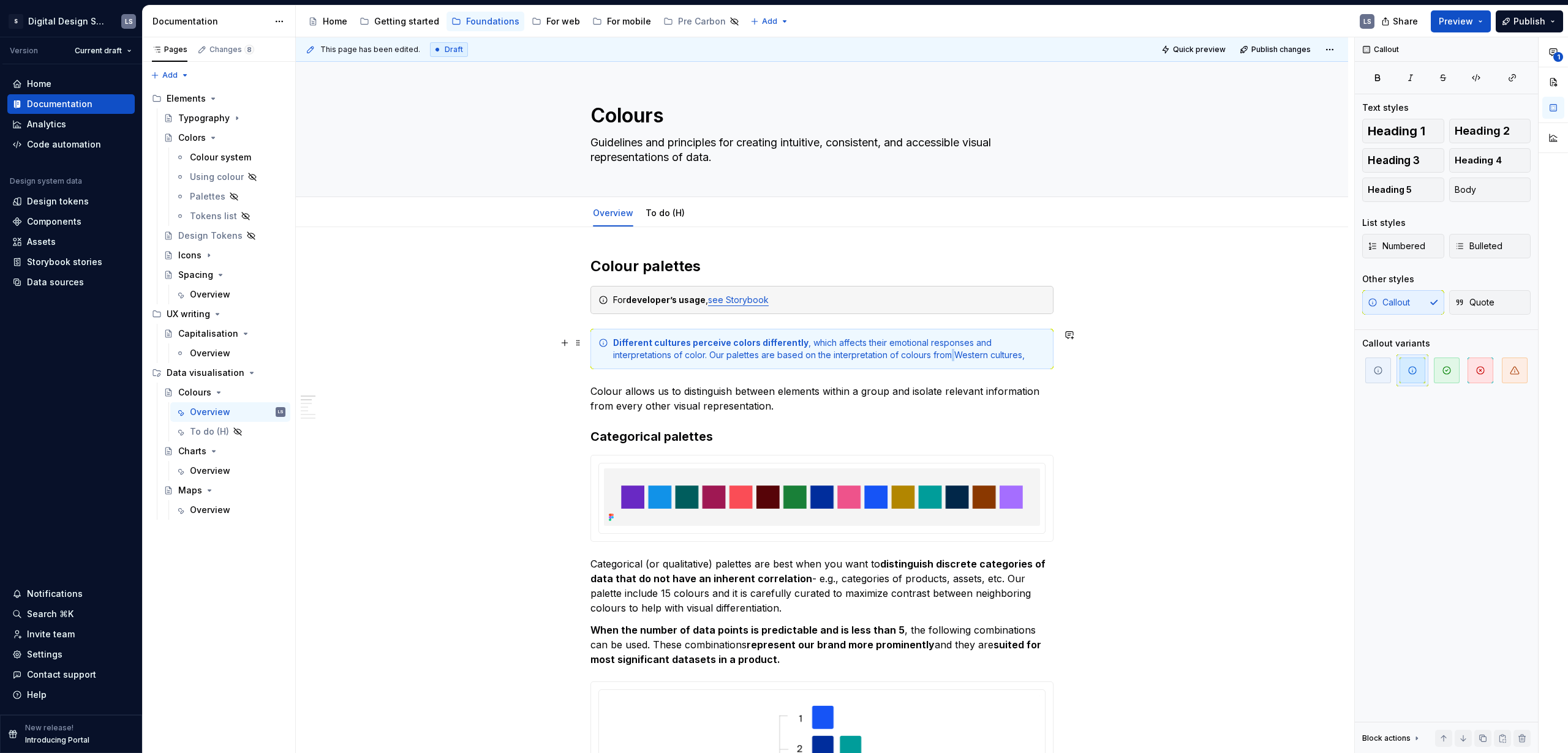
click at [886, 353] on div "Different cultures perceive colors differently , which affects their emotional …" at bounding box center [829, 349] width 432 height 24
click at [876, 357] on div "Different cultures perceive colors differently , which affects their emotional …" at bounding box center [829, 349] width 432 height 24
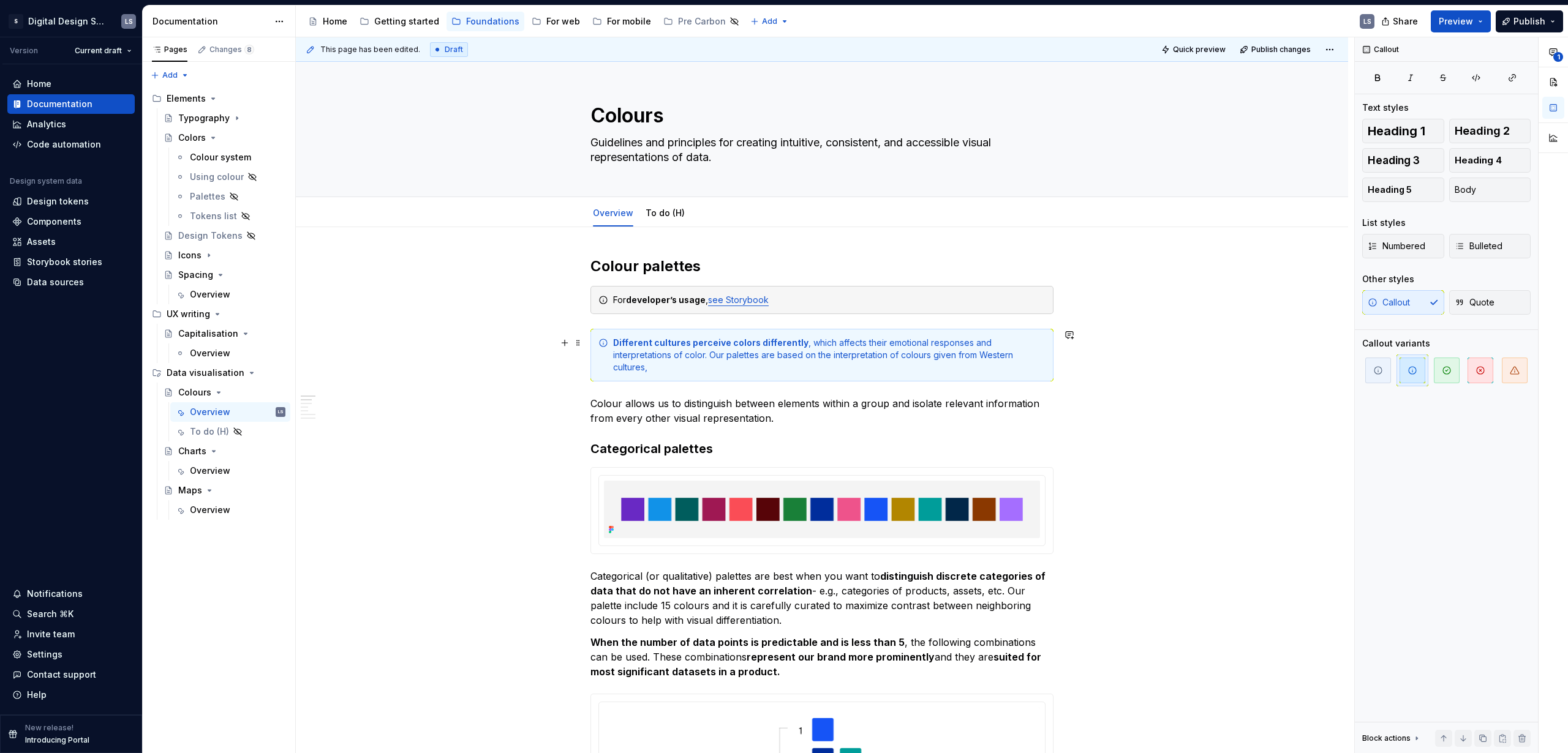
click at [993, 350] on div "Different cultures perceive colors differently , which affects their emotional …" at bounding box center [829, 355] width 432 height 37
click at [611, 344] on div "Different cultures perceive colors differently , which affects their emotional …" at bounding box center [822, 355] width 463 height 53
click at [1031, 351] on div "Different cultures perceive colors differently , which affects their emotional …" at bounding box center [829, 355] width 432 height 37
click at [1180, 49] on span "Quick preview" at bounding box center [1199, 50] width 53 height 10
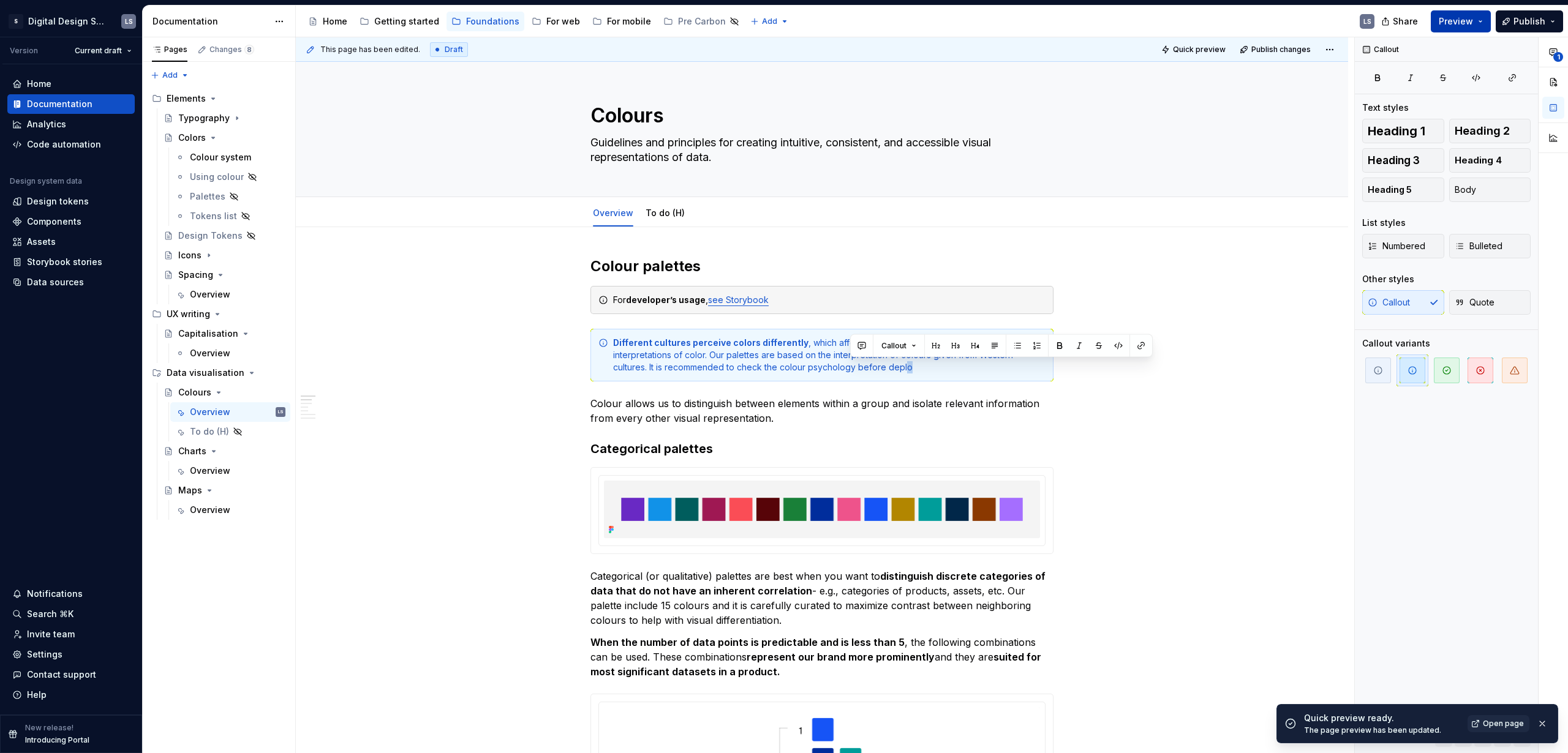
click at [1449, 19] on span "Preview" at bounding box center [1455, 22] width 34 height 12
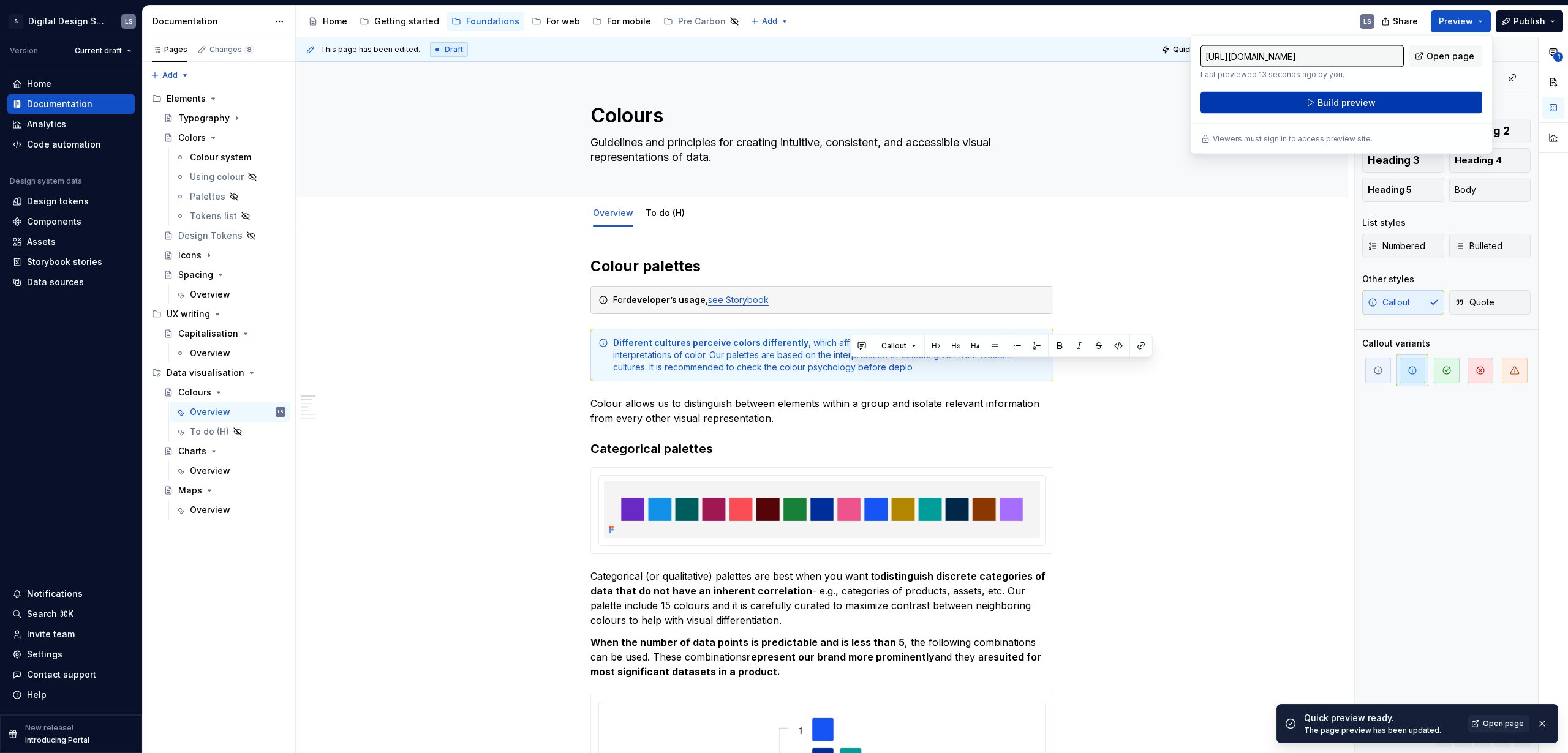
click at [1379, 107] on button "Build preview" at bounding box center [1341, 103] width 282 height 22
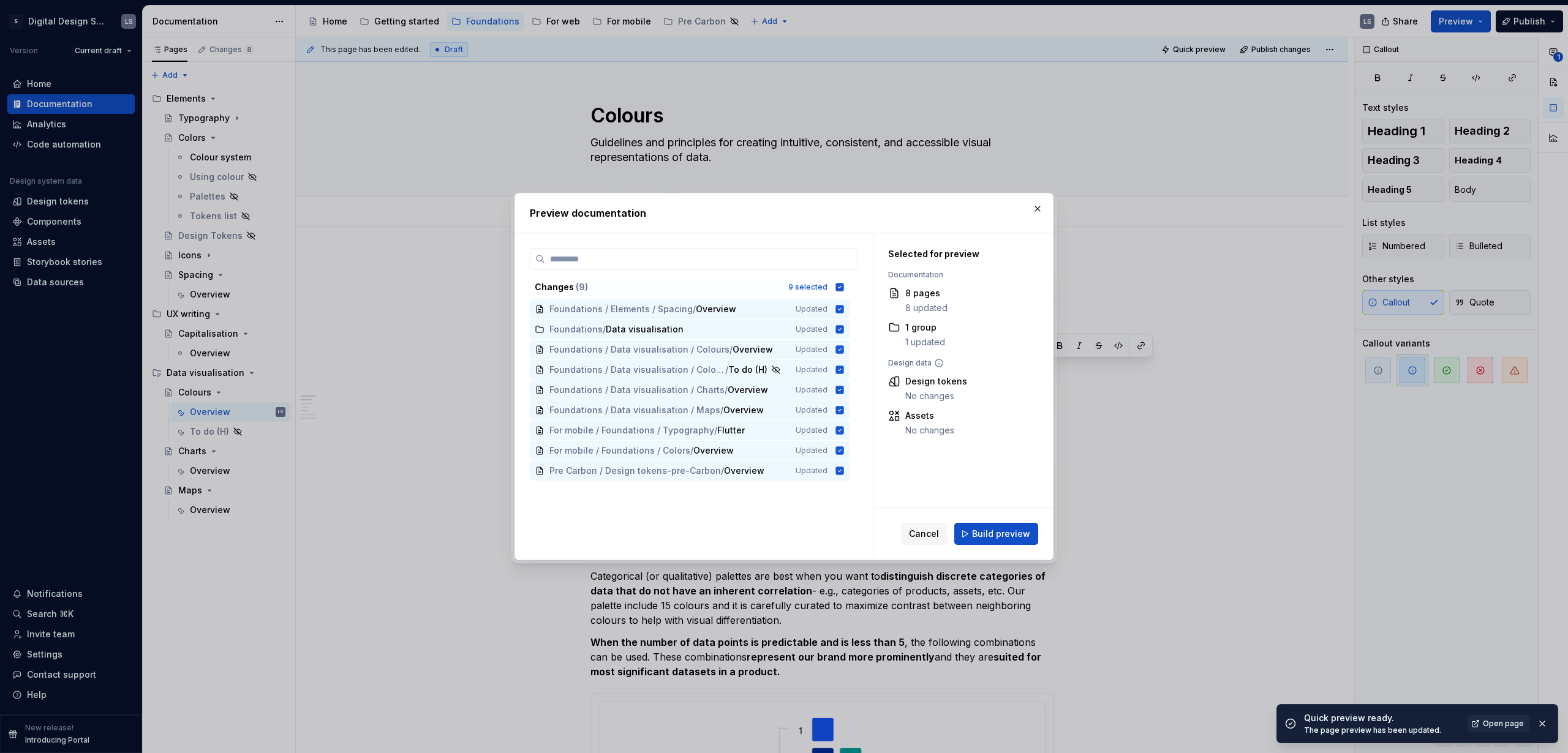
click at [1014, 535] on span "Build preview" at bounding box center [1001, 534] width 58 height 12
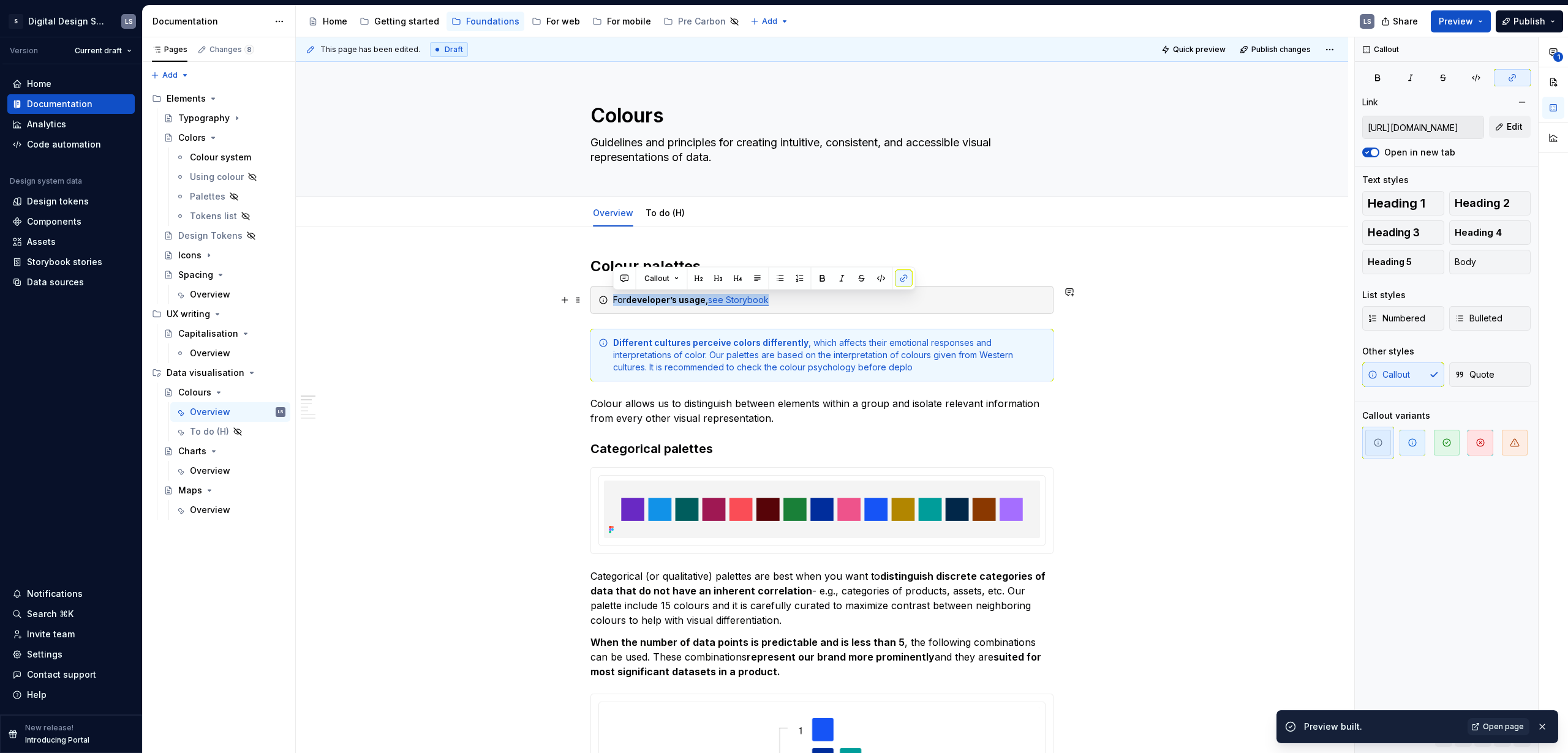
drag, startPoint x: 614, startPoint y: 302, endPoint x: 794, endPoint y: 307, distance: 180.1
click at [794, 307] on div "For developer’s usage , see Storybook" at bounding box center [822, 300] width 463 height 28
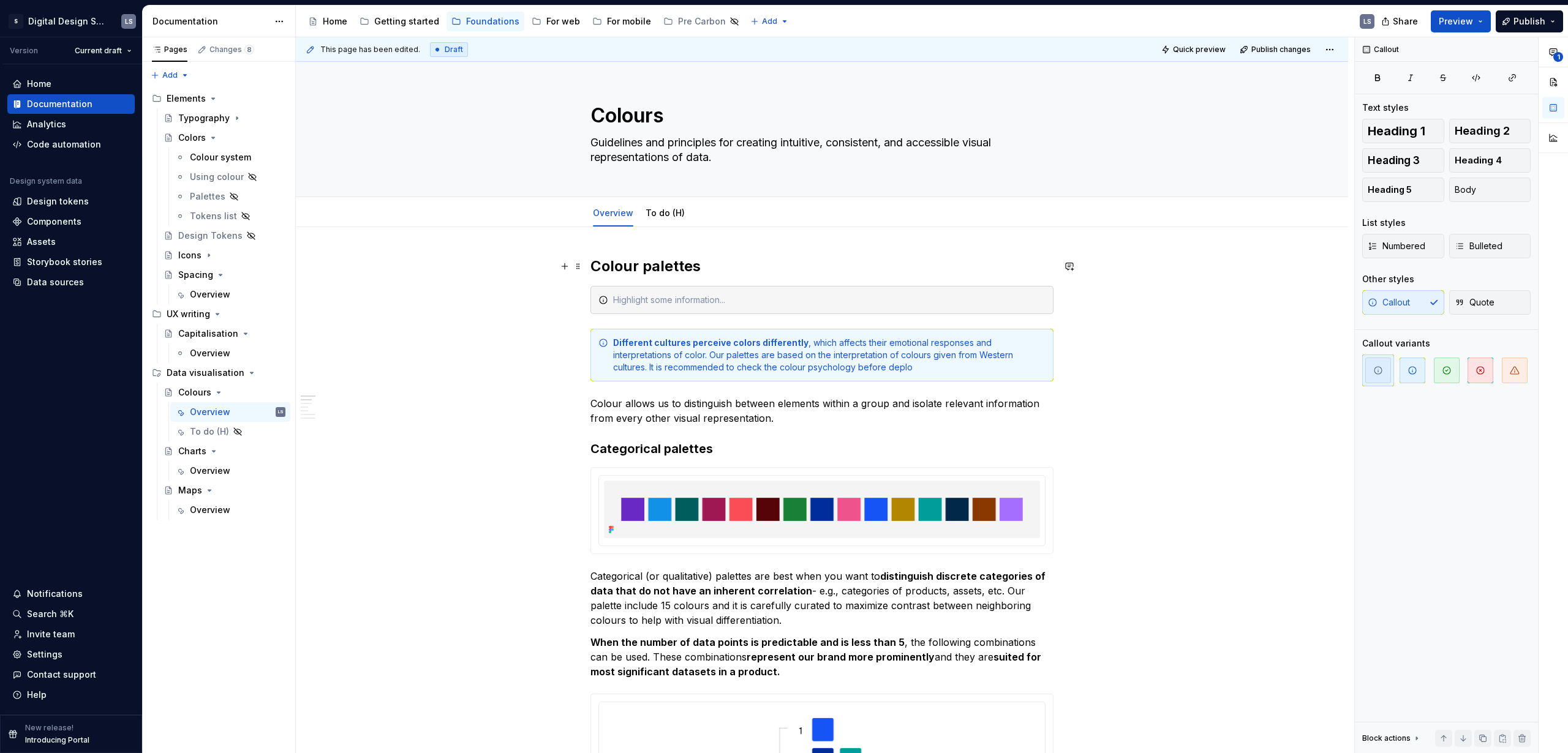
click at [722, 270] on h2 "Colour palettes" at bounding box center [822, 267] width 463 height 20
click at [576, 299] on span at bounding box center [578, 300] width 10 height 17
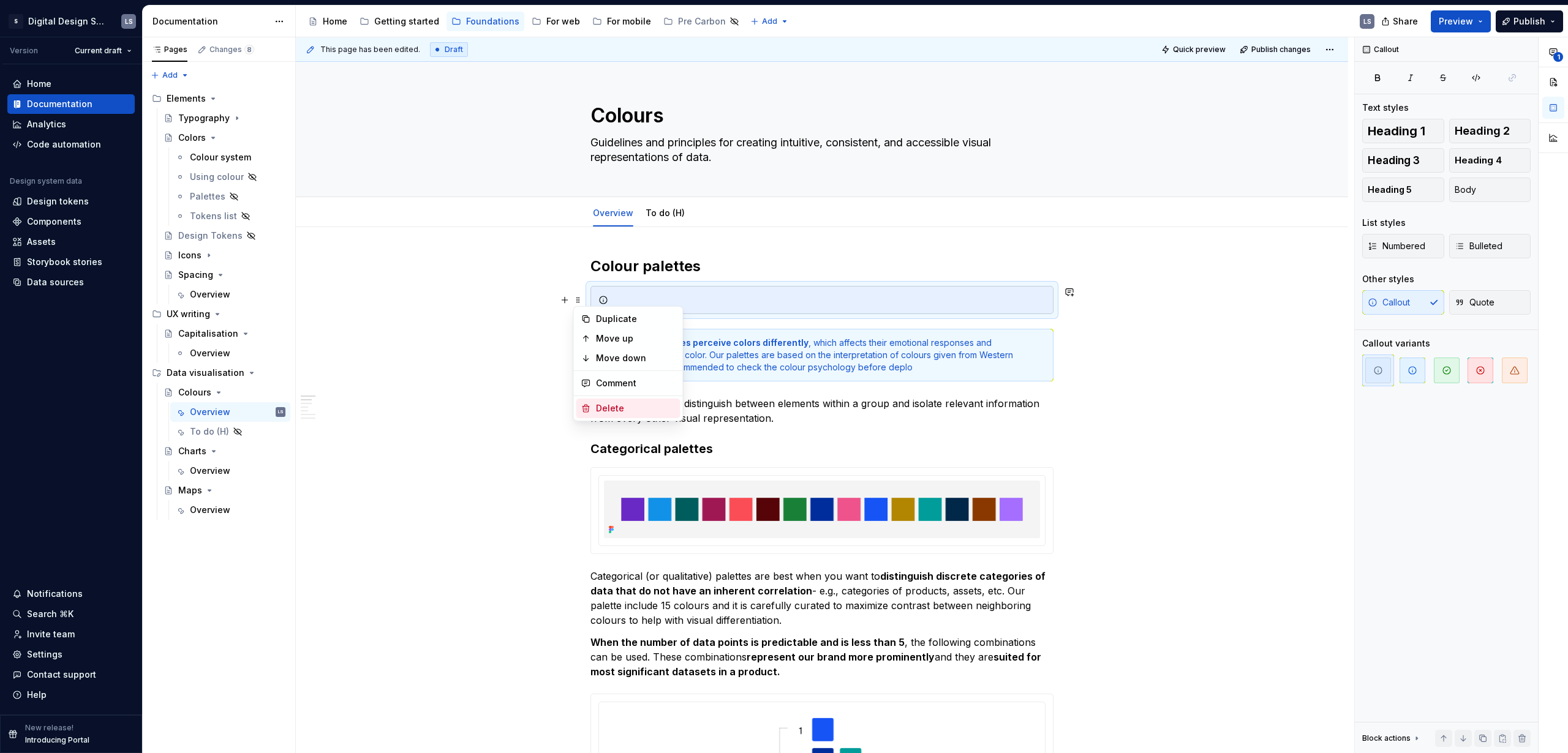
click at [610, 410] on div "Delete" at bounding box center [636, 409] width 80 height 12
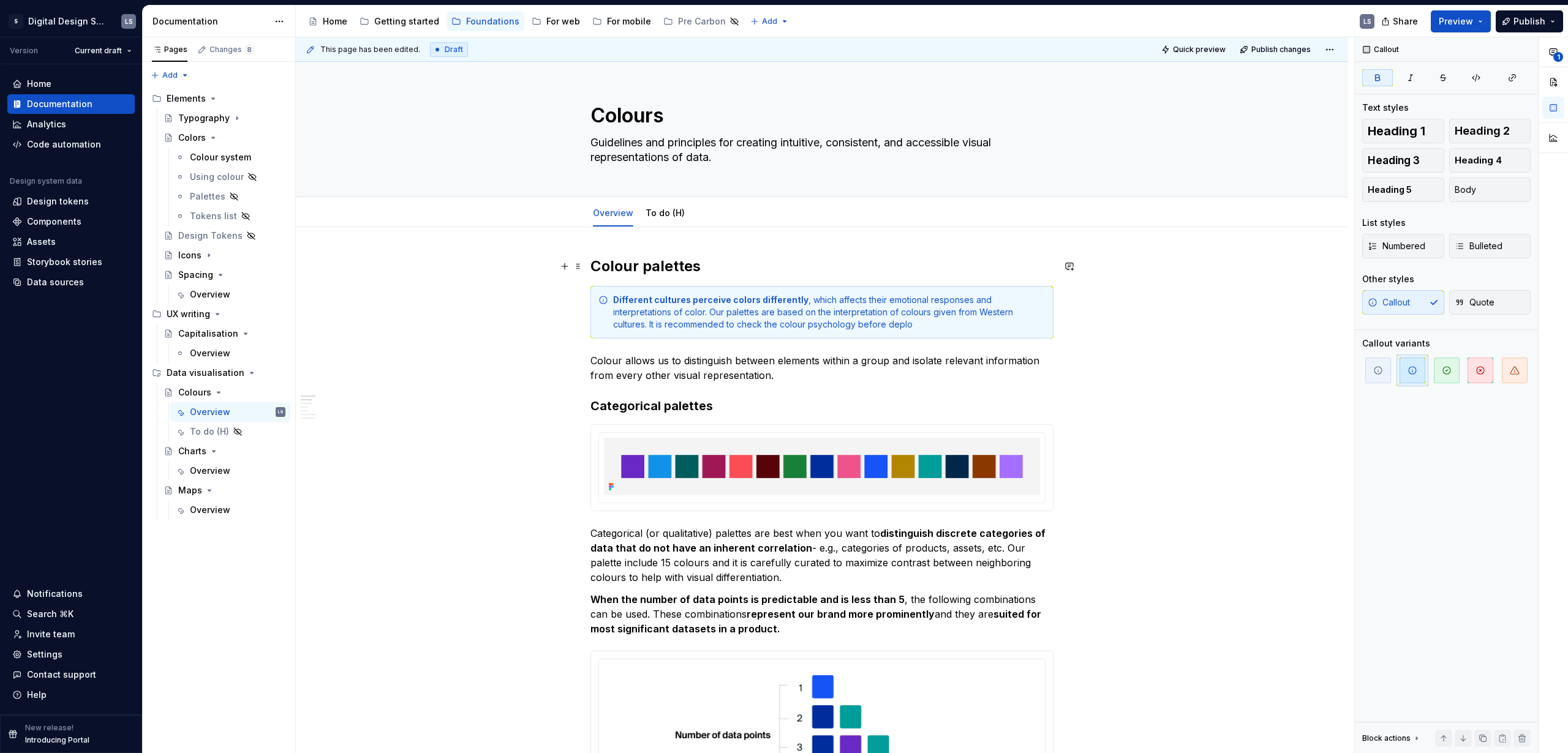
click at [730, 263] on h2 "Colour palettes" at bounding box center [822, 267] width 463 height 20
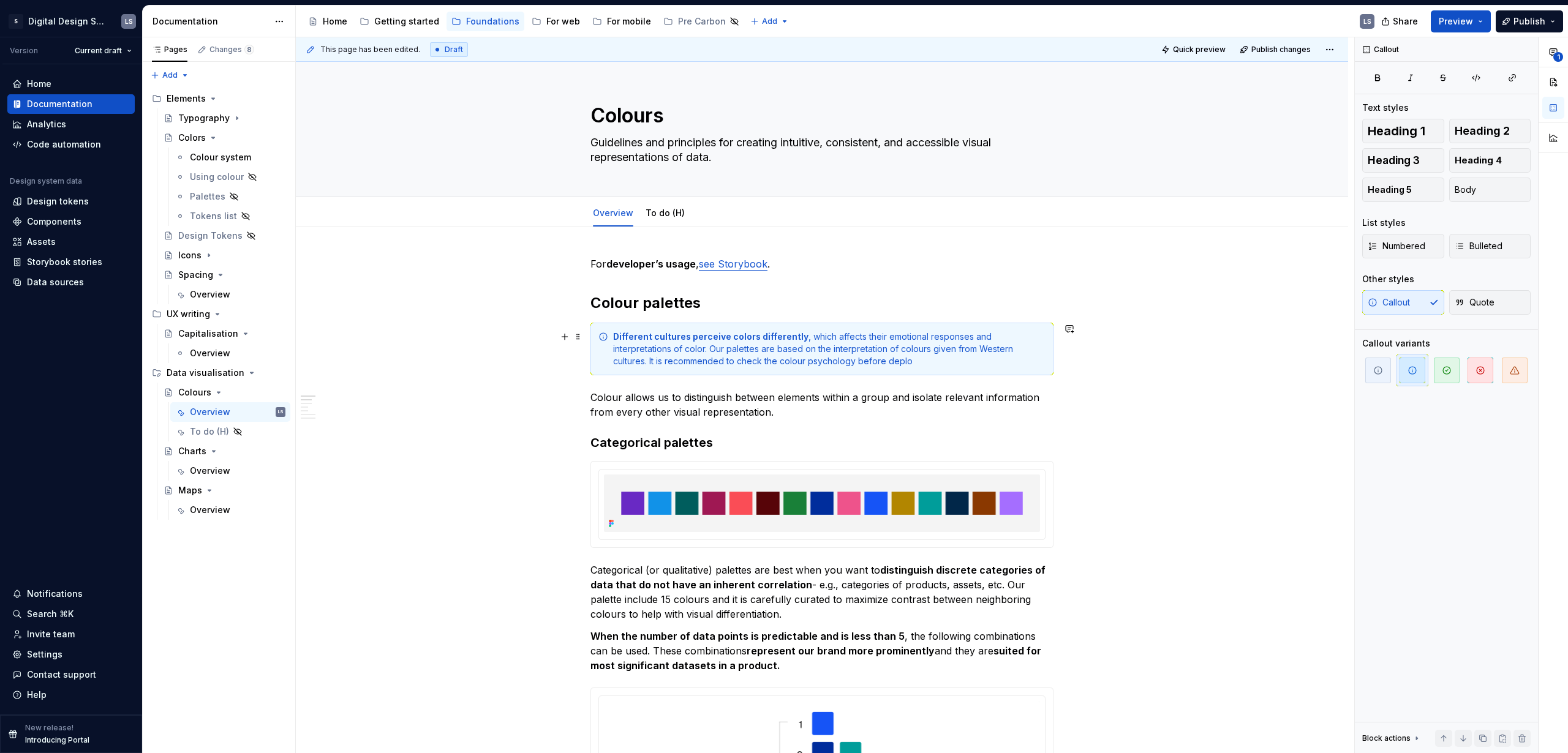
click at [636, 351] on div "Different cultures perceive colors differently , which affects their emotional …" at bounding box center [829, 349] width 432 height 37
click at [824, 348] on div "Different cultures perceive colors differently , which affects their emotional …" at bounding box center [829, 349] width 432 height 37
click at [865, 349] on div "Different cultures perceive colors differently , which affects their emotional …" at bounding box center [829, 349] width 432 height 37
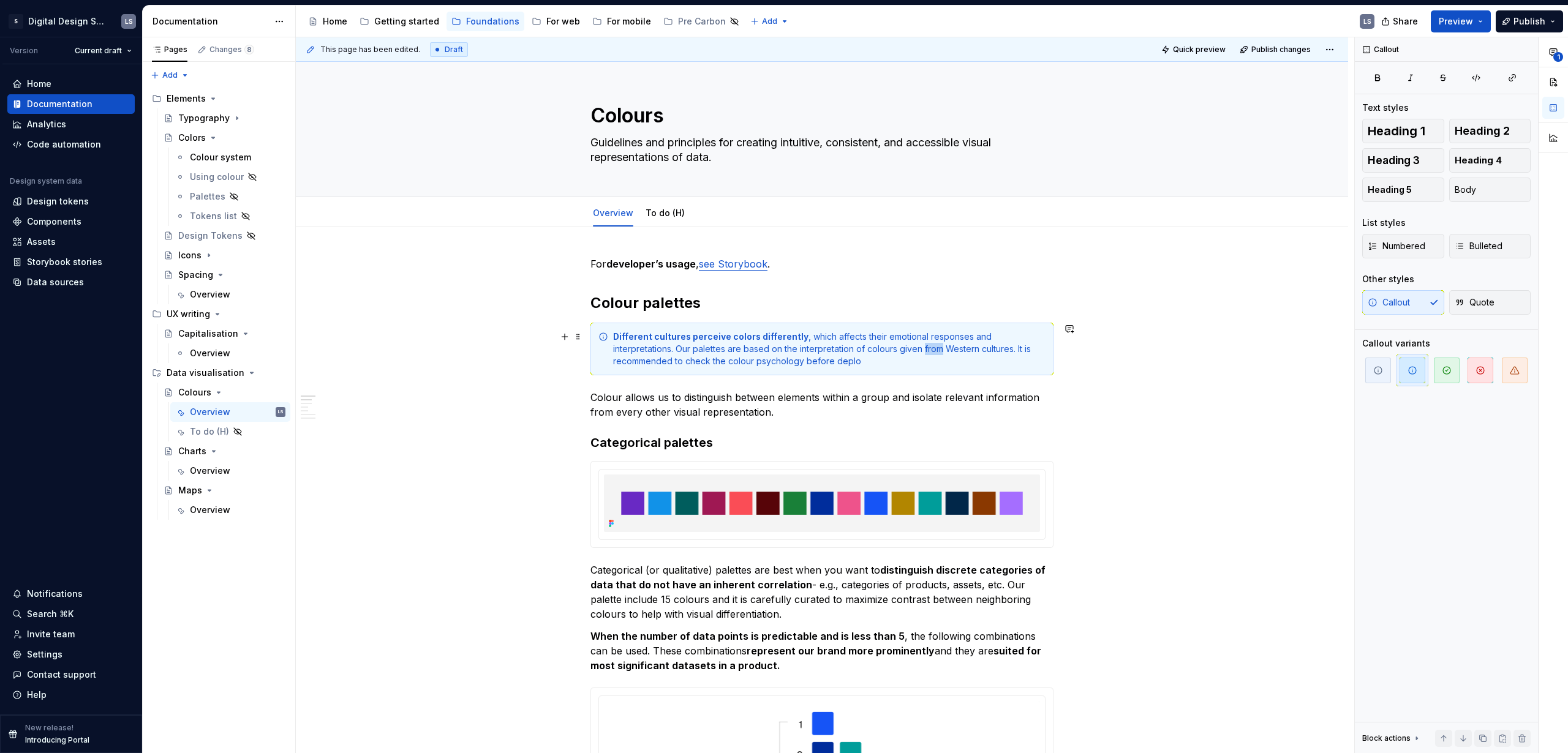
click at [865, 349] on div "Different cultures perceive colors differently , which affects their emotional …" at bounding box center [829, 349] width 432 height 37
click at [778, 363] on div "Different cultures perceive colors differently , which affects their emotional …" at bounding box center [829, 349] width 432 height 37
drag, startPoint x: 694, startPoint y: 363, endPoint x: 754, endPoint y: 368, distance: 60.2
click at [740, 367] on div "Different cultures perceive colors differently , which affects their emotional …" at bounding box center [829, 349] width 432 height 37
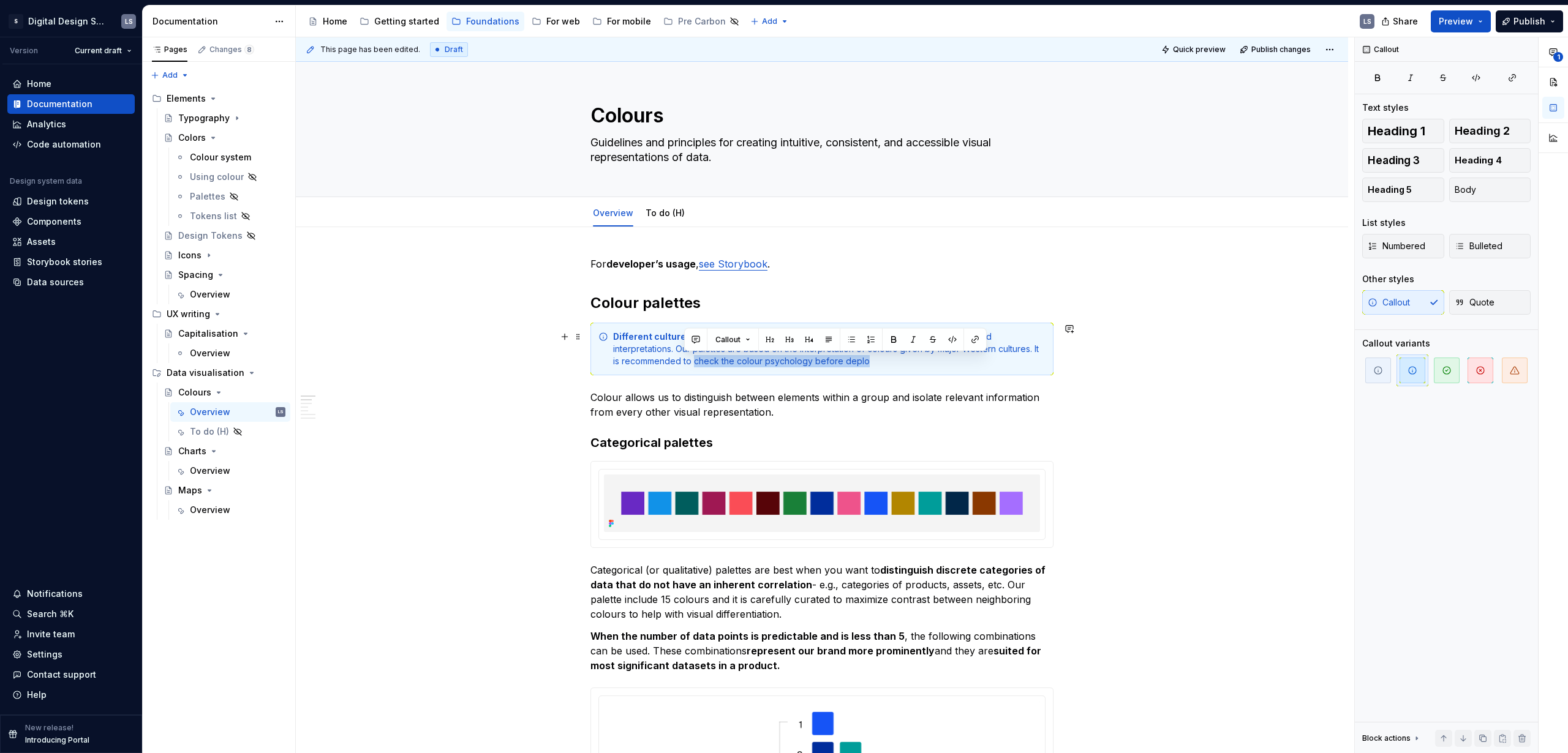
drag, startPoint x: 861, startPoint y: 363, endPoint x: 685, endPoint y: 367, distance: 176.0
click at [685, 367] on div "Different cultures perceive colors differently , which affects their emotional …" at bounding box center [829, 349] width 432 height 37
drag, startPoint x: 980, startPoint y: 353, endPoint x: 989, endPoint y: 361, distance: 12.0
click at [989, 361] on div "Different cultures perceive colors differently , which affects their emotional …" at bounding box center [829, 349] width 432 height 37
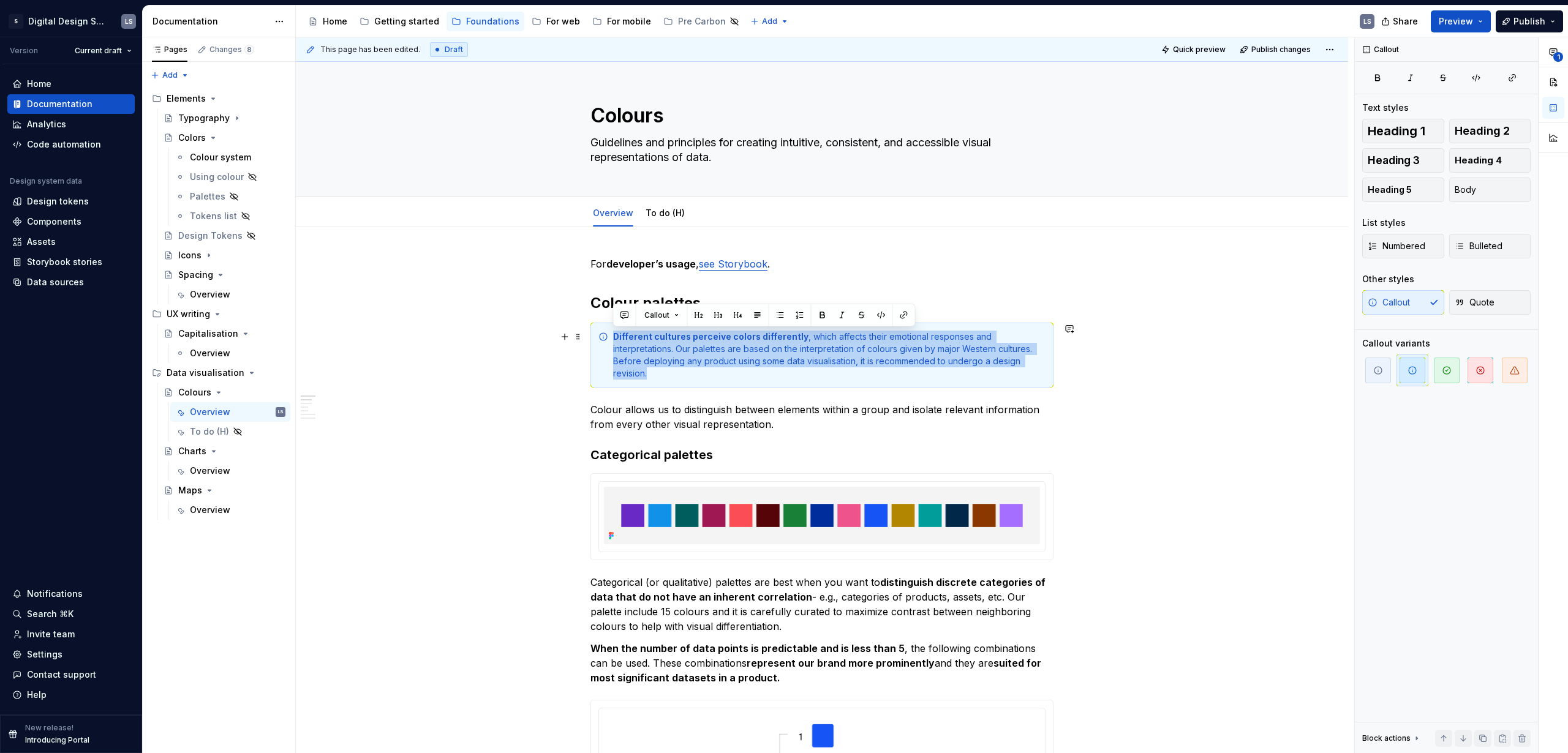
drag, startPoint x: 1012, startPoint y: 363, endPoint x: 591, endPoint y: 332, distance: 422.1
click at [591, 332] on div "Different cultures perceive colors differently , which affects their emotional …" at bounding box center [822, 355] width 463 height 65
copy div "Different cultures perceive colors differently , which affects their emotional …"
click at [980, 366] on div "Different cultures perceive colors differently , which affects their emotional …" at bounding box center [829, 355] width 432 height 49
drag, startPoint x: 1002, startPoint y: 362, endPoint x: 614, endPoint y: 336, distance: 388.9
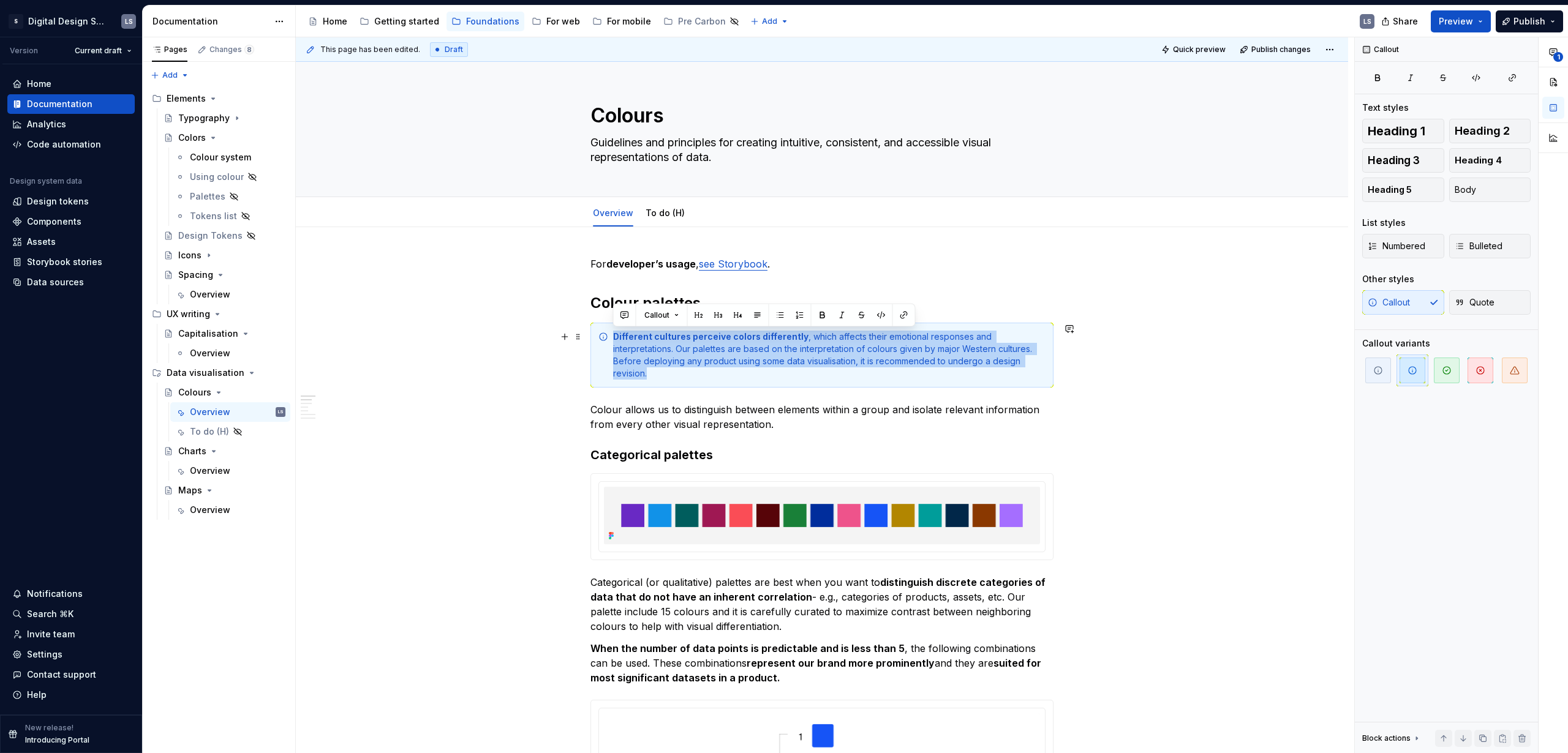
click at [612, 336] on div "Different cultures perceive colors differently , which affects their emotional …" at bounding box center [822, 355] width 463 height 65
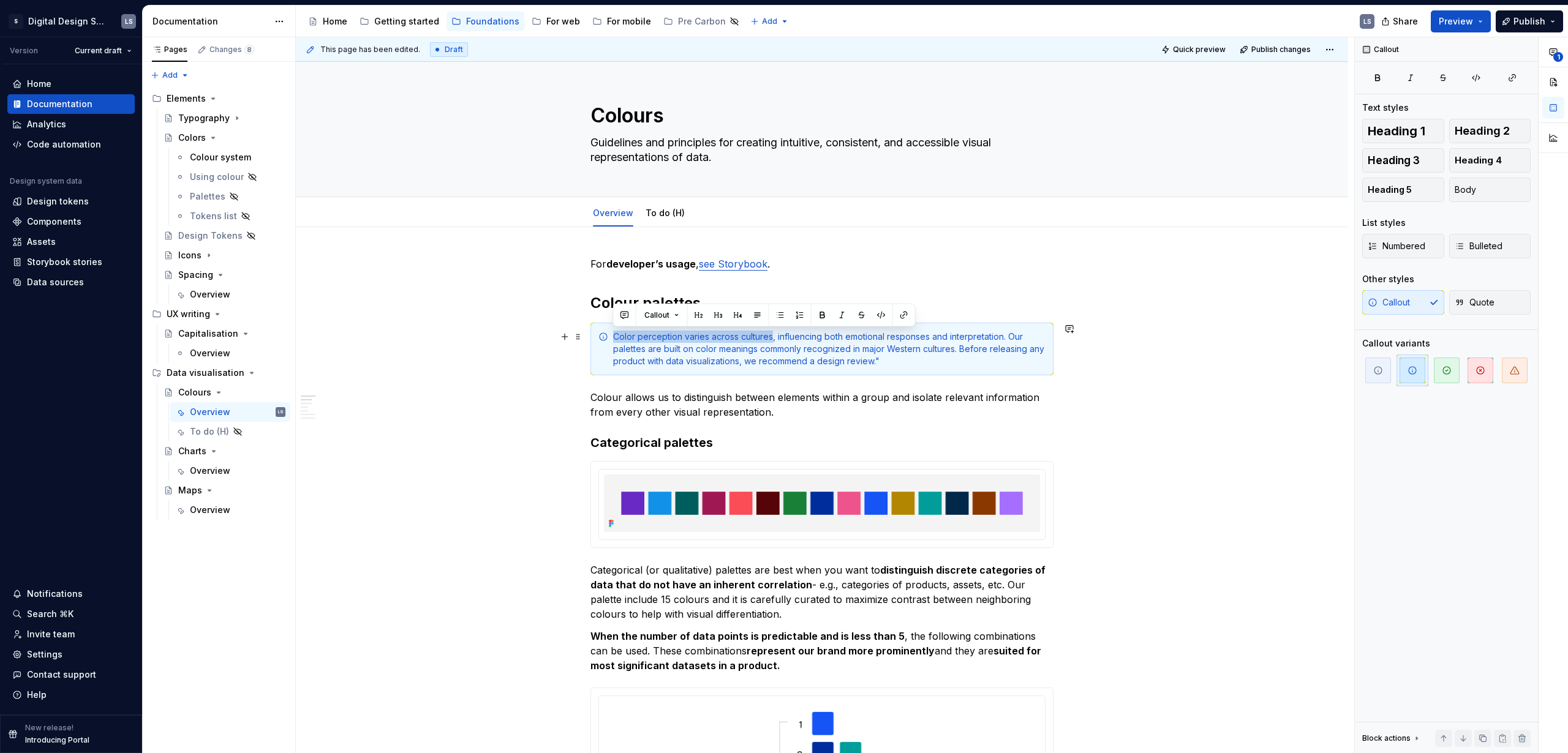
drag, startPoint x: 768, startPoint y: 338, endPoint x: 595, endPoint y: 341, distance: 173.0
click at [595, 341] on div "Color perception varies across cultures, influencing both emotional responses a…" at bounding box center [822, 349] width 463 height 53
click at [631, 354] on div "Color perception varies across cultures , influencing both emotional responses …" at bounding box center [829, 349] width 432 height 37
drag, startPoint x: 613, startPoint y: 336, endPoint x: 708, endPoint y: 331, distance: 95.1
click at [613, 336] on strong "Color perception varies across cultures" at bounding box center [700, 336] width 174 height 11
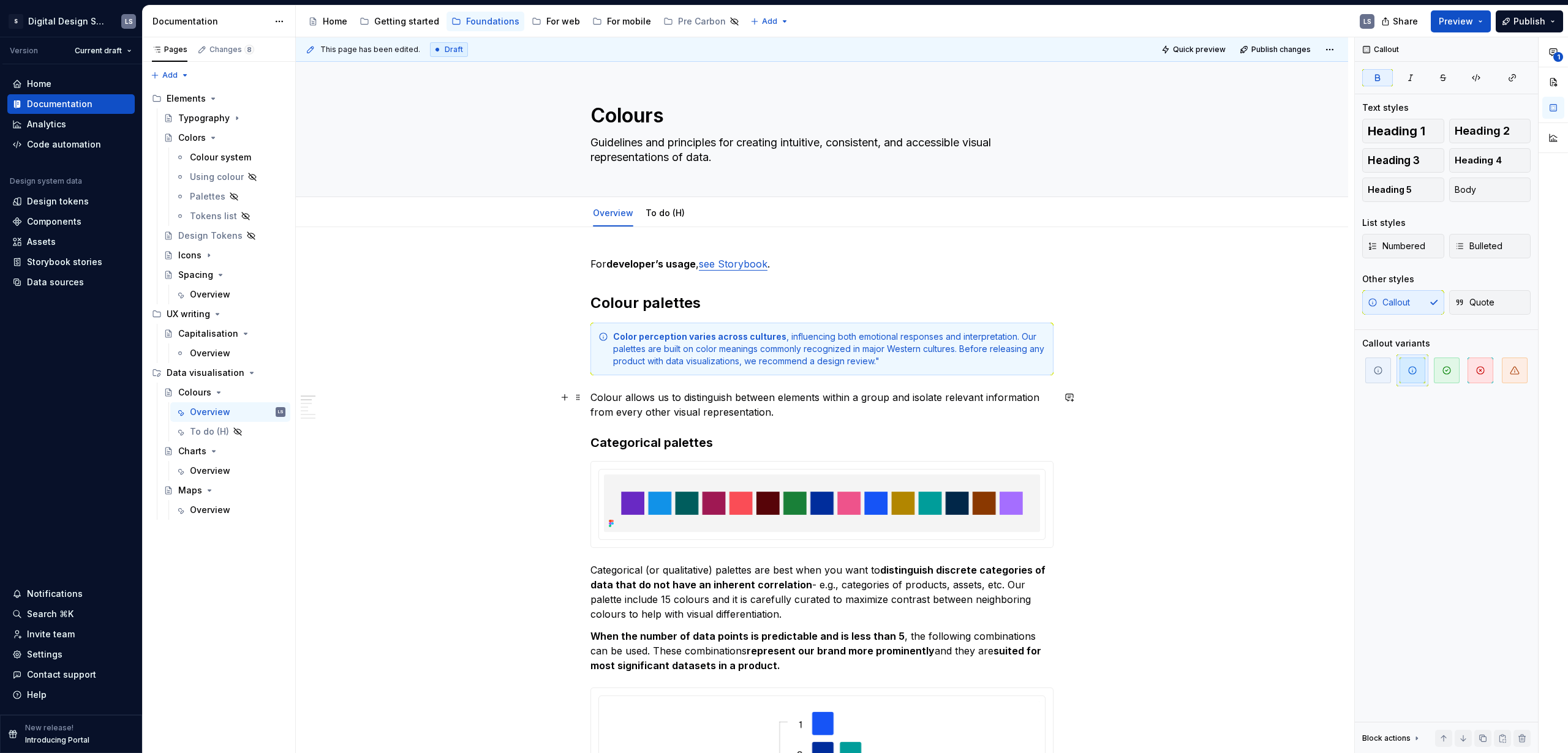
click at [929, 361] on div "Color perception varies across cultures , influencing both emotional responses …" at bounding box center [829, 349] width 432 height 37
click at [837, 361] on div "Color perception varies across cultures , influencing both emotional responses …" at bounding box center [829, 349] width 432 height 37
click at [876, 358] on div "Color perception varies across cultures , influencing both emotional responses …" at bounding box center [829, 349] width 432 height 37
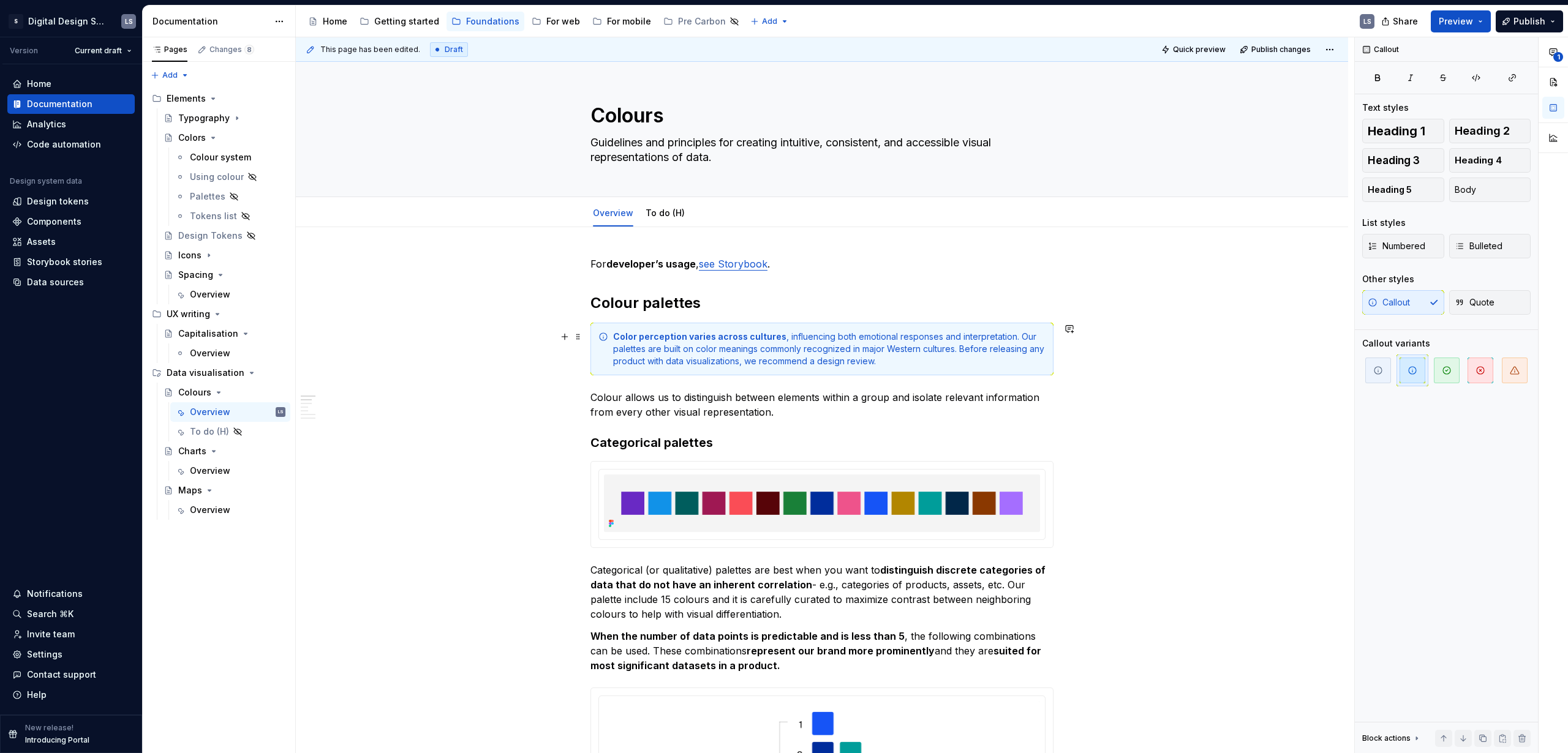
click at [814, 359] on div "Color perception varies across cultures , influencing both emotional responses …" at bounding box center [829, 349] width 432 height 37
click at [1475, 24] on button "Preview" at bounding box center [1461, 21] width 60 height 22
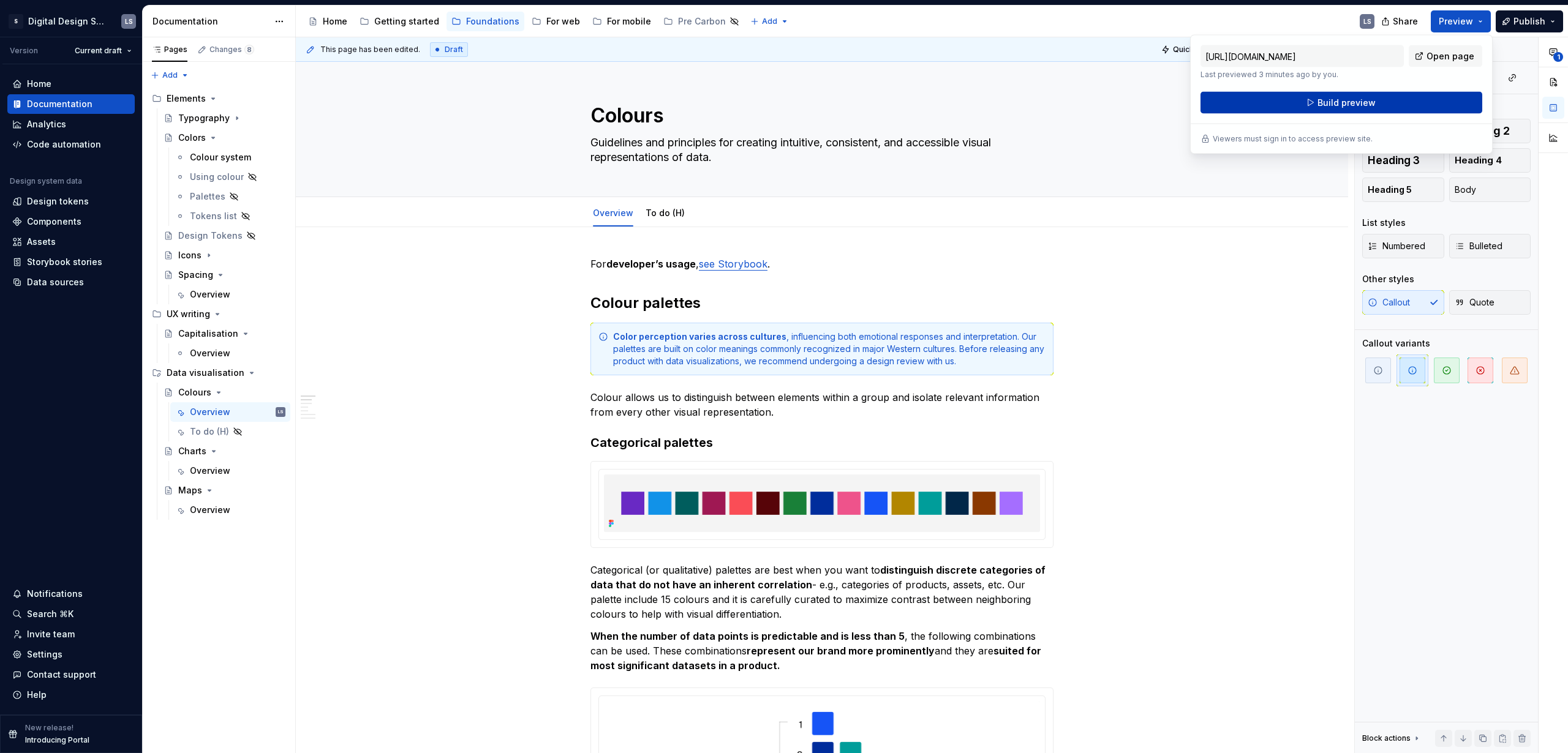
click at [1332, 108] on button "Build preview" at bounding box center [1341, 103] width 282 height 22
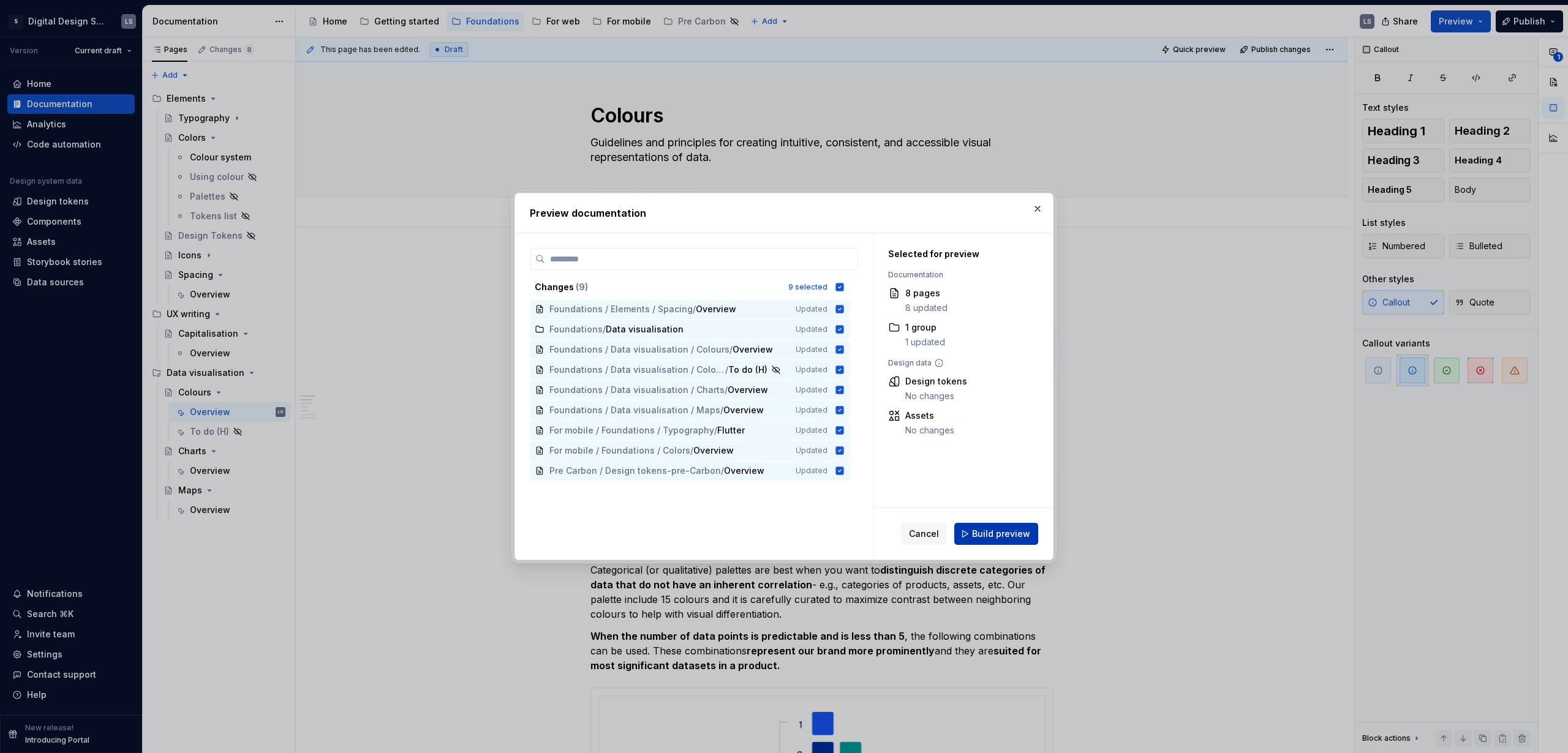
click at [987, 535] on span "Build preview" at bounding box center [1001, 534] width 58 height 12
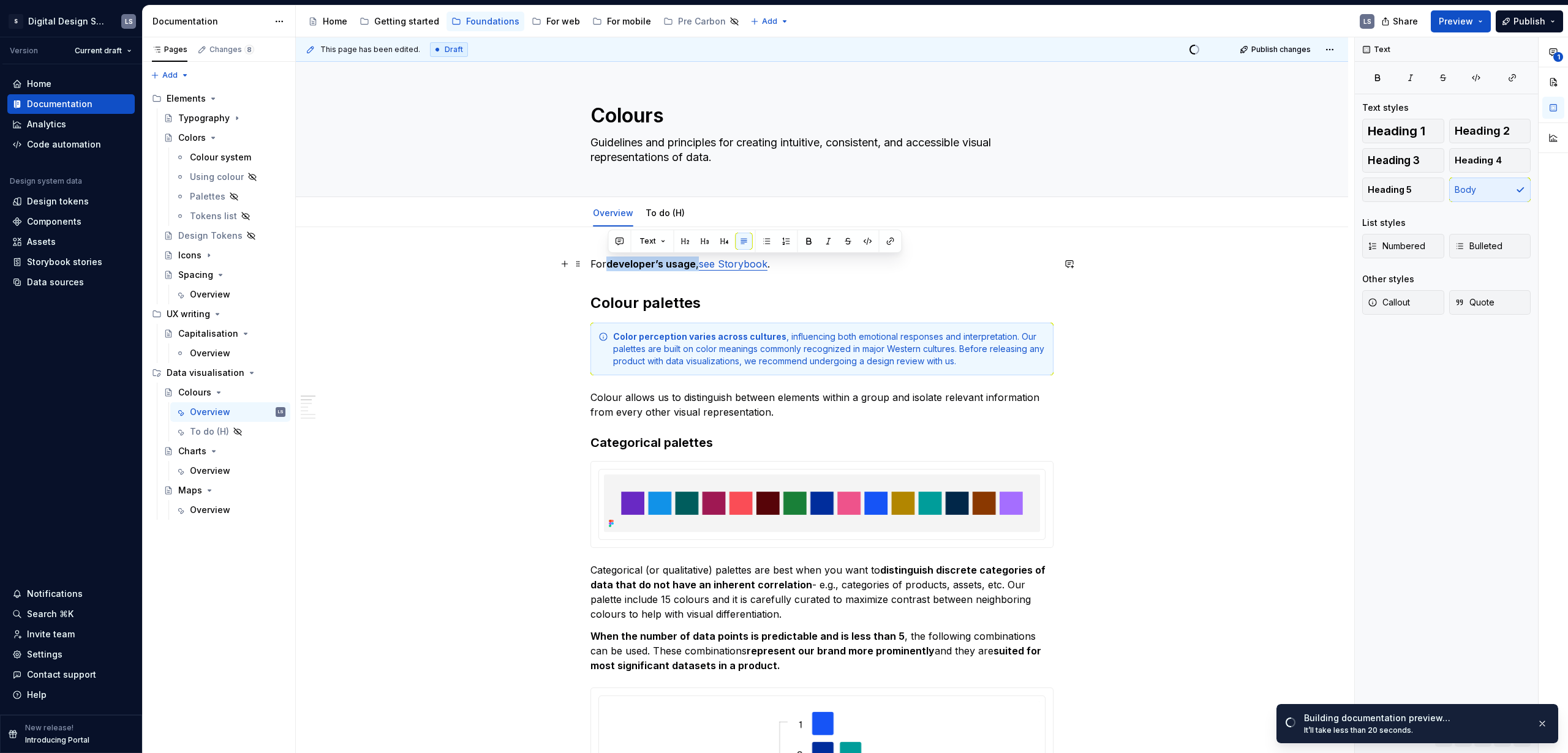
drag, startPoint x: 695, startPoint y: 263, endPoint x: 609, endPoint y: 262, distance: 86.0
click at [609, 262] on p "For developer’s usage , see Storybook ." at bounding box center [822, 264] width 463 height 15
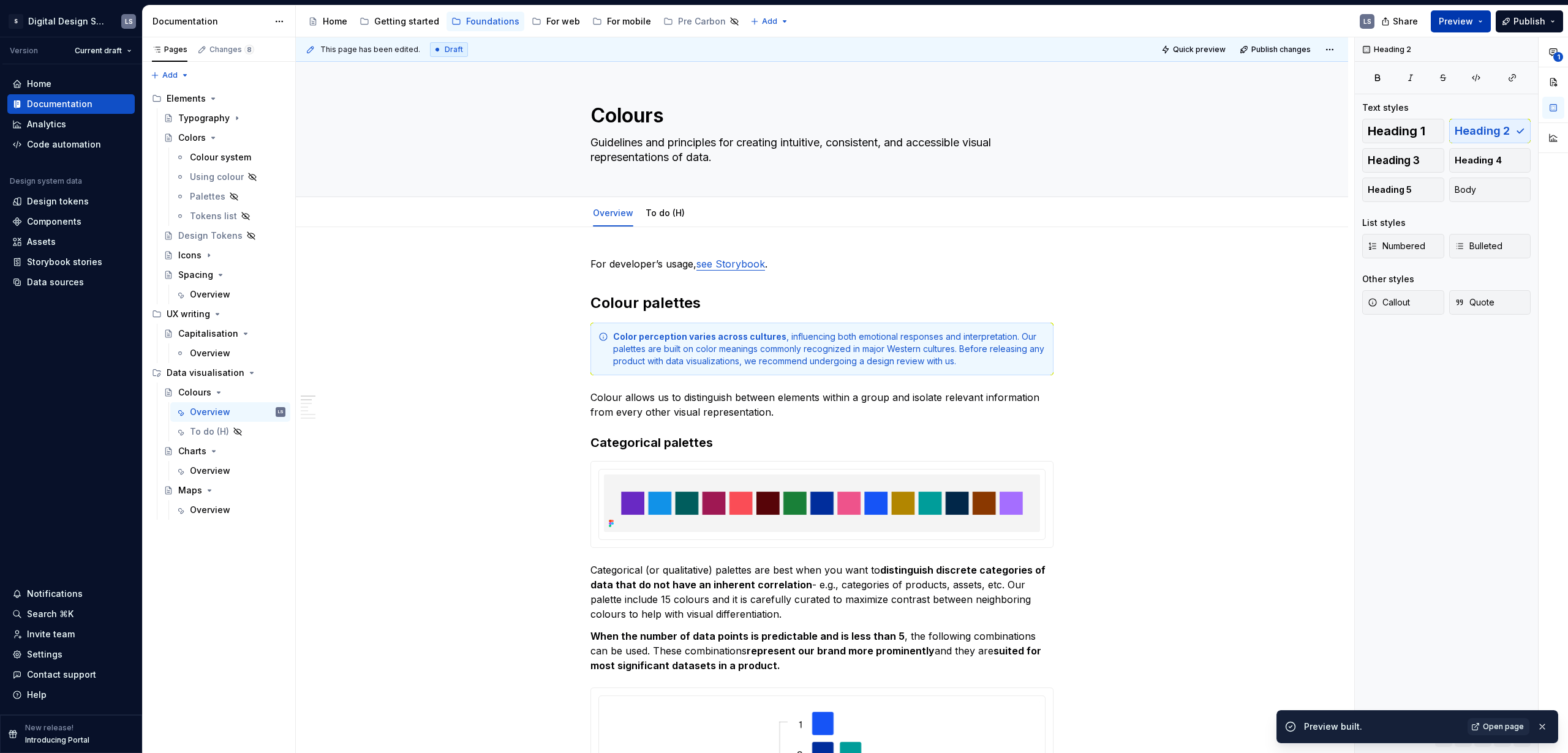
click at [1462, 26] on span "Preview" at bounding box center [1455, 22] width 34 height 12
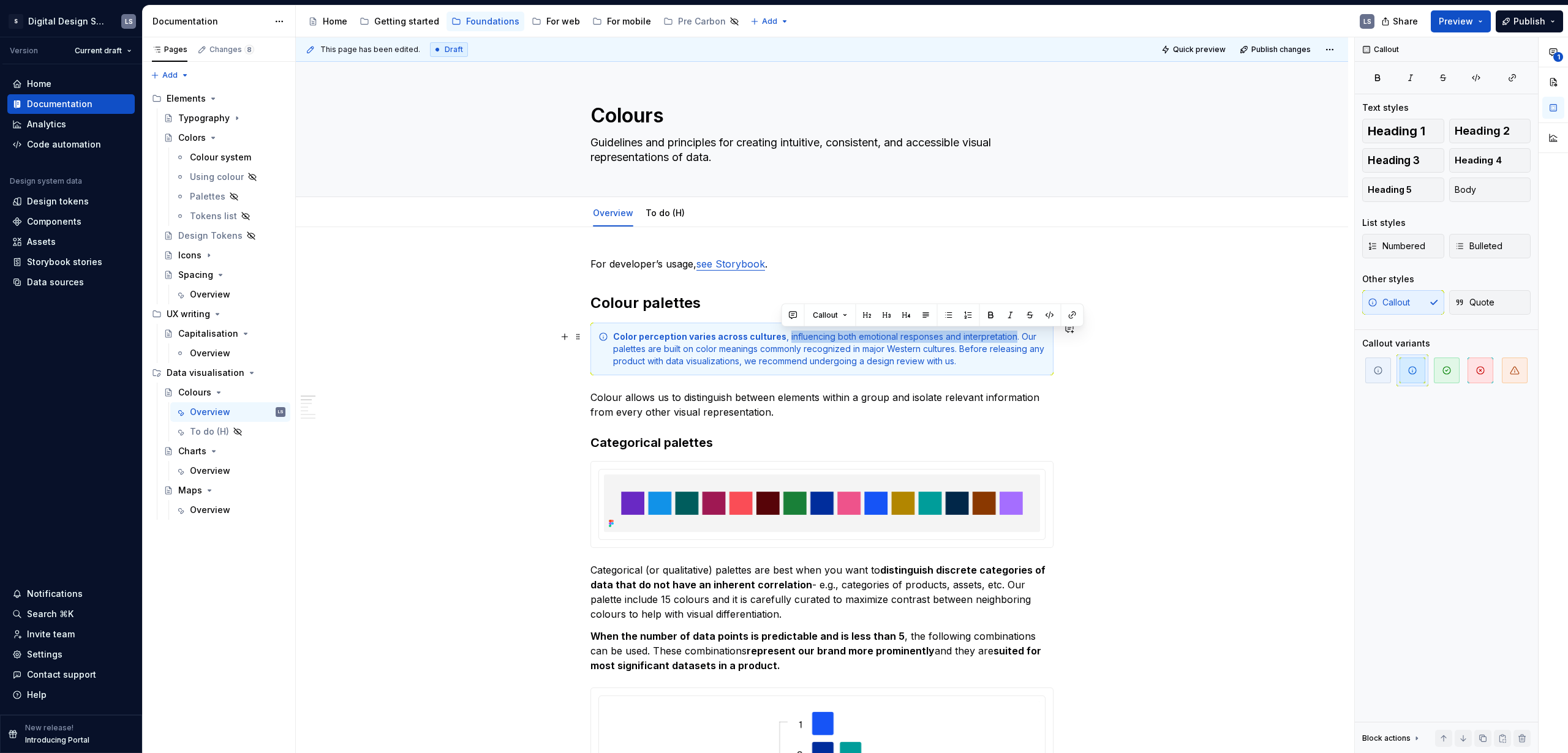
drag, startPoint x: 782, startPoint y: 338, endPoint x: 1008, endPoint y: 333, distance: 226.1
click at [1008, 333] on div "Color perception varies across cultures , influencing both emotional responses …" at bounding box center [829, 349] width 432 height 37
click at [1462, 27] on button "Preview" at bounding box center [1461, 21] width 60 height 22
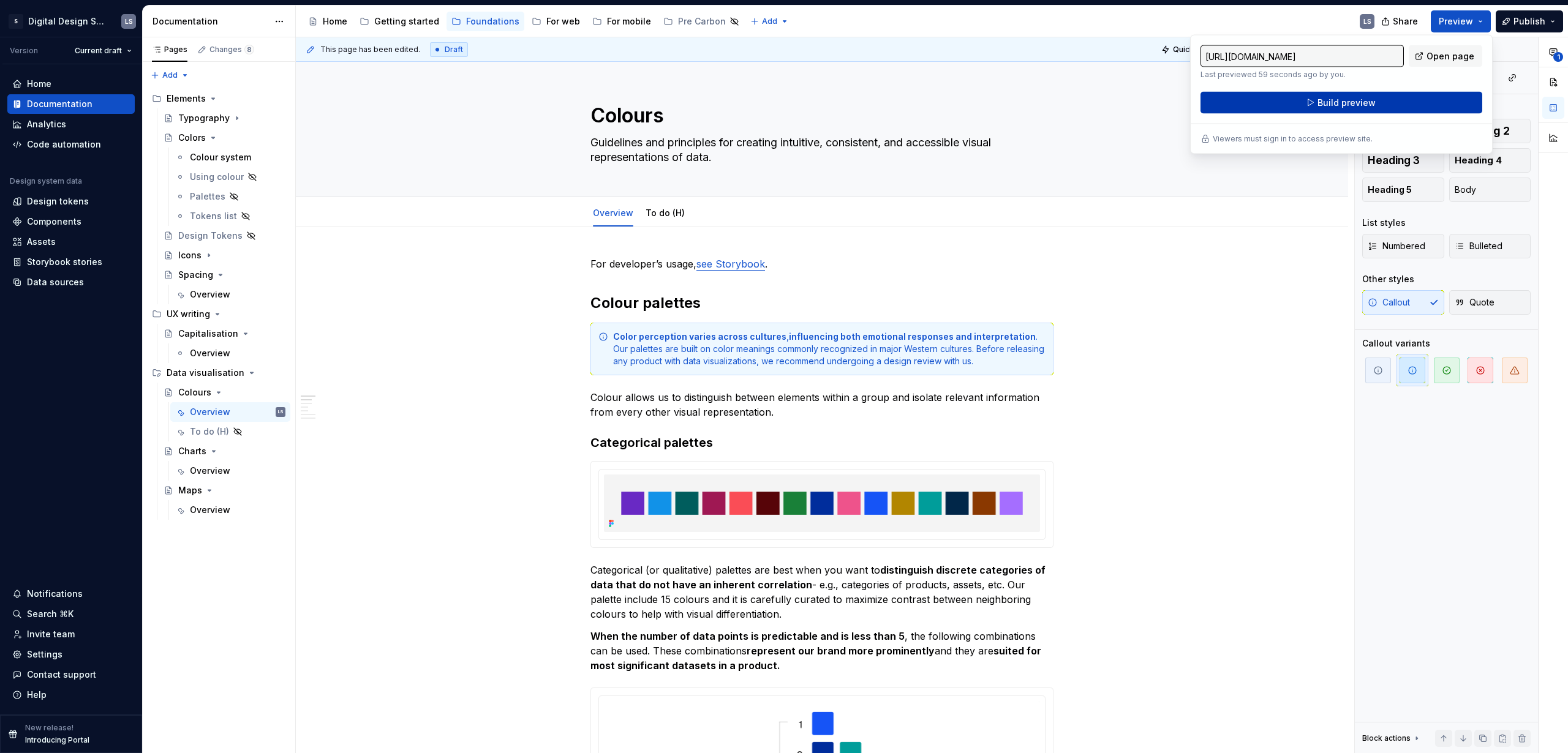
click at [1385, 98] on button "Build preview" at bounding box center [1341, 103] width 282 height 22
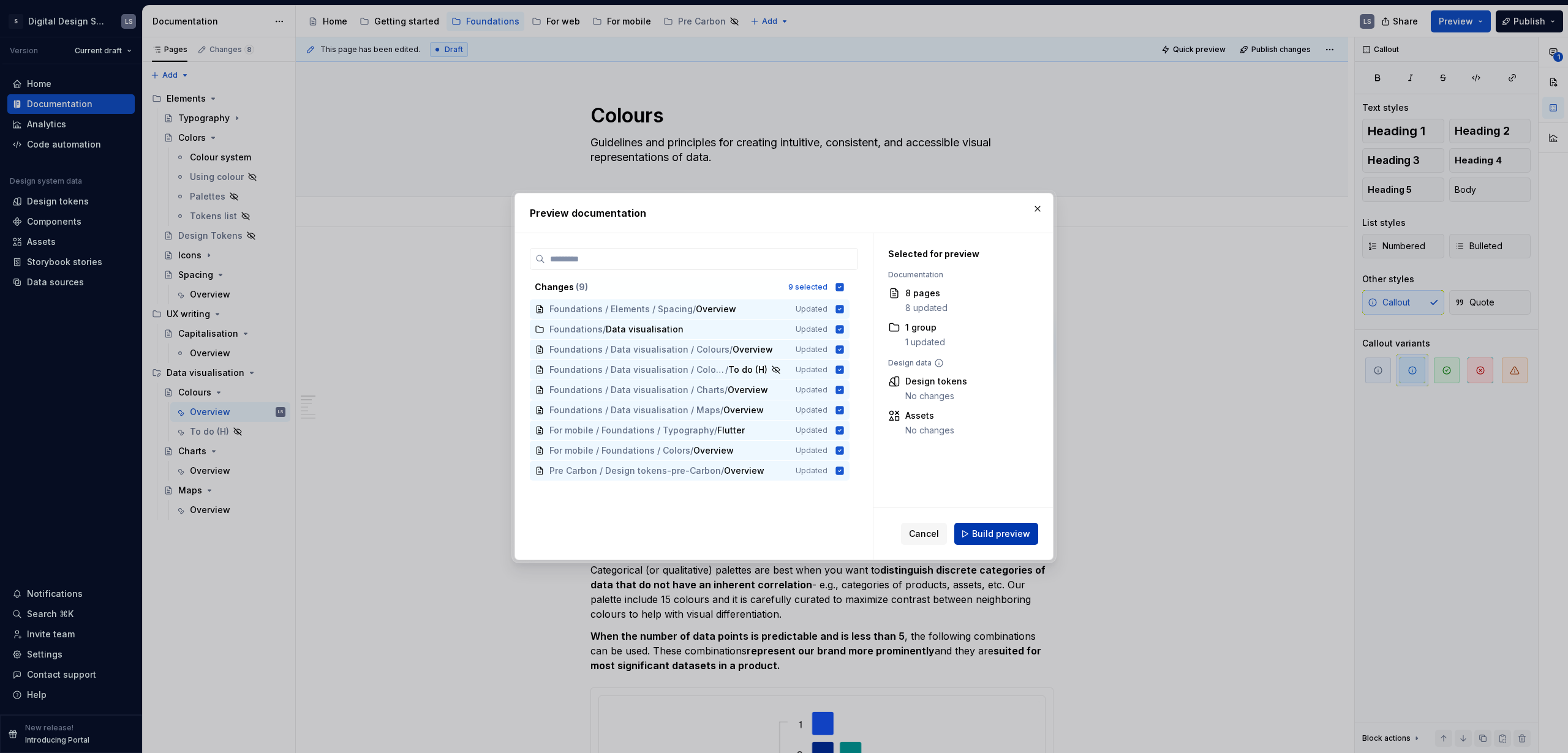
drag, startPoint x: 1020, startPoint y: 517, endPoint x: 1018, endPoint y: 525, distance: 8.2
click at [1020, 517] on div "Cancel Build preview" at bounding box center [963, 534] width 180 height 52
click at [1018, 526] on button "Build preview" at bounding box center [996, 534] width 84 height 22
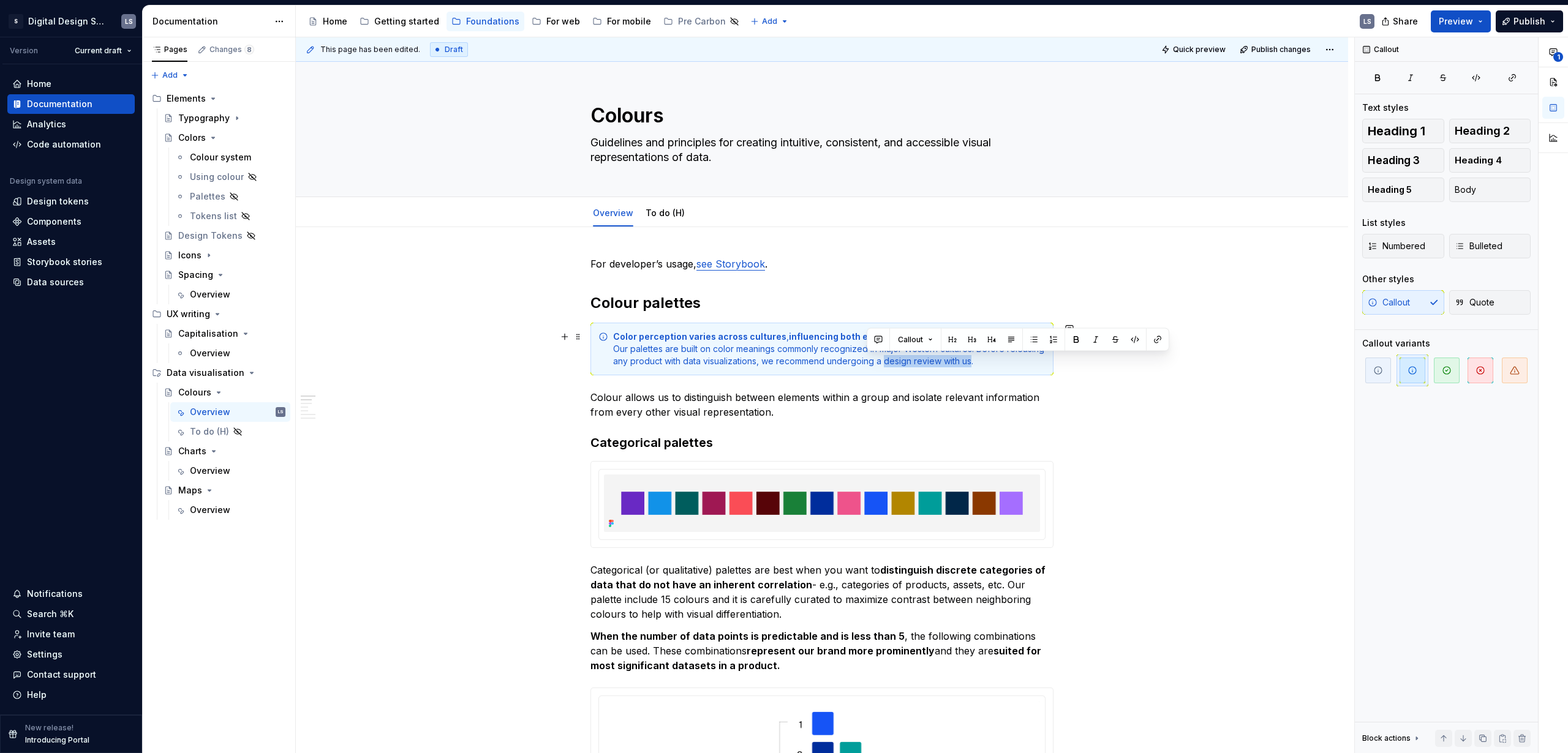
drag, startPoint x: 871, startPoint y: 362, endPoint x: 953, endPoint y: 360, distance: 82.0
click at [953, 360] on div "Color perception varies across cultures , influencing both emotional responses …" at bounding box center [829, 349] width 432 height 37
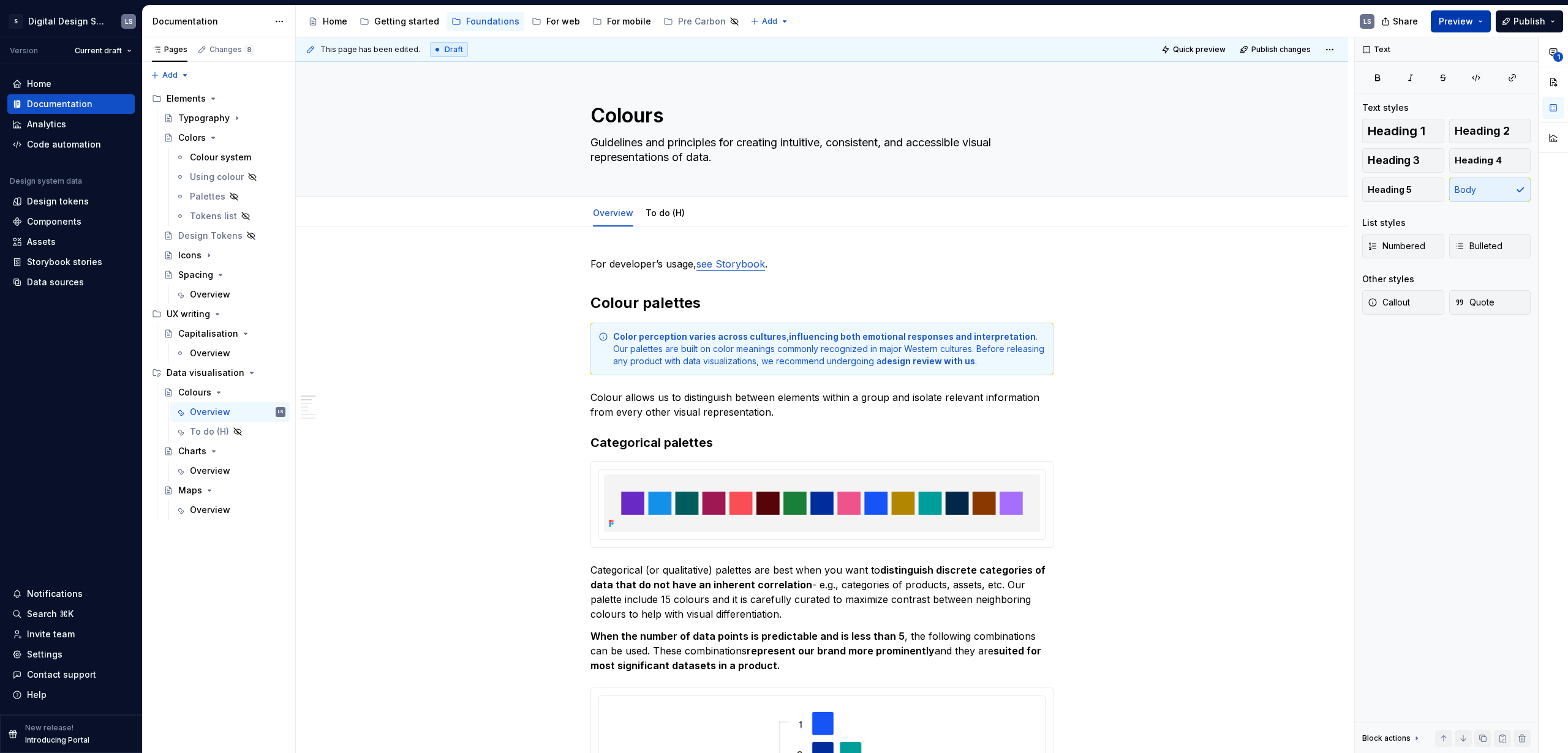
click at [1469, 27] on button "Preview" at bounding box center [1461, 21] width 60 height 22
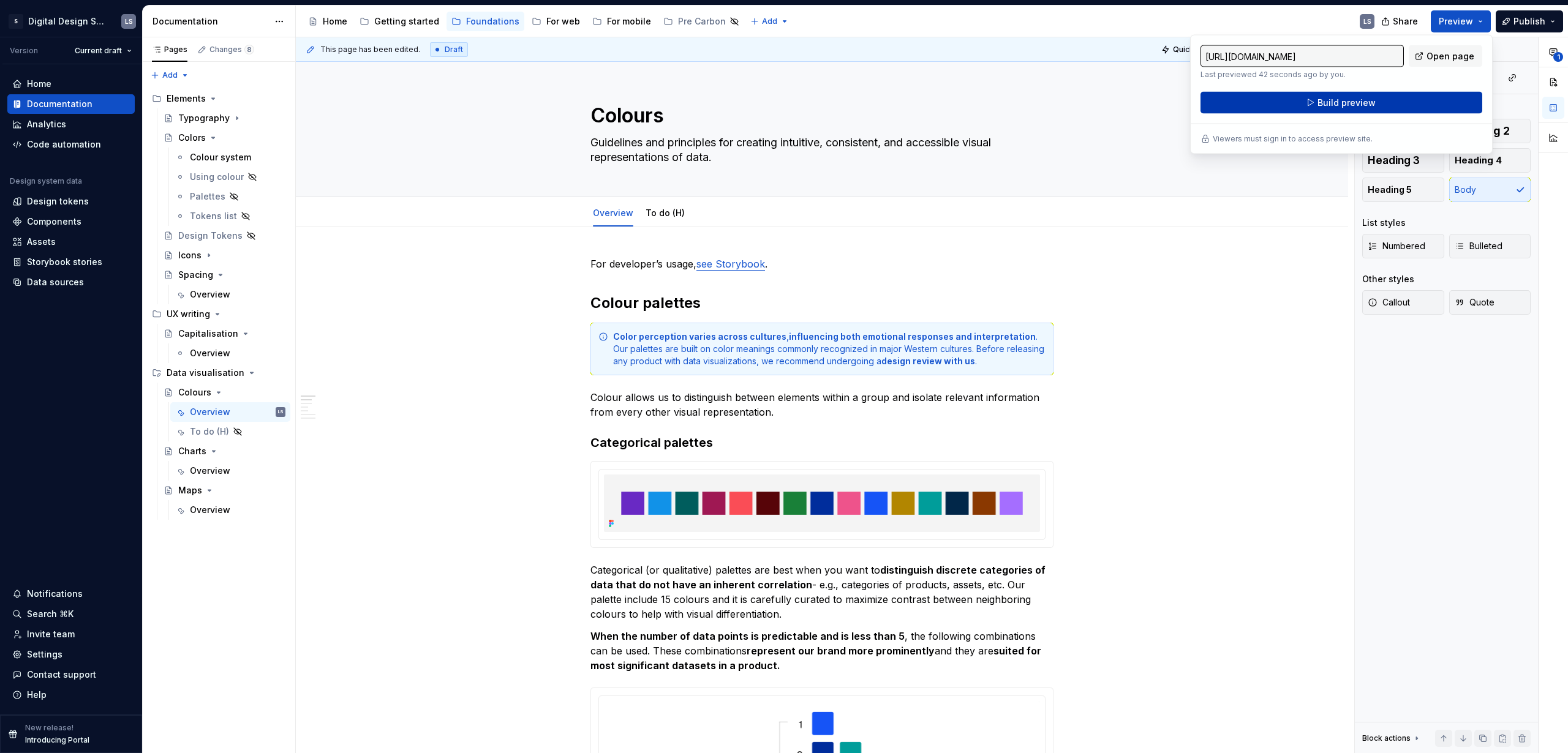
click at [1432, 100] on button "Build preview" at bounding box center [1341, 103] width 282 height 22
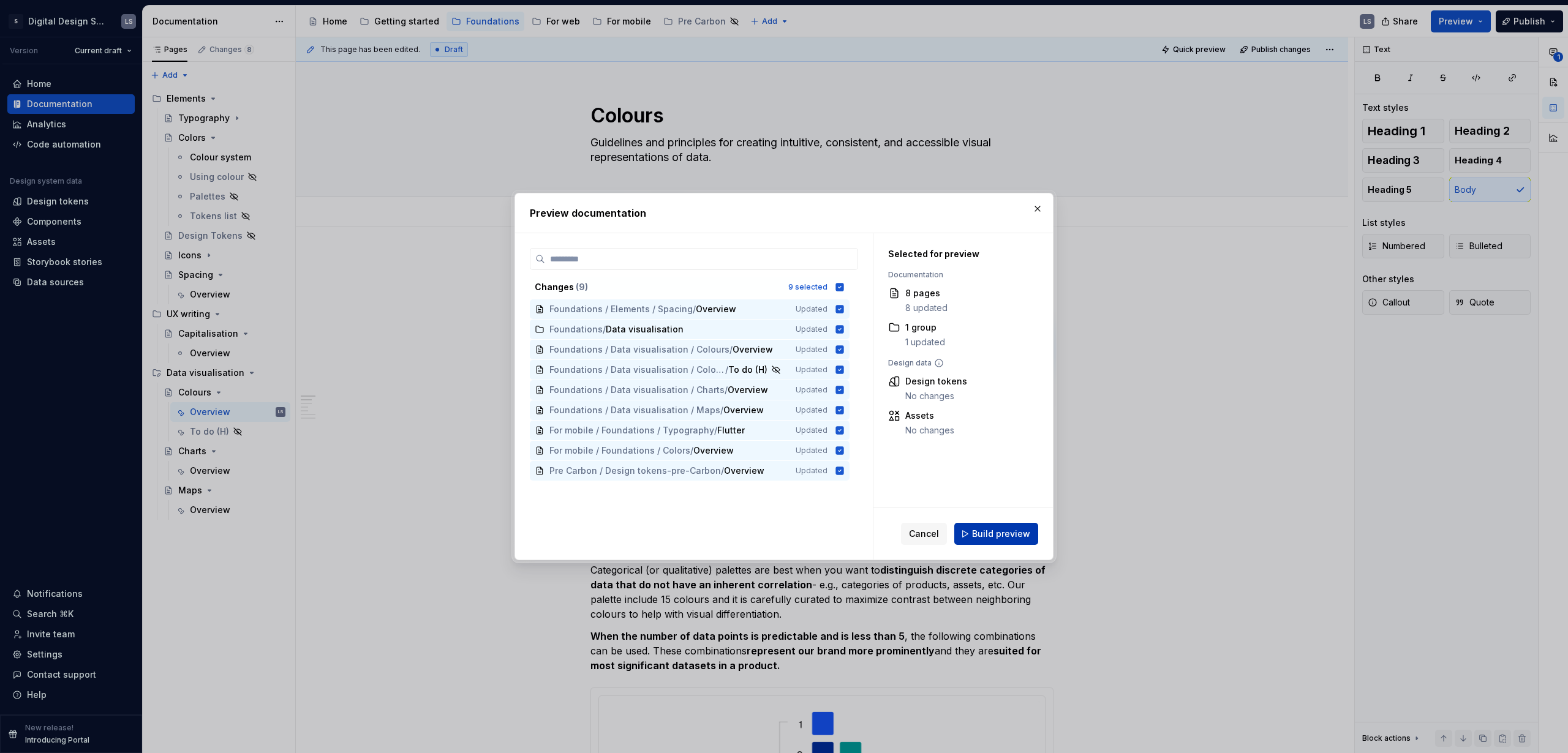
click at [986, 530] on span "Build preview" at bounding box center [1001, 534] width 58 height 12
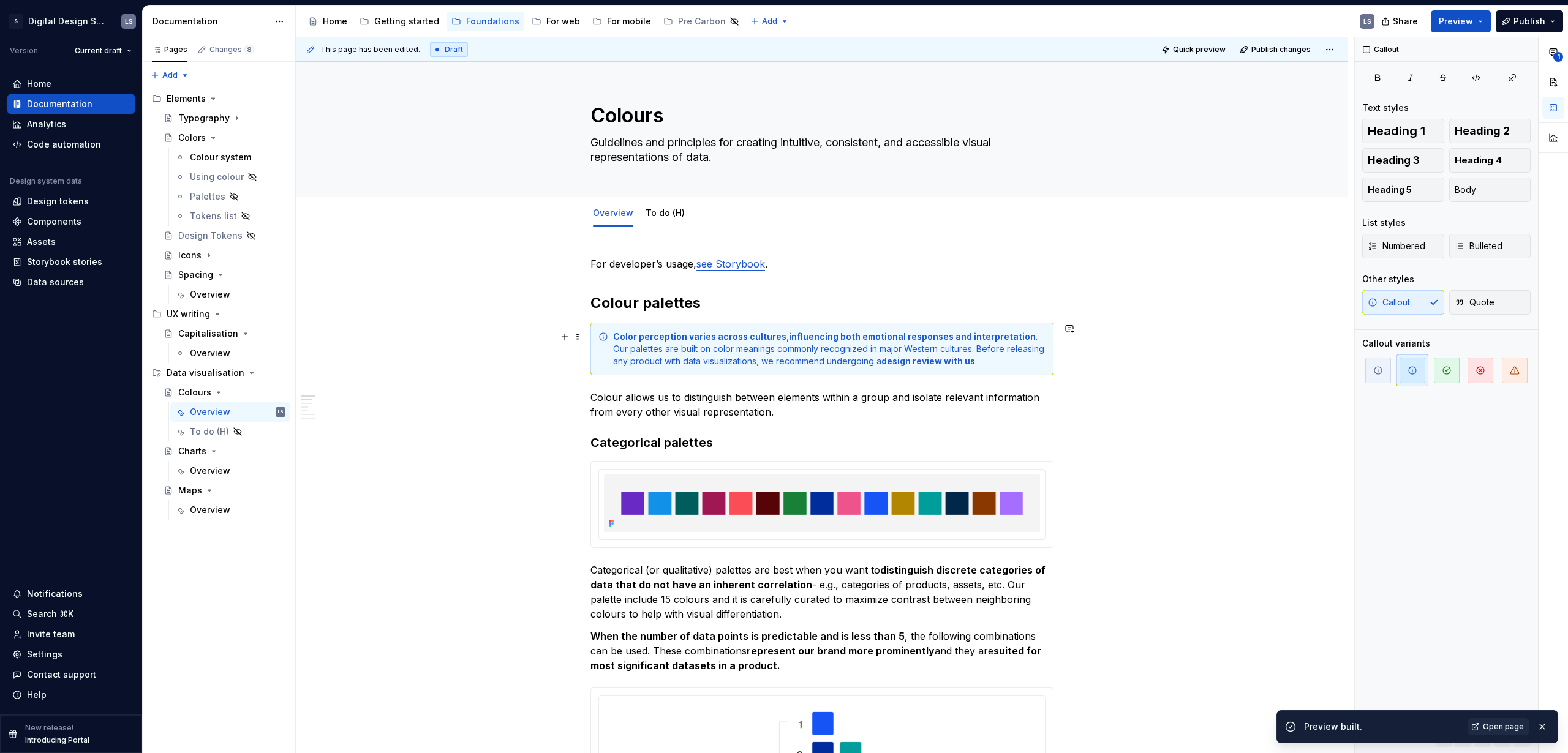
drag, startPoint x: 977, startPoint y: 373, endPoint x: 972, endPoint y: 358, distance: 15.8
click at [972, 358] on div "Color perception varies across cultures , influencing both emotional responses …" at bounding box center [822, 349] width 463 height 53
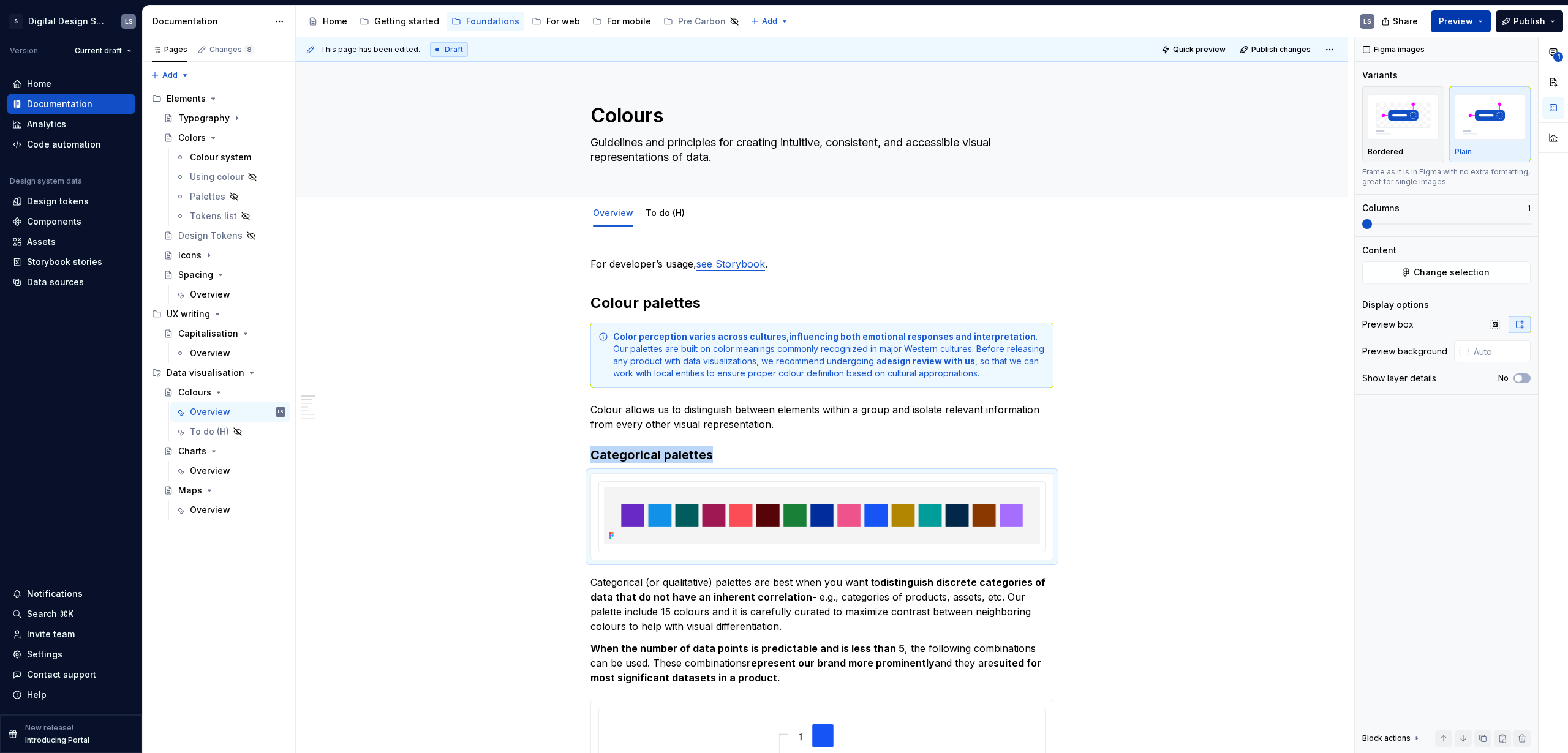
click at [1457, 30] on button "Preview" at bounding box center [1461, 21] width 60 height 22
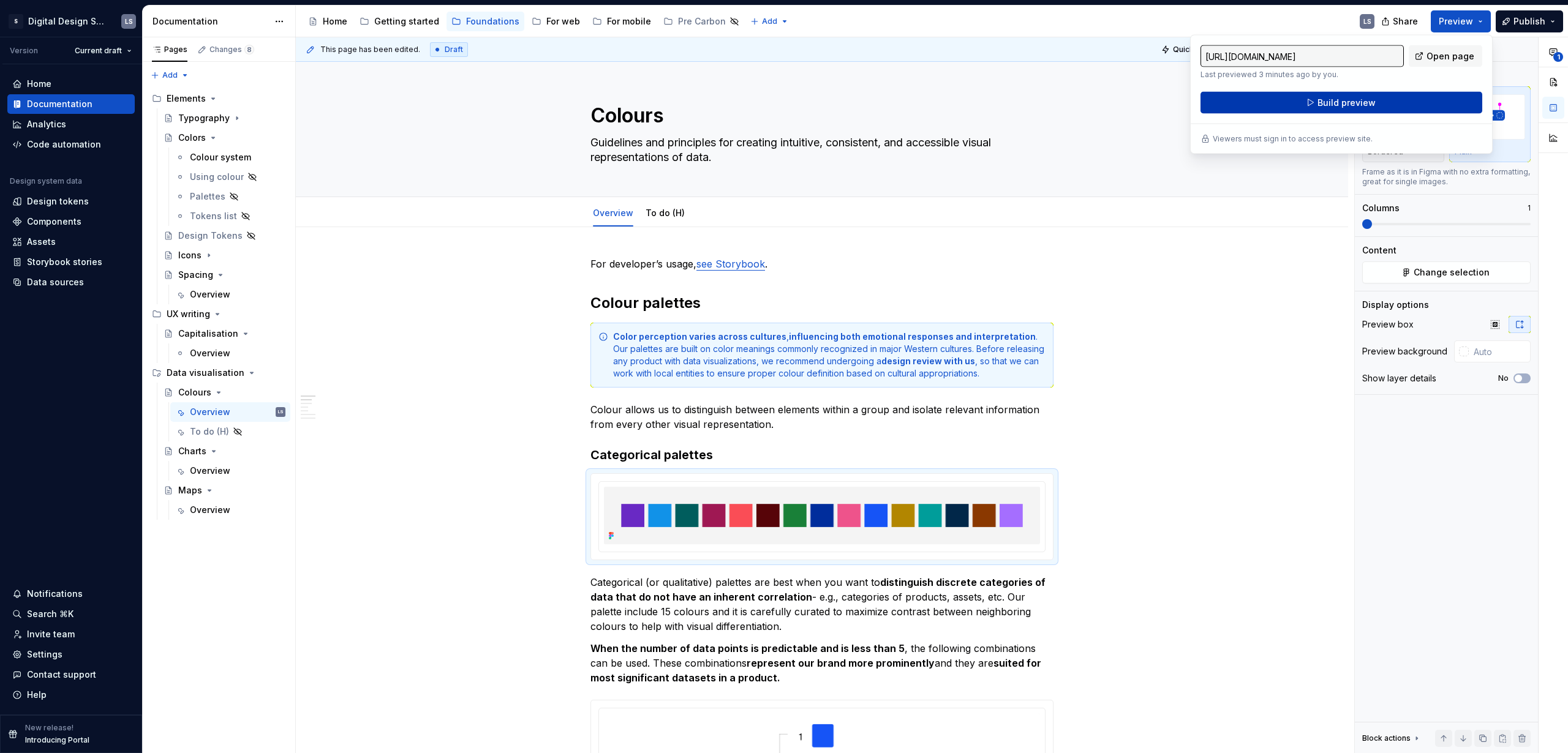
click at [1334, 101] on span "Build preview" at bounding box center [1347, 103] width 58 height 12
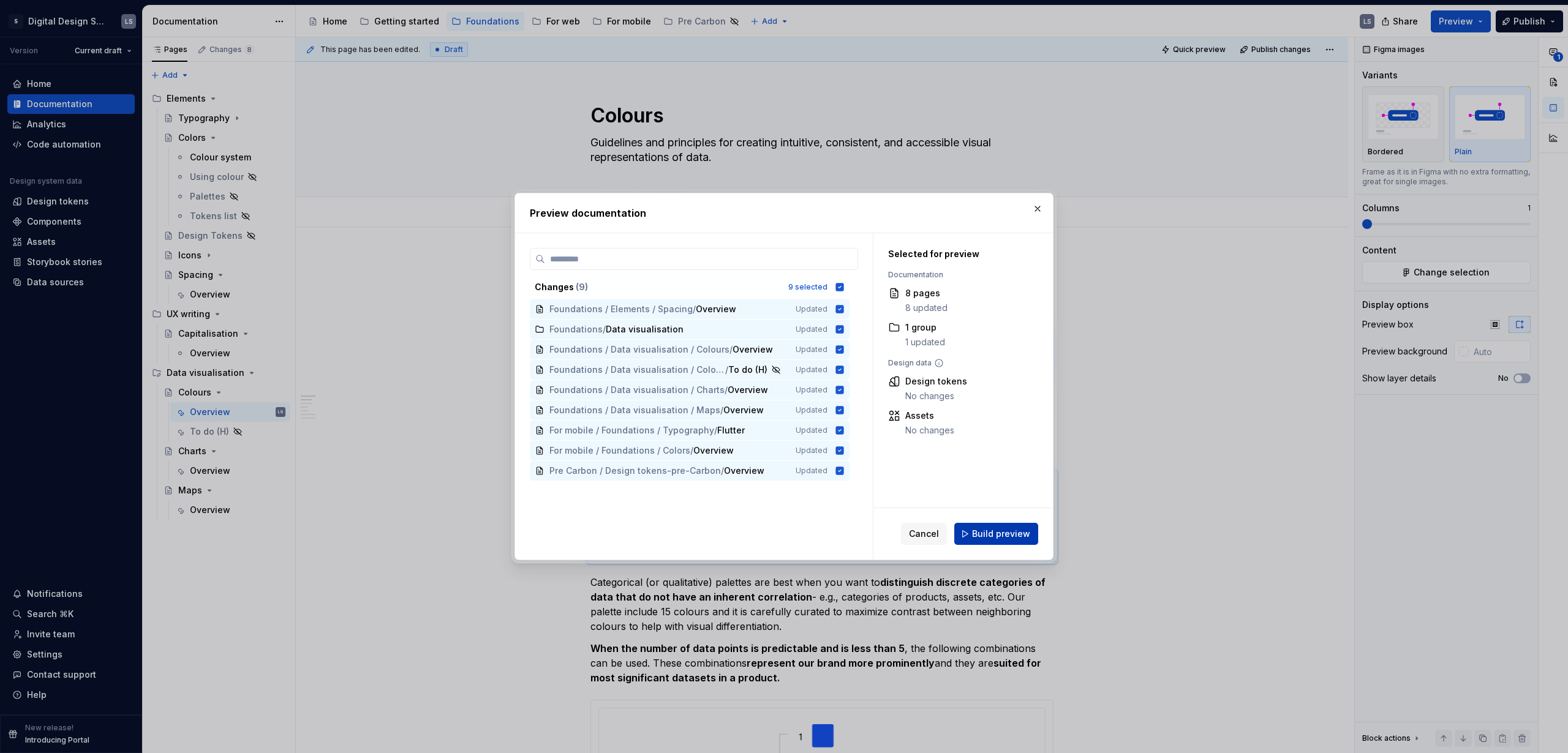
click at [996, 539] on span "Build preview" at bounding box center [1001, 534] width 58 height 12
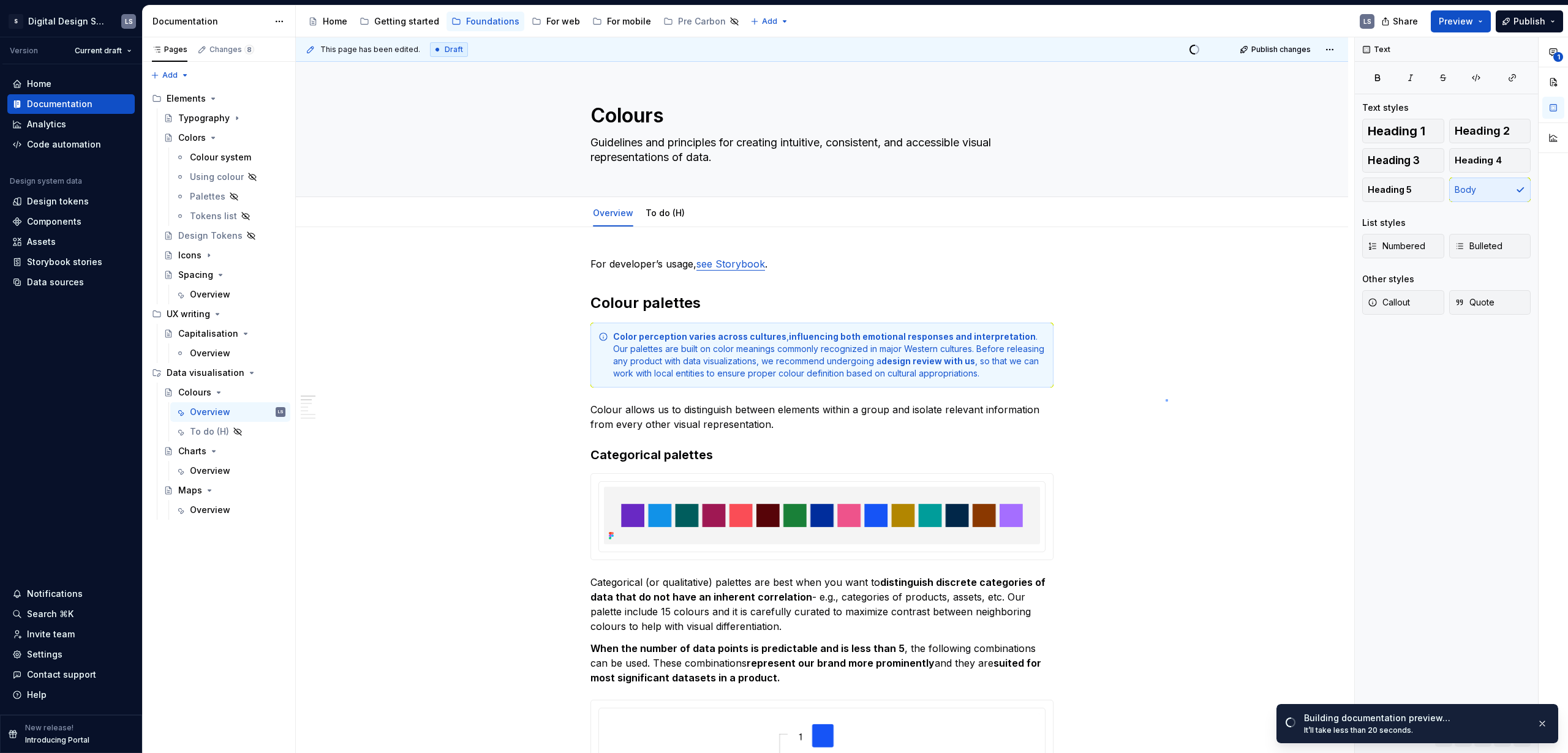
click at [1166, 399] on div "This page has been edited. Draft Quick preview Publish changes Colours Guidelin…" at bounding box center [825, 395] width 1059 height 716
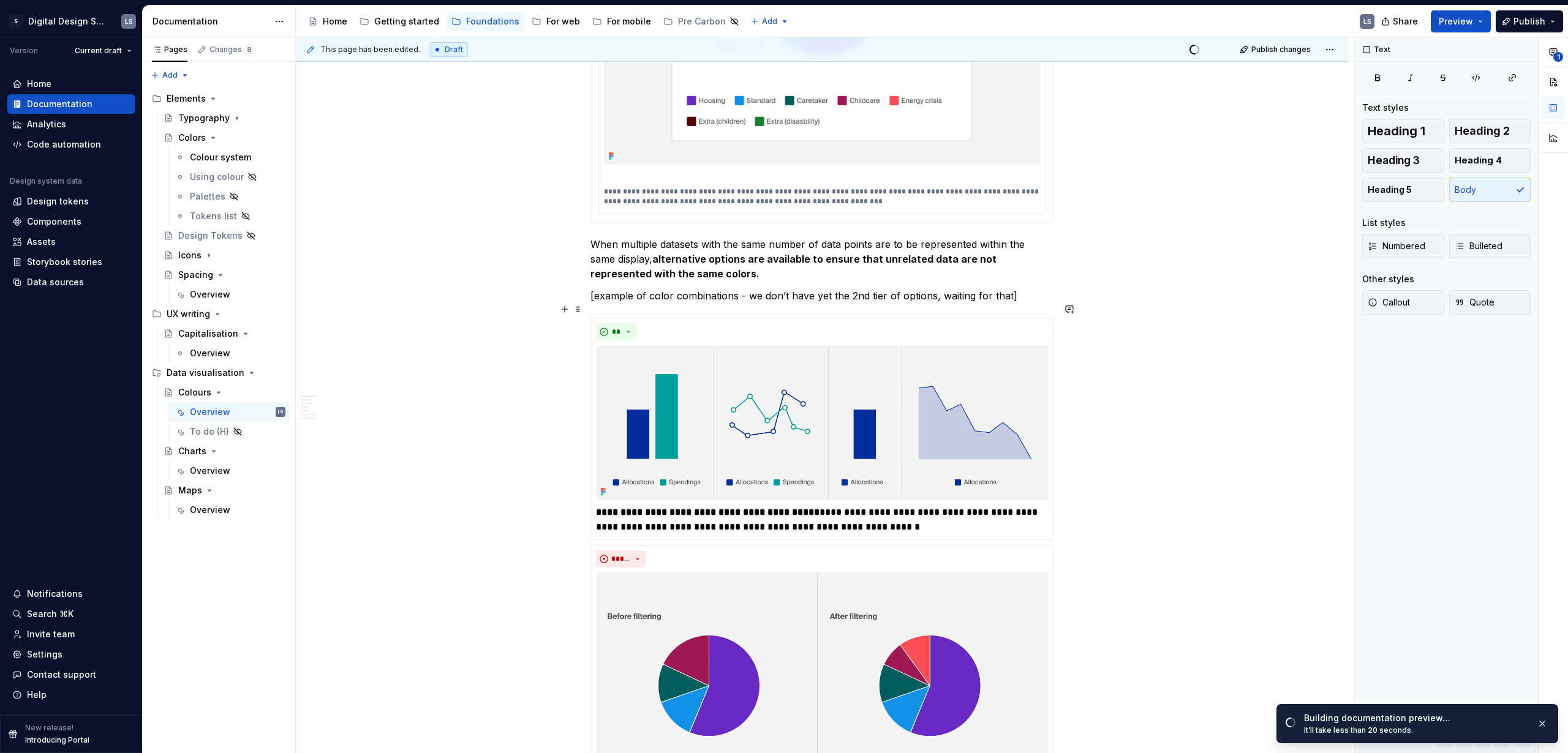
scroll to position [1792, 0]
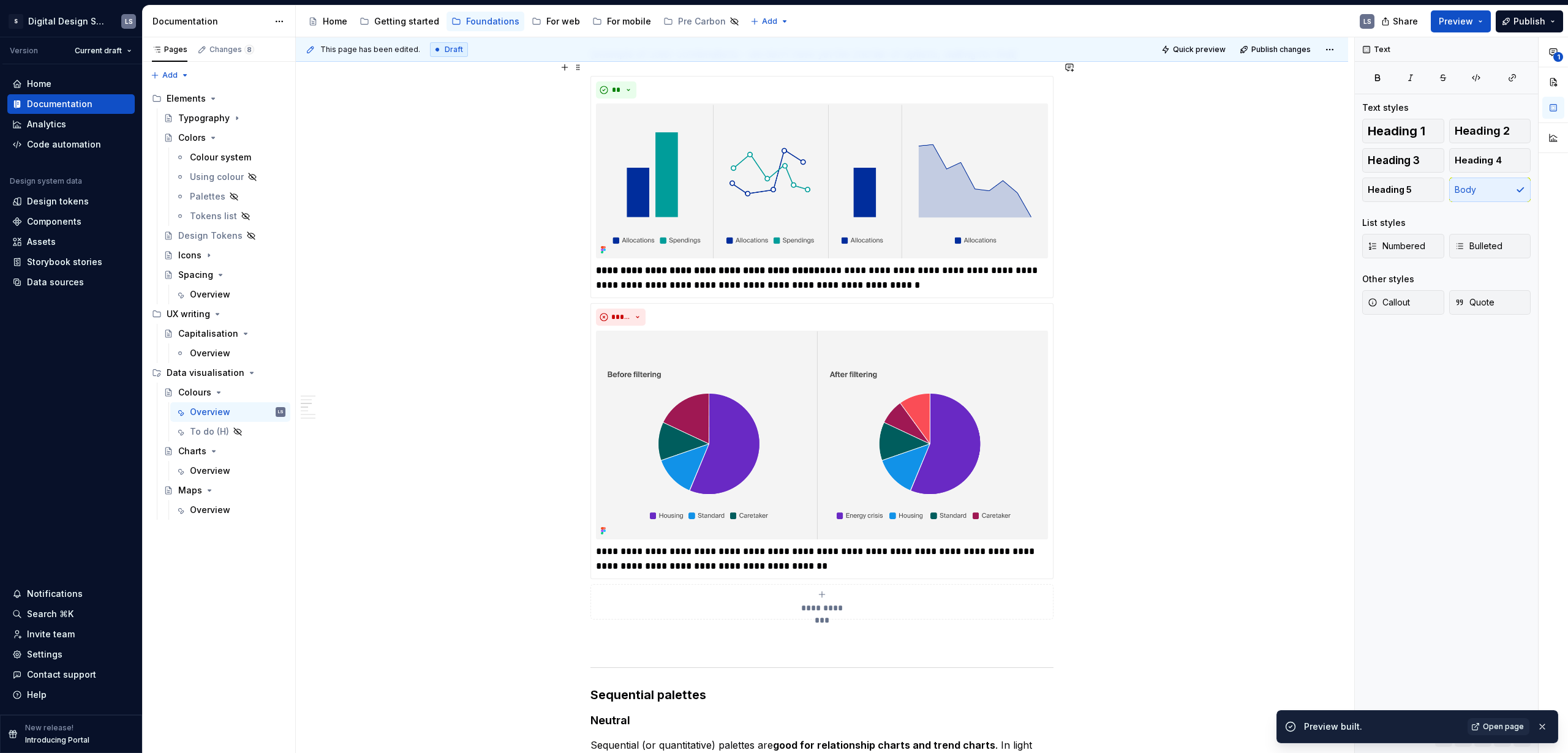
click at [351, 183] on div "For developer’s usage, see Storybook . Colour palettes Color perception varies …" at bounding box center [822, 667] width 1052 height 4462
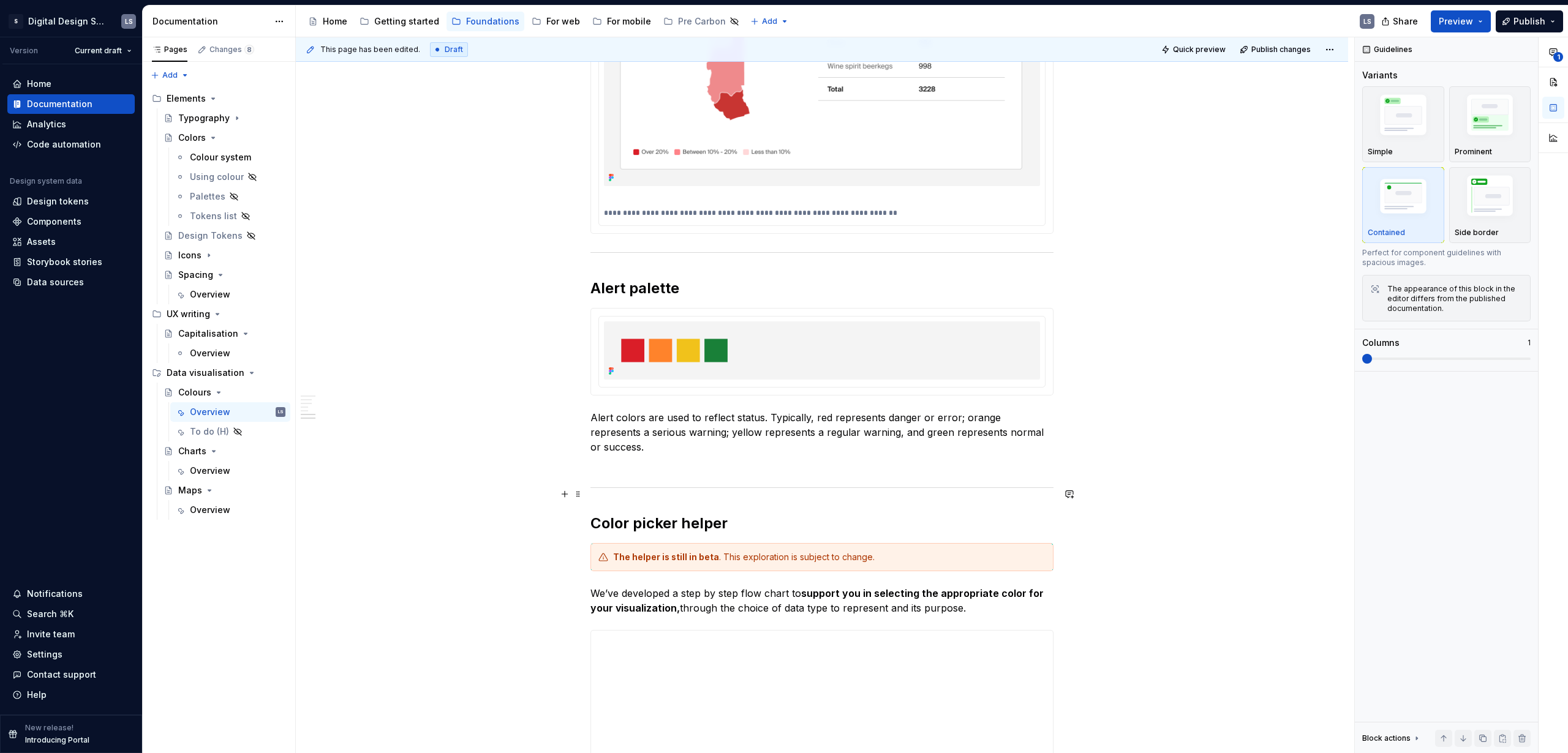
scroll to position [3457, 0]
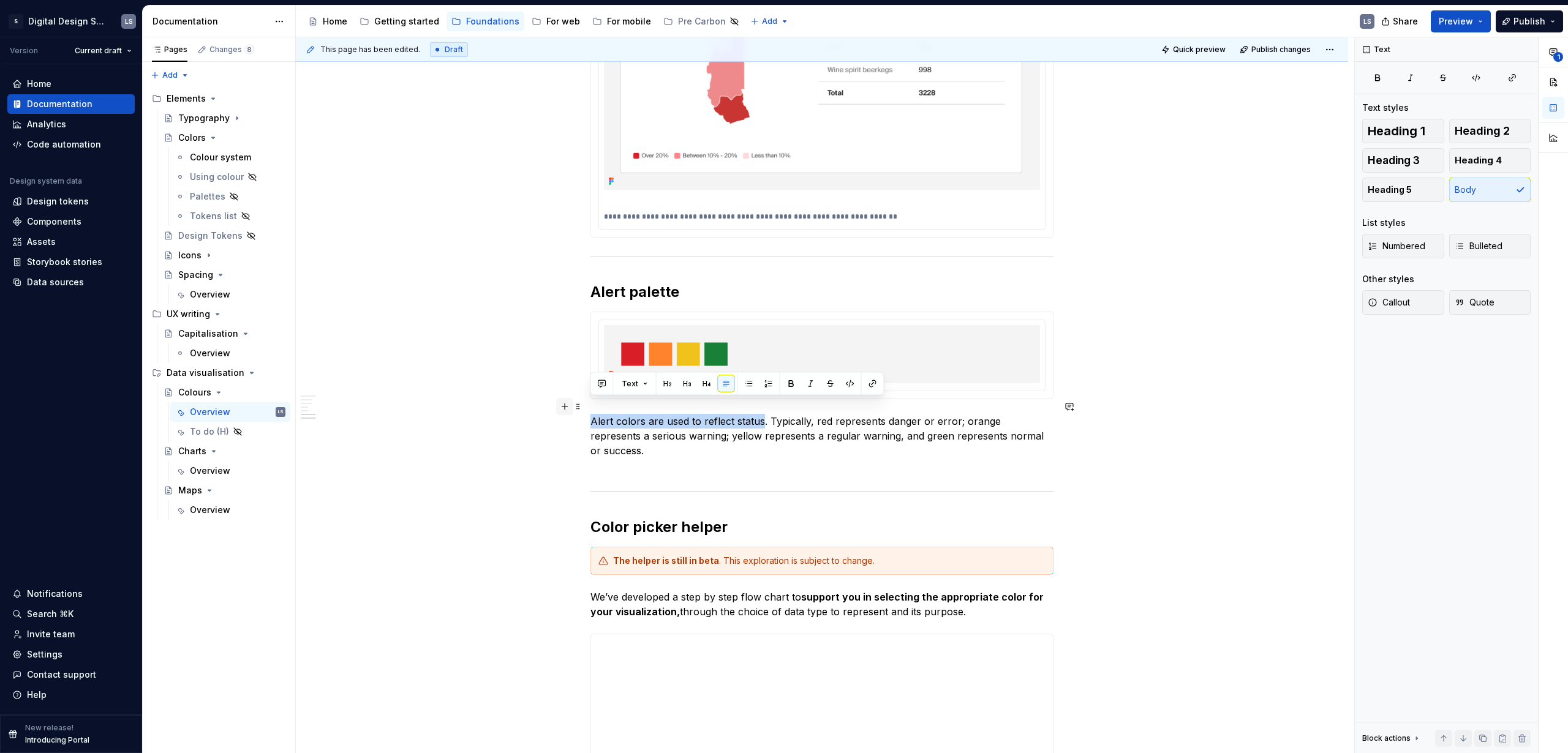
drag, startPoint x: 761, startPoint y: 407, endPoint x: 555, endPoint y: 407, distance: 206.0
click at [754, 430] on p "Alert colors are used to reflect status. Typically, red represents danger or er…" at bounding box center [822, 443] width 463 height 59
drag, startPoint x: 700, startPoint y: 405, endPoint x: 762, endPoint y: 404, distance: 62.0
click at [762, 414] on p "Alert colors are used to reflect status. Typically, red represents danger or er…" at bounding box center [822, 443] width 463 height 59
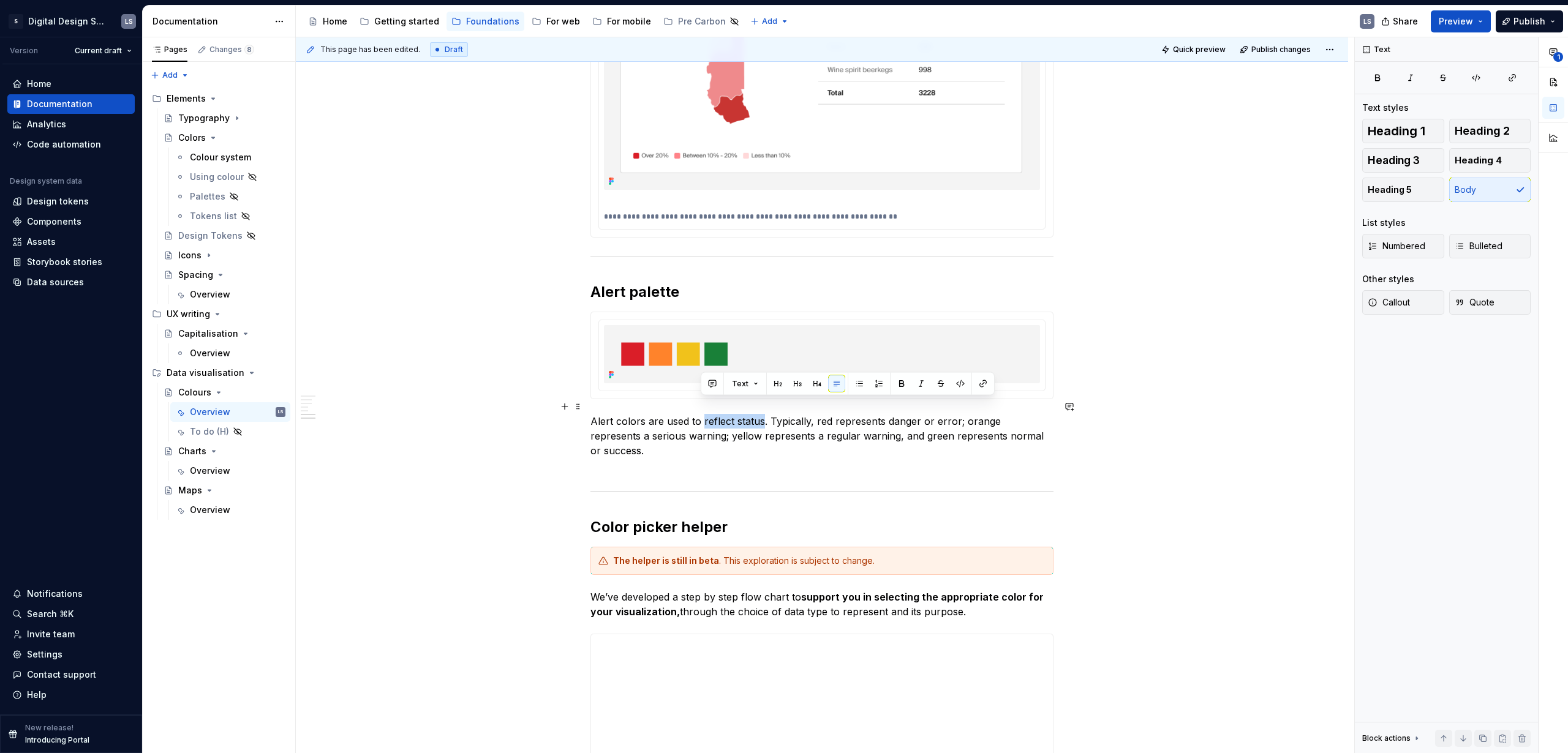
click at [781, 422] on p "Alert colors are used to reflect status. Typically, red represents danger or er…" at bounding box center [822, 443] width 463 height 59
drag, startPoint x: 759, startPoint y: 409, endPoint x: 583, endPoint y: 403, distance: 176.1
click at [784, 430] on p "Aler t colors are used to reflect status . Typically, red represents danger or …" at bounding box center [822, 443] width 463 height 59
click at [604, 414] on p "Aler t colors are used to reflect status . Typically, red represents danger or …" at bounding box center [822, 443] width 463 height 59
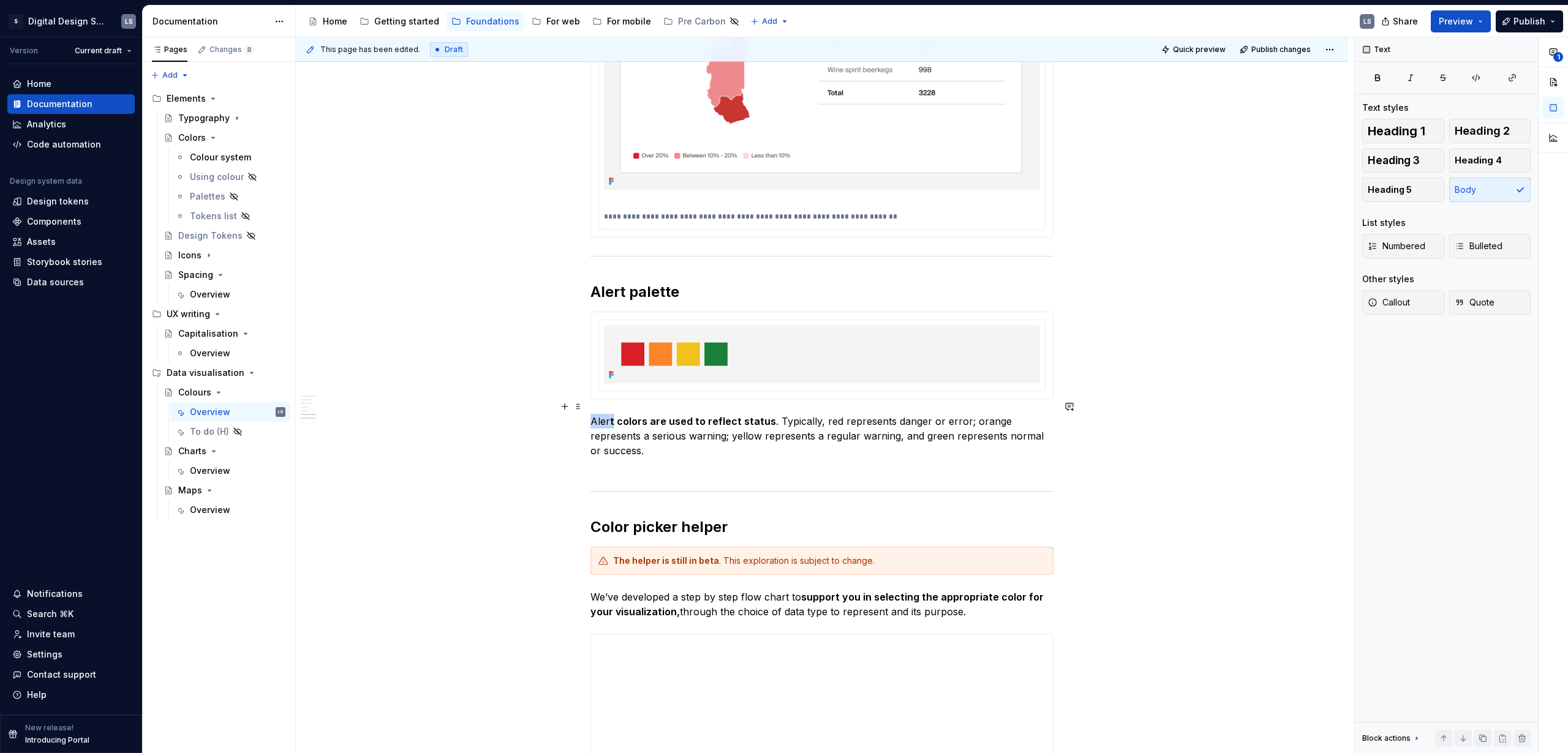
click at [604, 414] on p "Aler t colors are used to reflect status . Typically, red represents danger or …" at bounding box center [822, 443] width 463 height 59
click at [680, 415] on strong "Alert colors are used to reflect status" at bounding box center [683, 422] width 186 height 12
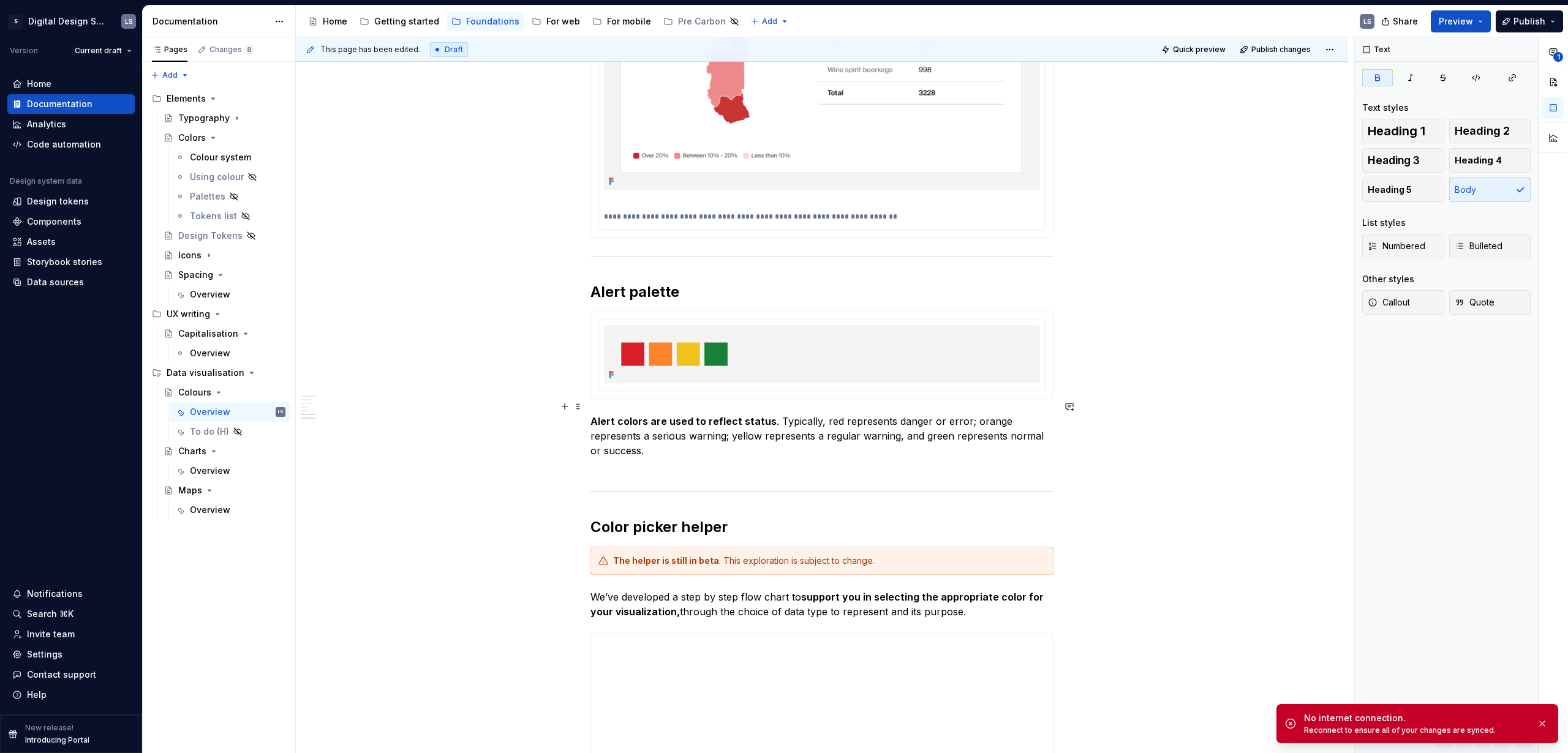
type textarea "*"
